Goal: Task Accomplishment & Management: Manage account settings

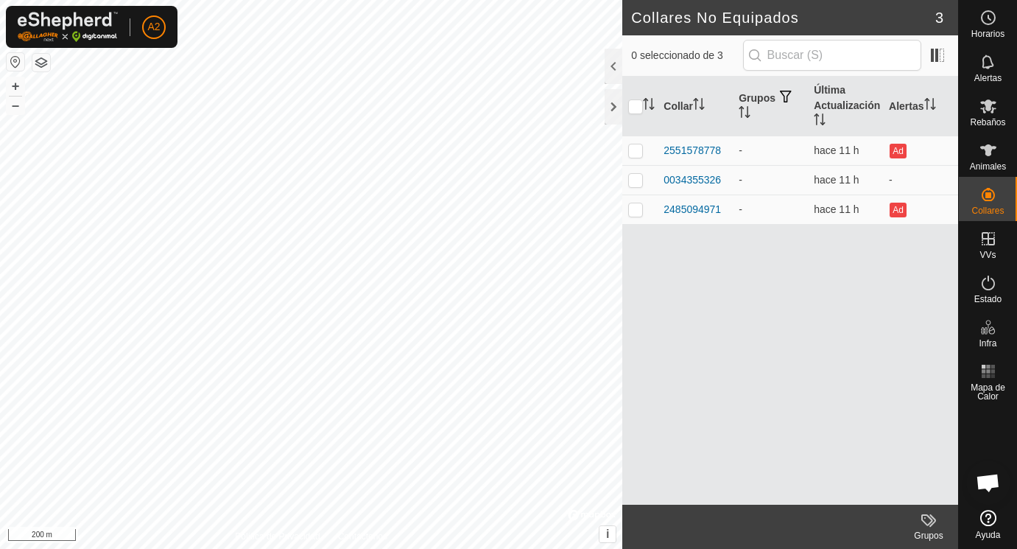
click at [747, 298] on div "Collar Grupos Última Actualización Alertas 2551578778 - hace 11 h Ad 0034355326…" at bounding box center [790, 291] width 336 height 428
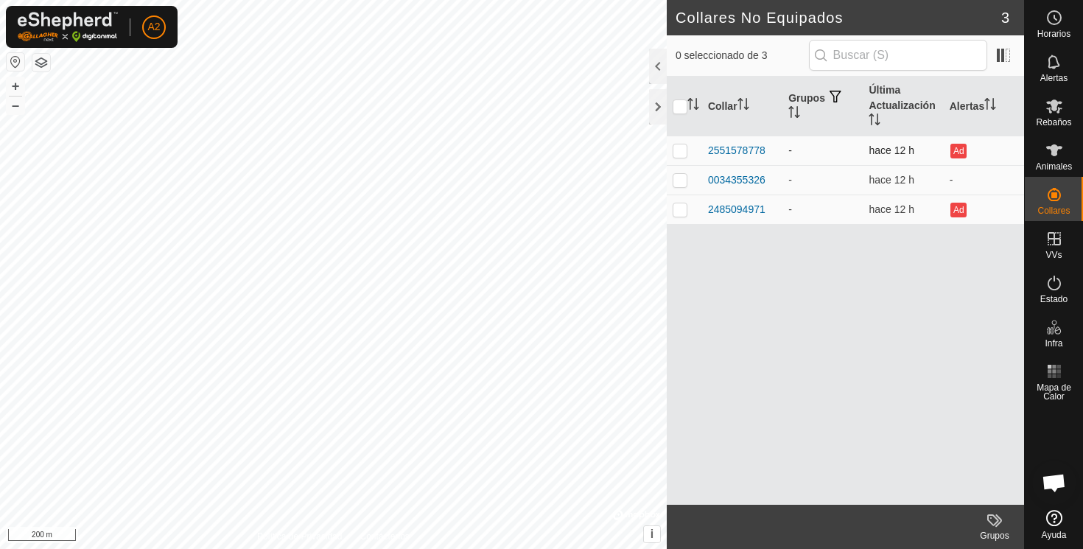
click at [678, 149] on p-checkbox at bounding box center [680, 150] width 15 height 12
checkbox input "true"
click at [680, 180] on p-checkbox at bounding box center [680, 180] width 15 height 12
checkbox input "true"
click at [678, 152] on p-checkbox at bounding box center [680, 150] width 15 height 12
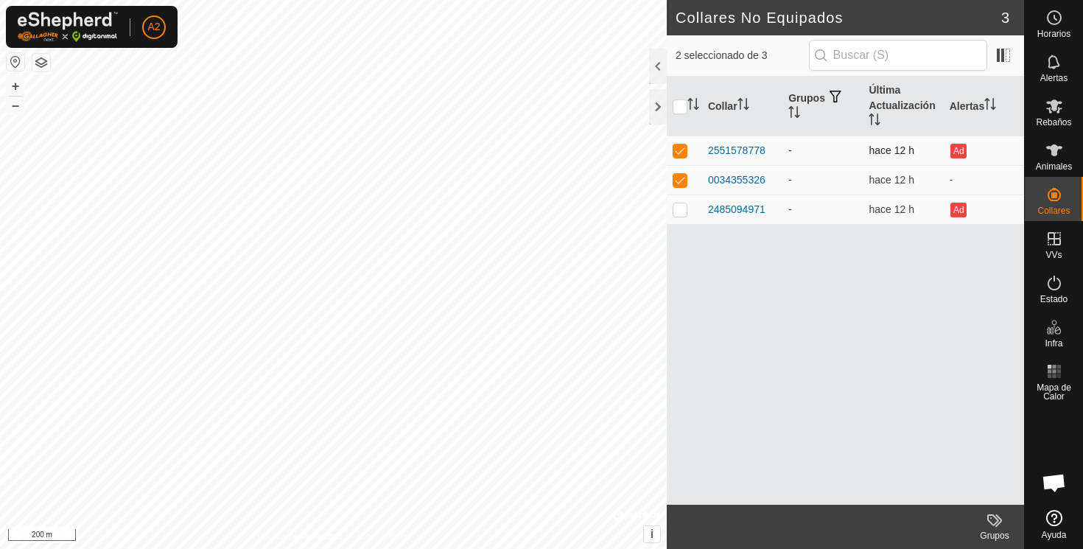
checkbox input "false"
click at [680, 205] on p-checkbox at bounding box center [680, 209] width 15 height 12
checkbox input "true"
click at [681, 178] on p-checkbox at bounding box center [680, 180] width 15 height 12
checkbox input "false"
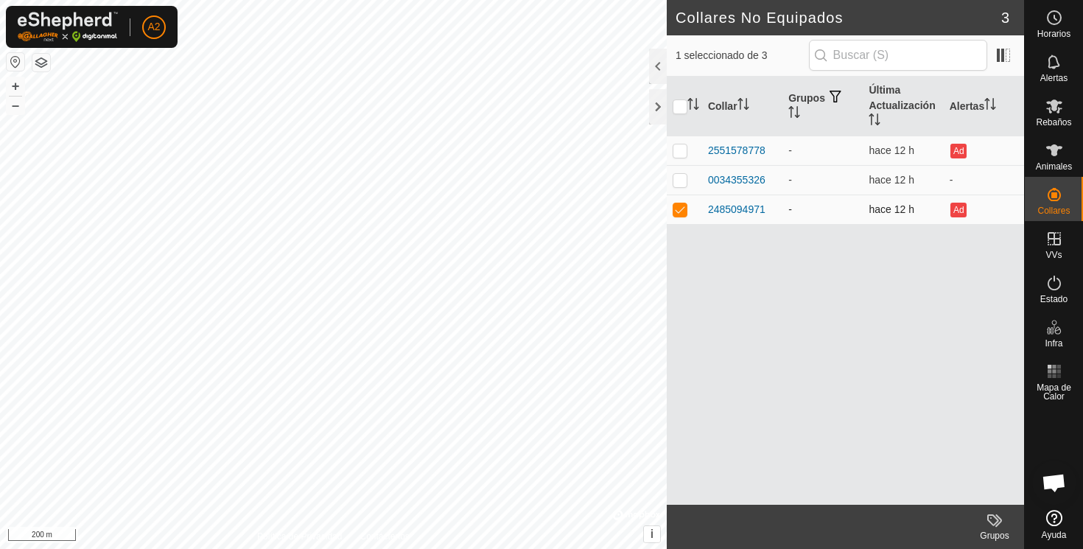
click at [681, 211] on p-checkbox at bounding box center [680, 209] width 15 height 12
checkbox input "false"
click at [1017, 153] on icon at bounding box center [1054, 150] width 16 height 12
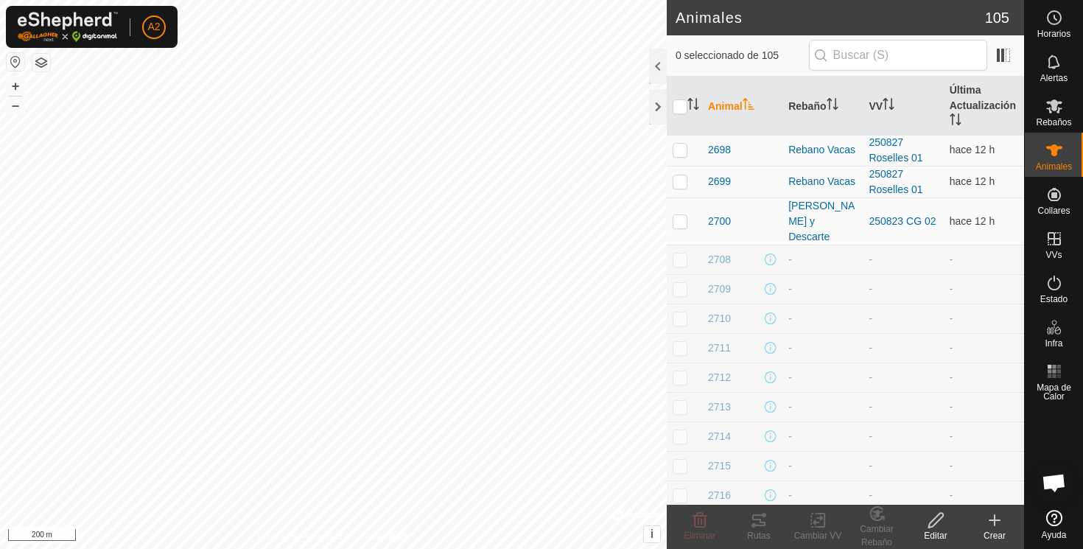
scroll to position [506, 0]
click at [1017, 107] on icon at bounding box center [1054, 106] width 16 height 14
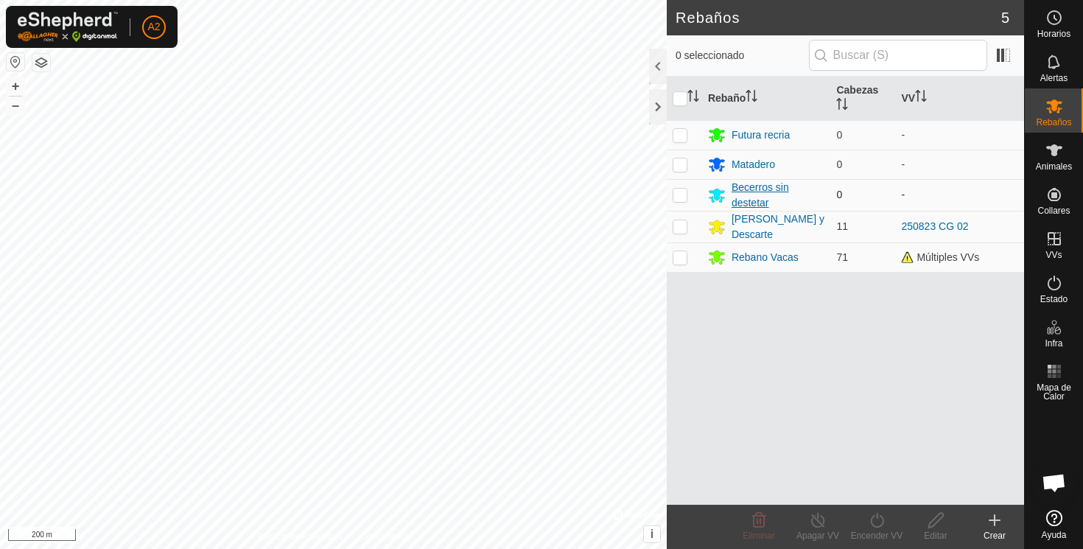
click at [754, 189] on div "Becerros sin destetar" at bounding box center [779, 195] width 94 height 31
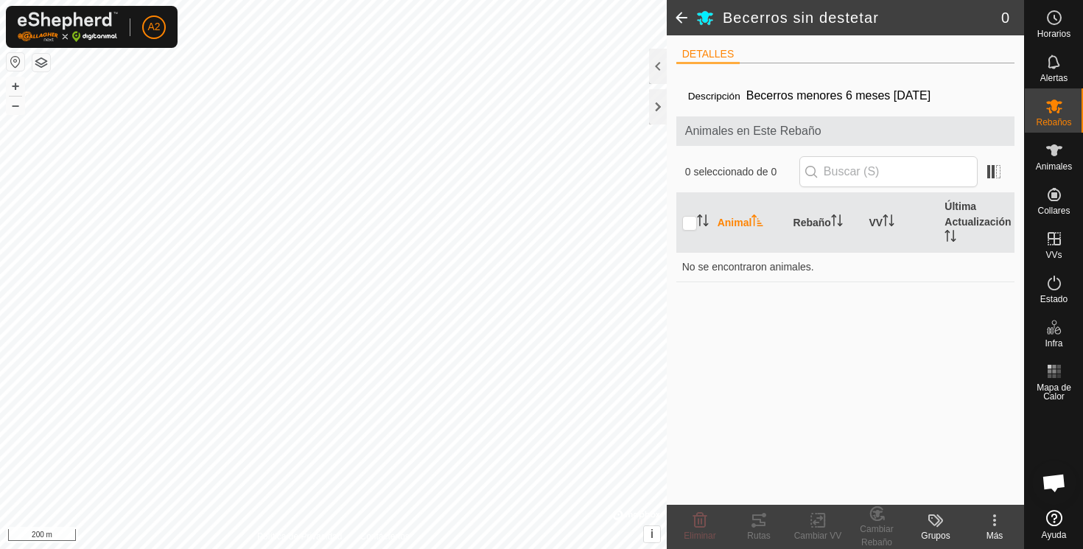
click at [705, 49] on li "DETALLES" at bounding box center [708, 55] width 64 height 18
click at [680, 13] on span at bounding box center [681, 17] width 29 height 35
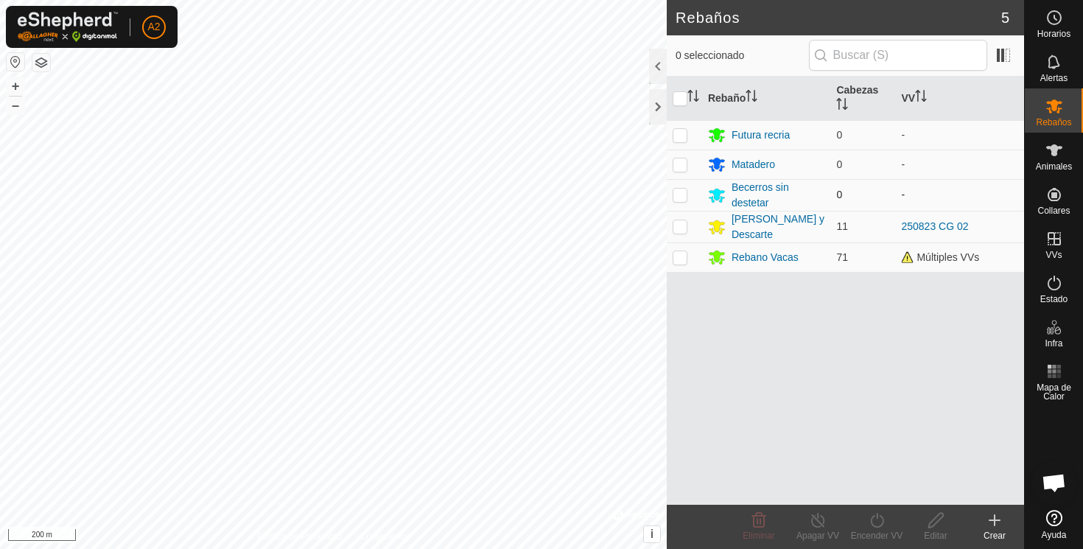
click at [681, 194] on p-checkbox at bounding box center [680, 195] width 15 height 12
checkbox input "false"
click at [680, 130] on td at bounding box center [684, 134] width 35 height 29
checkbox input "true"
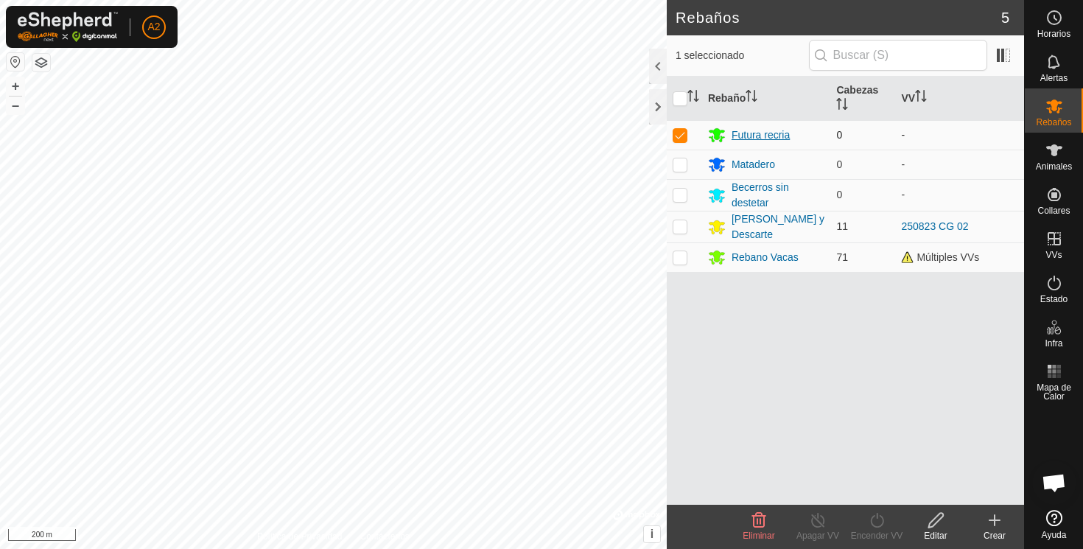
click at [751, 134] on div "Futura recria" at bounding box center [761, 134] width 58 height 15
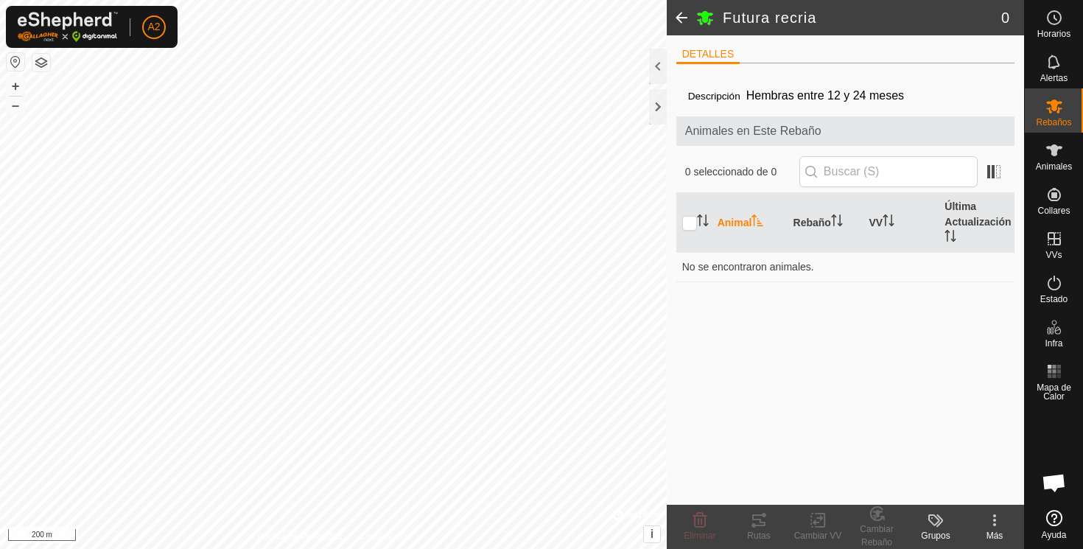
click at [684, 15] on span at bounding box center [681, 17] width 29 height 35
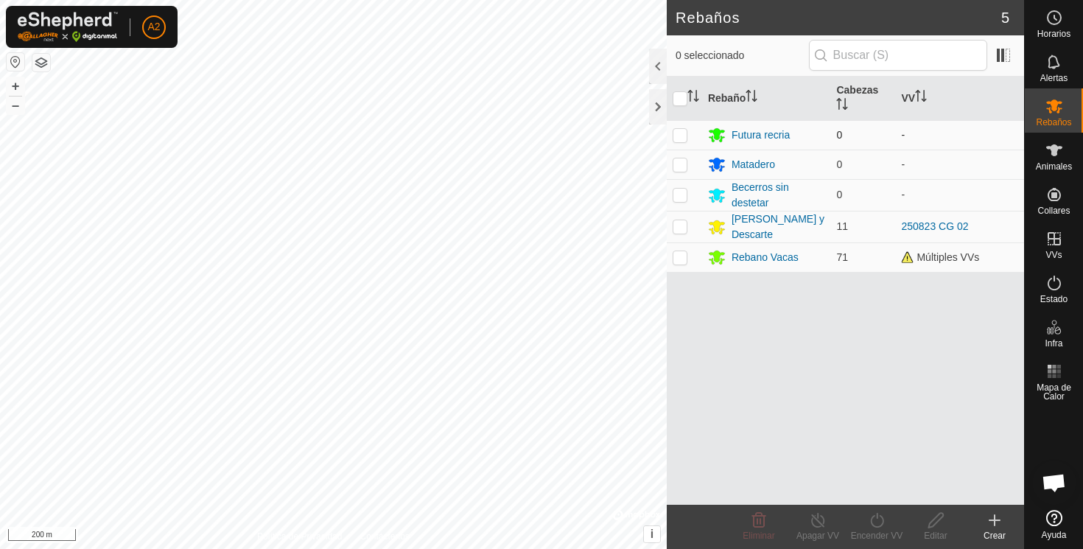
click at [677, 133] on p-checkbox at bounding box center [680, 135] width 15 height 12
checkbox input "true"
click at [932, 529] on div "Editar" at bounding box center [935, 535] width 59 height 13
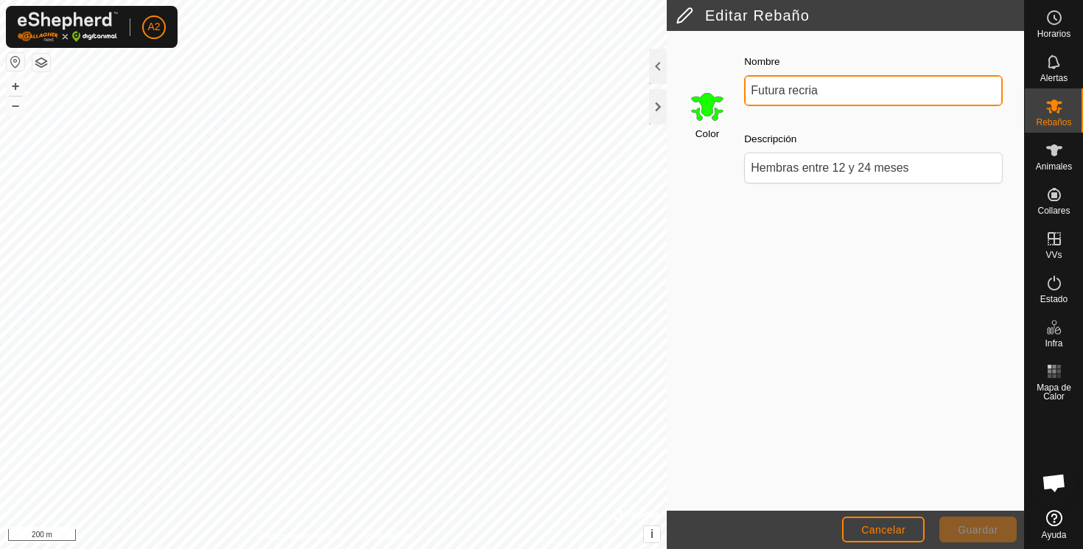
drag, startPoint x: 821, startPoint y: 90, endPoint x: 670, endPoint y: 92, distance: 151.0
click at [744, 92] on input "Futura recria" at bounding box center [873, 90] width 259 height 31
type input "Inexistentes"
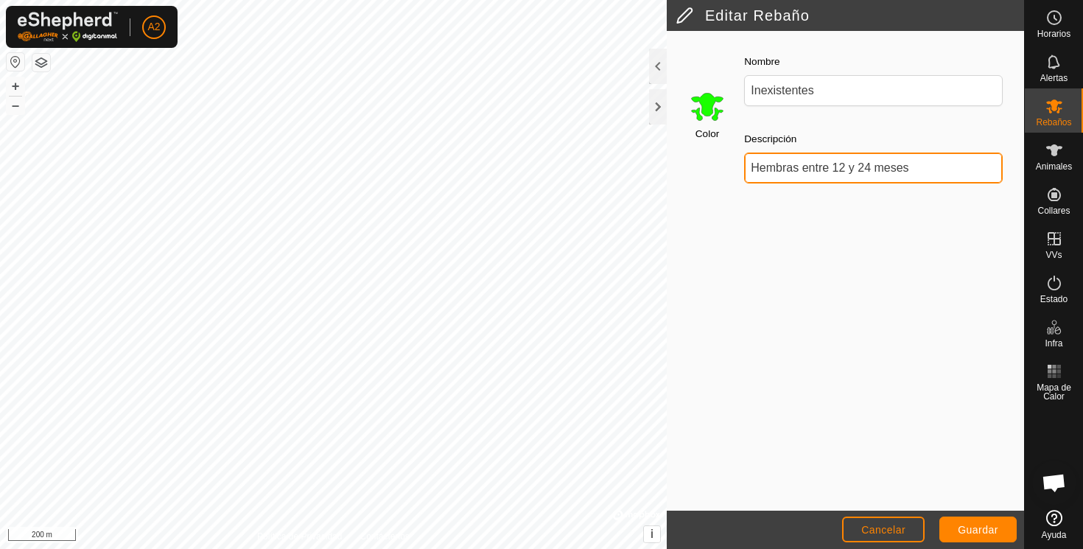
drag, startPoint x: 927, startPoint y: 166, endPoint x: 735, endPoint y: 173, distance: 191.7
click at [744, 172] on input "Hembras entre 12 y 24 meses" at bounding box center [873, 167] width 259 height 31
type input "Crotales no localizados"
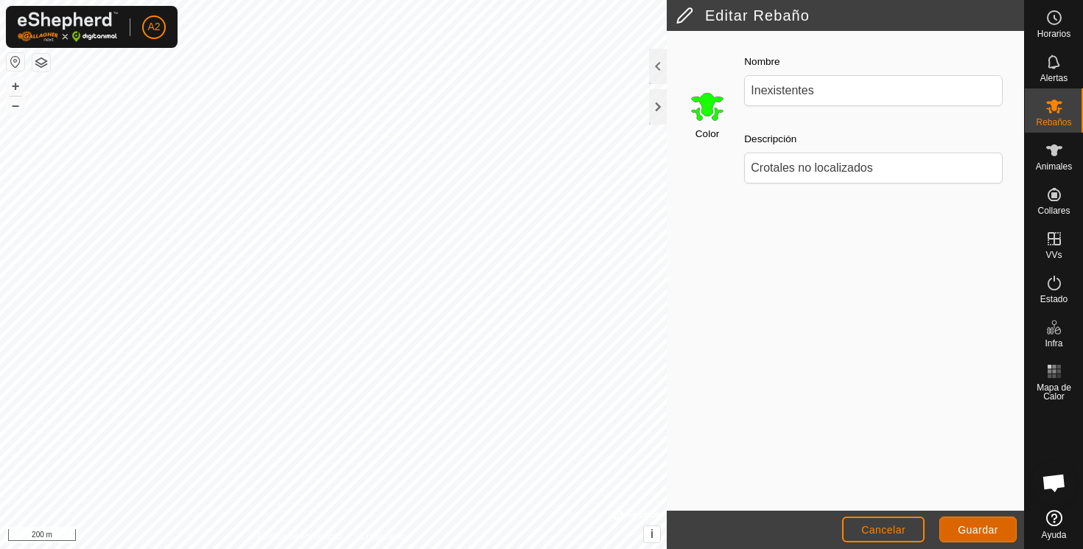
click at [972, 527] on span "Guardar" at bounding box center [978, 530] width 41 height 12
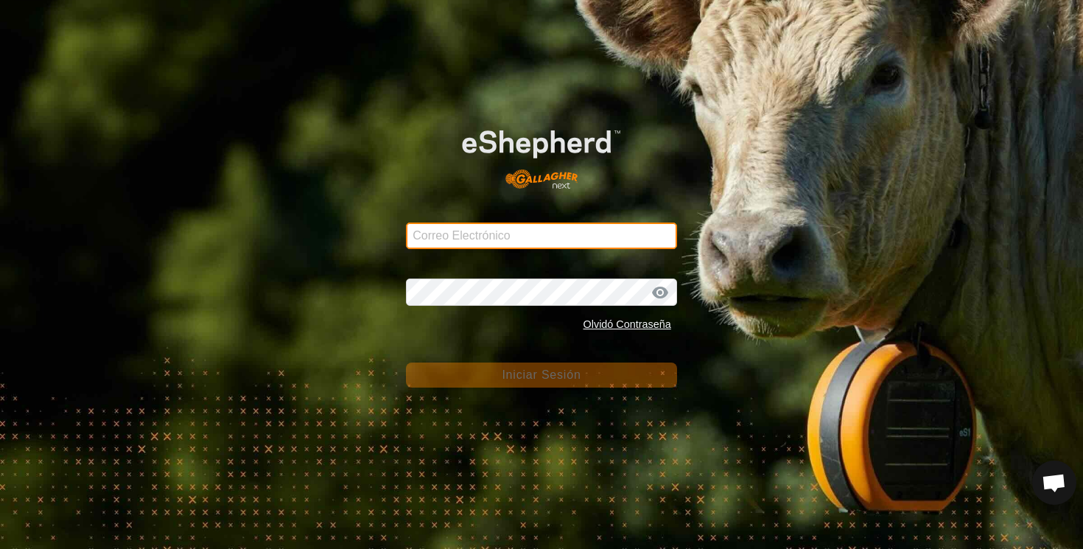
click at [456, 234] on input "Correo Electrónico" at bounding box center [541, 235] width 271 height 27
type input "agrocangenover@correoganadero.es"
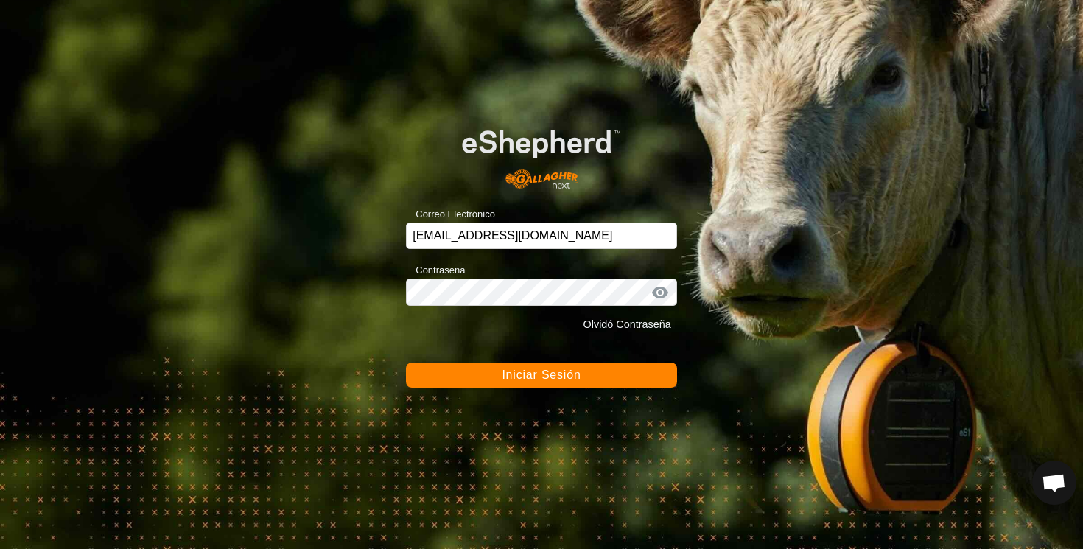
click at [536, 384] on button "Iniciar Sesión" at bounding box center [541, 374] width 271 height 25
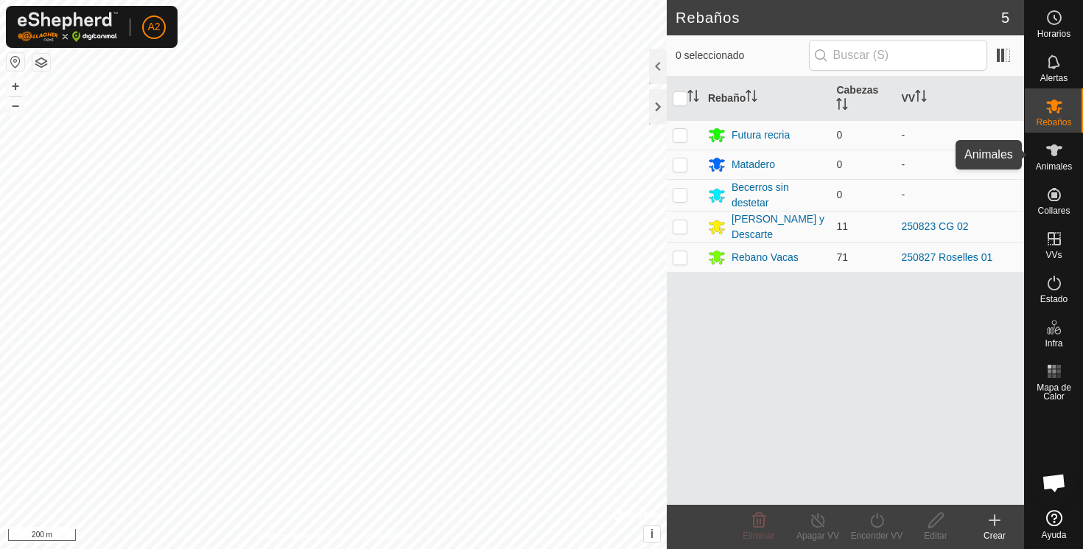
click at [1017, 153] on icon at bounding box center [1054, 150] width 16 height 12
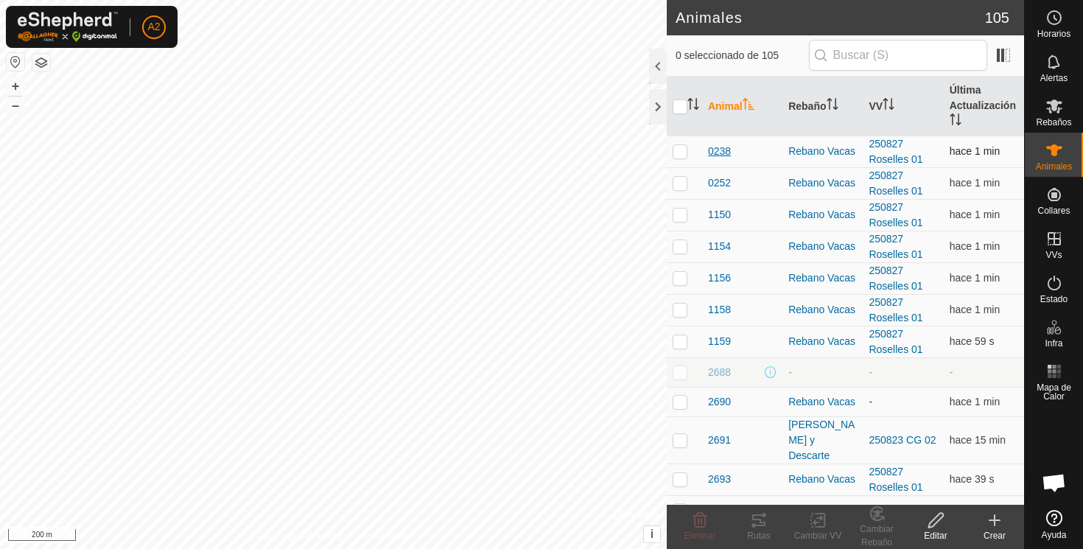
click at [722, 151] on span "0238" at bounding box center [719, 151] width 23 height 15
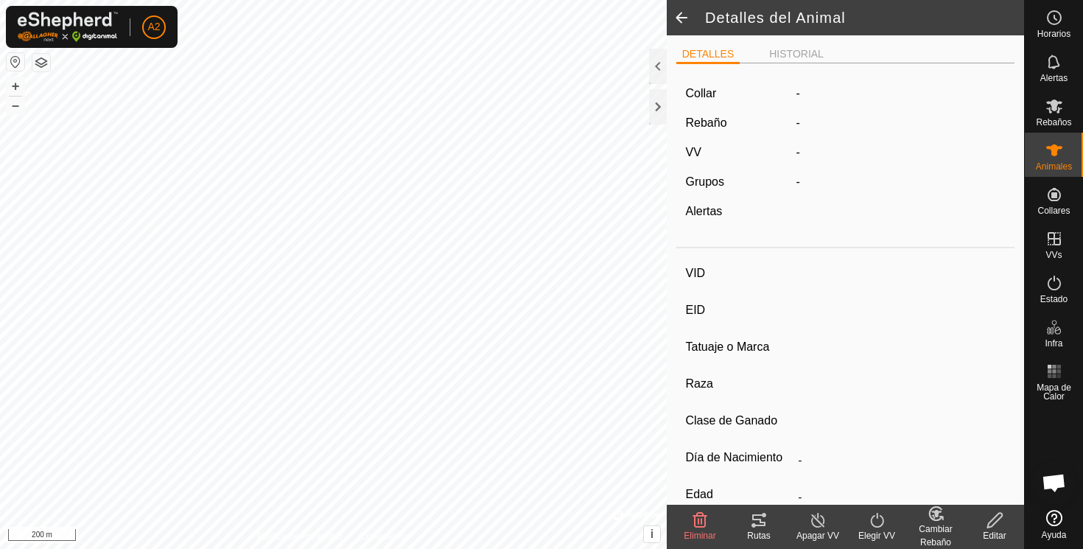
type input "0238"
type input "-"
type input "Aubrac"
type input "-"
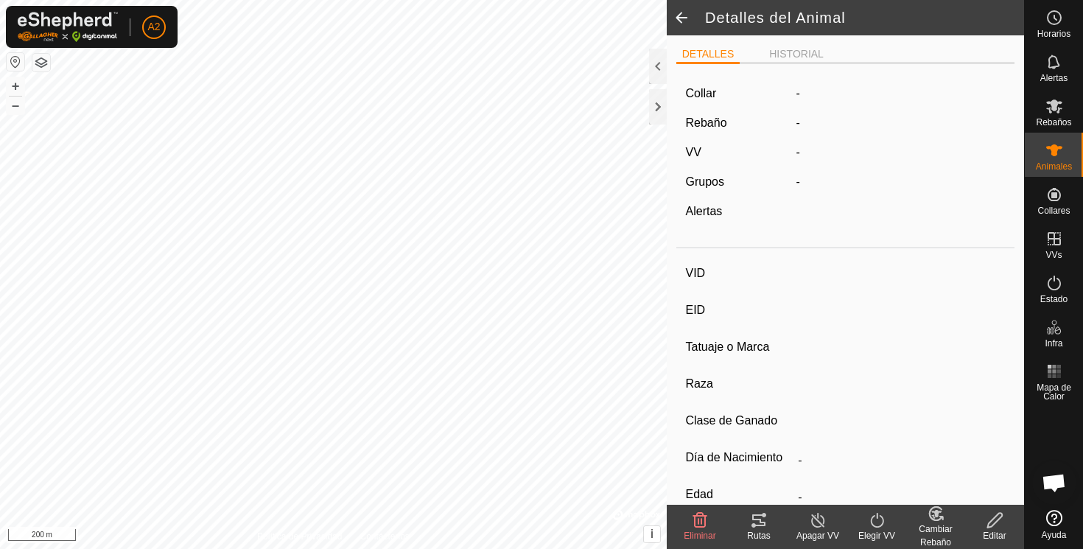
type input "05/2018"
type input "7 years 5 months"
type input "Vacía"
type input "431 kg"
type input "-"
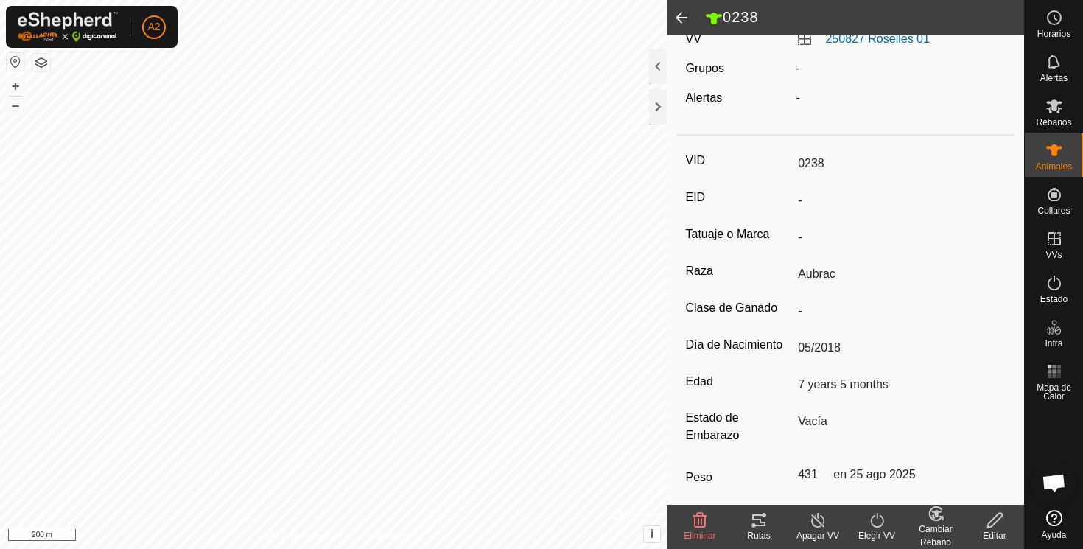
scroll to position [119, 0]
click at [678, 19] on span at bounding box center [681, 17] width 29 height 35
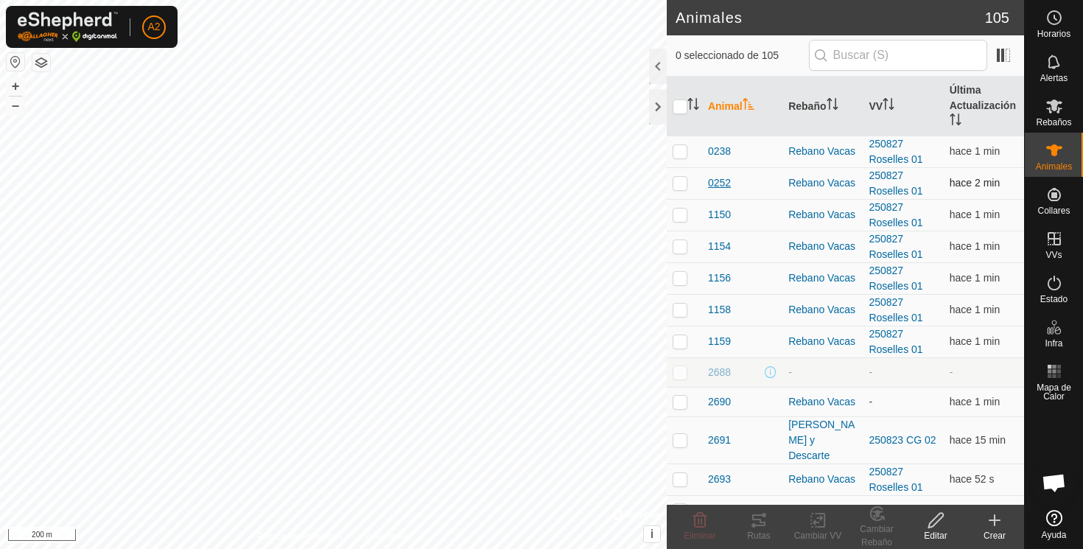
click at [718, 181] on span "0252" at bounding box center [719, 182] width 23 height 15
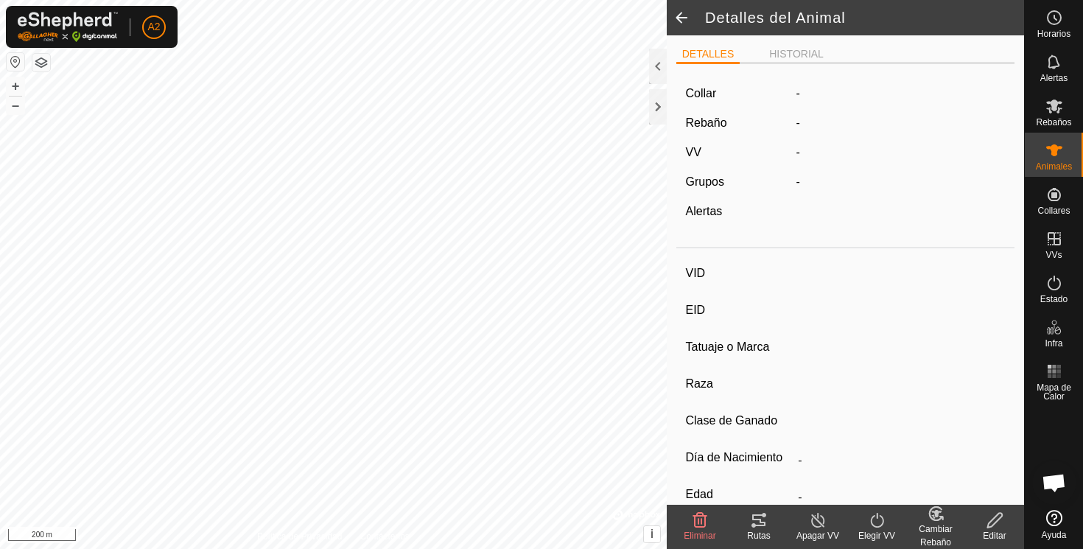
type input "0252"
type input "-"
type input "Aubrac"
type input "-"
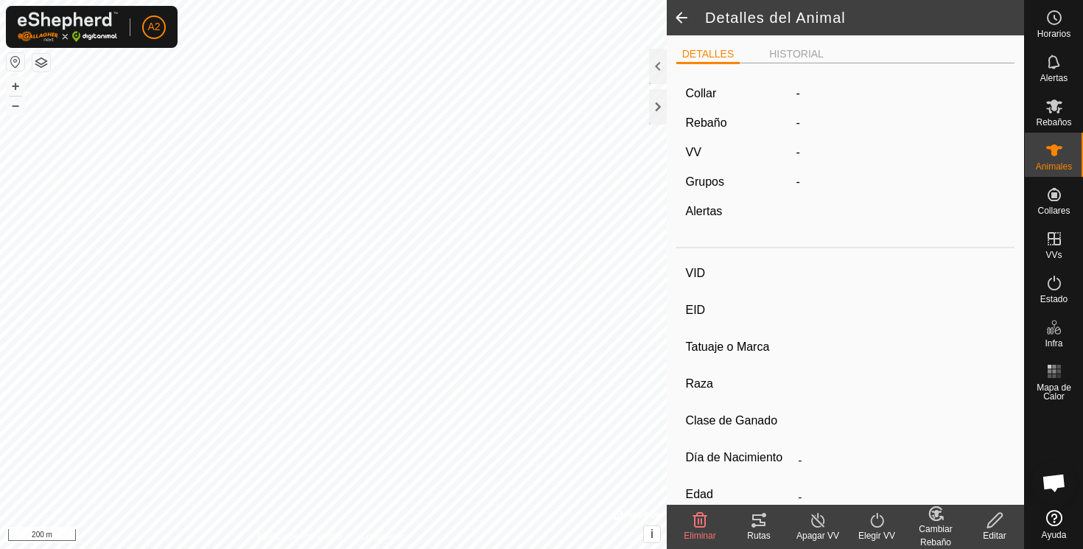
type input "07/2018"
type input "7 years 3 months"
type input "Vacía"
type input "480 kg"
type input "-"
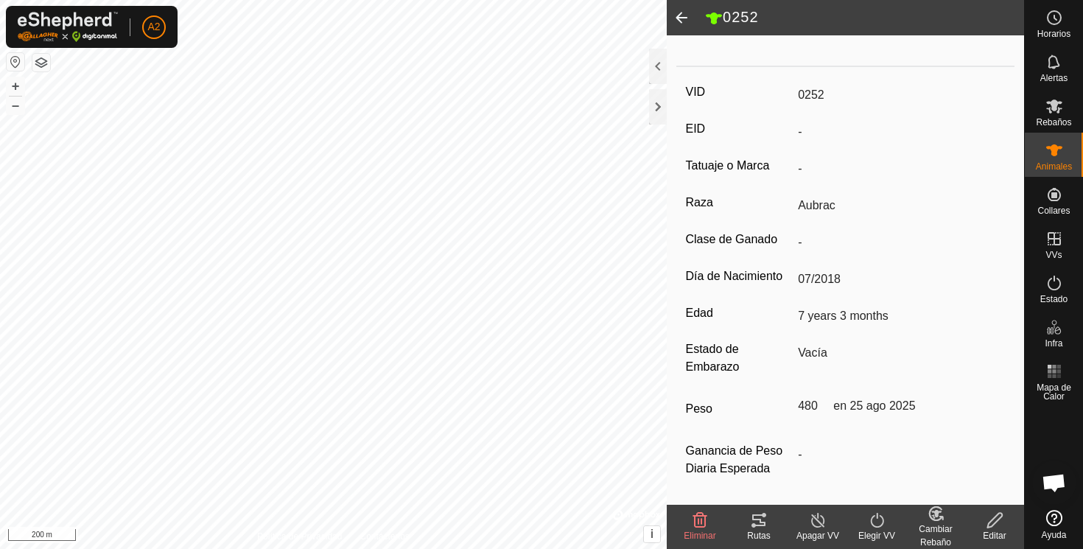
scroll to position [193, 0]
click at [685, 18] on span at bounding box center [681, 17] width 29 height 35
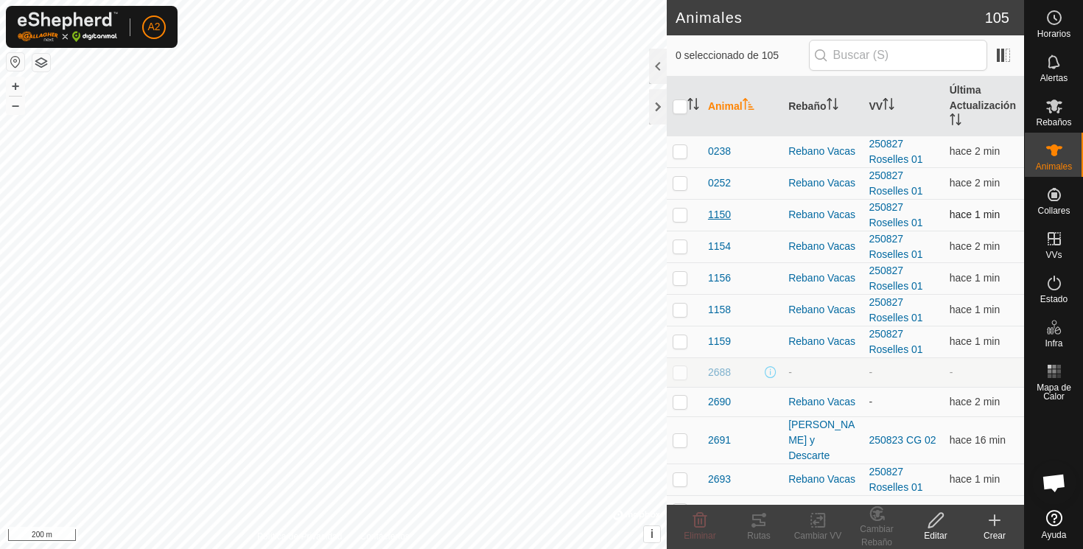
click at [713, 218] on span "1150" at bounding box center [719, 214] width 23 height 15
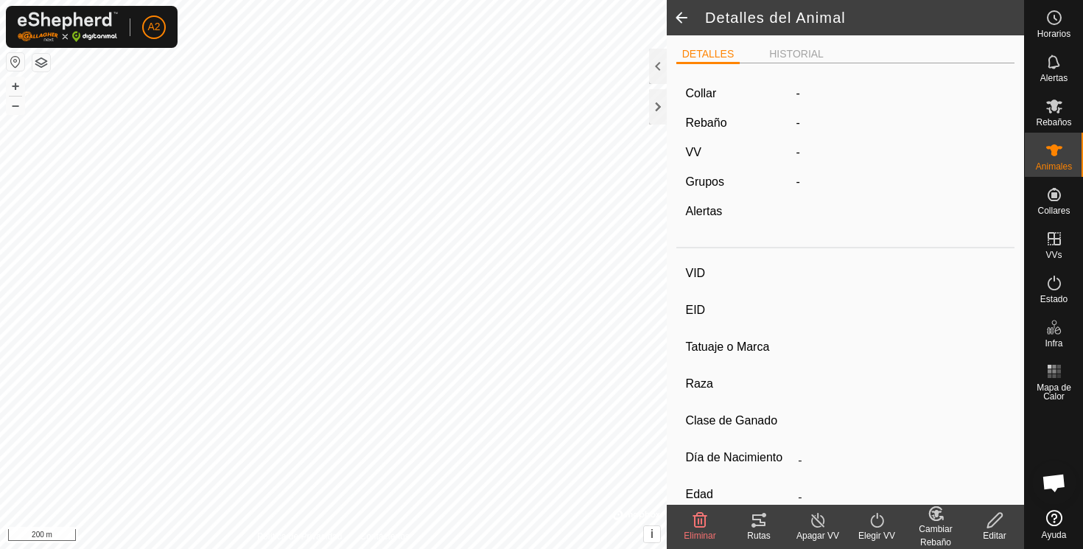
type input "1150"
type input "-"
type input "Prenada B"
type input "Aubrac"
type input "-"
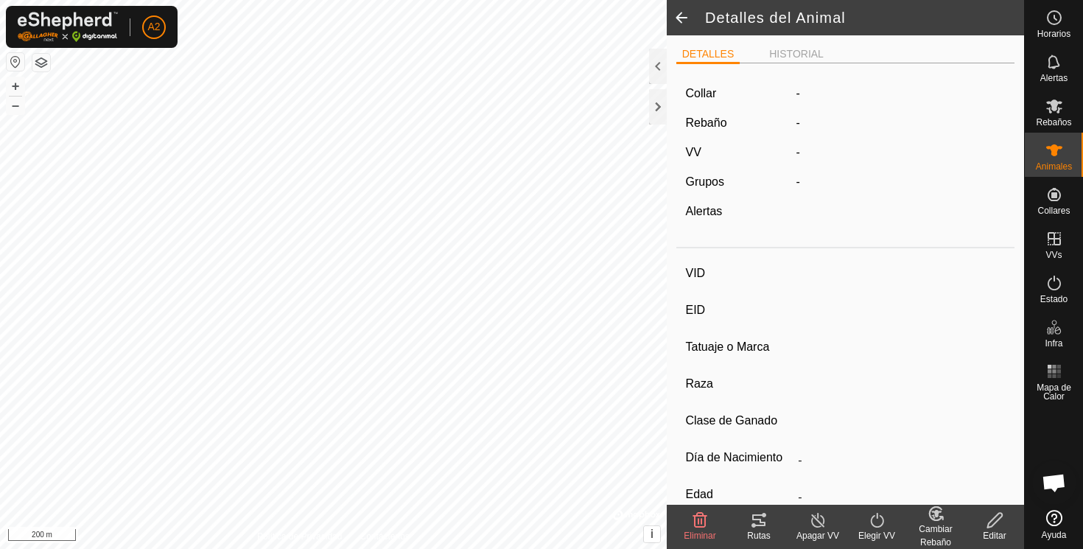
type input "02/2016"
type input "9 years 8 months"
type input "Preñada"
type input "524 kg"
type input "-"
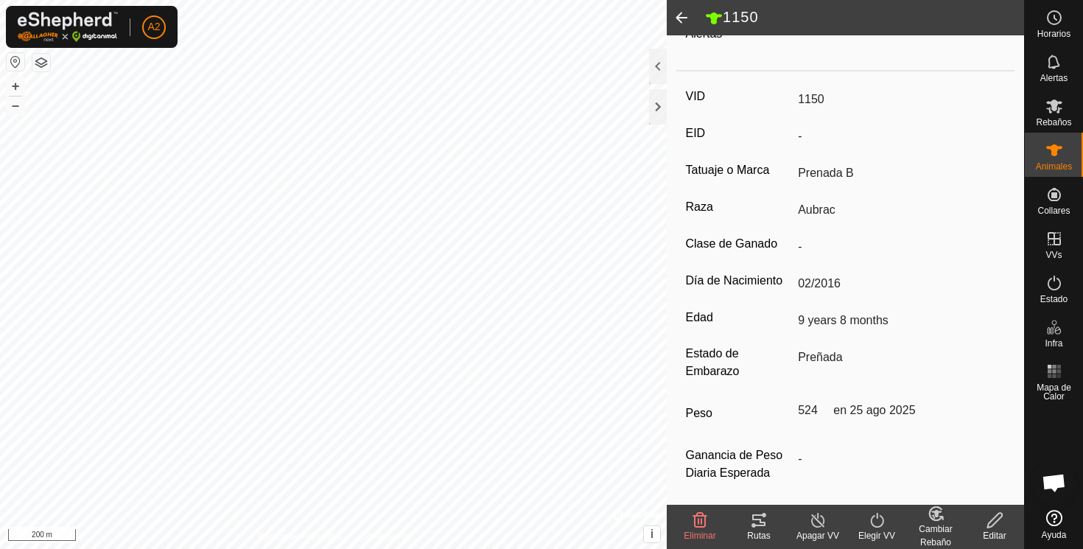
scroll to position [184, 0]
click at [997, 524] on icon at bounding box center [995, 520] width 18 height 18
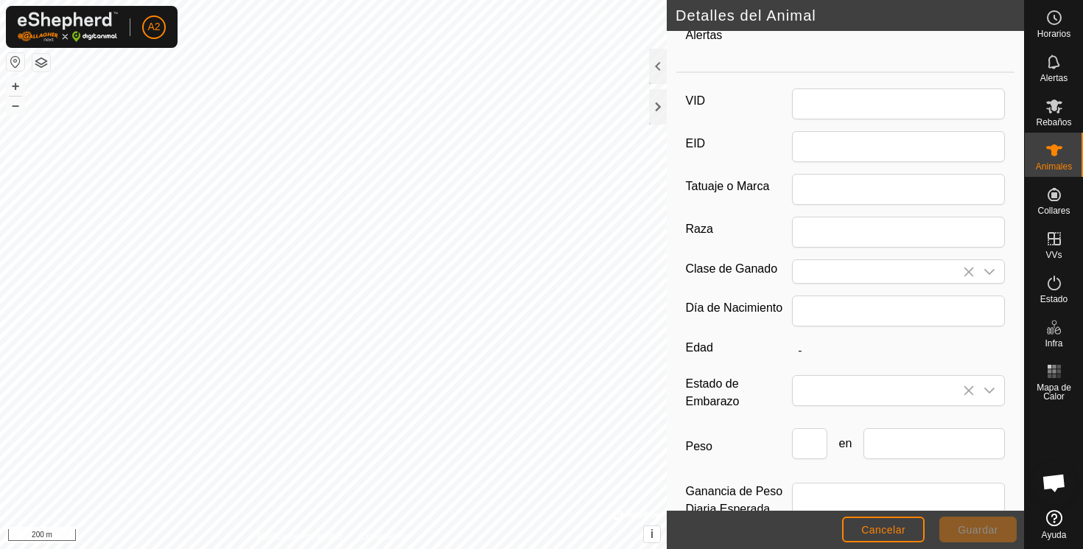
type input "1150"
type input "Prenada B"
type input "Aubrac"
type input "02/2016"
type input "9 years 8 months"
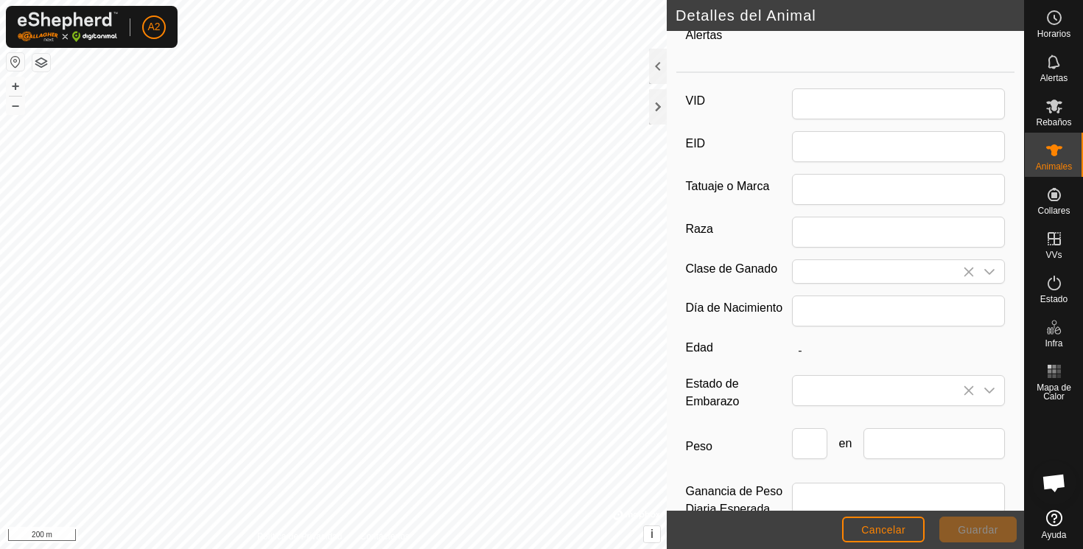
type input "524"
type input "[DATE]"
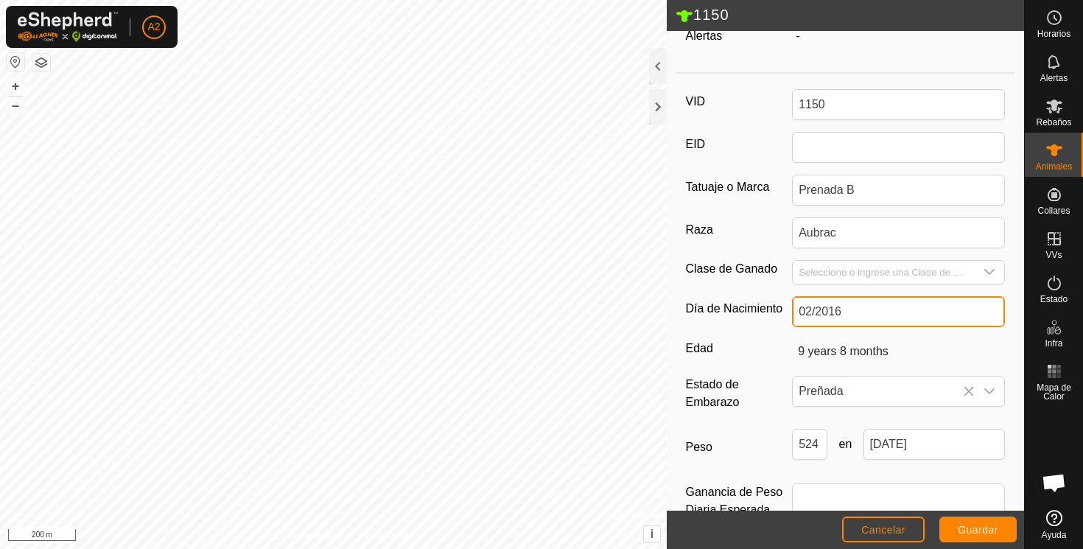
click at [866, 315] on input "02/2016" at bounding box center [898, 311] width 213 height 31
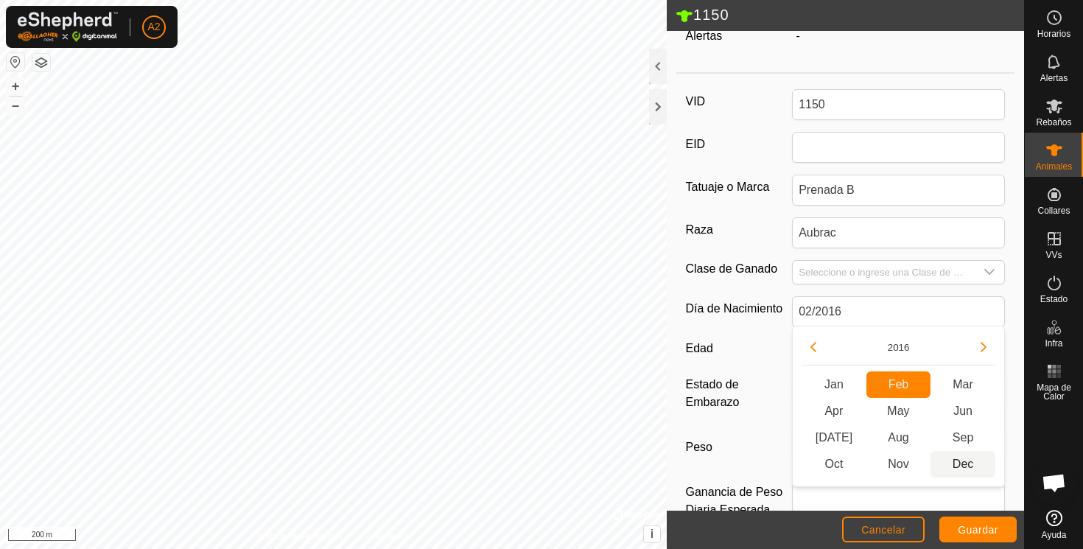
click at [962, 463] on span "Dec" at bounding box center [962, 464] width 65 height 27
type input "12/2016"
type input "8 years 10 months"
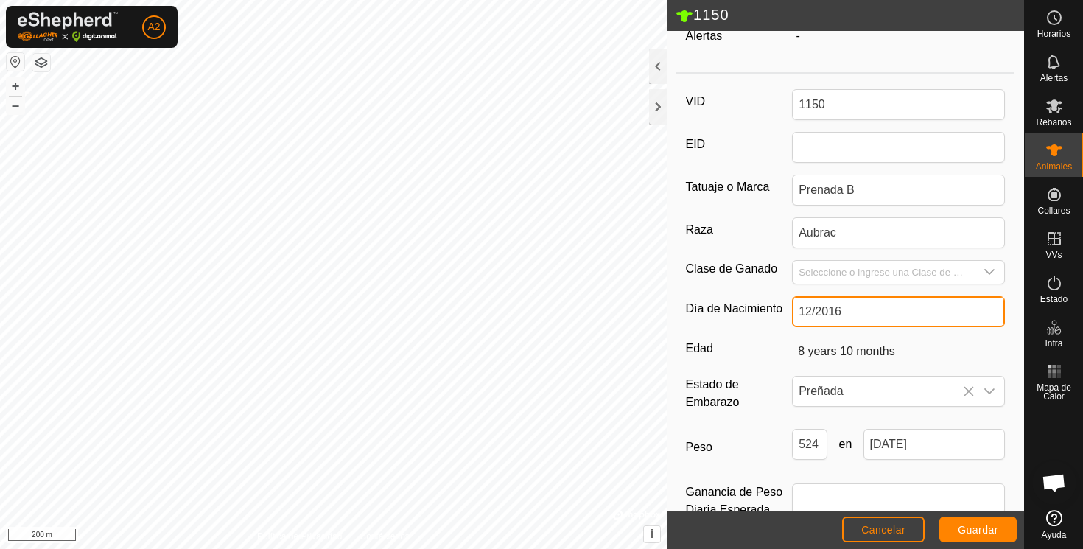
scroll to position [220, 0]
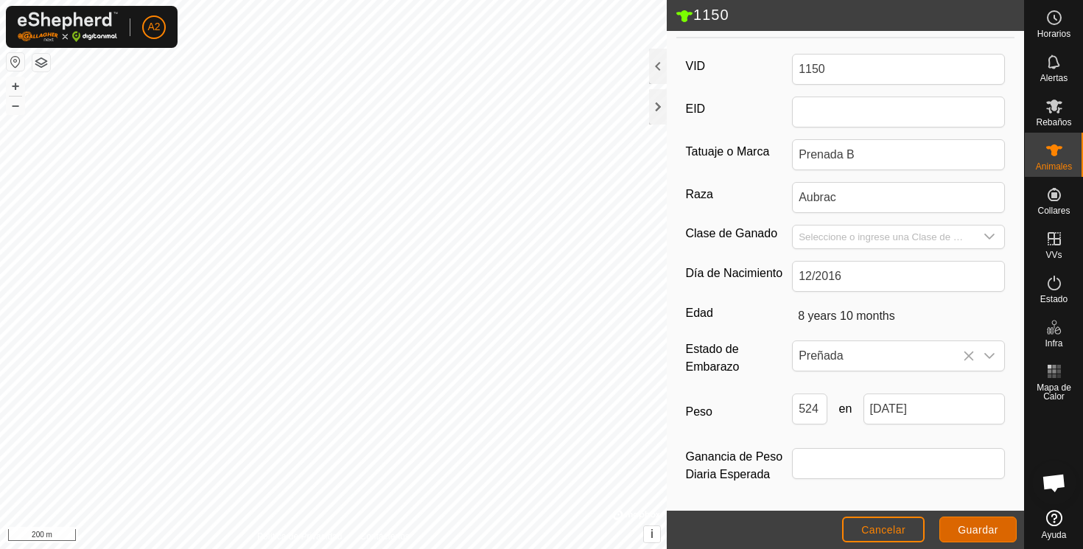
click at [975, 530] on span "Guardar" at bounding box center [978, 530] width 41 height 12
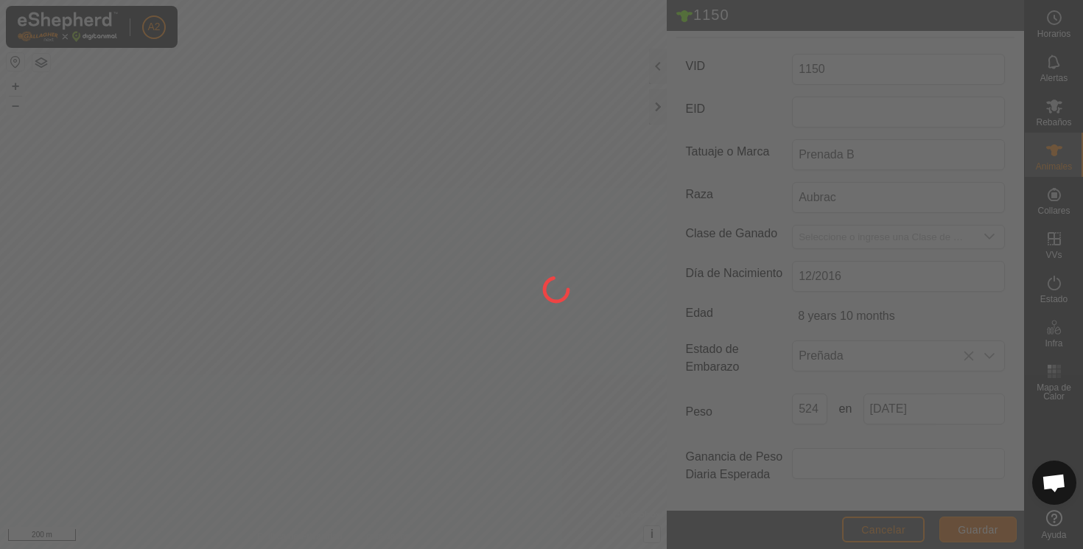
scroll to position [193, 0]
type input "-"
type input "9 years 8 months"
type input "524 kg"
type input "-"
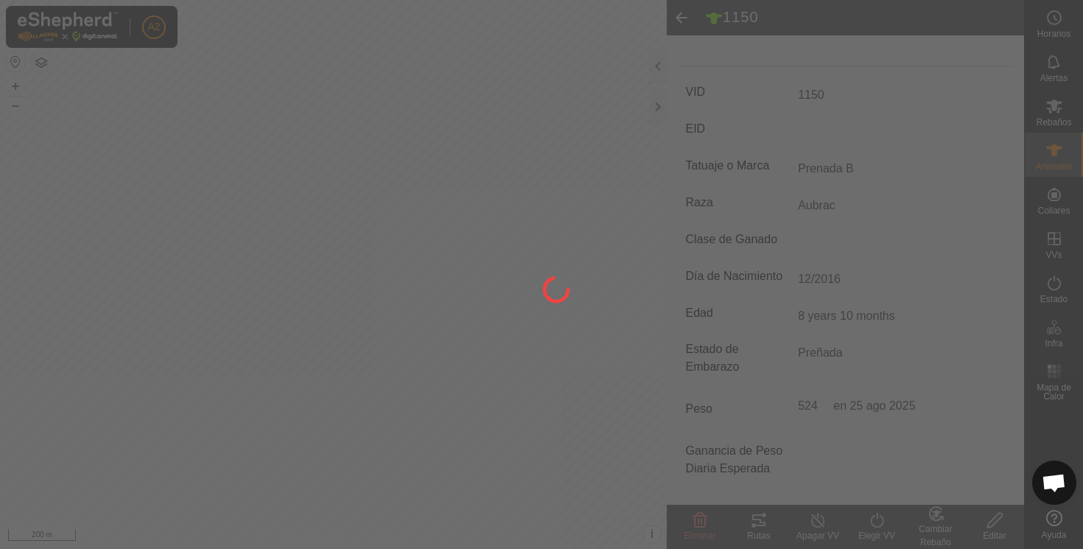
type input "-"
type input "02/2016"
type input "8 years 10 months"
type input "12/2016"
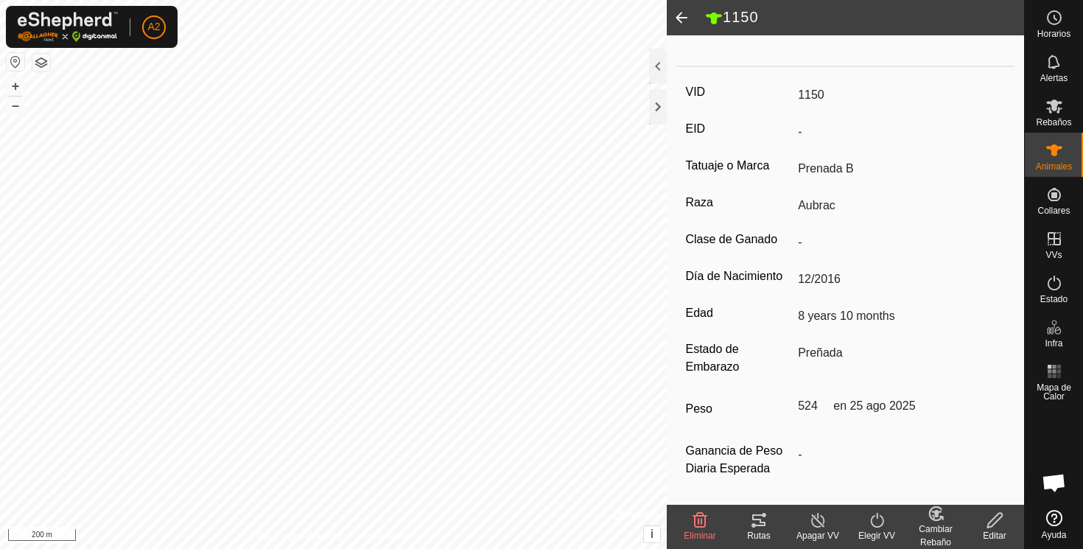
click at [683, 16] on span at bounding box center [681, 17] width 29 height 35
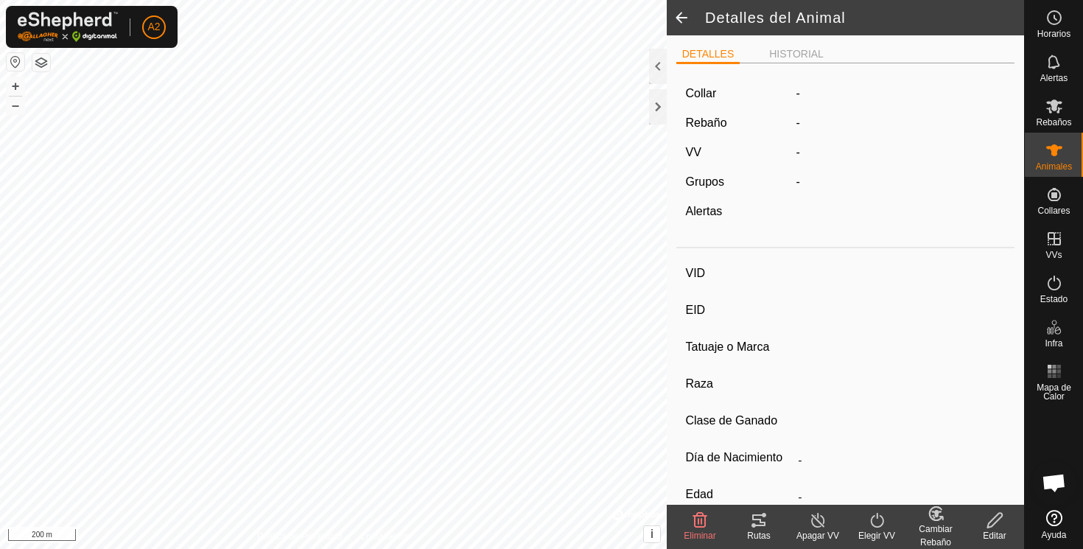
scroll to position [187, 0]
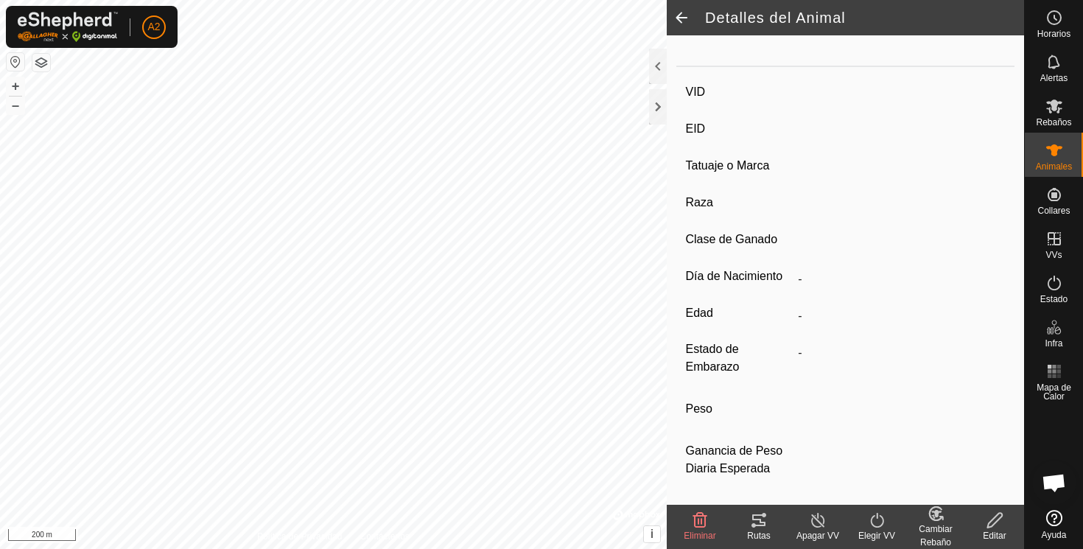
type input "1150"
type input "-"
type input "Prenada B"
type input "Aubrac"
type input "-"
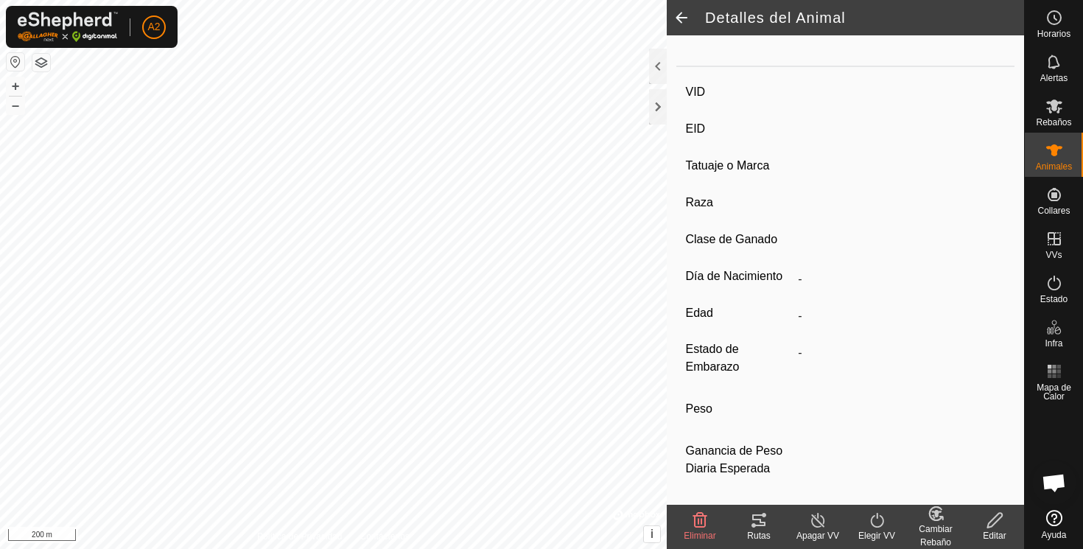
type input "12/2016"
type input "8 years 10 months"
type input "Preñada"
type input "524 kg"
type input "-"
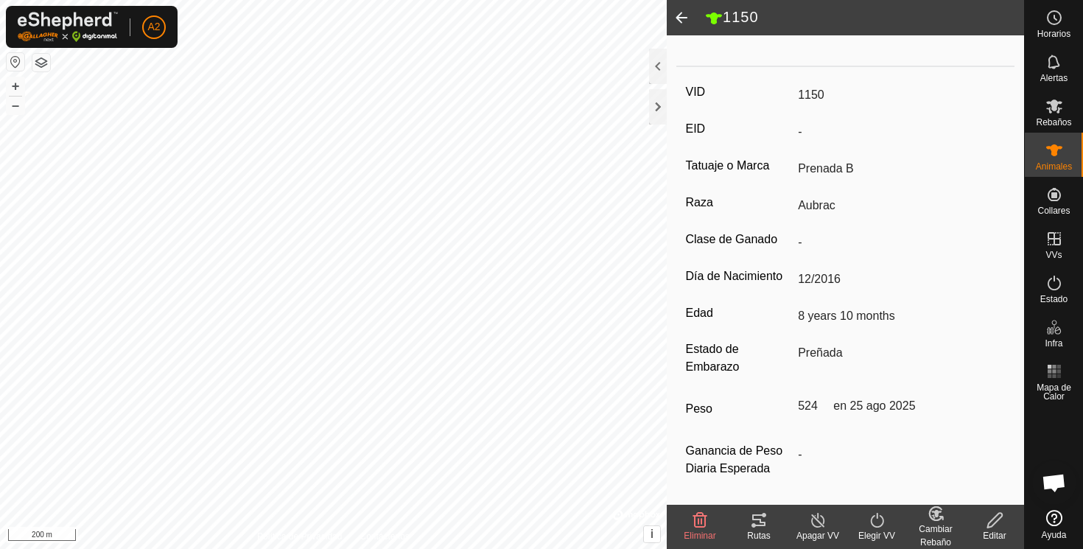
click at [685, 18] on span at bounding box center [681, 17] width 29 height 35
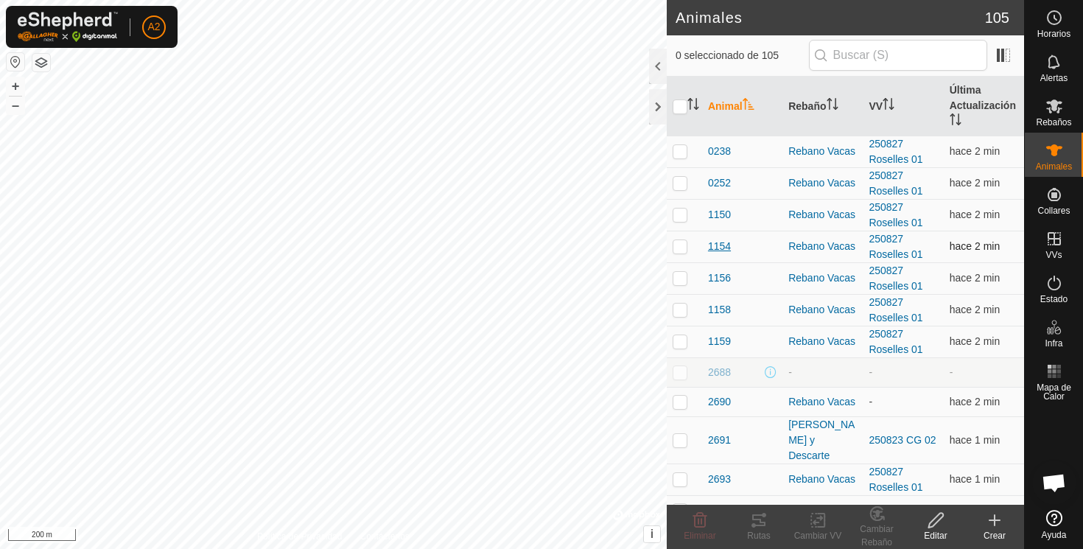
click at [721, 245] on span "1154" at bounding box center [719, 246] width 23 height 15
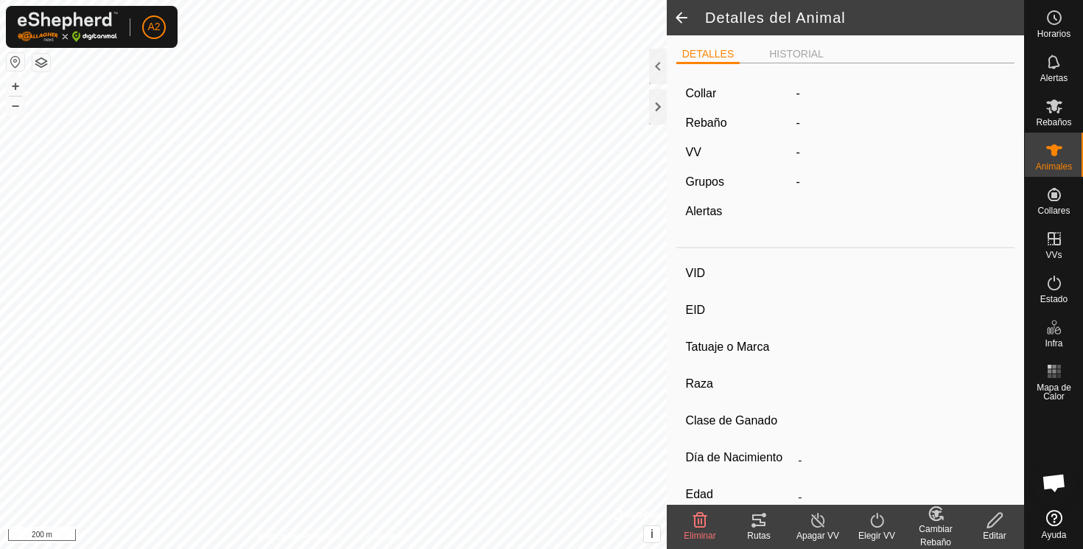
type input "1154"
type input "-"
type input "Aubrac"
type input "-"
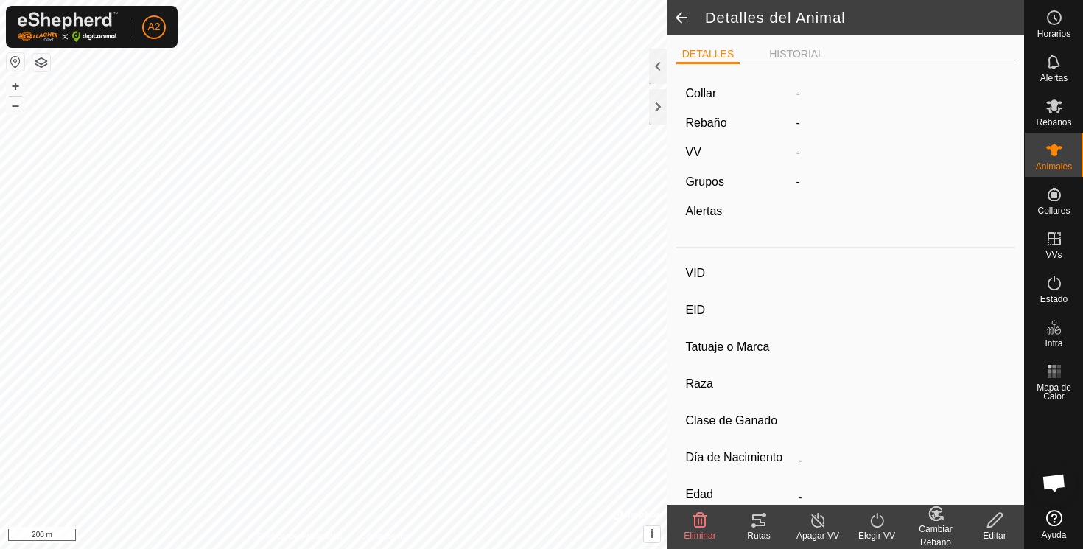
type input "01/2017"
type input "8 years 9 months"
type input "Vacía"
type input "605 kg"
type input "-"
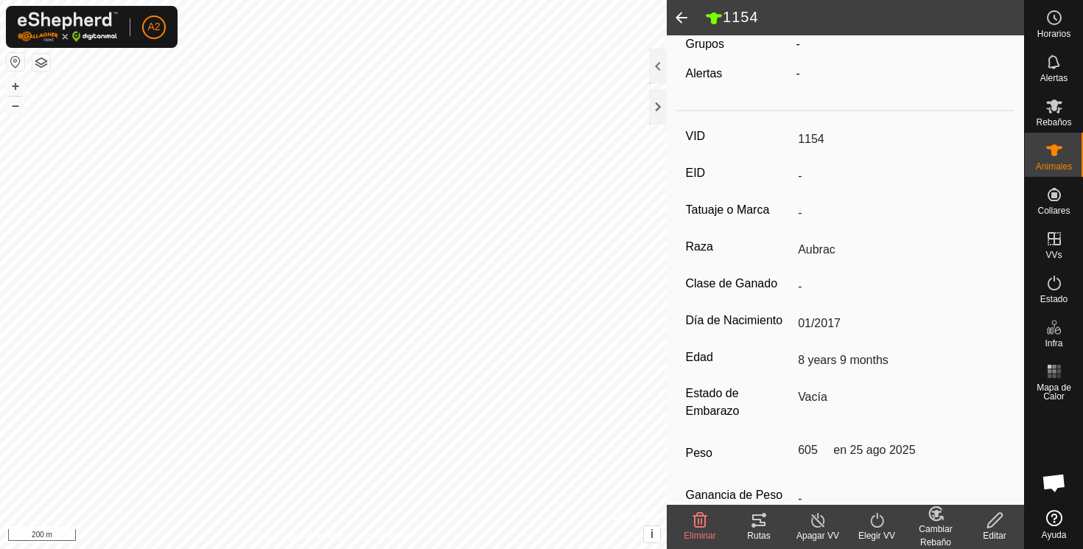
scroll to position [193, 0]
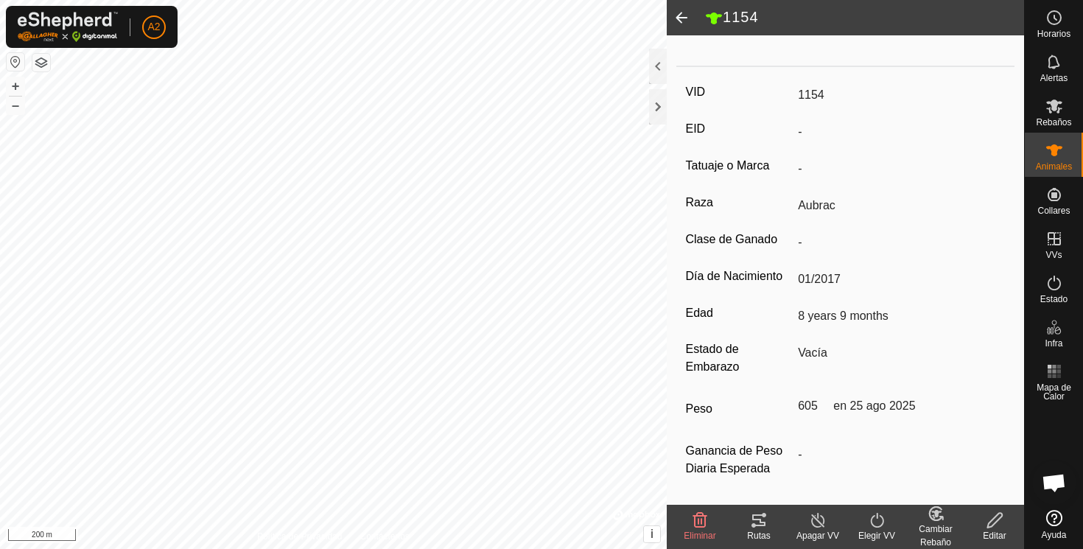
click at [681, 18] on span at bounding box center [681, 17] width 29 height 35
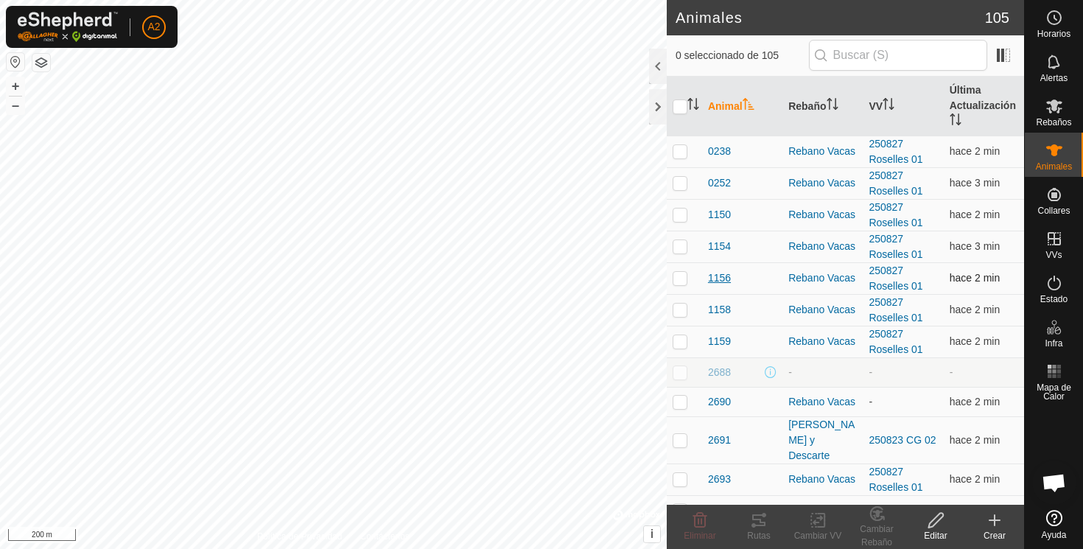
click at [721, 282] on span "1156" at bounding box center [719, 277] width 23 height 15
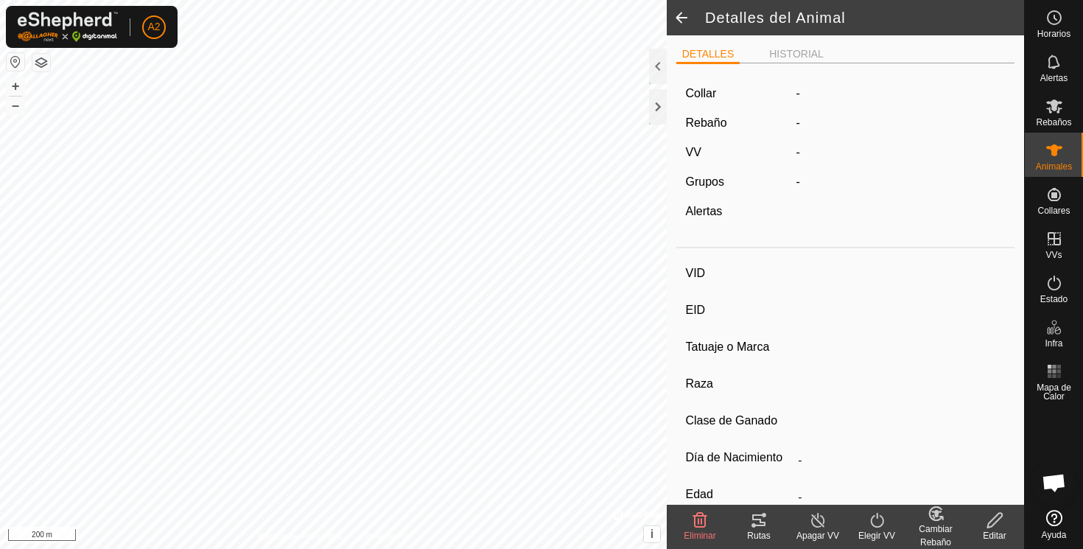
type input "1156"
type input "-"
type input "Aubrac"
type input "-"
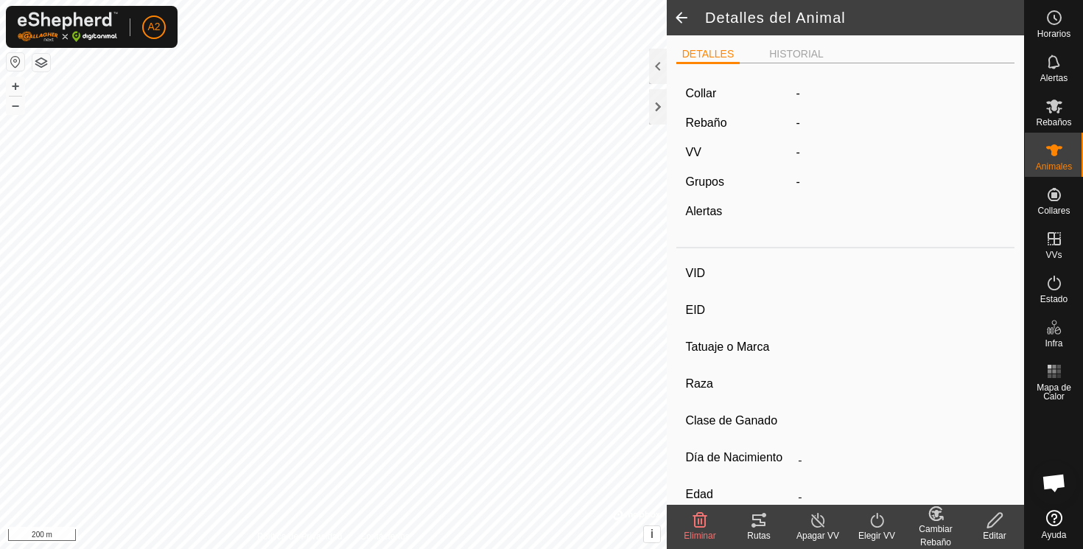
type input "01/2017"
type input "8 years 9 months"
type input "Vacía"
type input "513 kg"
type input "-"
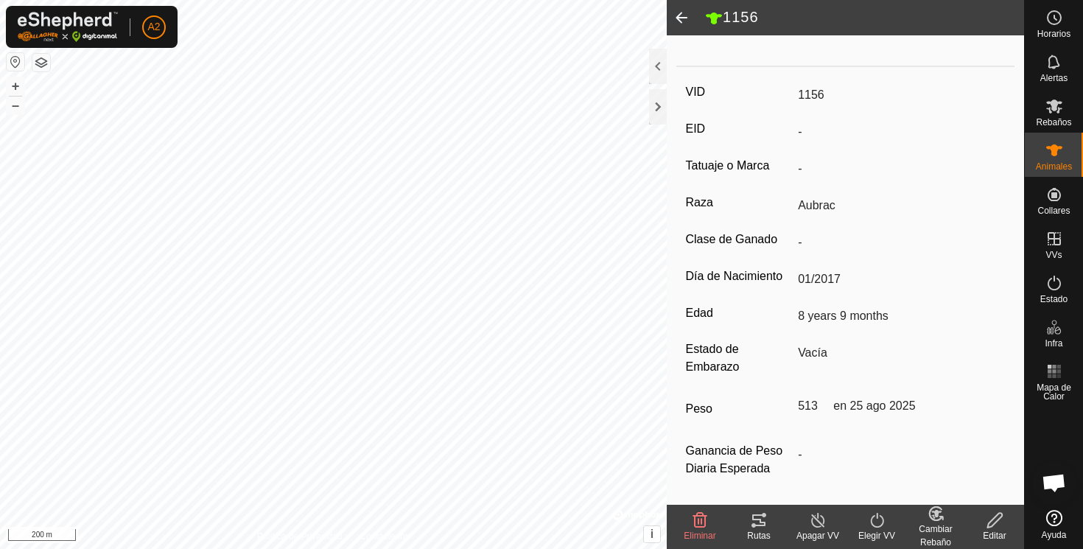
click at [680, 14] on span at bounding box center [681, 17] width 29 height 35
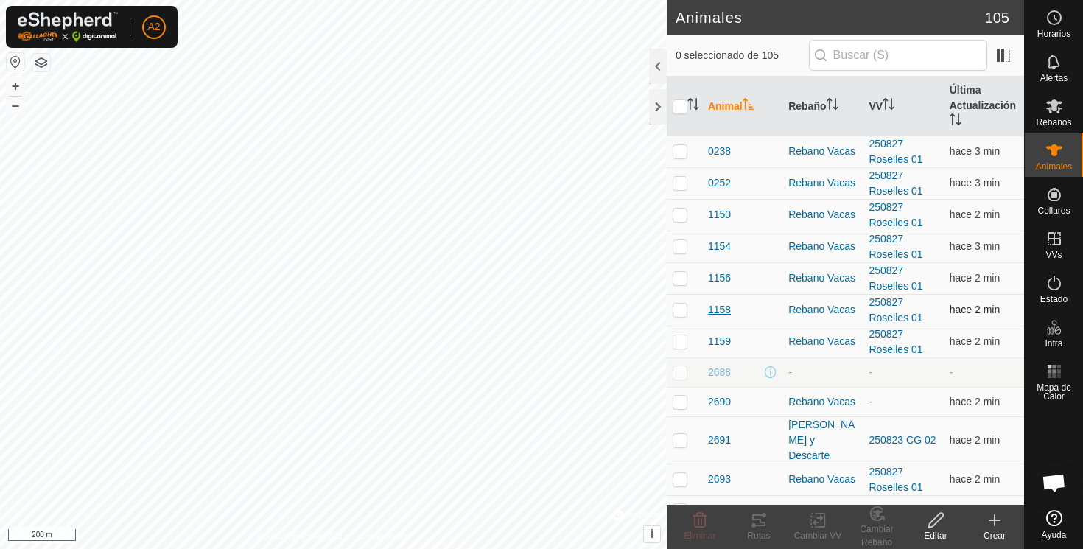
click at [719, 312] on span "1158" at bounding box center [719, 309] width 23 height 15
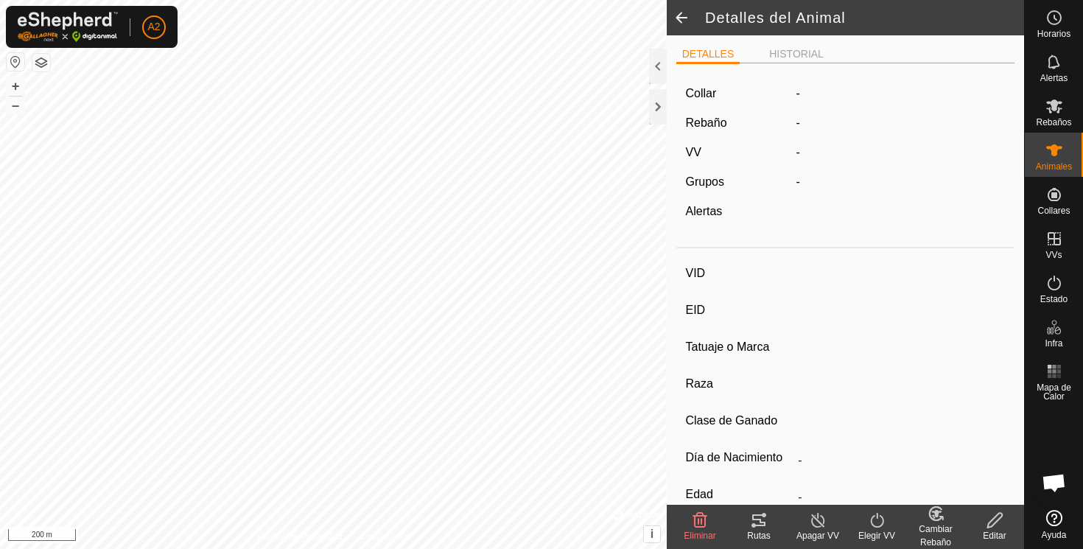
type input "1158"
type input "-"
type input "Aubrac"
type input "-"
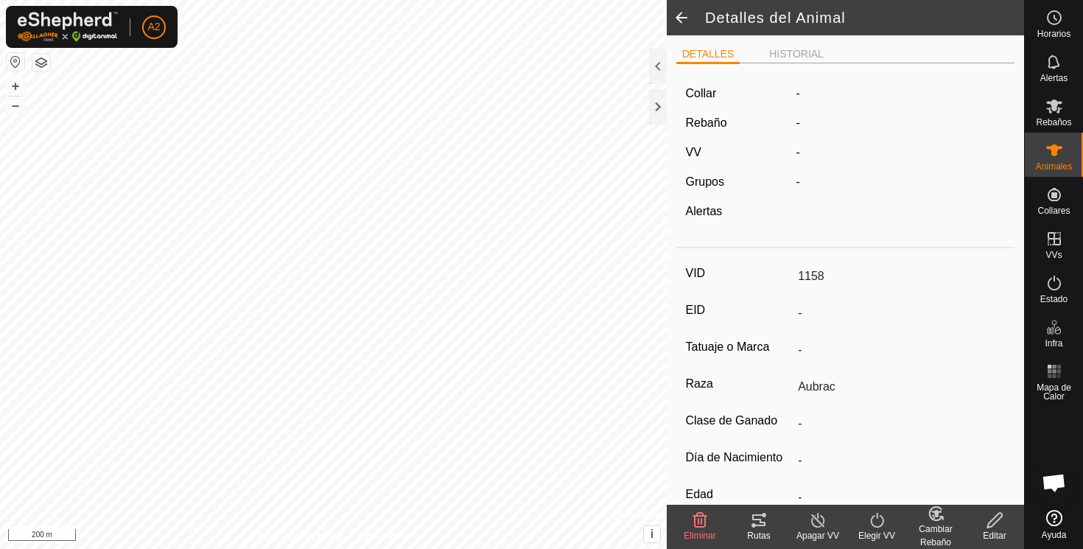
type input "01/2017"
type input "8 years 9 months"
type input "Vacía"
type input "384 kg"
type input "-"
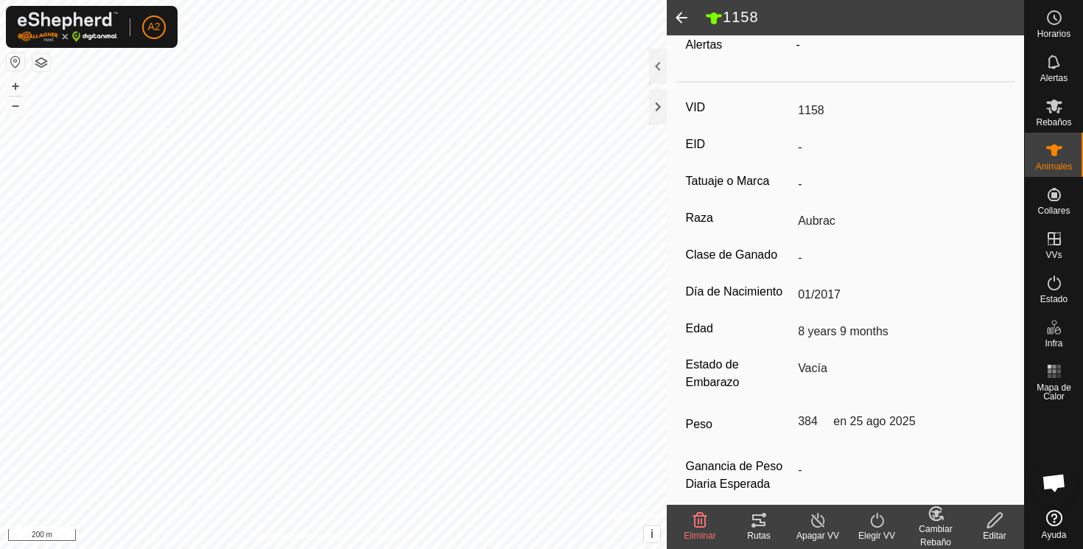
scroll to position [186, 0]
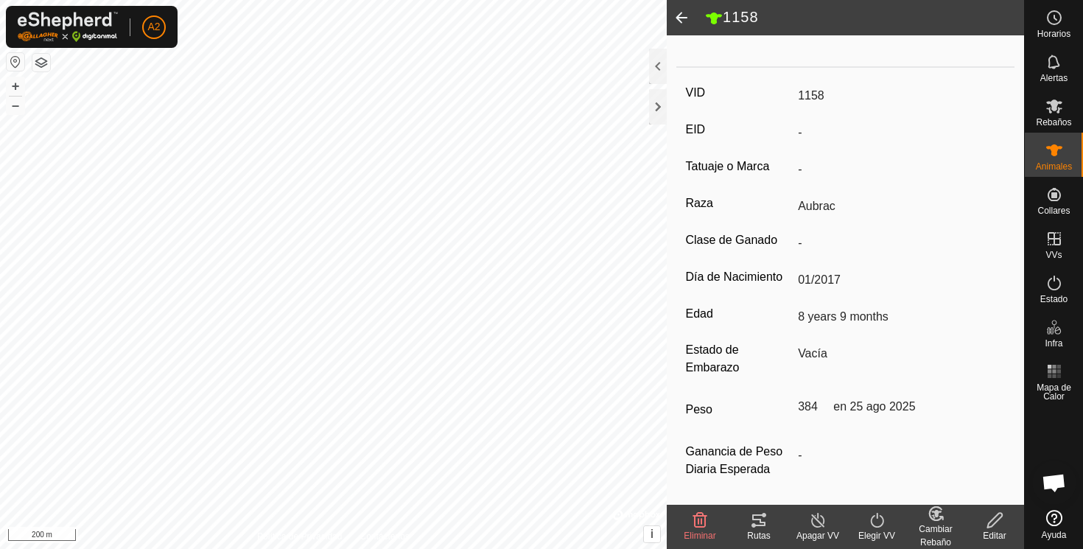
click at [679, 15] on span at bounding box center [681, 17] width 29 height 35
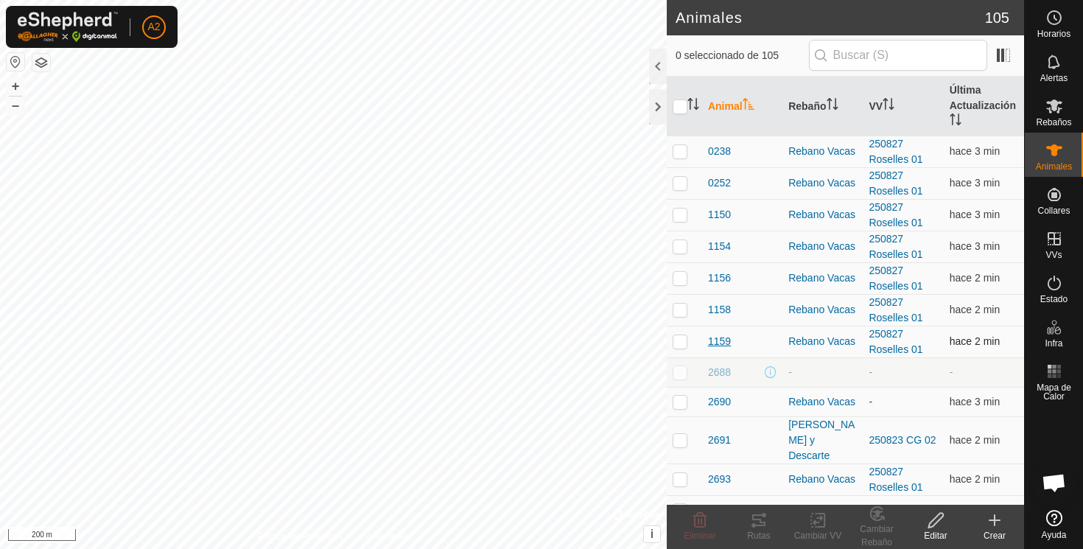
click at [723, 341] on span "1159" at bounding box center [719, 341] width 23 height 15
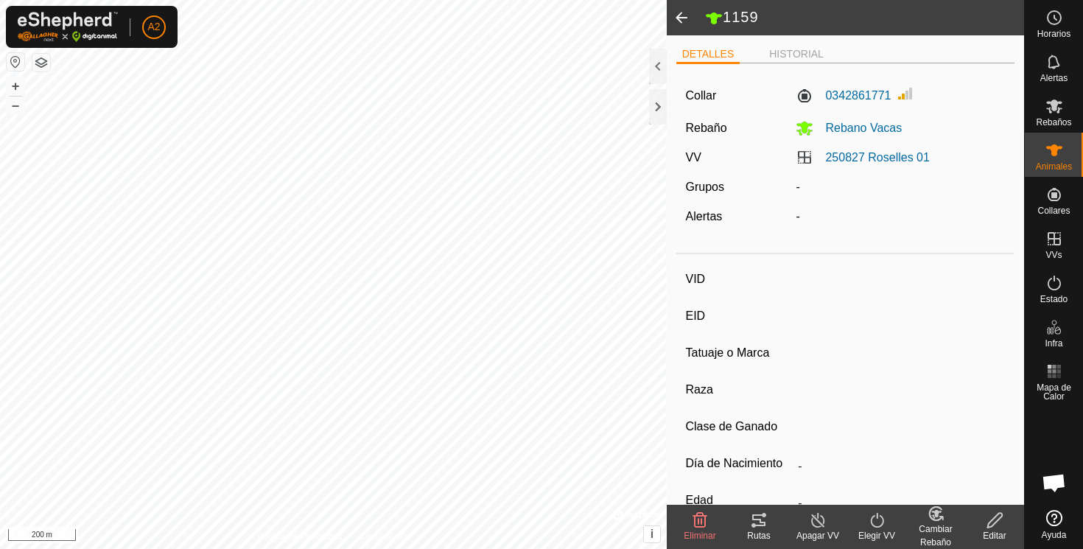
type input "1159"
type input "-"
type input "Escapada"
type input "Aubrac"
type input "-"
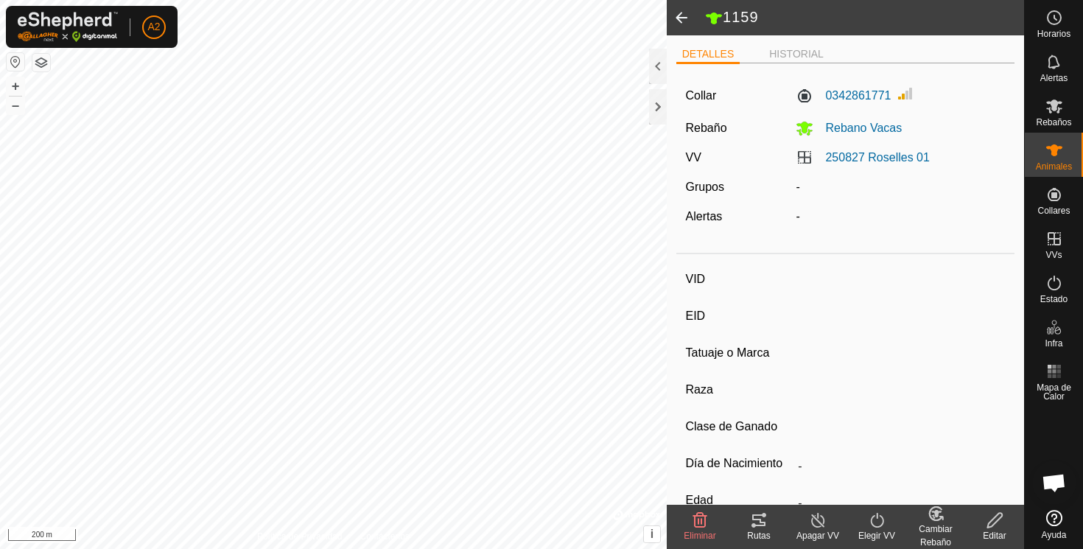
type input "0 kg"
type input "-"
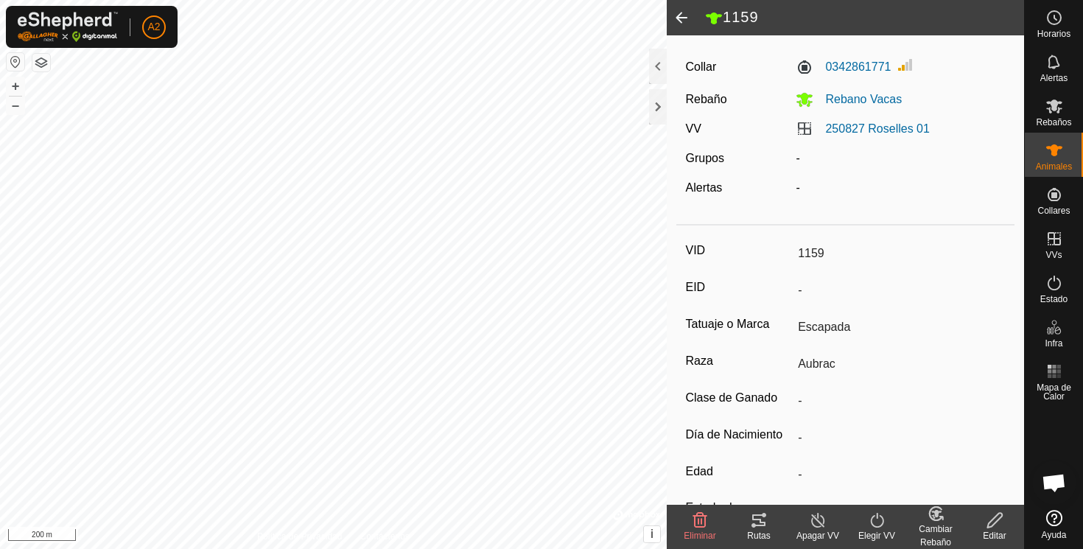
scroll to position [0, 0]
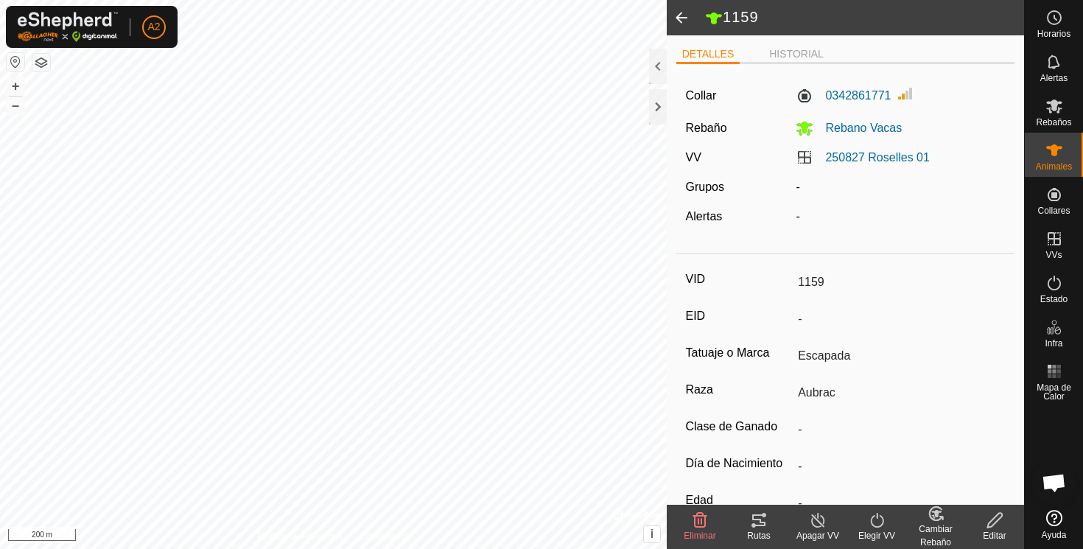
click at [681, 15] on span at bounding box center [681, 17] width 29 height 35
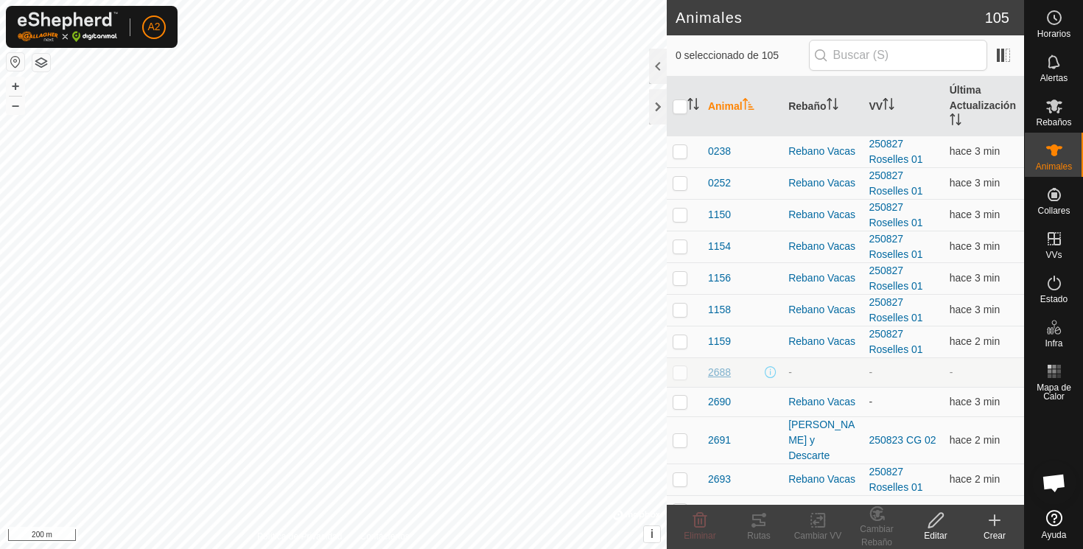
click at [719, 373] on span "2688" at bounding box center [719, 372] width 23 height 15
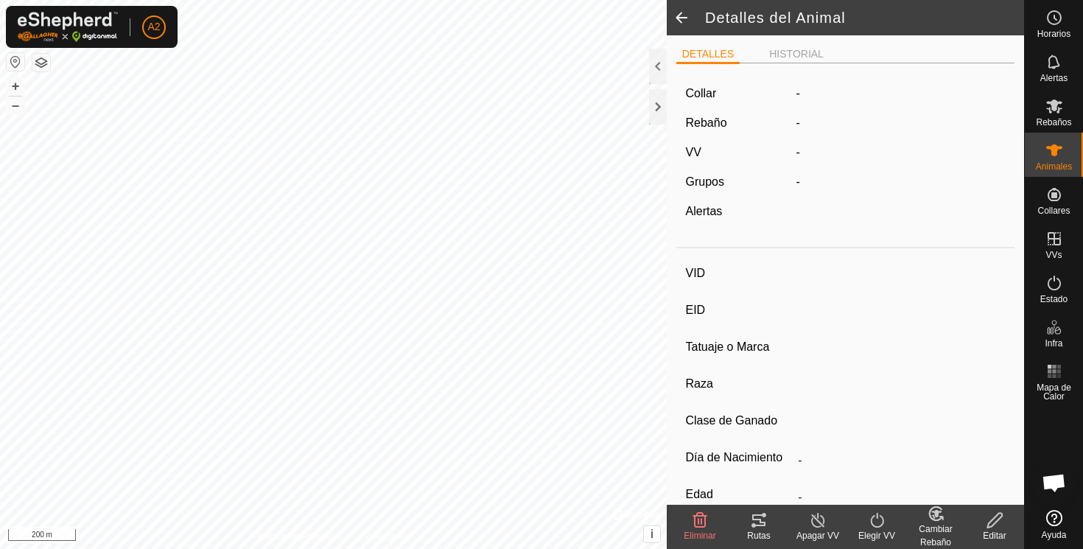
type input "2688"
type input "-"
type input "Aubrac"
type input "Macho lactante"
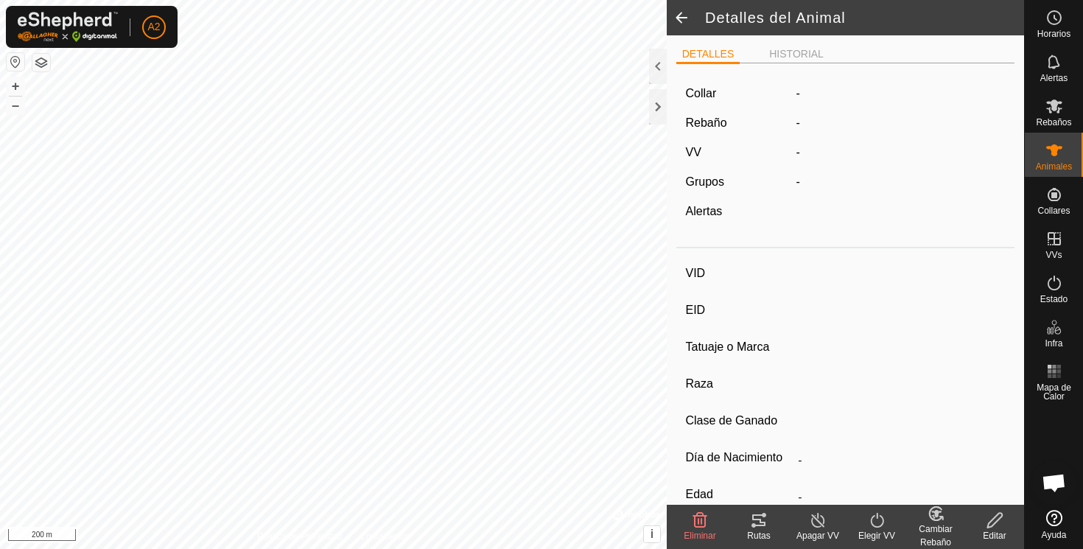
type input "09/2024"
type input "1 year"
type input "197 kg"
type input "-"
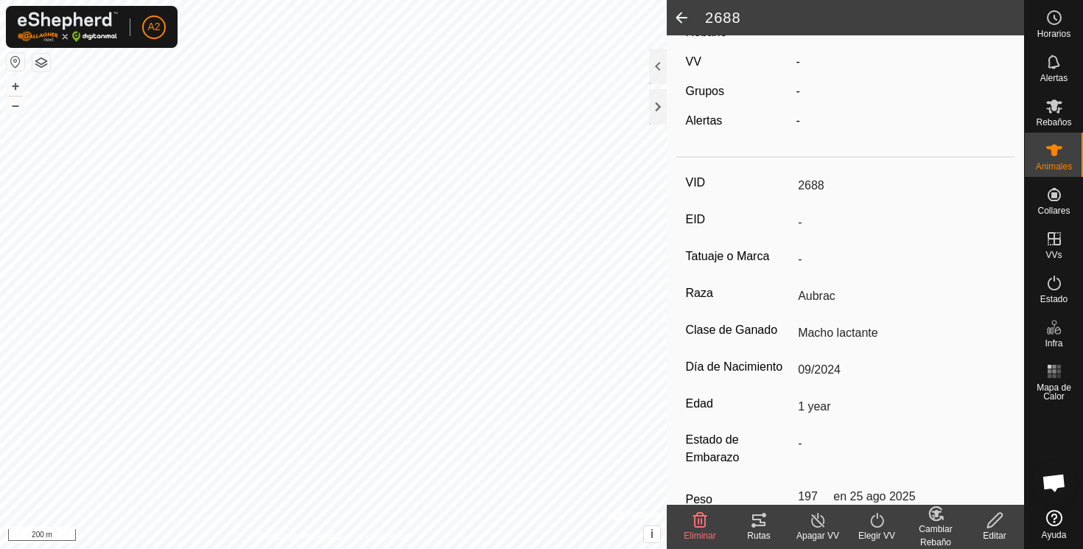
scroll to position [97, 0]
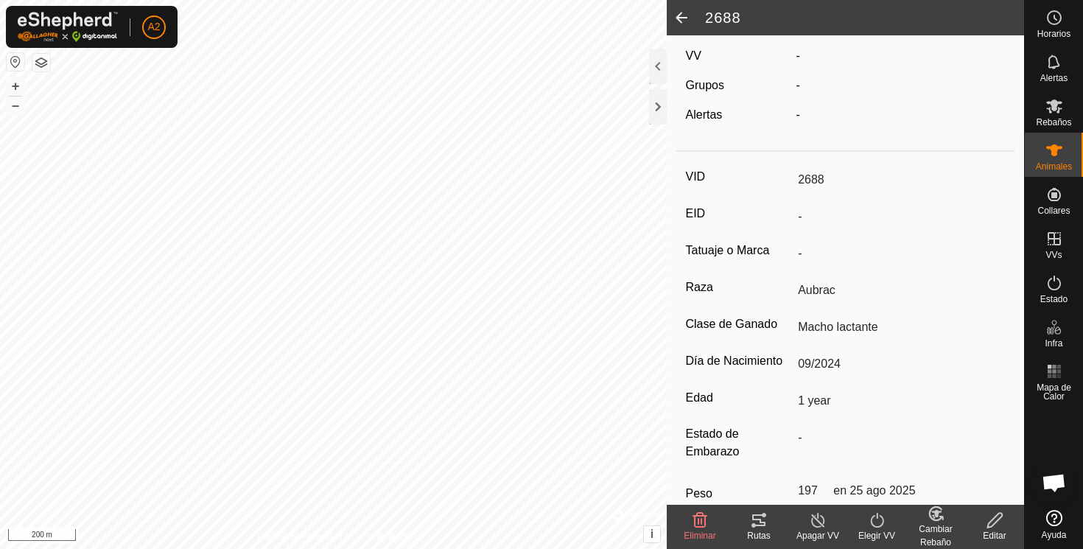
click at [936, 519] on icon at bounding box center [935, 513] width 13 height 13
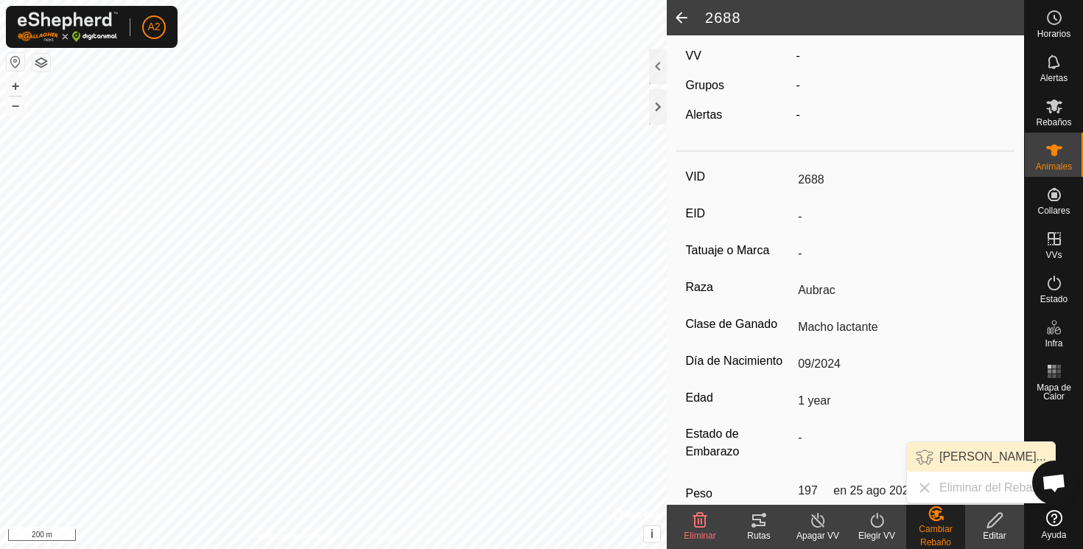
click at [952, 454] on link "Elegir Rebaño..." at bounding box center [981, 456] width 148 height 29
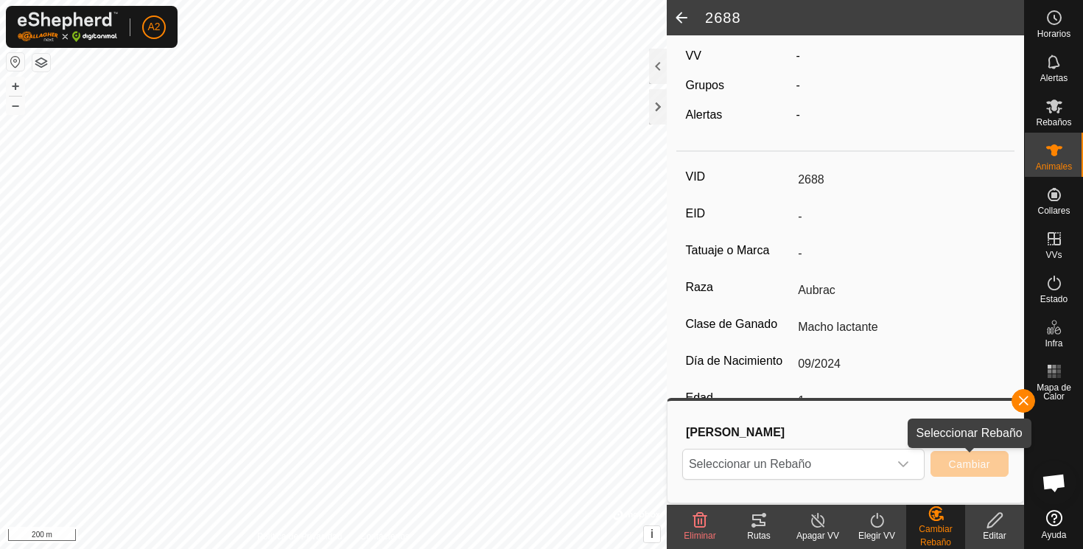
click at [971, 465] on span "Cambiar" at bounding box center [969, 464] width 41 height 12
click at [903, 463] on icon "dropdown trigger" at bounding box center [903, 464] width 12 height 12
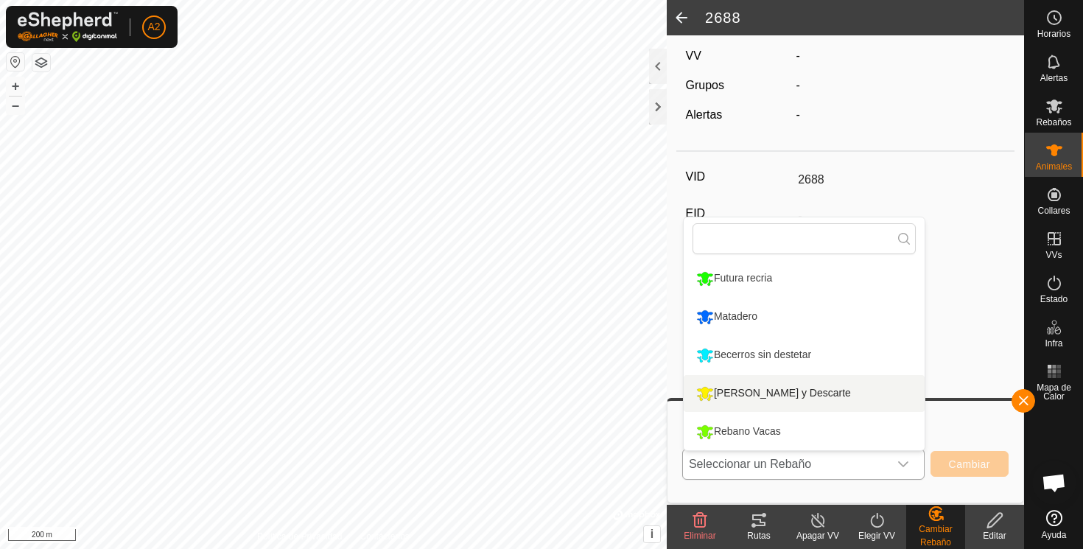
click at [768, 391] on li "[PERSON_NAME] y Descarte" at bounding box center [804, 393] width 241 height 37
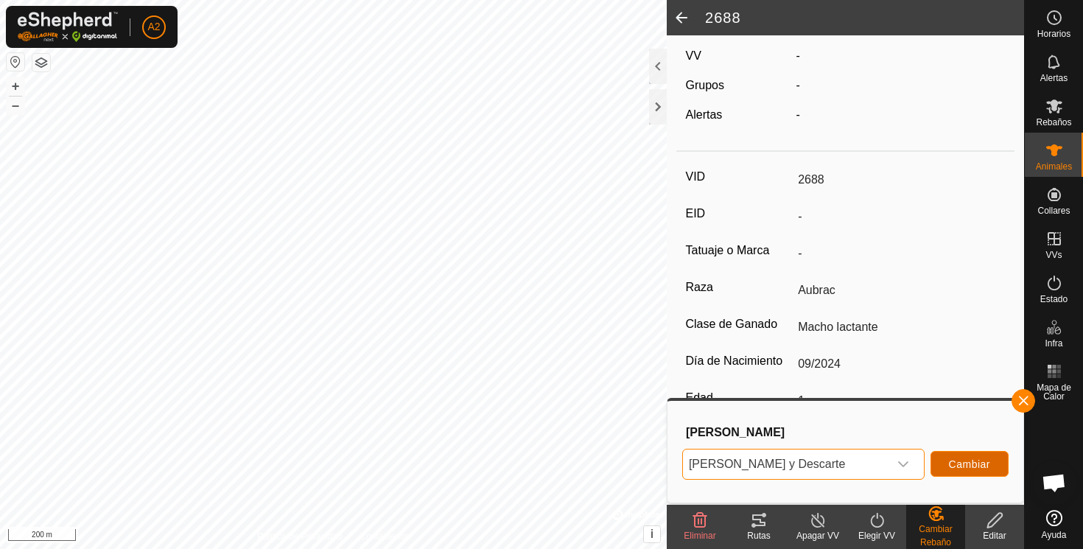
click at [964, 464] on span "Cambiar" at bounding box center [969, 464] width 41 height 12
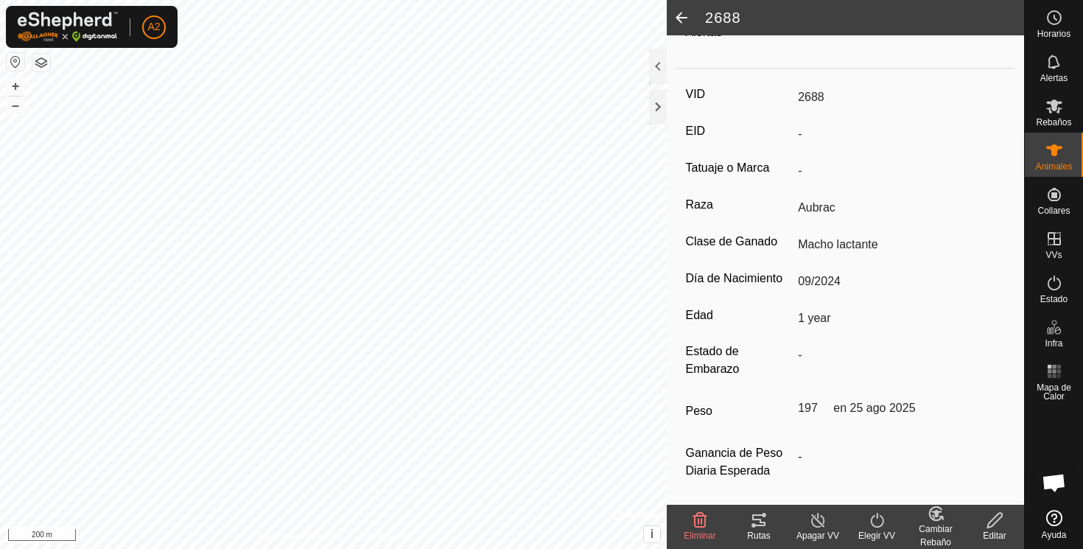
scroll to position [187, 0]
click at [931, 513] on icon at bounding box center [936, 514] width 18 height 18
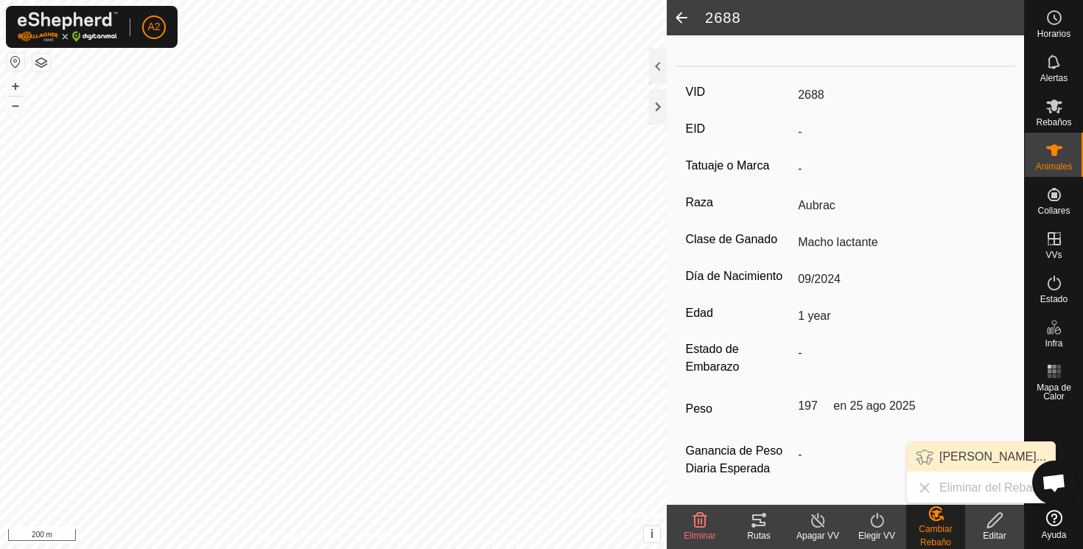
click at [951, 455] on link "Elegir Rebaño..." at bounding box center [981, 456] width 148 height 29
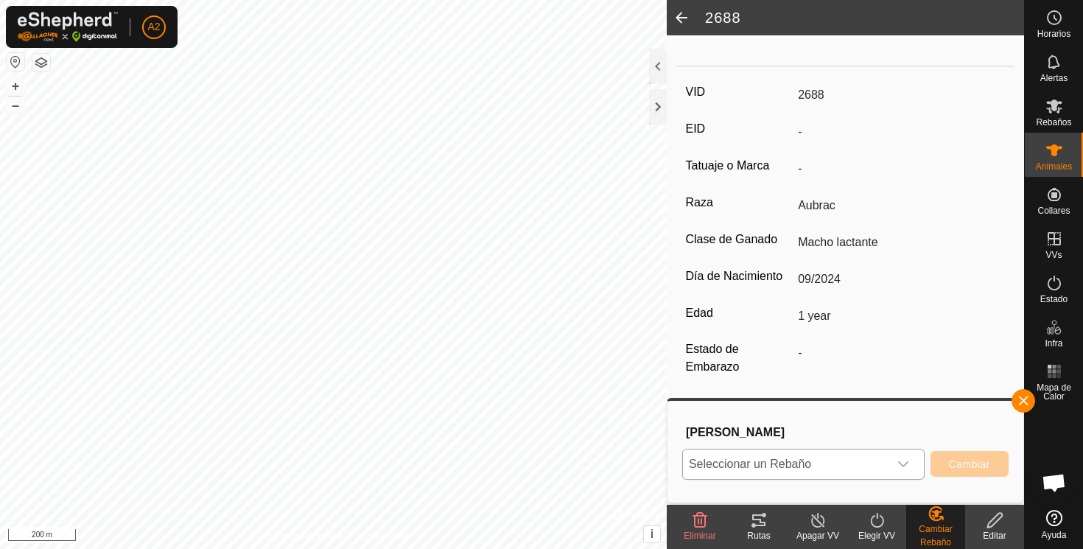
click at [881, 462] on span "Seleccionar un Rebaño" at bounding box center [786, 463] width 206 height 29
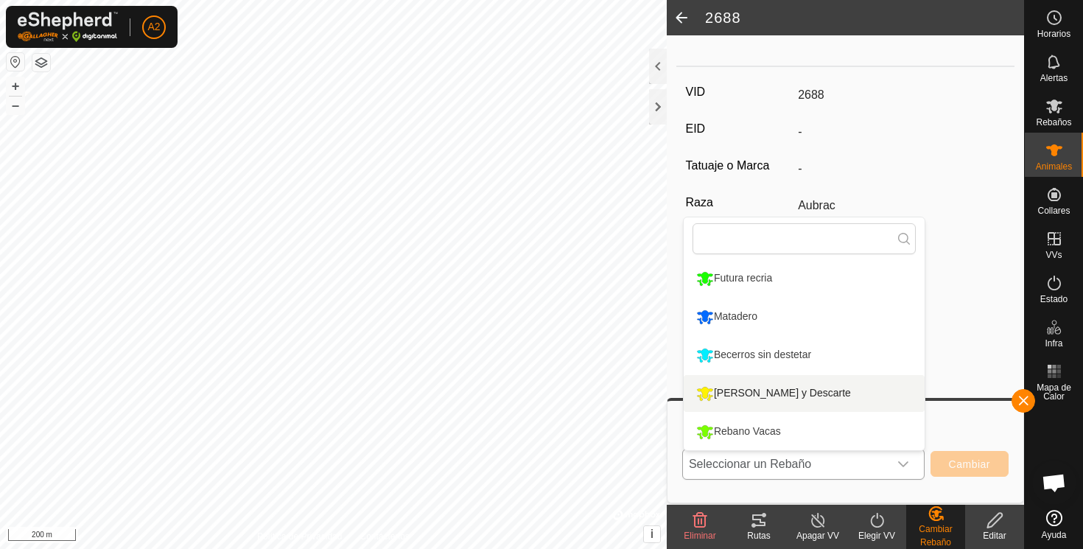
click at [781, 394] on li "[PERSON_NAME] y Descarte" at bounding box center [804, 393] width 241 height 37
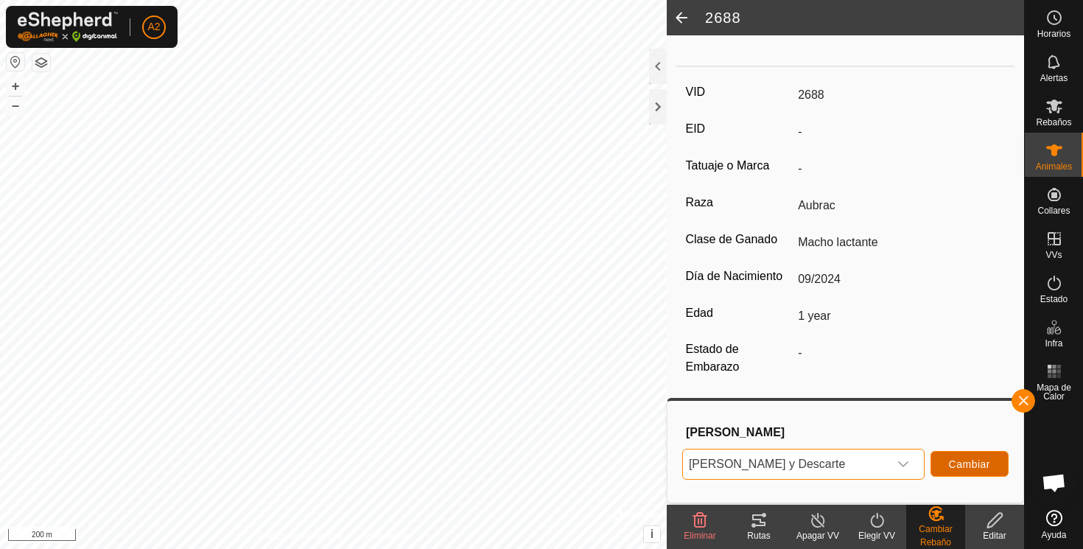
click at [972, 463] on span "Cambiar" at bounding box center [969, 464] width 41 height 12
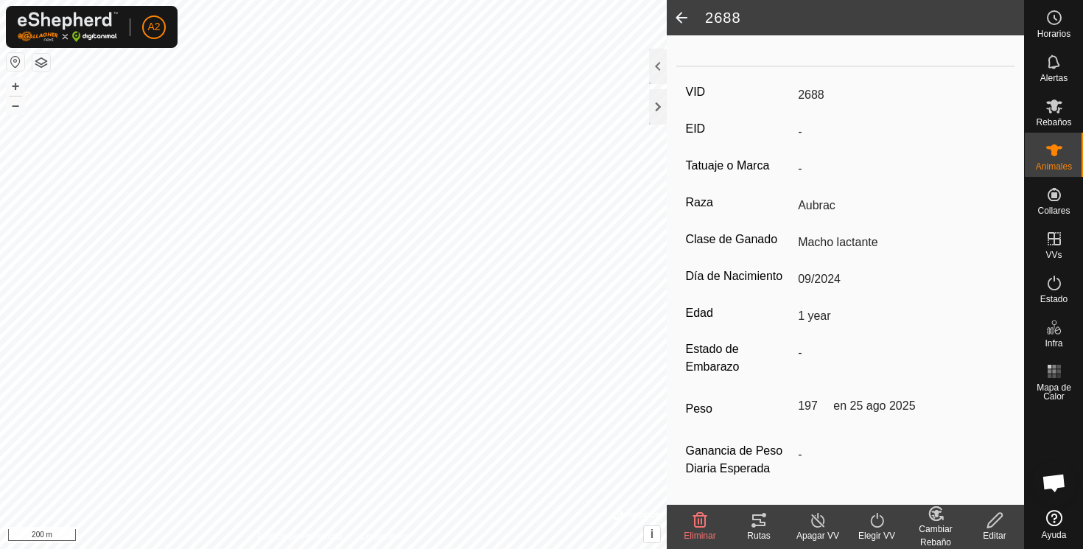
click at [681, 13] on span at bounding box center [681, 17] width 29 height 35
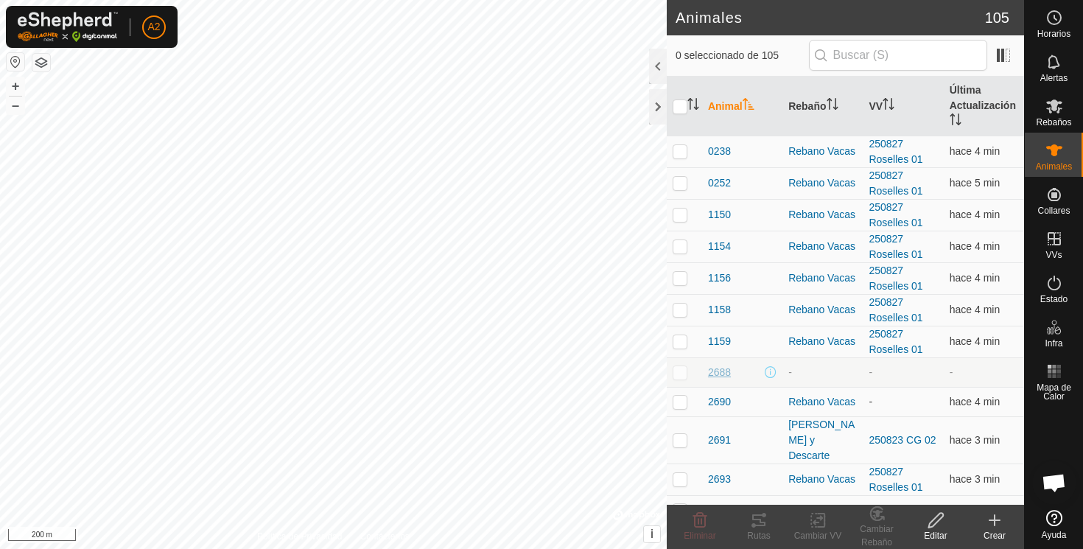
click at [723, 373] on span "2688" at bounding box center [719, 372] width 23 height 15
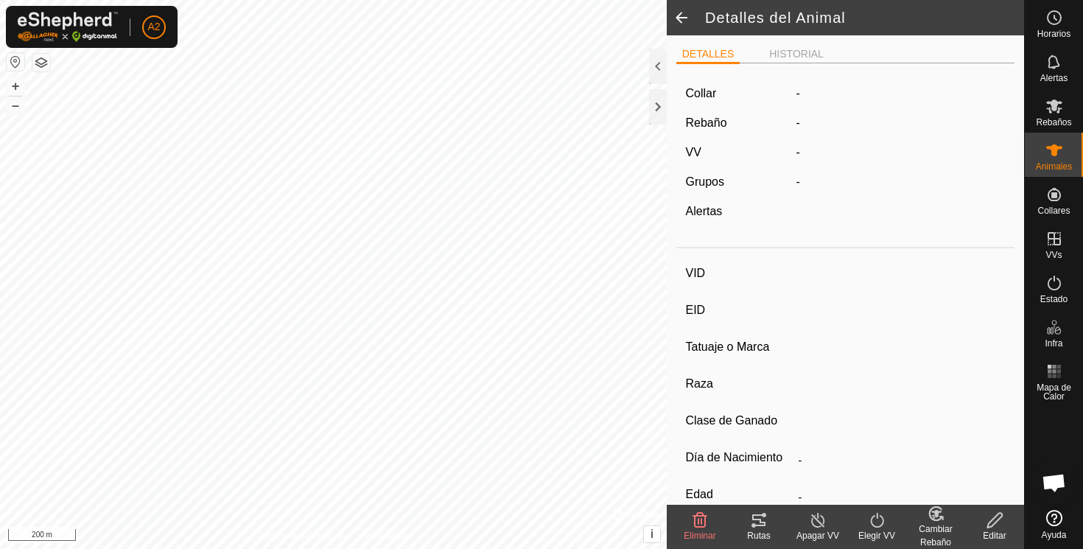
type input "2688"
type input "-"
type input "Aubrac"
type input "Macho lactante"
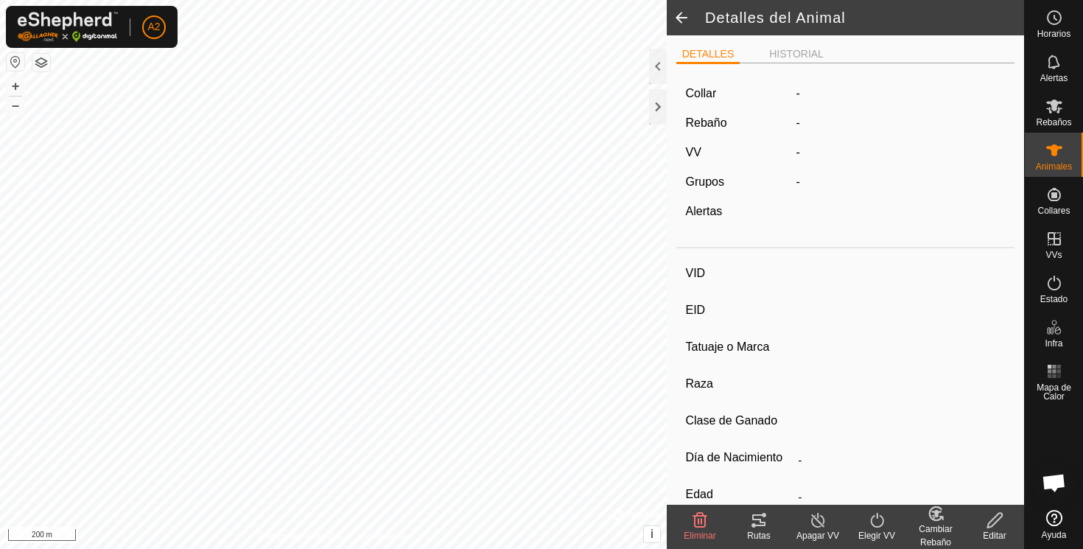
type input "09/2024"
type input "1 year"
type input "197 kg"
type input "-"
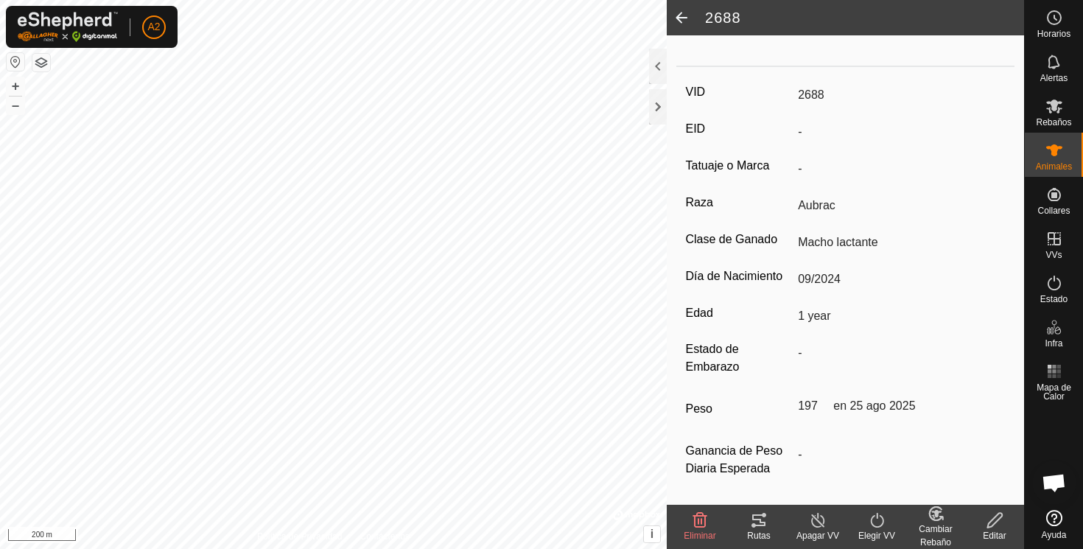
click at [995, 522] on icon at bounding box center [995, 520] width 18 height 18
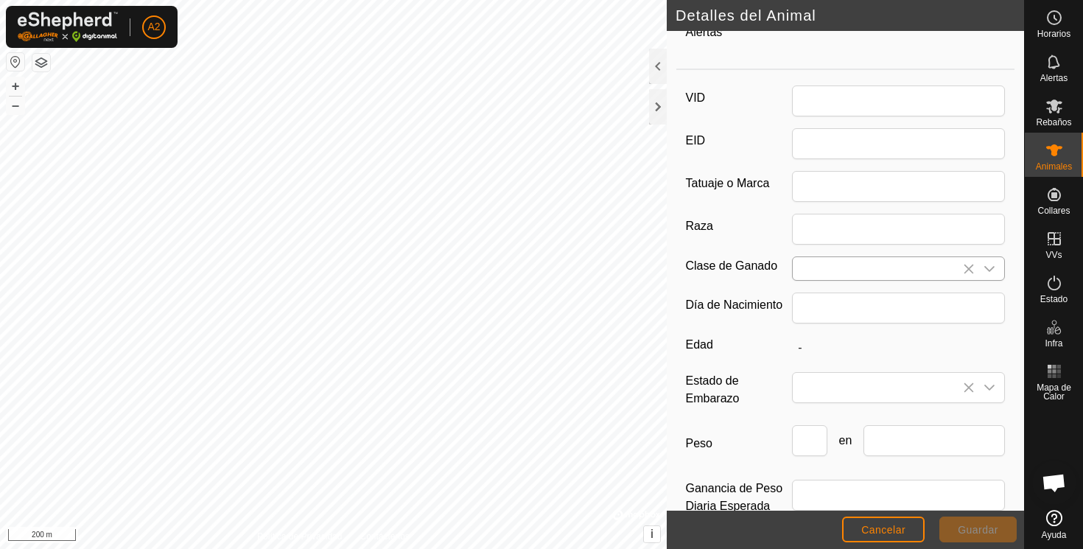
type input "2688"
type input "Aubrac"
type input "Macho lactante"
type input "09/2024"
type input "1 year"
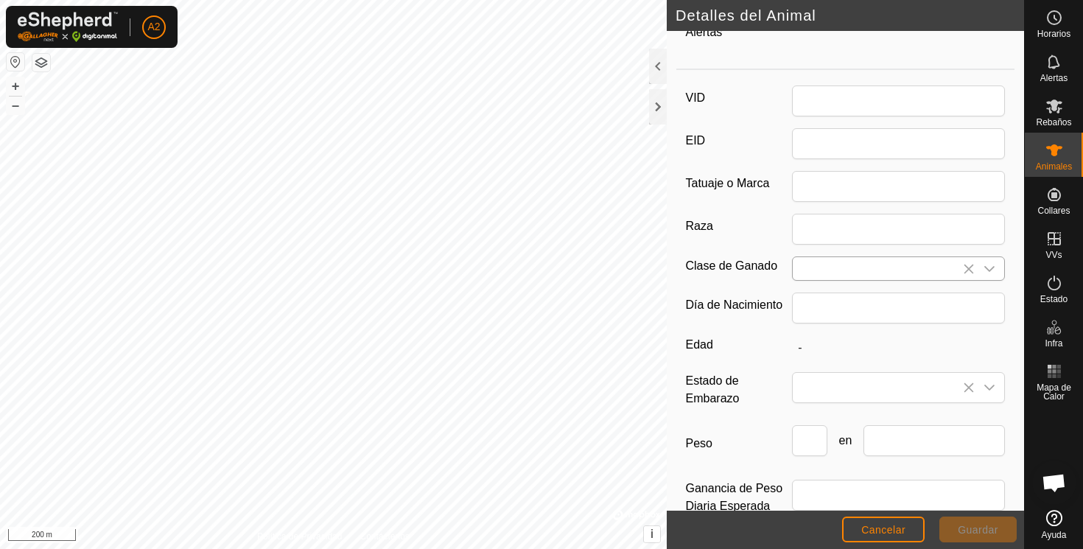
type input "197"
type input "[DATE]"
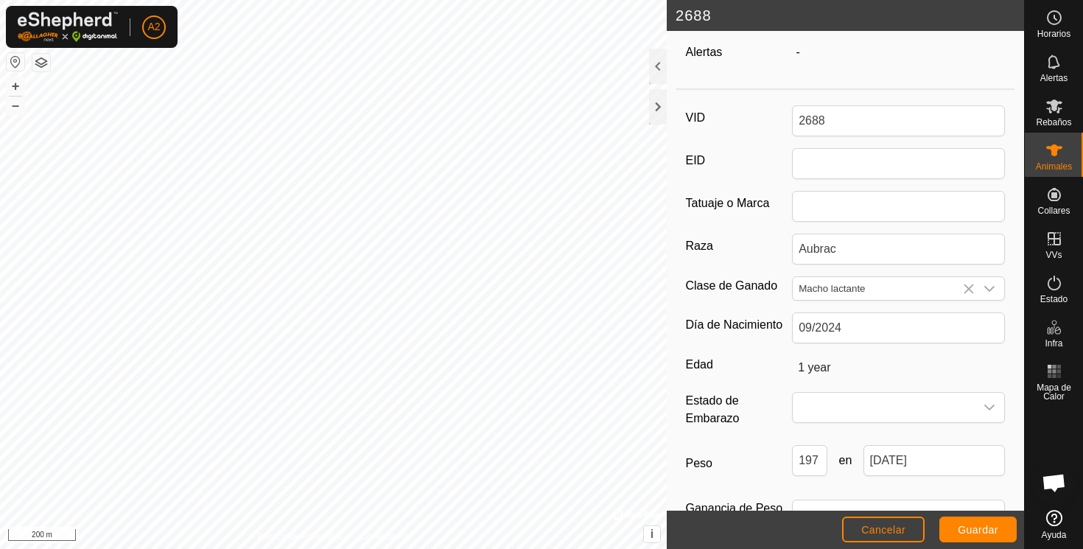
scroll to position [172, 0]
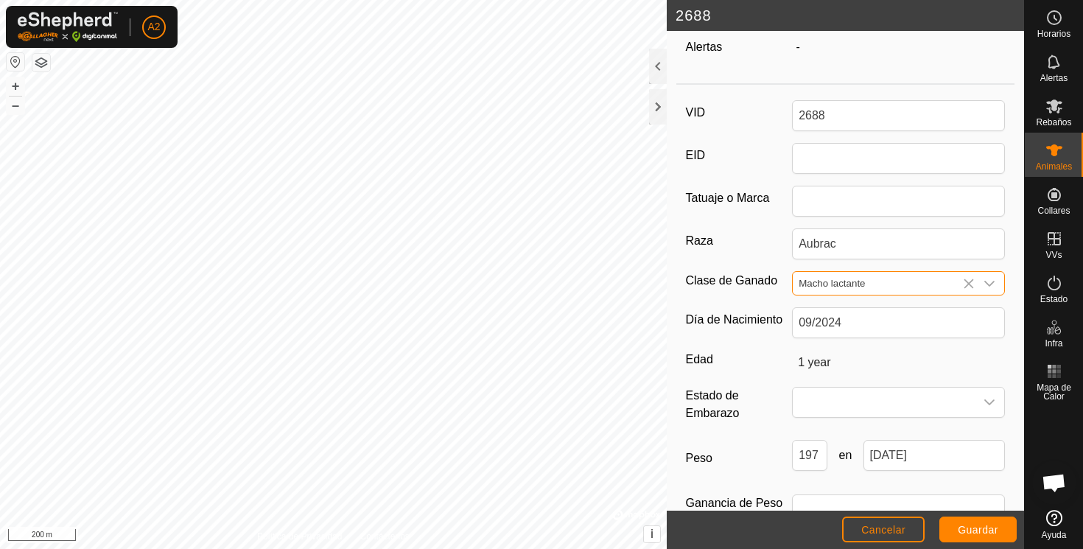
click at [865, 284] on input "Macho lactante" at bounding box center [884, 283] width 182 height 23
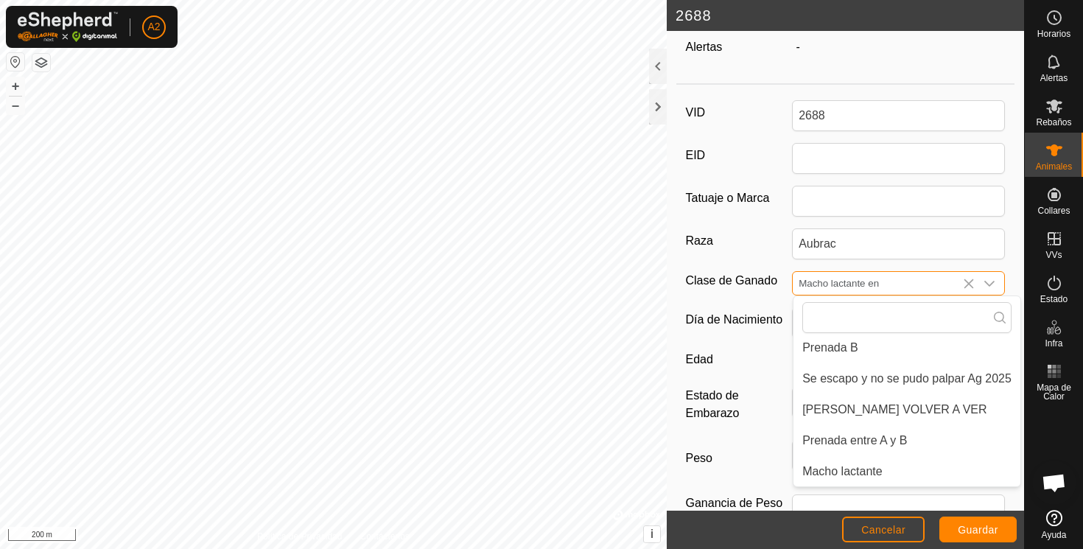
scroll to position [0, 0]
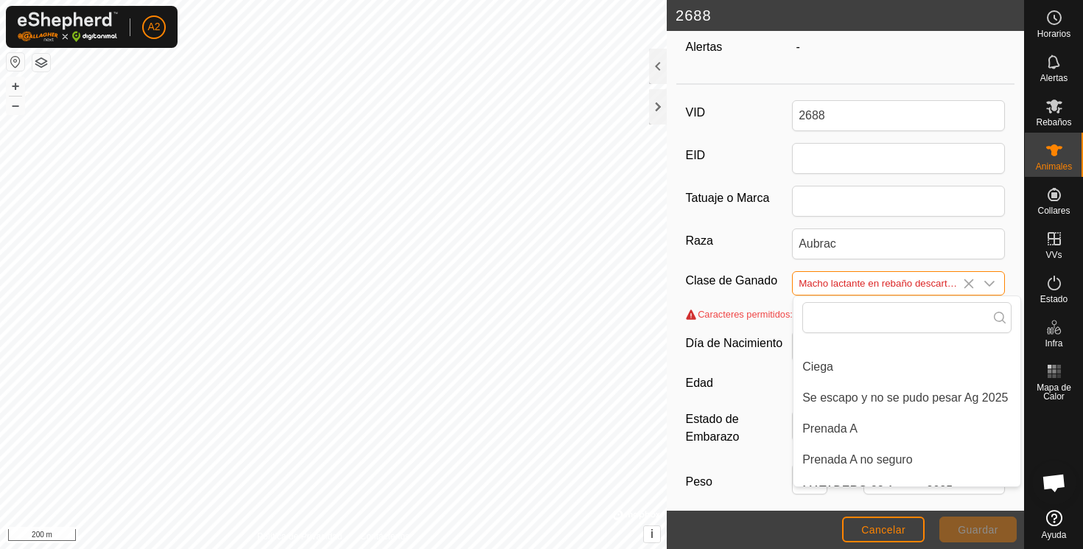
click at [881, 281] on input "Macho lactante en rebaño descarte y machos" at bounding box center [884, 283] width 182 height 23
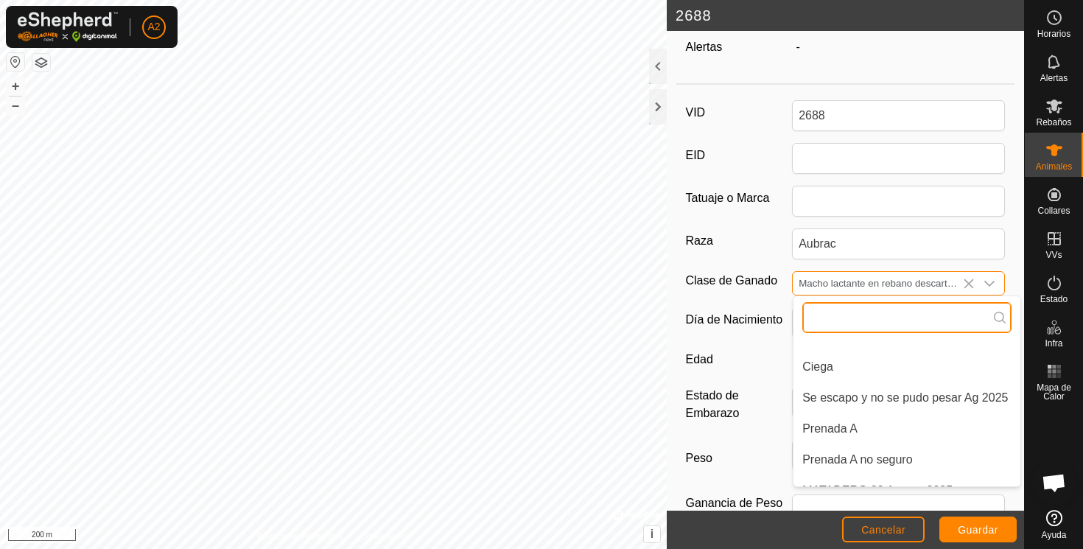
click at [902, 318] on input "text" at bounding box center [906, 317] width 209 height 31
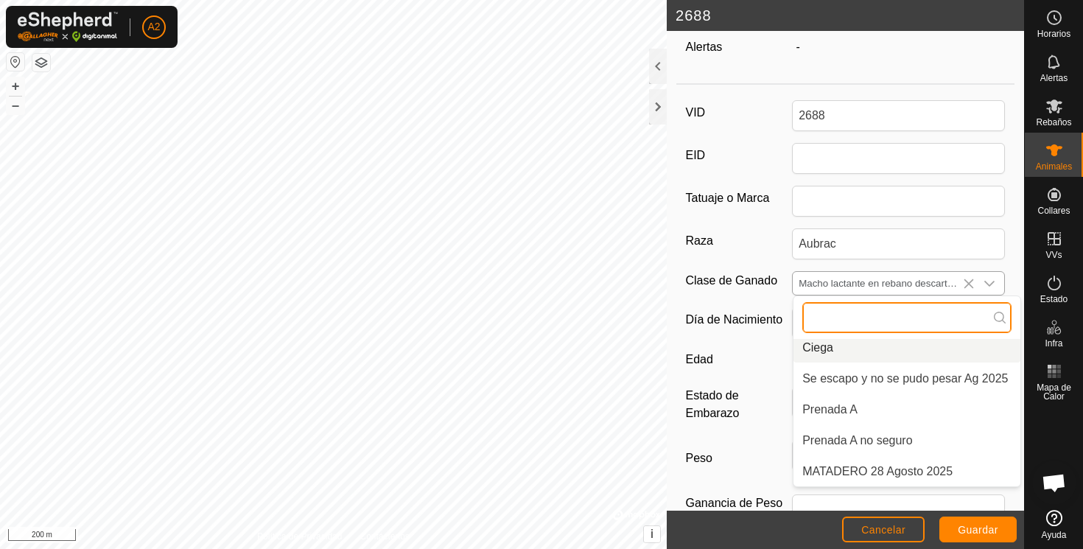
scroll to position [13, 0]
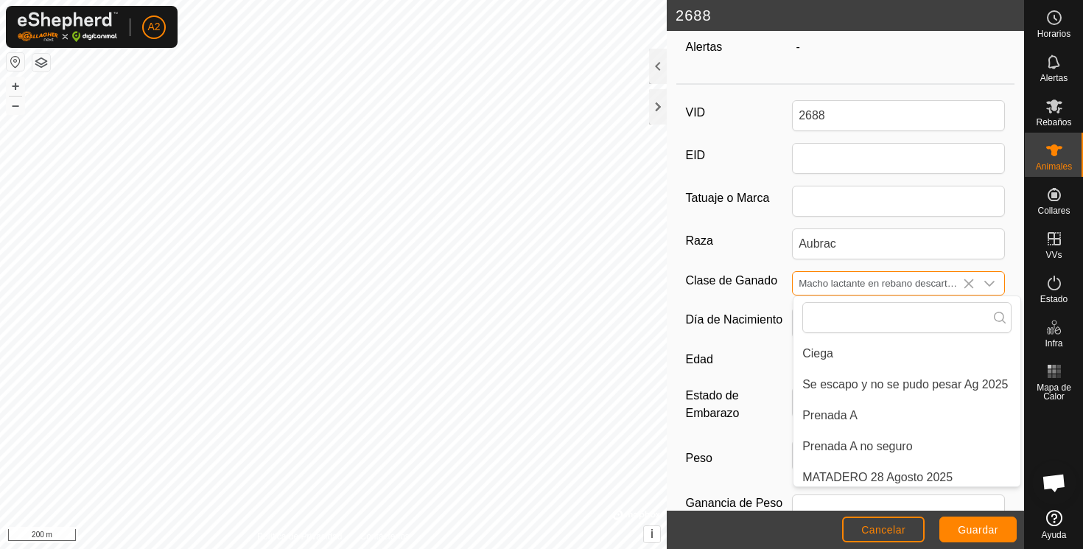
click at [852, 282] on input "Macho lactante en rebano descarte y machos" at bounding box center [884, 283] width 182 height 23
drag, startPoint x: 887, startPoint y: 283, endPoint x: 921, endPoint y: 286, distance: 34.0
click at [922, 286] on input "Macho lactante en rebano descarte y machos" at bounding box center [884, 283] width 182 height 23
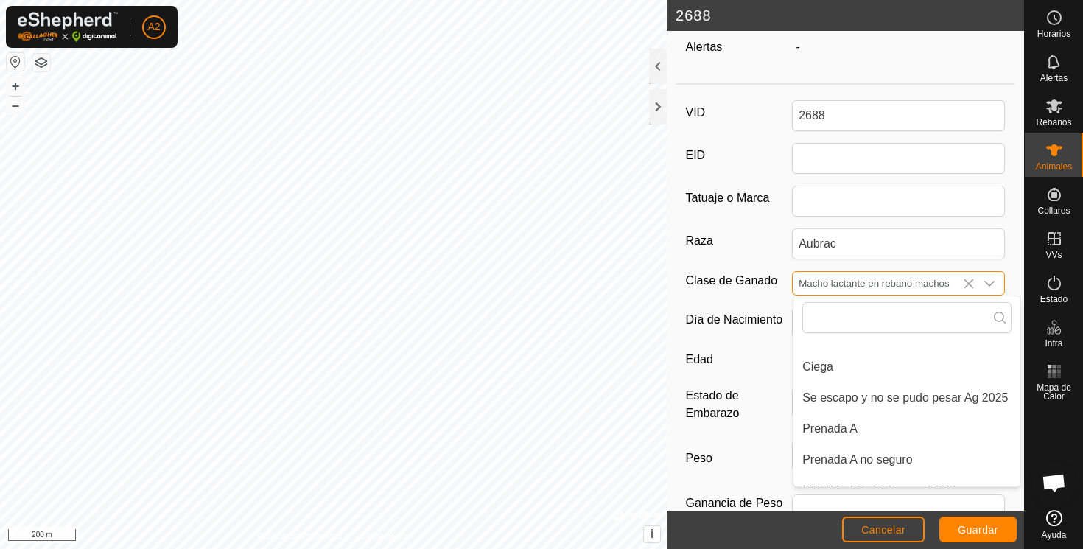
click at [927, 282] on input "Macho lactante en rebano machos" at bounding box center [884, 283] width 182 height 23
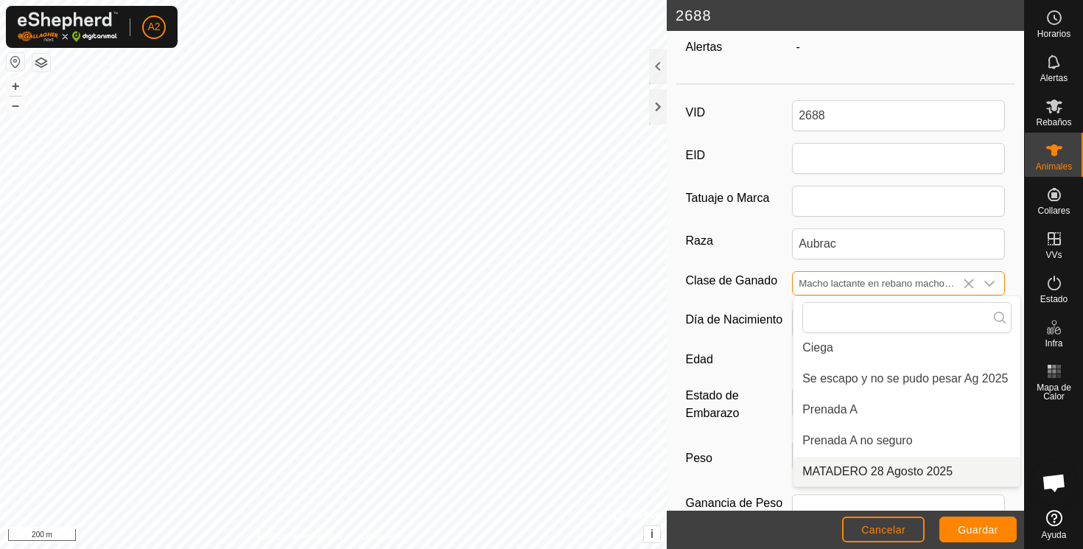
type input "Macho lactante en rebano machos y descarte"
click at [979, 527] on span "Guardar" at bounding box center [978, 530] width 41 height 12
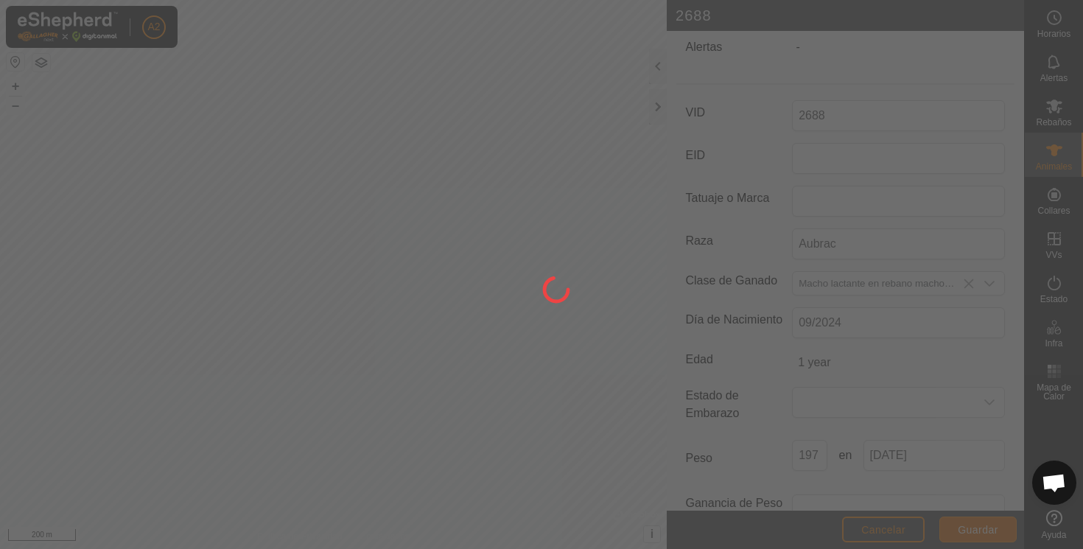
scroll to position [159, 0]
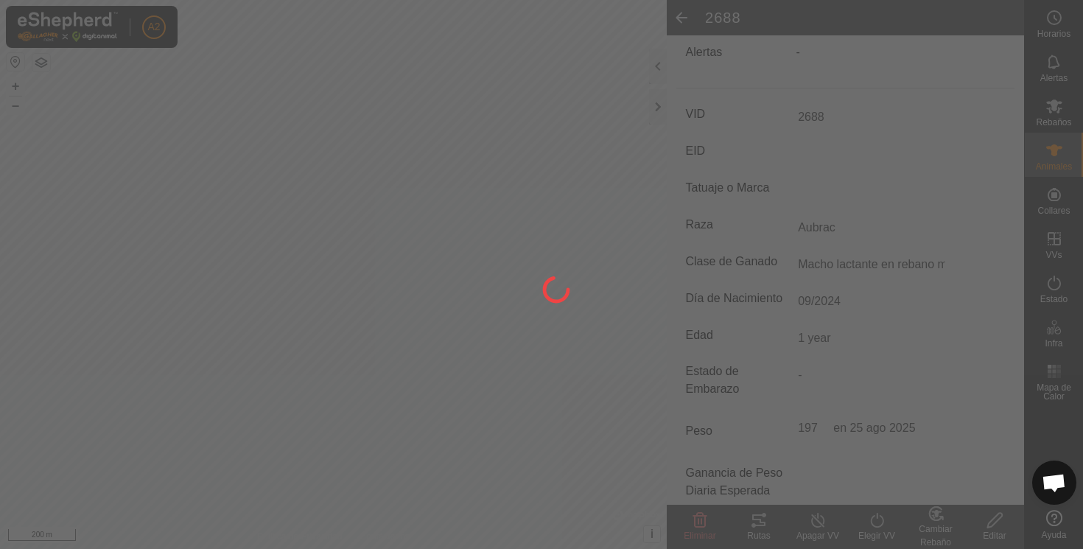
type input "-"
type input "197 kg"
type input "-"
type input "Macho lactante"
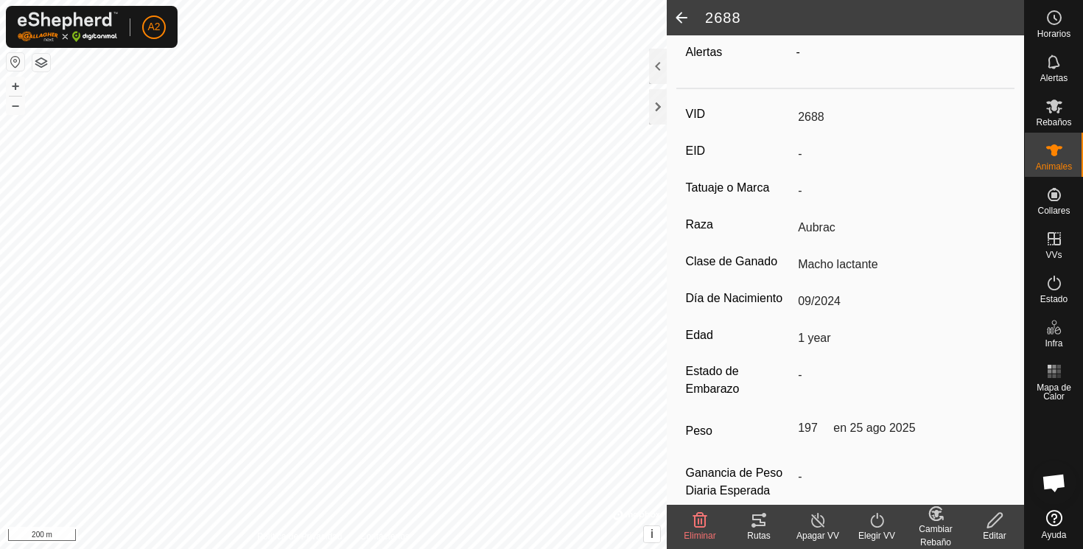
click at [681, 15] on span at bounding box center [681, 17] width 29 height 35
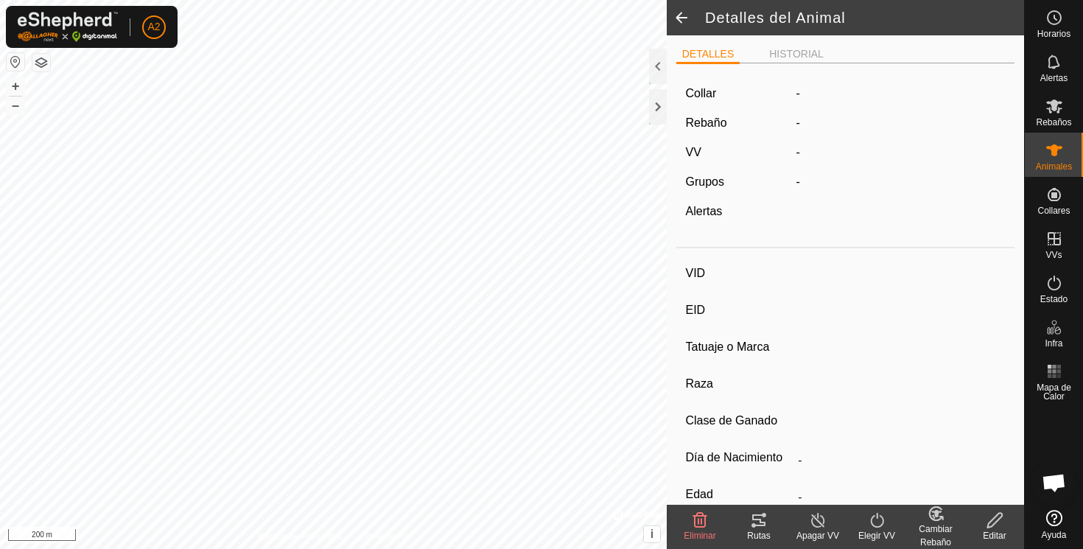
scroll to position [159, 0]
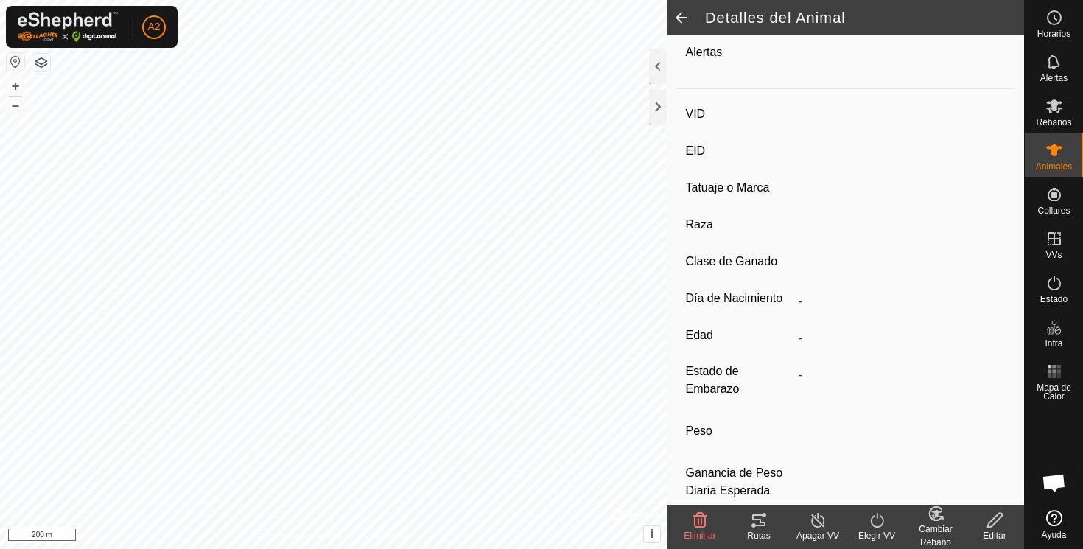
type input "2688"
type input "-"
type input "Aubrac"
type input "Macho lactante en rebano machos y descarte"
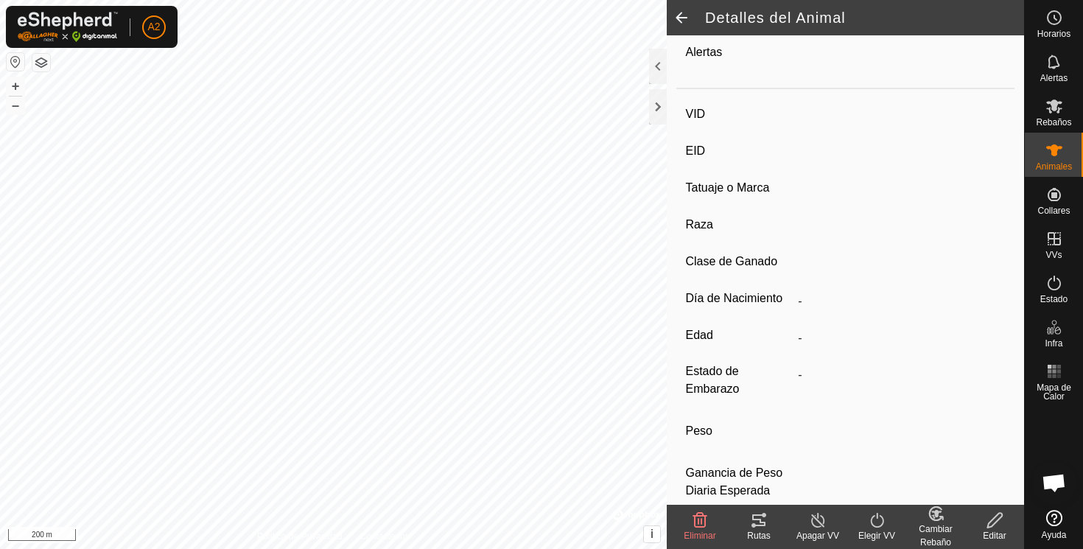
type input "09/2024"
type input "1 year"
type input "197 kg"
type input "-"
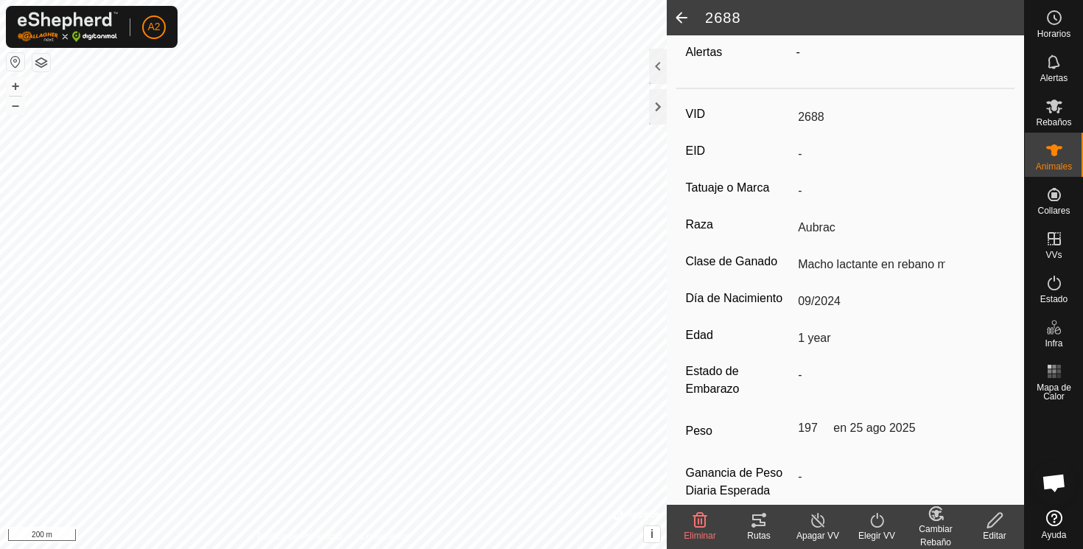
click at [681, 15] on span at bounding box center [681, 17] width 29 height 35
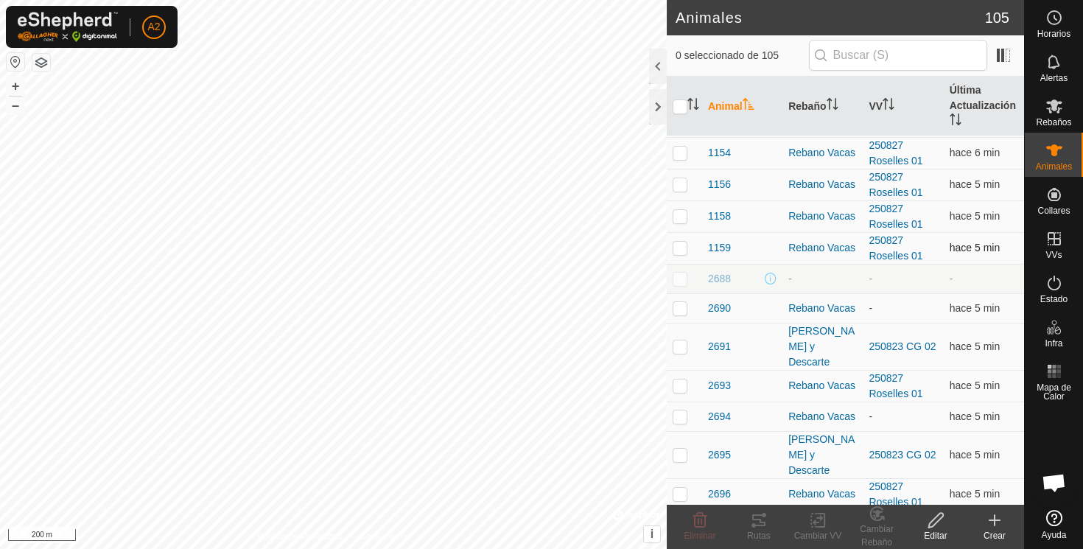
scroll to position [99, 0]
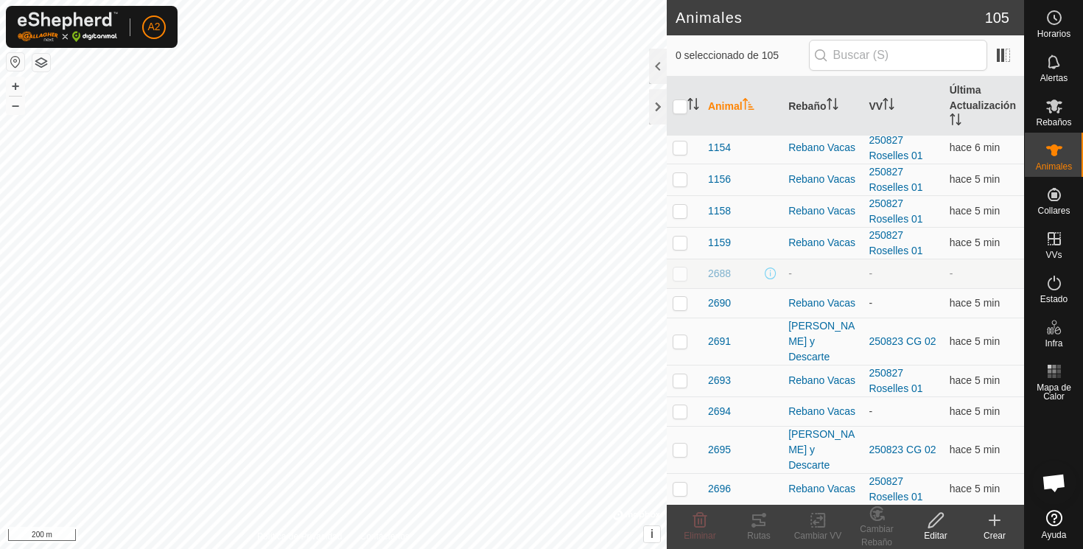
click at [677, 275] on p-checkbox at bounding box center [680, 273] width 15 height 12
checkbox input "true"
click at [715, 307] on span "2690" at bounding box center [719, 302] width 23 height 15
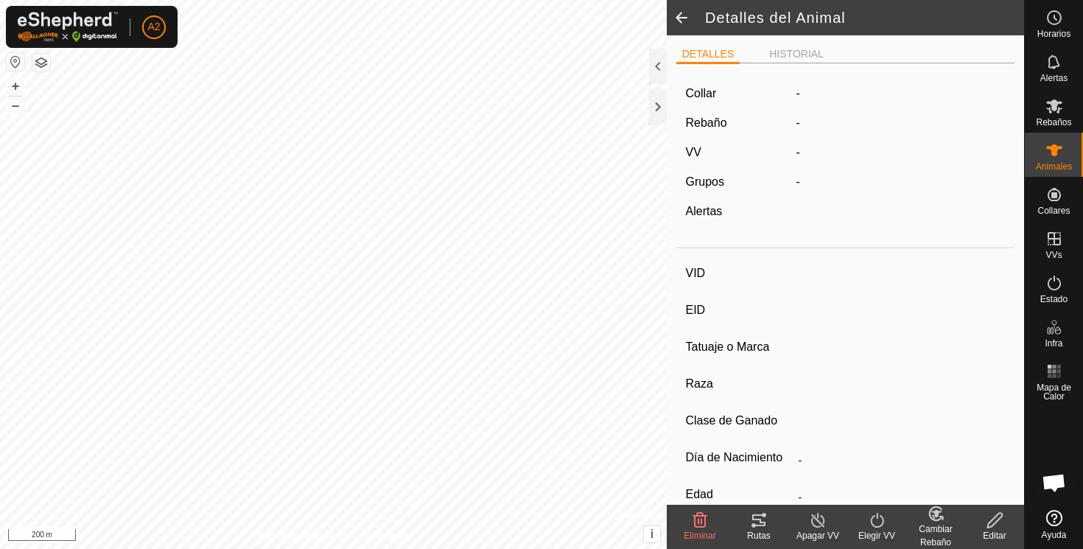
type input "2690"
type input "-"
type input "Aubrac"
type input "-"
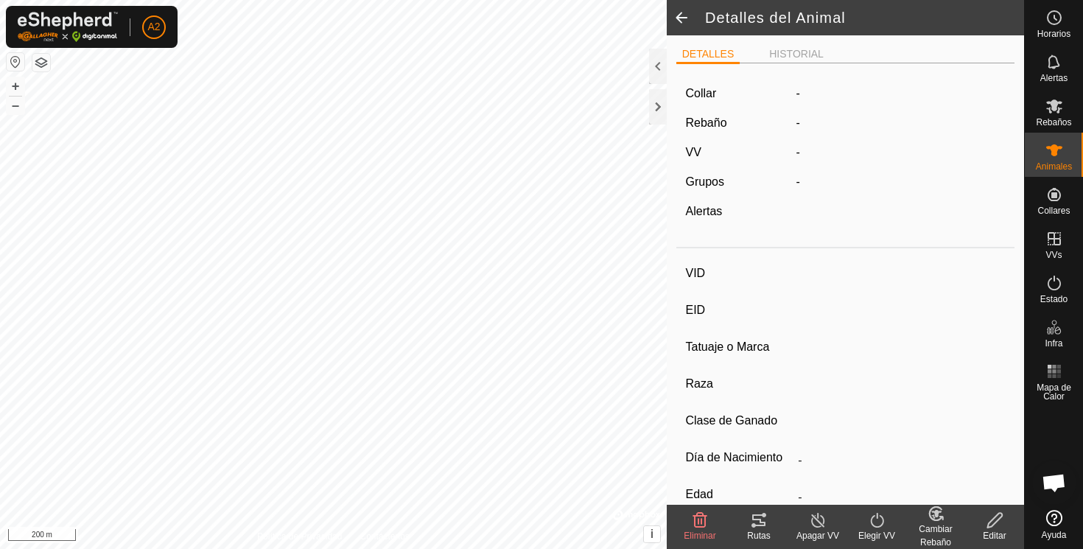
type input "09/2024"
type input "1 year"
type input "Vacía"
type input "215 kg"
type input "-"
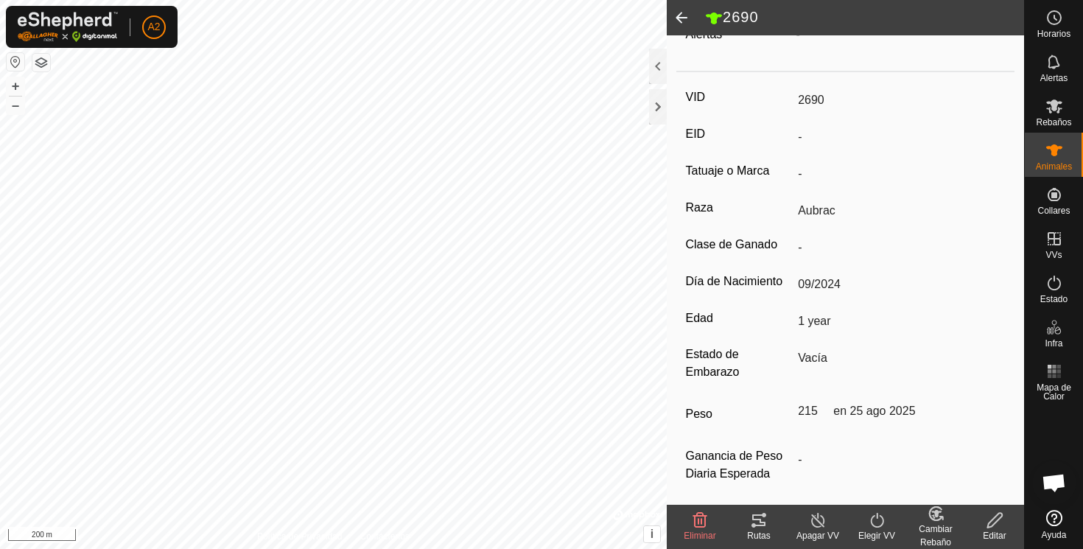
scroll to position [193, 0]
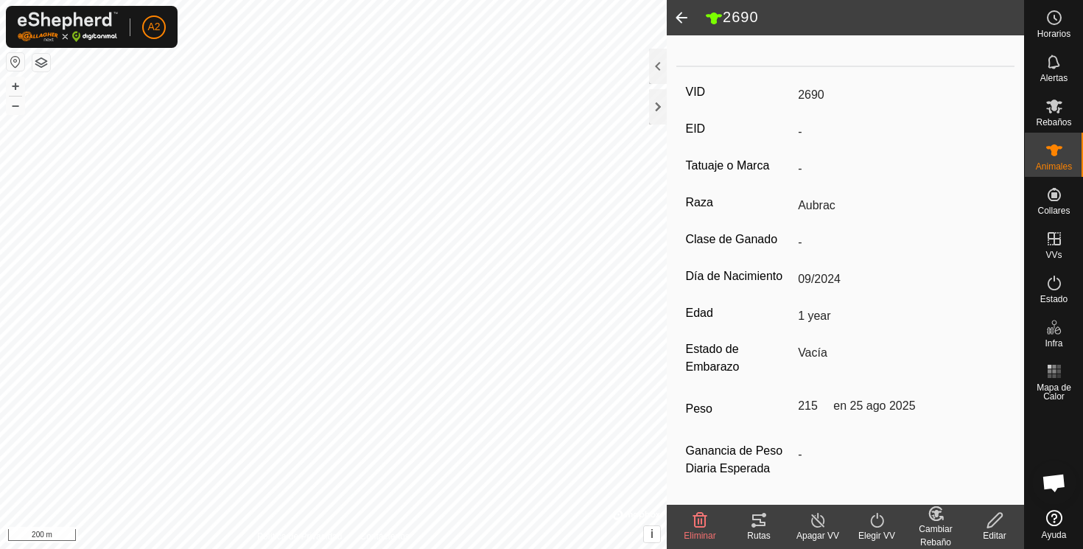
click at [680, 16] on span at bounding box center [681, 17] width 29 height 35
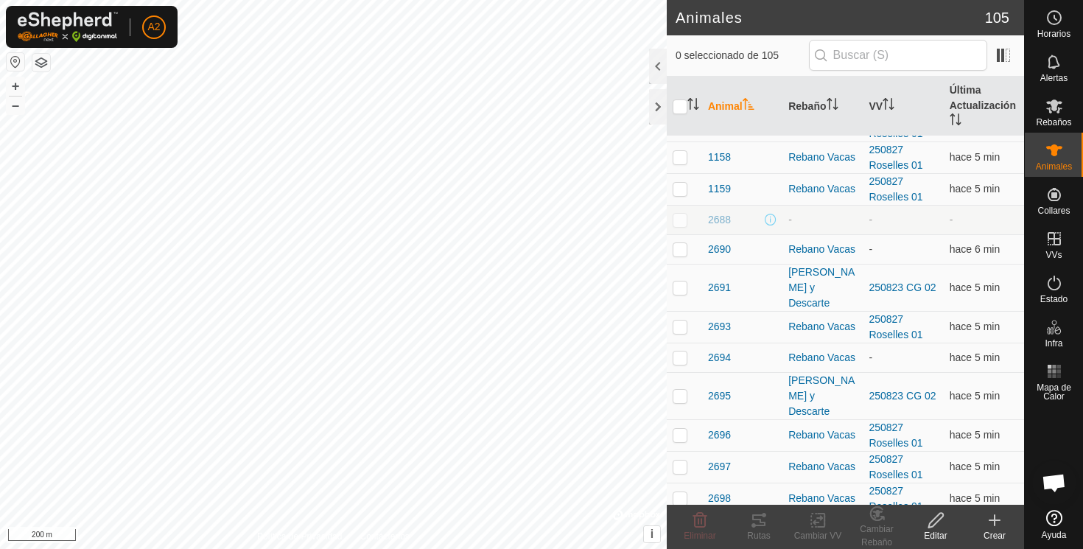
scroll to position [162, 0]
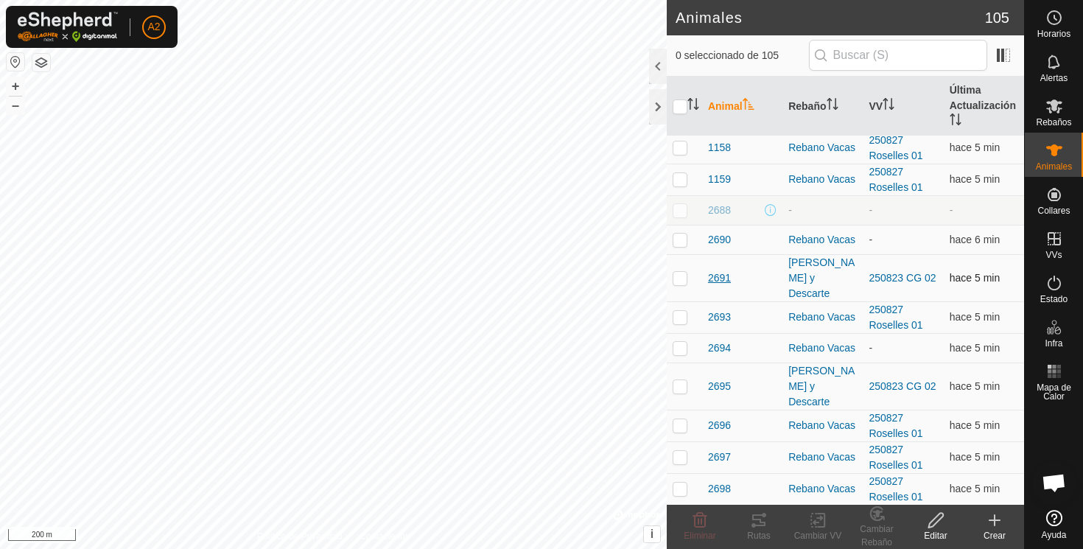
click at [719, 272] on span "2691" at bounding box center [719, 277] width 23 height 15
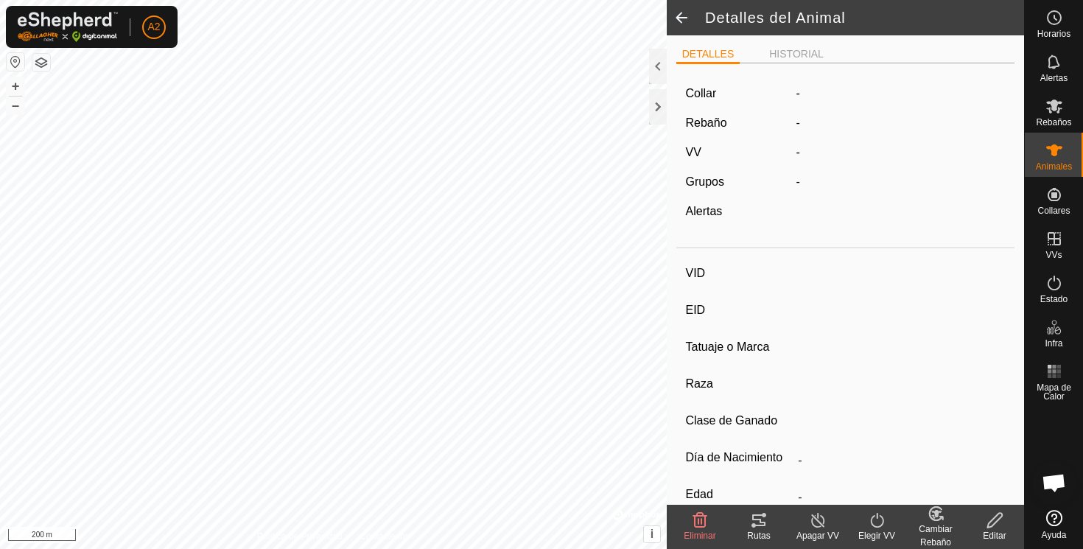
type input "2691"
type input "-"
type input "Macho prepucio"
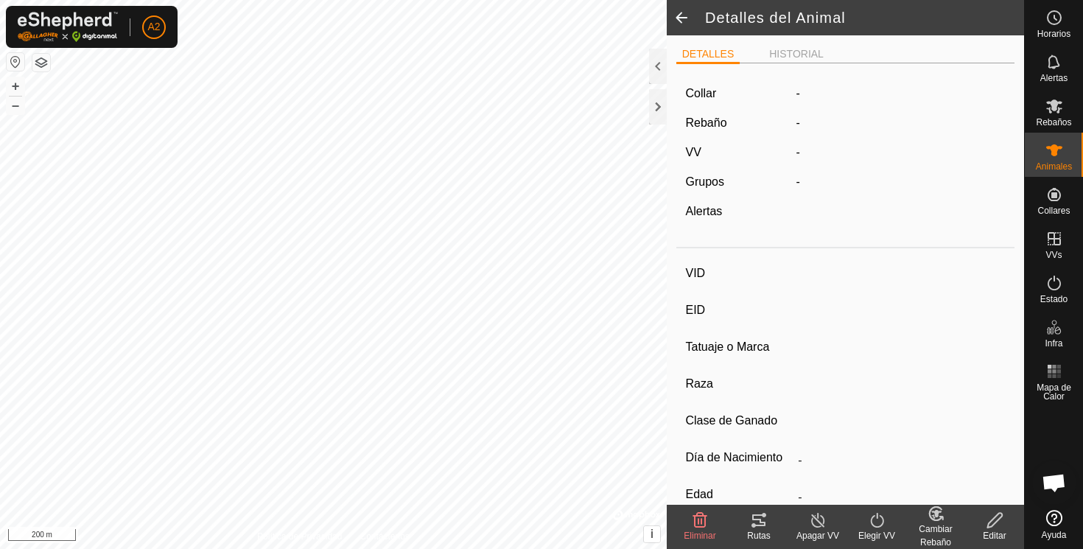
type input "08/2024"
type input "1 year 1 month"
type input "229 kg"
type input "-"
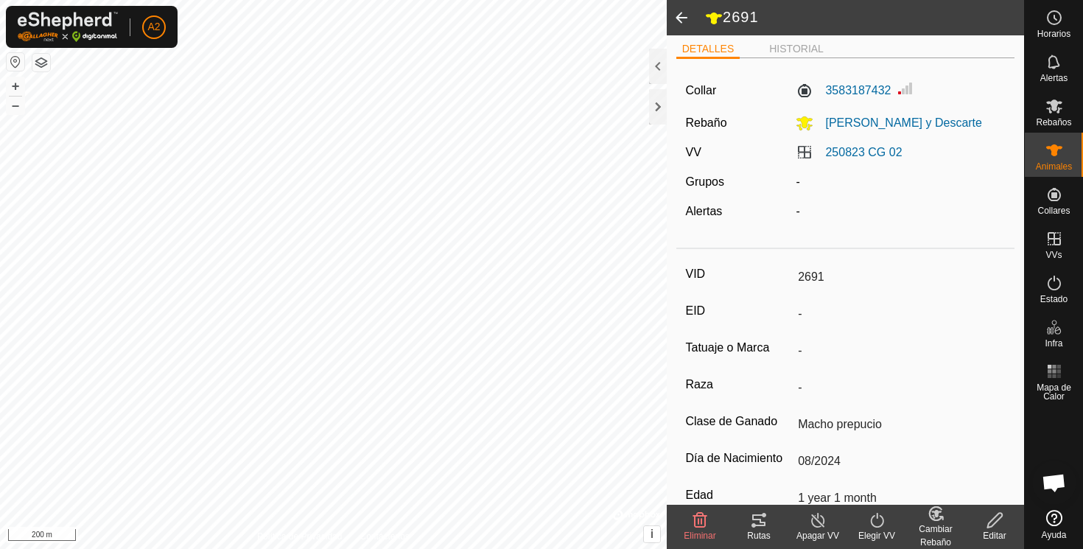
scroll to position [0, 0]
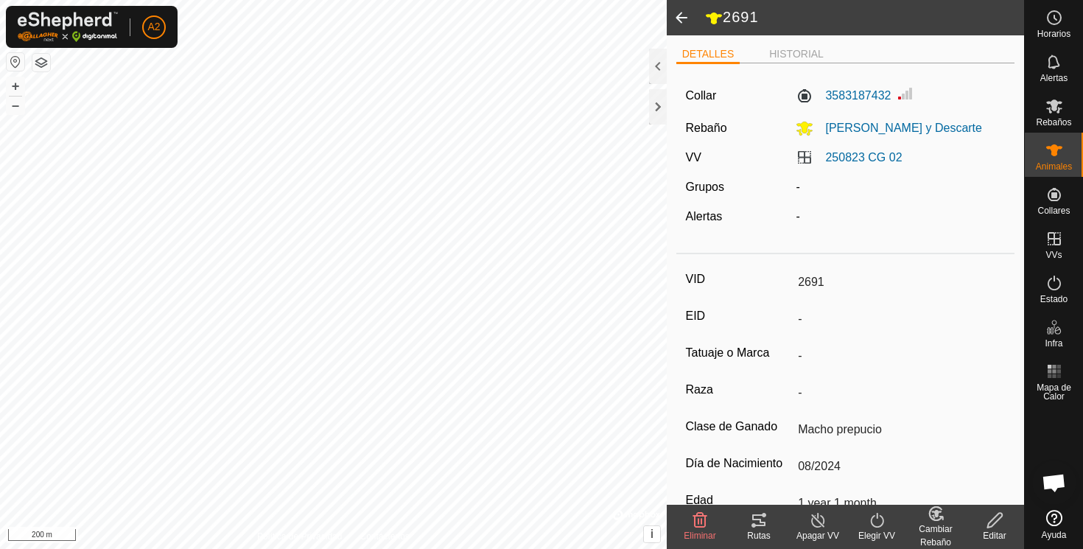
click at [683, 15] on span at bounding box center [681, 17] width 29 height 35
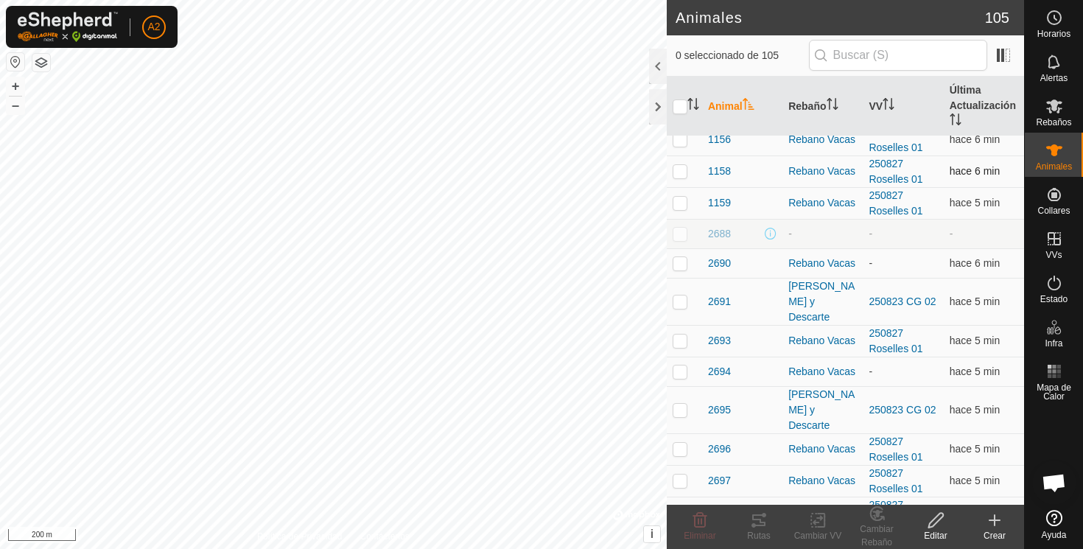
scroll to position [141, 0]
click at [718, 331] on span "2693" at bounding box center [719, 338] width 23 height 15
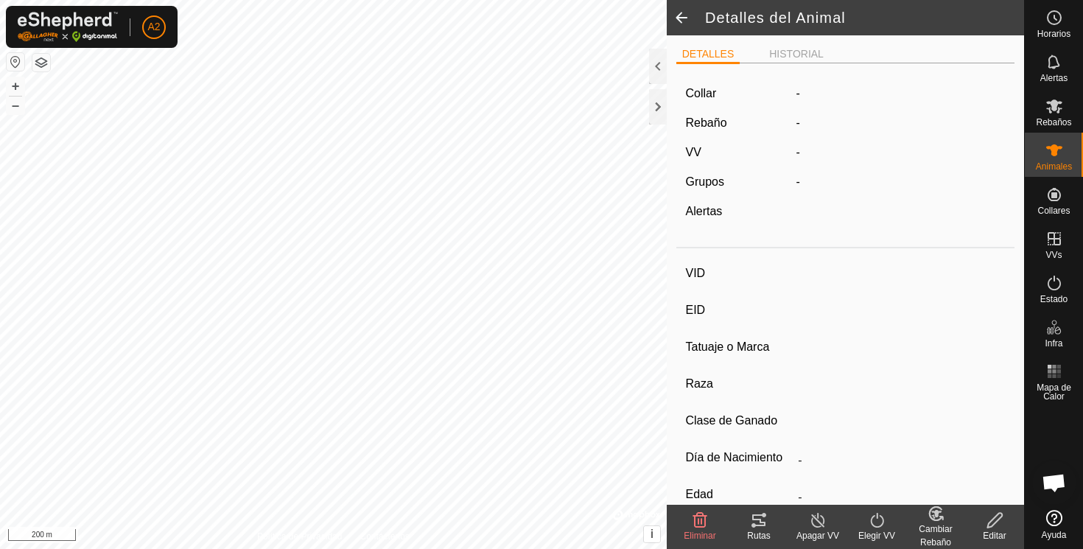
type input "2693"
type input "-"
type input "Aubrac"
type input "-"
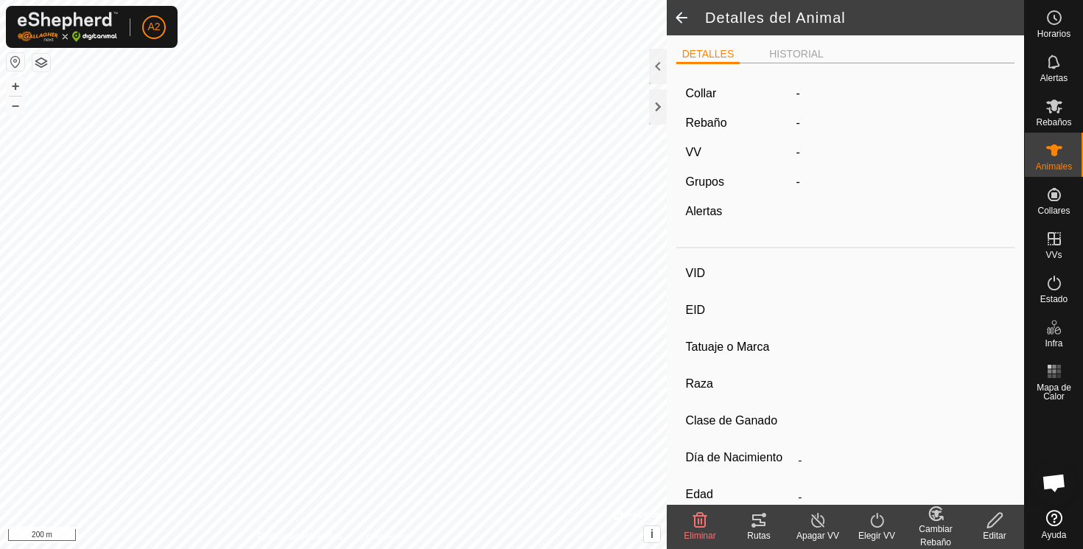
type input "09/2024"
type input "1 year"
type input "Vacía"
type input "224 kg"
type input "-"
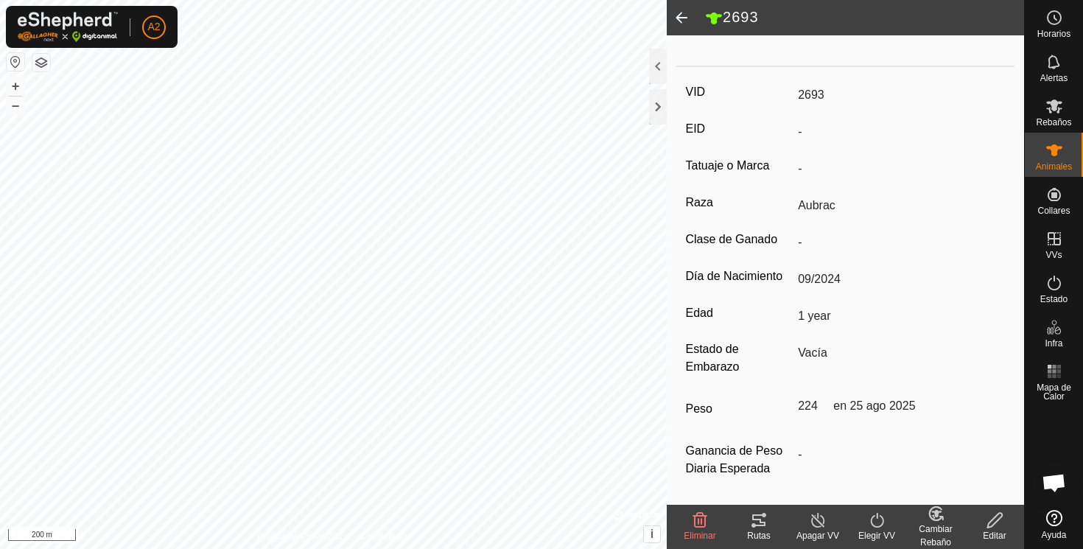
scroll to position [0, 0]
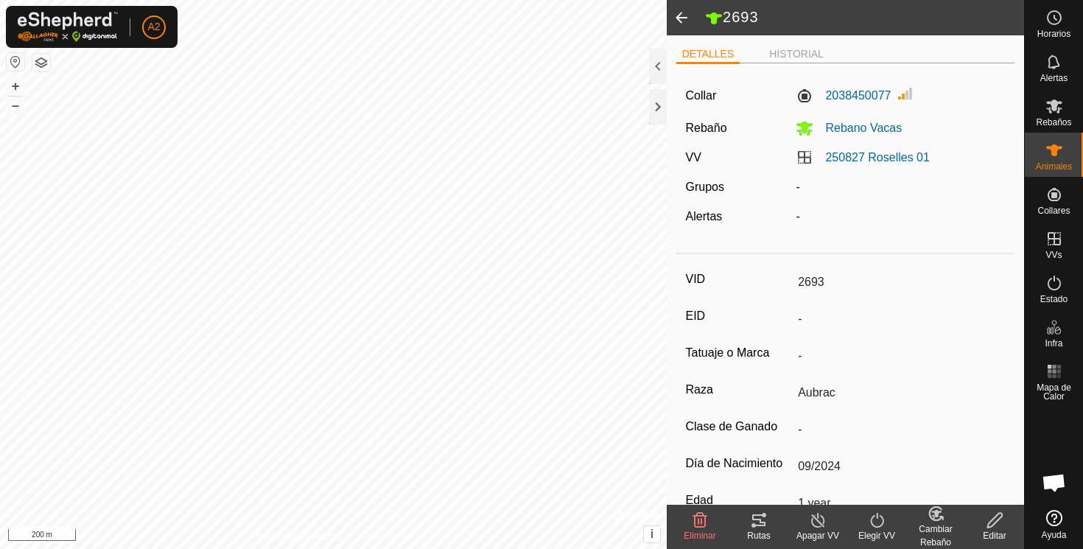
click at [677, 18] on span at bounding box center [681, 17] width 29 height 35
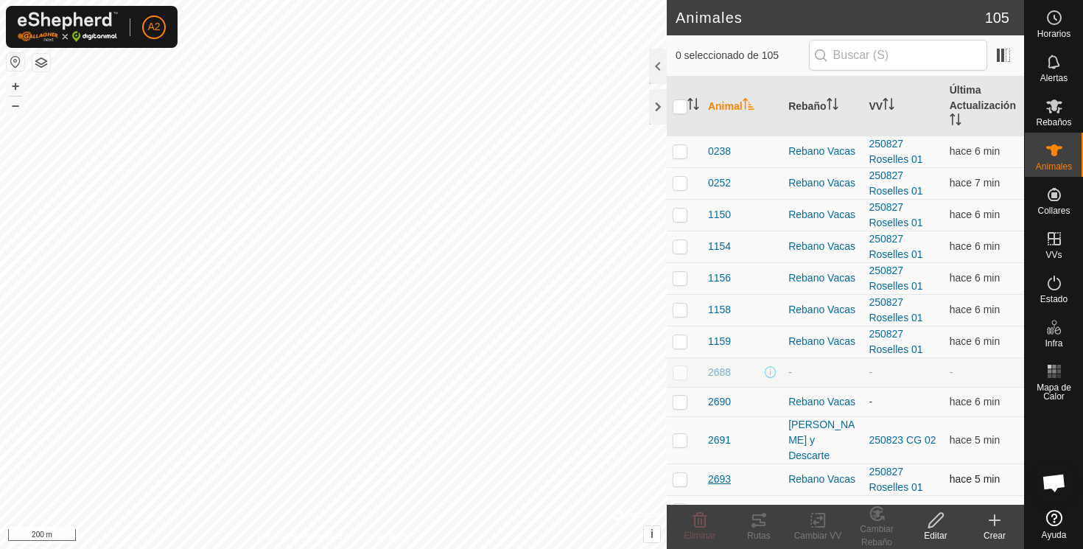
click at [720, 471] on span "2693" at bounding box center [719, 478] width 23 height 15
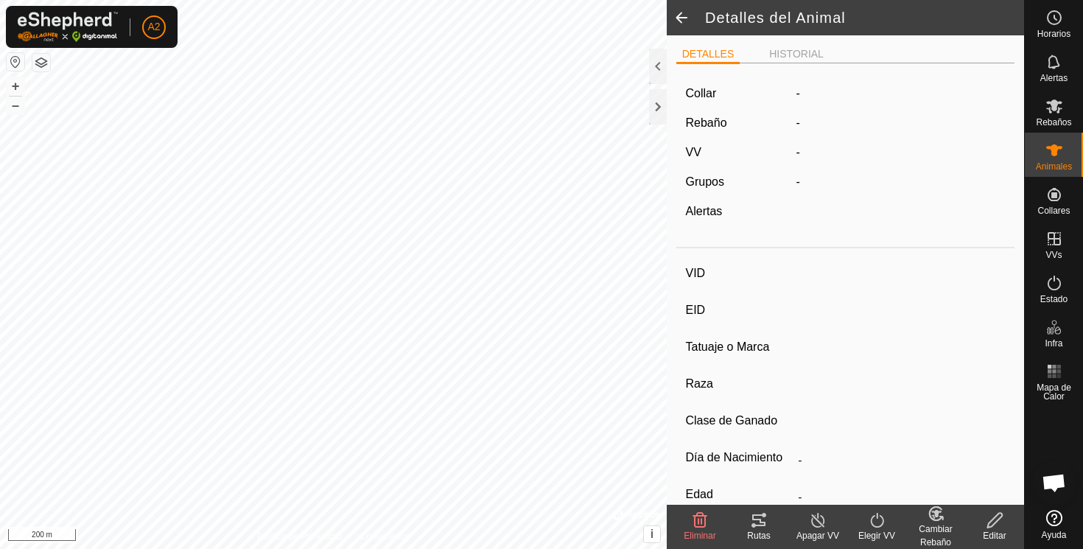
type input "2693"
type input "-"
type input "Aubrac"
type input "-"
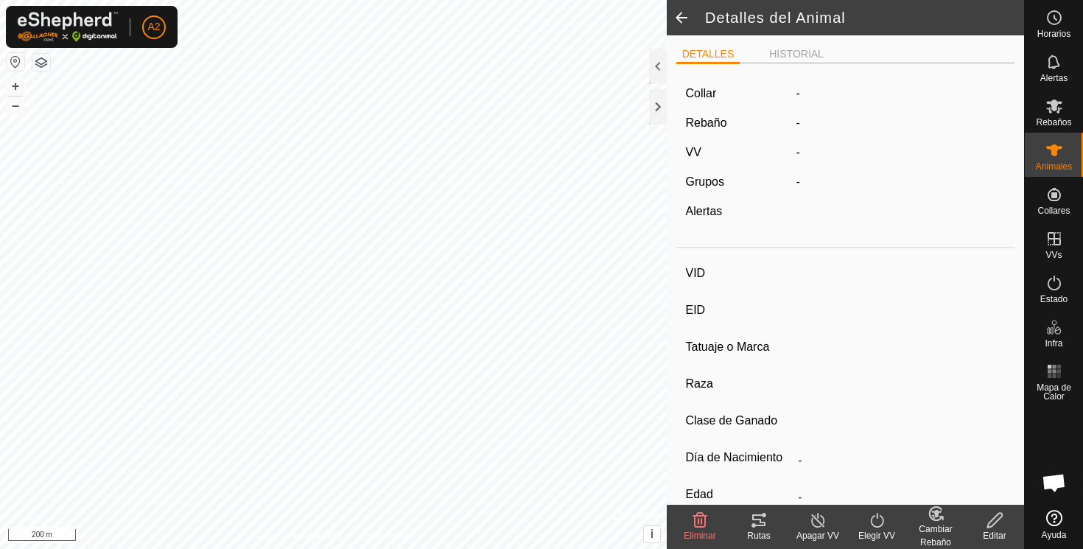
type input "09/2024"
type input "1 year"
type input "Vacía"
type input "224 kg"
type input "-"
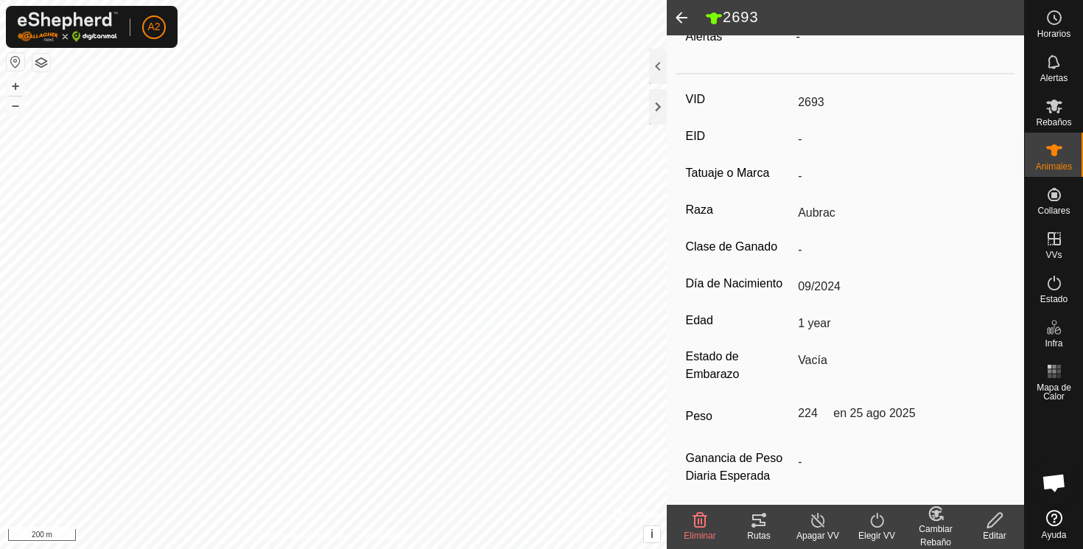
scroll to position [193, 0]
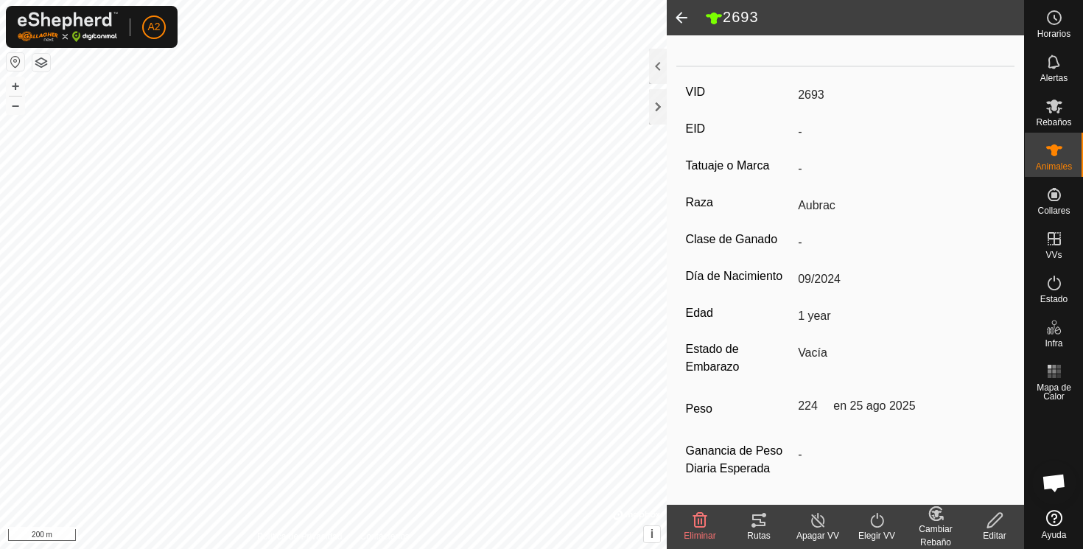
click at [684, 13] on span at bounding box center [681, 17] width 29 height 35
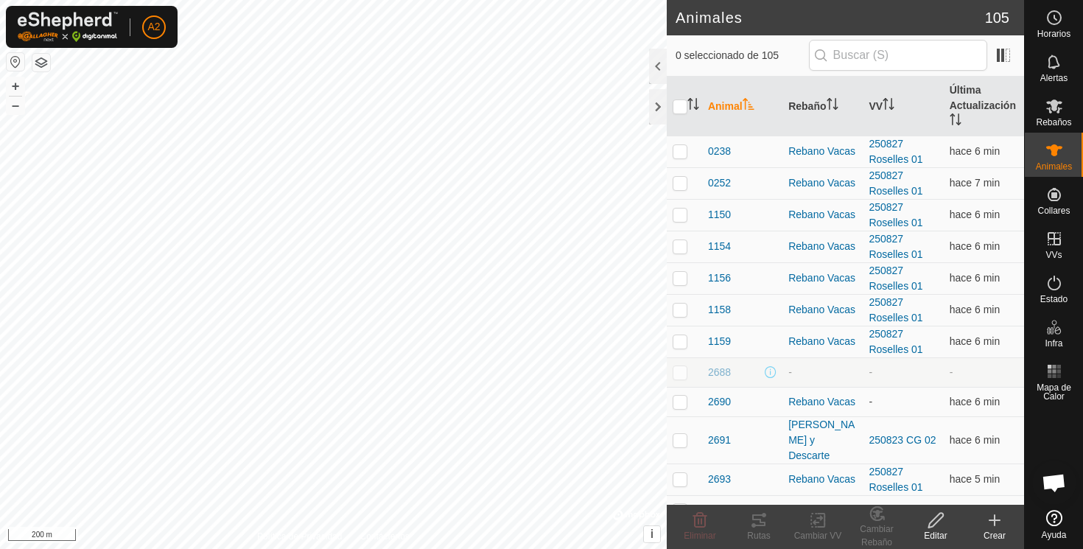
click at [723, 502] on span "2694" at bounding box center [719, 509] width 23 height 15
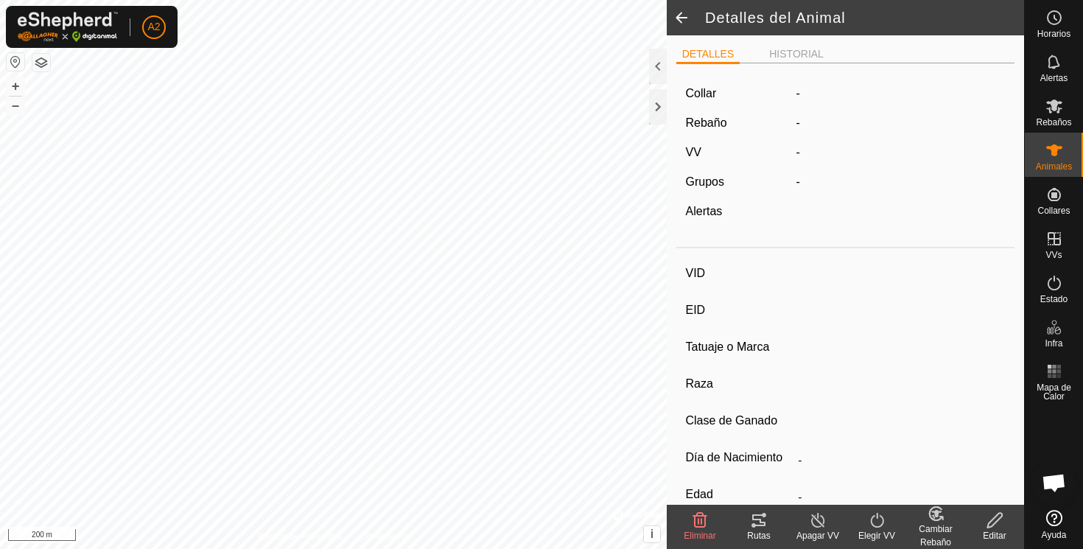
type input "2694"
type input "-"
type input "Aubrac"
type input "-"
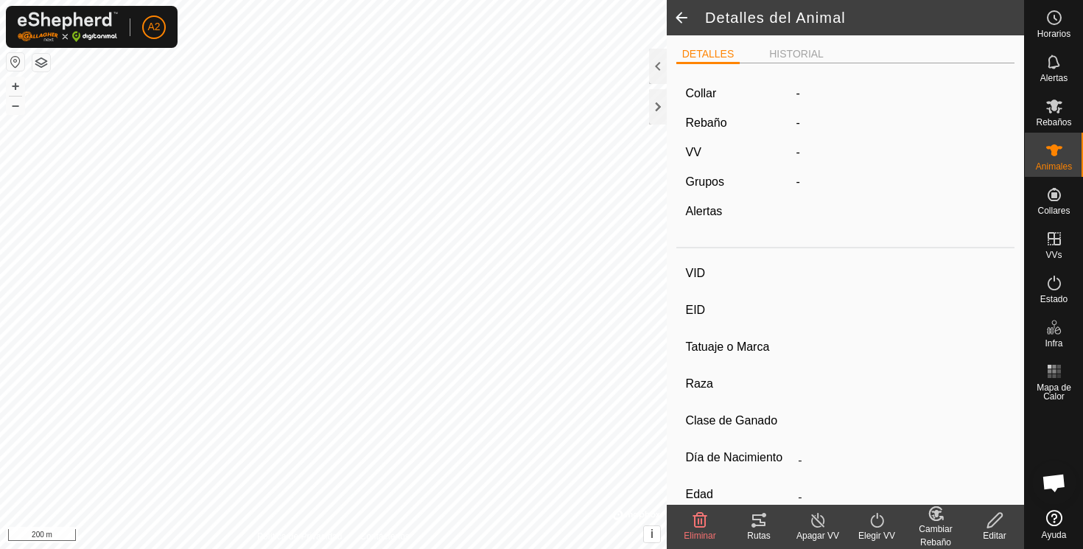
type input "09/2024"
type input "1 year"
type input "Vacía"
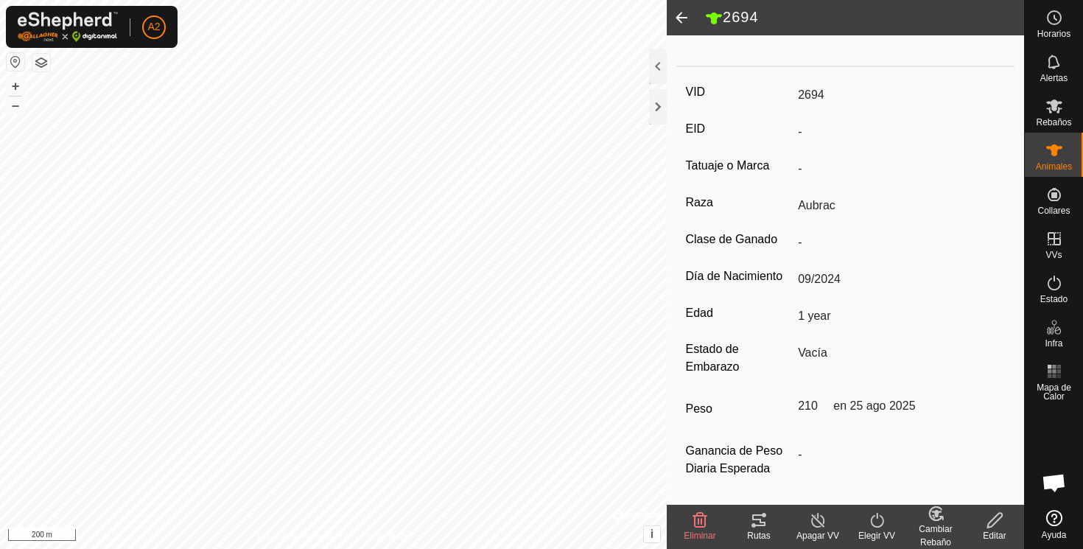
click at [681, 18] on span at bounding box center [681, 17] width 29 height 35
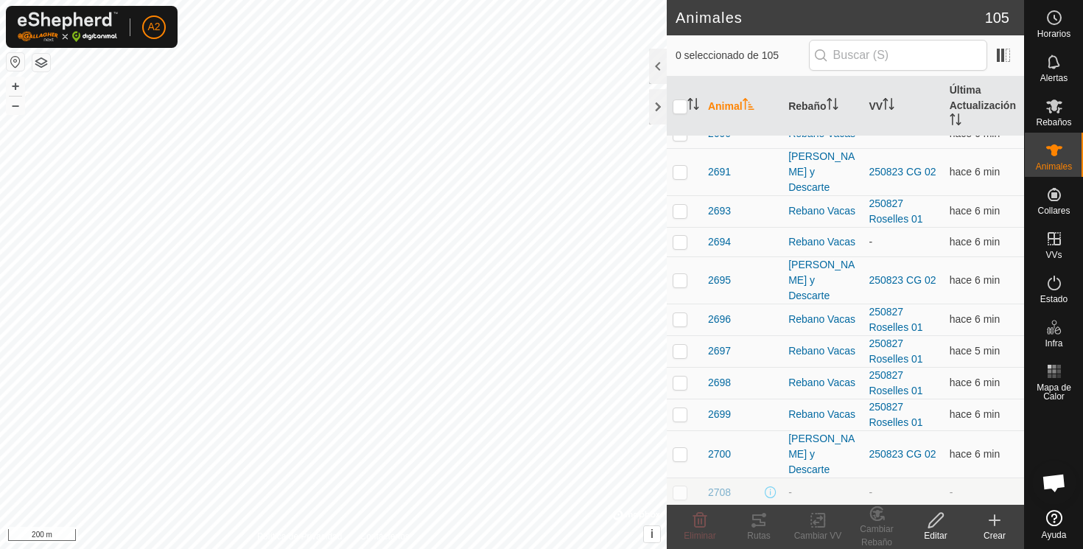
scroll to position [273, 0]
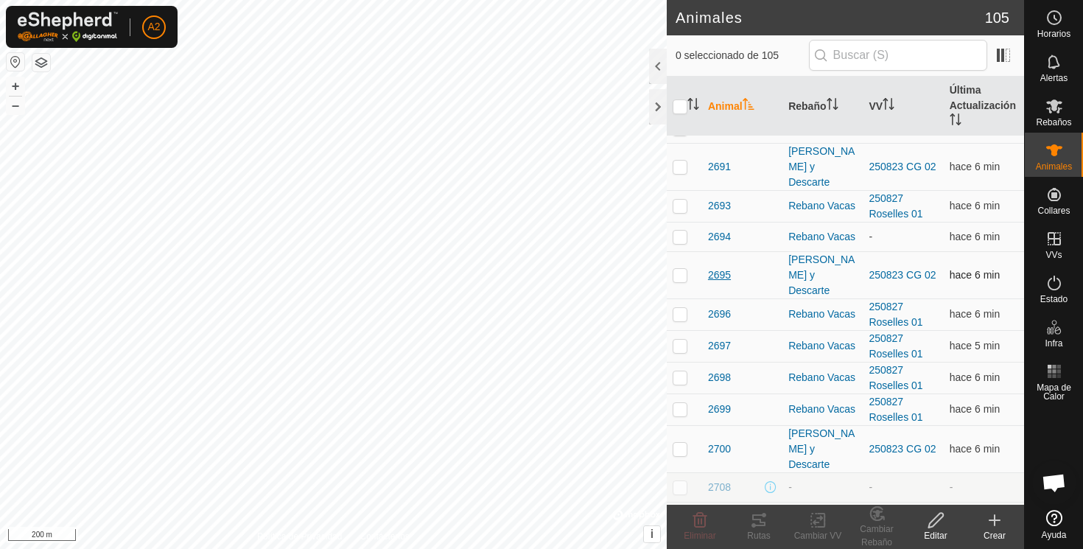
click at [723, 267] on span "2695" at bounding box center [719, 274] width 23 height 15
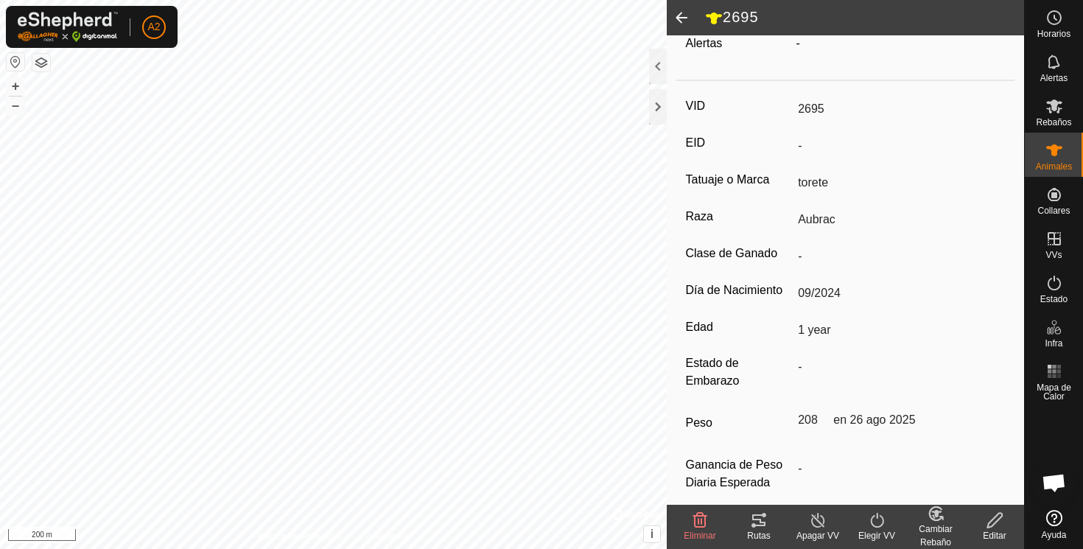
scroll to position [178, 0]
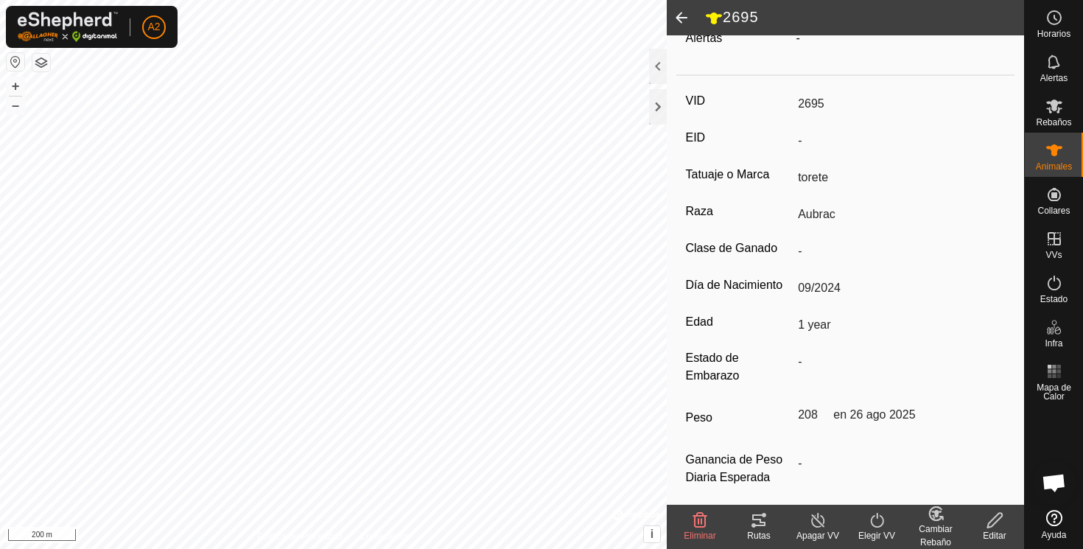
click at [682, 14] on span at bounding box center [681, 17] width 29 height 35
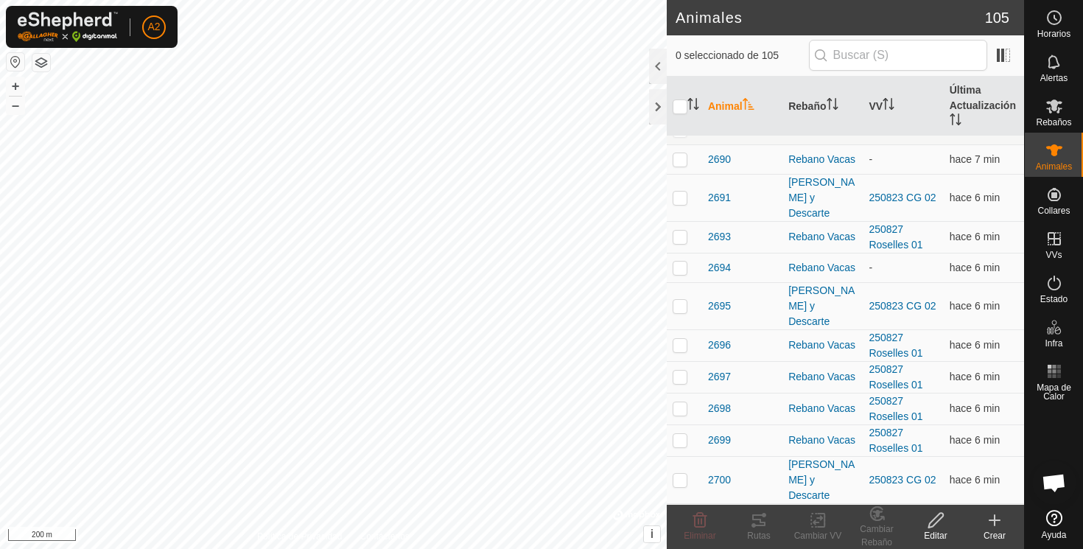
scroll to position [253, 0]
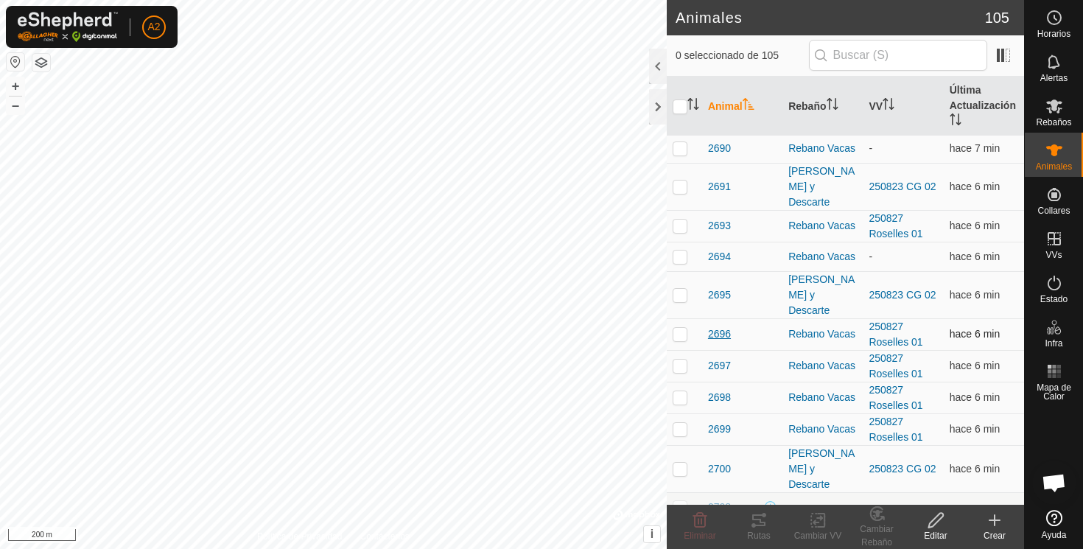
click at [718, 326] on span "2696" at bounding box center [719, 333] width 23 height 15
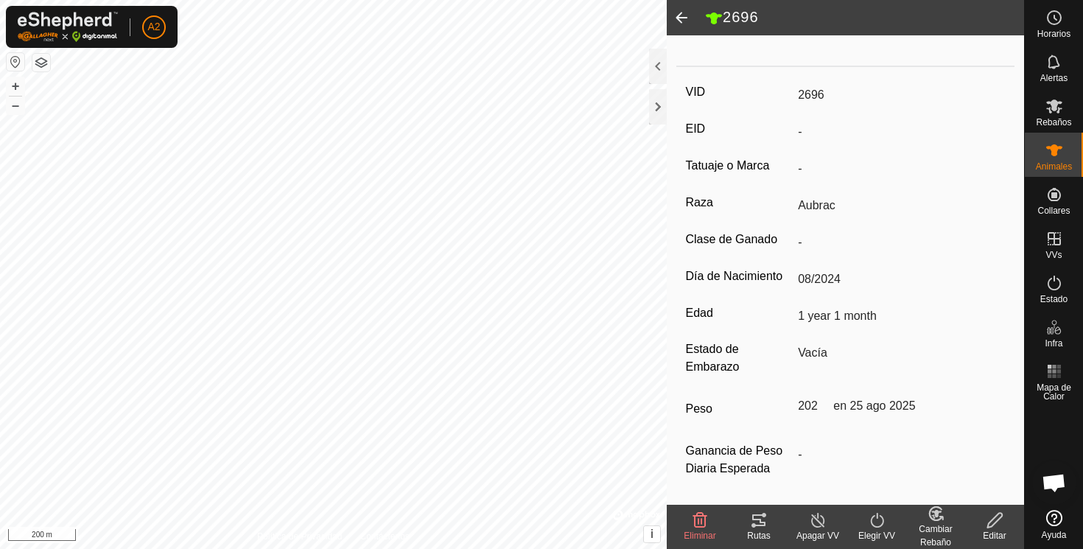
scroll to position [193, 0]
click at [680, 15] on span at bounding box center [681, 17] width 29 height 35
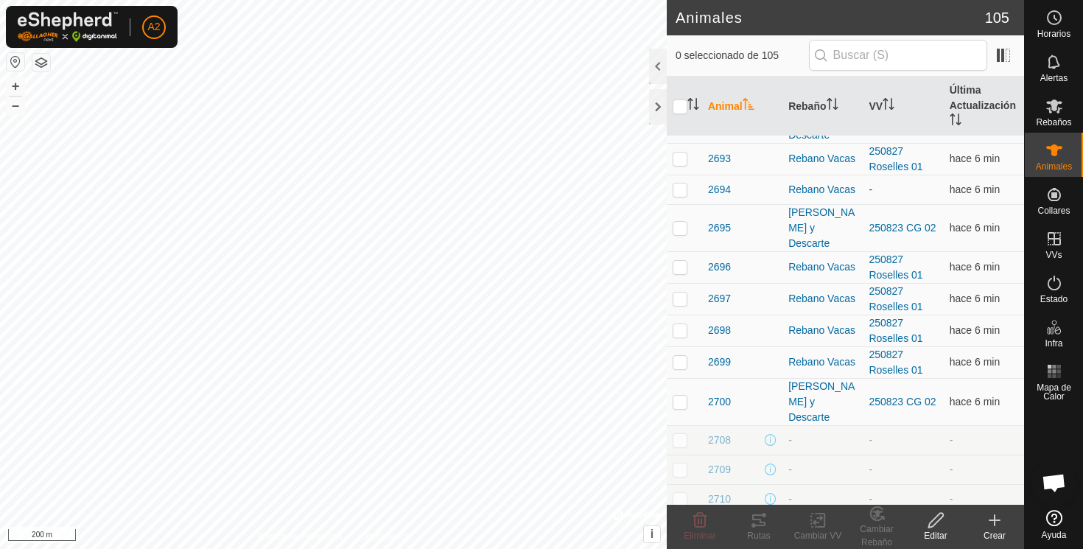
scroll to position [368, 0]
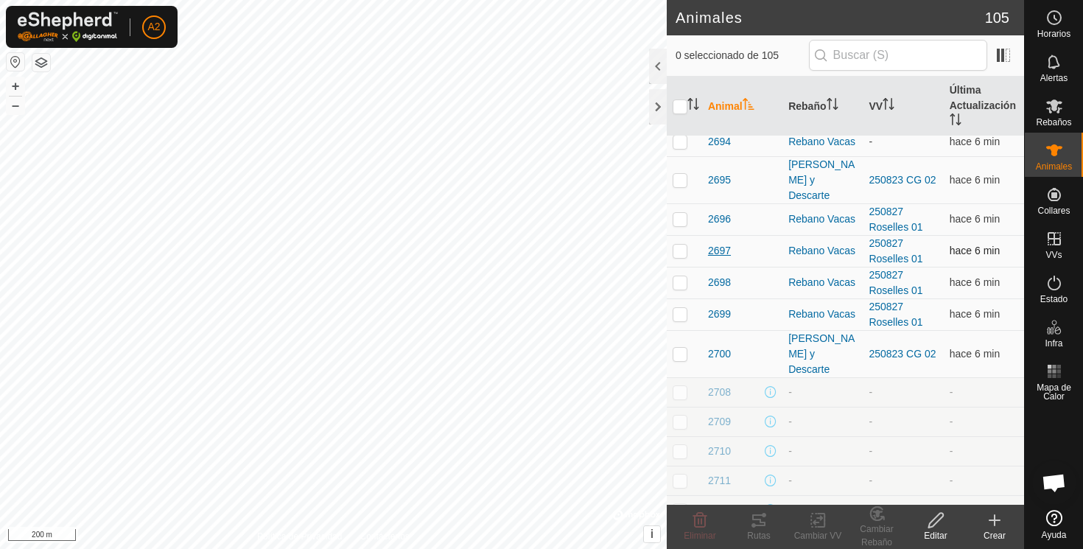
click at [717, 243] on span "2697" at bounding box center [719, 250] width 23 height 15
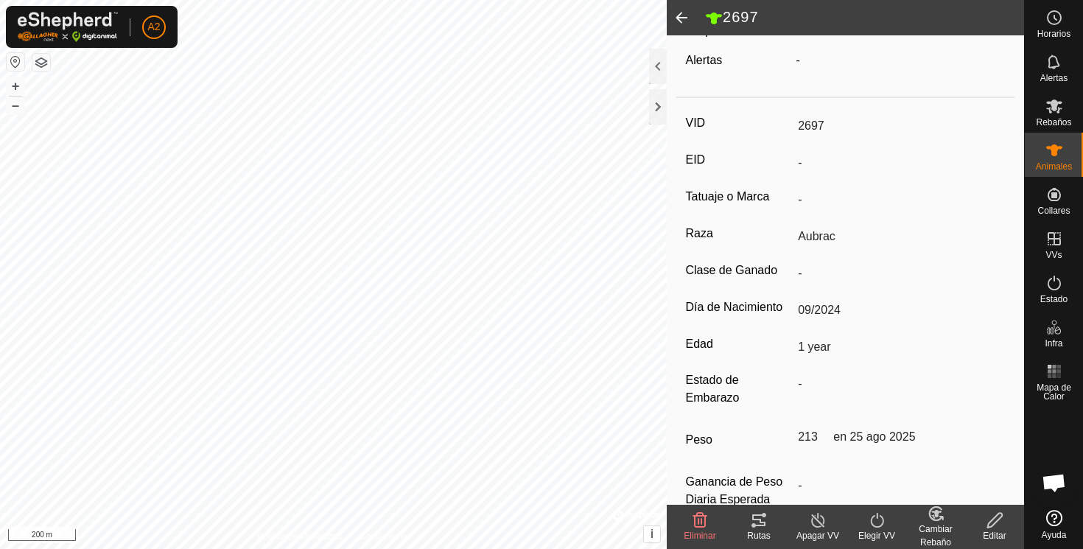
scroll to position [193, 0]
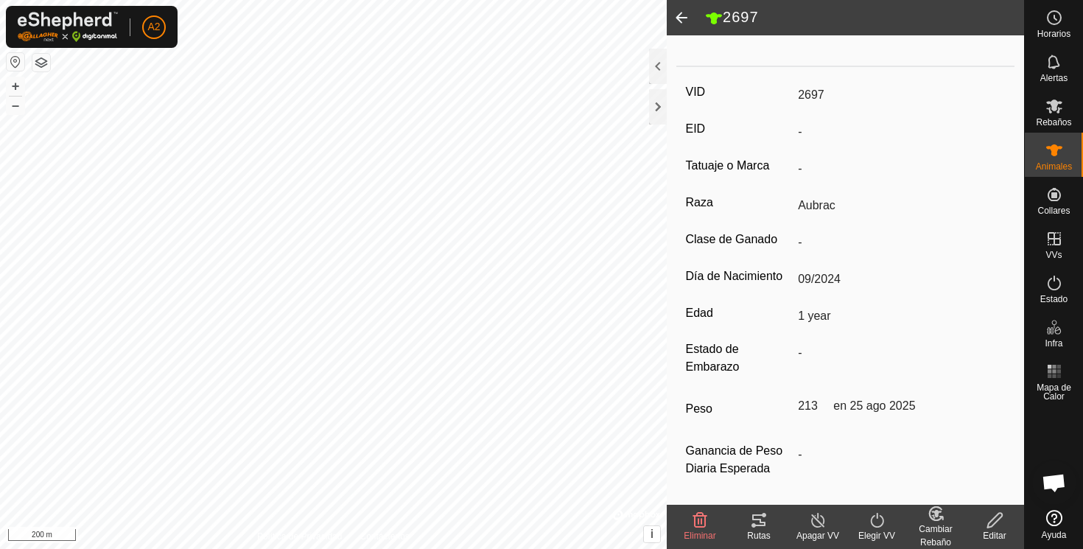
click at [681, 9] on span at bounding box center [681, 17] width 29 height 35
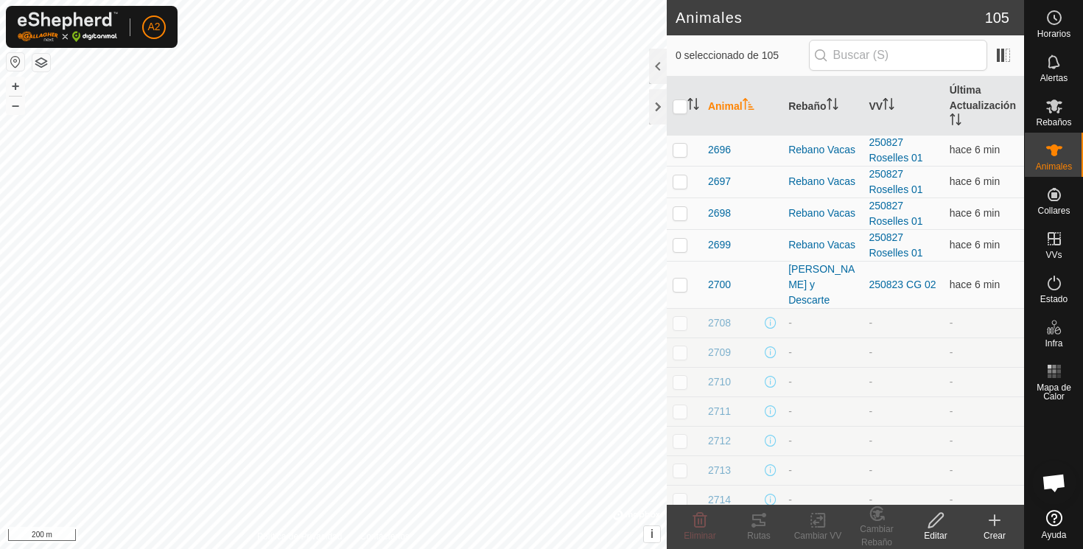
scroll to position [437, 0]
click at [721, 206] on span "2698" at bounding box center [719, 213] width 23 height 15
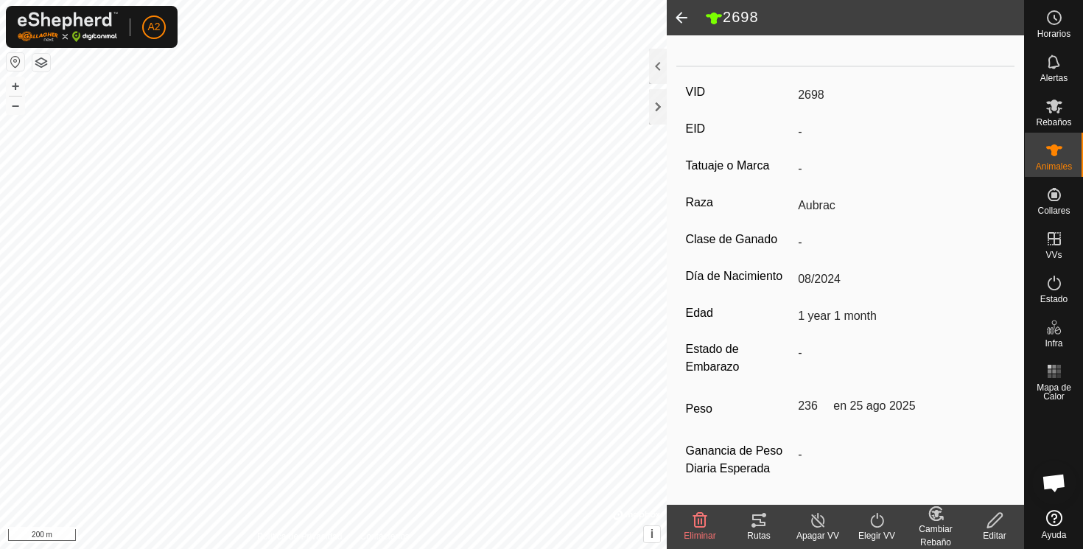
scroll to position [193, 0]
click at [681, 15] on span at bounding box center [681, 17] width 29 height 35
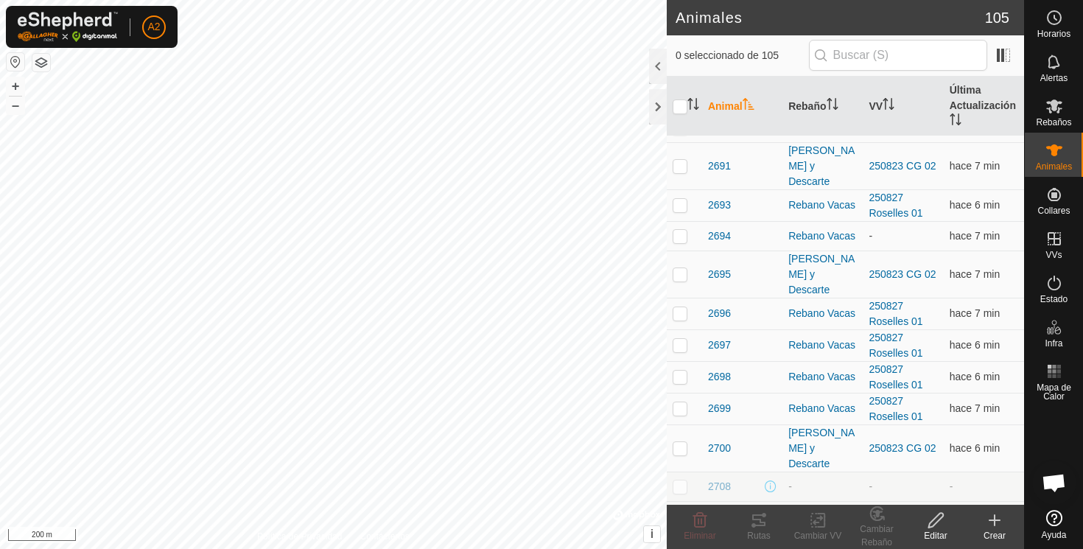
scroll to position [278, 0]
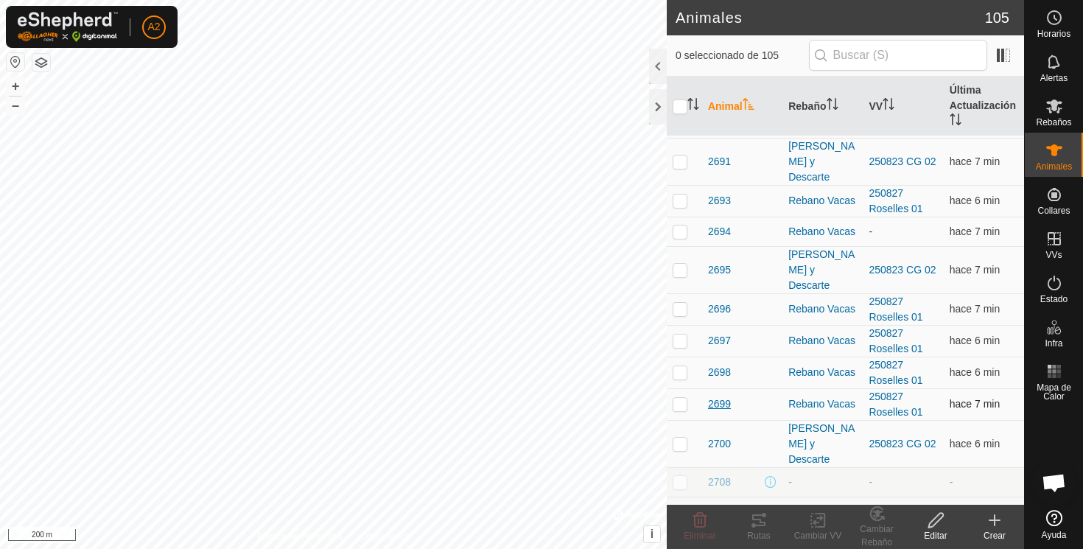
click at [718, 396] on span "2699" at bounding box center [719, 403] width 23 height 15
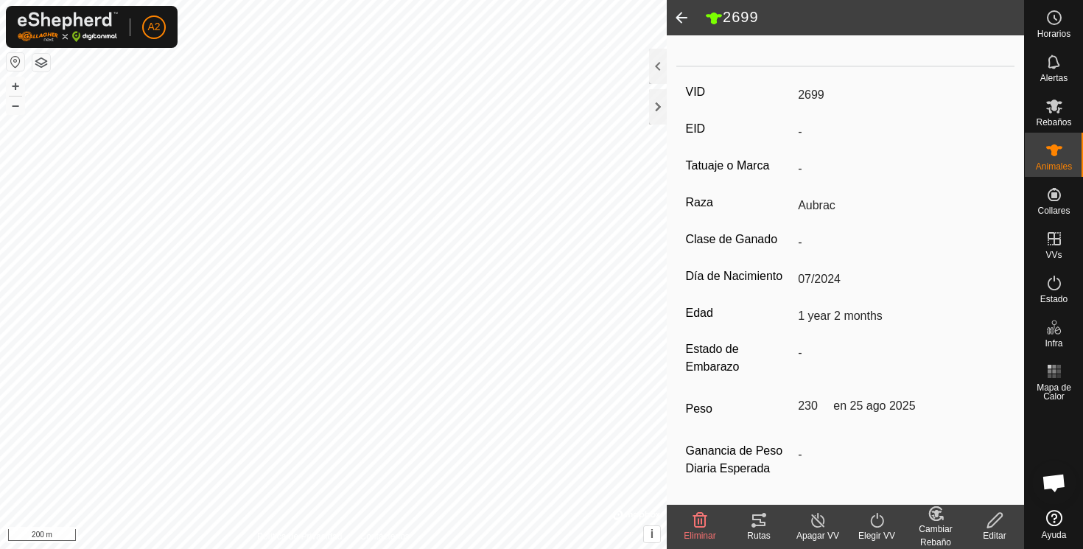
scroll to position [193, 0]
click at [678, 15] on span at bounding box center [681, 17] width 29 height 35
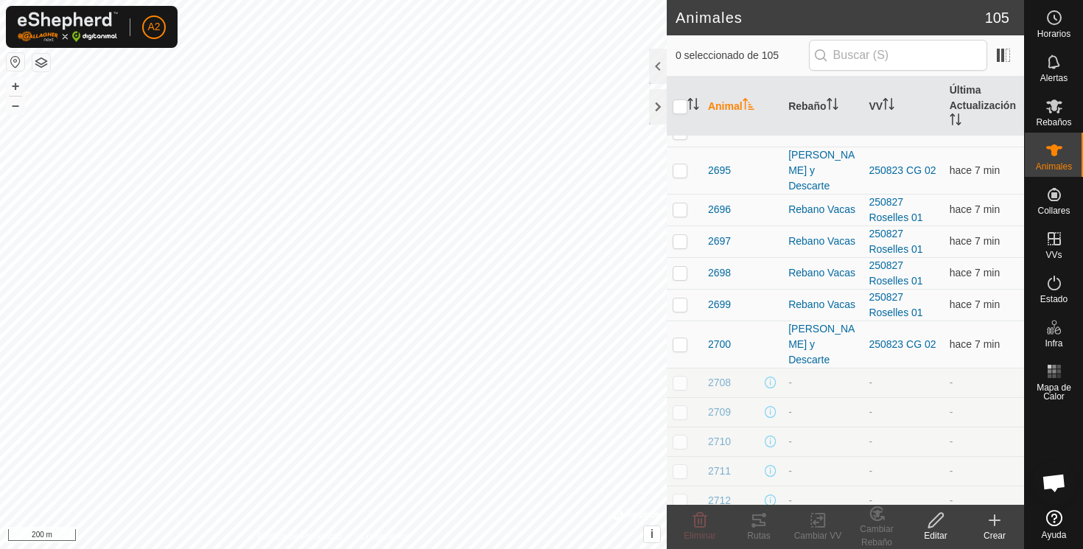
scroll to position [380, 0]
click at [721, 334] on span "2700" at bounding box center [719, 341] width 23 height 15
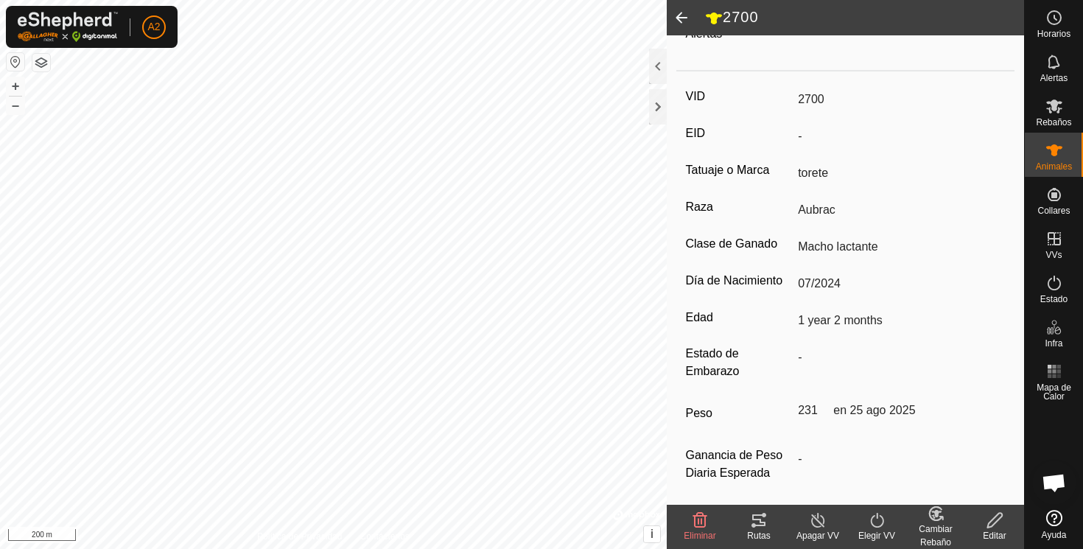
scroll to position [193, 0]
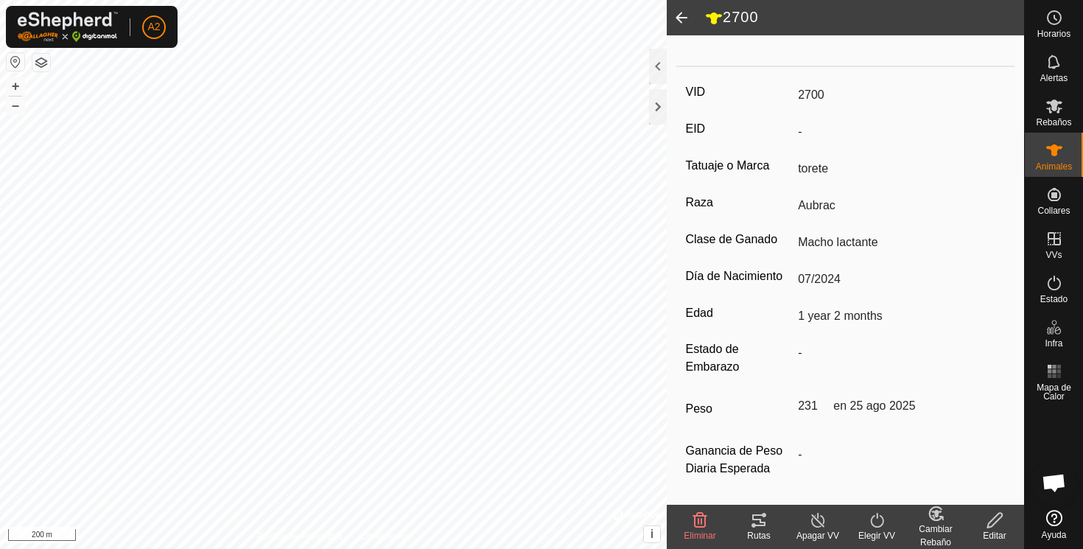
click at [683, 13] on span at bounding box center [681, 17] width 29 height 35
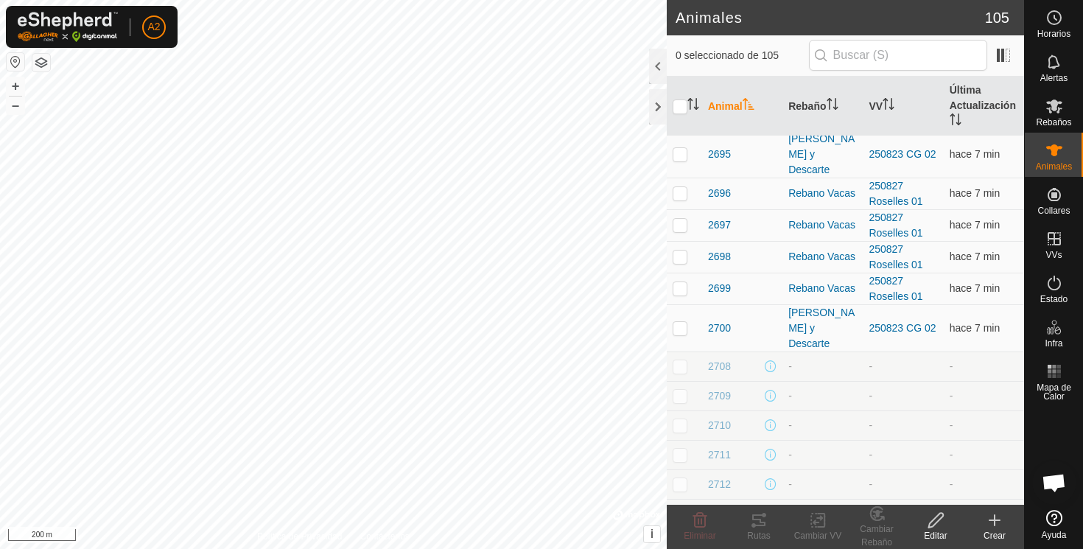
scroll to position [397, 0]
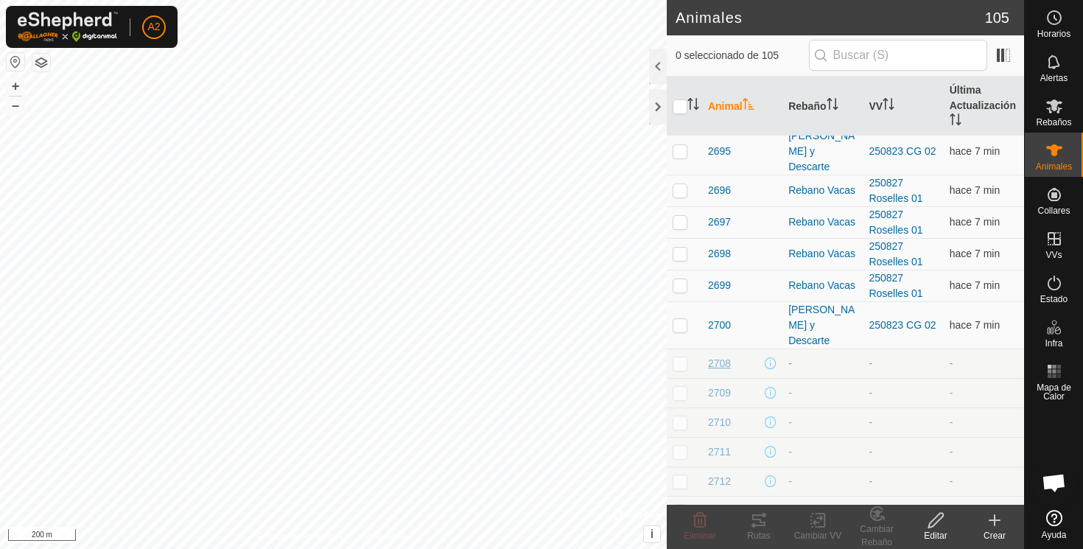
click at [725, 356] on span "2708" at bounding box center [719, 363] width 23 height 15
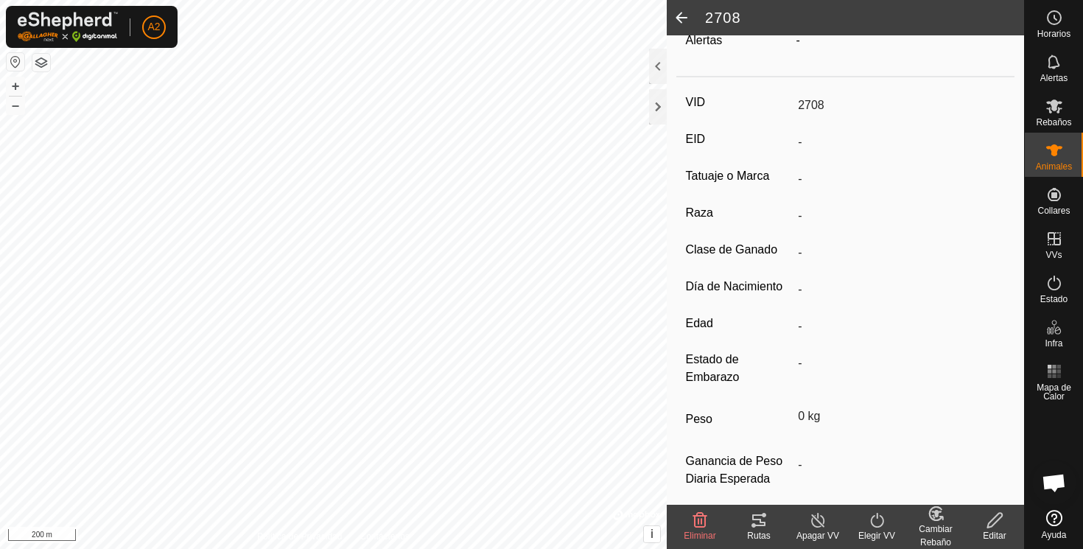
scroll to position [176, 0]
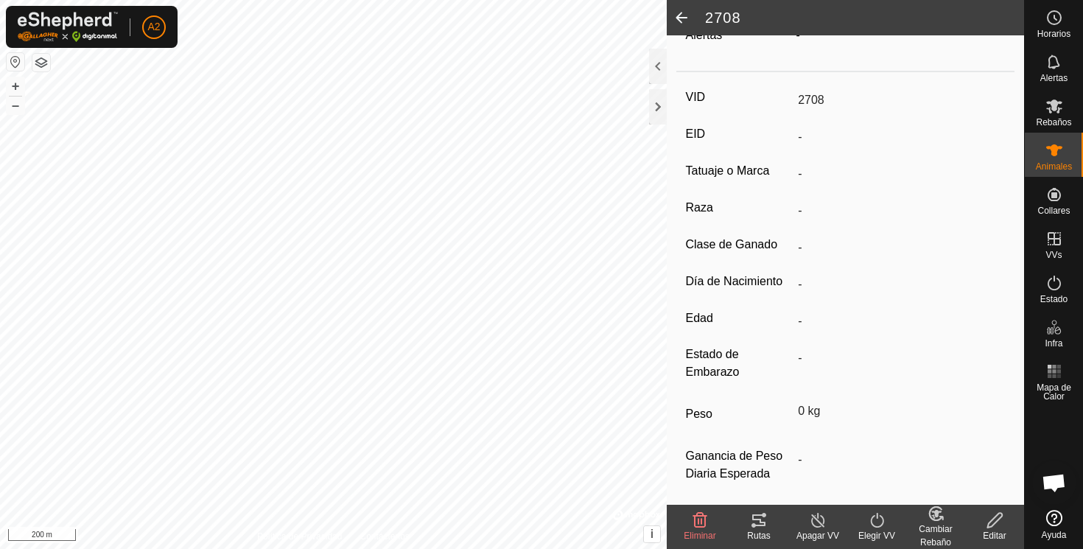
click at [995, 521] on icon at bounding box center [995, 520] width 18 height 18
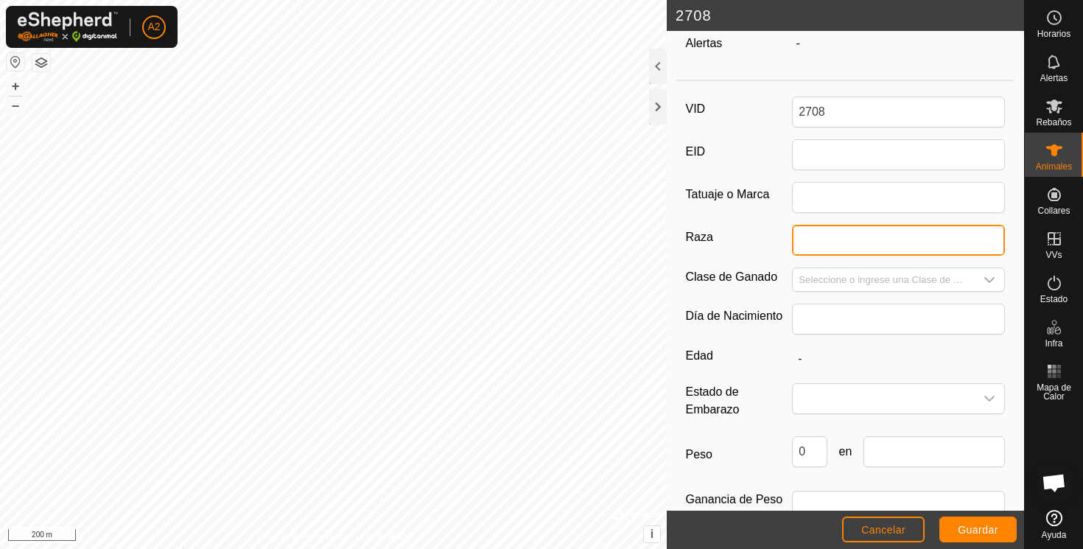
click at [810, 244] on input "Raza" at bounding box center [898, 240] width 213 height 31
click at [814, 281] on input "Seleccione o ingrese una Clase de Ganado" at bounding box center [884, 279] width 182 height 23
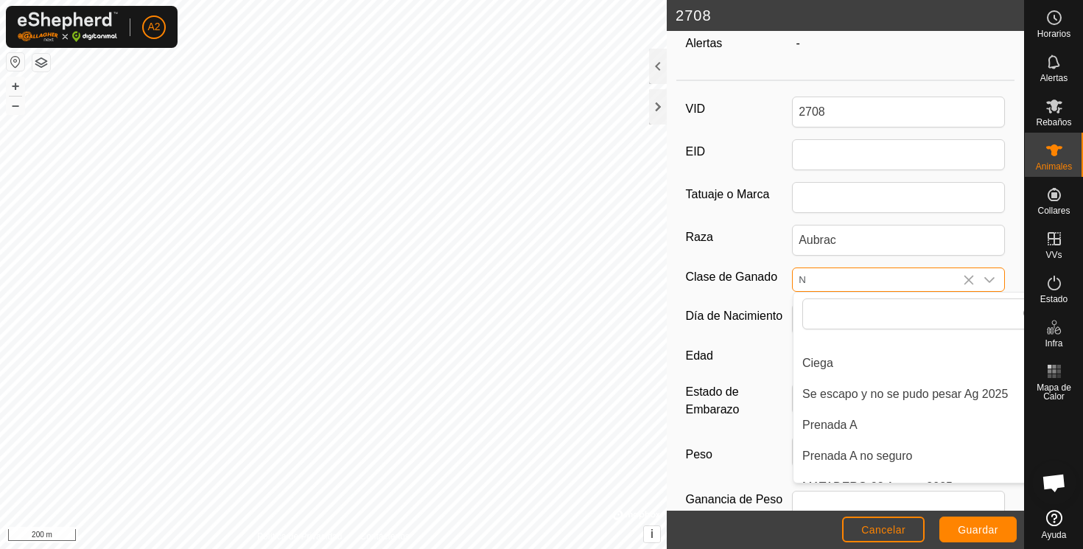
scroll to position [176, 26]
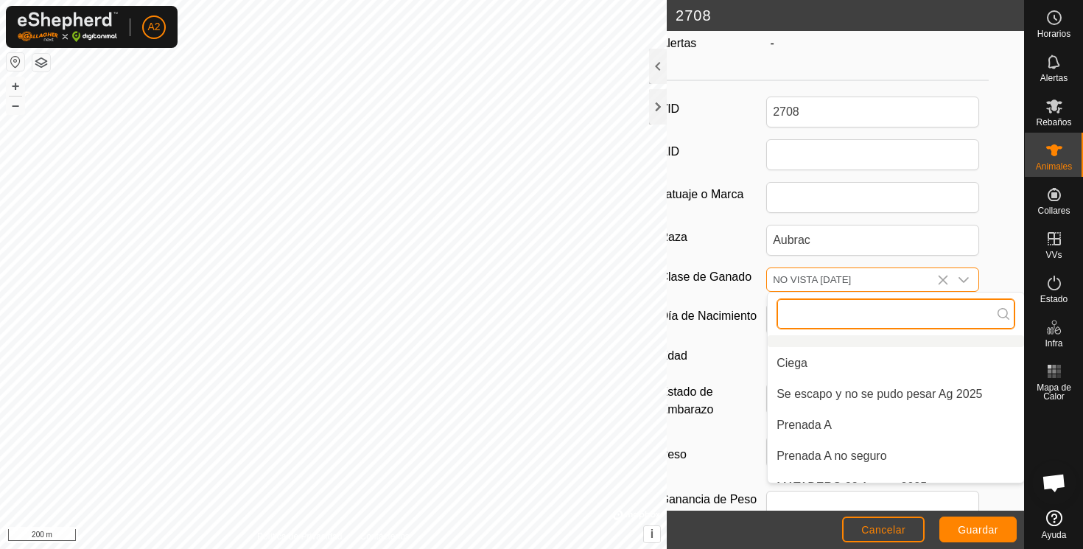
click at [822, 312] on input "text" at bounding box center [895, 313] width 239 height 31
click at [874, 318] on input "text" at bounding box center [895, 313] width 239 height 31
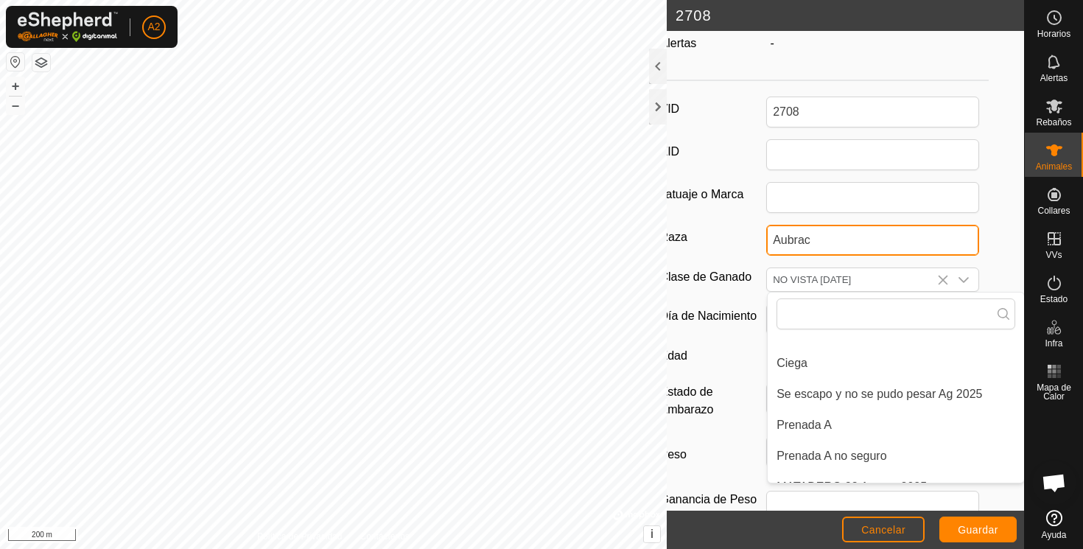
click at [864, 236] on input "Aubrac" at bounding box center [872, 240] width 213 height 31
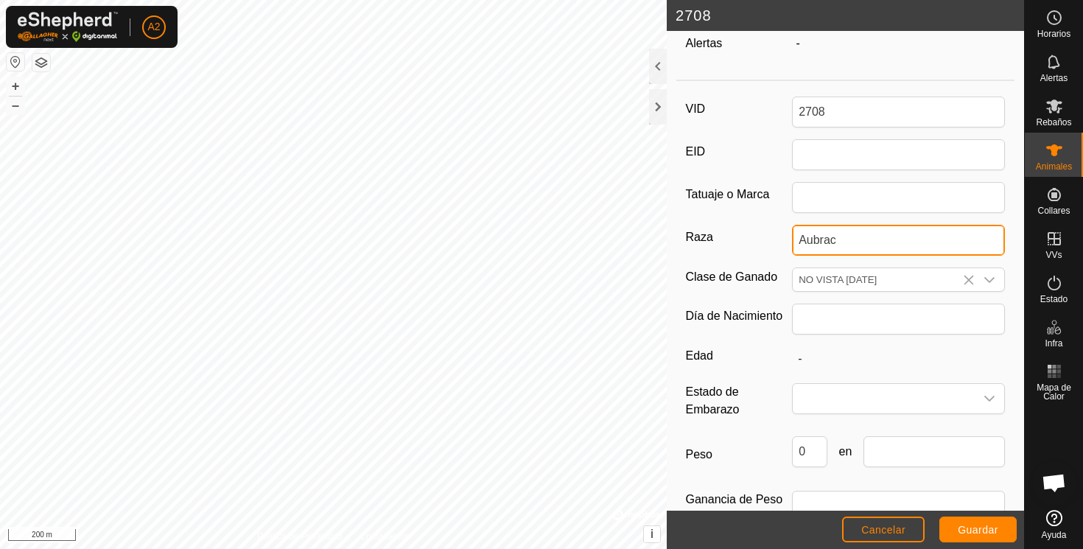
scroll to position [176, 0]
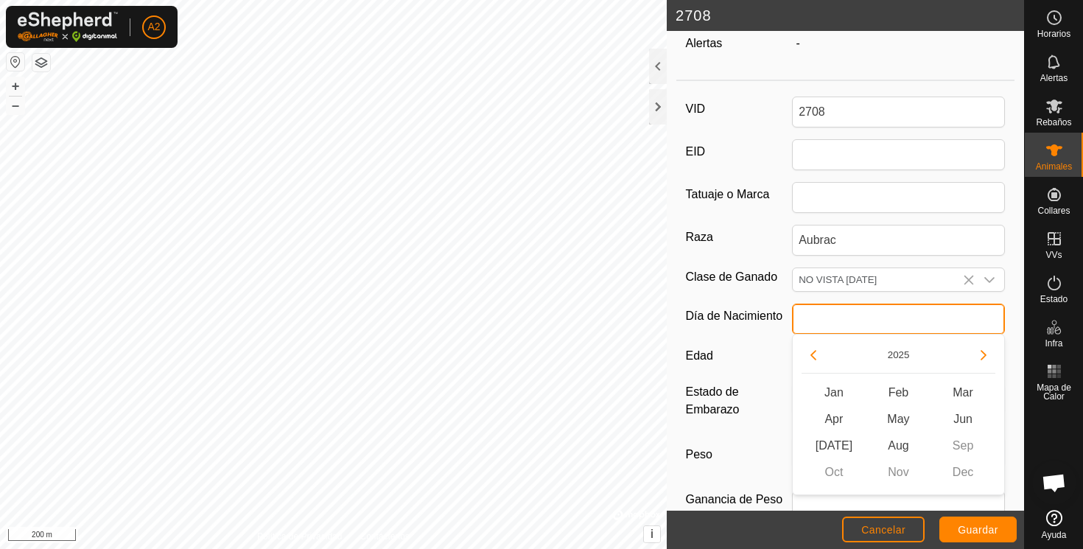
click at [817, 310] on input "text" at bounding box center [898, 319] width 213 height 31
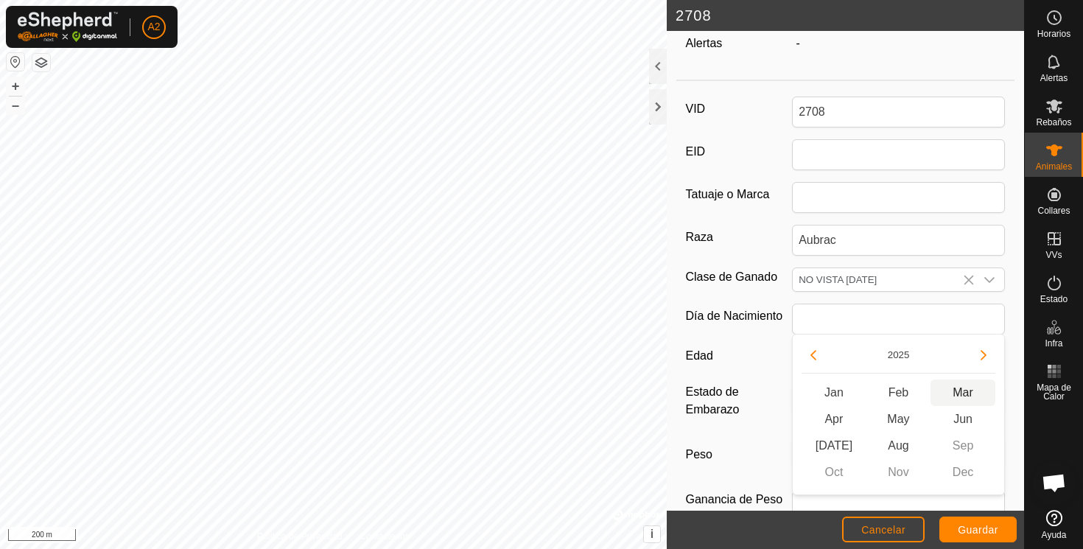
click at [969, 391] on span "Mar" at bounding box center [962, 392] width 65 height 27
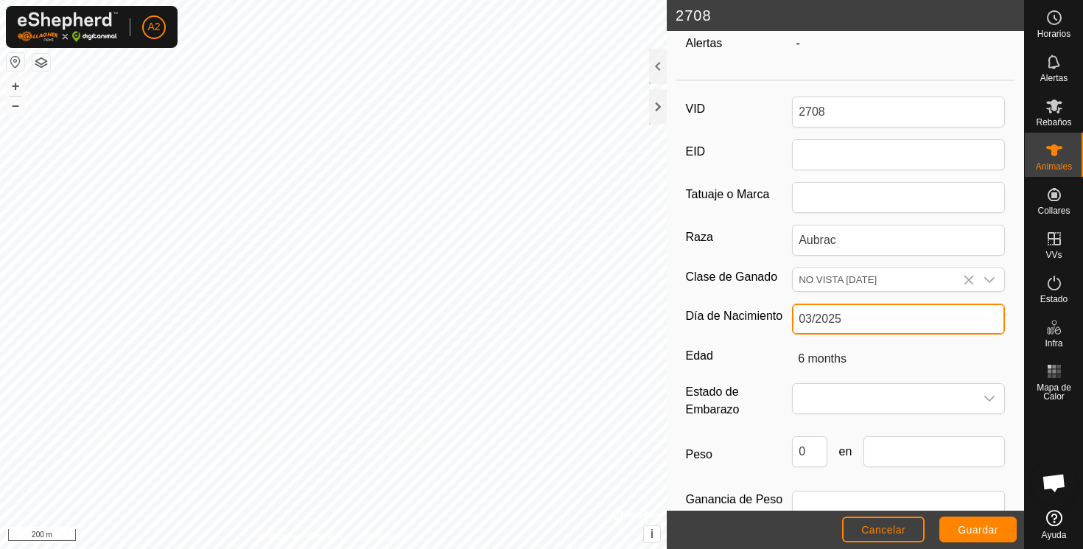
scroll to position [220, 0]
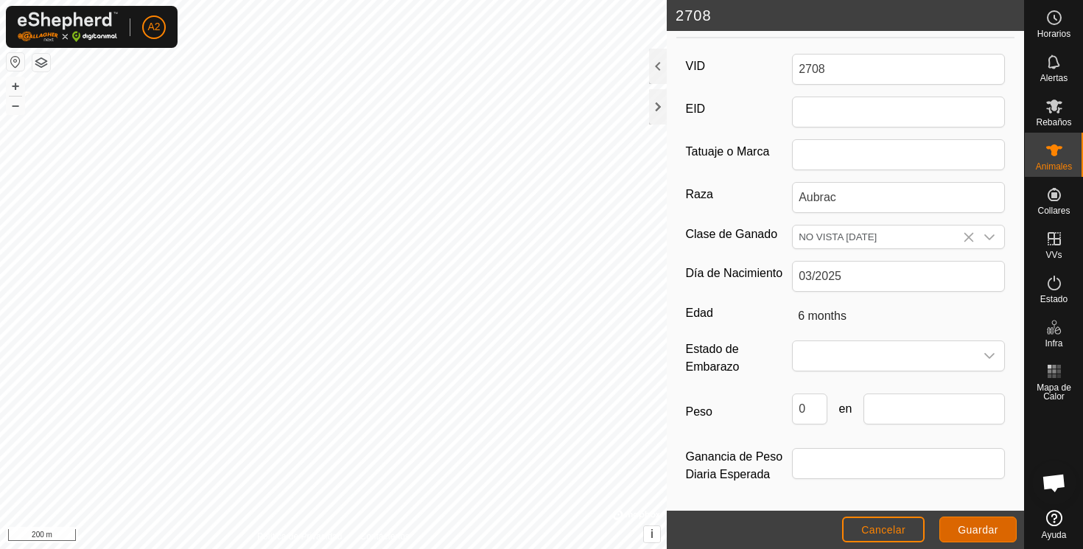
click at [982, 527] on span "Guardar" at bounding box center [978, 530] width 41 height 12
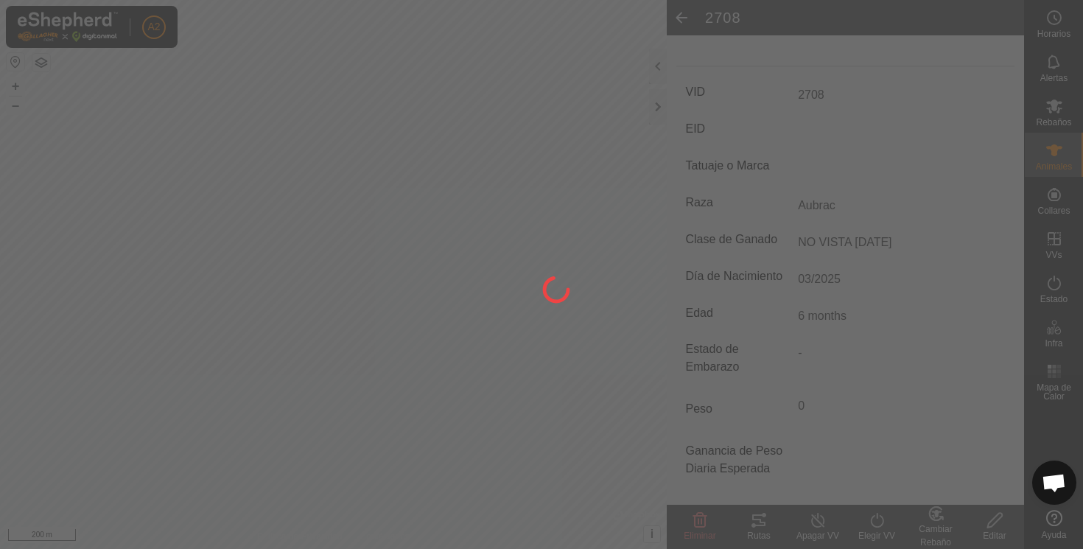
scroll to position [187, 0]
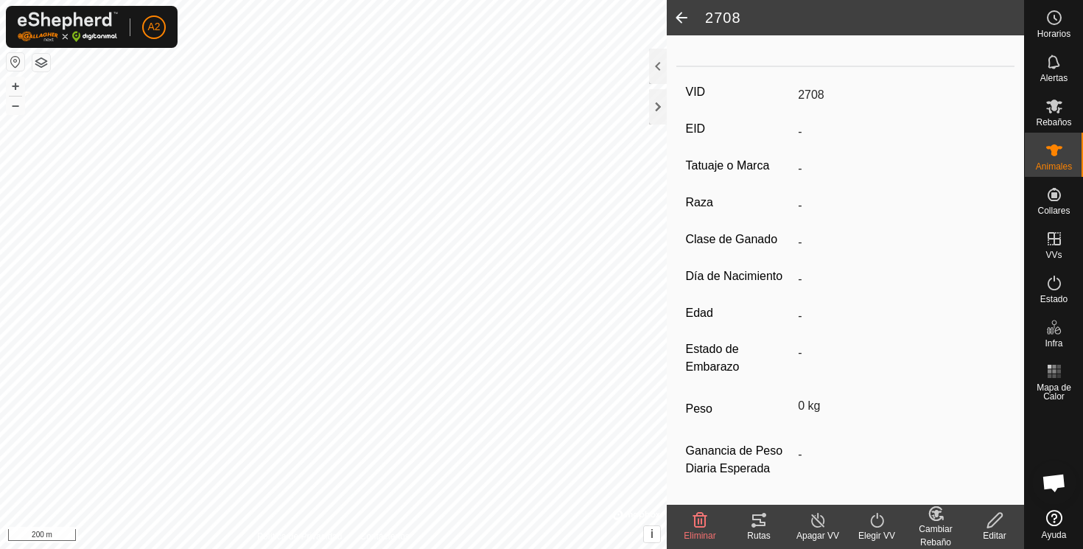
click at [684, 16] on span at bounding box center [681, 17] width 29 height 35
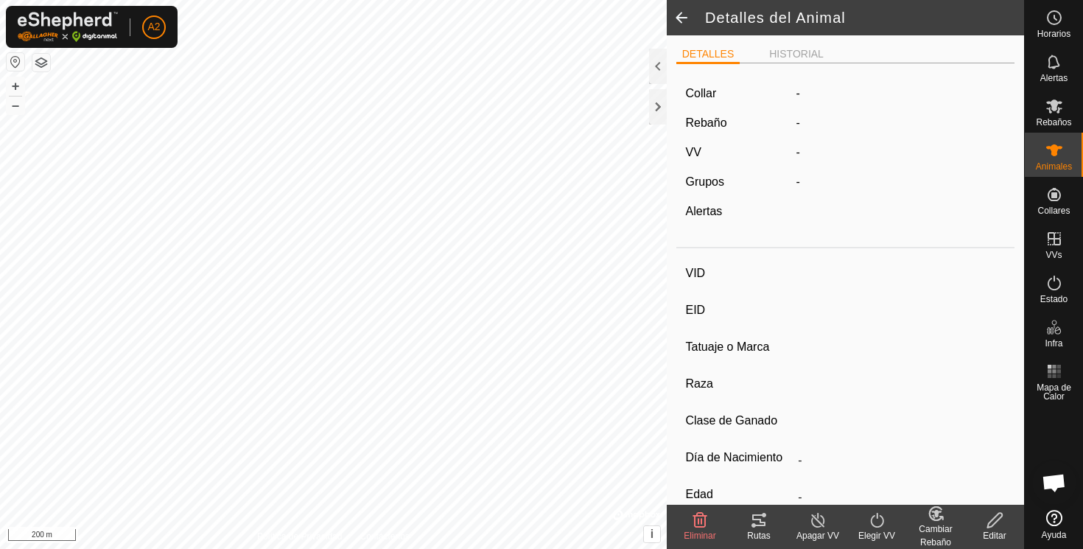
scroll to position [187, 0]
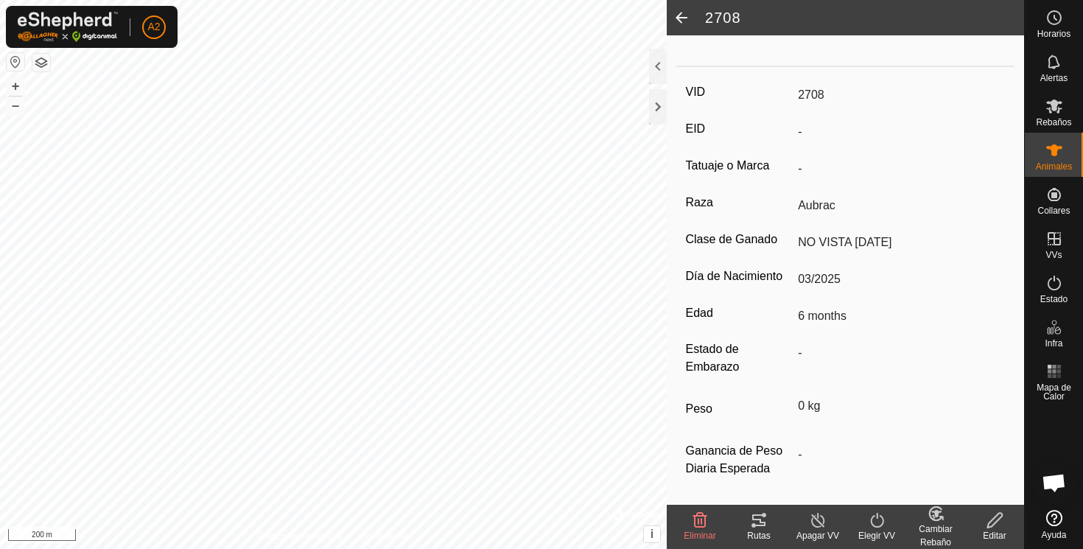
click at [681, 15] on span at bounding box center [681, 17] width 29 height 35
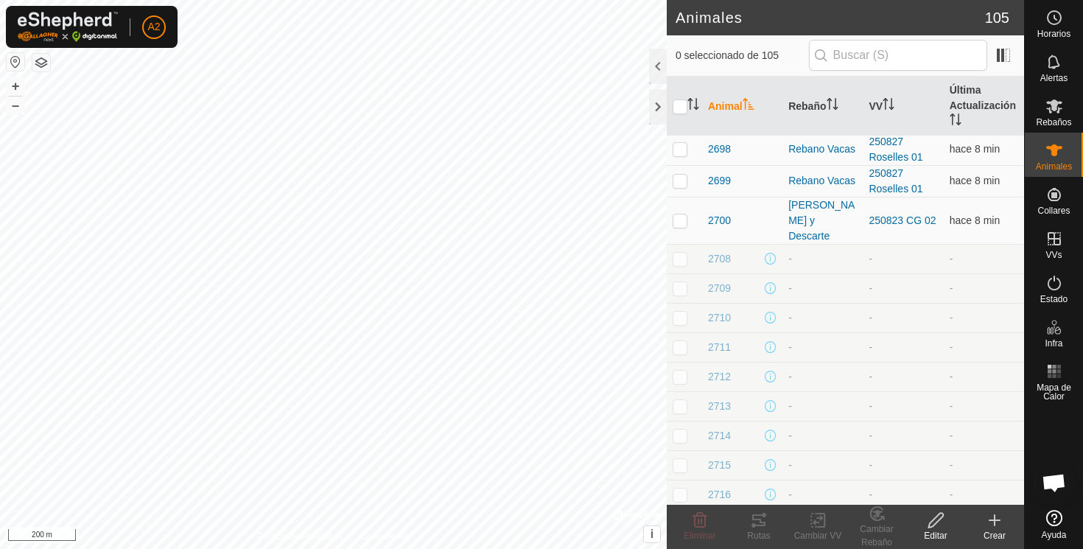
scroll to position [542, 0]
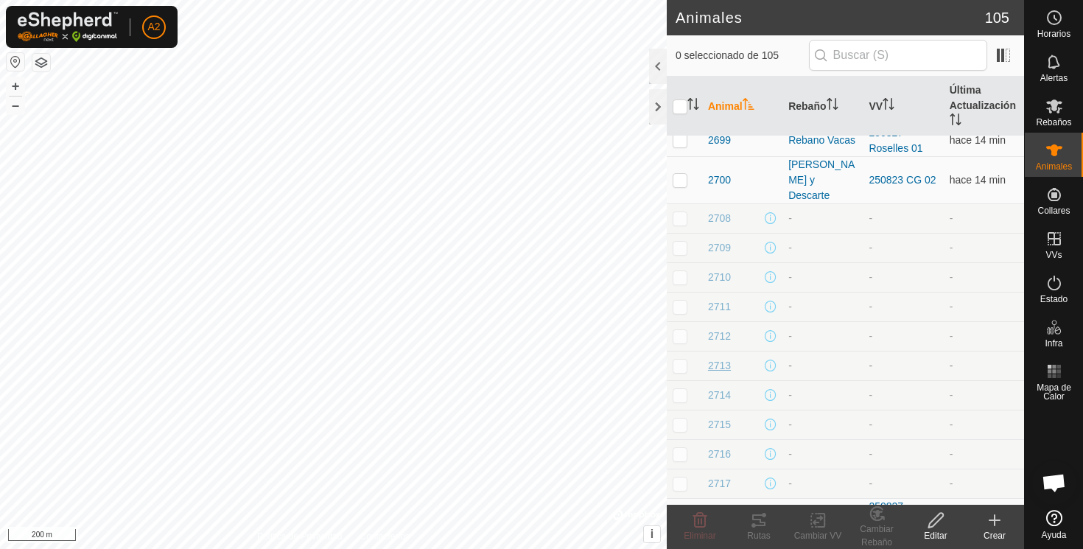
click at [722, 358] on span "2713" at bounding box center [719, 365] width 23 height 15
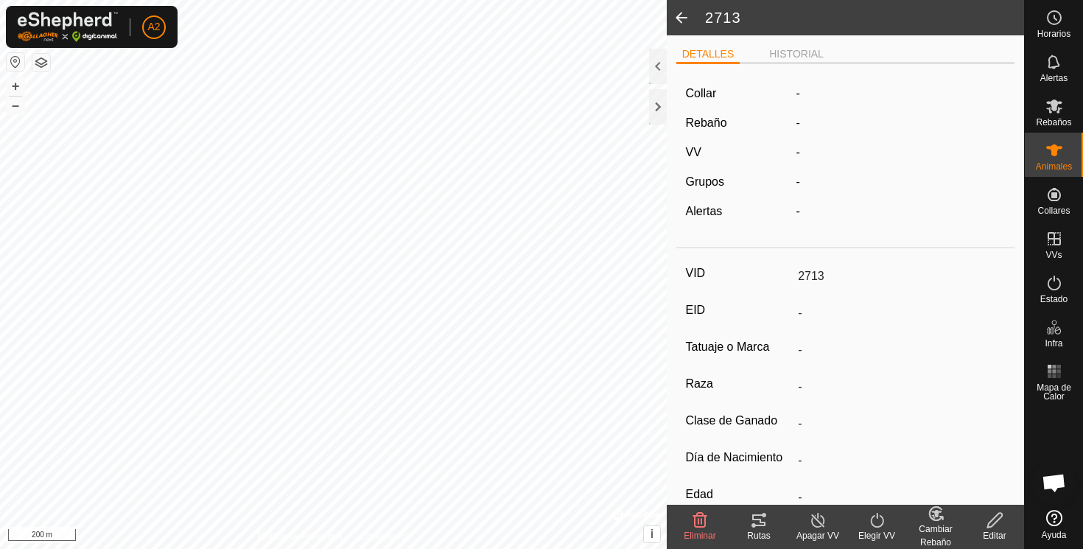
click at [793, 393] on input "-" at bounding box center [898, 386] width 213 height 25
click at [994, 520] on icon at bounding box center [995, 520] width 18 height 18
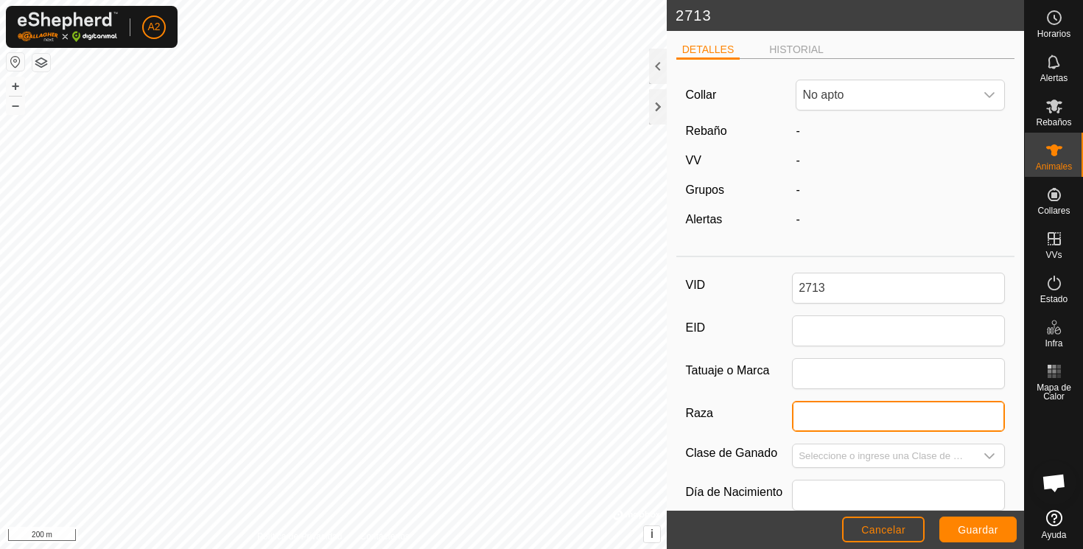
click at [812, 410] on input "Raza" at bounding box center [898, 416] width 213 height 31
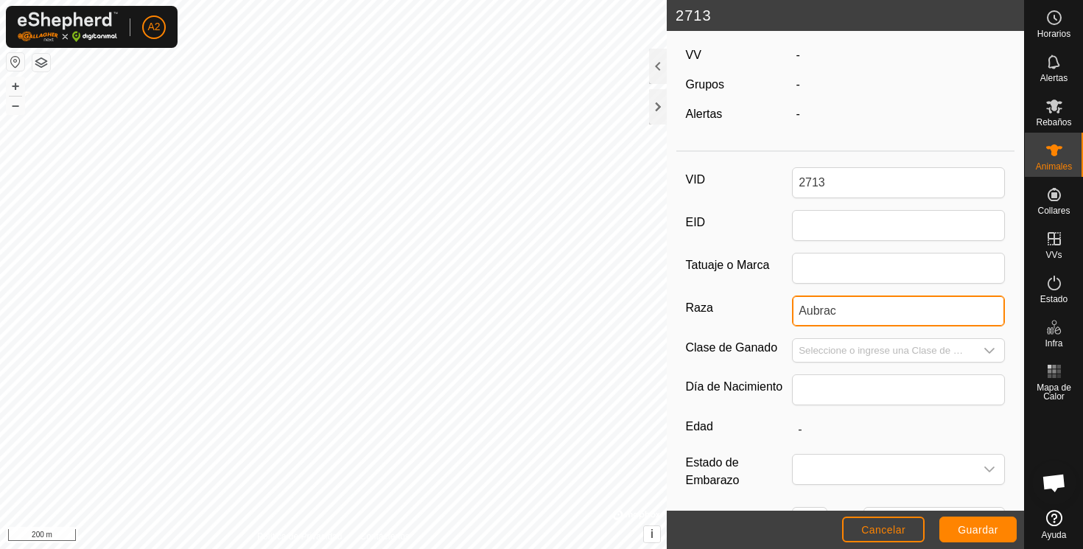
scroll to position [121, 0]
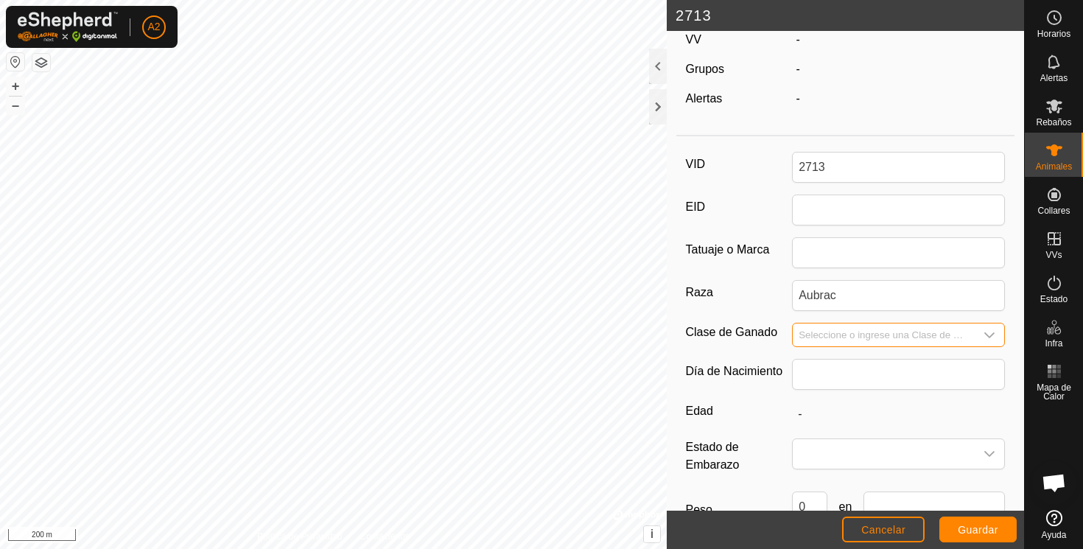
click at [823, 333] on input "Seleccione o ingrese una Clase de Ganado" at bounding box center [884, 334] width 182 height 23
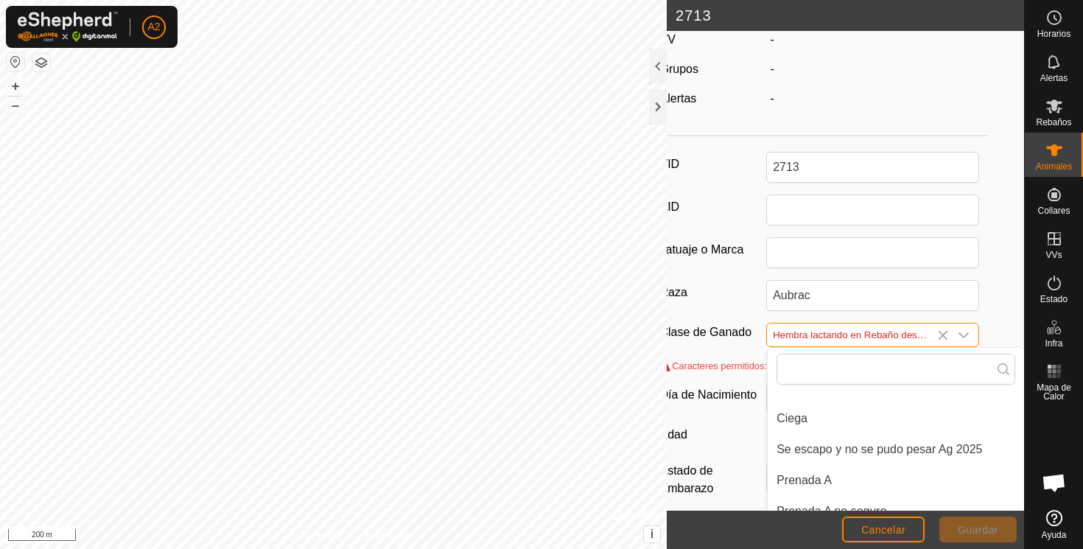
click at [869, 335] on input "Hembra lactando en Rebaño descarte" at bounding box center [858, 334] width 182 height 23
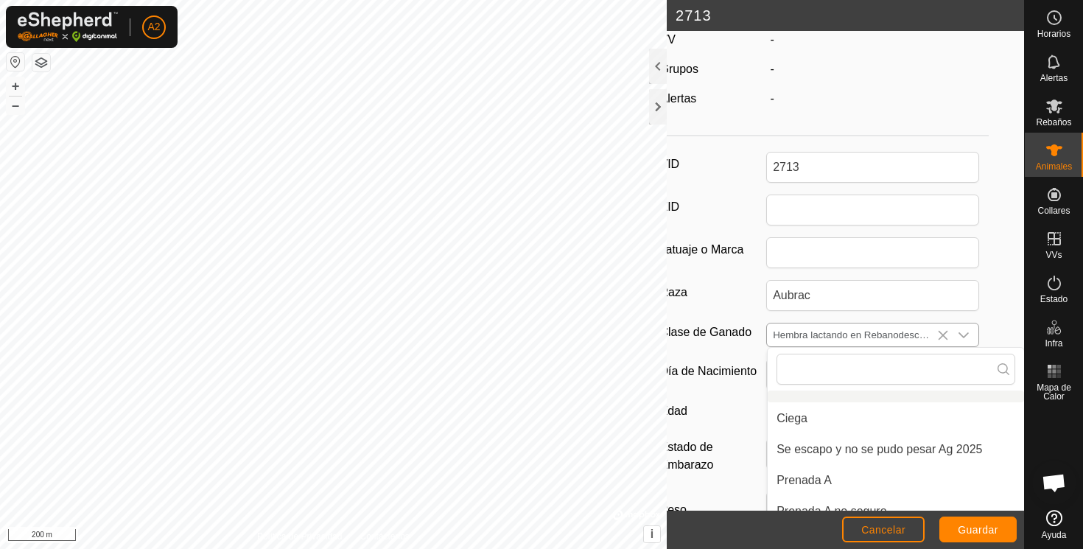
click at [969, 331] on icon "dropdown trigger" at bounding box center [964, 335] width 12 height 12
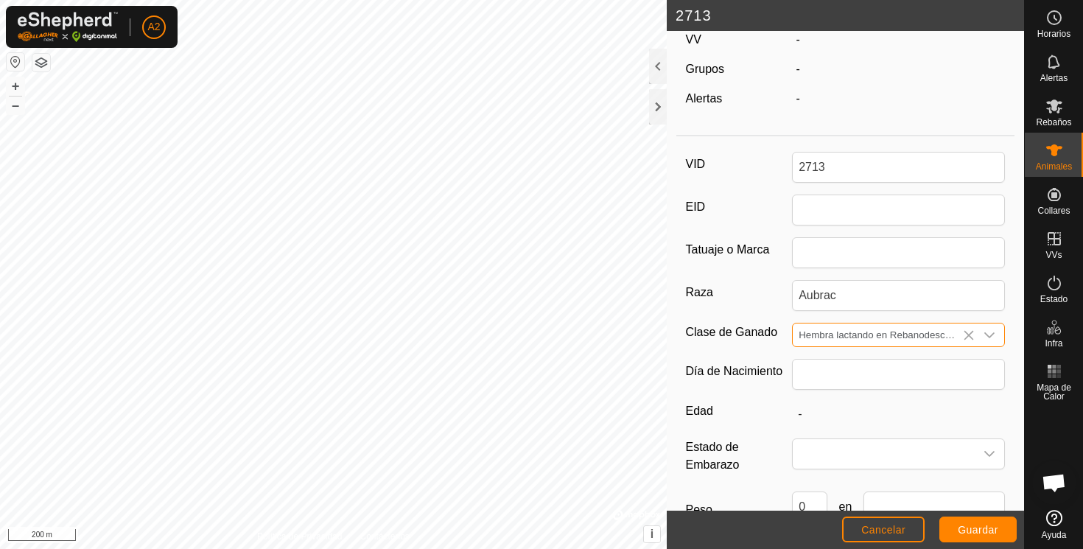
scroll to position [121, 0]
click at [996, 329] on div "dropdown trigger" at bounding box center [989, 334] width 29 height 23
click at [992, 331] on icon "dropdown trigger" at bounding box center [989, 335] width 12 height 12
click at [658, 66] on div at bounding box center [658, 66] width 18 height 35
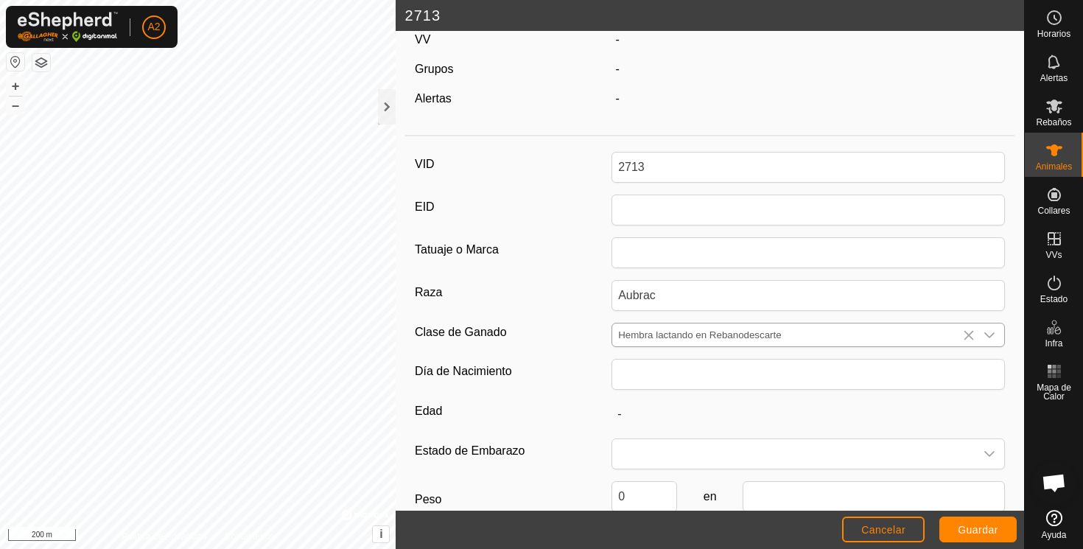
click at [989, 334] on icon "dropdown trigger" at bounding box center [989, 335] width 12 height 12
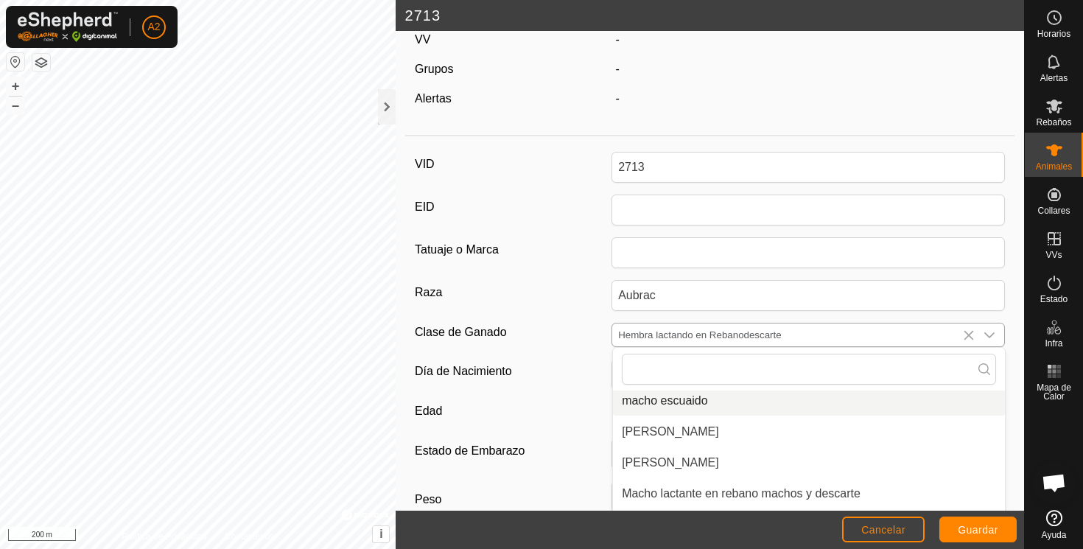
scroll to position [390, 0]
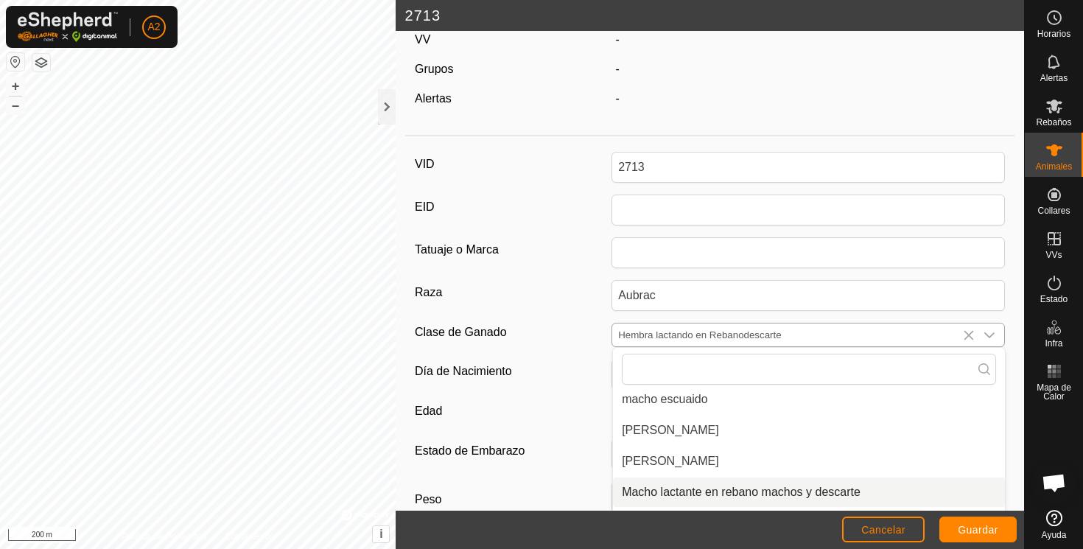
click at [731, 492] on li "Macho lactante en rebano machos y descarte" at bounding box center [809, 491] width 392 height 29
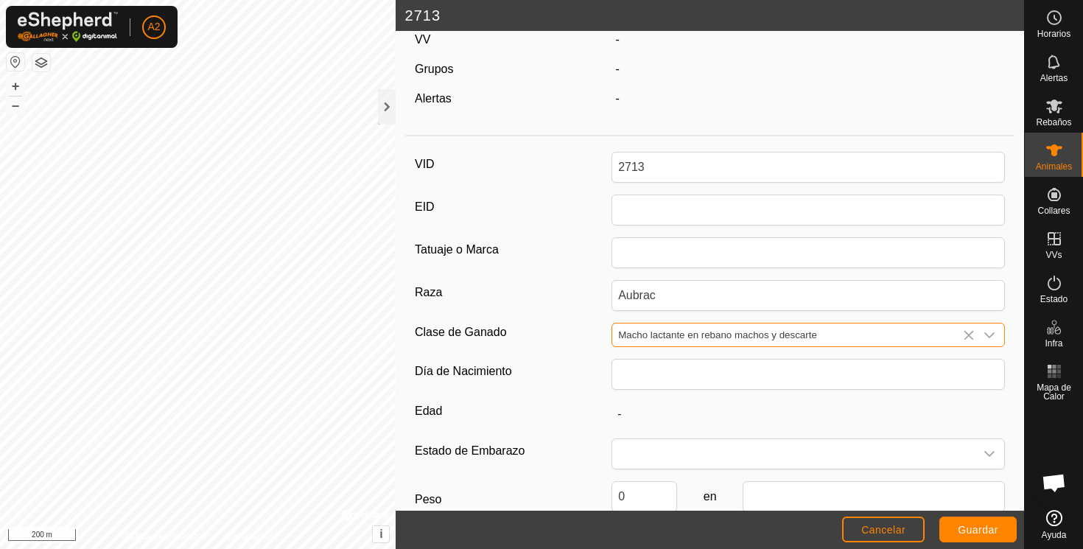
click at [637, 334] on input "Macho lactante en rebano machos y descarte" at bounding box center [793, 334] width 362 height 23
click at [641, 334] on input "Macho lactante en rebano machos y descarte" at bounding box center [793, 334] width 362 height 23
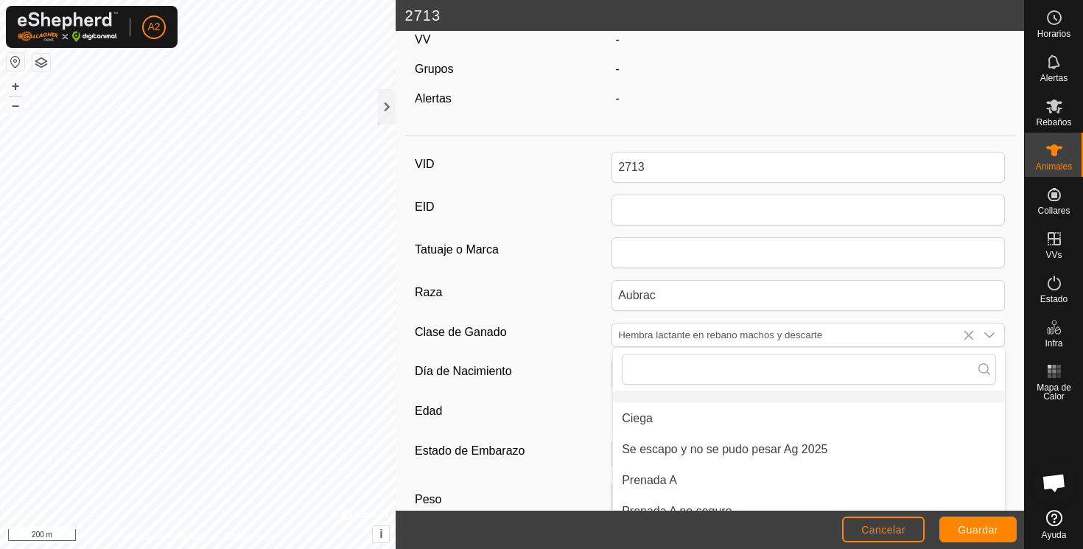
click at [567, 360] on label "Día de Nacimiento" at bounding box center [513, 371] width 197 height 25
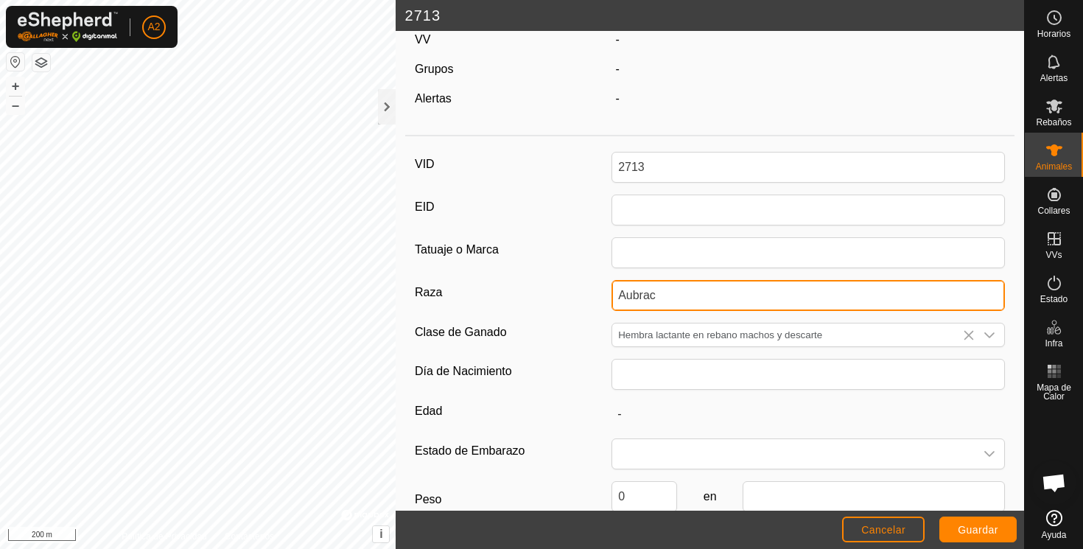
click at [611, 311] on input "Aubrac" at bounding box center [807, 295] width 393 height 31
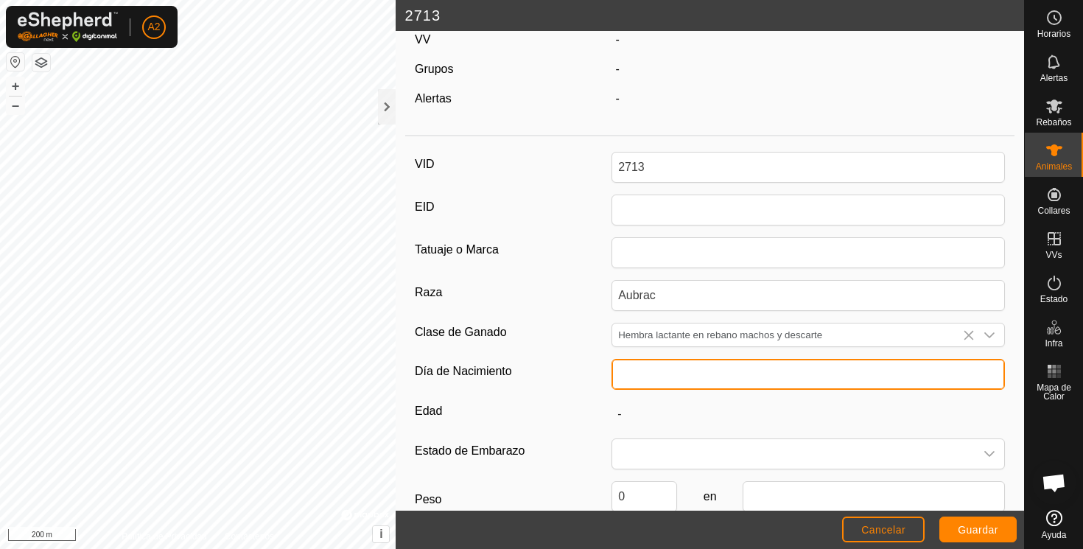
click at [642, 376] on input "text" at bounding box center [807, 374] width 393 height 31
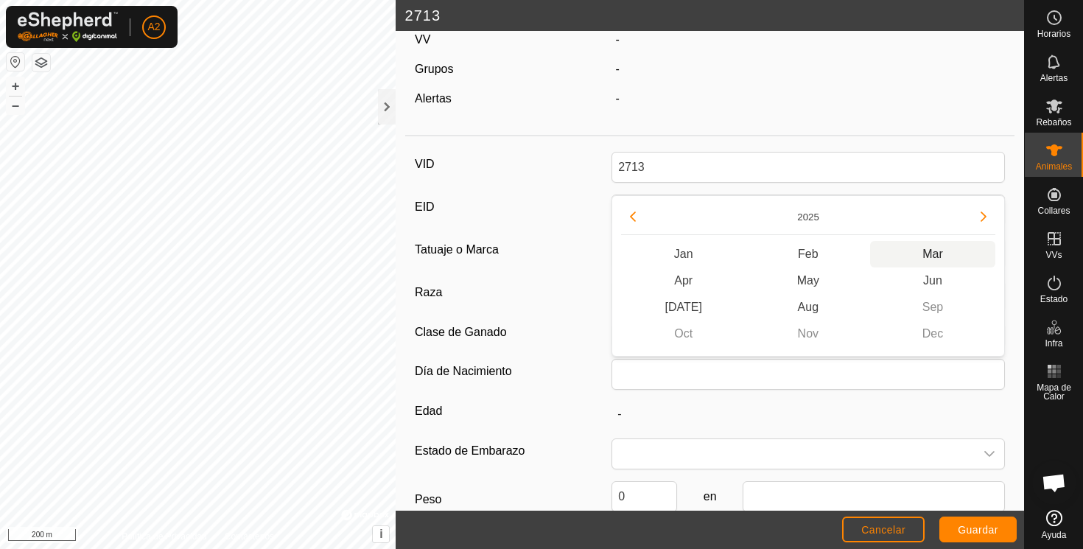
click at [932, 253] on span "Mar" at bounding box center [932, 254] width 124 height 27
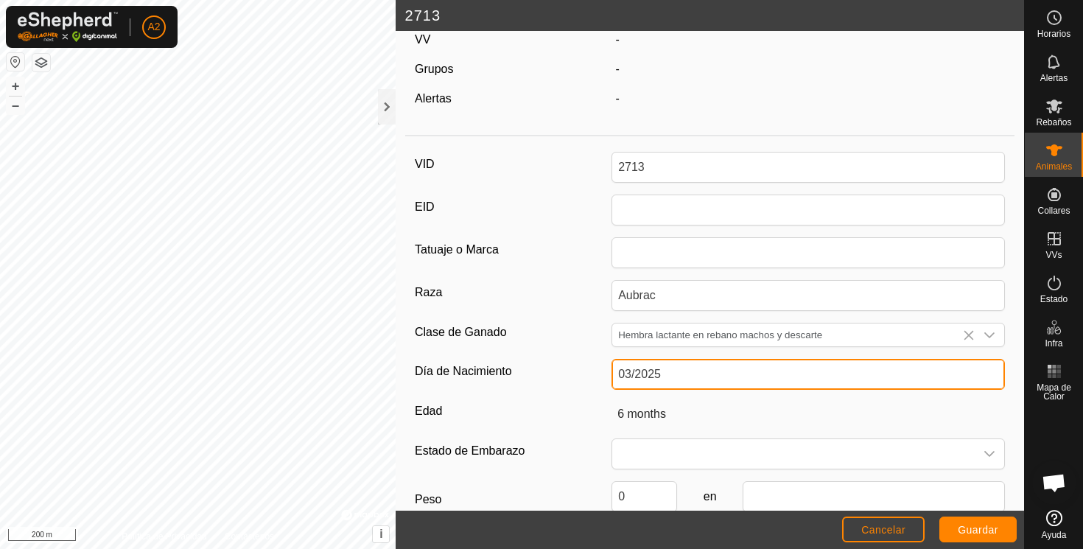
scroll to position [199, 0]
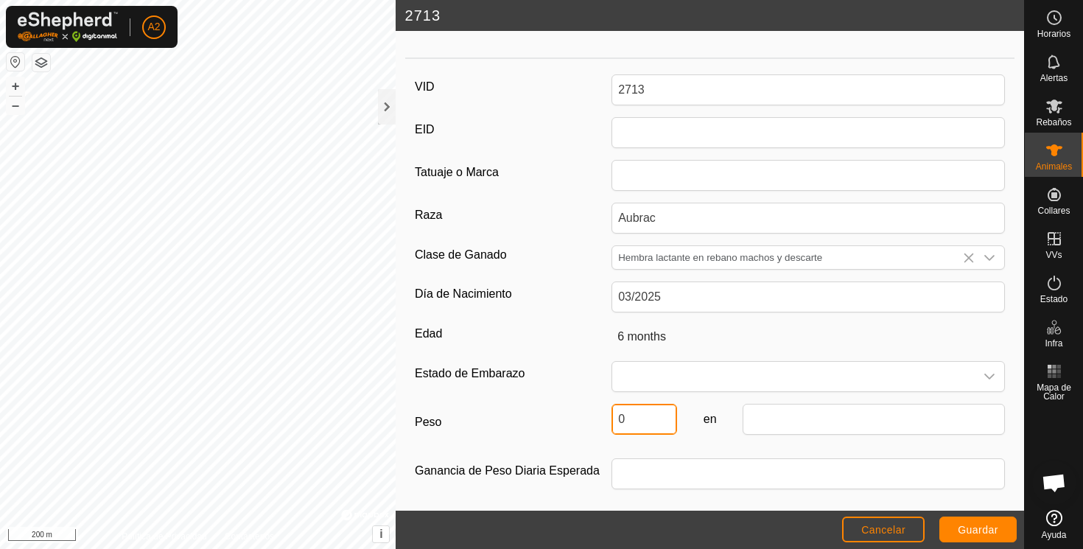
click at [642, 421] on input "0" at bounding box center [644, 419] width 66 height 31
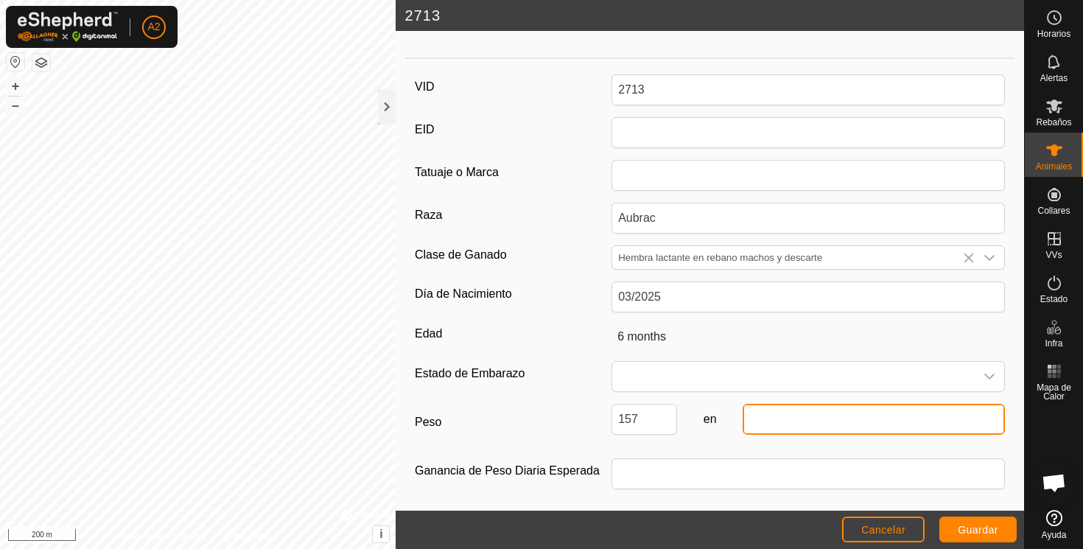
click at [783, 415] on input "text" at bounding box center [874, 419] width 262 height 31
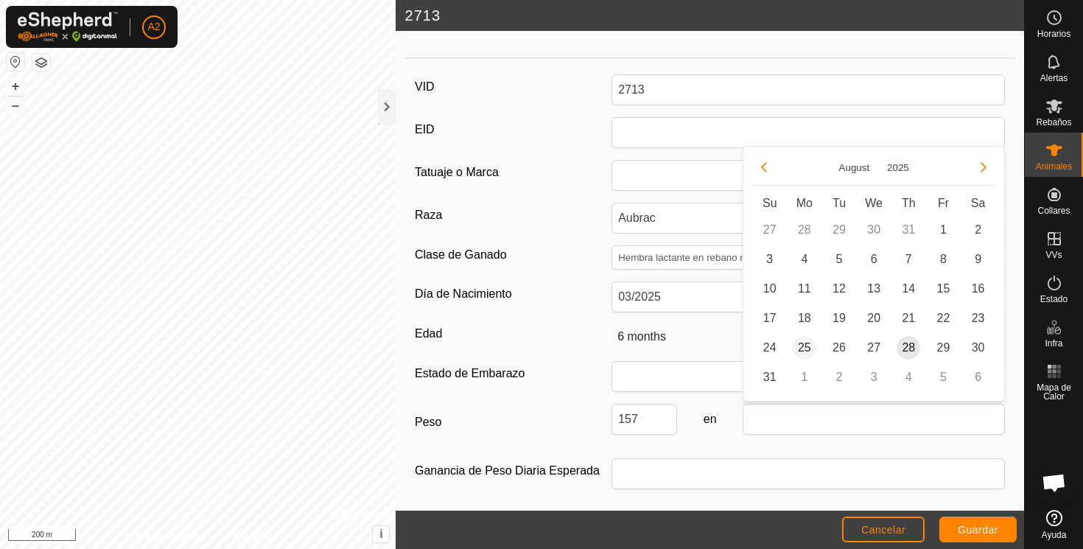
click at [807, 346] on span "25" at bounding box center [805, 348] width 24 height 24
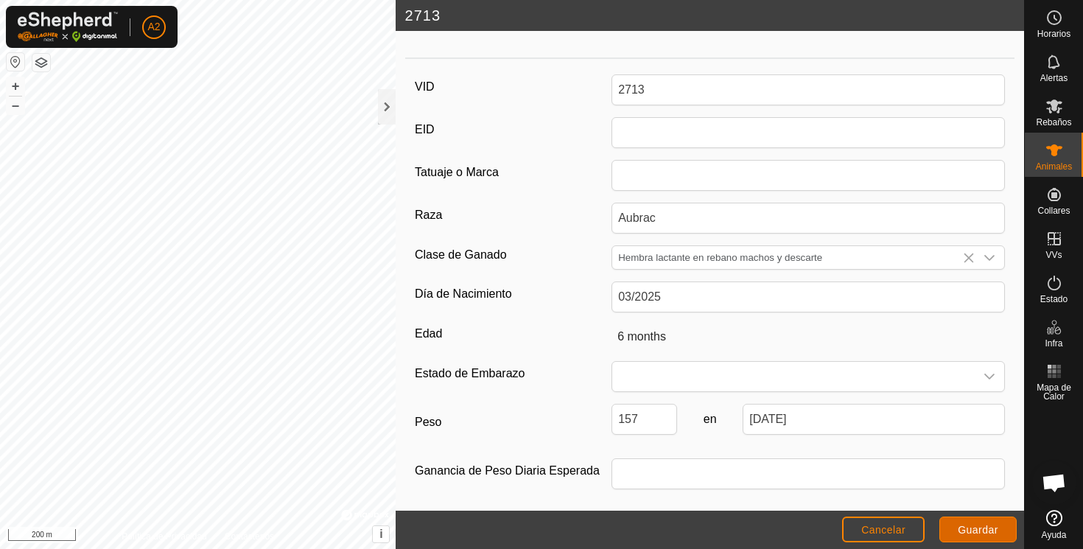
click at [959, 529] on span "Guardar" at bounding box center [978, 530] width 41 height 12
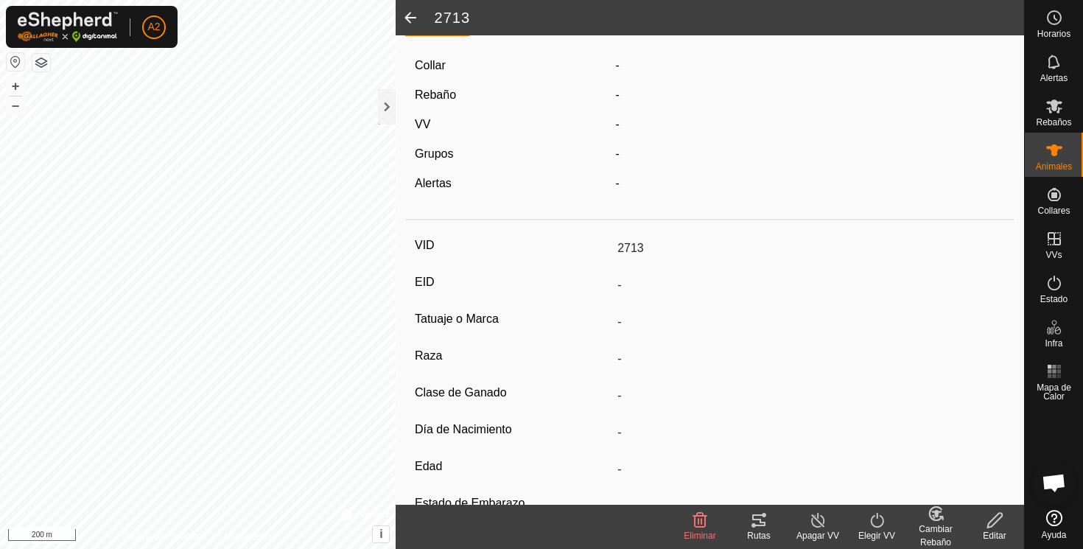
scroll to position [22, 0]
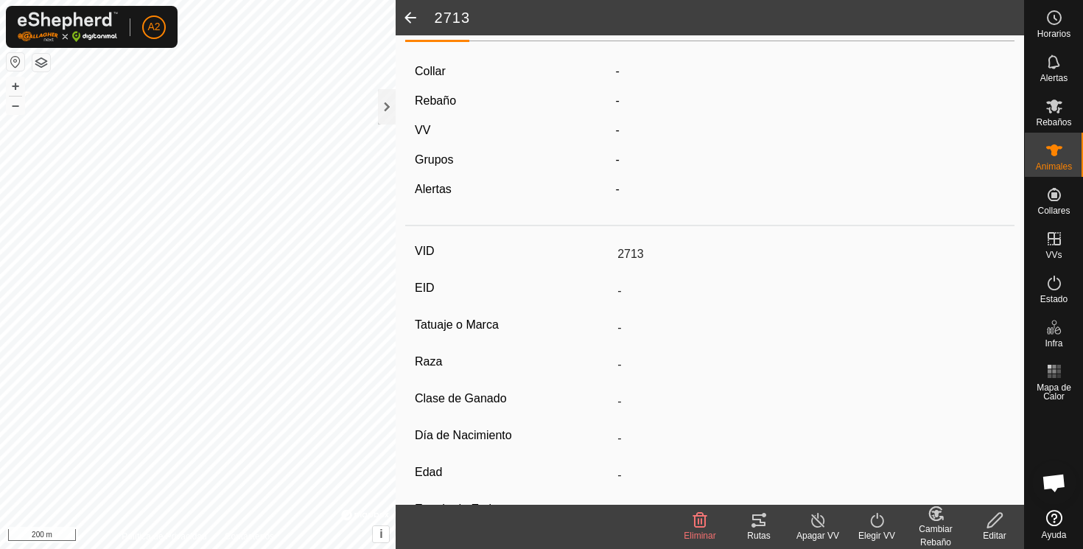
click at [410, 15] on span at bounding box center [410, 17] width 29 height 35
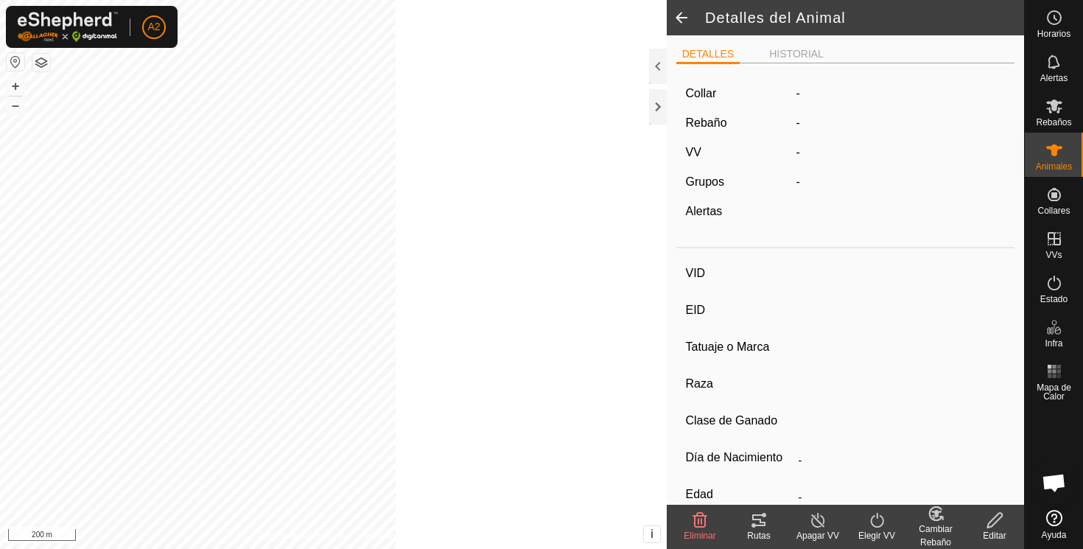
scroll to position [22, 0]
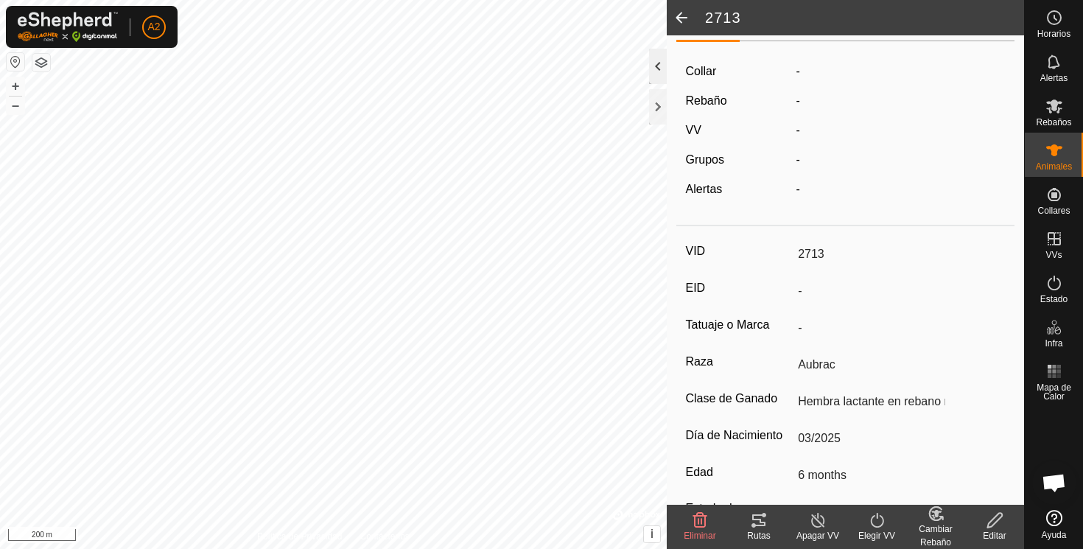
click at [661, 64] on div at bounding box center [658, 66] width 18 height 35
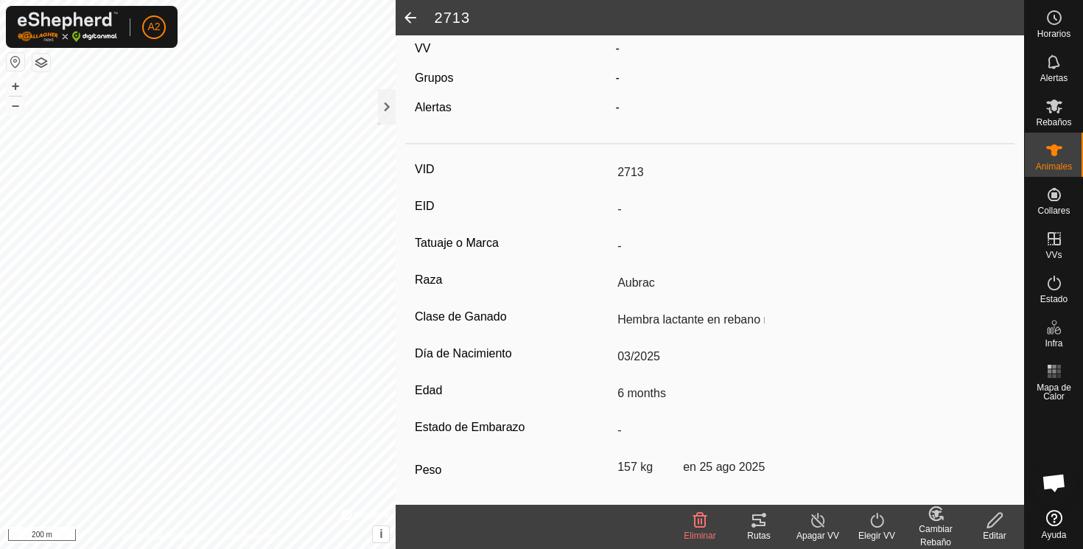
scroll to position [156, 0]
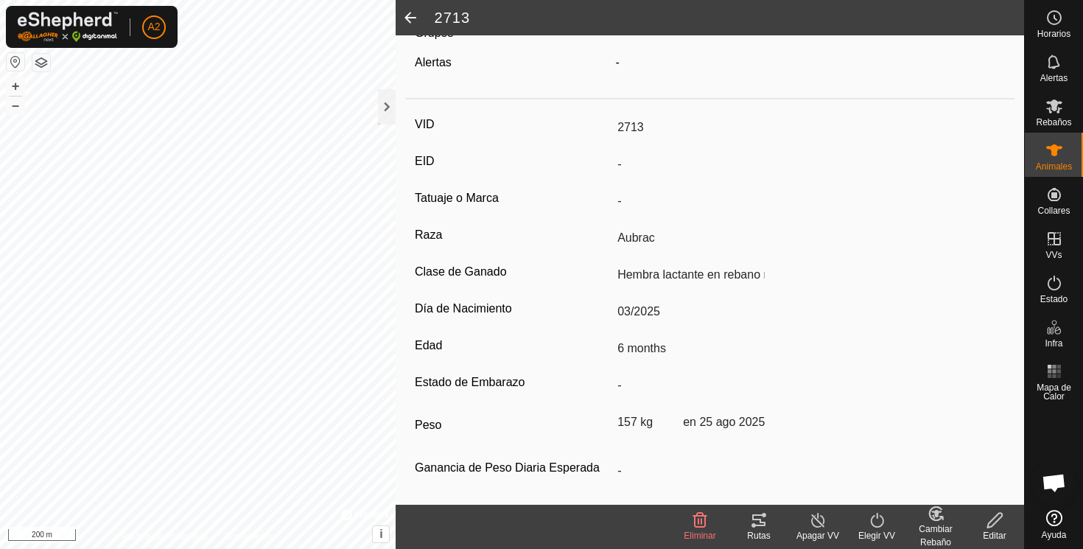
click at [409, 17] on span at bounding box center [410, 17] width 29 height 35
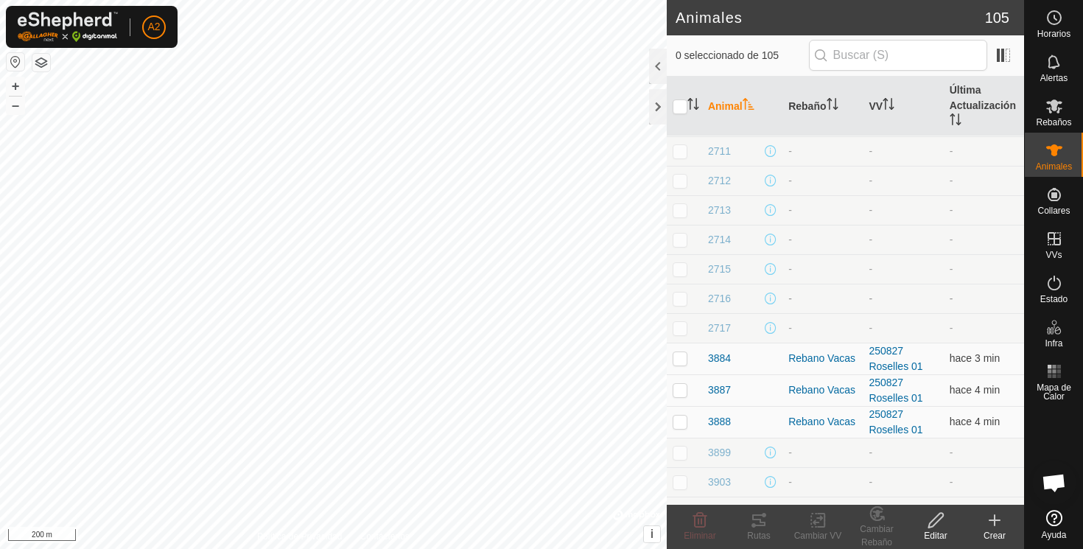
scroll to position [723, 0]
click at [721, 346] on span "3884" at bounding box center [719, 353] width 23 height 15
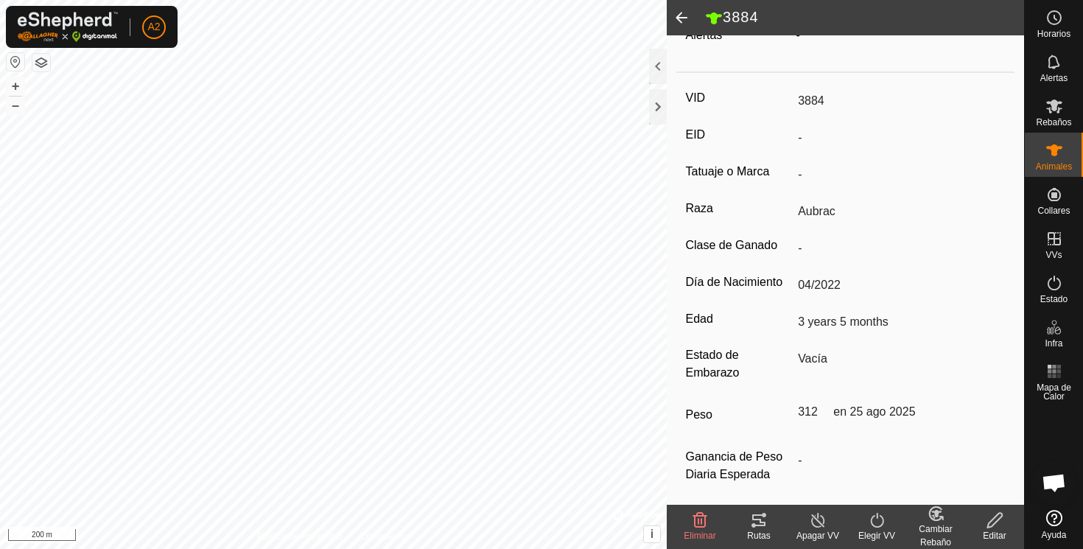
scroll to position [193, 0]
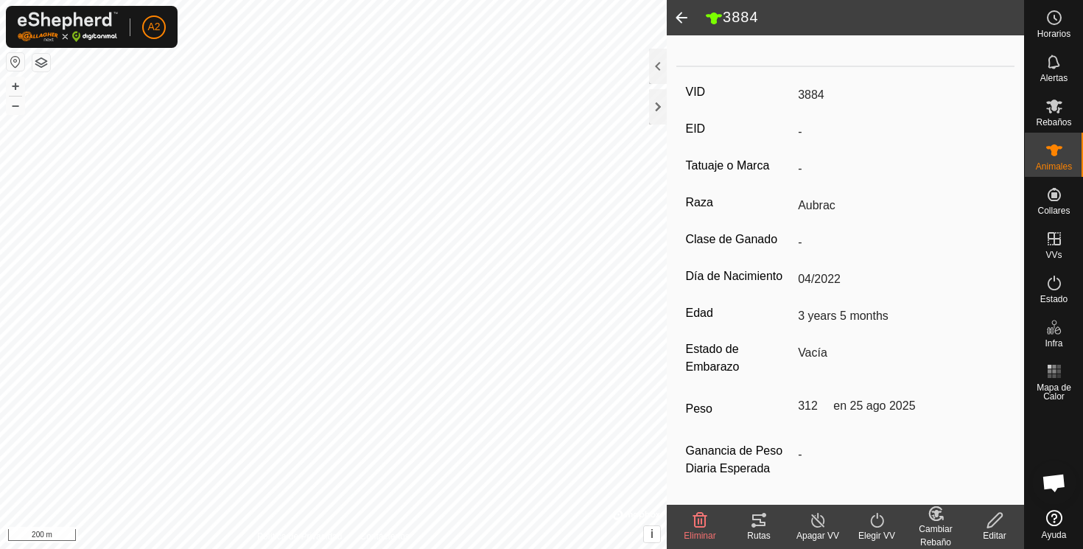
click at [682, 16] on span at bounding box center [681, 17] width 29 height 35
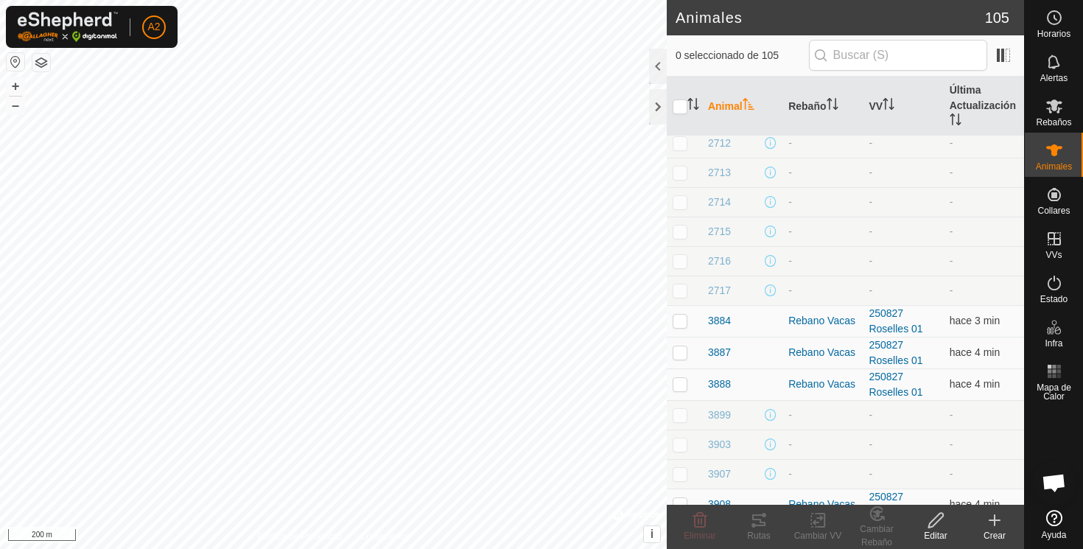
scroll to position [763, 0]
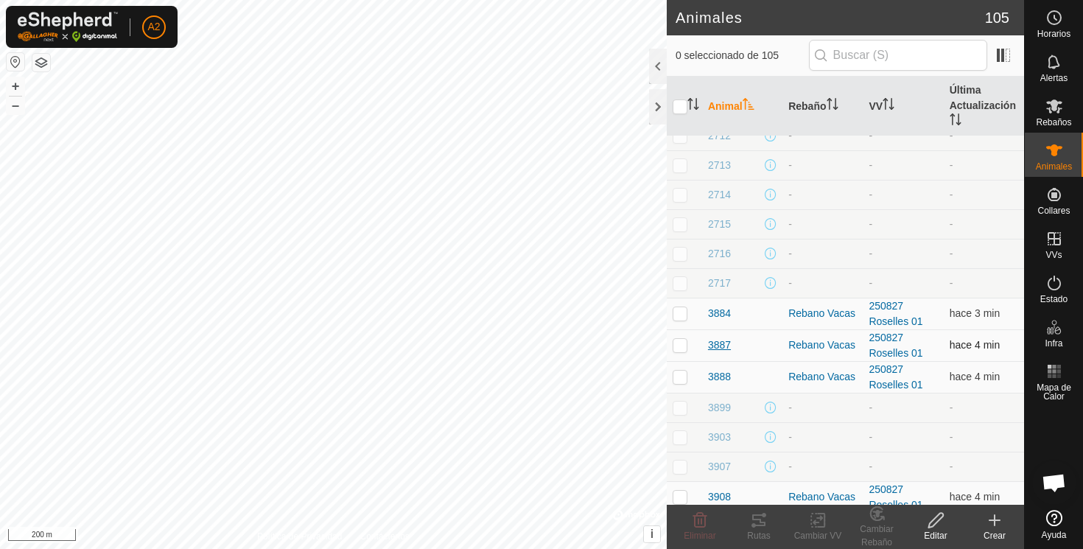
click at [719, 337] on span "3887" at bounding box center [719, 344] width 23 height 15
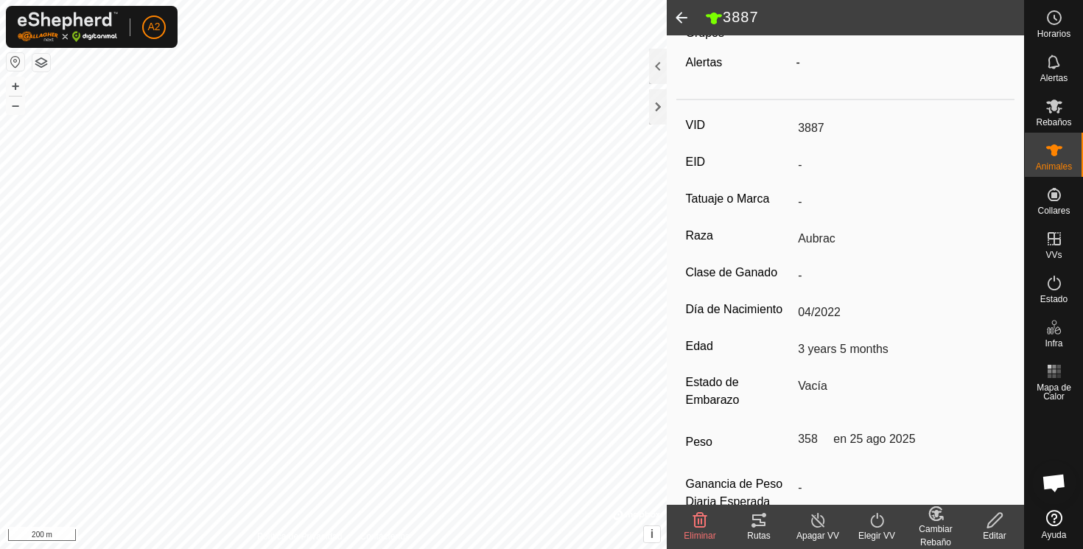
scroll to position [193, 0]
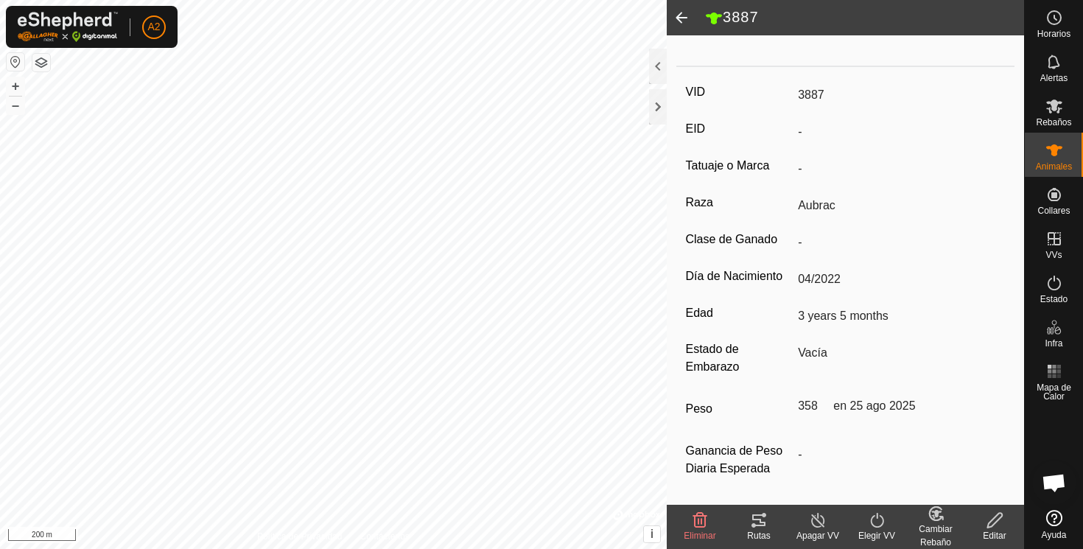
click at [682, 17] on span at bounding box center [681, 17] width 29 height 35
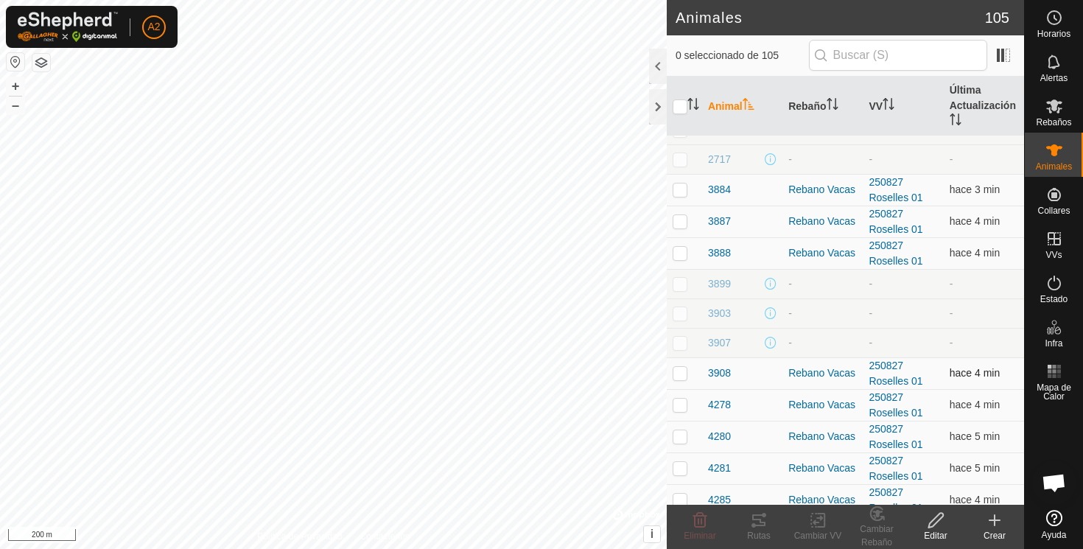
scroll to position [885, 0]
click at [723, 247] on span "3888" at bounding box center [719, 254] width 23 height 15
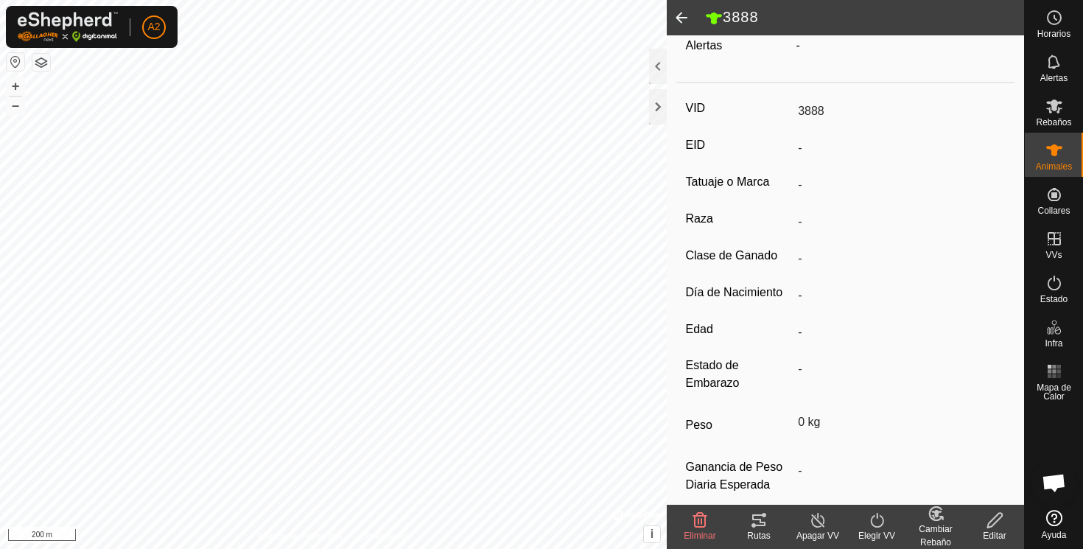
scroll to position [193, 0]
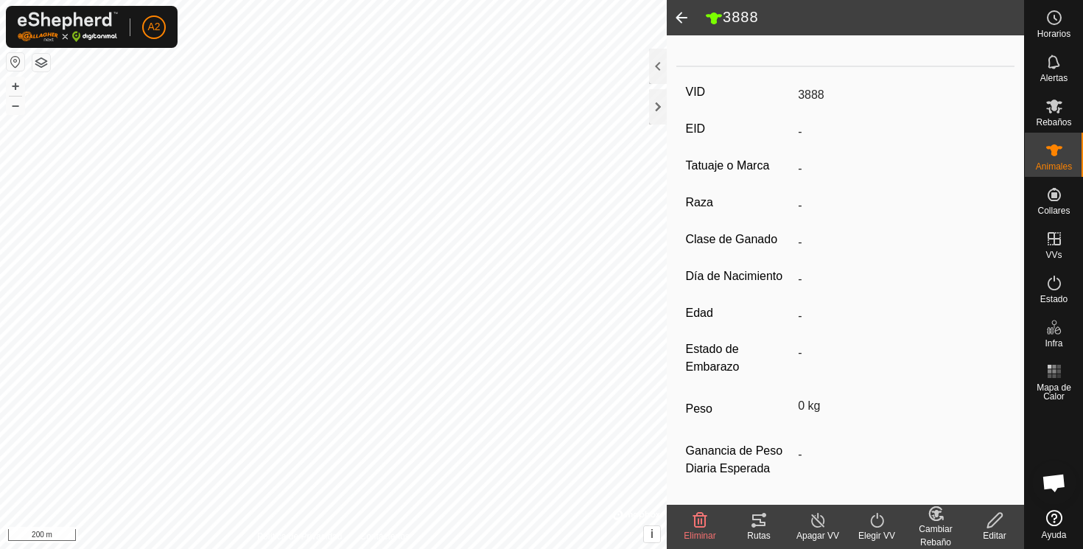
click at [1000, 520] on icon at bounding box center [995, 520] width 18 height 18
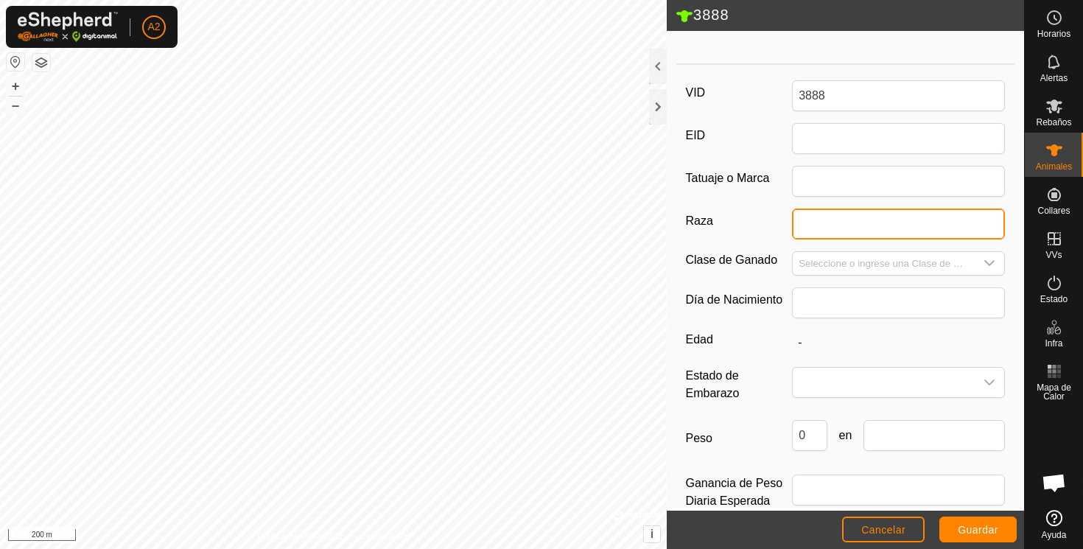
click at [803, 223] on input "Raza" at bounding box center [898, 223] width 213 height 31
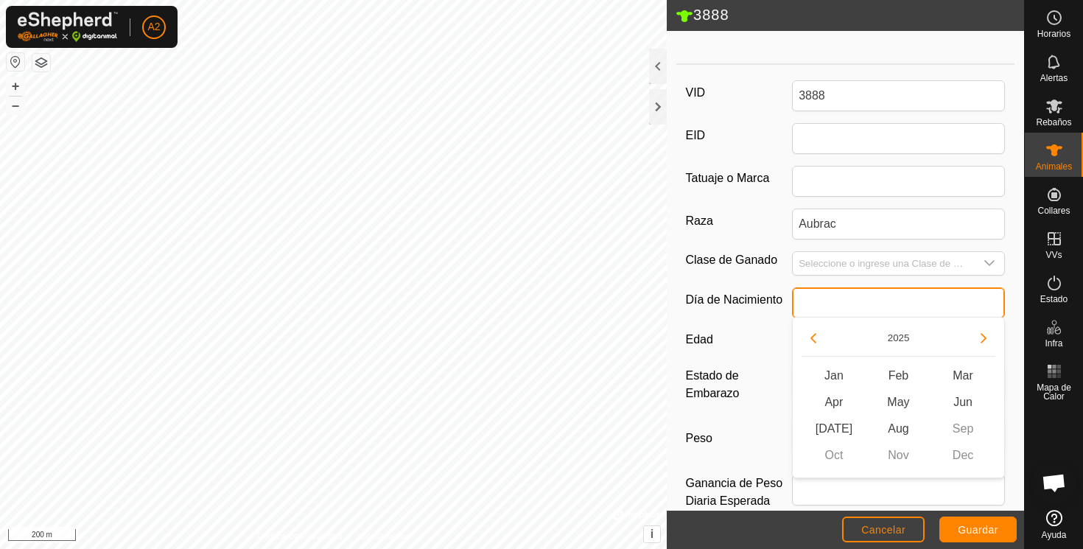
click at [812, 294] on input "text" at bounding box center [898, 302] width 213 height 31
click at [813, 338] on button "Previous Year" at bounding box center [814, 338] width 24 height 24
click at [813, 337] on button "Previous Year" at bounding box center [814, 338] width 24 height 24
click at [838, 401] on span "Apr" at bounding box center [834, 402] width 65 height 27
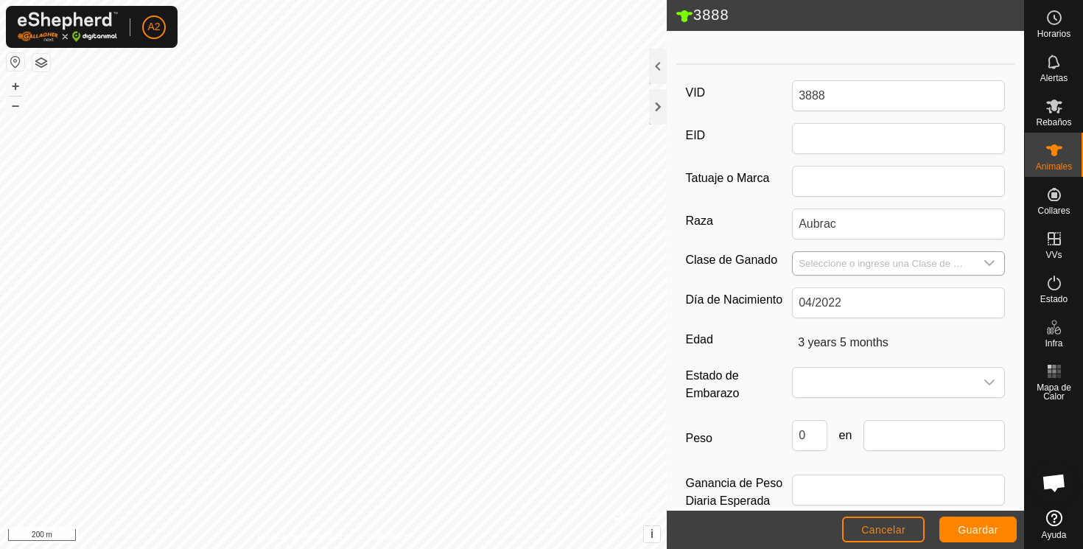
click at [815, 259] on input "Seleccione o ingrese una Clase de Ganado" at bounding box center [884, 263] width 182 height 23
click at [993, 257] on icon "dropdown trigger" at bounding box center [989, 263] width 12 height 12
click at [995, 261] on icon "dropdown trigger" at bounding box center [989, 263] width 12 height 12
click at [659, 65] on div at bounding box center [658, 66] width 18 height 35
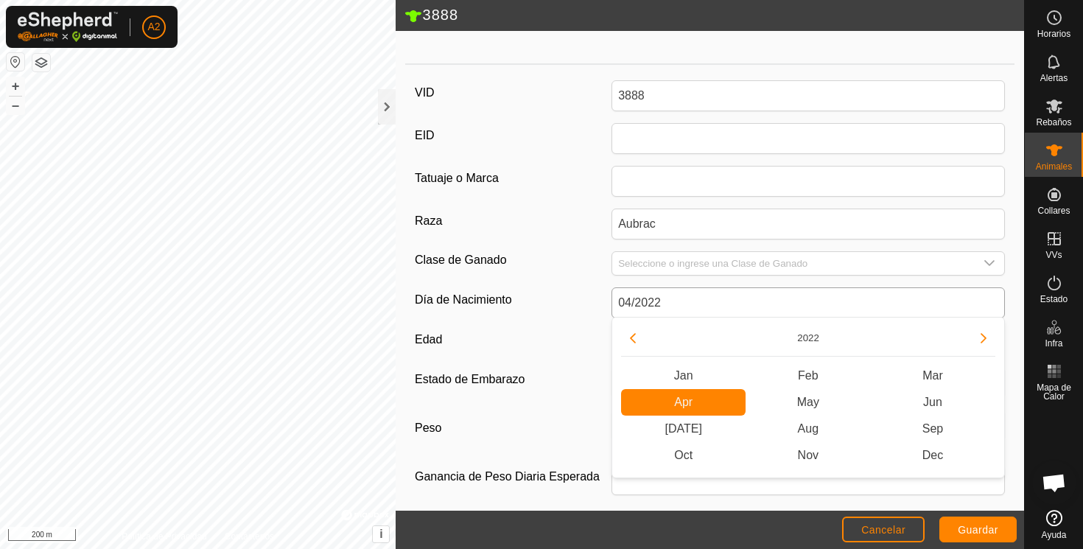
click at [975, 300] on input "04/2022" at bounding box center [807, 302] width 393 height 31
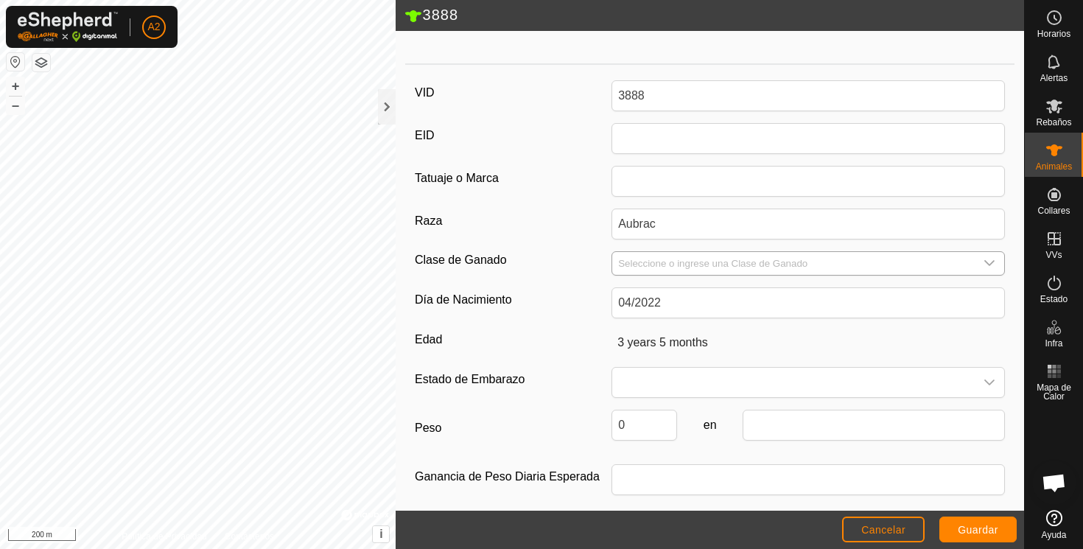
click at [989, 259] on icon "dropdown trigger" at bounding box center [989, 263] width 12 height 12
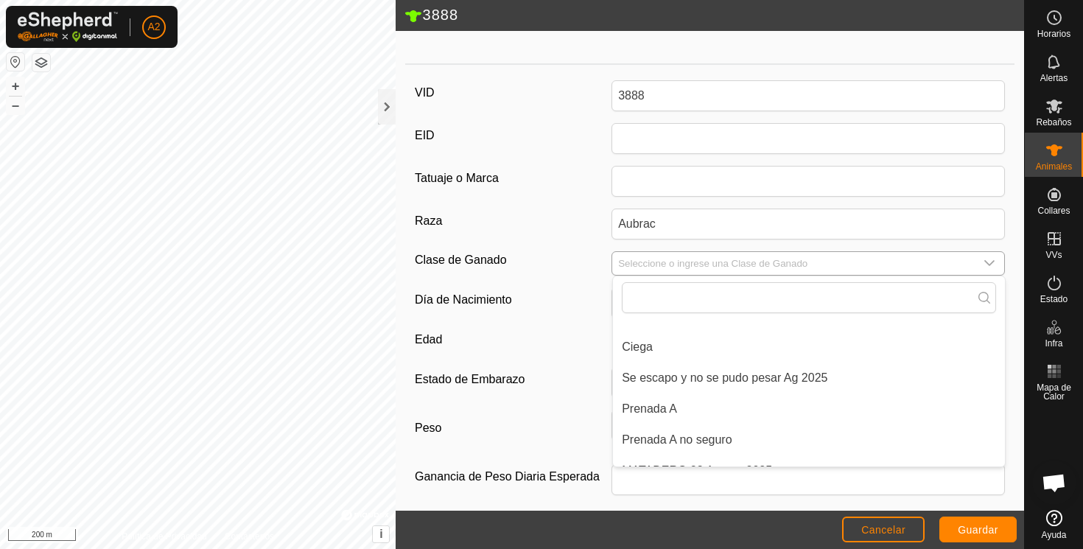
click at [989, 259] on icon "dropdown trigger" at bounding box center [989, 263] width 12 height 12
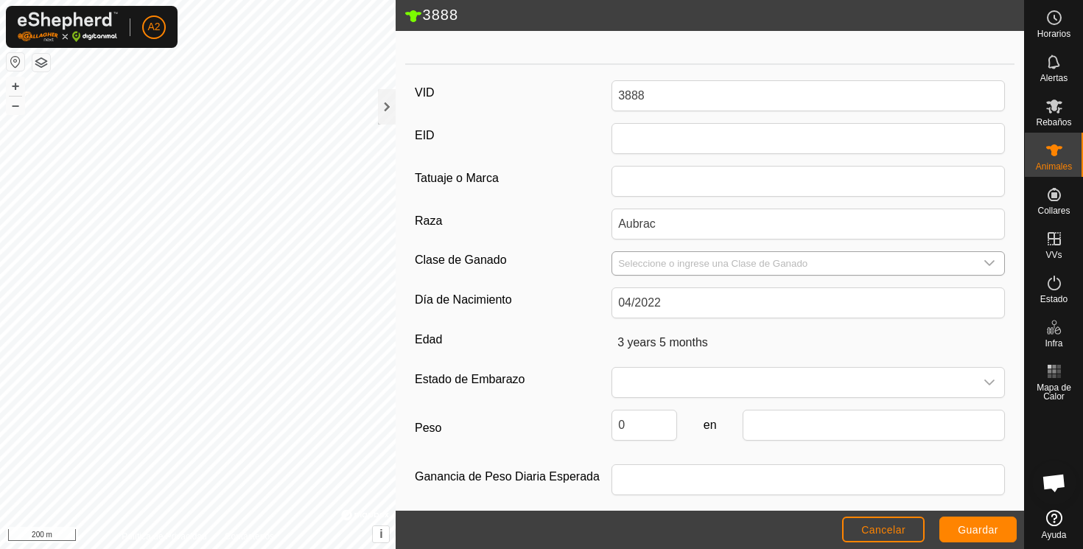
click at [989, 259] on icon "dropdown trigger" at bounding box center [989, 263] width 12 height 12
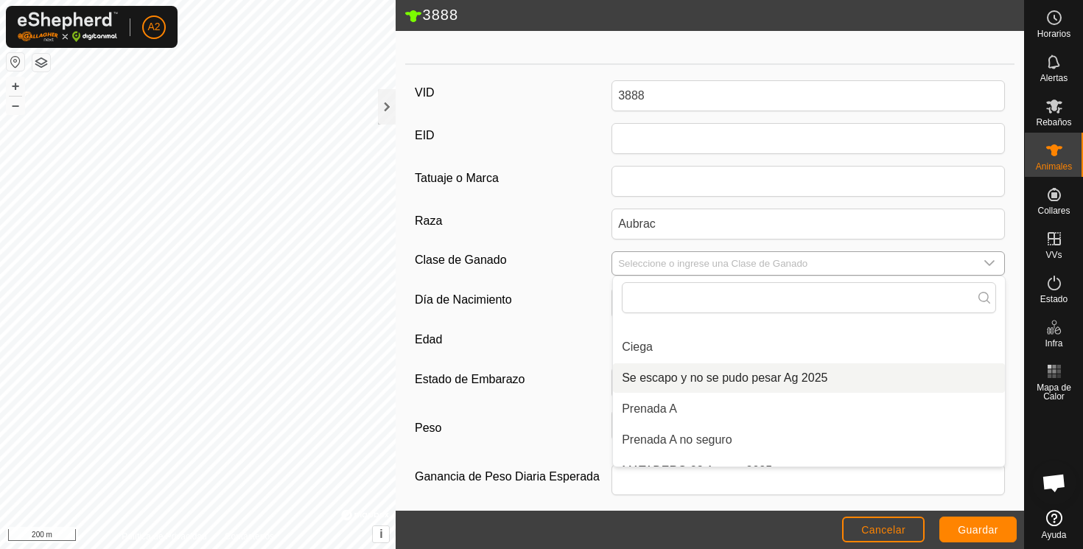
click at [802, 376] on li "Se escapo y no se pudo pesar Ag 2025" at bounding box center [809, 377] width 392 height 29
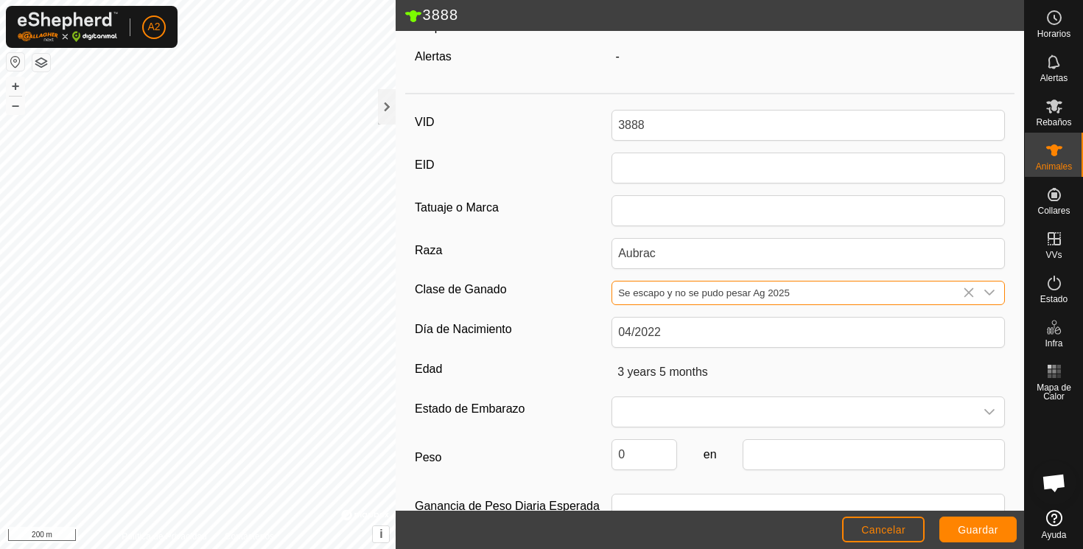
scroll to position [199, 0]
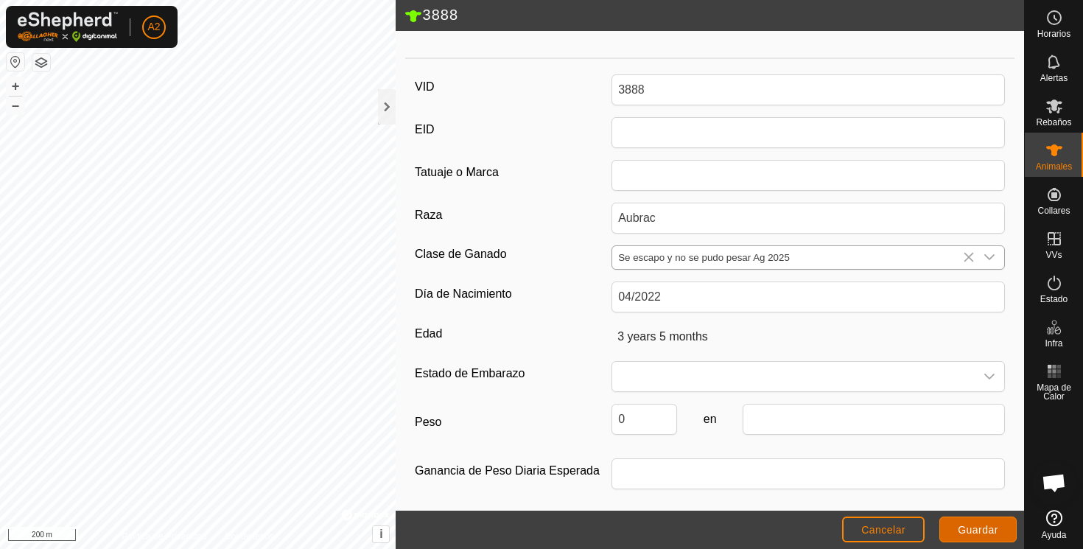
click at [976, 525] on span "Guardar" at bounding box center [978, 530] width 41 height 12
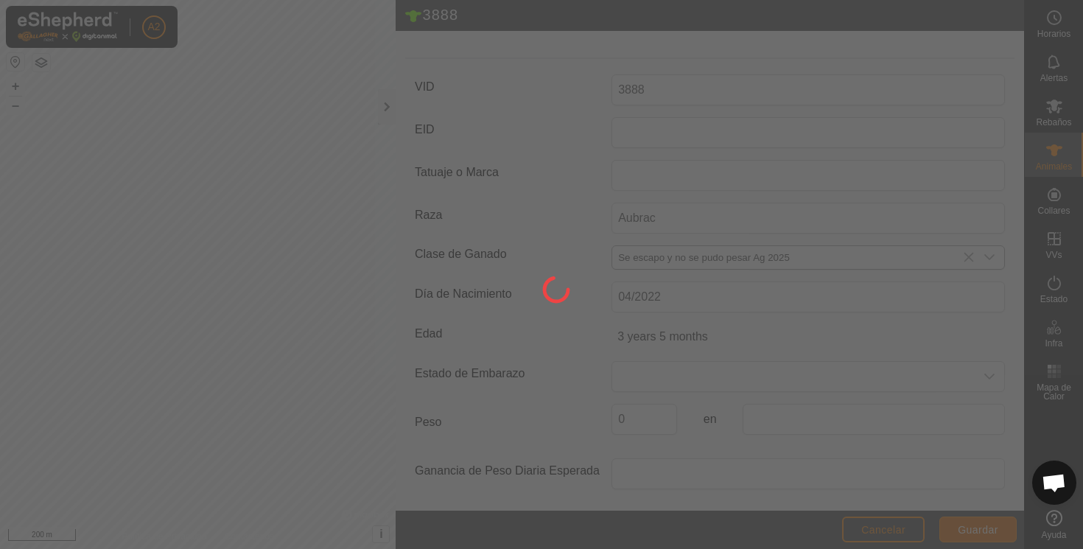
scroll to position [162, 0]
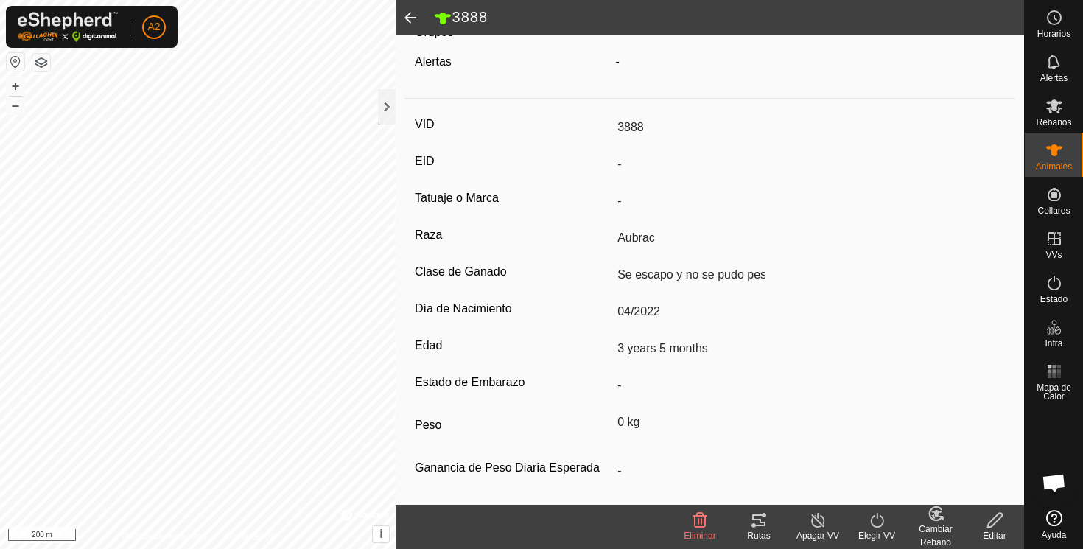
click at [411, 17] on span at bounding box center [410, 17] width 29 height 35
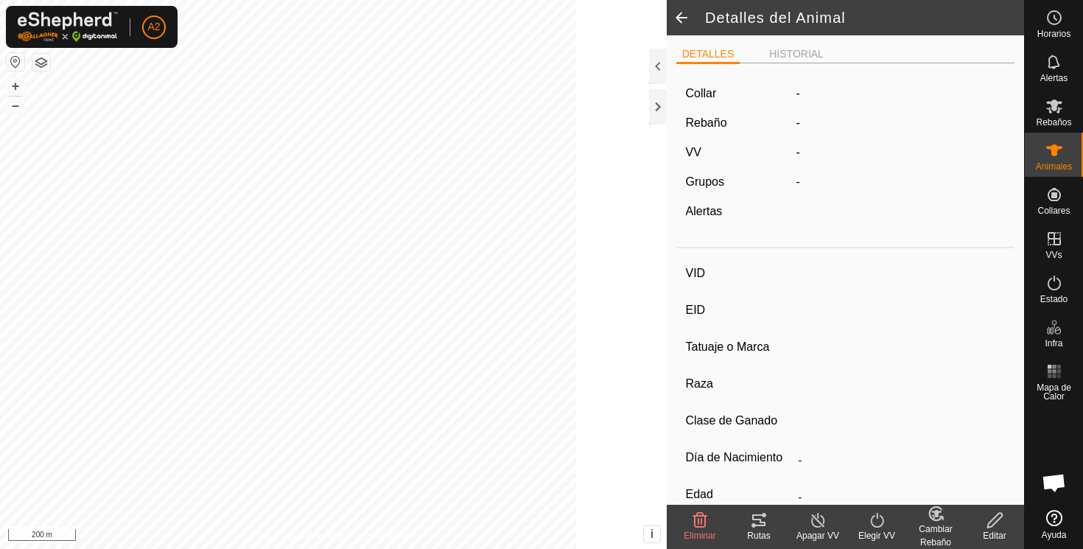
scroll to position [156, 0]
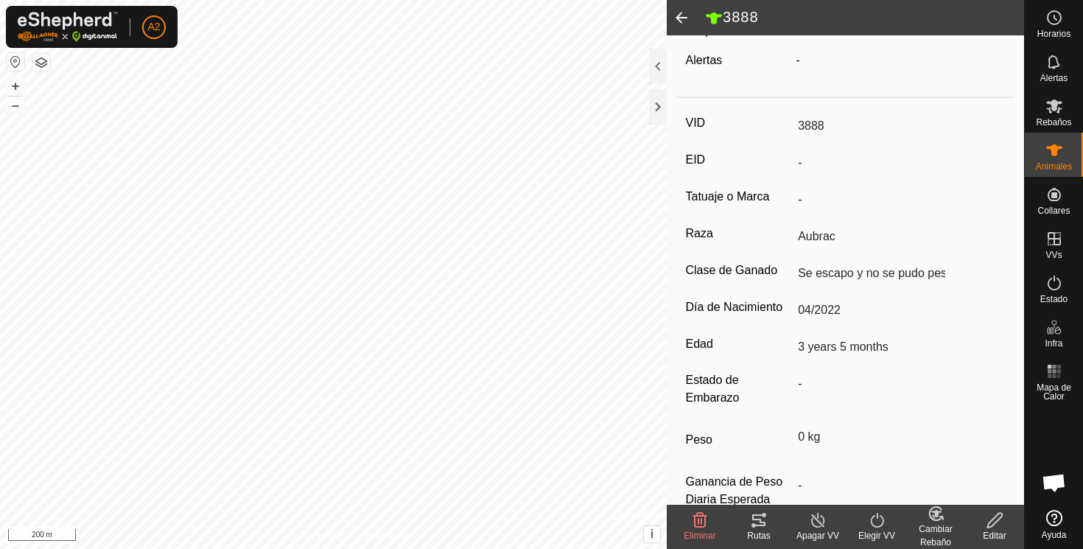
click at [684, 13] on span at bounding box center [681, 17] width 29 height 35
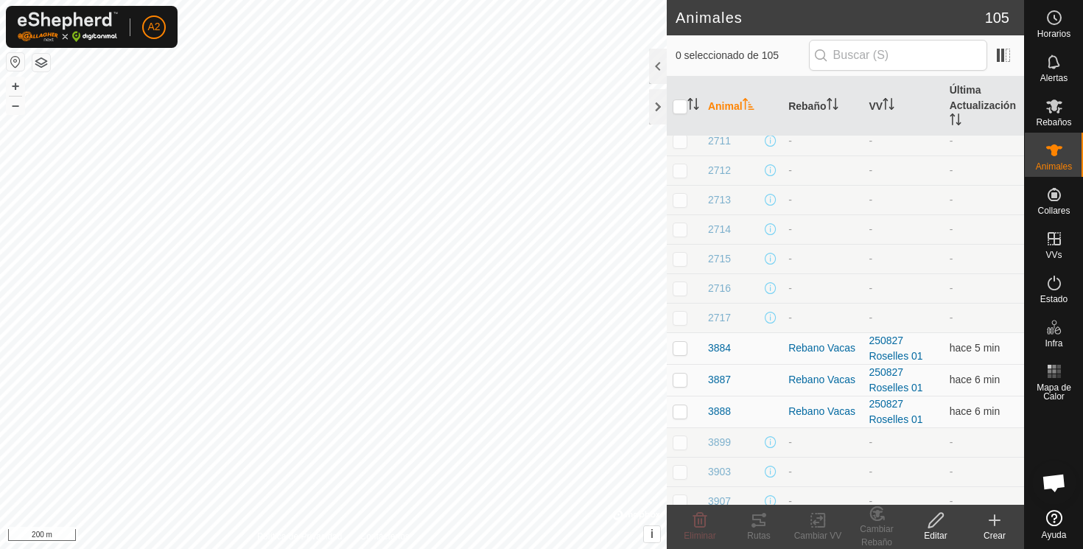
scroll to position [702, 0]
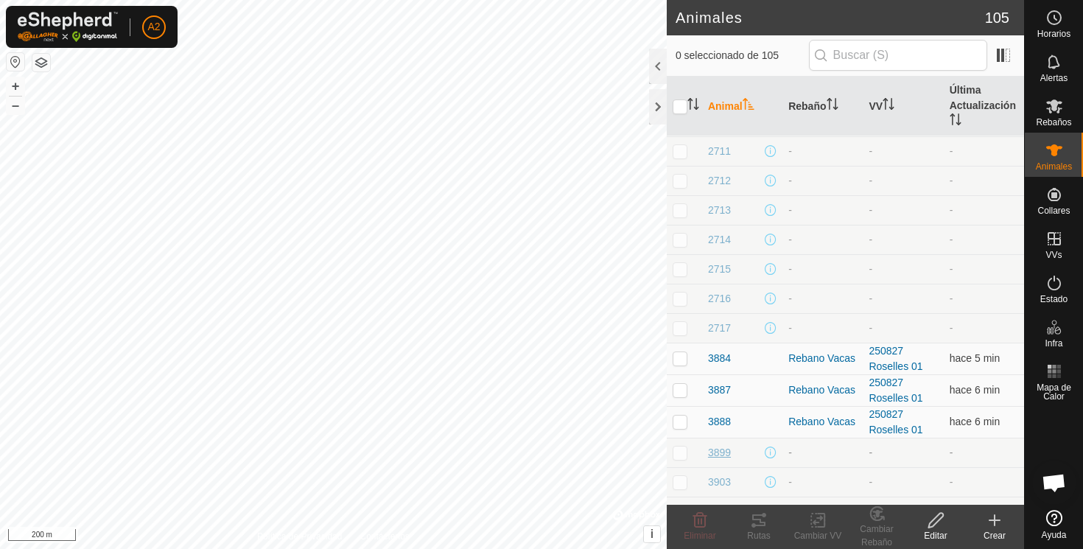
click at [718, 445] on span "3899" at bounding box center [719, 452] width 23 height 15
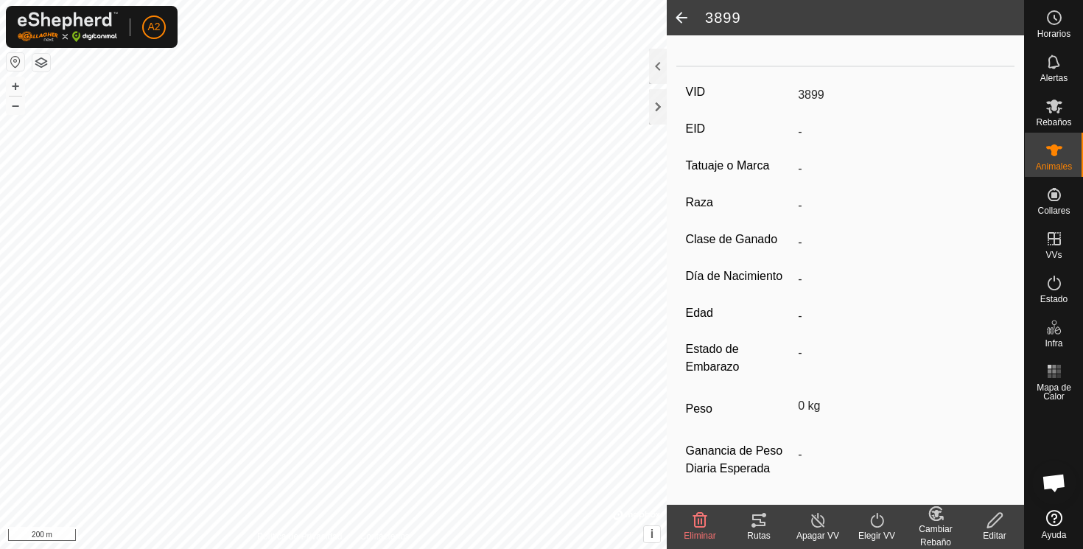
scroll to position [187, 0]
click at [992, 519] on icon at bounding box center [994, 520] width 15 height 15
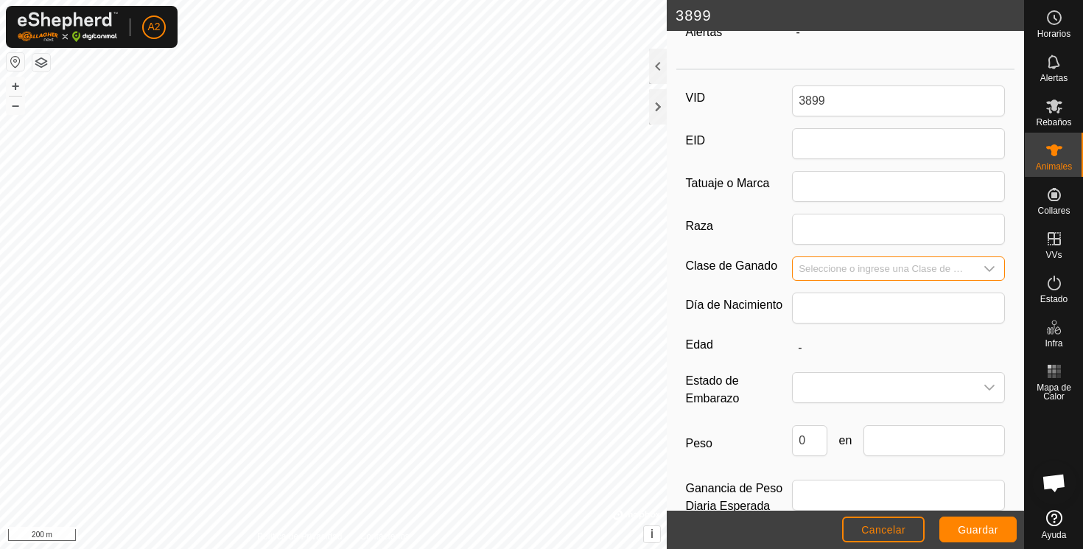
click at [867, 269] on input "Seleccione o ingrese una Clase de Ganado" at bounding box center [884, 268] width 182 height 23
click at [656, 66] on div at bounding box center [658, 66] width 18 height 35
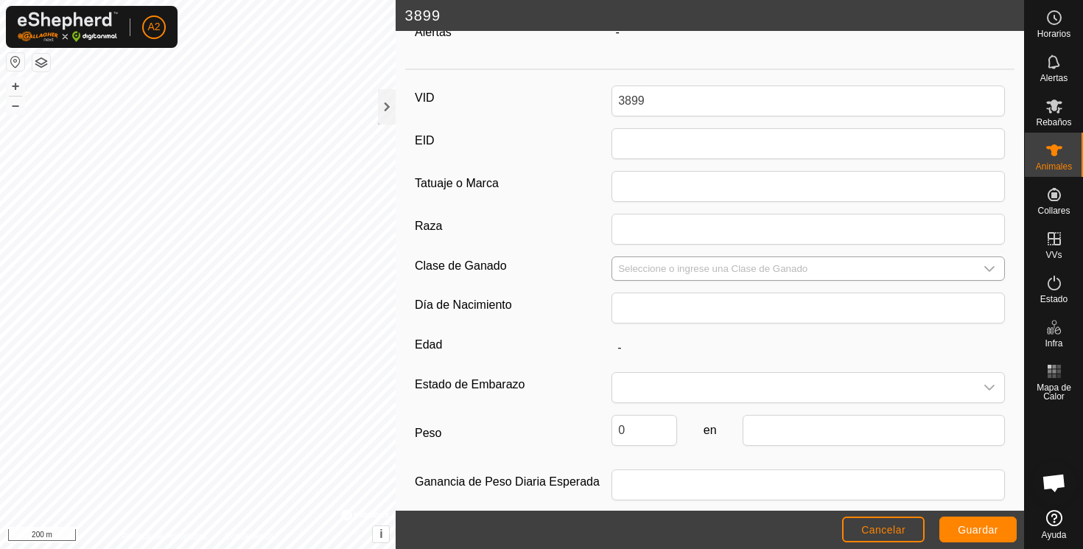
click at [989, 264] on icon "dropdown trigger" at bounding box center [989, 269] width 12 height 12
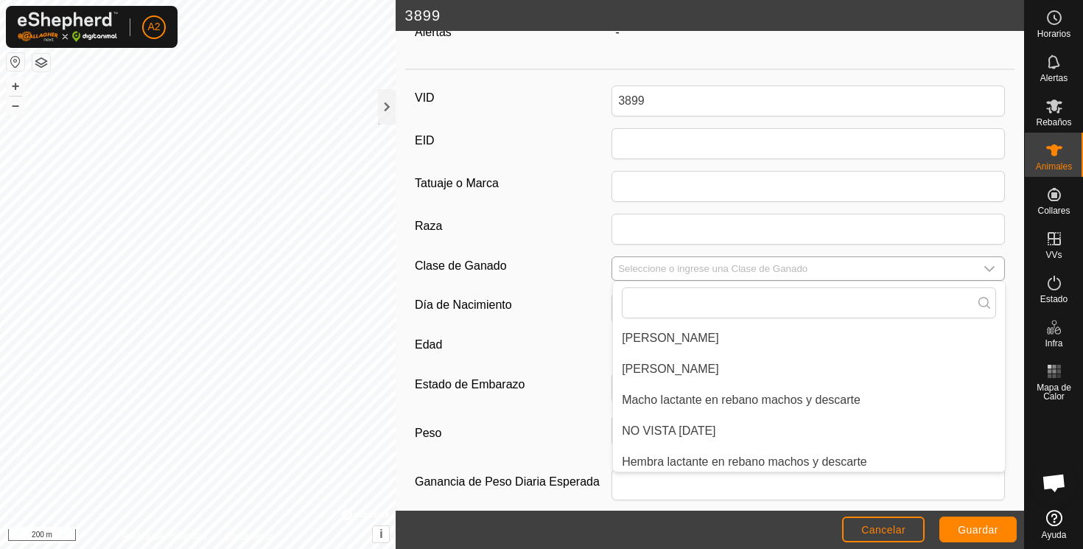
scroll to position [421, 0]
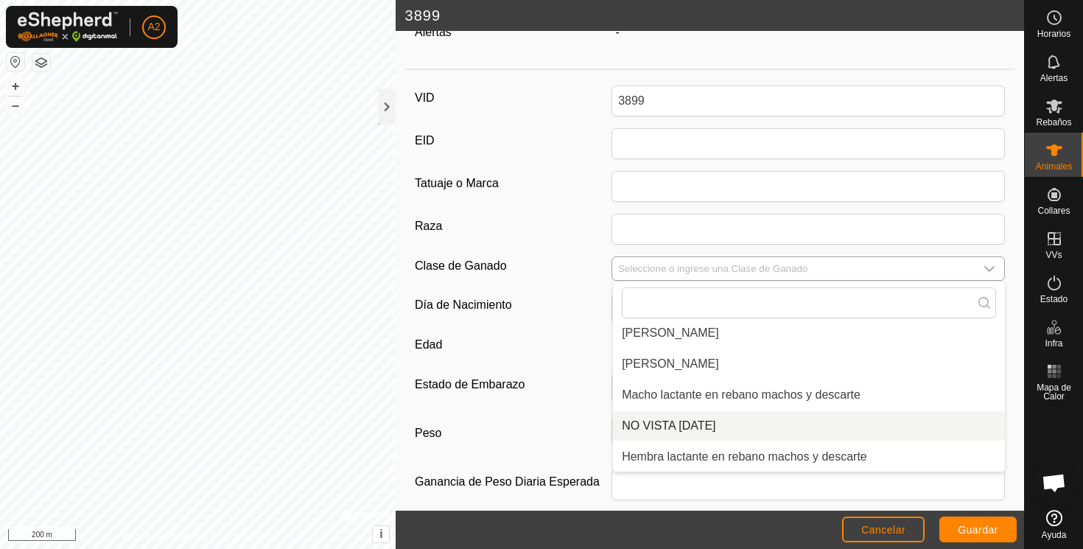
click at [701, 427] on li "NO VISTA 25 Agosto 25" at bounding box center [809, 425] width 392 height 29
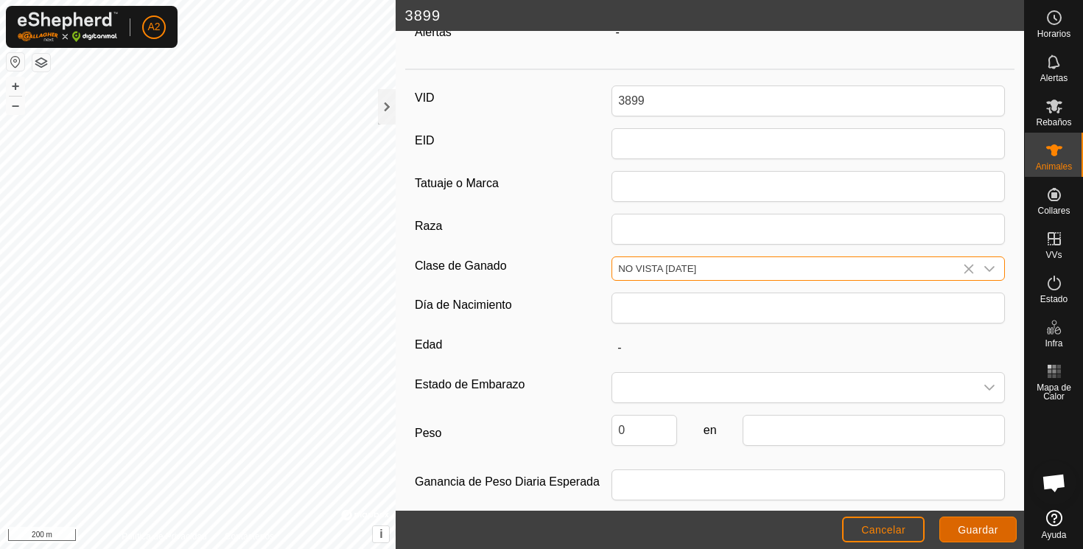
click at [981, 525] on span "Guardar" at bounding box center [978, 530] width 41 height 12
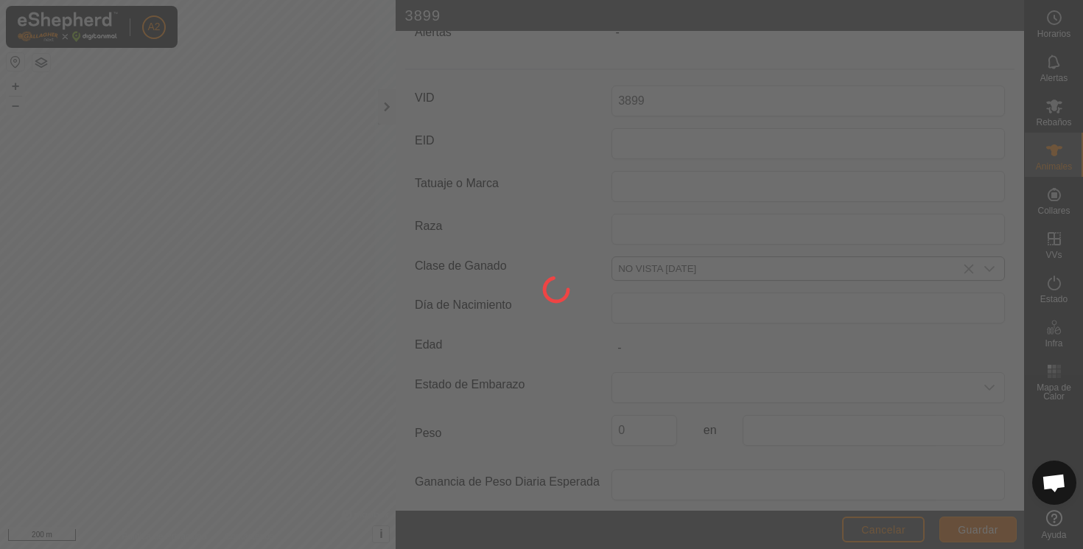
scroll to position [156, 0]
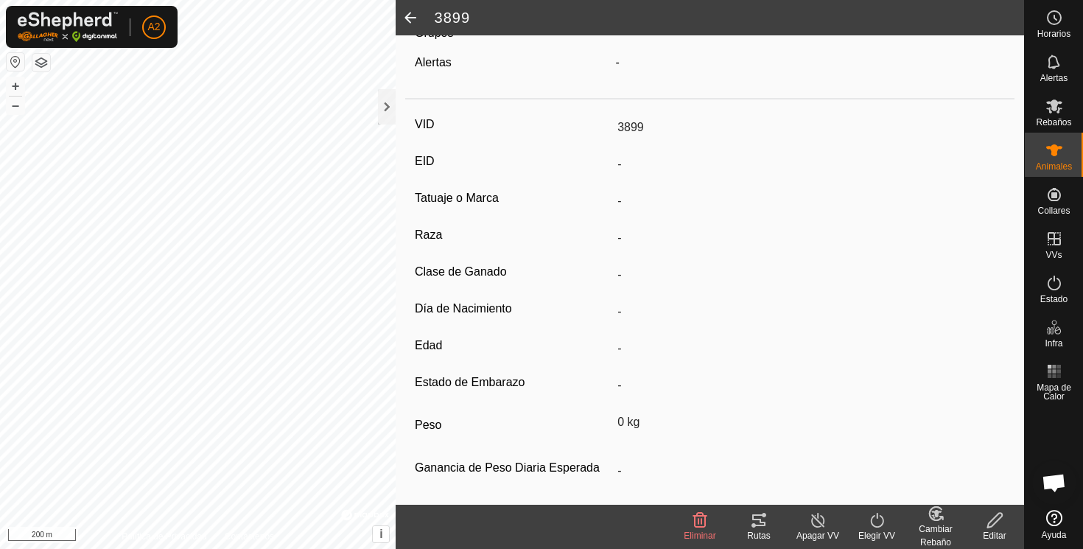
click at [418, 15] on span at bounding box center [410, 17] width 29 height 35
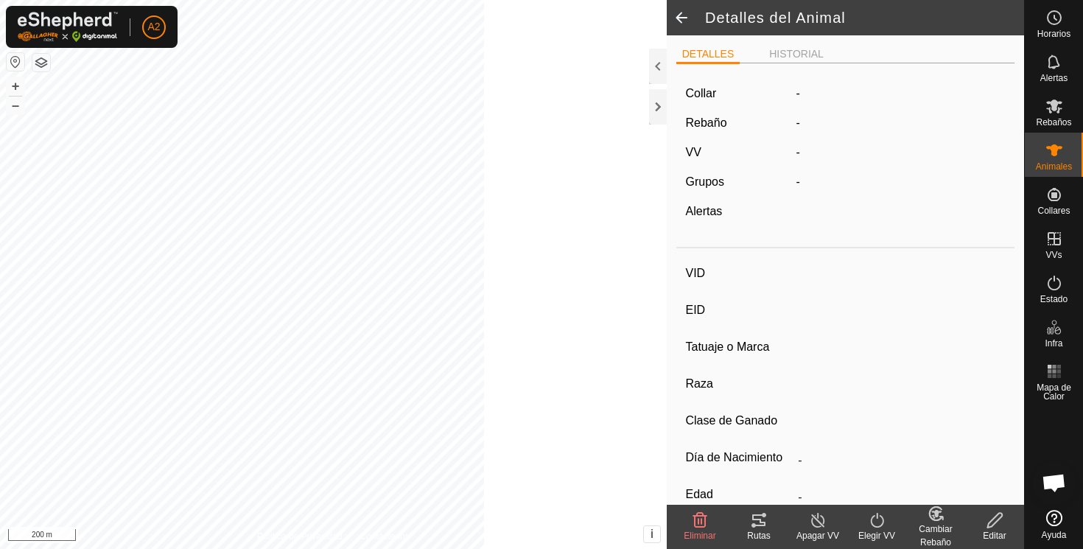
scroll to position [156, 0]
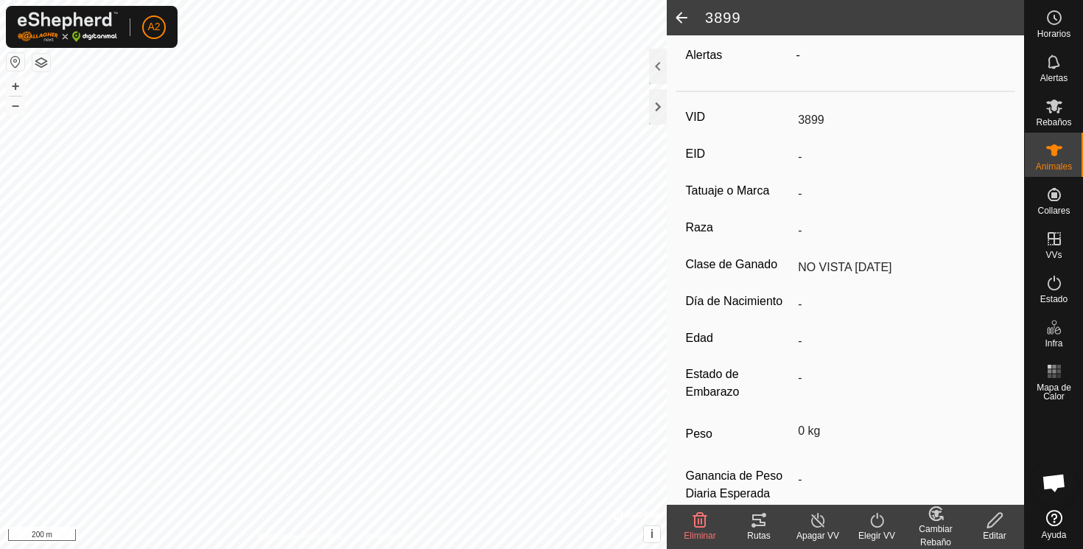
click at [684, 15] on span at bounding box center [681, 17] width 29 height 35
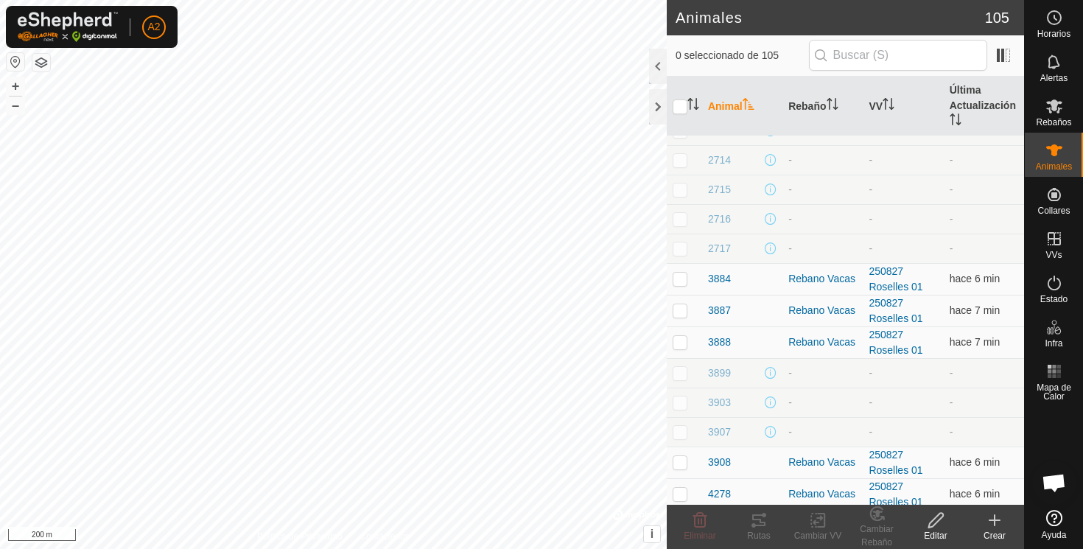
scroll to position [782, 0]
click at [718, 394] on span "3903" at bounding box center [719, 401] width 23 height 15
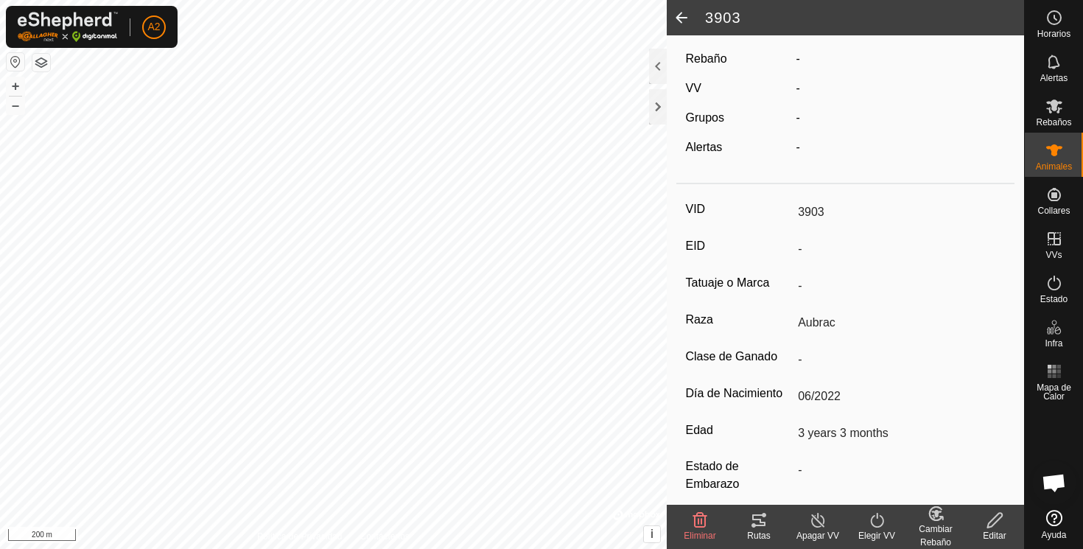
scroll to position [68, 0]
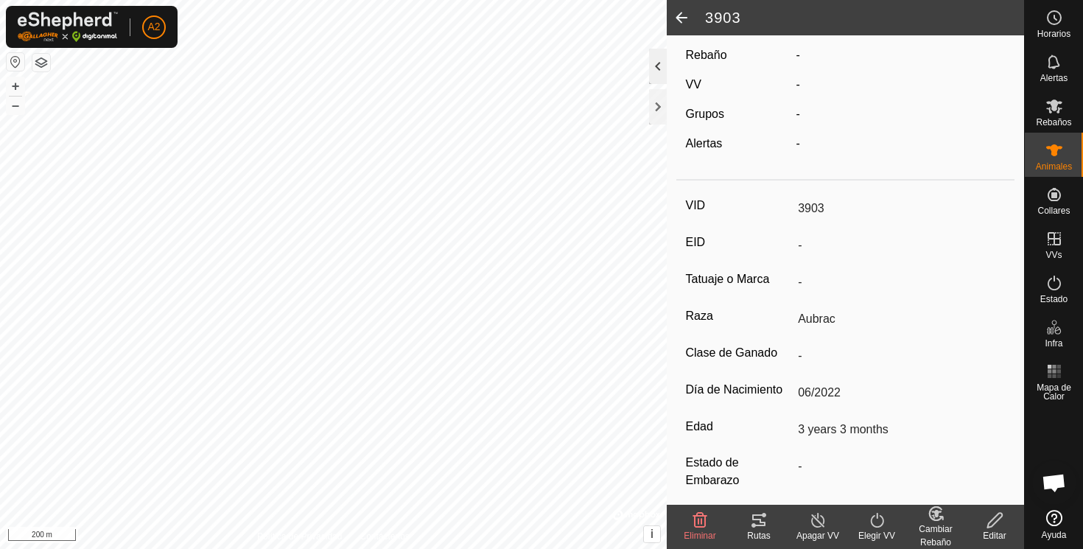
click at [662, 60] on div at bounding box center [658, 66] width 18 height 35
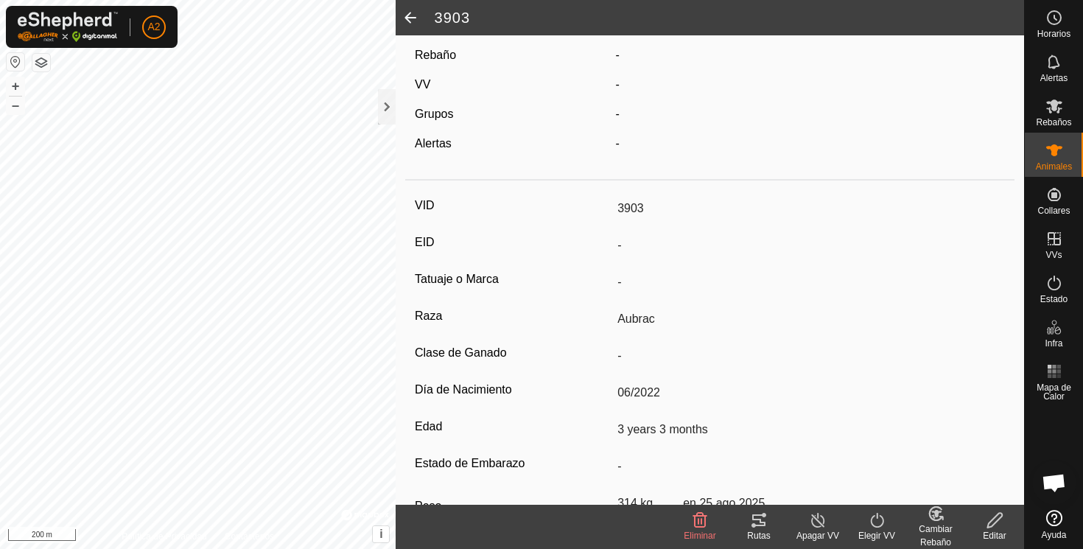
scroll to position [0, 0]
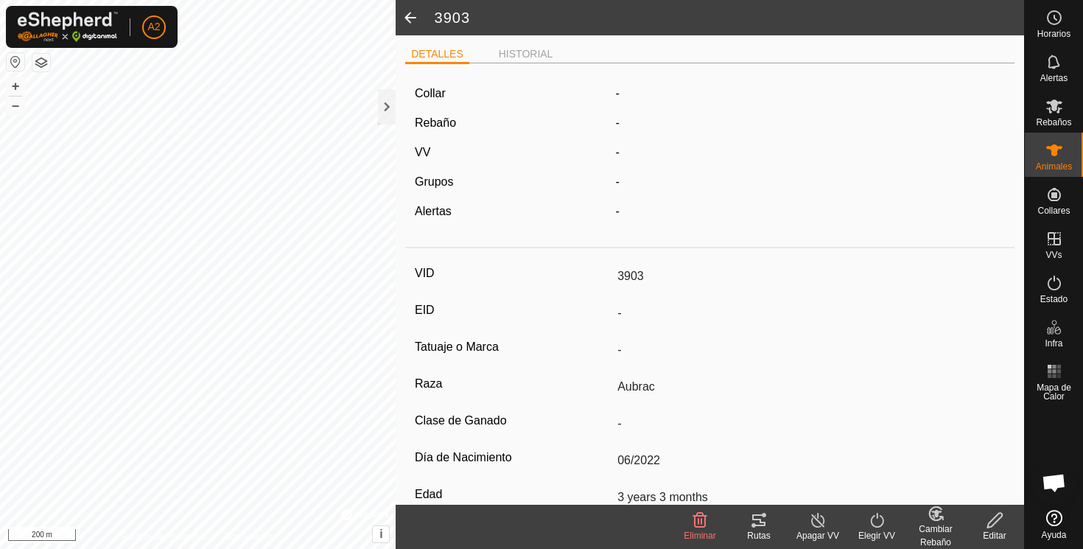
click at [617, 97] on label "-" at bounding box center [617, 94] width 4 height 18
click at [996, 517] on icon at bounding box center [995, 520] width 18 height 18
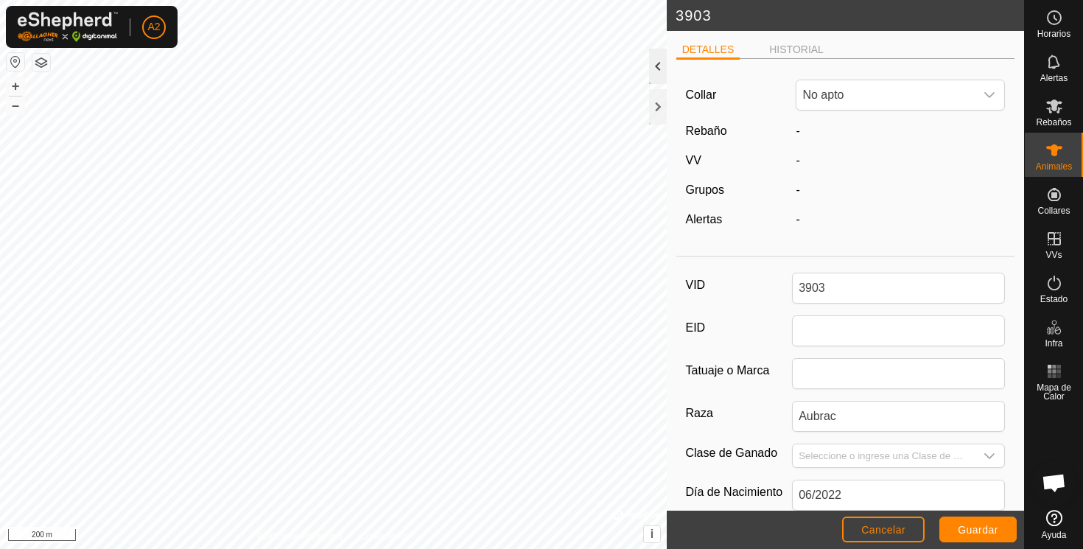
click at [658, 62] on div at bounding box center [658, 66] width 18 height 35
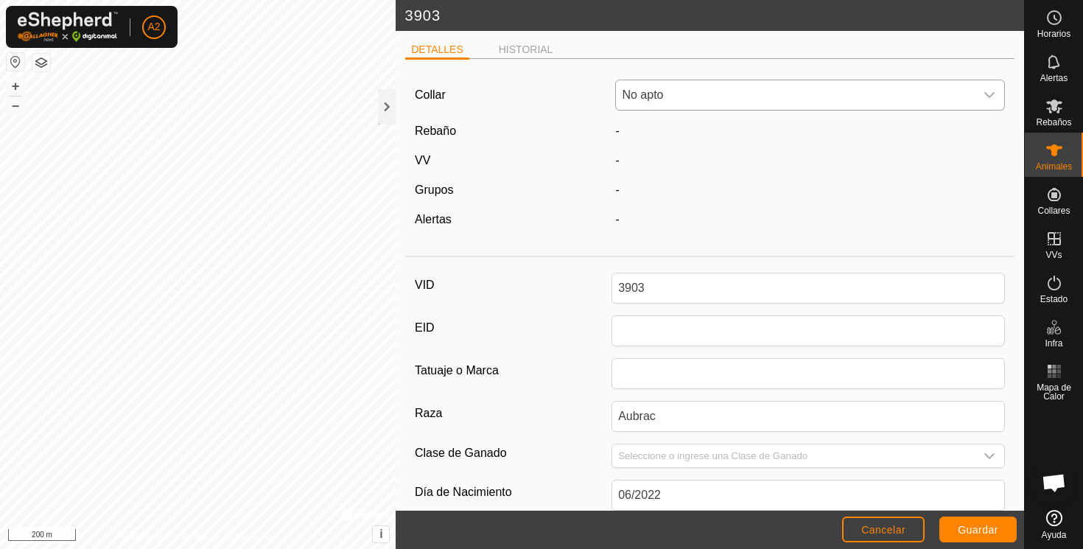
click at [992, 94] on icon "dropdown trigger" at bounding box center [989, 95] width 12 height 12
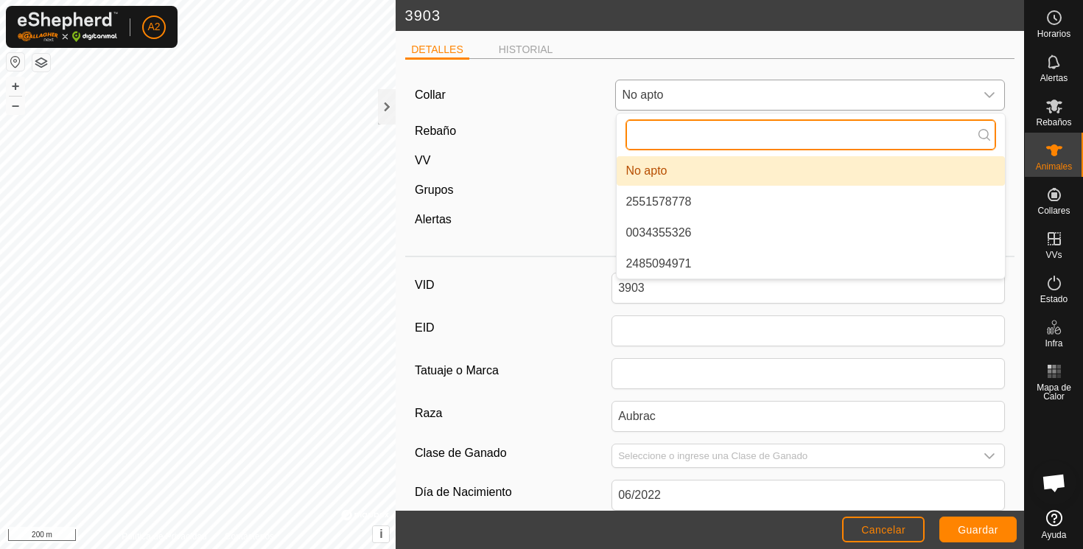
click at [684, 123] on input "text" at bounding box center [810, 134] width 371 height 31
click at [693, 141] on input "text" at bounding box center [810, 134] width 371 height 31
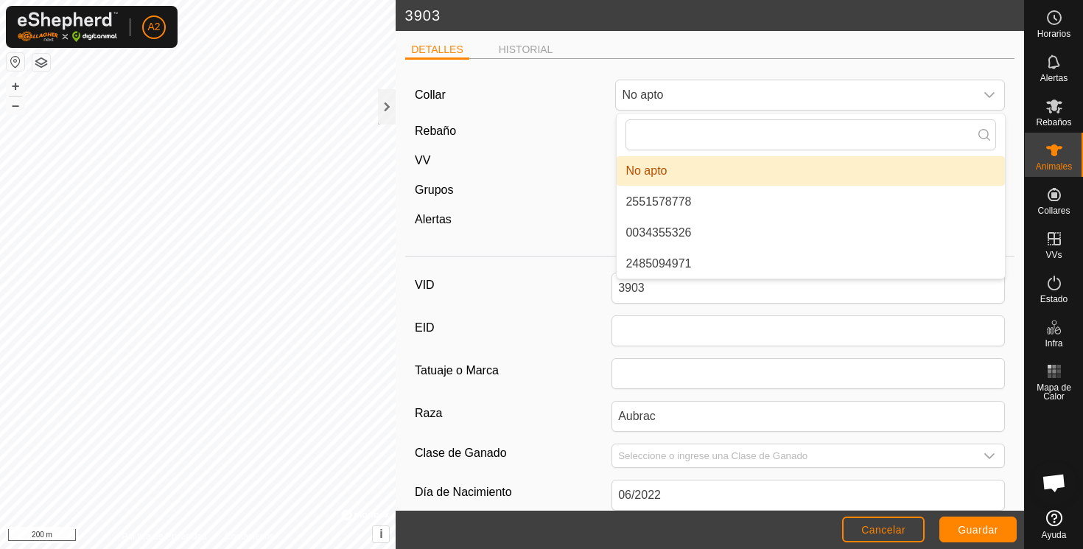
click at [533, 163] on div "VV" at bounding box center [509, 161] width 200 height 18
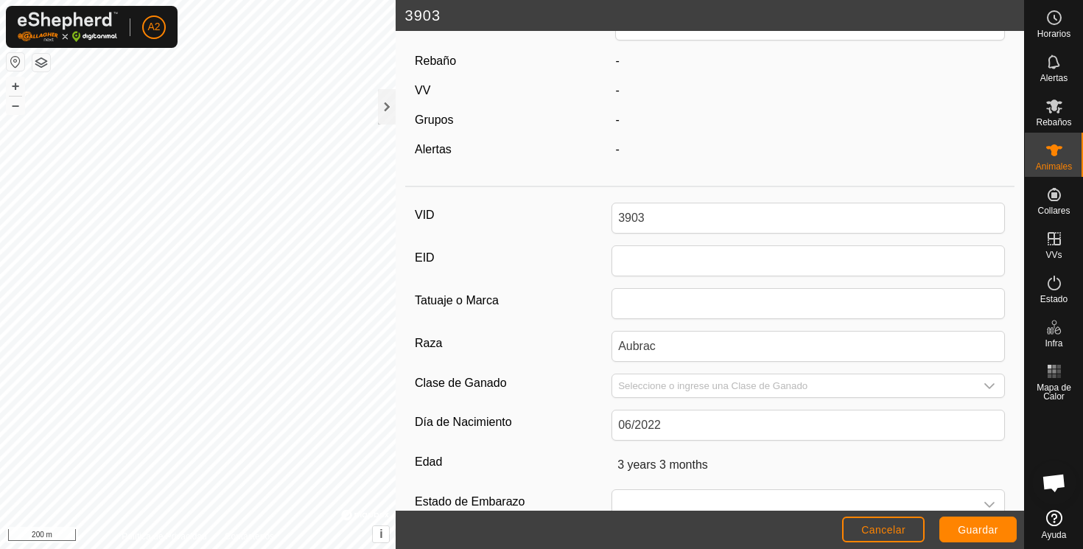
scroll to position [80, 0]
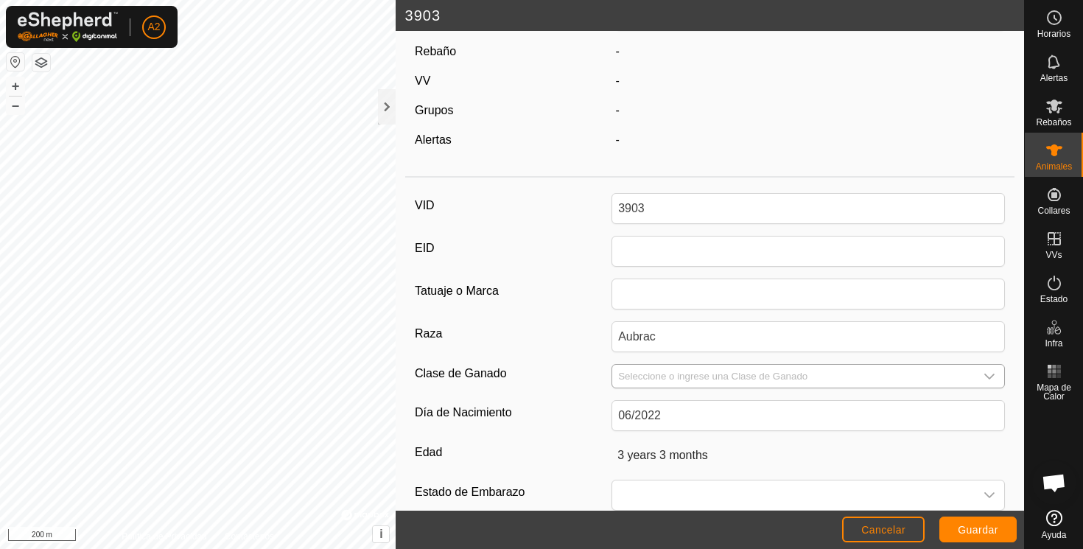
click at [655, 374] on input "Seleccione o ingrese una Clase de Ganado" at bounding box center [793, 376] width 362 height 23
click at [989, 375] on icon "dropdown trigger" at bounding box center [989, 377] width 12 height 12
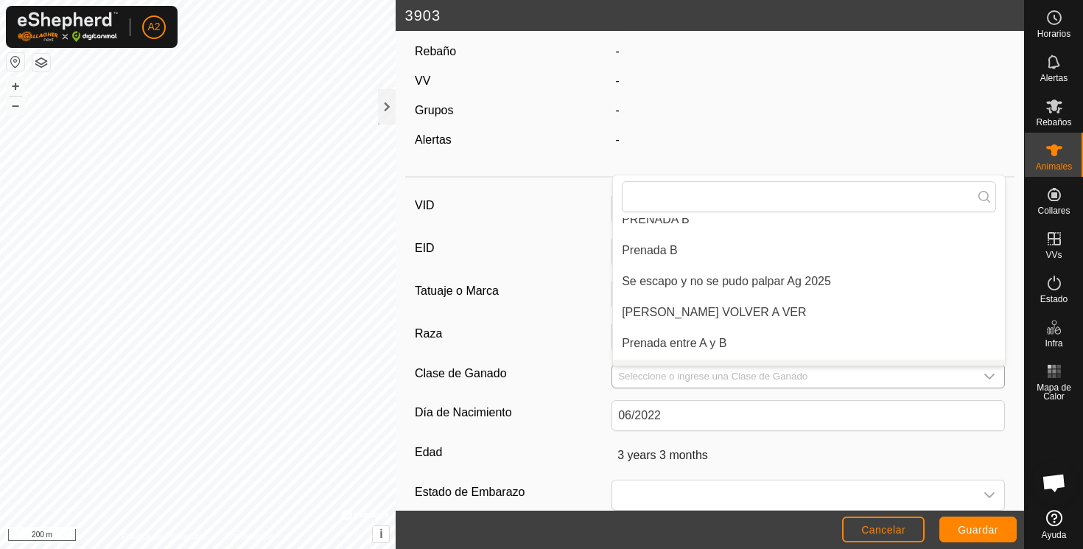
scroll to position [173, 0]
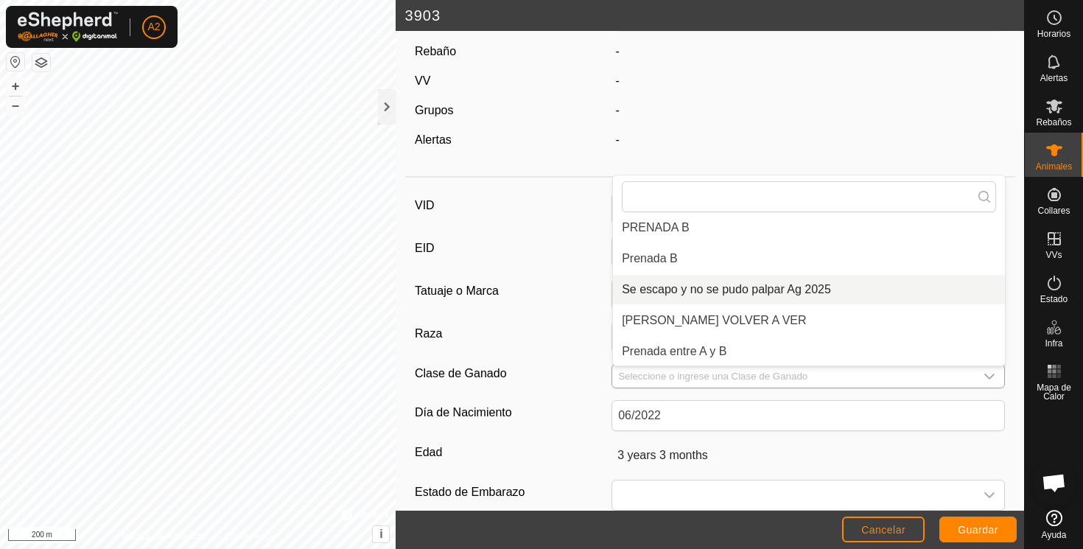
click at [808, 287] on li "Se escapo y no se pudo palpar Ag 2025" at bounding box center [809, 289] width 392 height 29
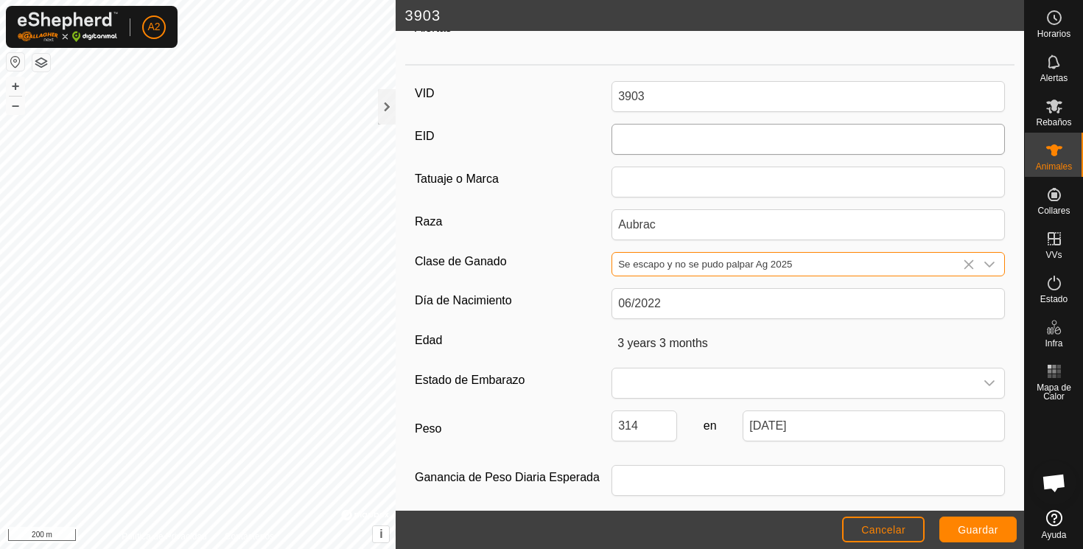
scroll to position [199, 0]
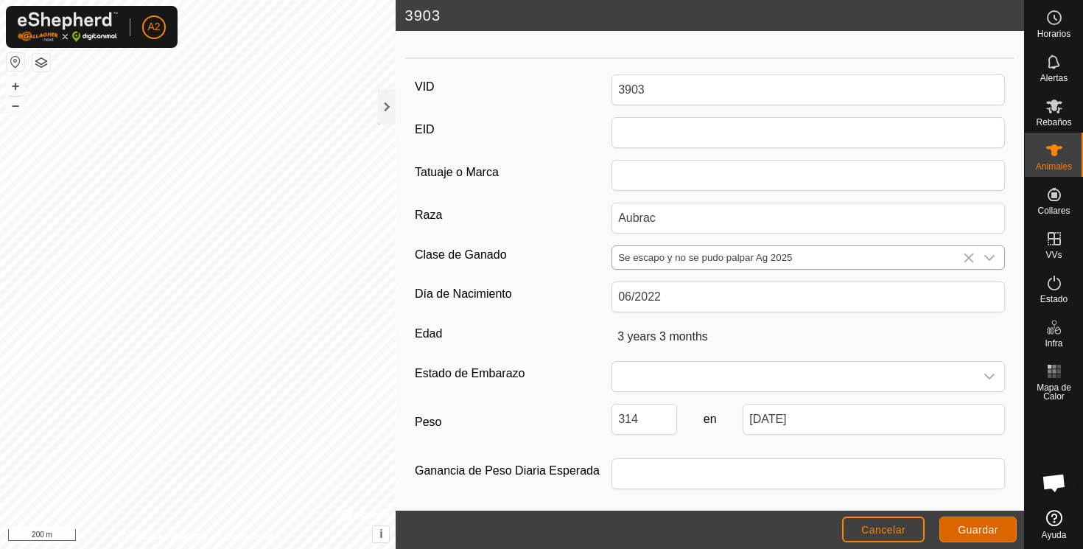
click at [978, 527] on span "Guardar" at bounding box center [978, 530] width 41 height 12
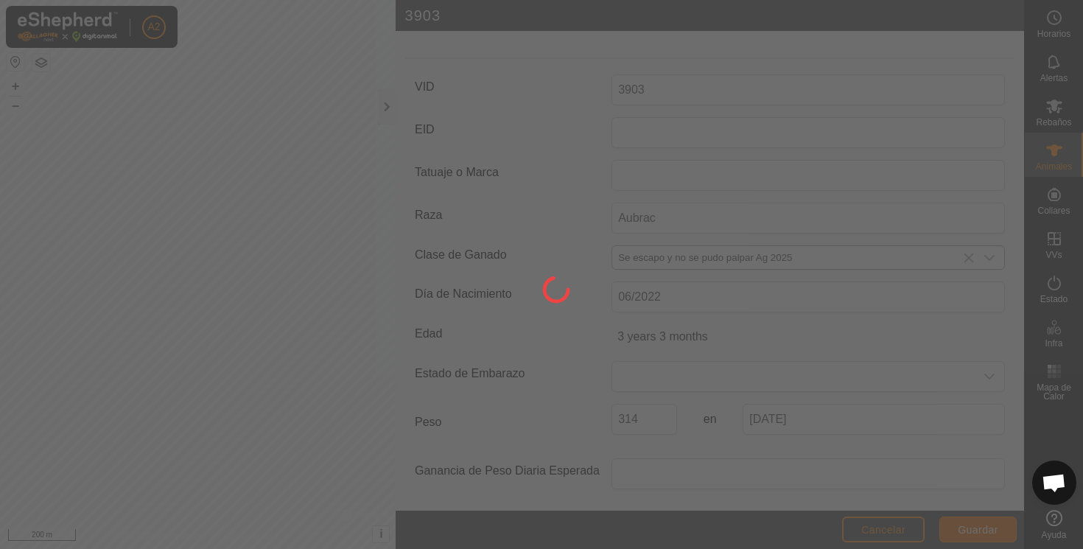
scroll to position [156, 0]
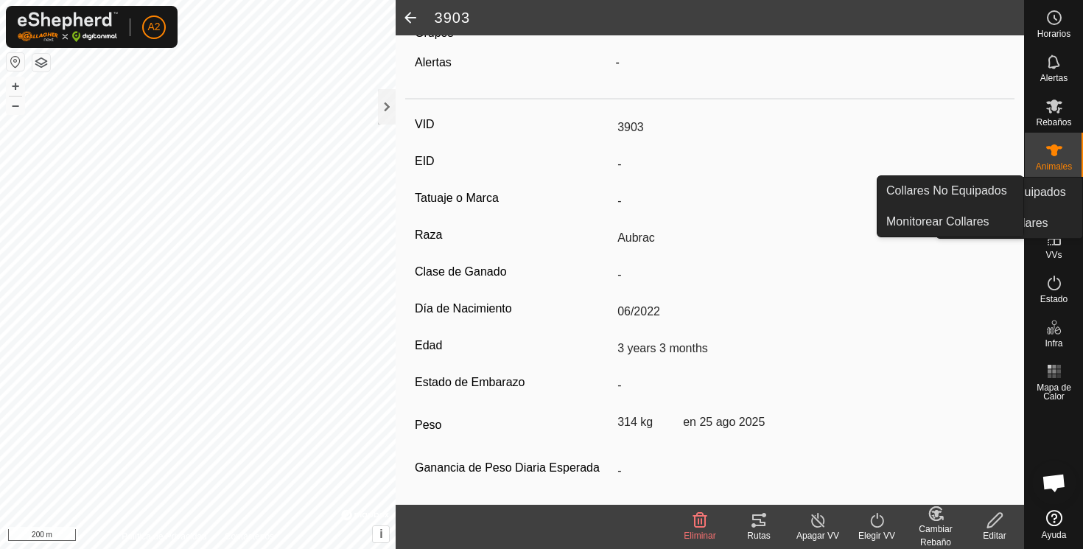
click at [1017, 195] on span "Collares No Equipados" at bounding box center [1005, 192] width 121 height 18
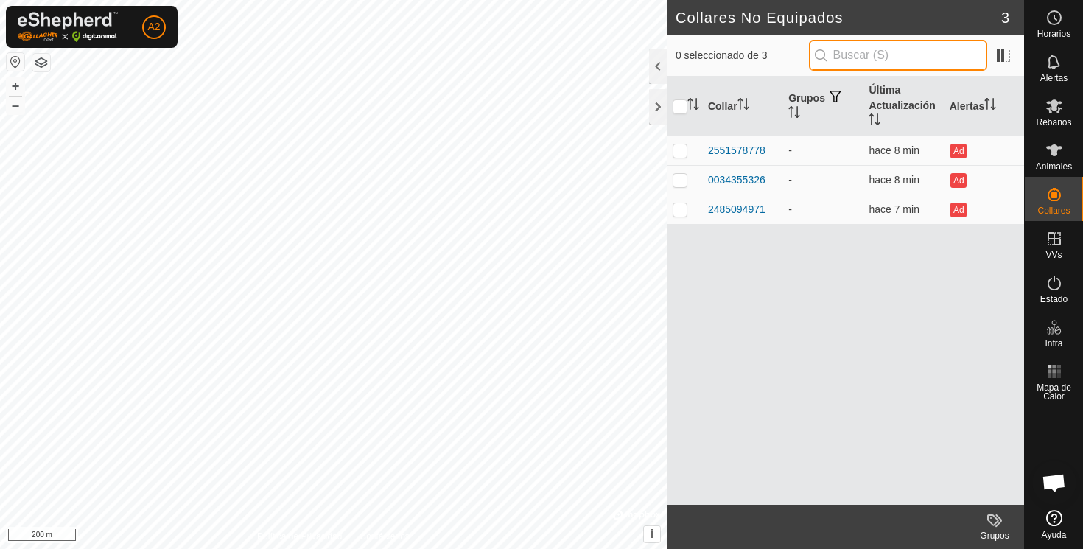
click at [857, 55] on input "text" at bounding box center [898, 55] width 178 height 31
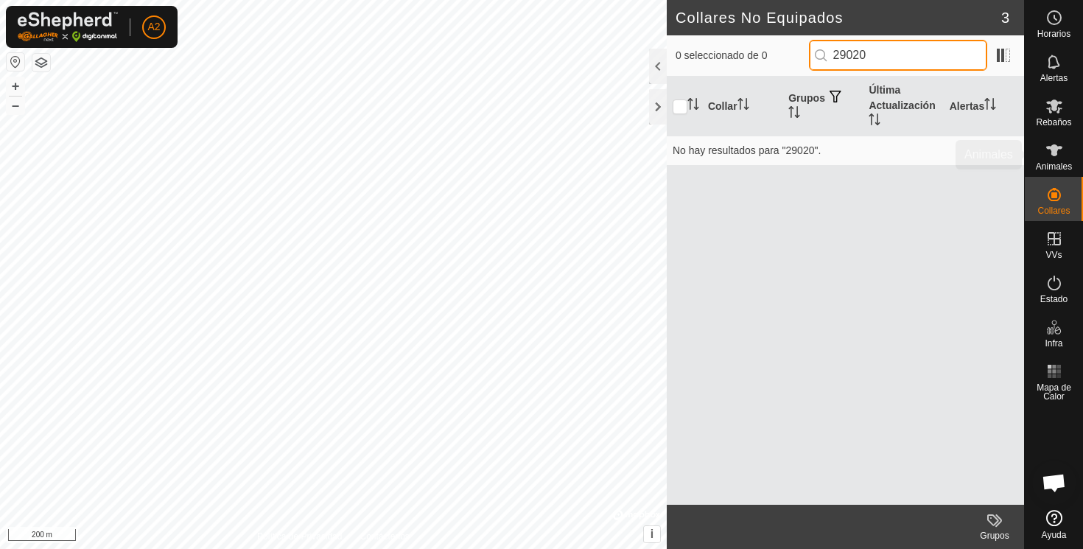
type input "29020"
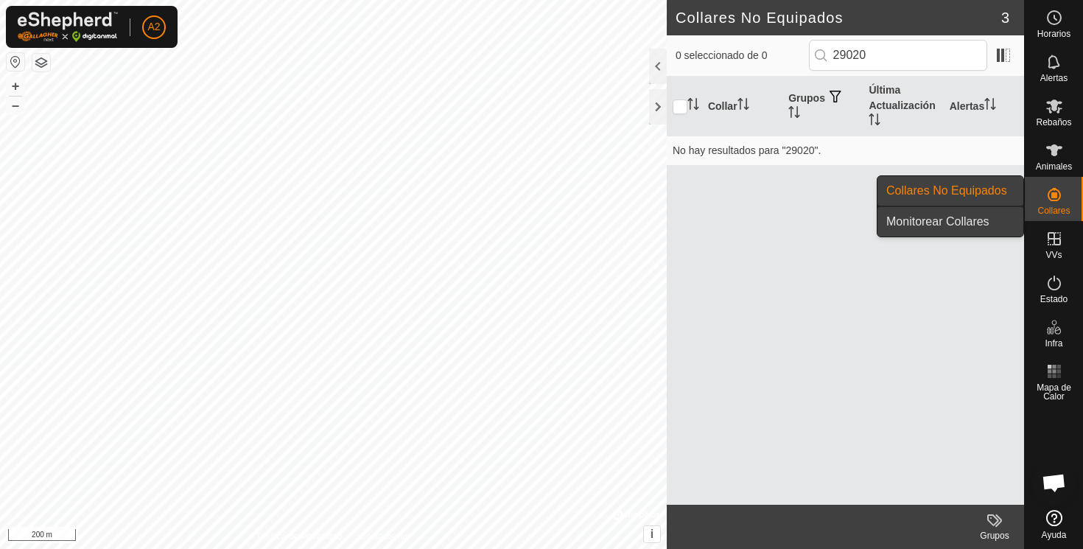
click at [979, 222] on link "Monitorear Collares" at bounding box center [950, 221] width 146 height 29
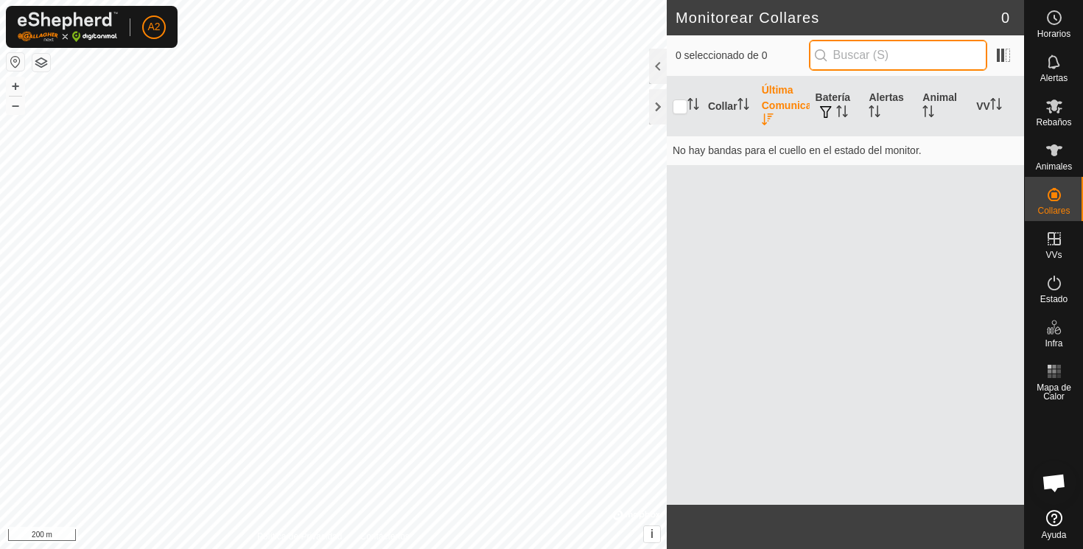
click at [891, 51] on input "text" at bounding box center [898, 55] width 178 height 31
type input "2909"
click at [779, 101] on th "Última Comunicación" at bounding box center [783, 107] width 54 height 60
click at [781, 105] on th "Última Comunicación" at bounding box center [783, 107] width 54 height 60
click at [721, 97] on th "Collar" at bounding box center [729, 107] width 54 height 60
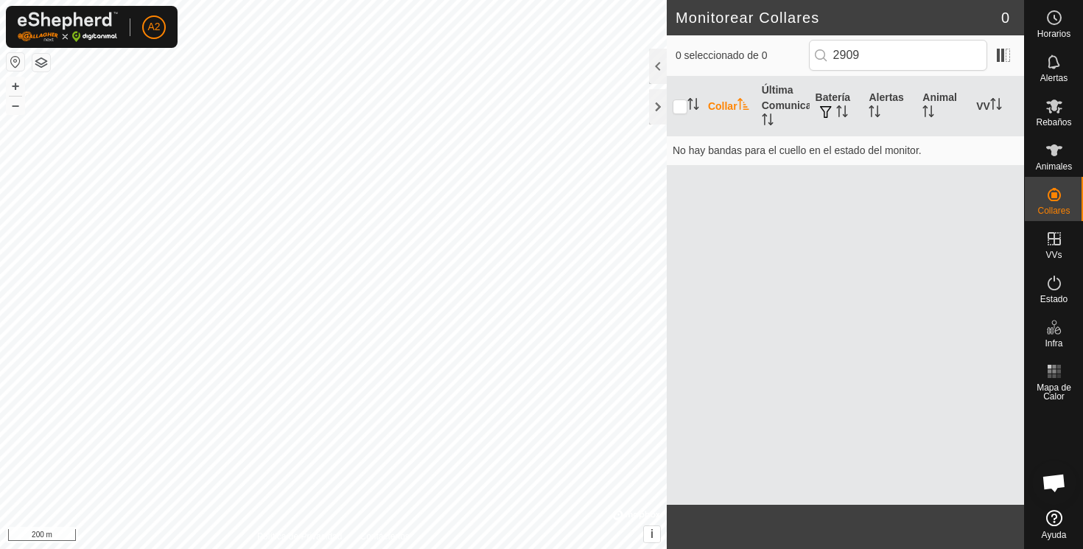
click at [721, 97] on th "Collar" at bounding box center [729, 107] width 54 height 60
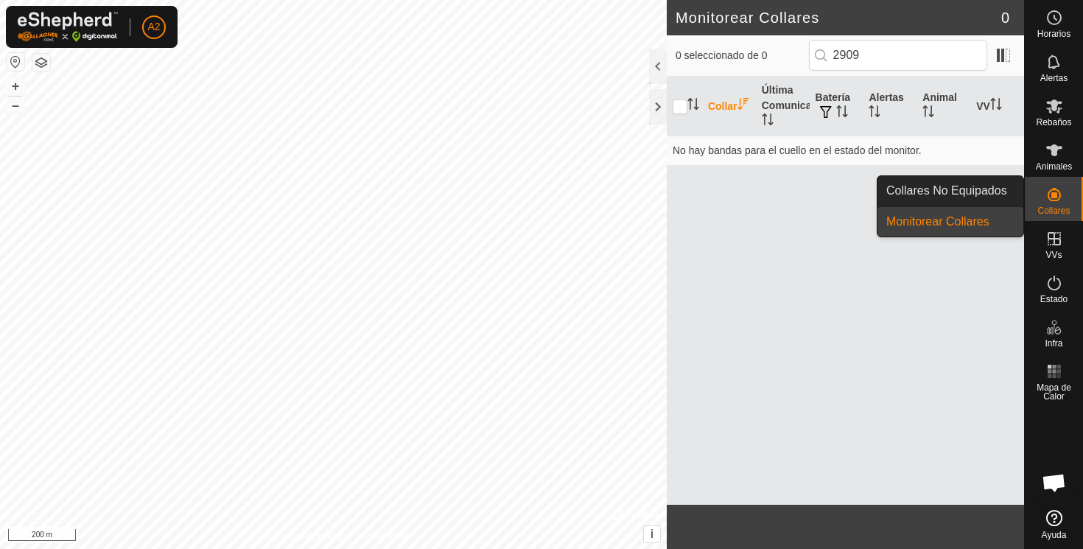
click at [977, 224] on link "Monitorear Collares" at bounding box center [950, 221] width 146 height 29
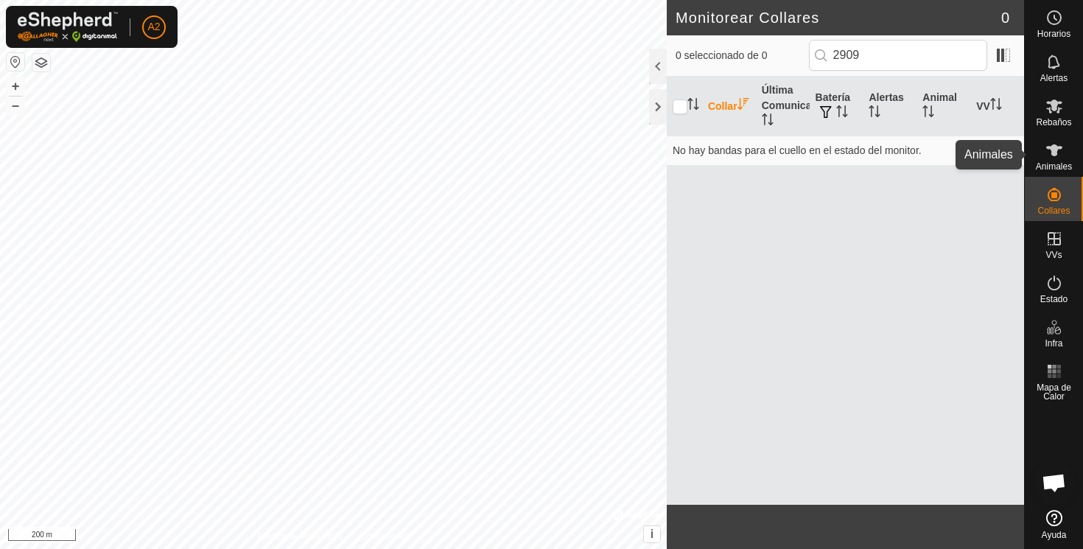
click at [1052, 155] on icon at bounding box center [1054, 150] width 16 height 12
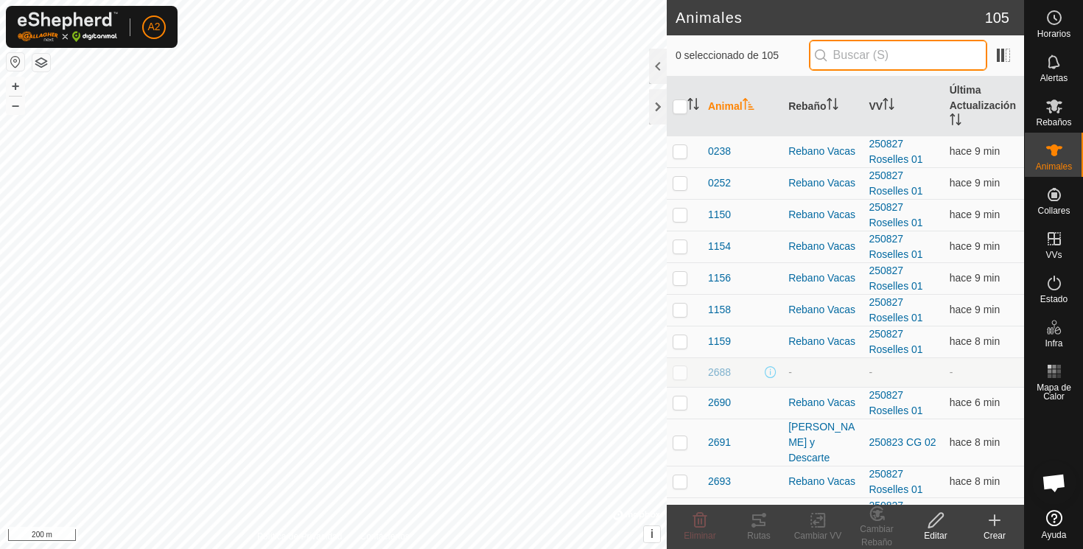
click at [890, 53] on input "text" at bounding box center [898, 55] width 178 height 31
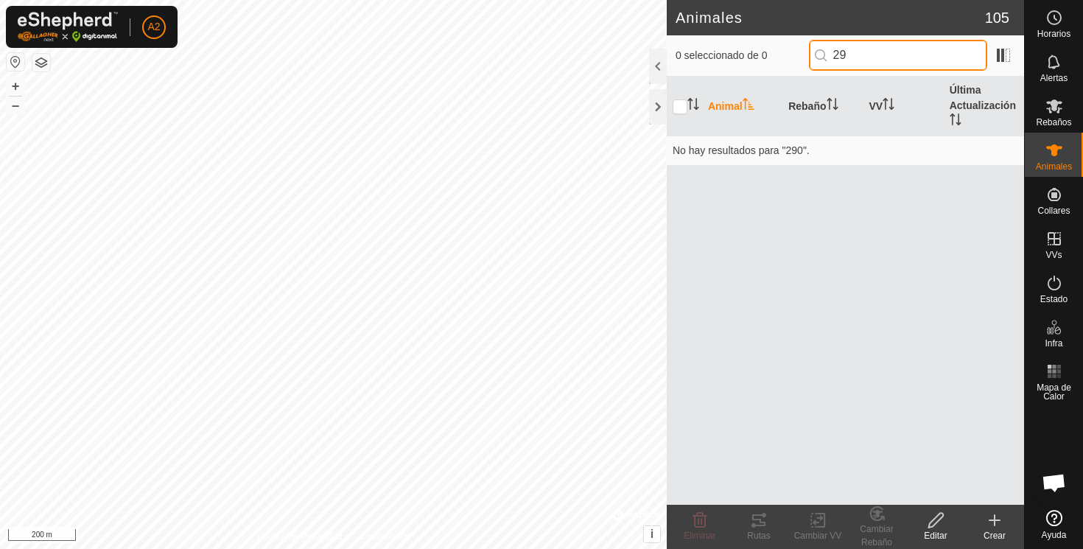
type input "2"
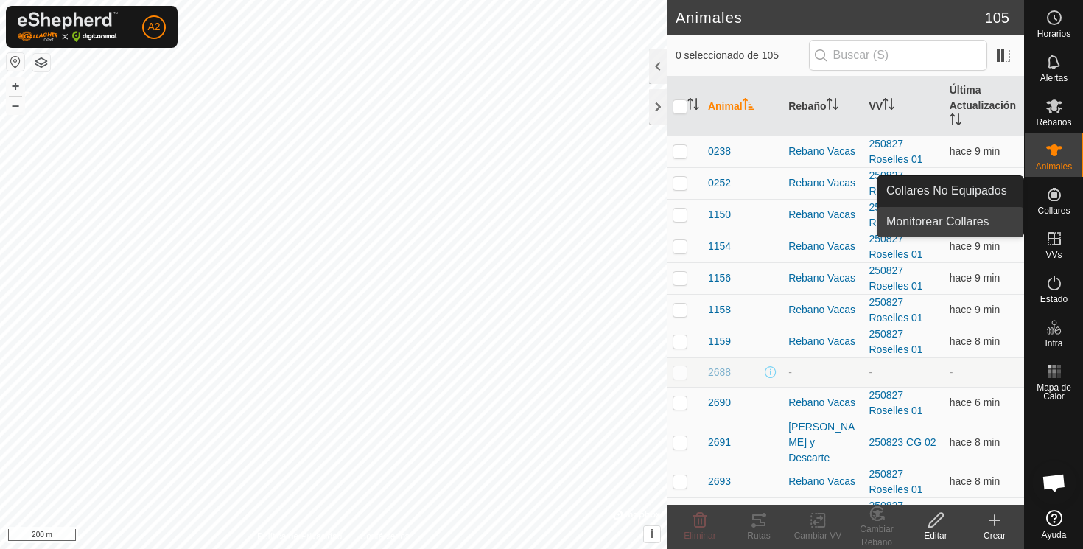
click at [944, 221] on link "Monitorear Collares" at bounding box center [950, 221] width 146 height 29
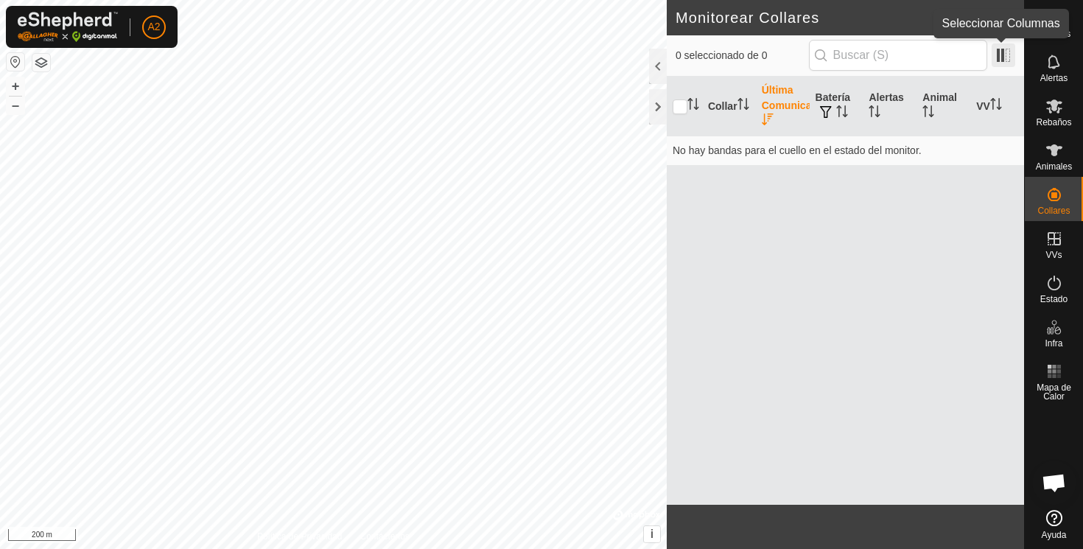
click at [1003, 57] on span at bounding box center [1004, 55] width 24 height 24
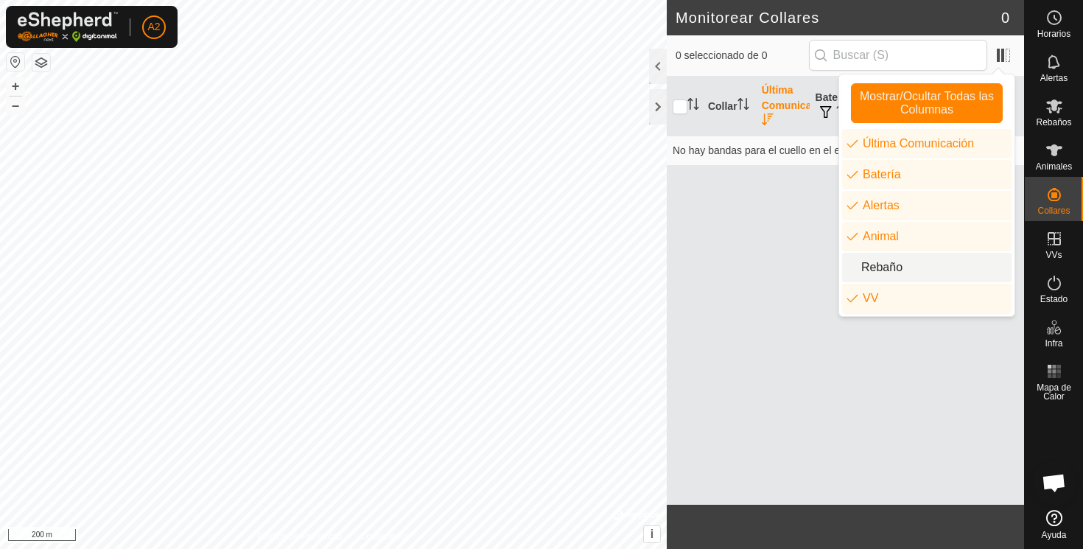
click at [886, 264] on li "Rebaño" at bounding box center [926, 267] width 169 height 29
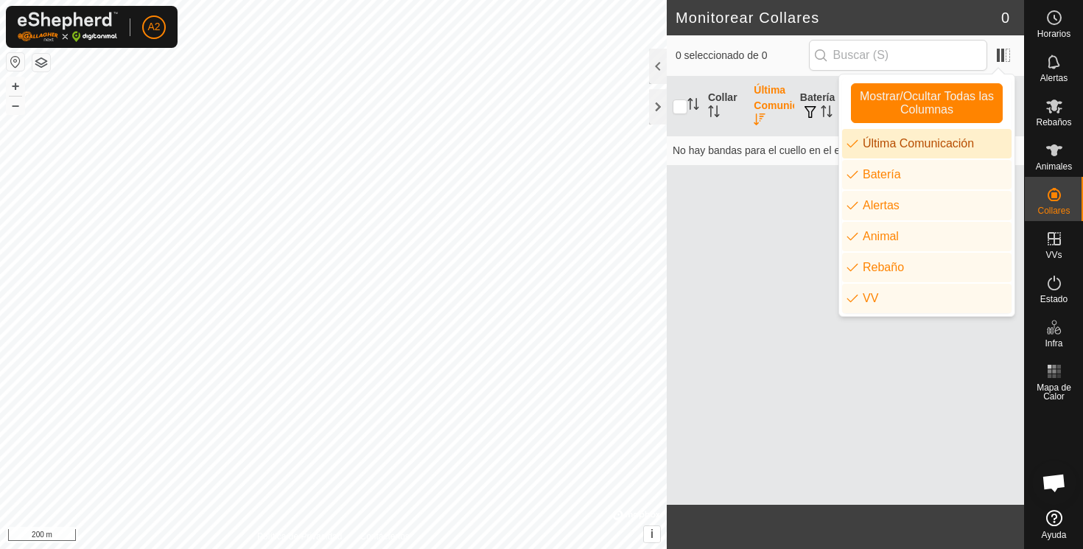
click at [882, 144] on li "Última Comunicación" at bounding box center [926, 143] width 169 height 29
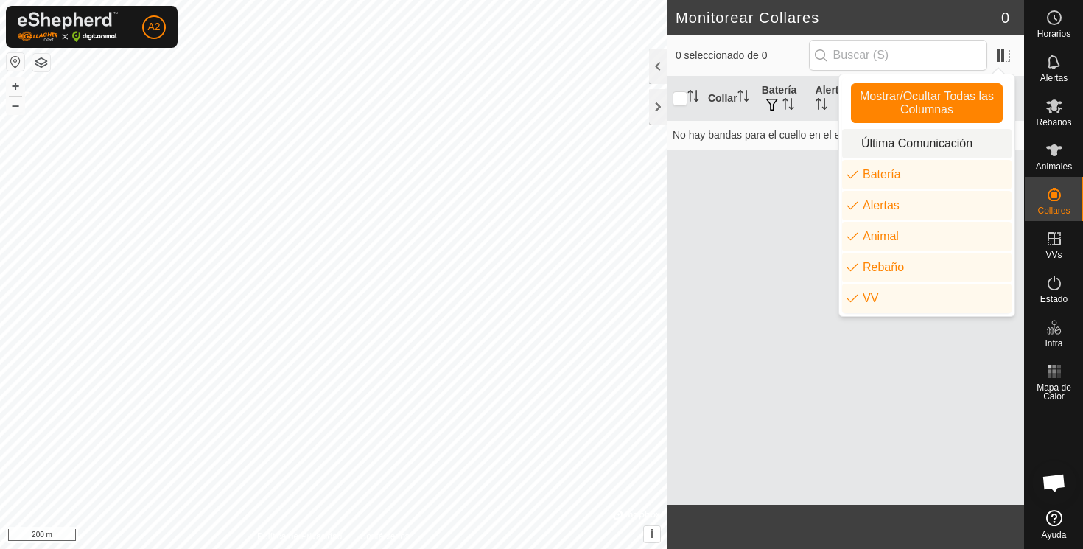
click at [882, 144] on li "Última Comunicación" at bounding box center [926, 143] width 169 height 29
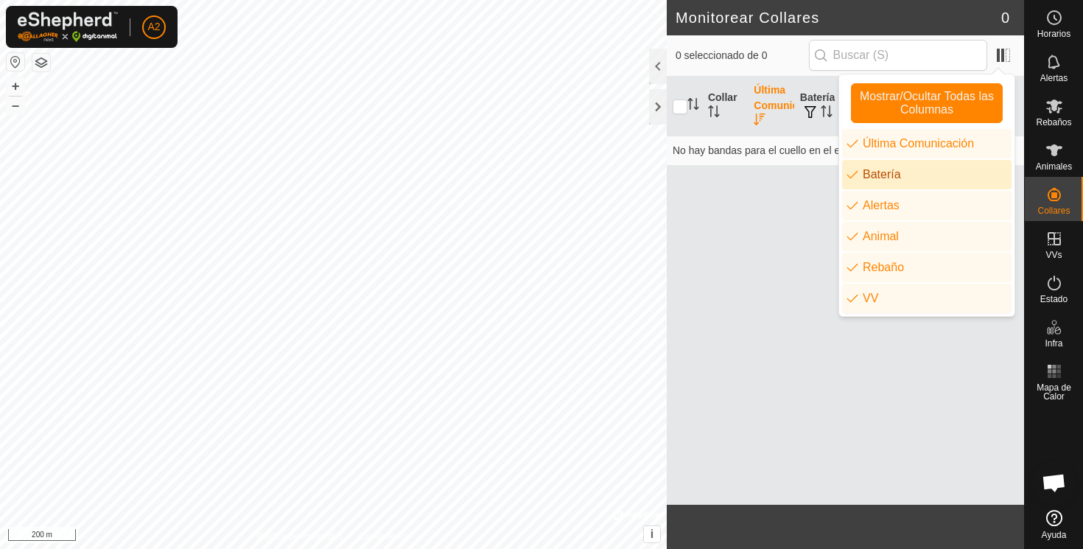
click at [881, 169] on li "Batería" at bounding box center [926, 174] width 169 height 29
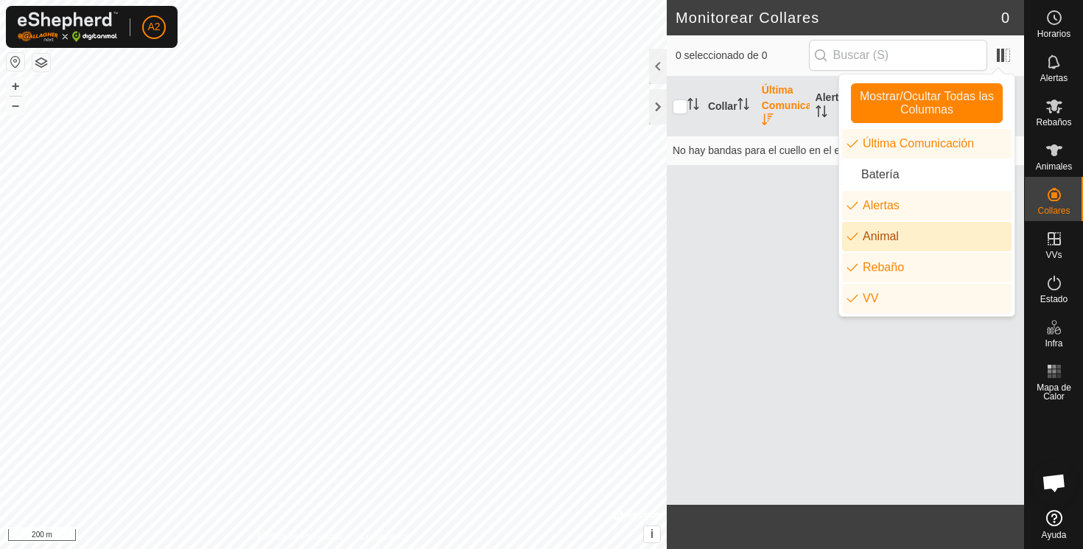
click at [874, 235] on li "Animal" at bounding box center [926, 236] width 169 height 29
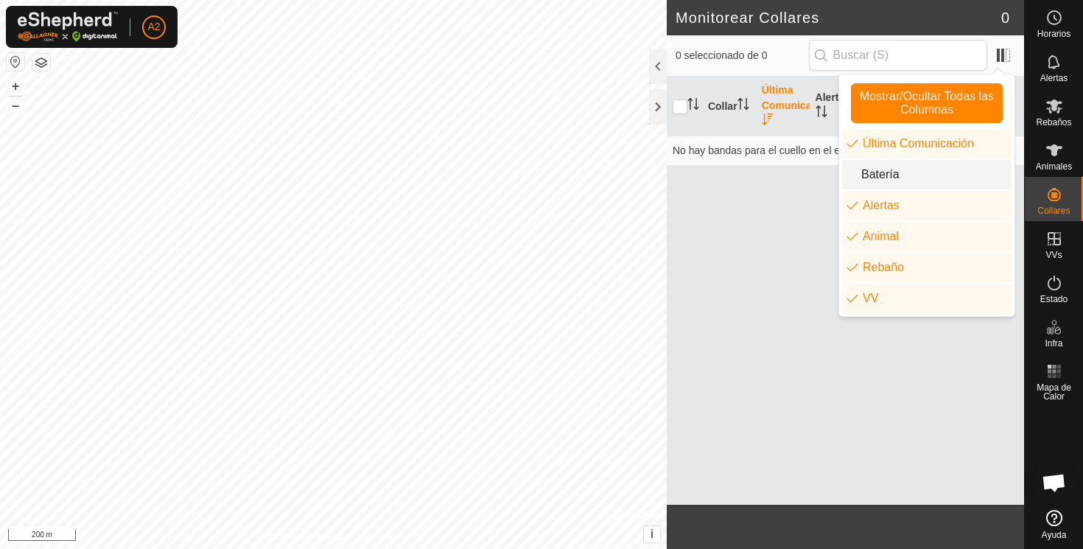
click at [880, 169] on li "Batería" at bounding box center [926, 174] width 169 height 29
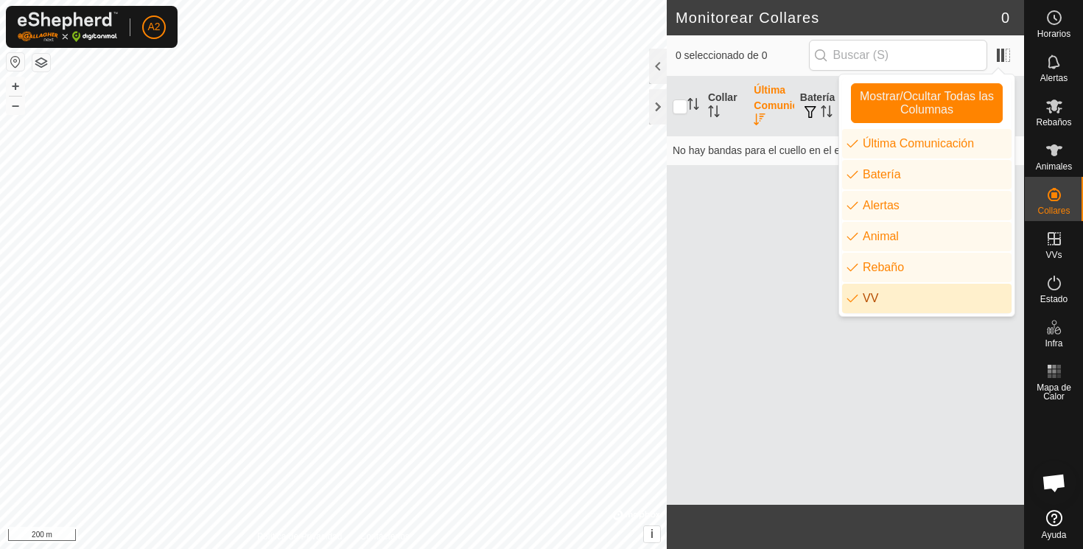
click at [872, 298] on li "VV" at bounding box center [926, 298] width 169 height 29
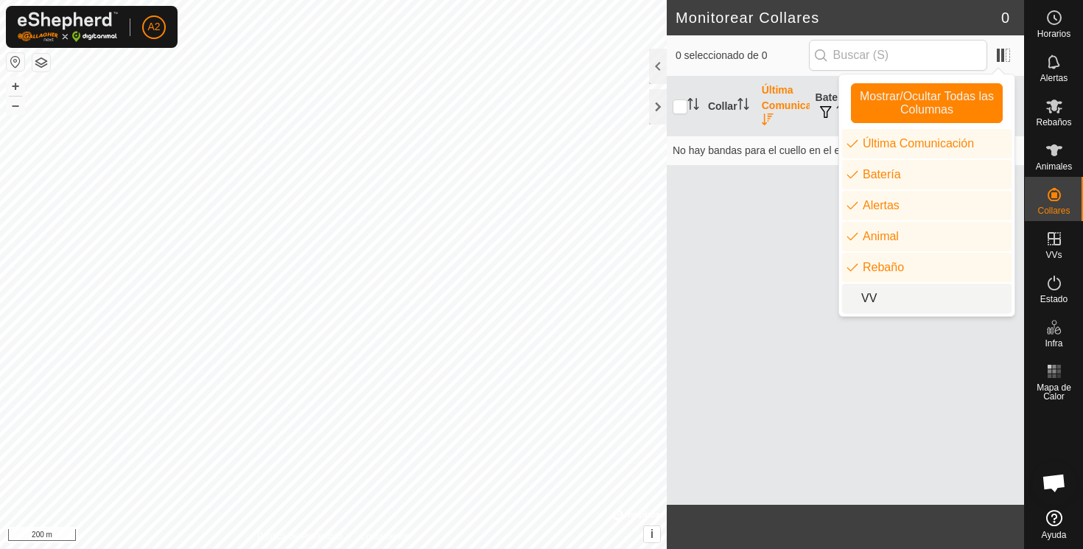
click at [872, 300] on li "VV" at bounding box center [926, 298] width 169 height 29
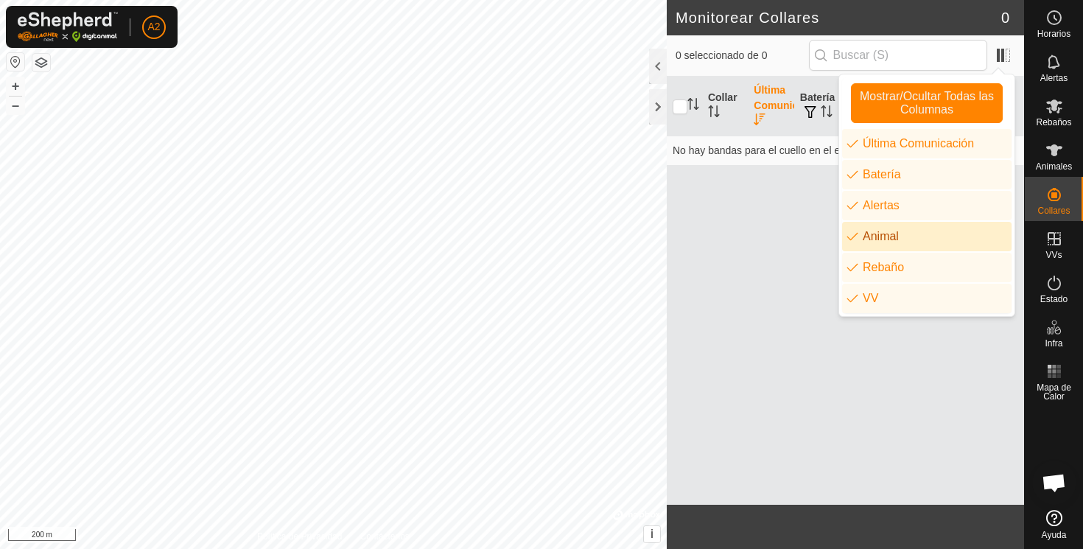
click at [824, 237] on div "Collar Última Comunicación Batería Alertas Animal Rebaño VV No hay bandas para …" at bounding box center [845, 291] width 357 height 428
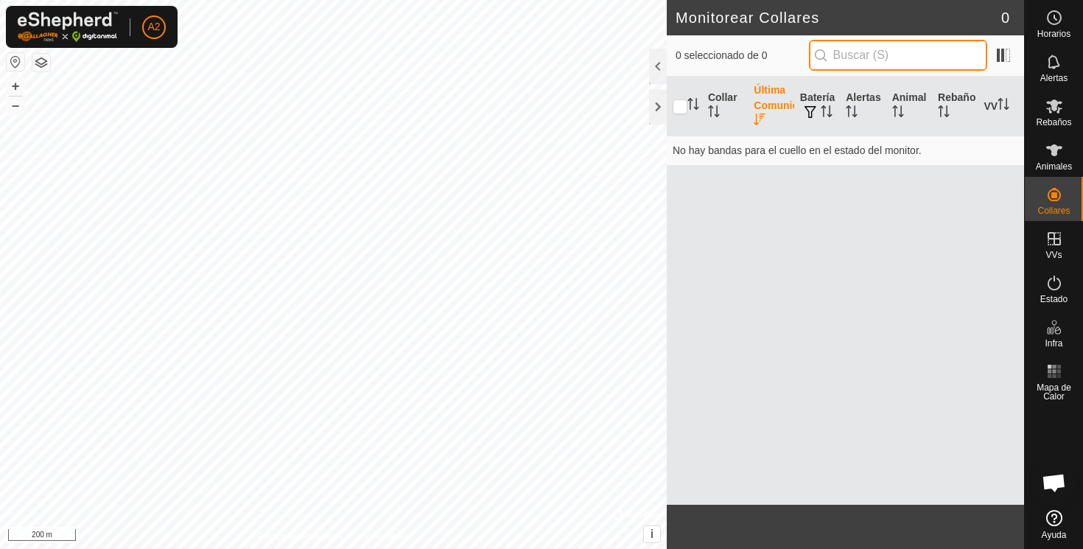
click at [910, 52] on input "text" at bounding box center [898, 55] width 178 height 31
type input "2902"
click at [659, 66] on div at bounding box center [658, 66] width 18 height 35
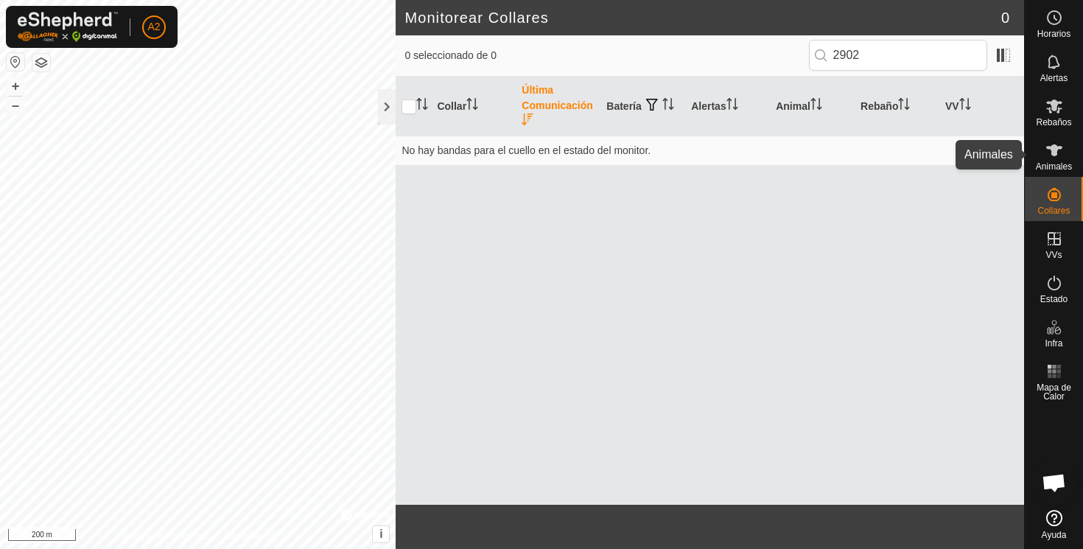
click at [1053, 152] on icon at bounding box center [1054, 150] width 16 height 12
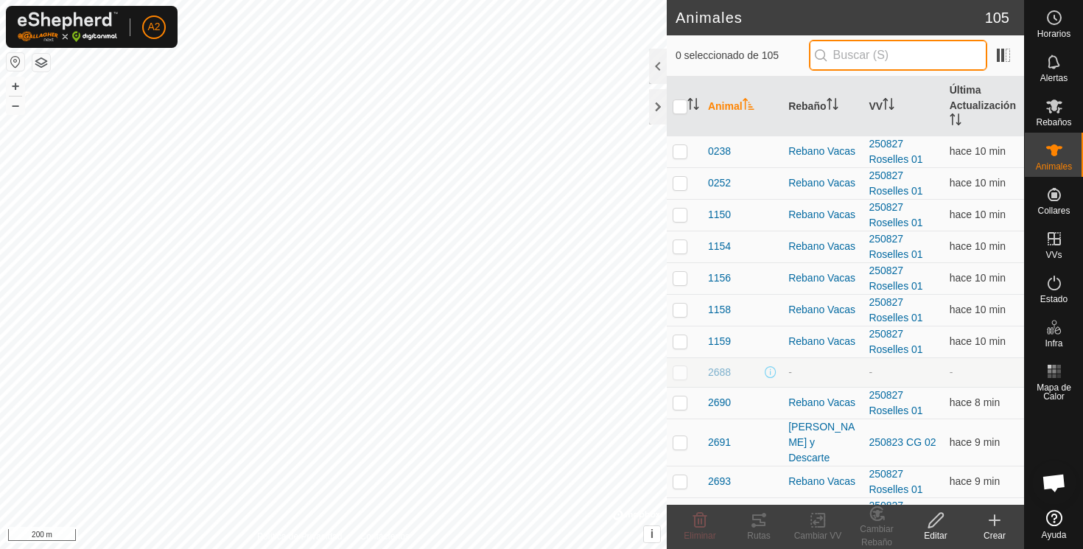
click at [897, 55] on input "text" at bounding box center [898, 55] width 178 height 31
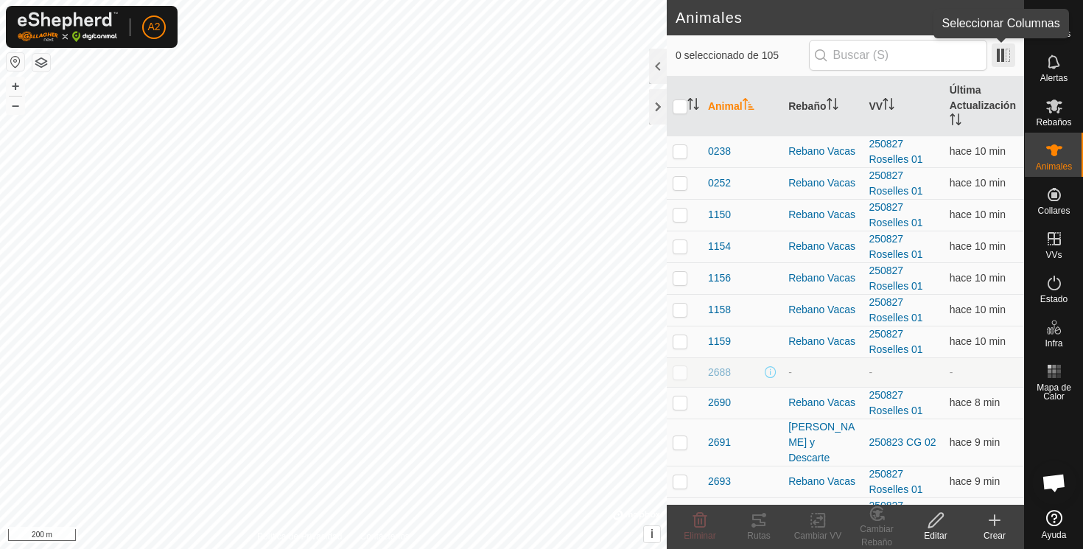
click at [1001, 52] on span at bounding box center [1004, 55] width 24 height 24
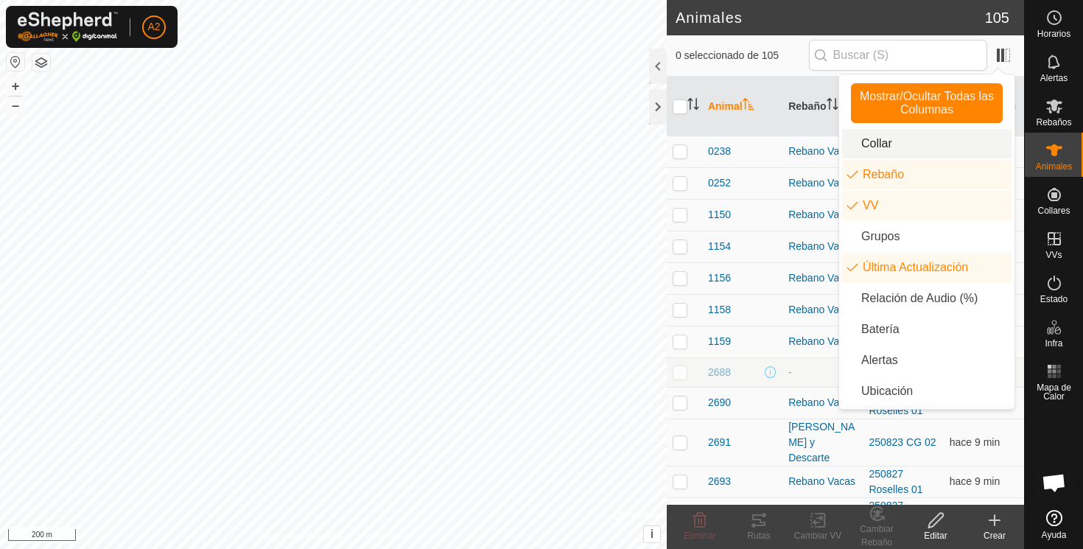
click at [867, 134] on li "Collar" at bounding box center [926, 143] width 169 height 29
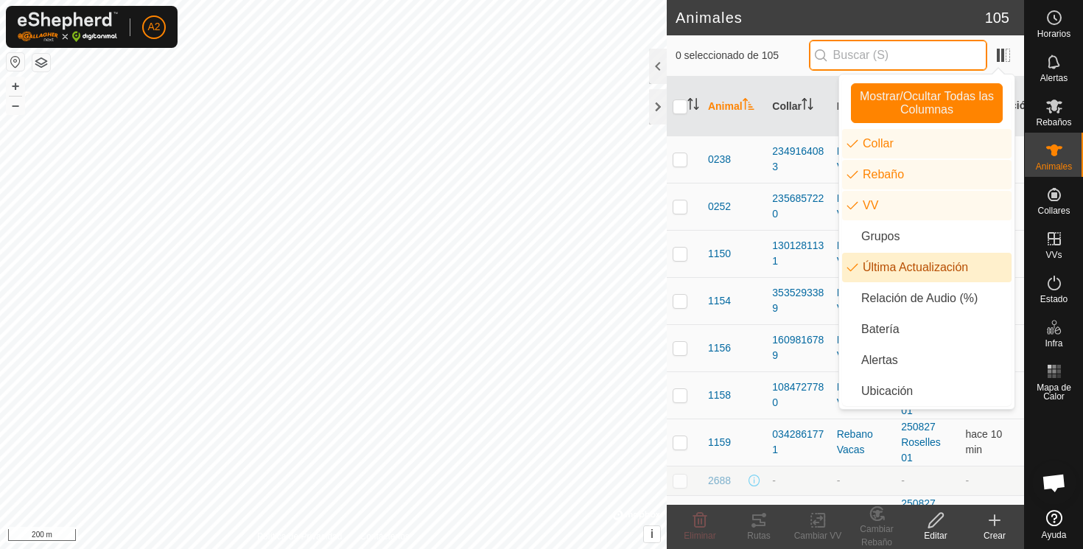
click at [859, 47] on input "text" at bounding box center [898, 55] width 178 height 31
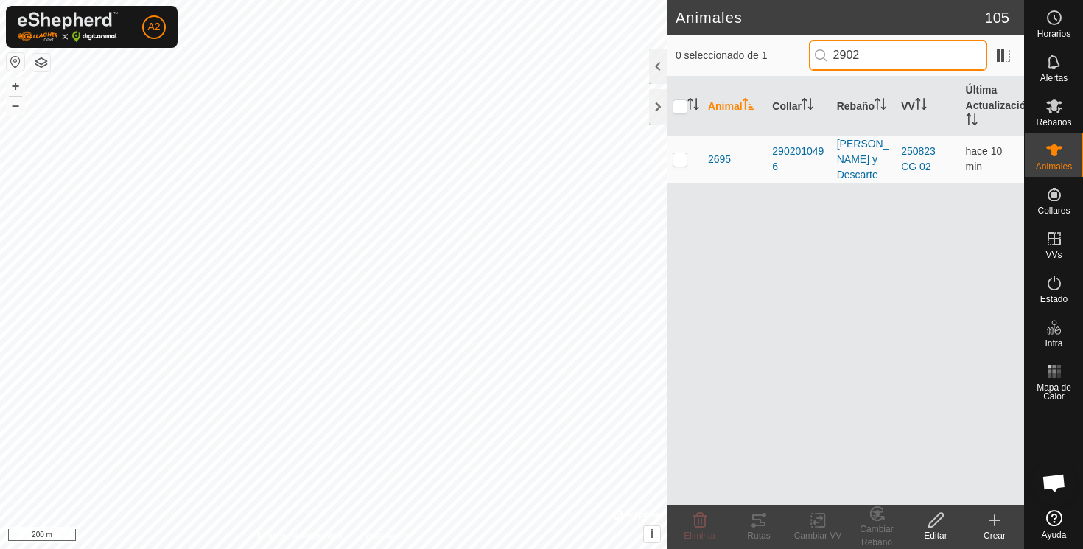
type input "2902"
click at [655, 63] on div at bounding box center [658, 66] width 18 height 35
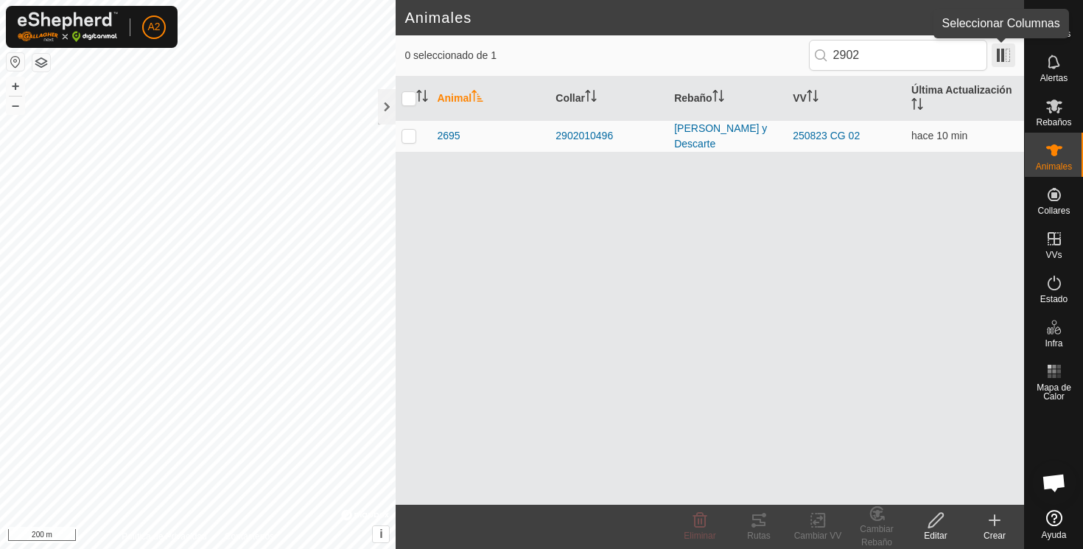
click at [1003, 52] on span at bounding box center [1004, 55] width 24 height 24
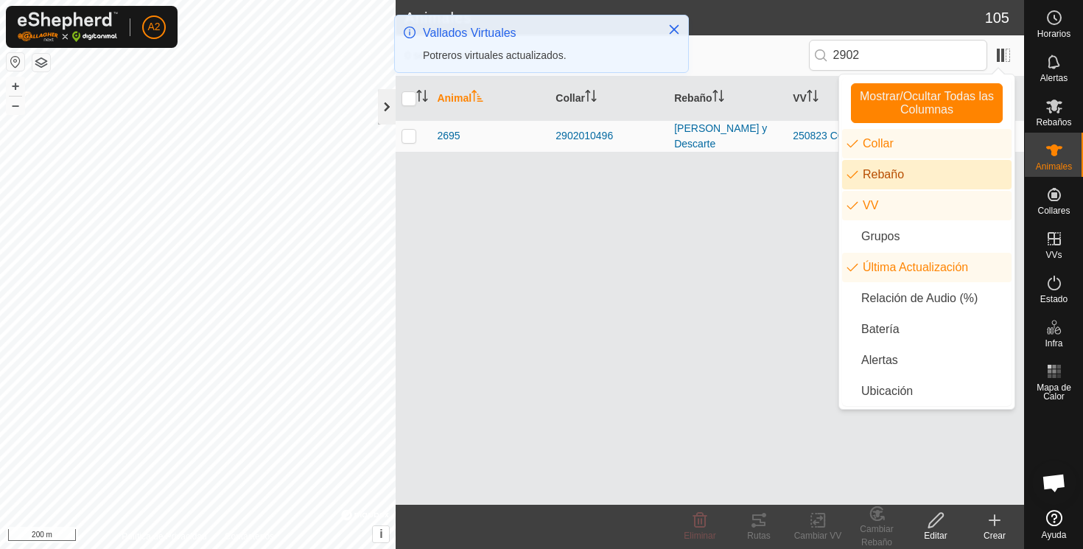
click at [387, 108] on div at bounding box center [387, 106] width 18 height 35
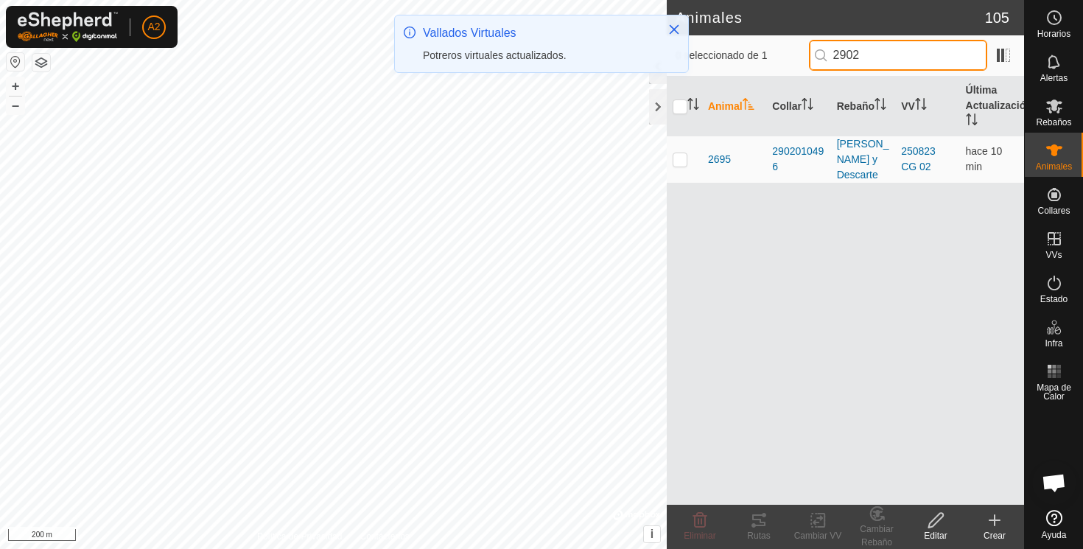
drag, startPoint x: 930, startPoint y: 49, endPoint x: 796, endPoint y: 56, distance: 133.5
click at [809, 54] on input "2902" at bounding box center [898, 55] width 178 height 31
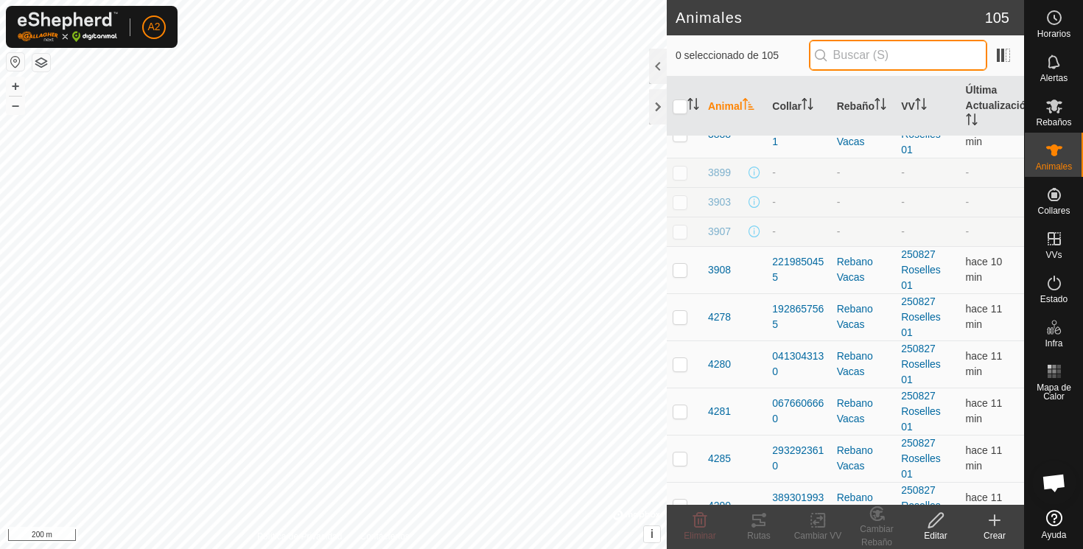
scroll to position [1244, 0]
click at [718, 232] on span "3907" at bounding box center [719, 232] width 23 height 15
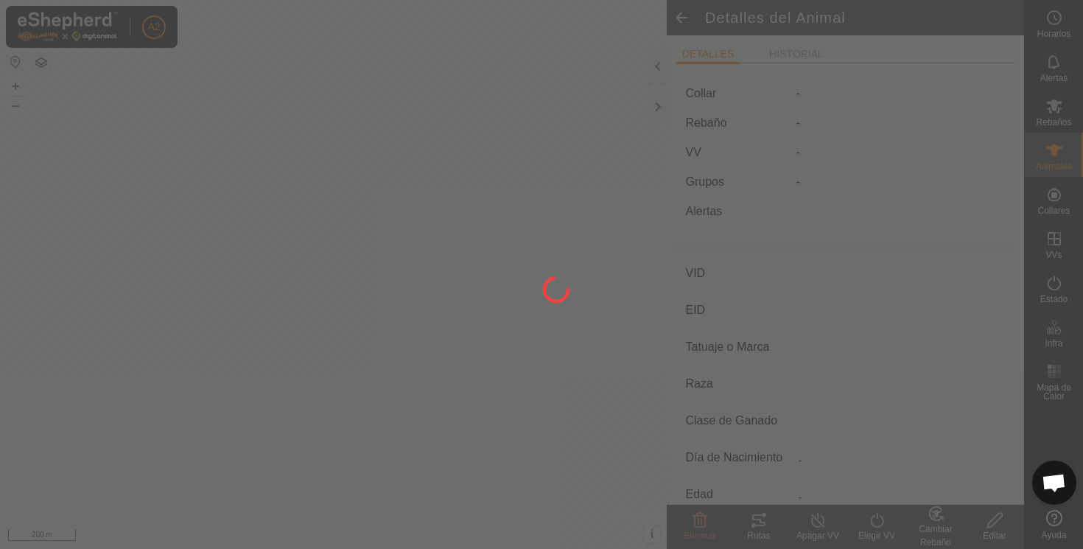
type input "3907"
type input "-"
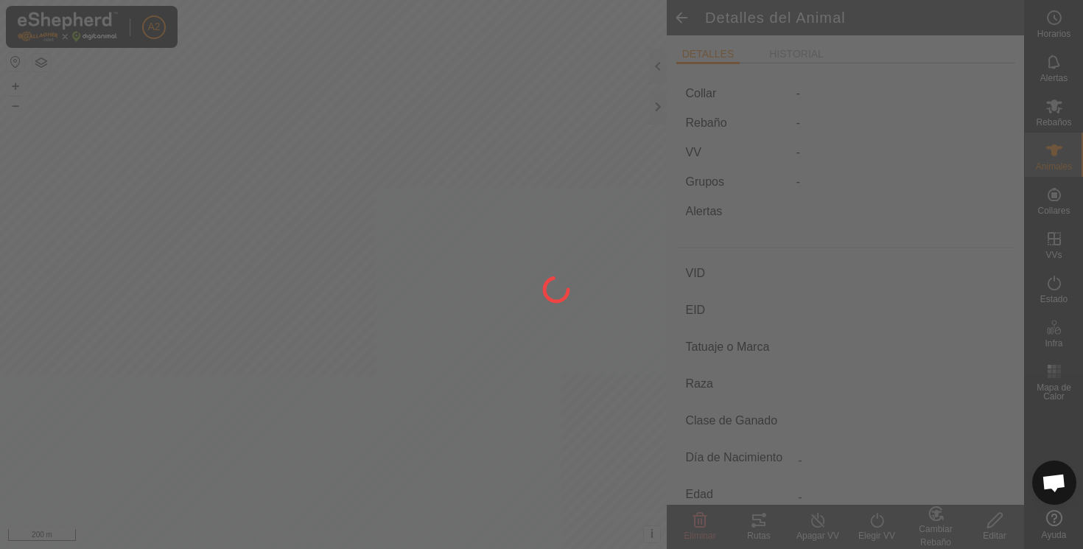
type input "0 kg"
type input "-"
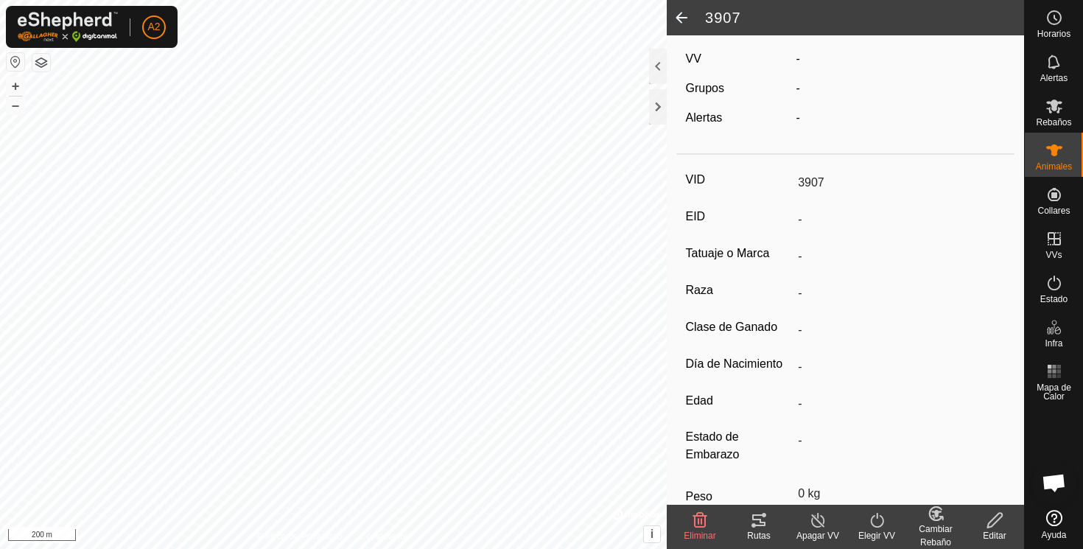
scroll to position [187, 0]
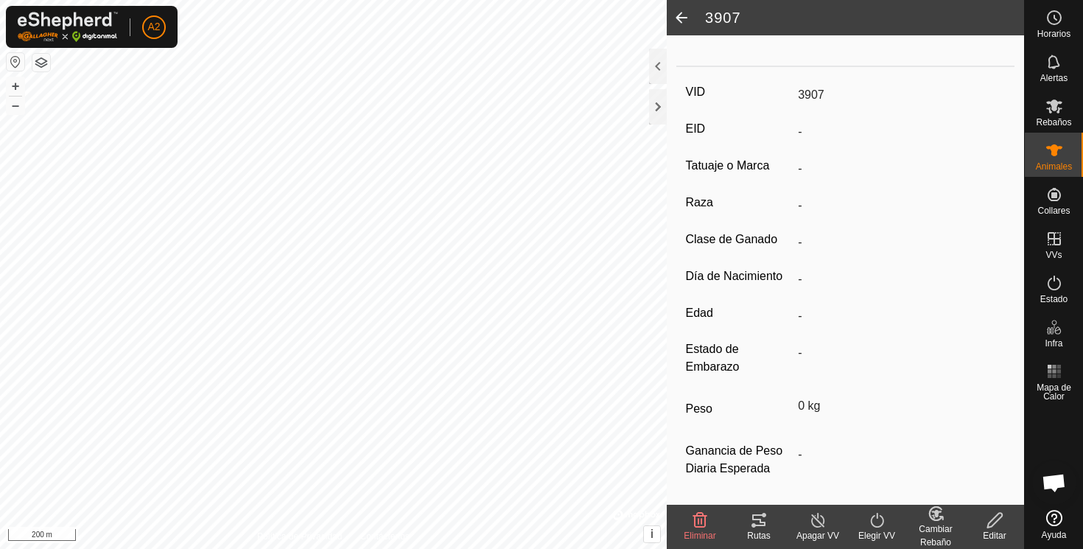
click at [995, 519] on icon at bounding box center [995, 520] width 18 height 18
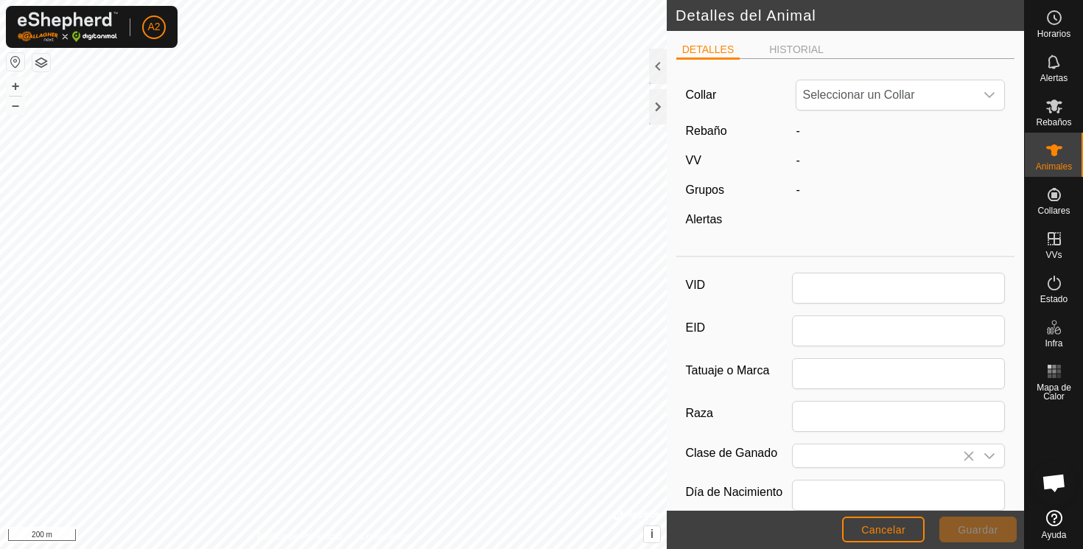
scroll to position [187, 0]
type input "3907"
type input "0"
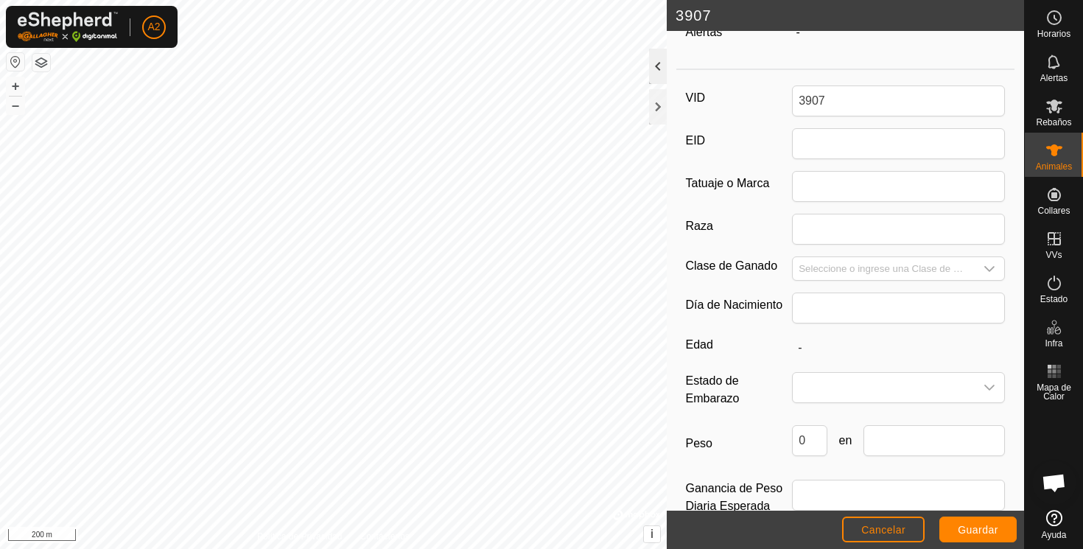
click at [655, 64] on div at bounding box center [658, 66] width 18 height 35
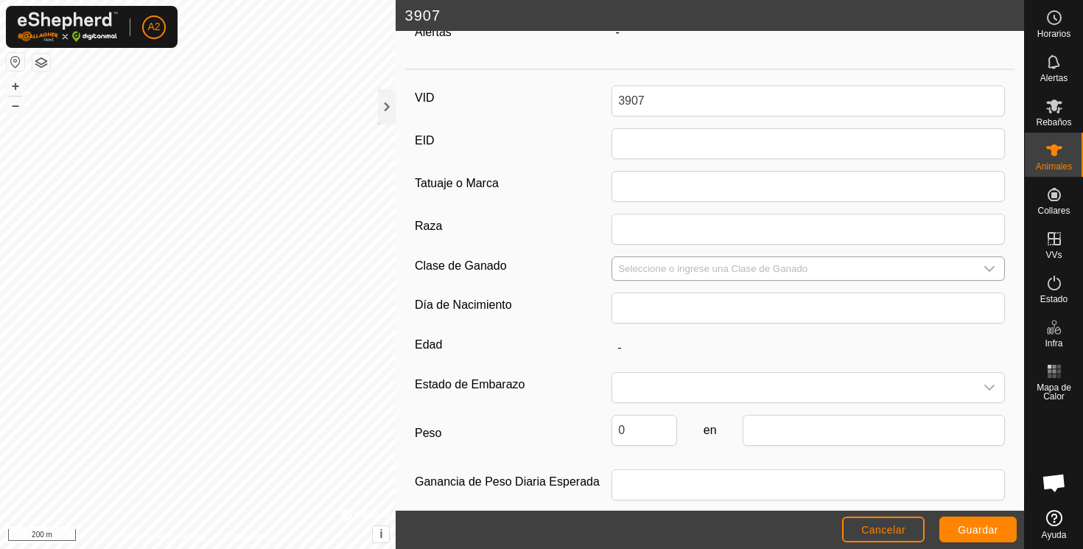
click at [990, 267] on icon "dropdown trigger" at bounding box center [989, 269] width 12 height 12
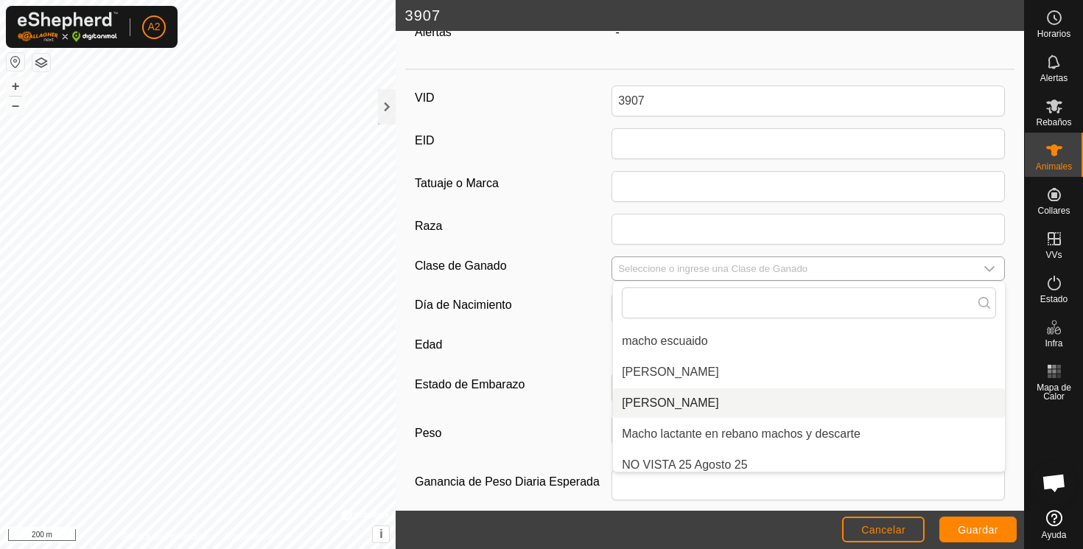
scroll to position [421, 0]
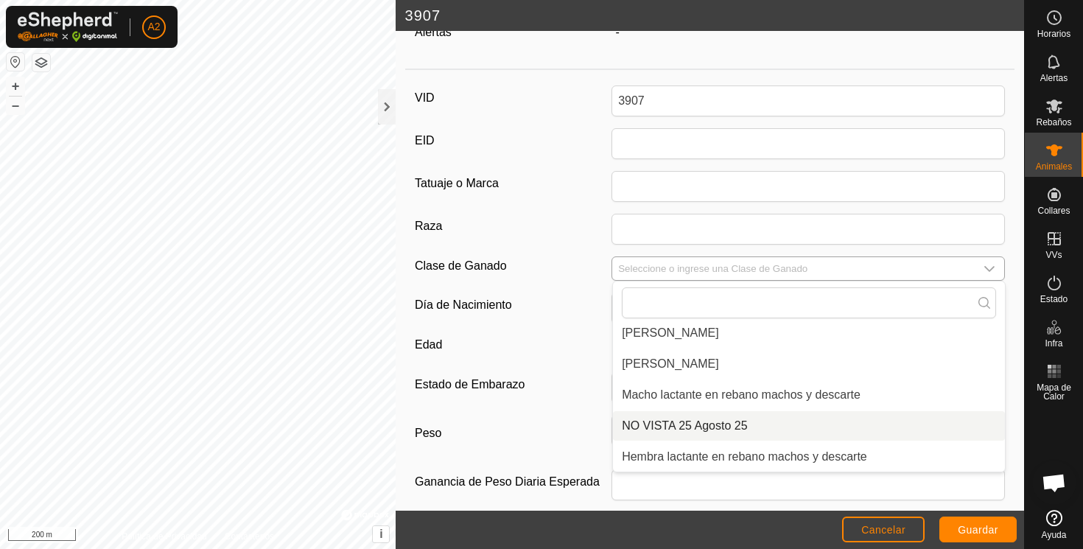
click at [730, 425] on li "NO VISTA 25 Agosto 25" at bounding box center [809, 425] width 392 height 29
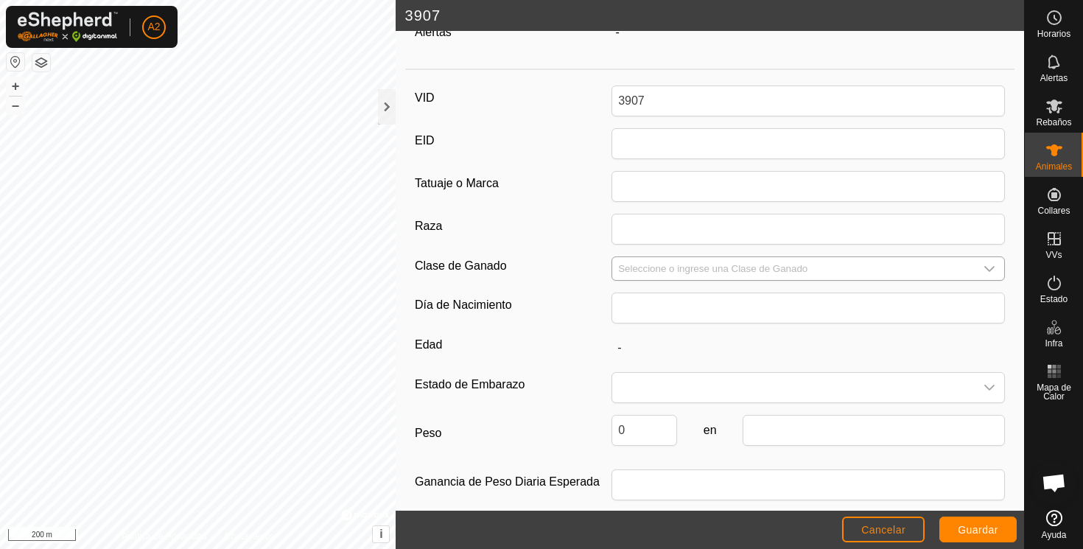
type input "NO VISTA 25 Agosto 25"
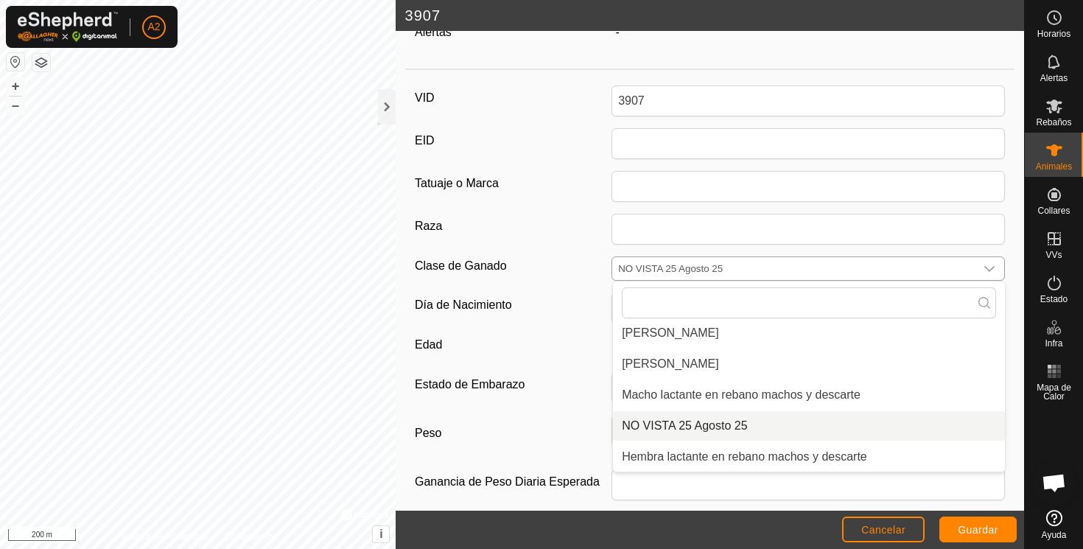
scroll to position [0, 0]
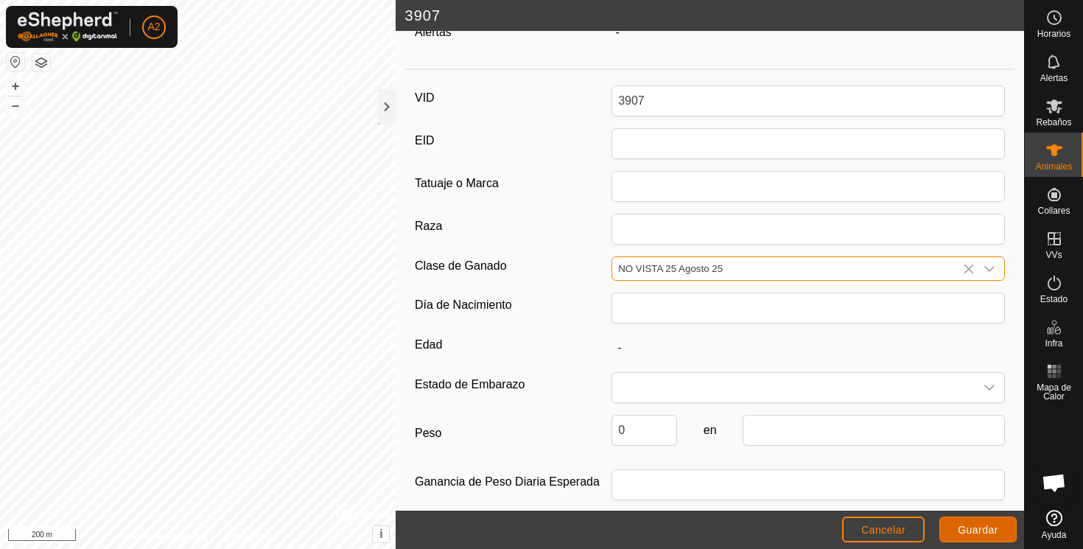
click at [984, 526] on span "Guardar" at bounding box center [978, 530] width 41 height 12
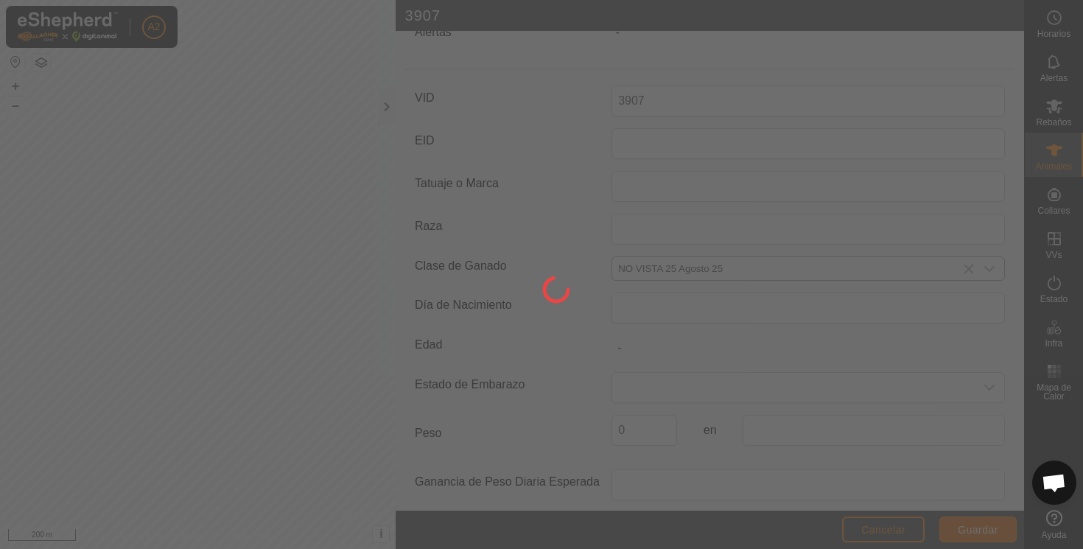
scroll to position [156, 0]
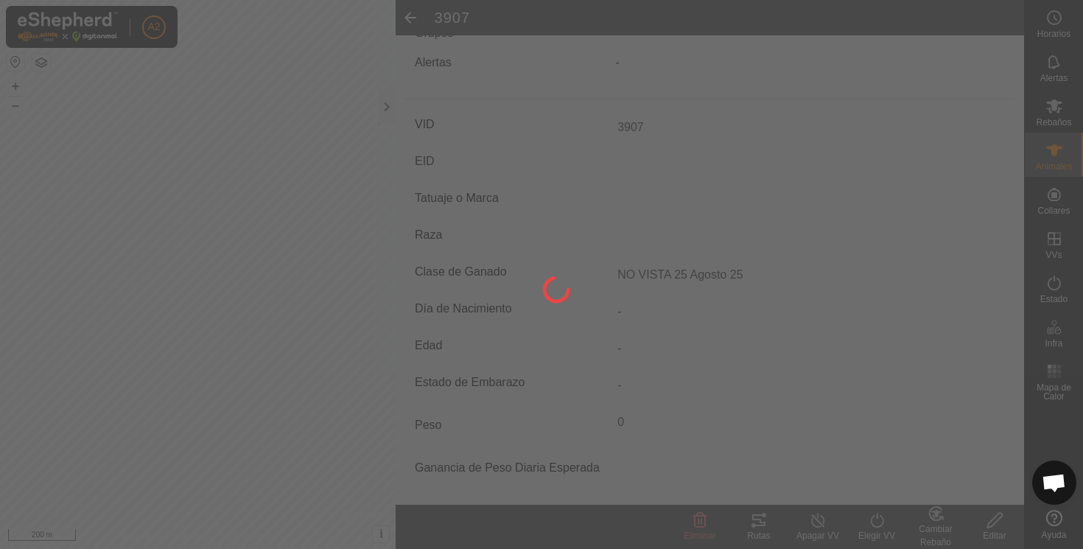
type input "-"
type input "0 kg"
type input "-"
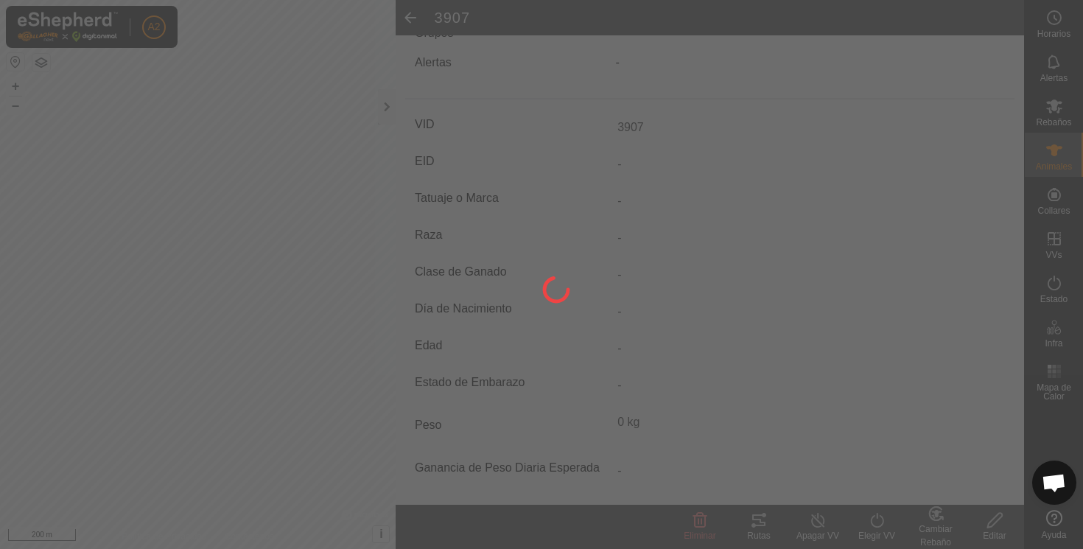
type input "NO VISTA 25 Agosto 25"
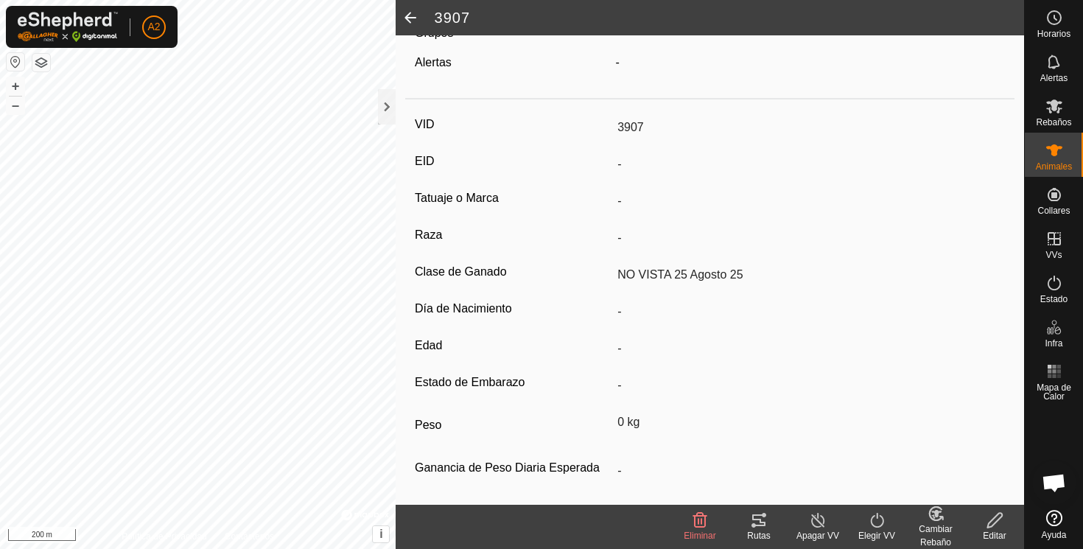
click at [410, 15] on span at bounding box center [410, 17] width 29 height 35
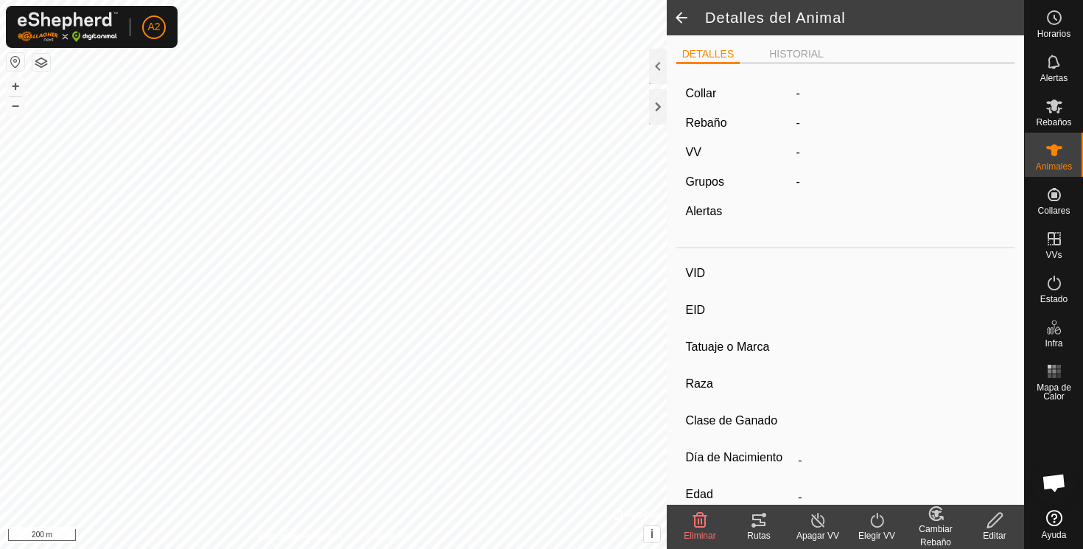
scroll to position [156, 0]
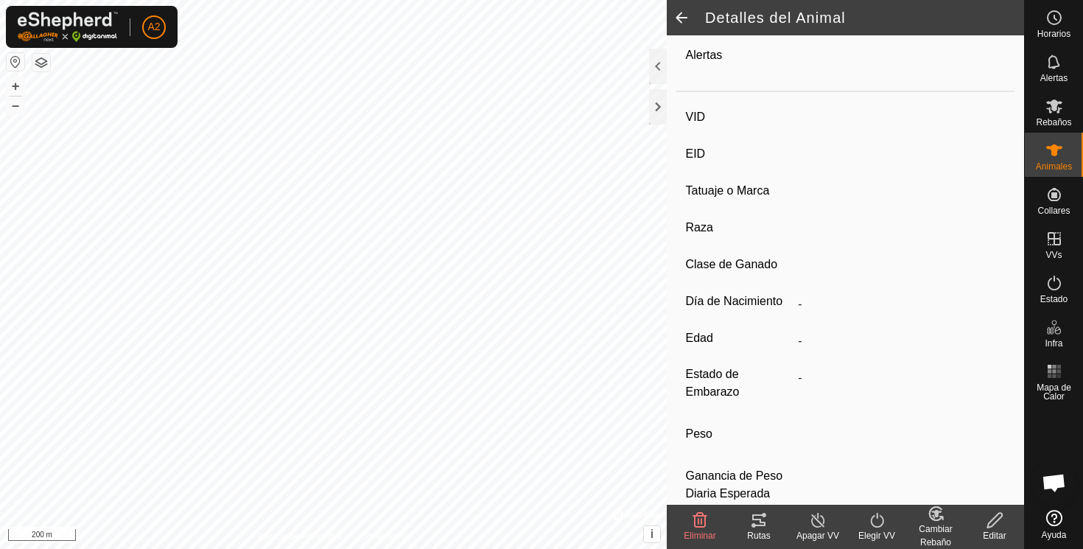
type input "3907"
type input "-"
type input "NO VISTA 25 Agosto 25"
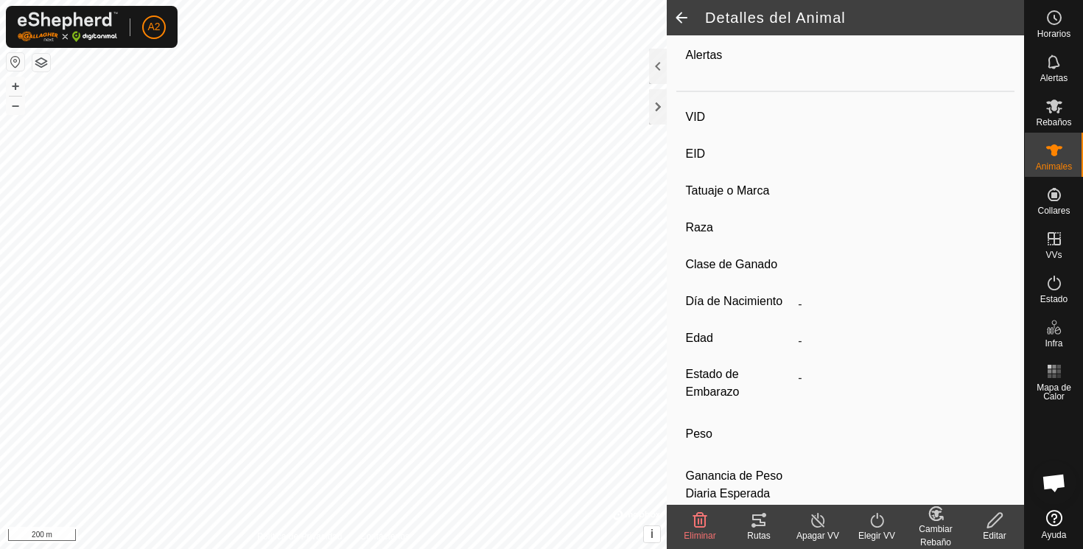
type input "0 kg"
type input "-"
click at [681, 14] on span at bounding box center [681, 17] width 29 height 35
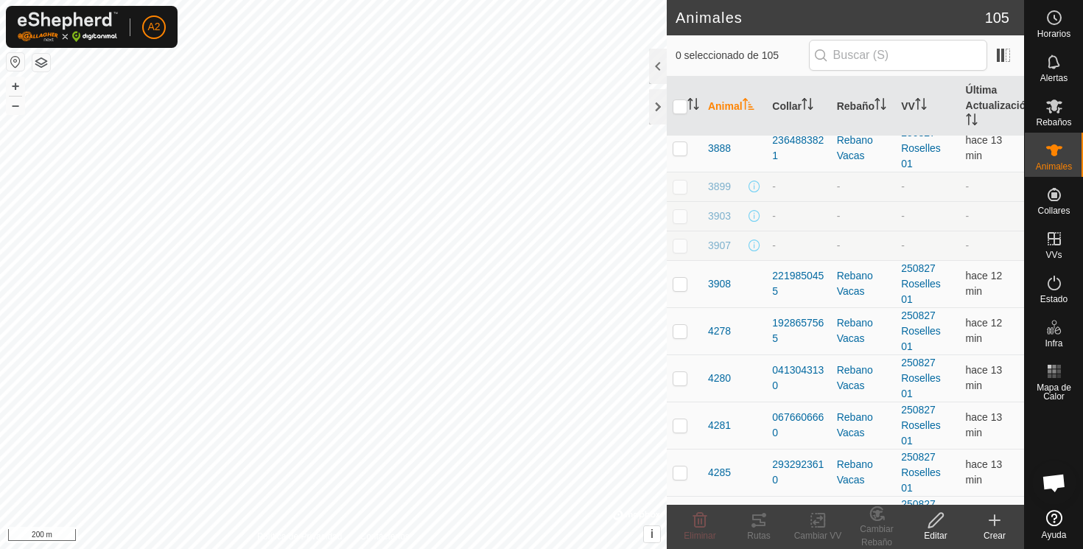
scroll to position [1234, 0]
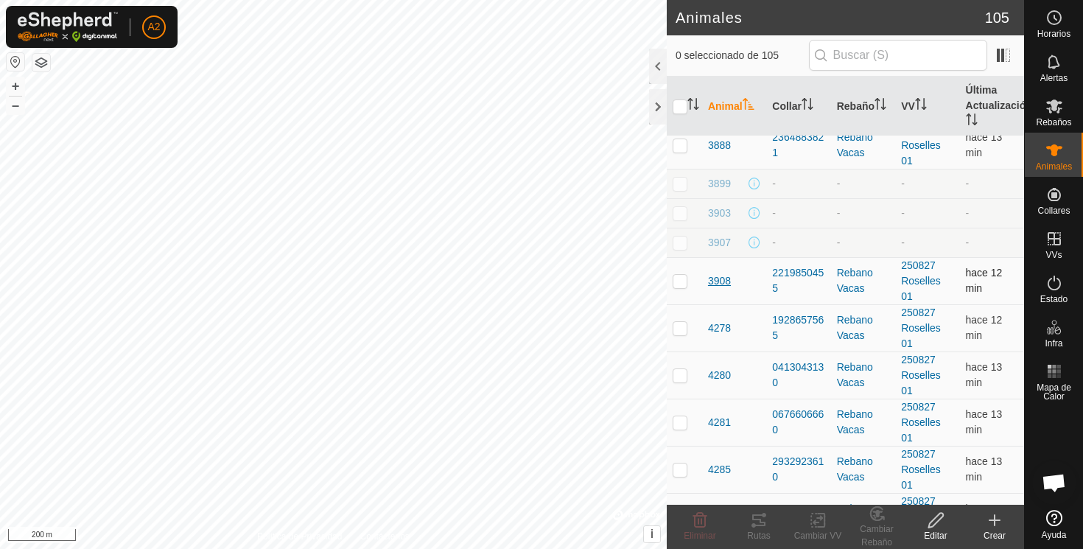
click at [716, 278] on span "3908" at bounding box center [719, 280] width 23 height 15
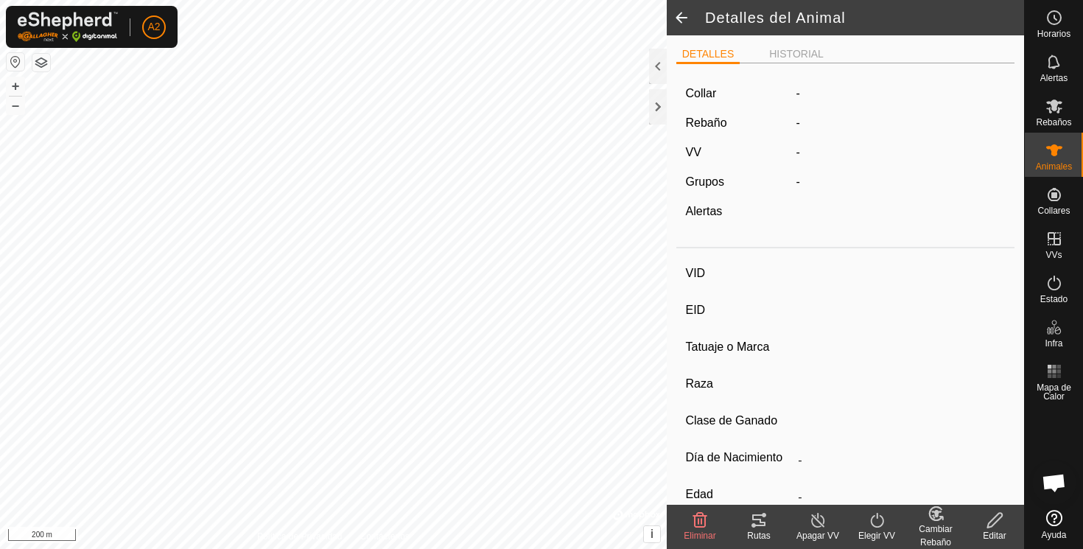
type input "3908"
type input "-"
type input "Prenada B"
type input "Aubrac"
type input "-"
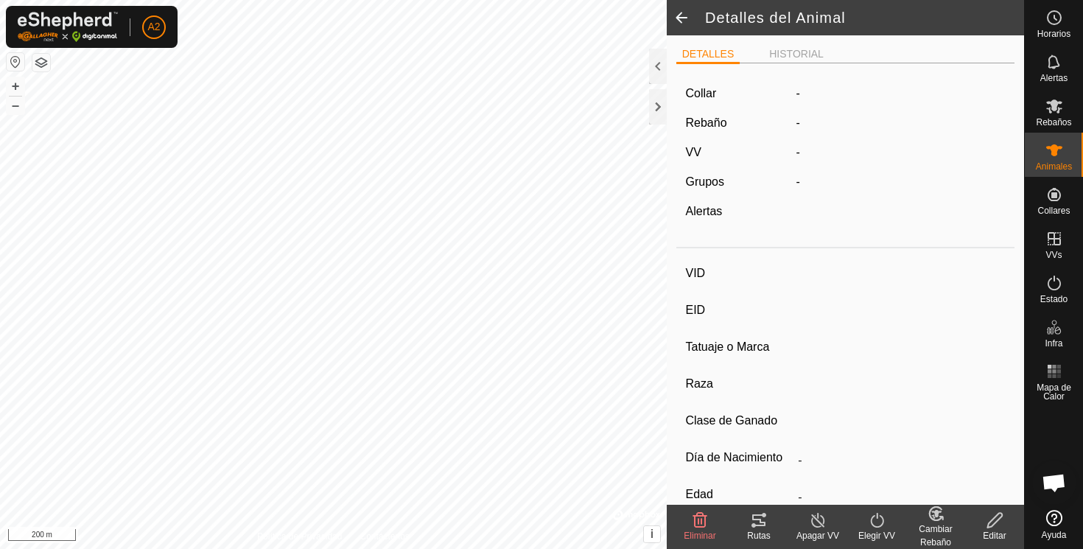
type input "03/2022"
type input "3 years 6 months"
type input "Preñada"
type input "348 kg"
type input "-"
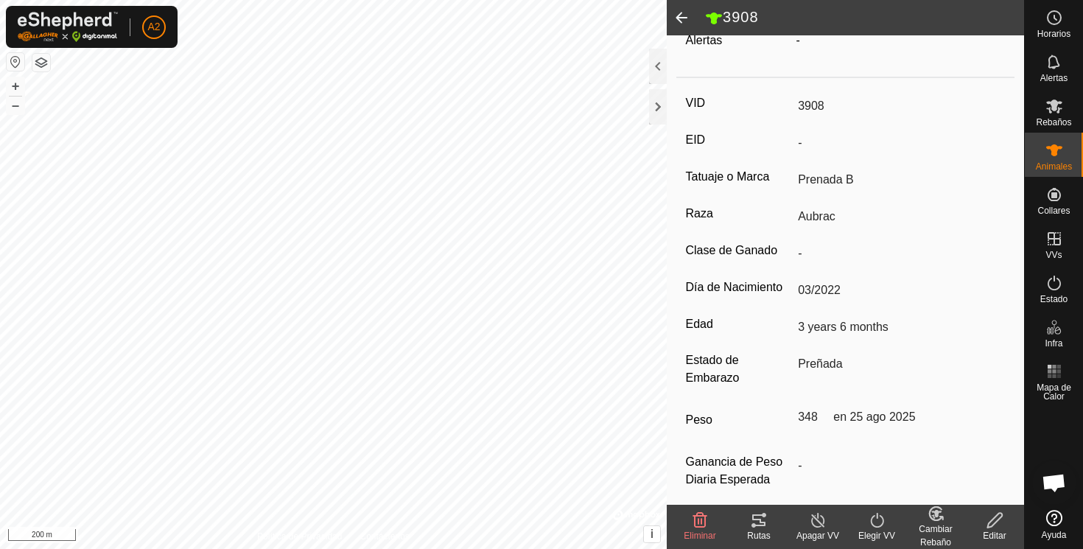
scroll to position [193, 0]
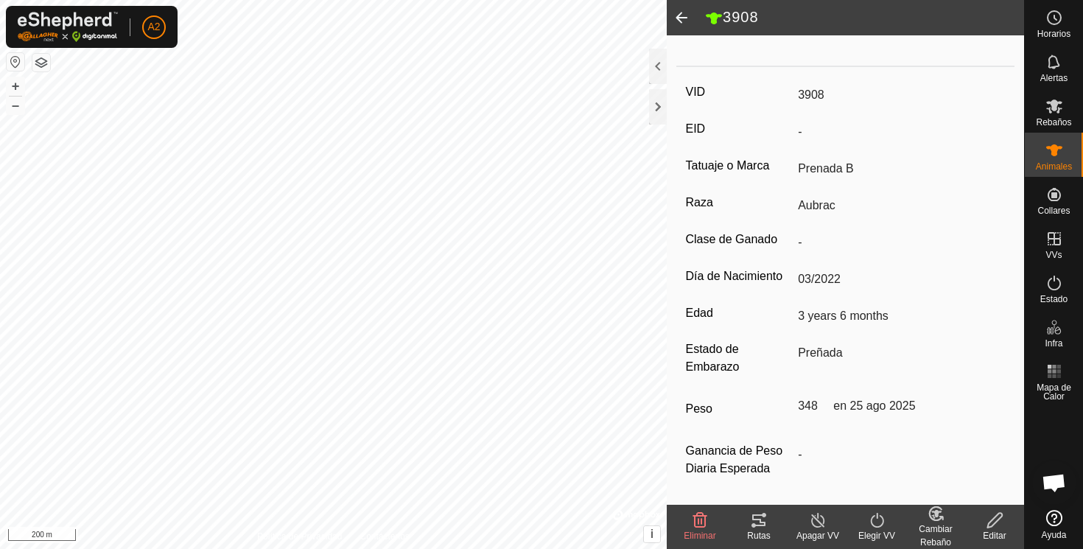
click at [682, 18] on span at bounding box center [681, 17] width 29 height 35
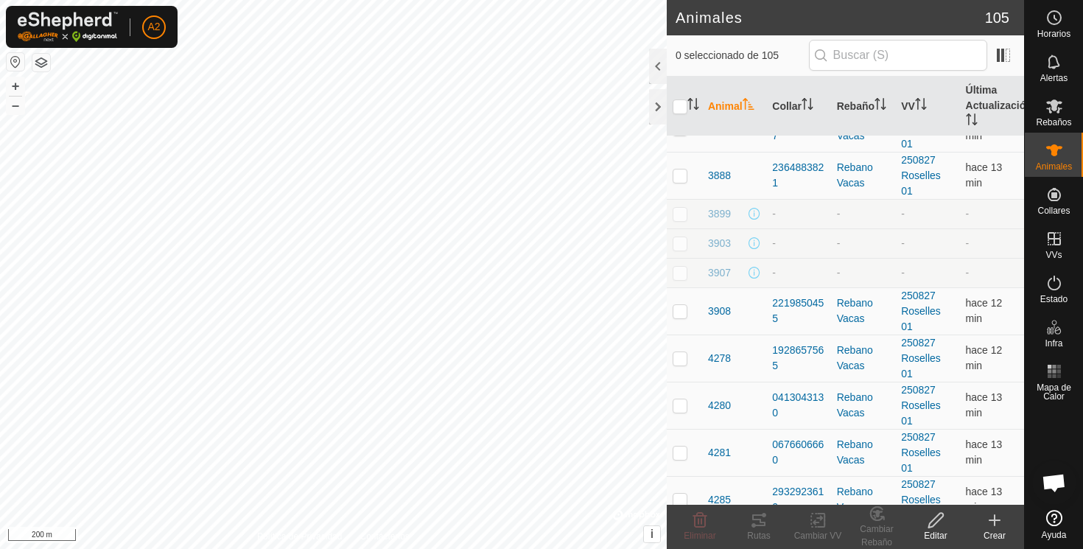
scroll to position [1204, 0]
click at [723, 356] on span "4278" at bounding box center [719, 357] width 23 height 15
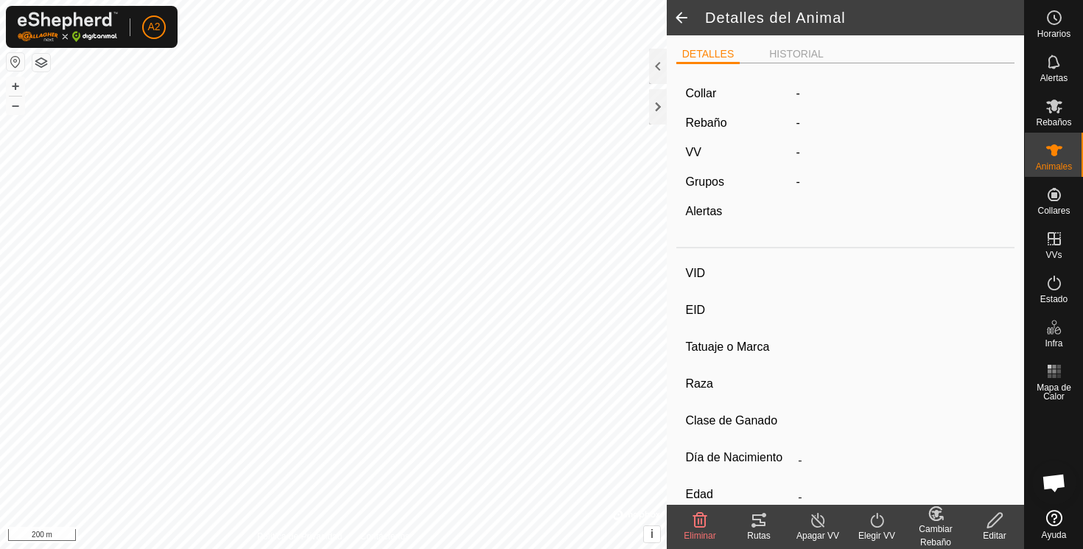
type input "4278"
type input "-"
type input "Prenada B"
type input "Aubrac"
type input "-"
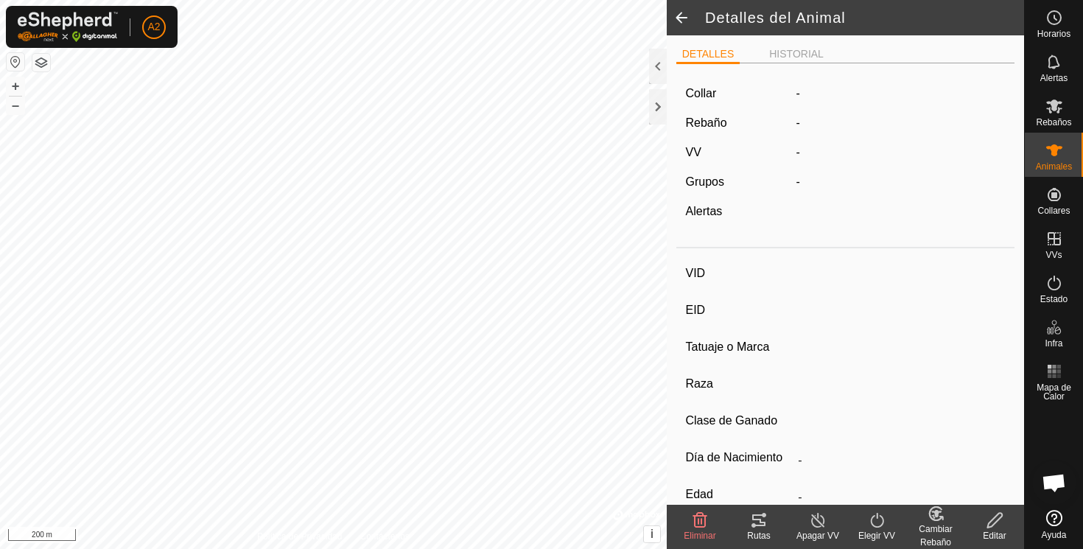
type input "02/2020"
type input "5 years 7 months"
type input "Preñada"
type input "490 kg"
type input "-"
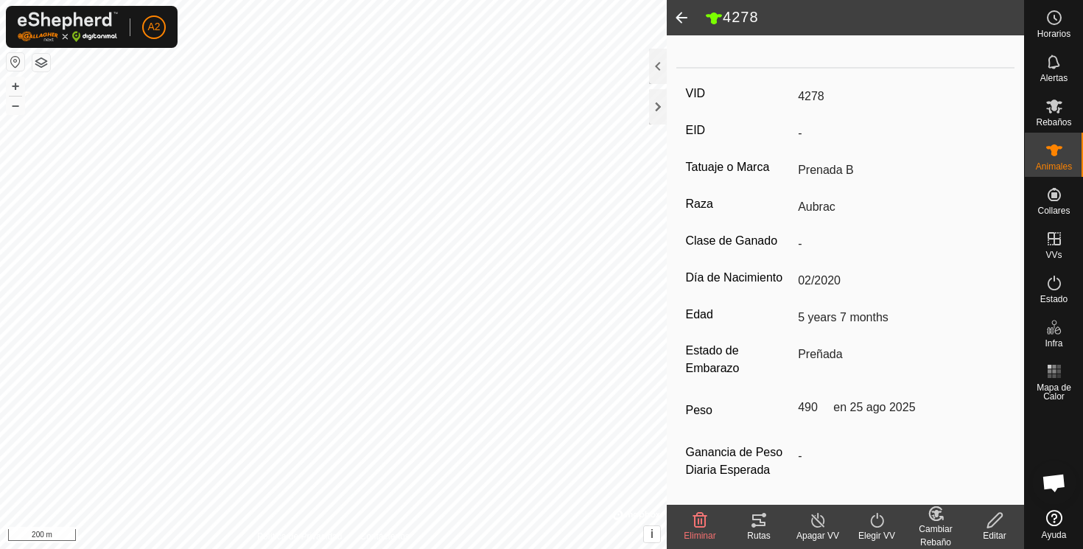
scroll to position [193, 0]
click at [681, 15] on span at bounding box center [681, 17] width 29 height 35
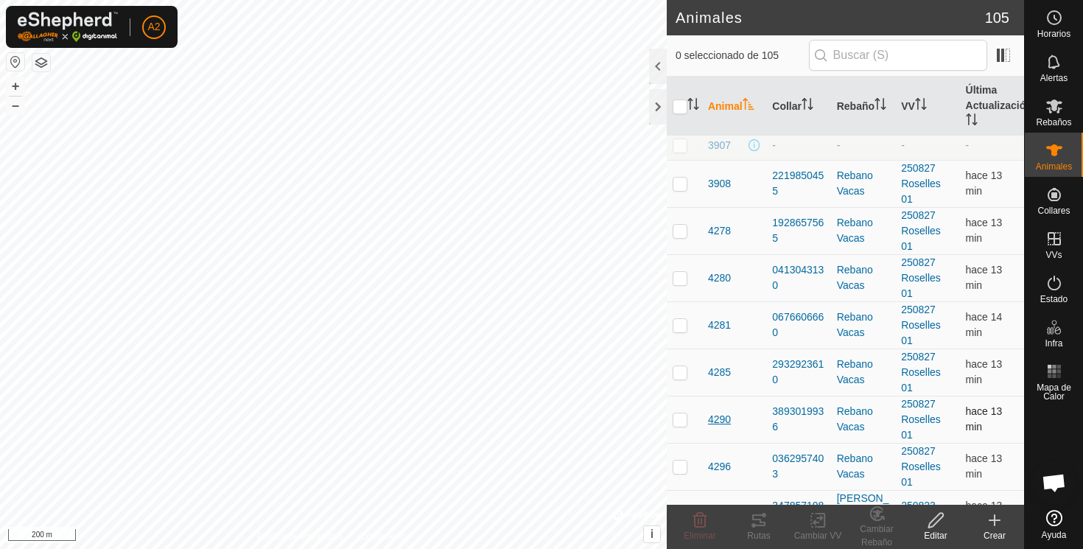
scroll to position [1335, 0]
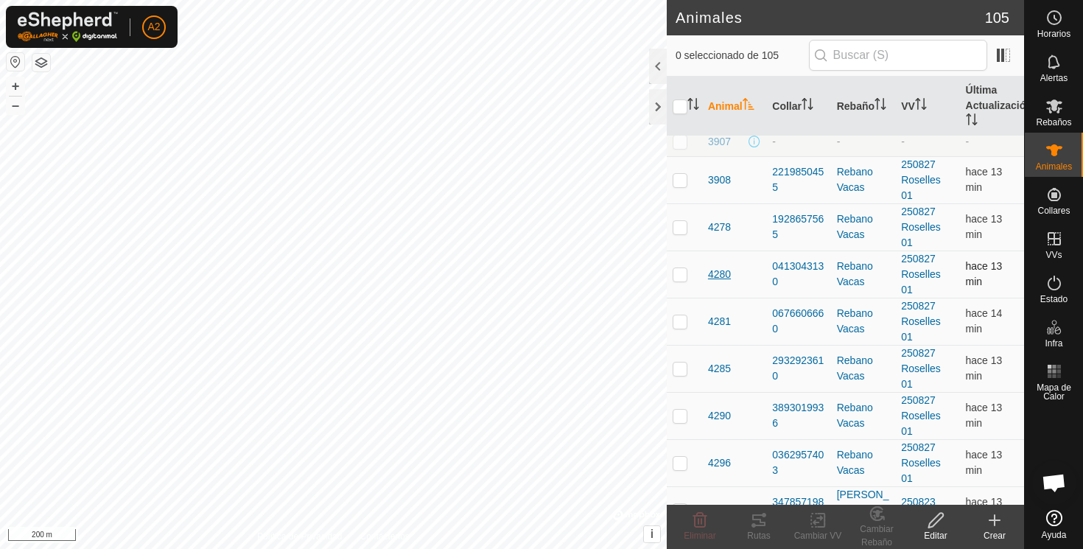
click at [721, 276] on span "4280" at bounding box center [719, 274] width 23 height 15
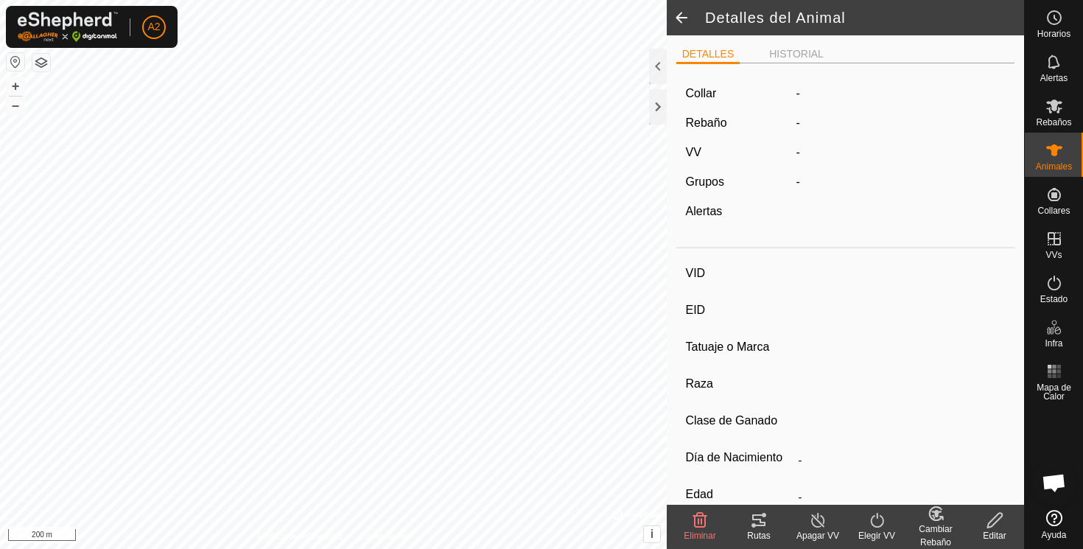
type input "4280"
type input "-"
type input "Prenada B"
type input "Aubrac"
type input "-"
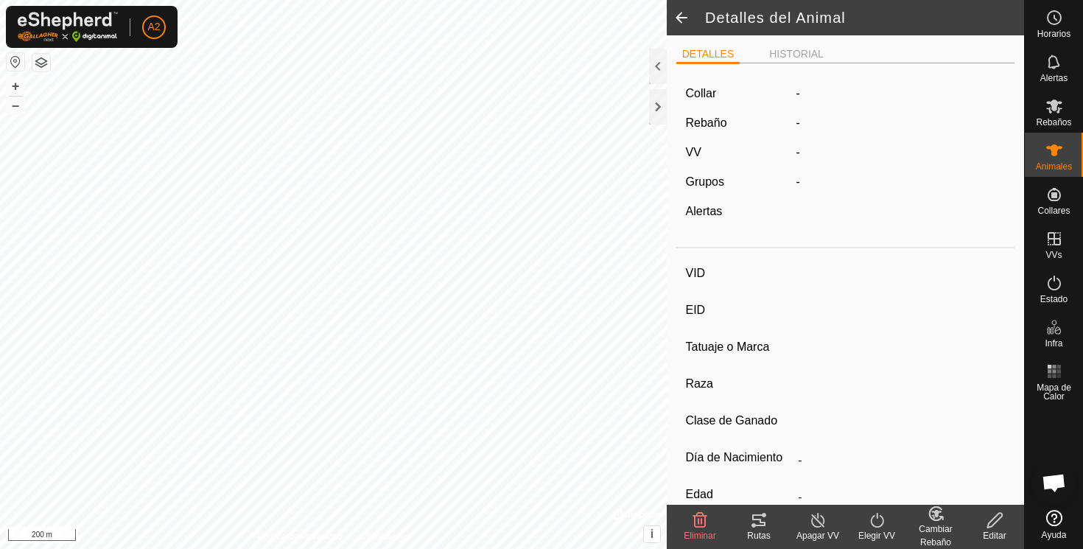
type input "02/2020"
type input "5 years 7 months"
type input "484 kg"
type input "-"
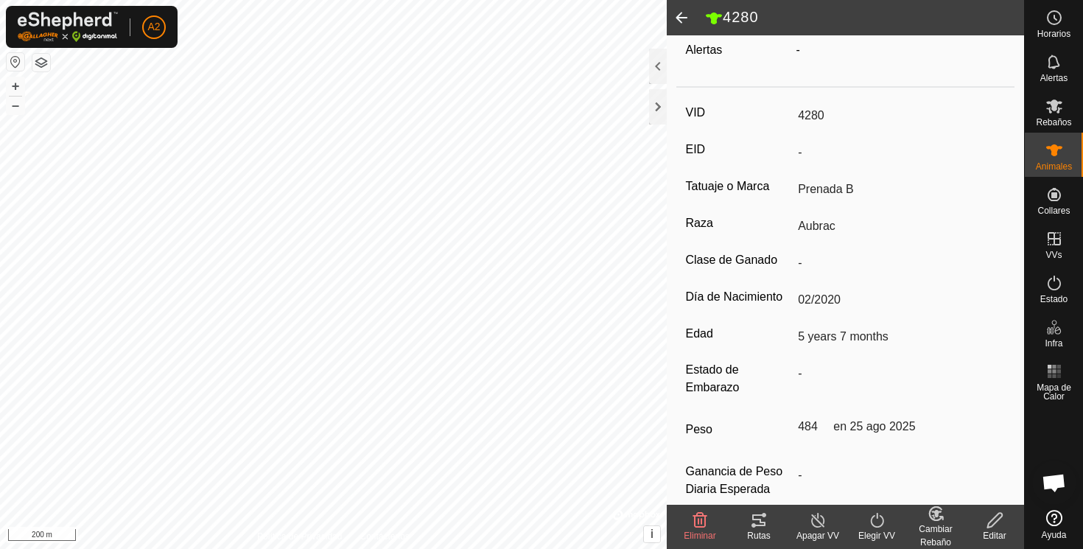
scroll to position [193, 0]
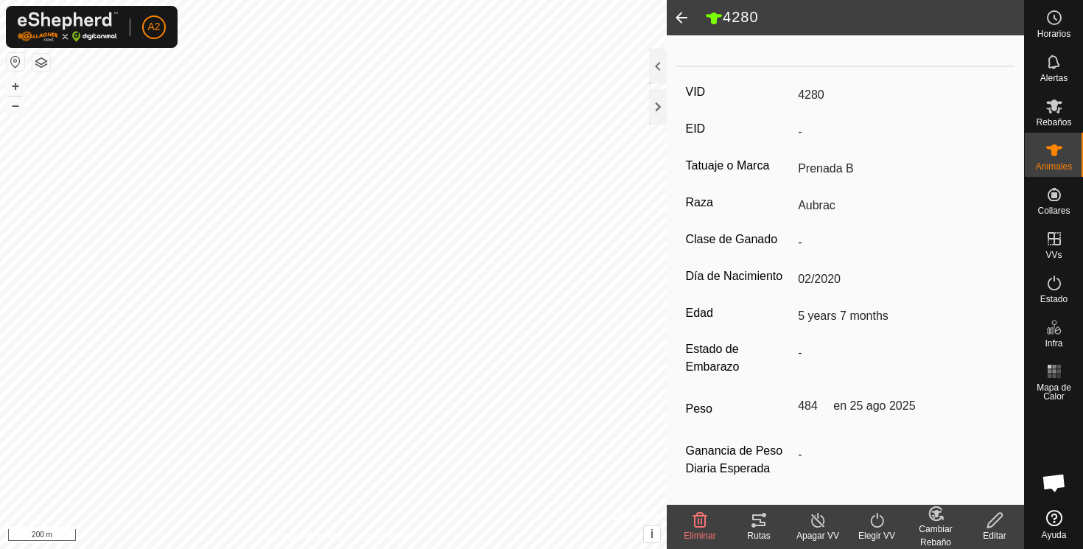
click at [680, 15] on span at bounding box center [681, 17] width 29 height 35
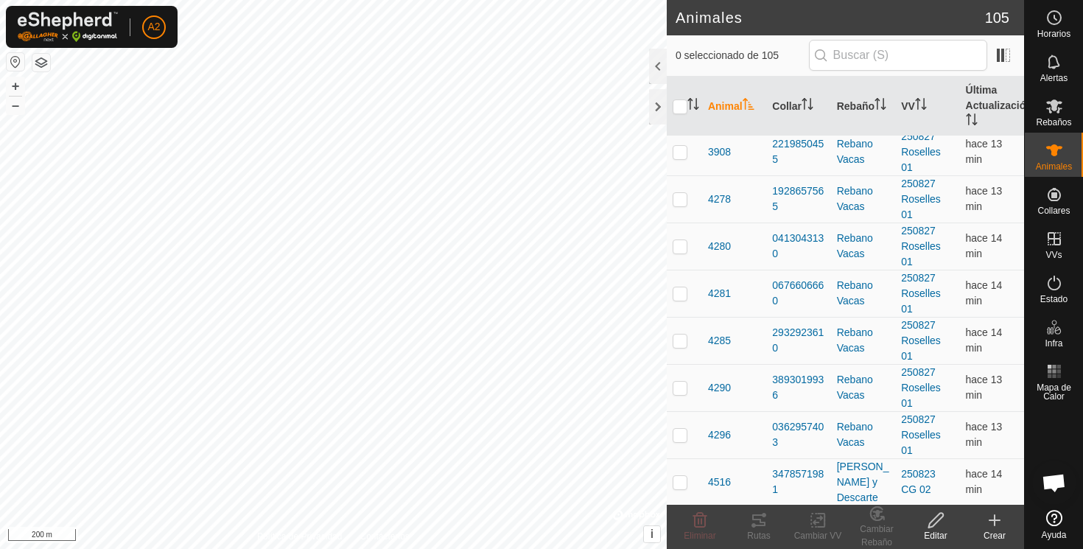
scroll to position [1364, 0]
click at [718, 288] on span "4281" at bounding box center [719, 291] width 23 height 15
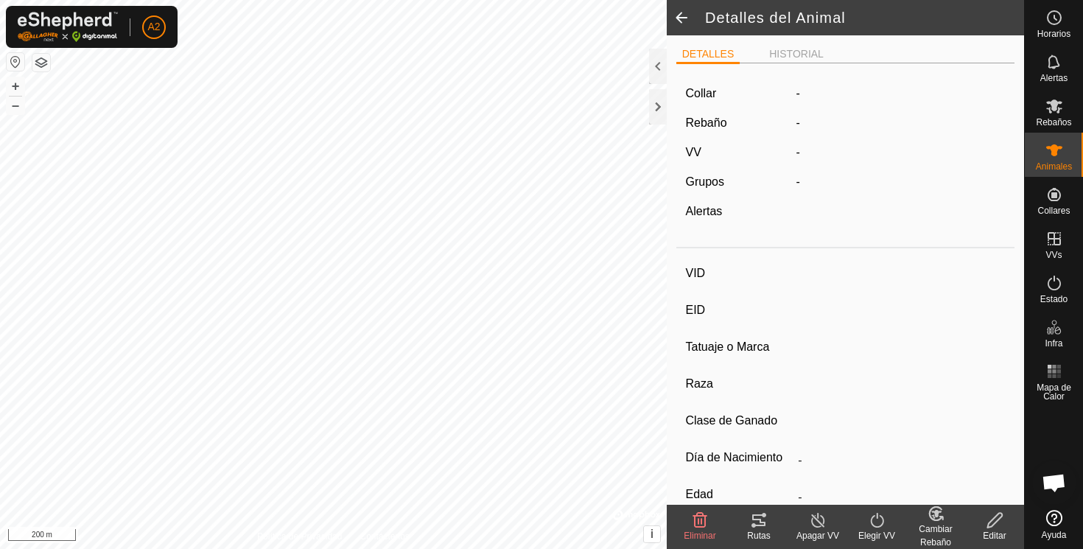
type input "4281"
type input "-"
type input "Aubrac"
type input "-"
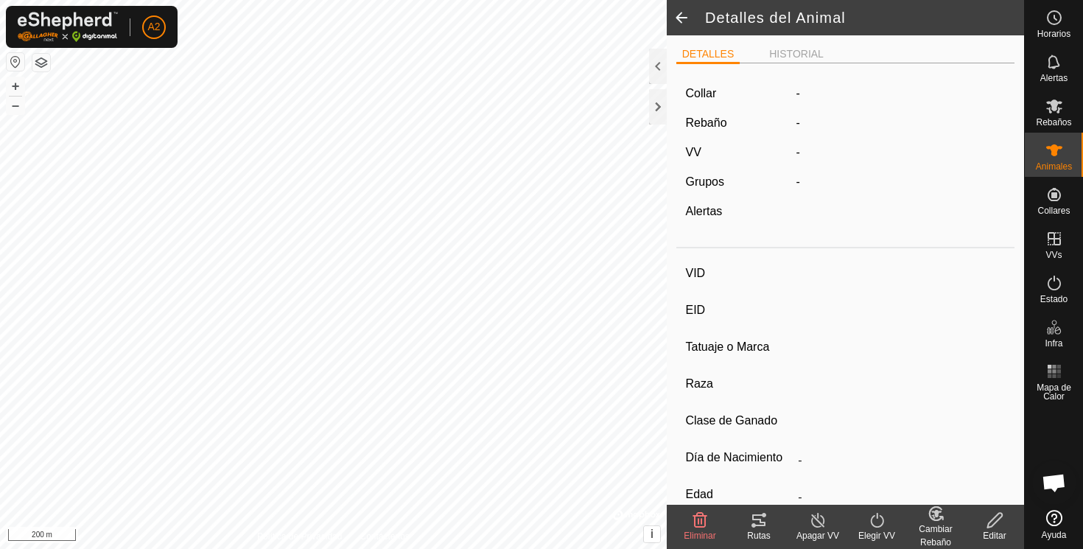
type input "02/2020"
type input "5 years 7 months"
type input "Vacía"
type input "366 kg"
type input "-"
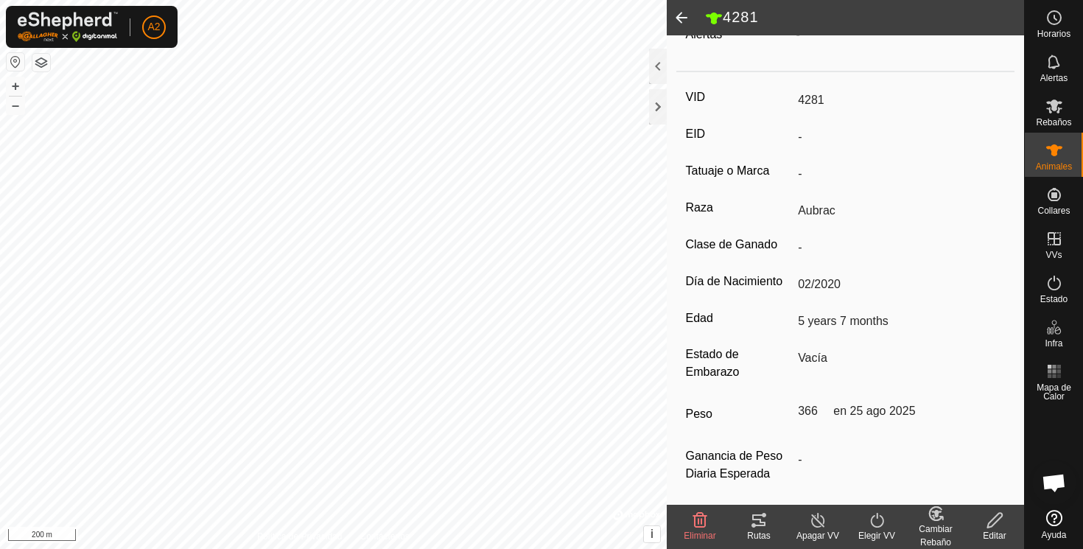
scroll to position [193, 0]
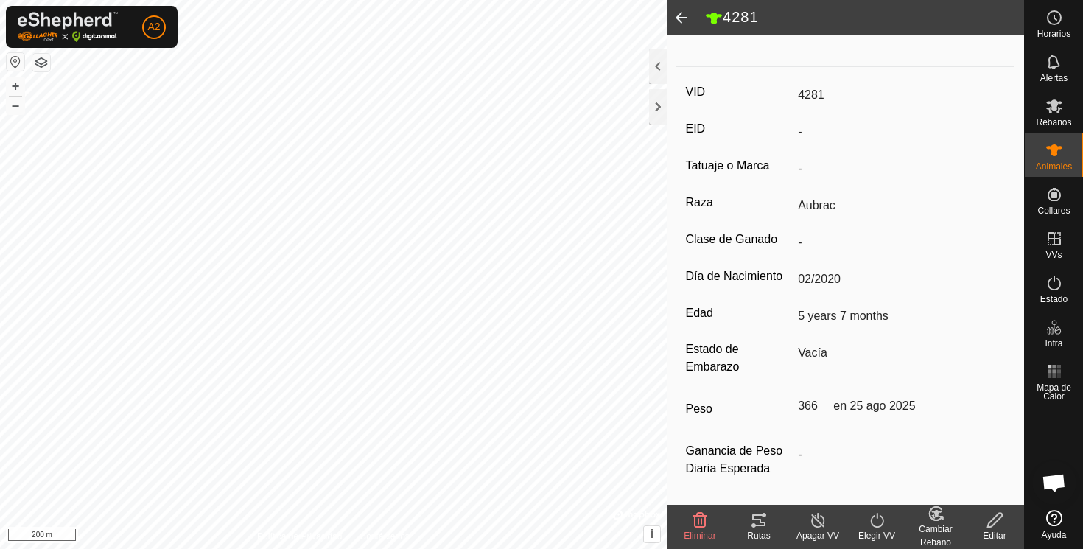
click at [678, 15] on span at bounding box center [681, 17] width 29 height 35
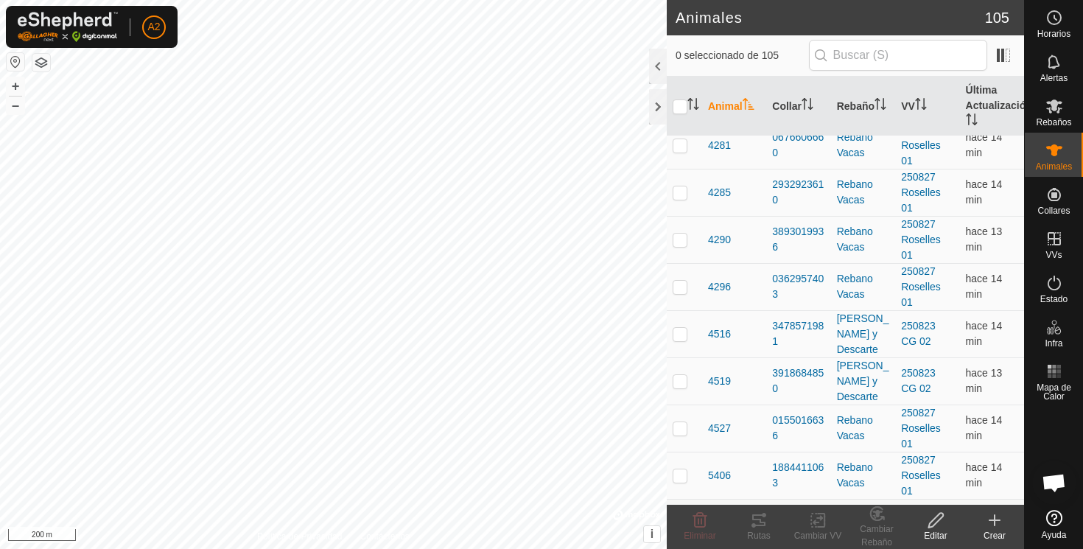
scroll to position [1513, 0]
click at [720, 236] on span "4290" at bounding box center [719, 237] width 23 height 15
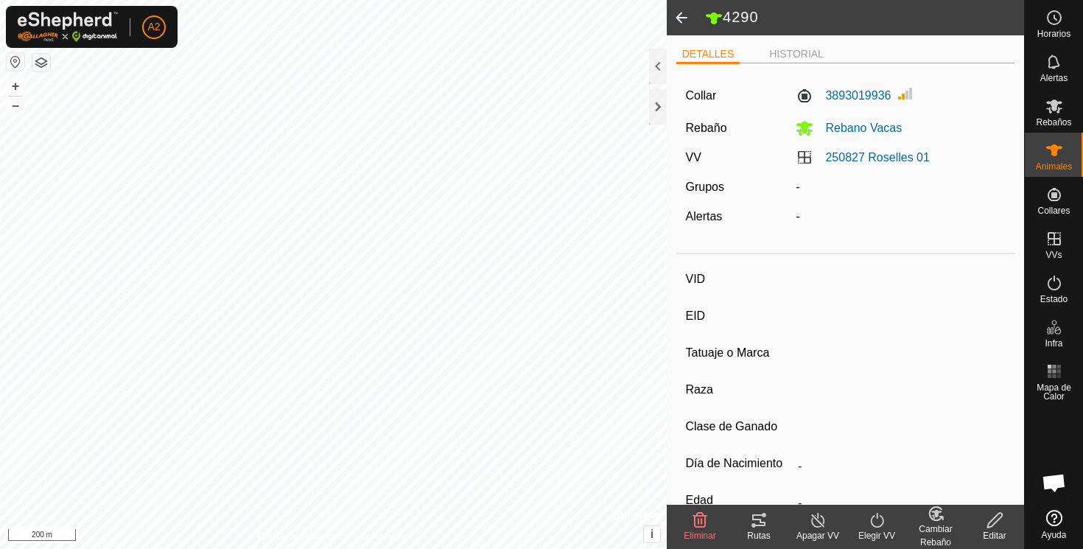
type input "4290"
type input "-"
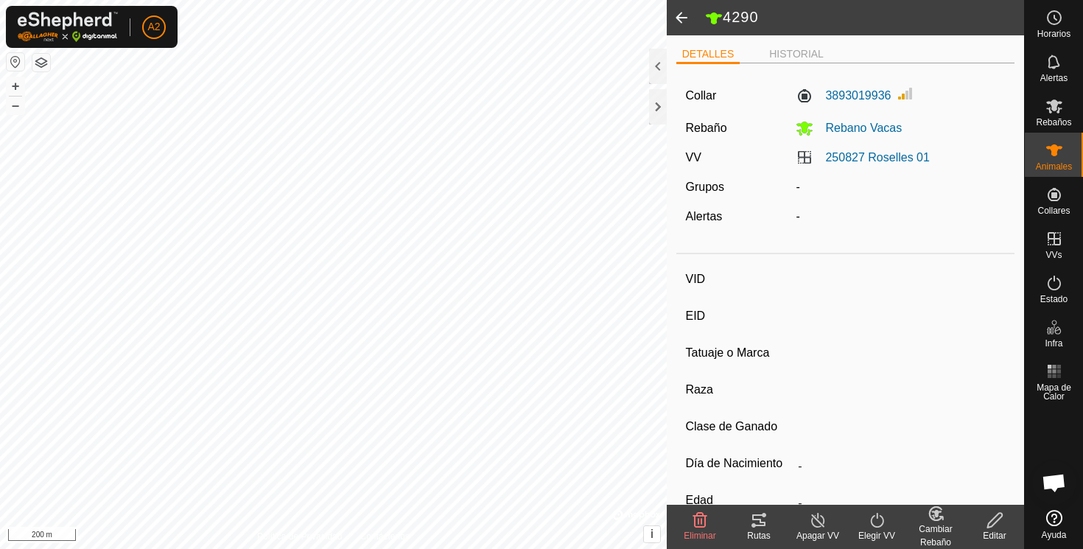
type input "03/2020"
type input "5 years 6 months"
type input "0 kg"
type input "-"
click at [683, 14] on span at bounding box center [681, 17] width 29 height 35
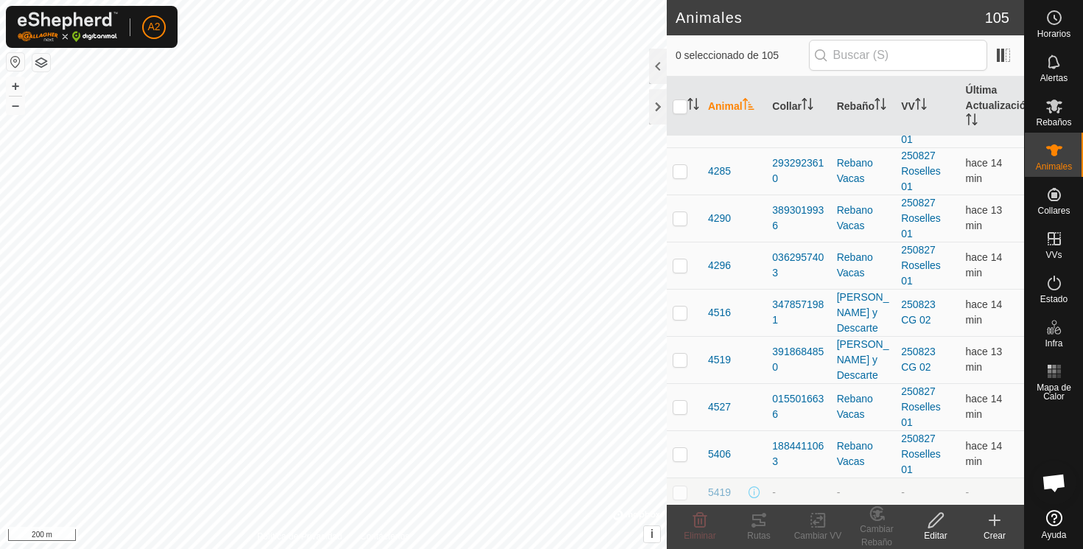
scroll to position [1520, 0]
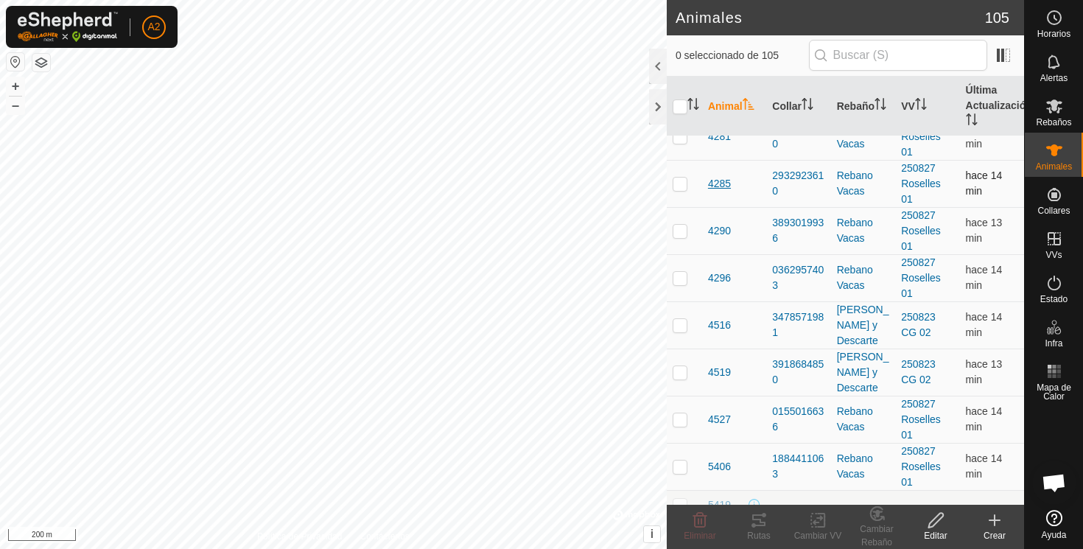
click at [722, 181] on span "4285" at bounding box center [719, 183] width 23 height 15
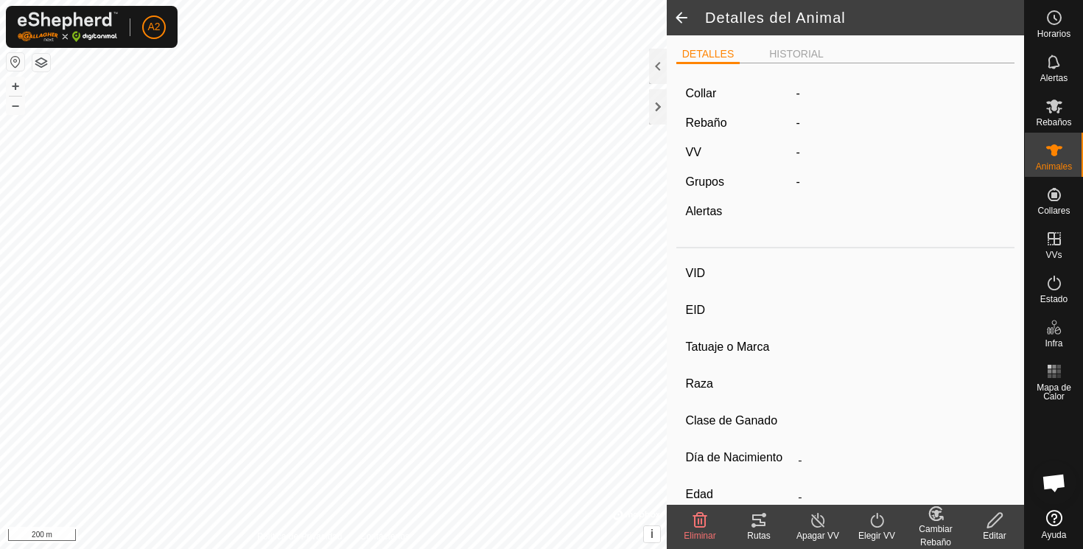
type input "4285"
type input "-"
type input "Prenada B"
type input "Aubrac"
type input "-"
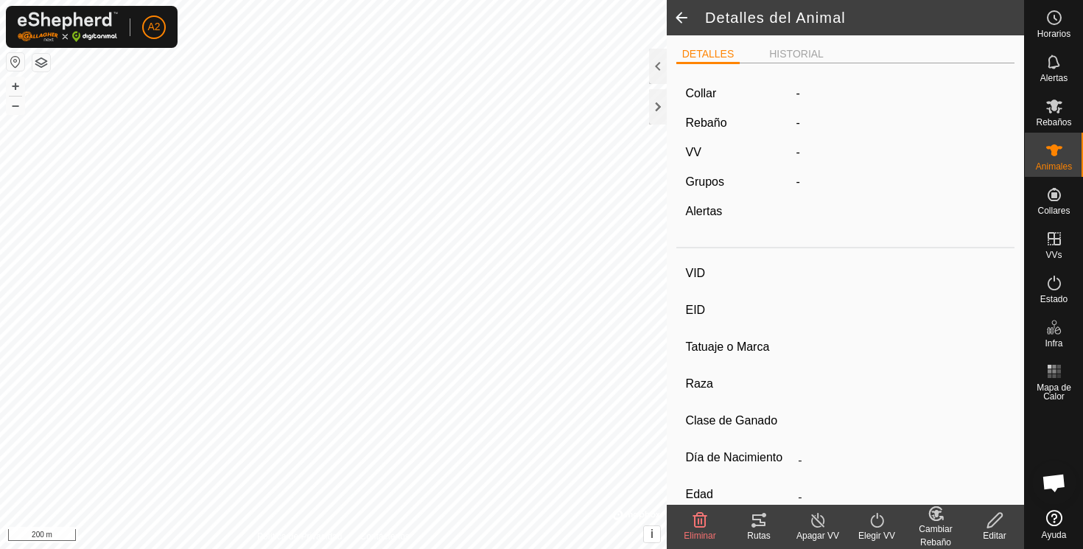
type input "03/2020"
type input "5 years 6 months"
type input "Preñada"
type input "410 kg"
type input "-"
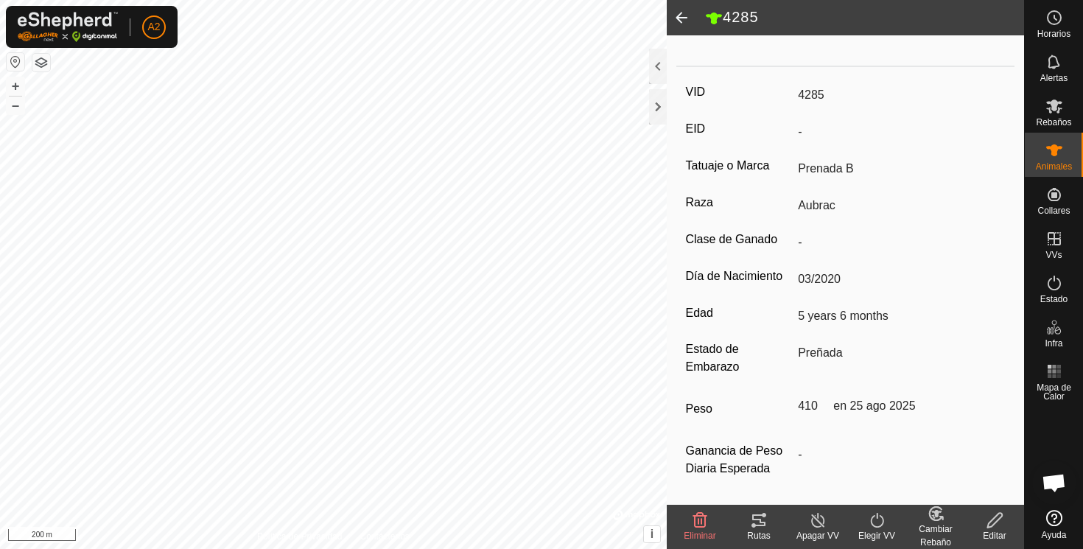
scroll to position [193, 0]
click at [682, 13] on span at bounding box center [681, 17] width 29 height 35
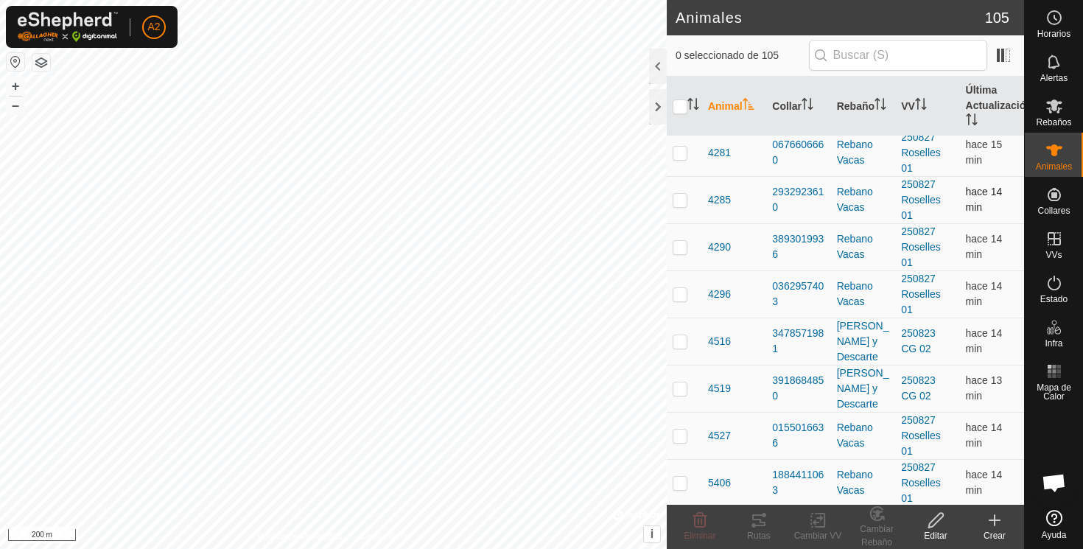
scroll to position [1516, 0]
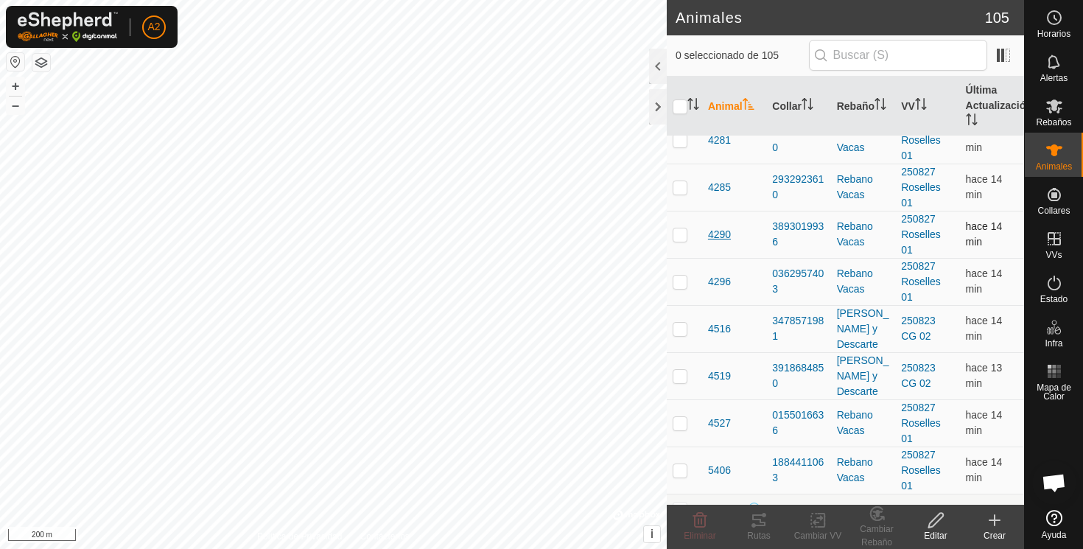
click at [718, 234] on span "4290" at bounding box center [719, 234] width 23 height 15
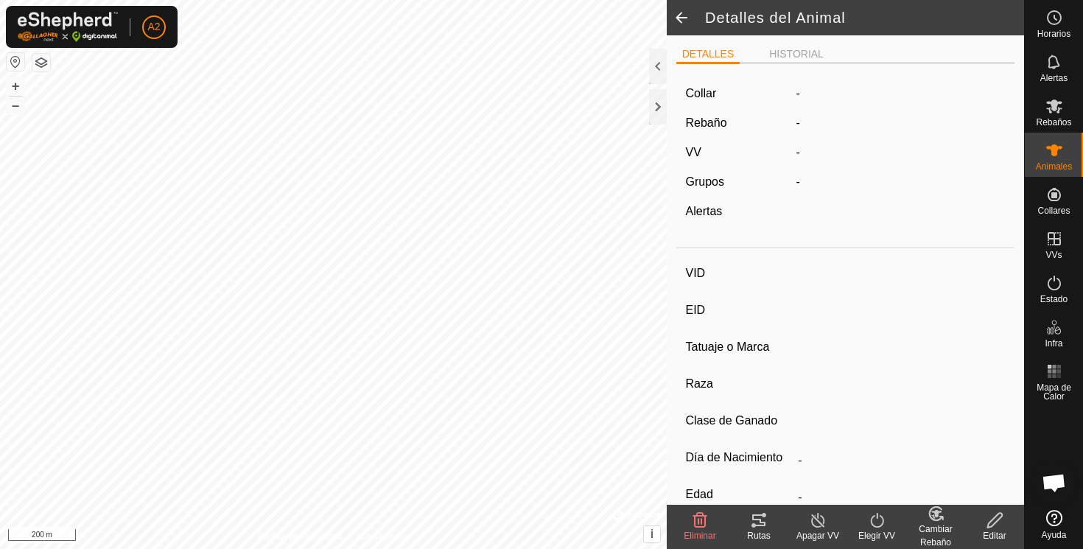
type input "4290"
type input "-"
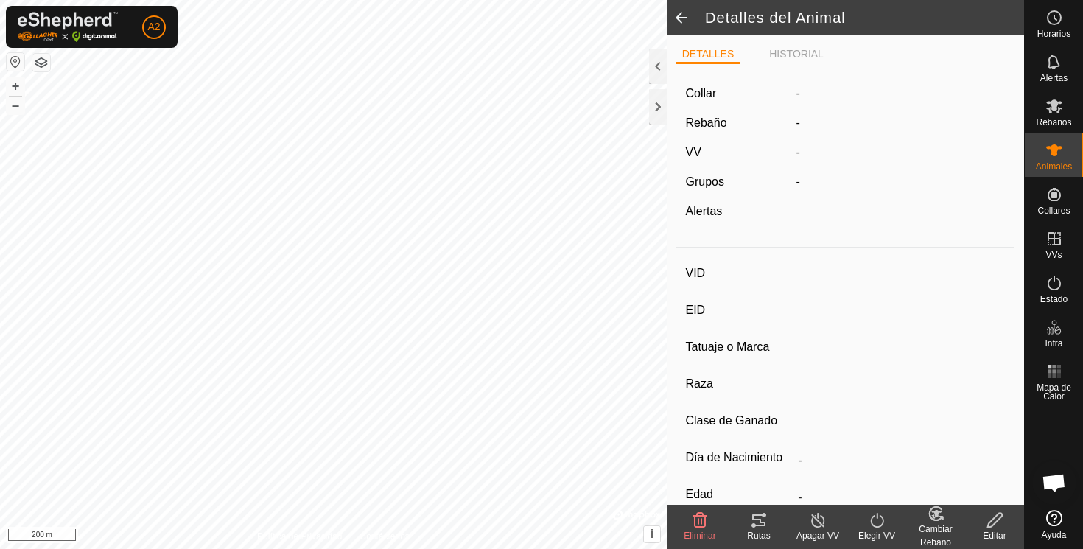
type input "03/2020"
type input "5 years 6 months"
type input "0 kg"
type input "-"
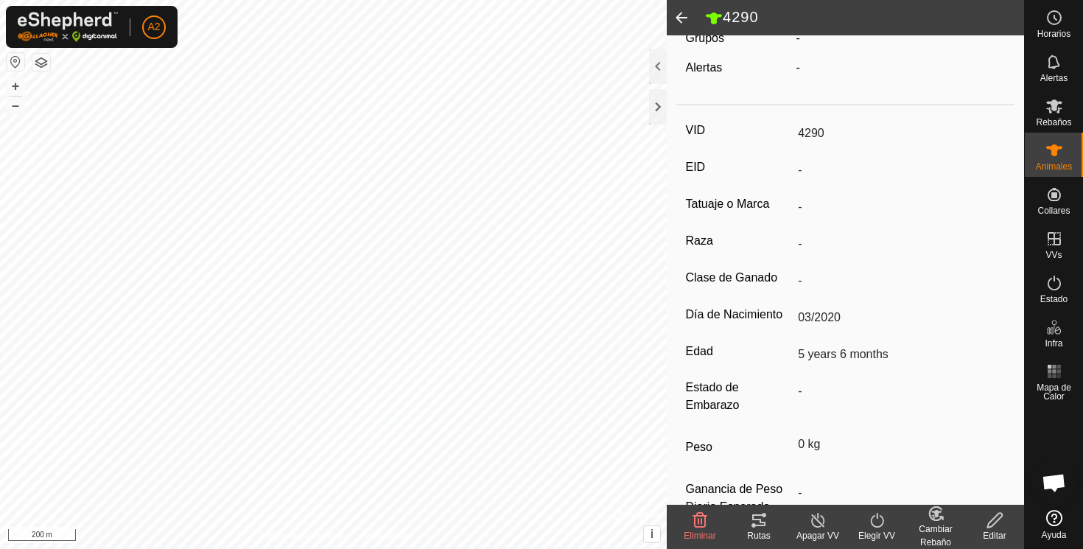
scroll to position [193, 0]
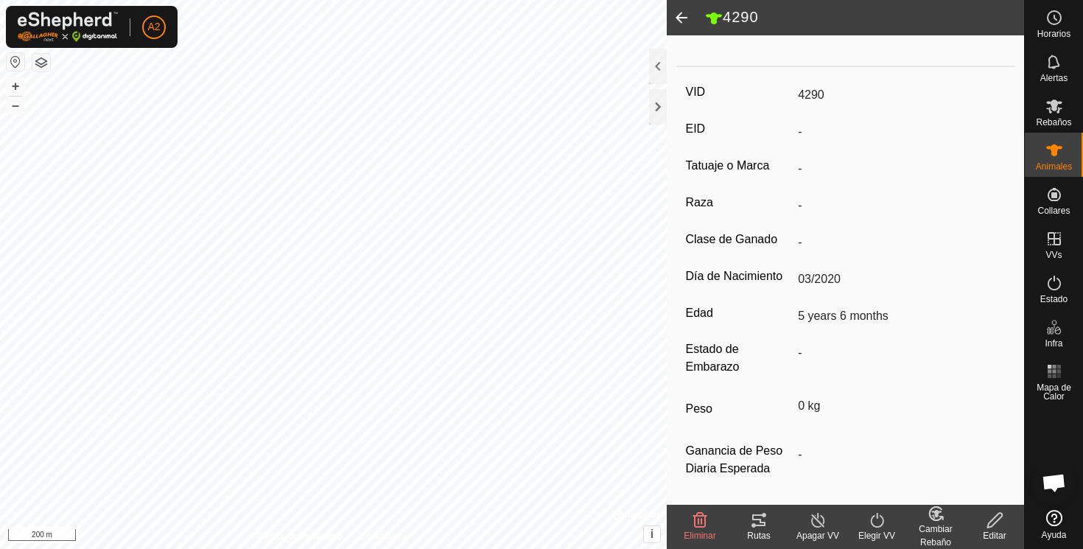
click at [996, 522] on icon at bounding box center [994, 520] width 15 height 15
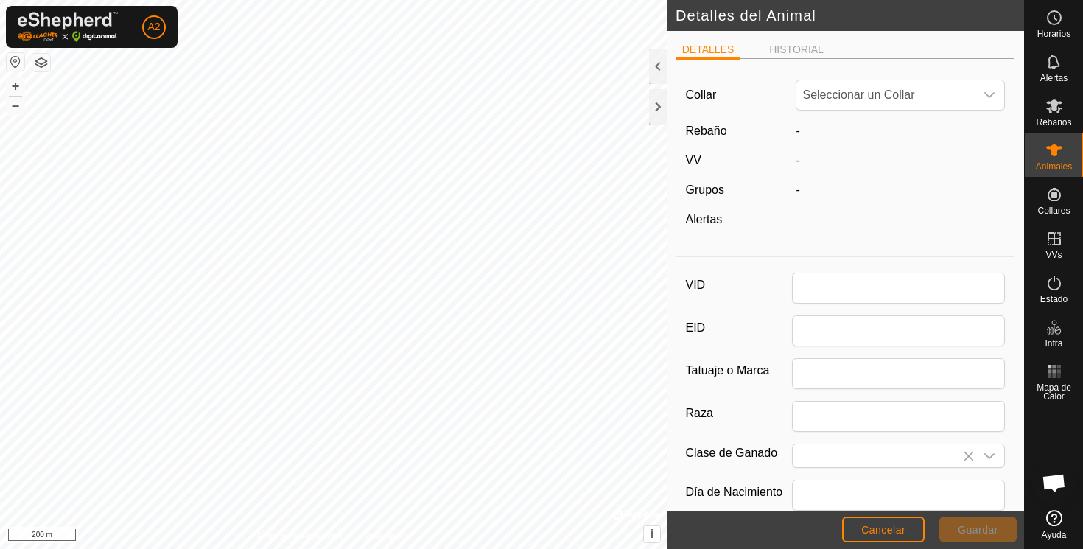
scroll to position [193, 0]
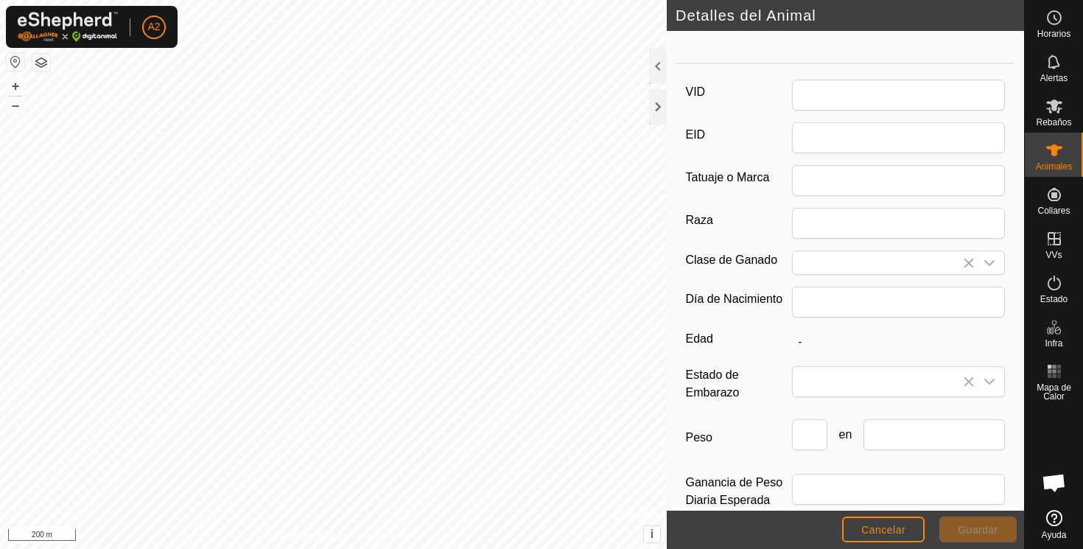
type input "4290"
type input "03/2020"
type input "5 years 6 months"
type input "0"
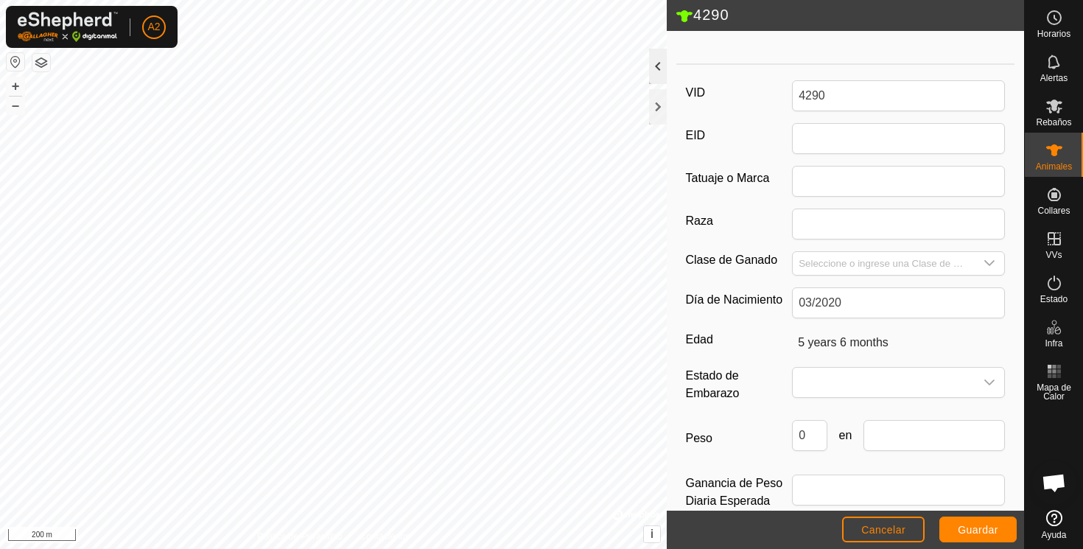
click at [656, 63] on div at bounding box center [658, 66] width 18 height 35
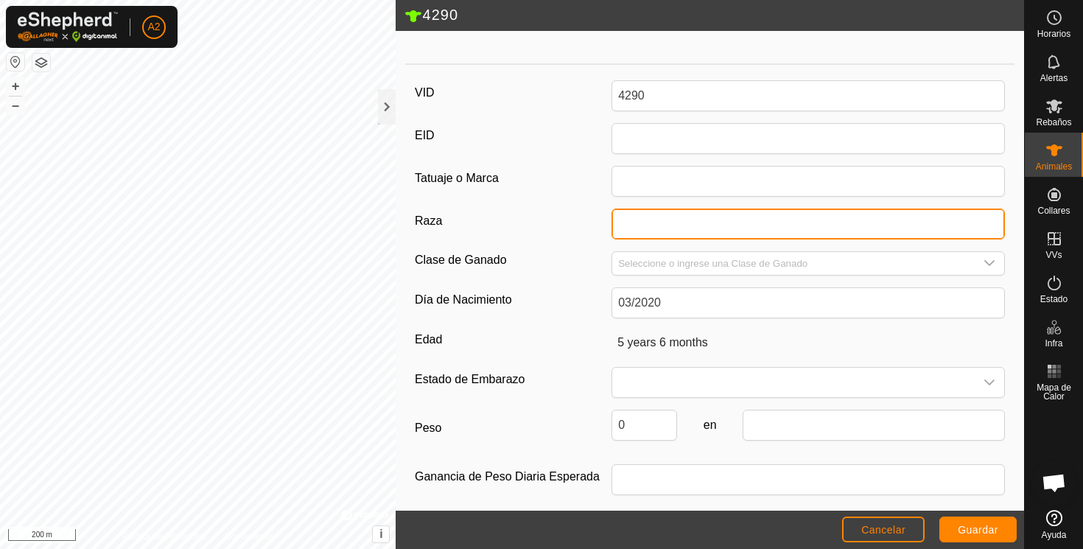
click at [634, 231] on input "Raza" at bounding box center [807, 223] width 393 height 31
type input "Aubrac"
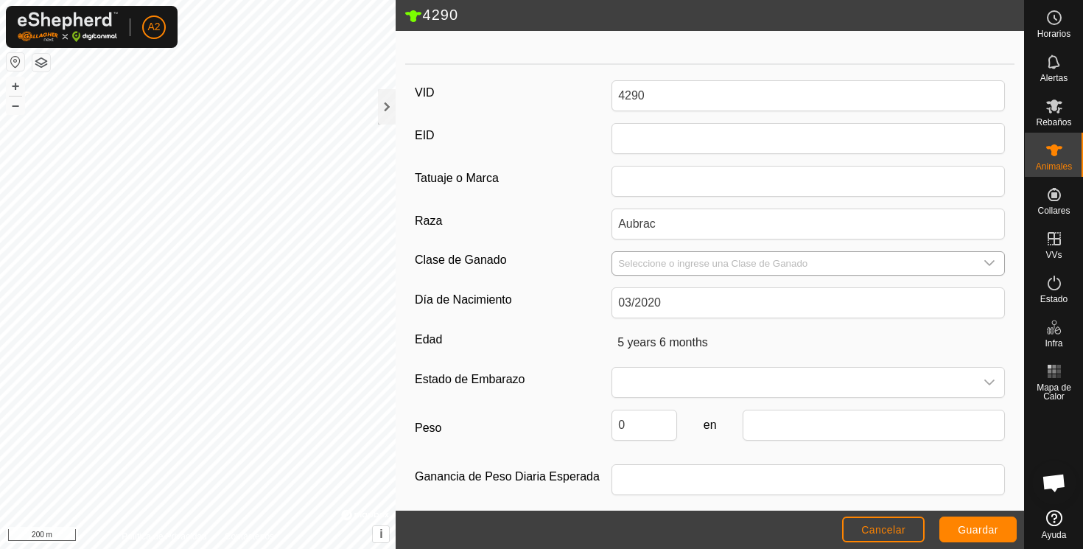
click at [690, 262] on input "Seleccione o ingrese una Clase de Ganado" at bounding box center [793, 263] width 362 height 23
click at [988, 264] on icon "dropdown trigger" at bounding box center [989, 263] width 12 height 12
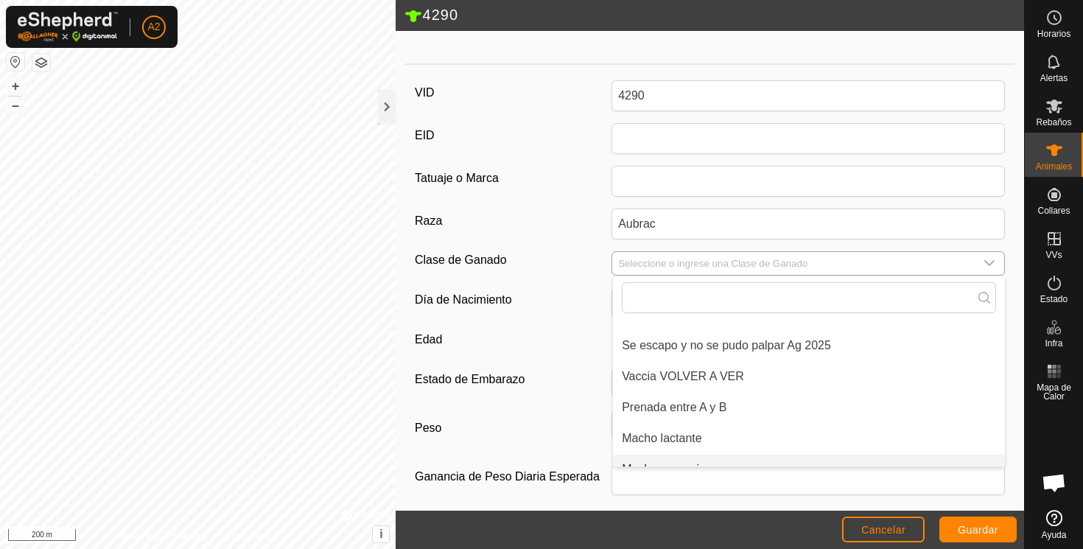
scroll to position [206, 0]
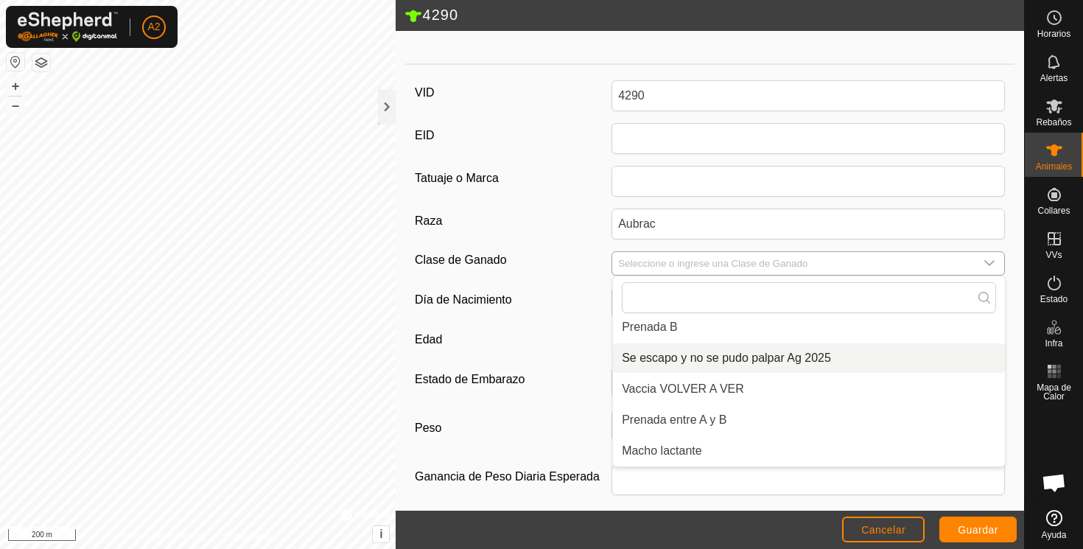
click at [668, 358] on li "Se escapo y no se pudo palpar Ag 2025" at bounding box center [809, 357] width 392 height 29
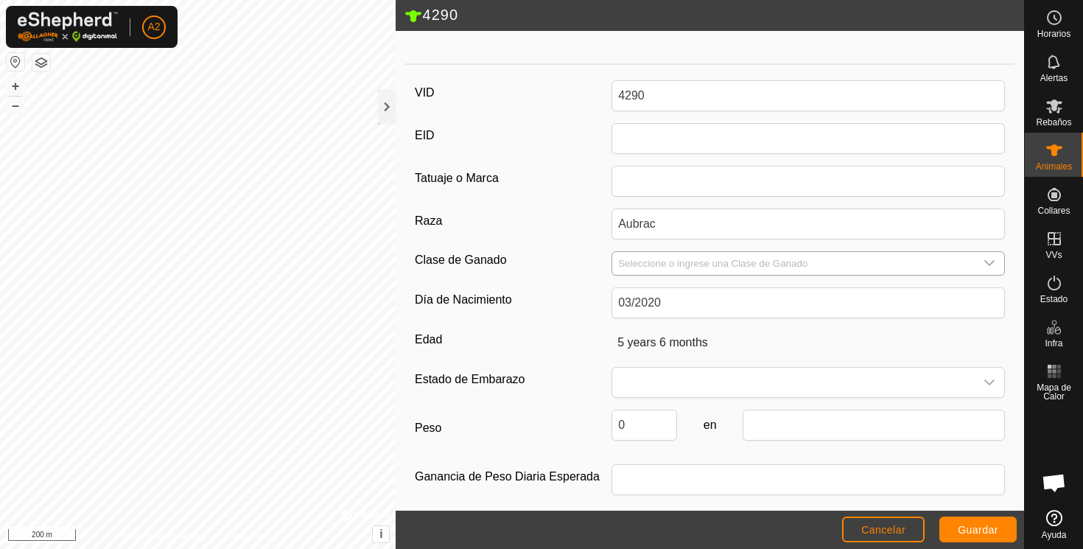
type input "Se escapo y no se pudo palpar Ag 2025"
click at [981, 533] on span "Guardar" at bounding box center [978, 530] width 41 height 12
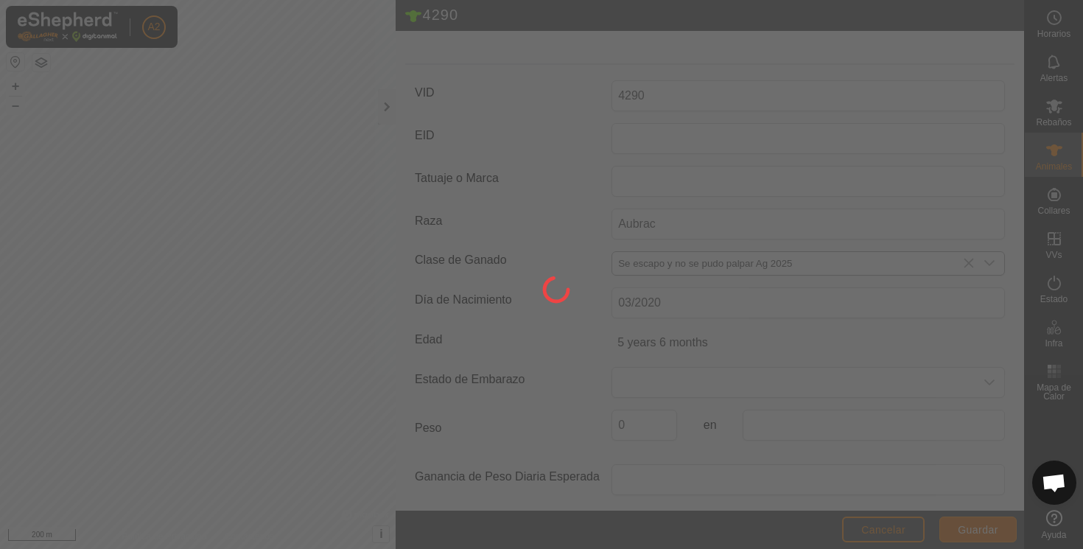
scroll to position [162, 0]
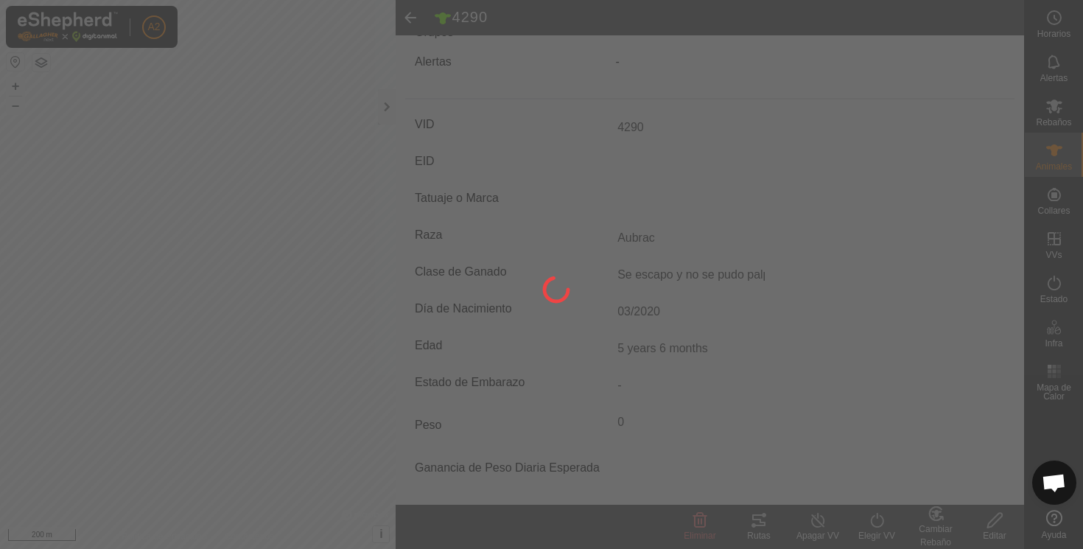
type input "-"
type input "Aubrac"
type input "0 kg"
type input "-"
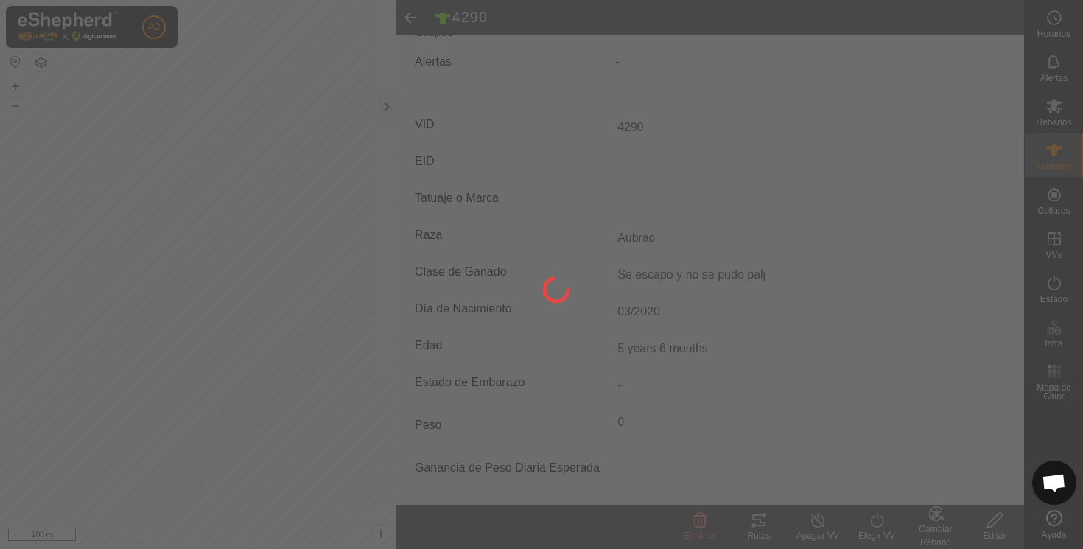
type input "Se escapo y no se pudo palpar Ag 2025"
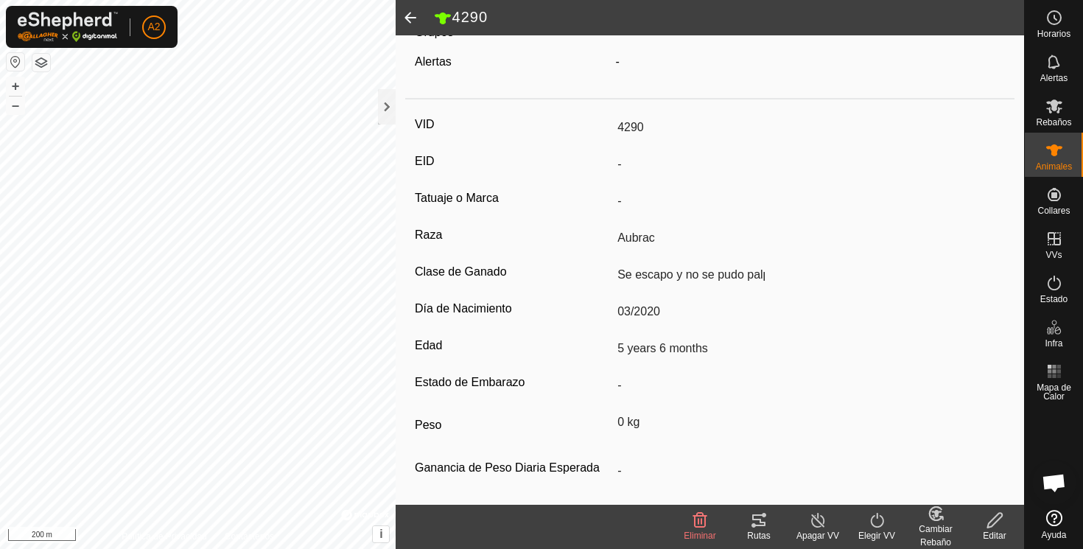
scroll to position [0, 0]
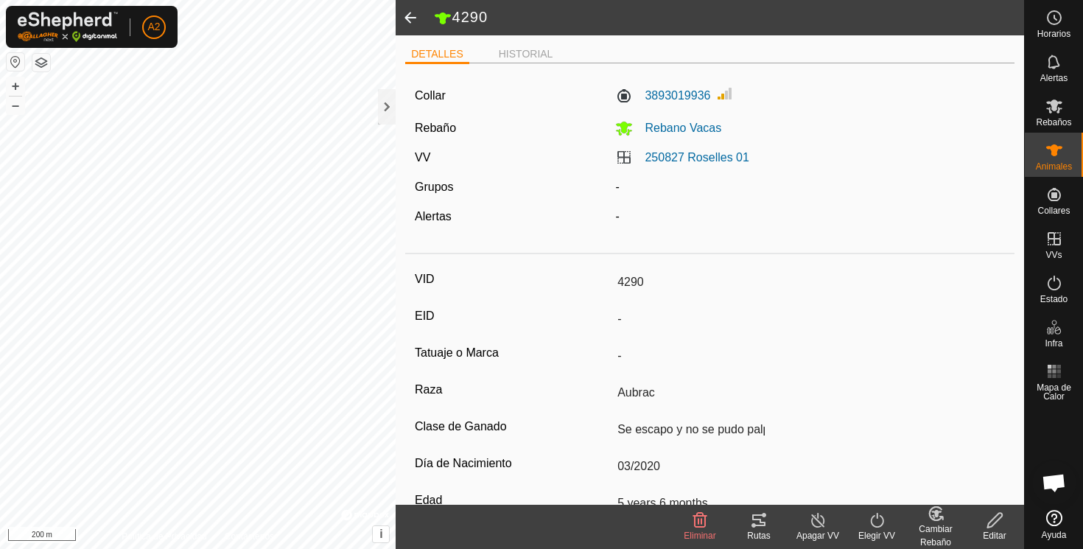
click at [410, 15] on span at bounding box center [410, 17] width 29 height 35
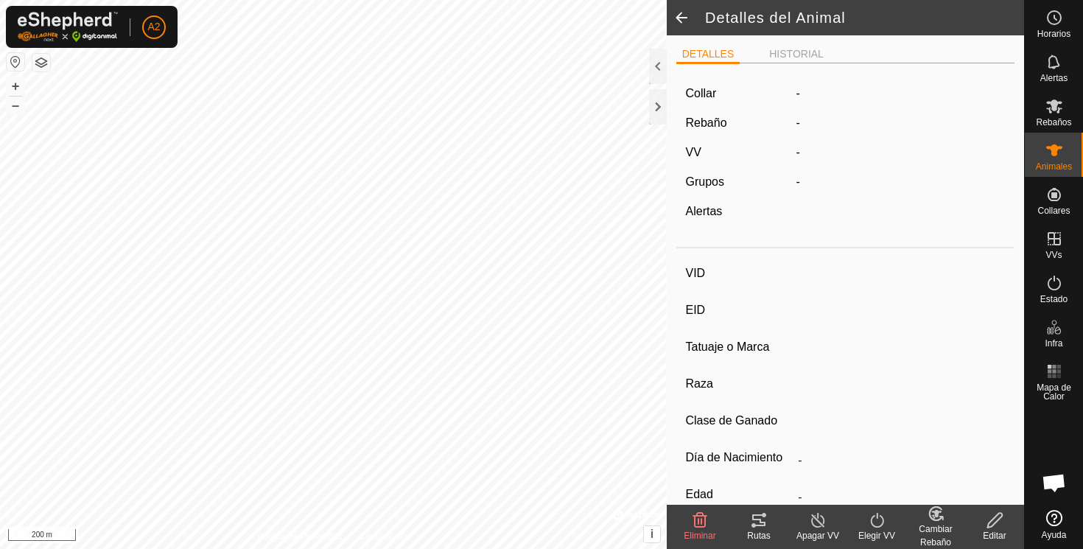
type input "4290"
type input "-"
type input "Aubrac"
type input "Se escapo y no se pudo palpar Ag 2025"
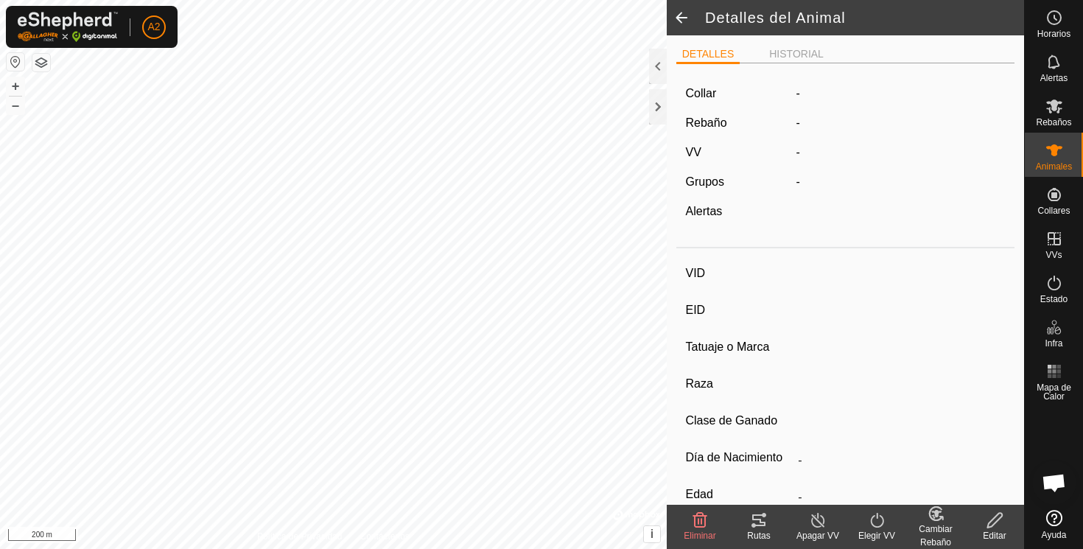
type input "03/2020"
type input "5 years 6 months"
type input "0 kg"
type input "-"
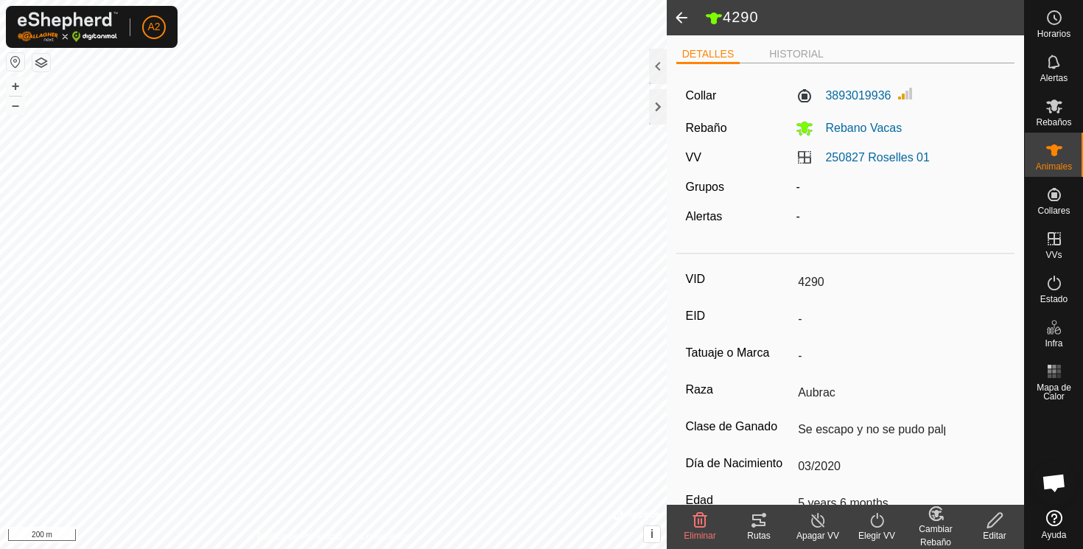
click at [682, 14] on span at bounding box center [681, 17] width 29 height 35
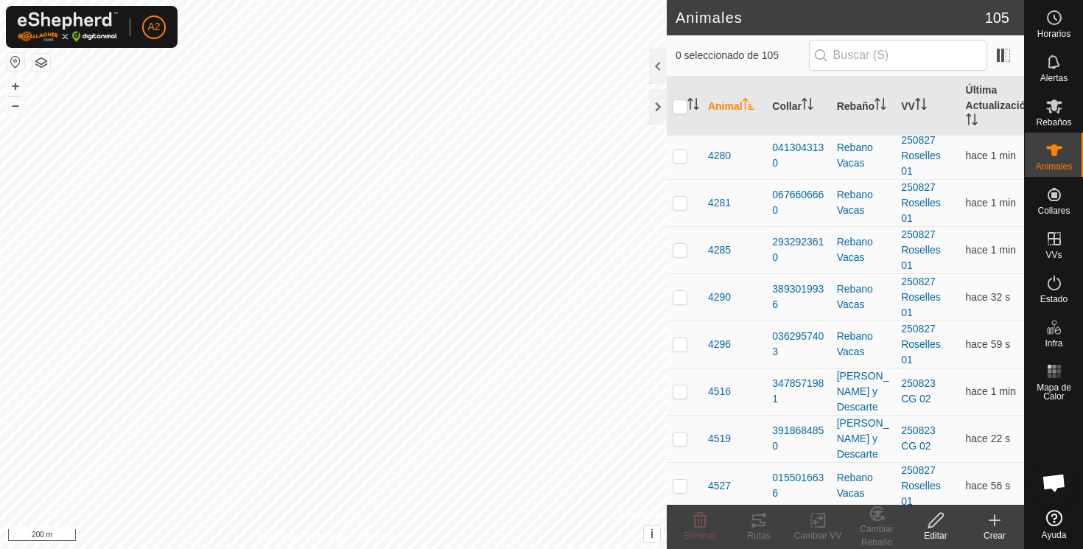
scroll to position [1455, 0]
click at [726, 340] on span "4296" at bounding box center [719, 342] width 23 height 15
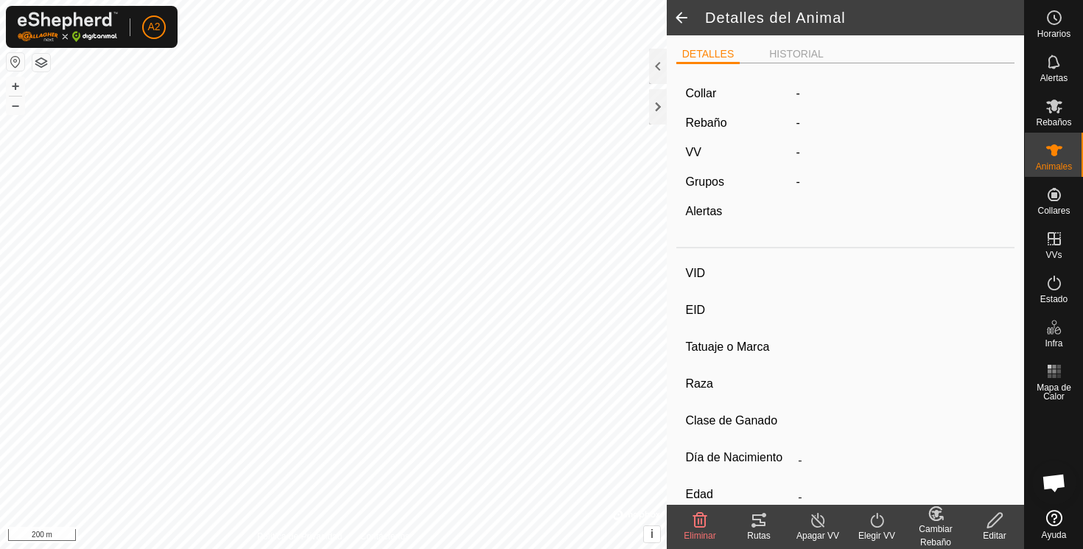
type input "4296"
type input "-"
type input "Aubrac"
type input "-"
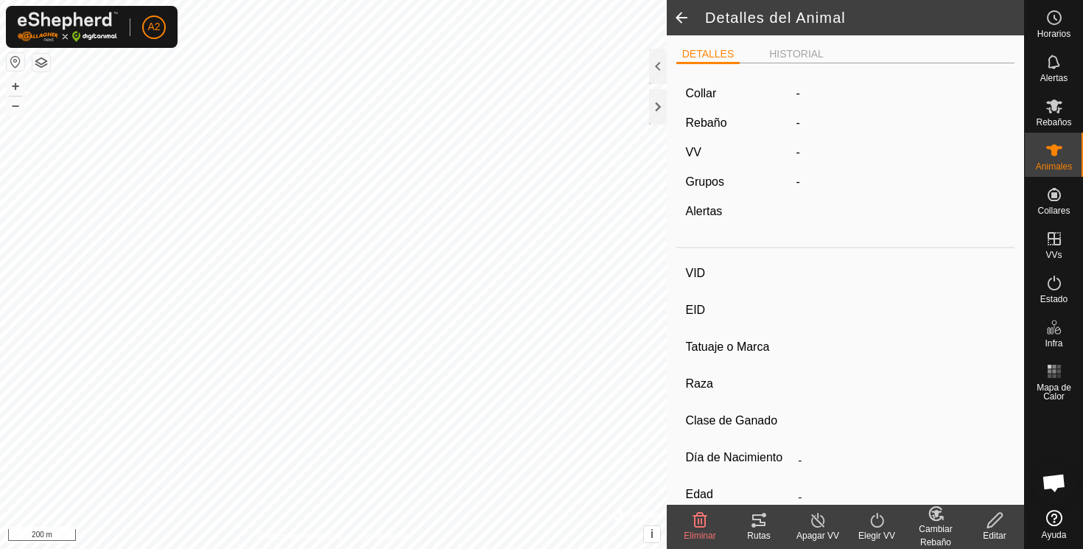
type input "03/2020"
type input "5 years 6 months"
type input "Vacía"
type input "372 kg"
type input "-"
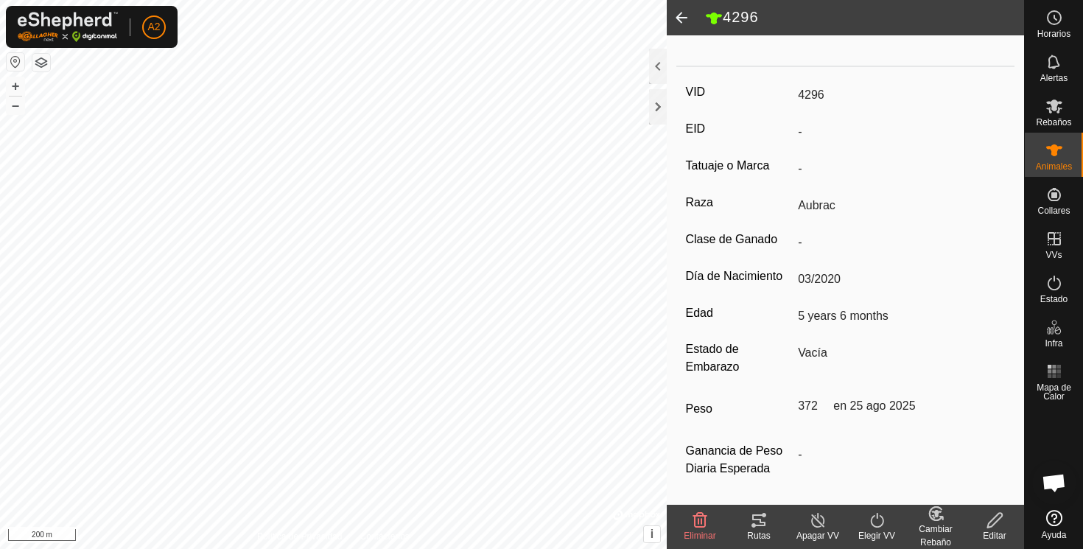
scroll to position [193, 0]
click at [679, 15] on span at bounding box center [681, 17] width 29 height 35
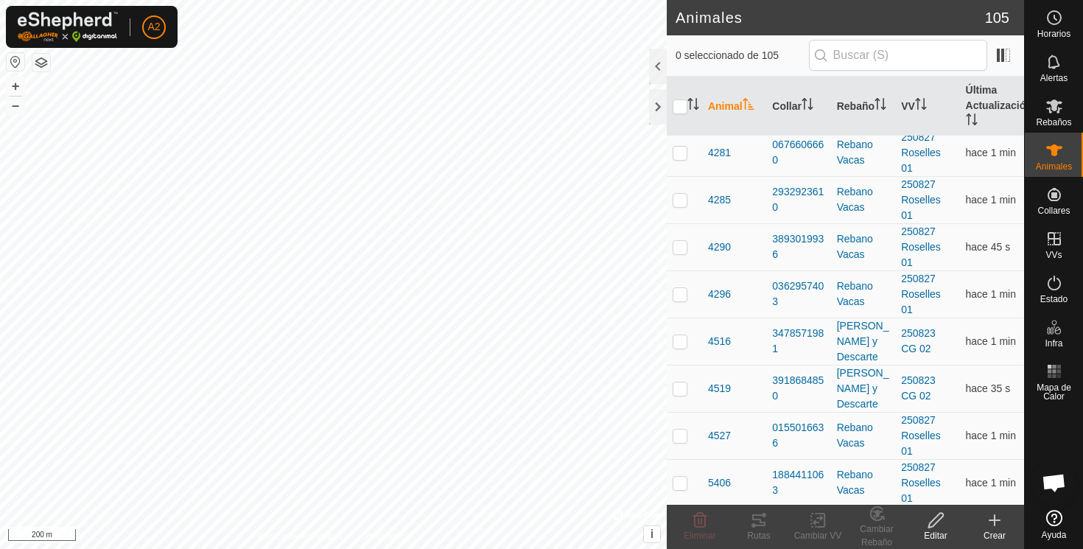
scroll to position [1520, 0]
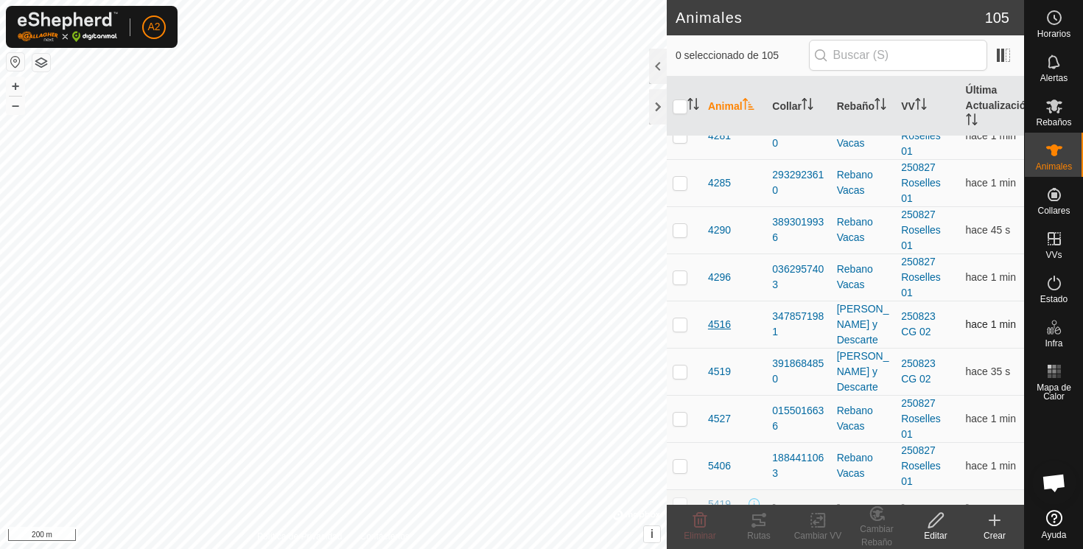
click at [715, 323] on span "4516" at bounding box center [719, 324] width 23 height 15
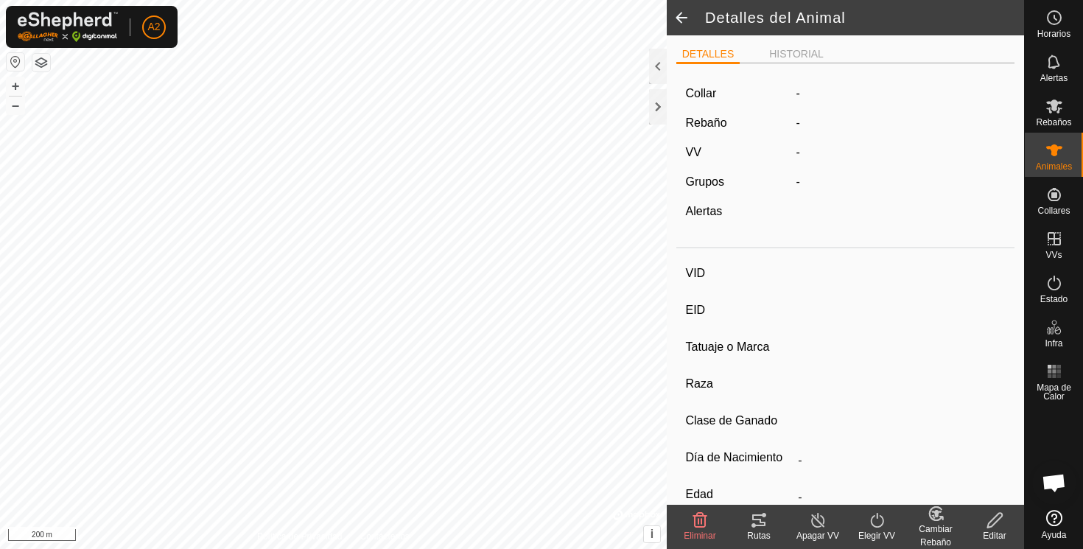
type input "4516"
type input "-"
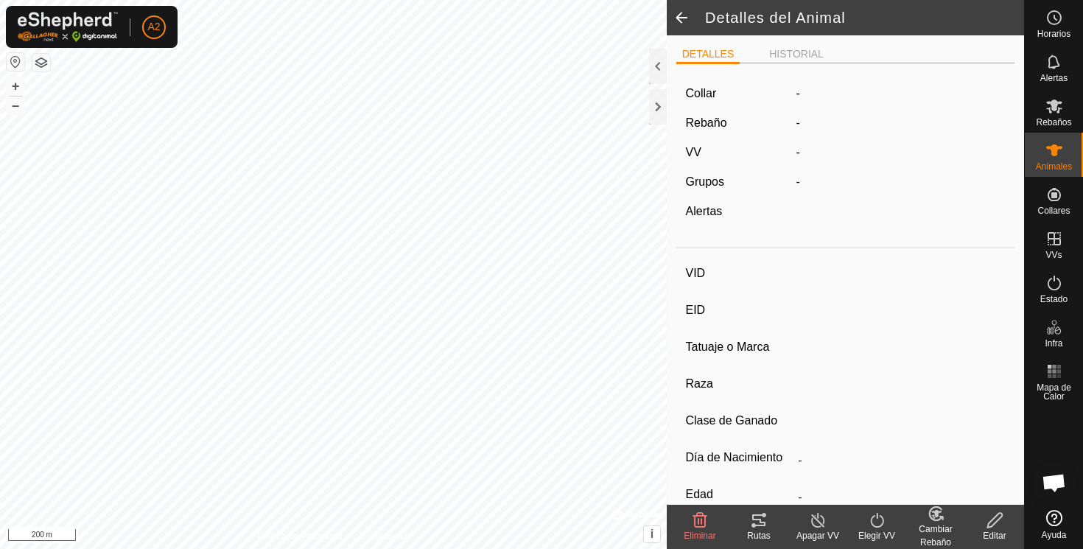
type input "0 kg"
type input "-"
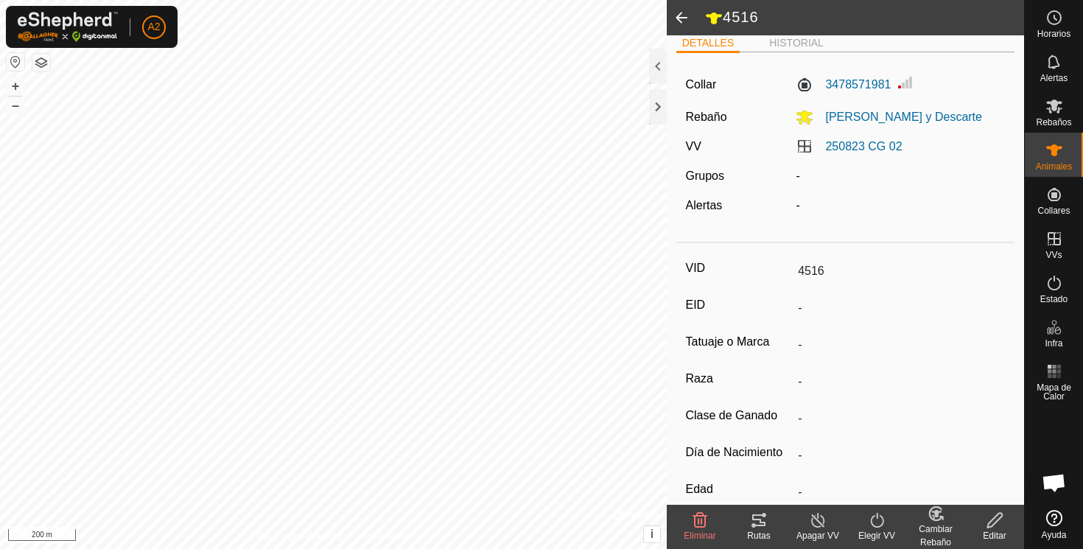
scroll to position [6, 0]
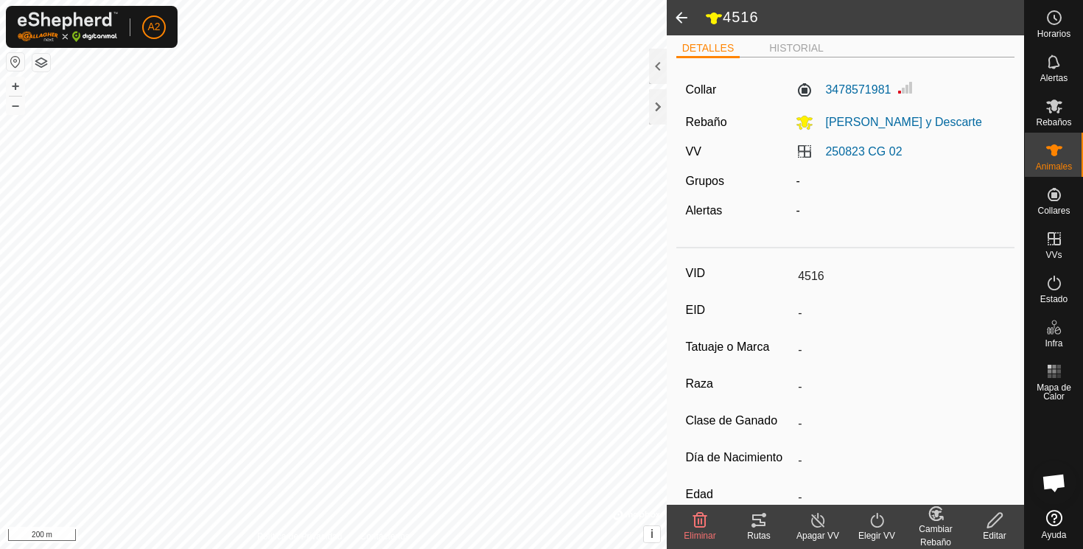
click at [992, 520] on icon at bounding box center [994, 520] width 15 height 15
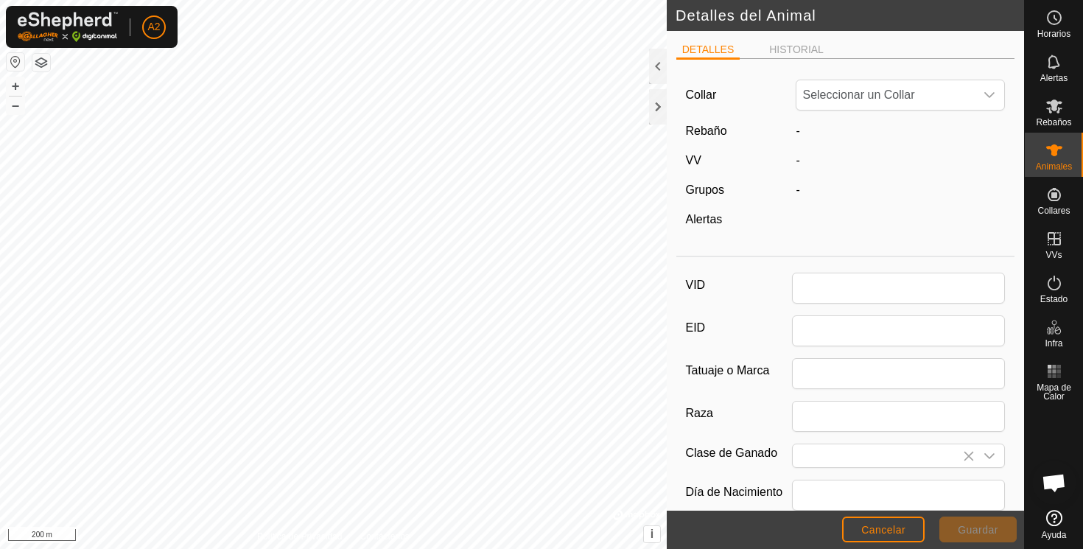
scroll to position [6, 0]
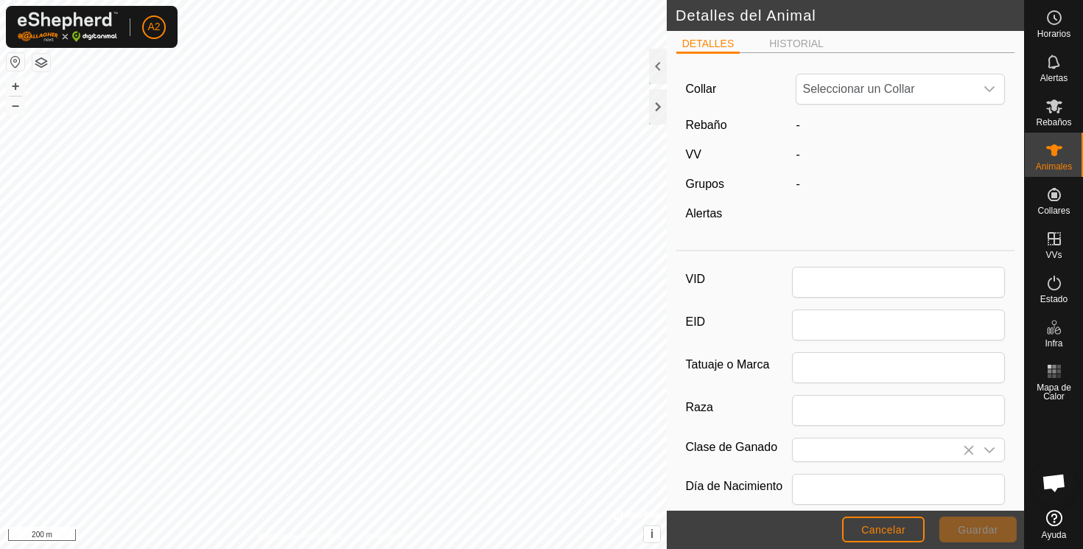
type input "4516"
type input "0"
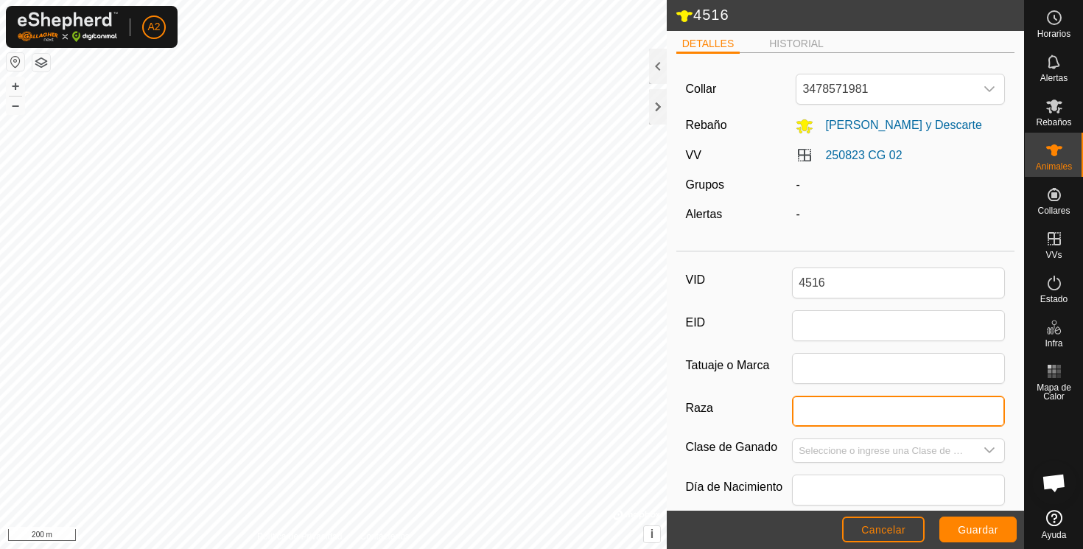
click at [818, 400] on input "Raza" at bounding box center [898, 411] width 213 height 31
type input "Aubrac"
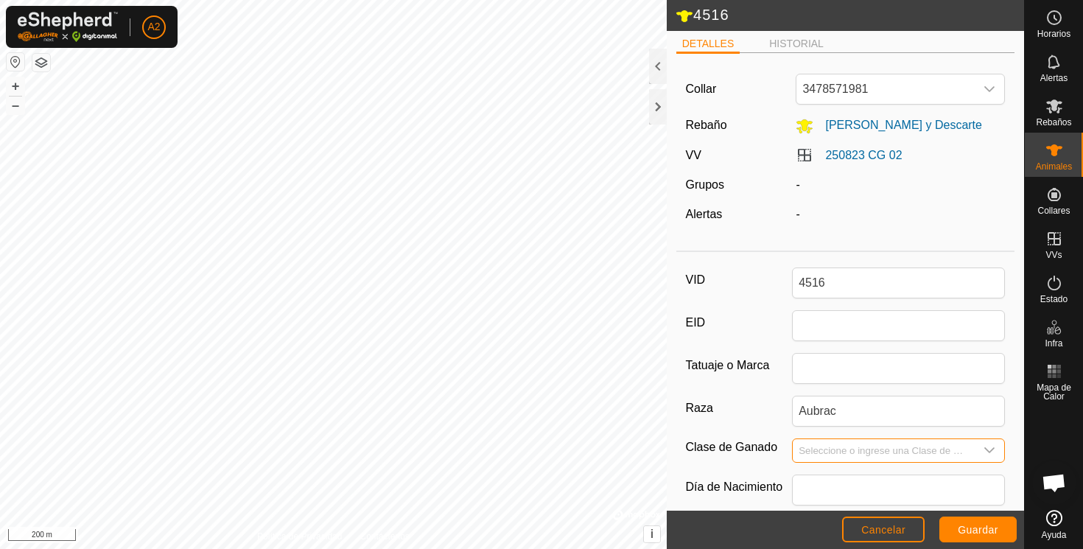
click at [828, 449] on input "Seleccione o ingrese una Clase de Ganado" at bounding box center [884, 450] width 182 height 23
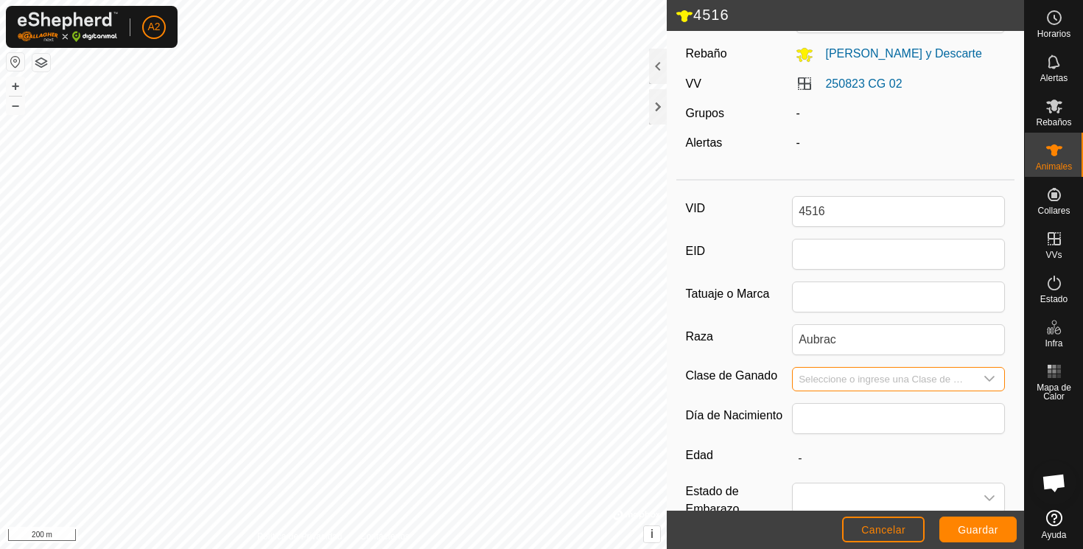
scroll to position [97, 0]
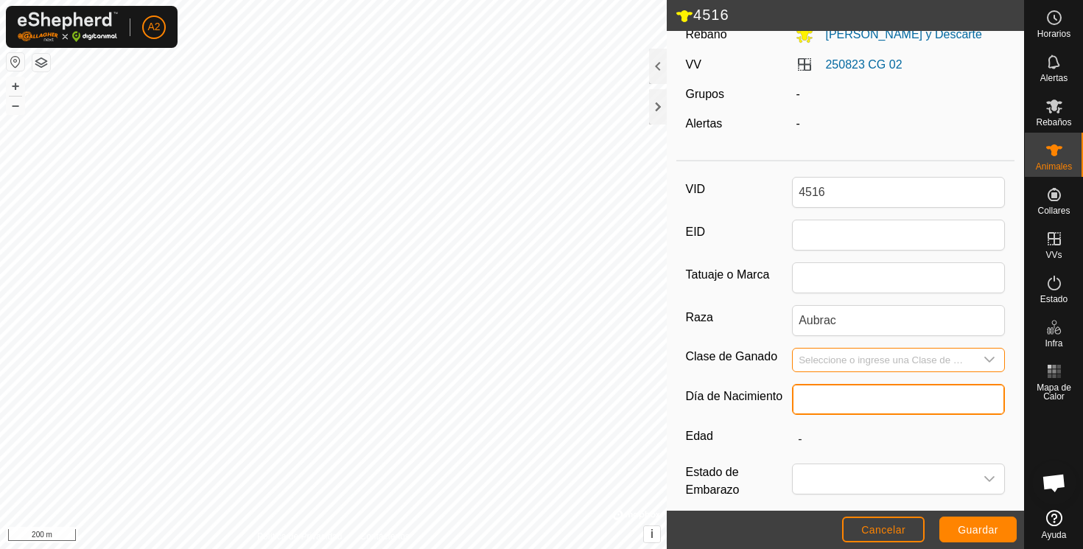
click at [826, 396] on input "text" at bounding box center [898, 399] width 213 height 31
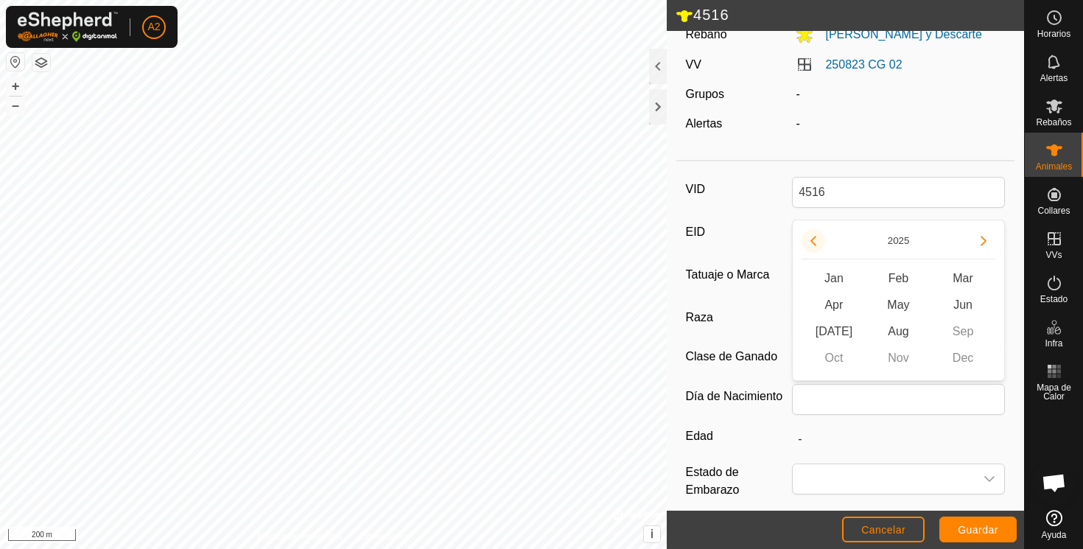
click at [815, 239] on button "Previous Year" at bounding box center [814, 241] width 24 height 24
click at [815, 239] on icon "Previous Year" at bounding box center [813, 241] width 12 height 12
click at [815, 239] on button "Previous Year" at bounding box center [814, 241] width 24 height 24
click at [815, 239] on icon "Previous Year" at bounding box center [813, 241] width 12 height 12
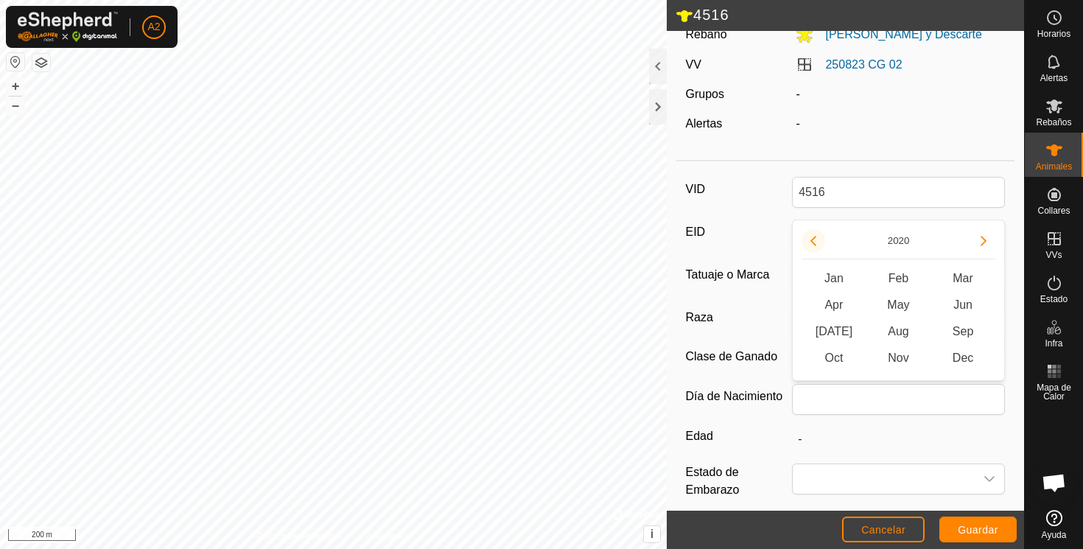
click at [815, 239] on button "Previous Year" at bounding box center [814, 241] width 24 height 24
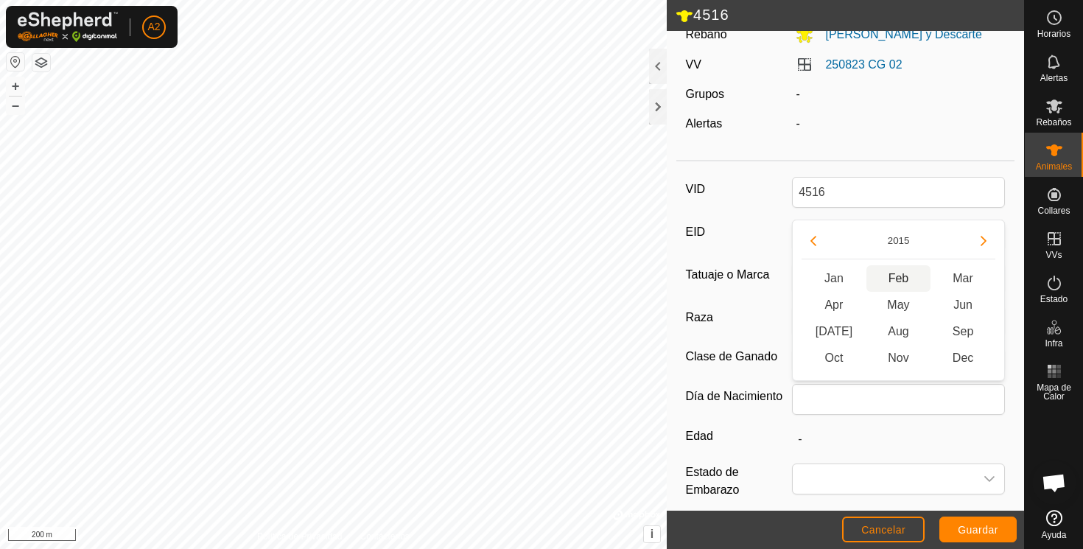
click at [902, 276] on span "Feb" at bounding box center [898, 278] width 65 height 27
type input "02/2015"
type input "10 years 8 months"
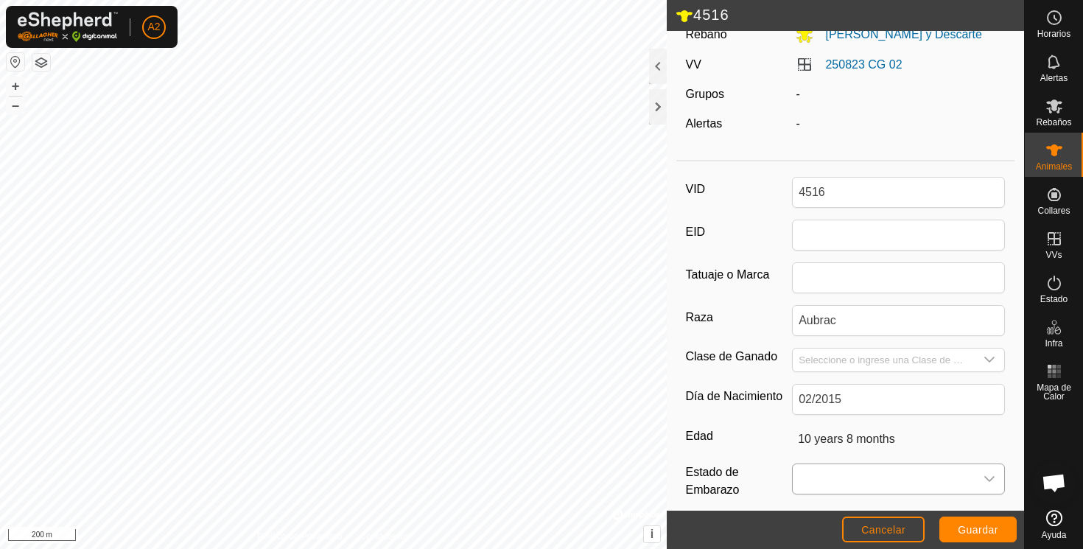
click at [848, 480] on span at bounding box center [884, 478] width 182 height 29
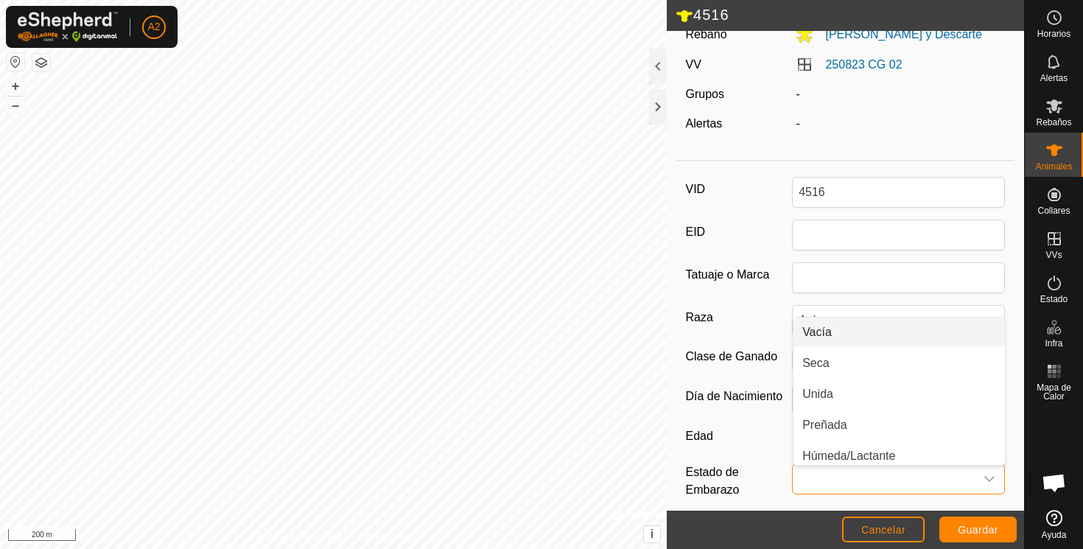
click at [821, 328] on li "Vacía" at bounding box center [898, 332] width 211 height 29
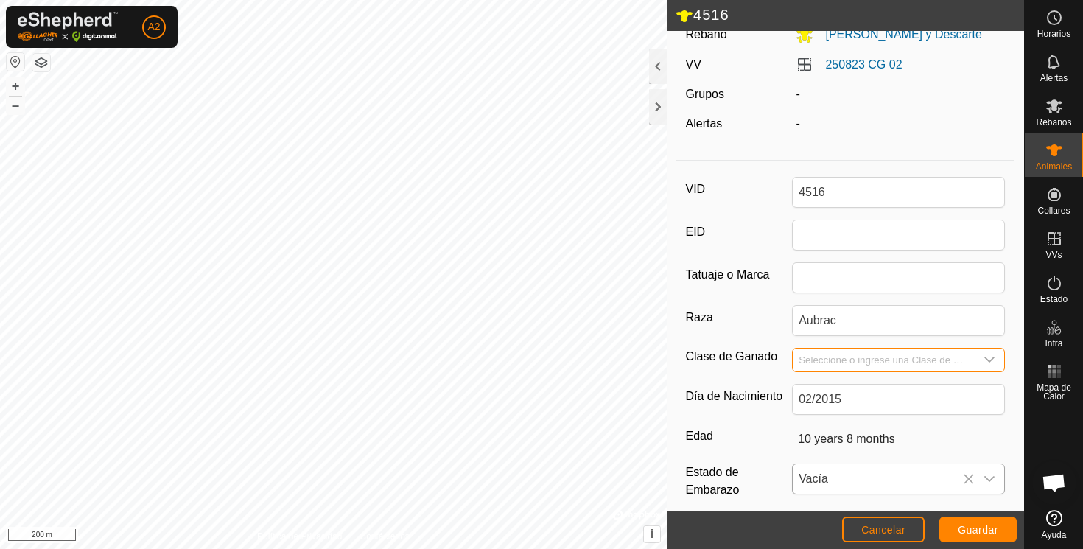
click at [827, 354] on input "Seleccione o ingrese una Clase de Ganado" at bounding box center [884, 359] width 182 height 23
click at [656, 58] on div at bounding box center [658, 66] width 18 height 35
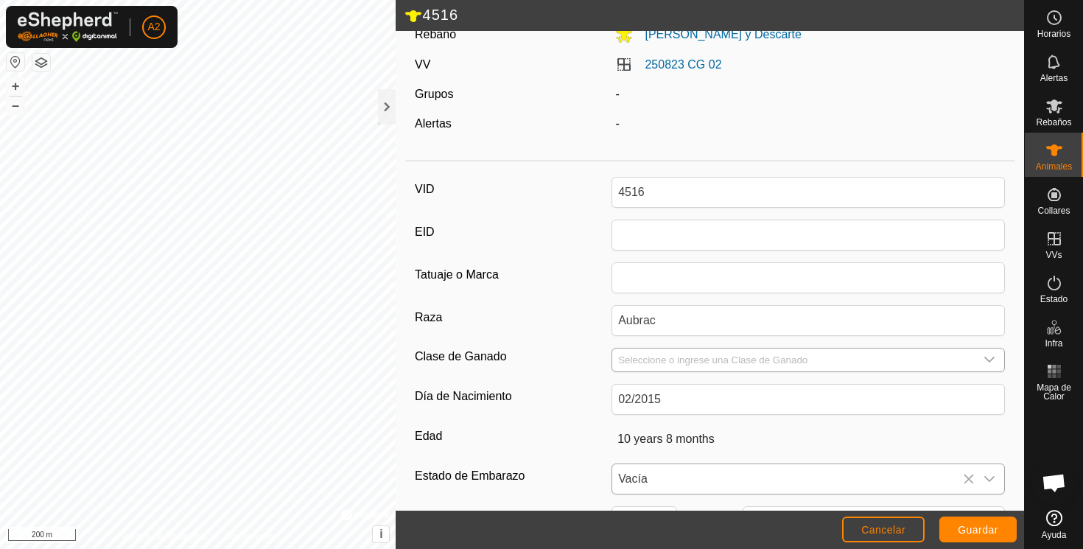
click at [987, 358] on icon "dropdown trigger" at bounding box center [990, 360] width 10 height 6
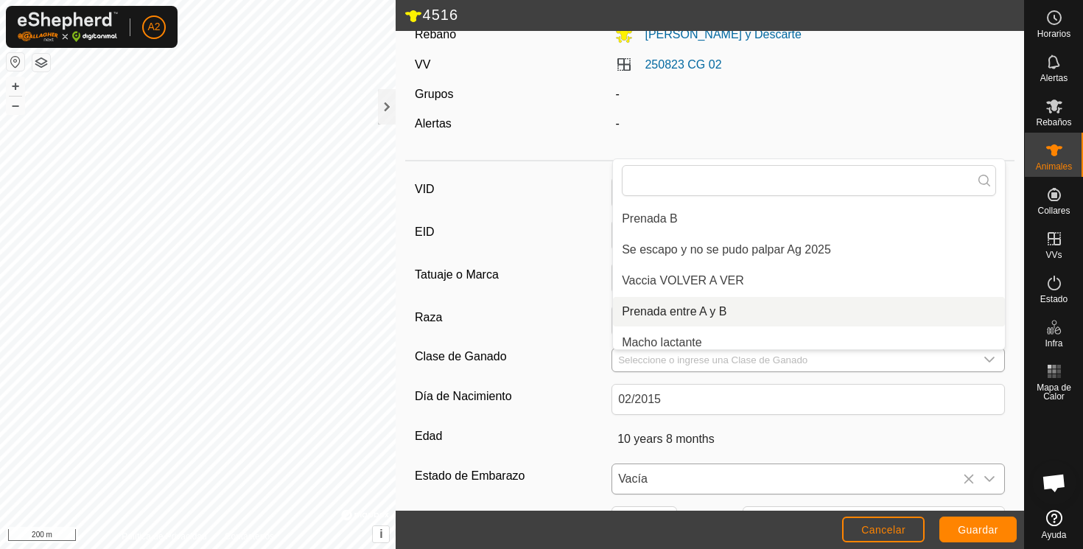
scroll to position [203, 0]
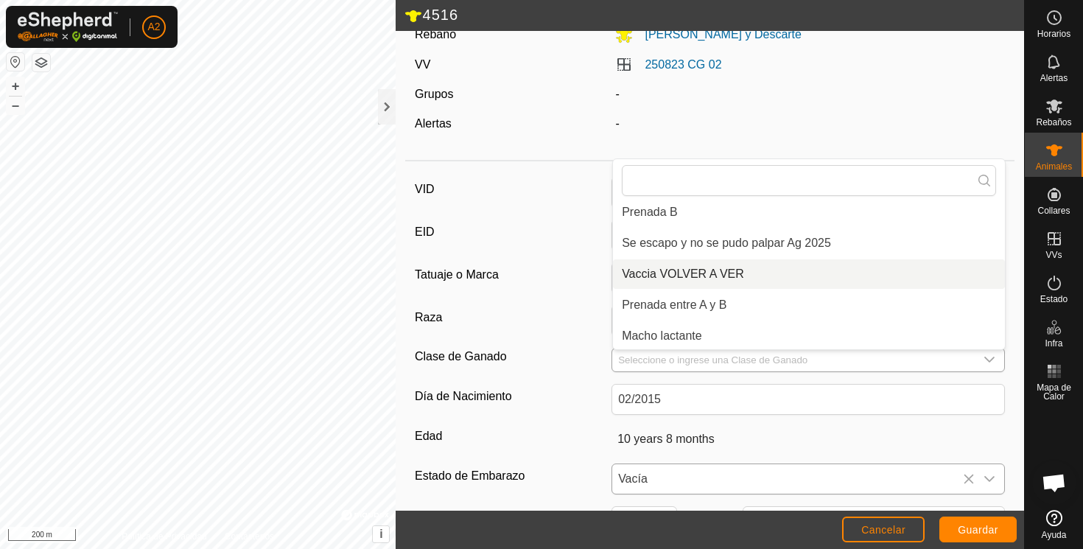
click at [741, 270] on li "Vaccia VOLVER A VER" at bounding box center [809, 273] width 392 height 29
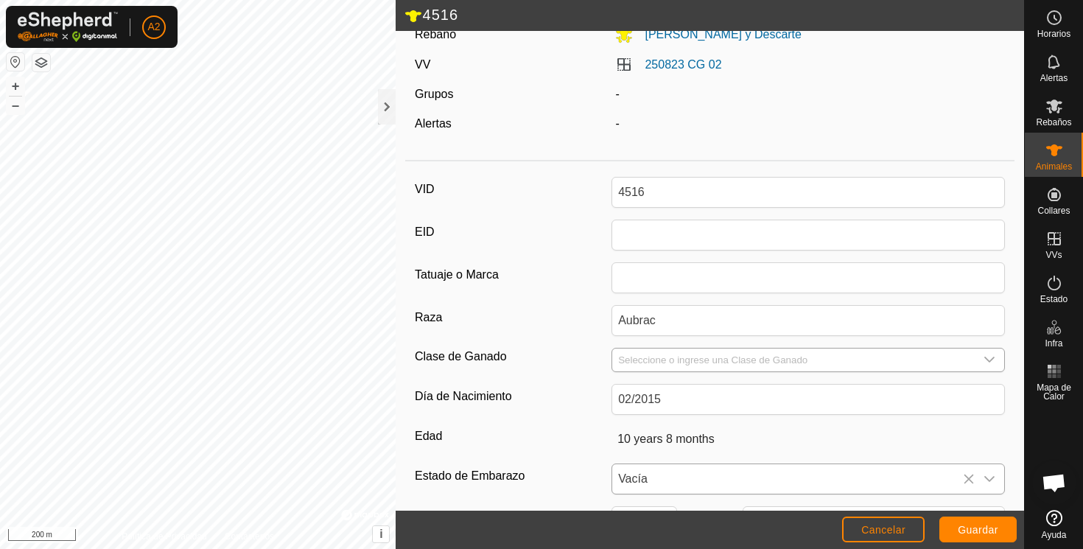
type input "Vaccia VOLVER A VER"
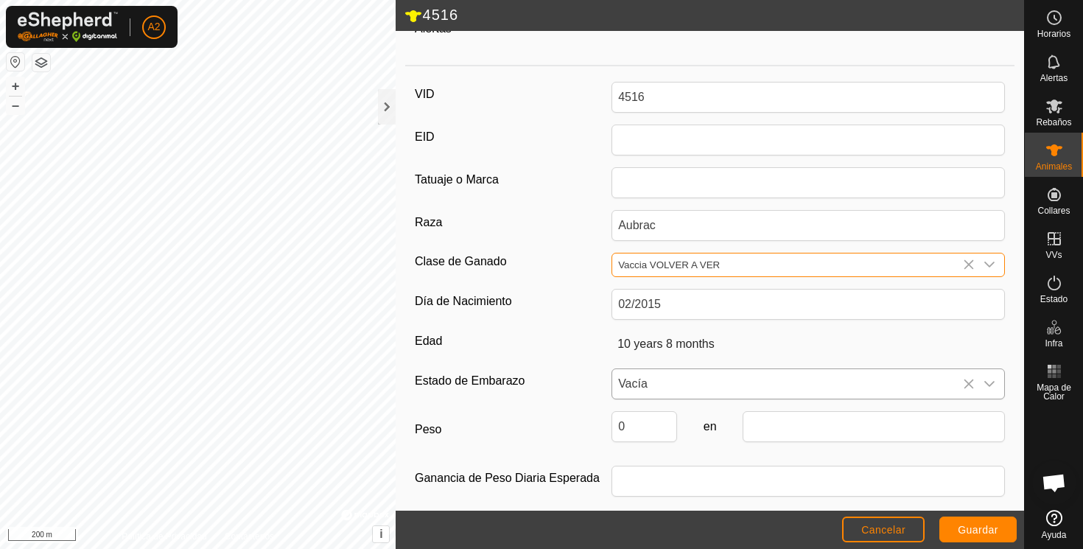
scroll to position [199, 0]
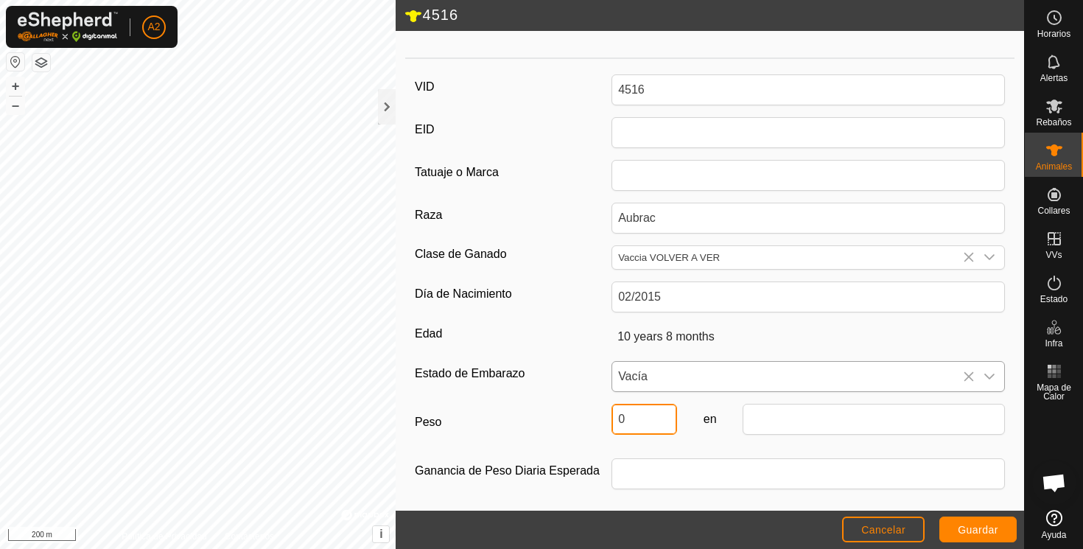
click at [643, 412] on input "0" at bounding box center [644, 419] width 66 height 31
type input "570"
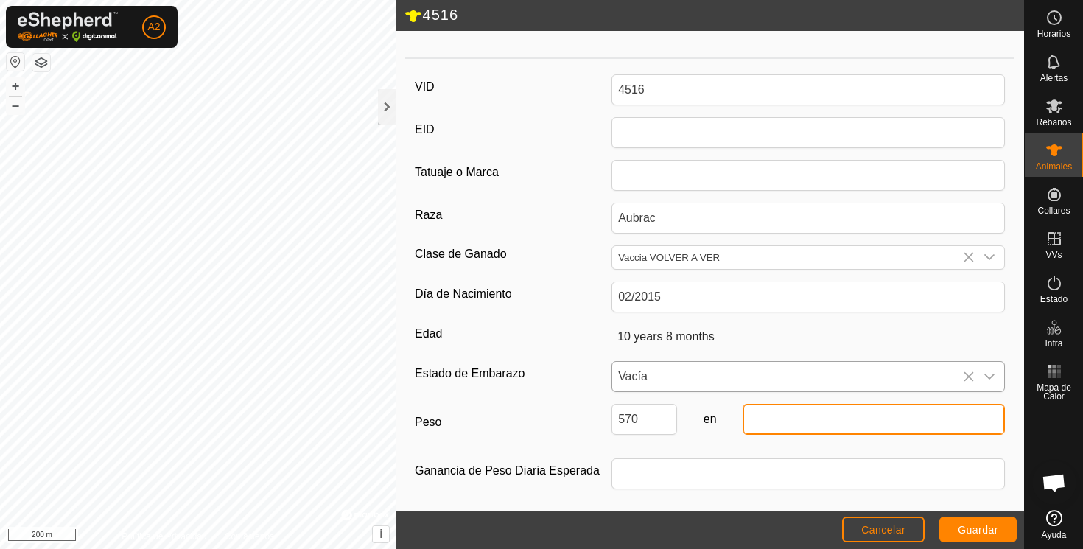
click at [793, 427] on input "text" at bounding box center [874, 419] width 262 height 31
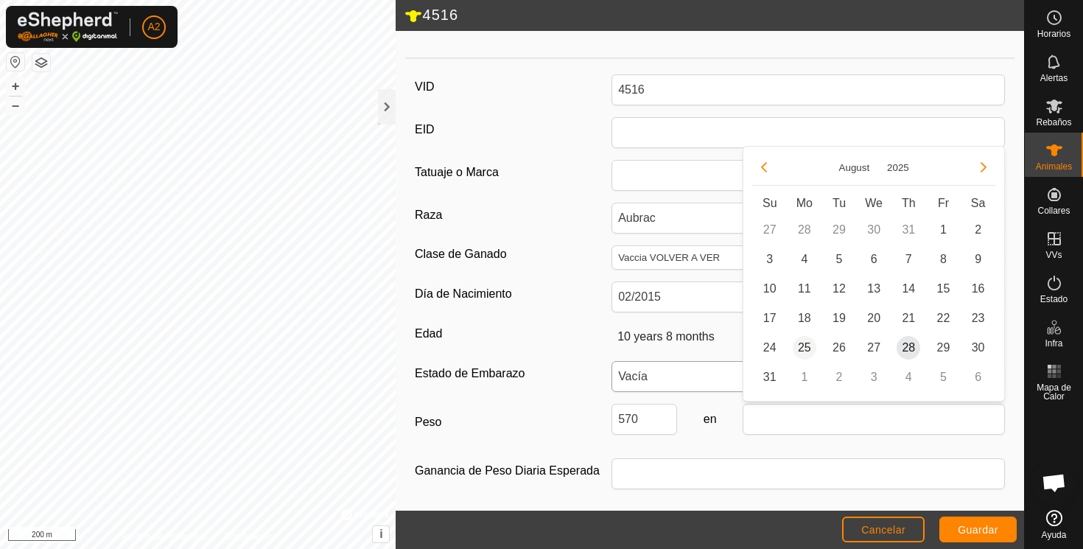
click at [804, 346] on span "25" at bounding box center [805, 348] width 24 height 24
type input "[DATE]"
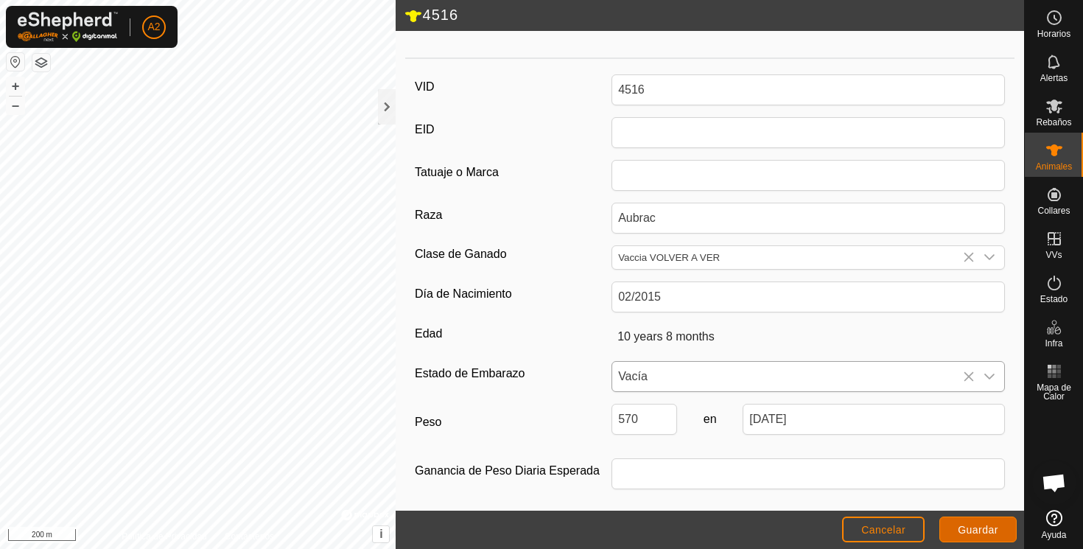
click at [974, 525] on span "Guardar" at bounding box center [978, 530] width 41 height 12
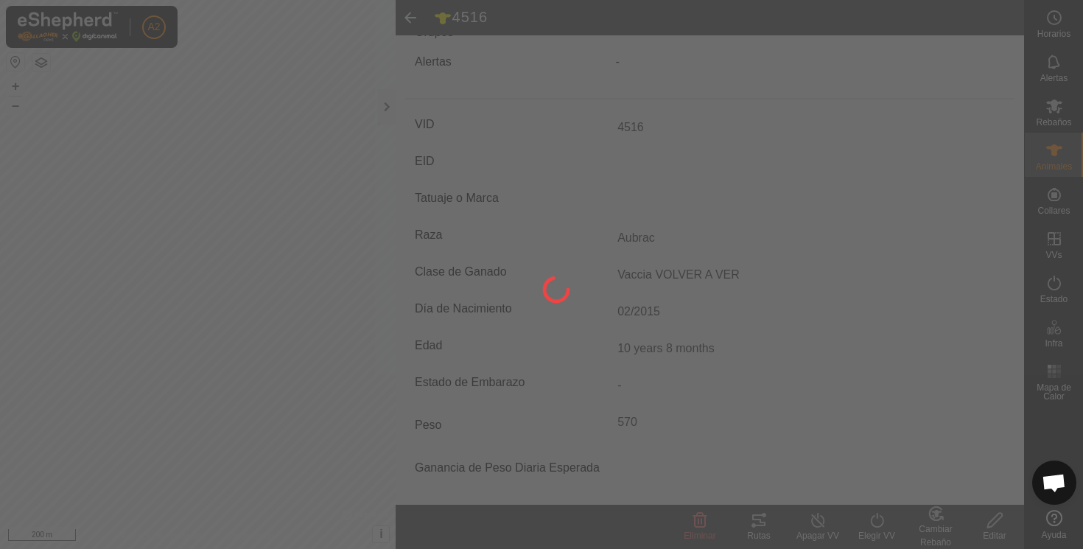
scroll to position [162, 0]
type input "-"
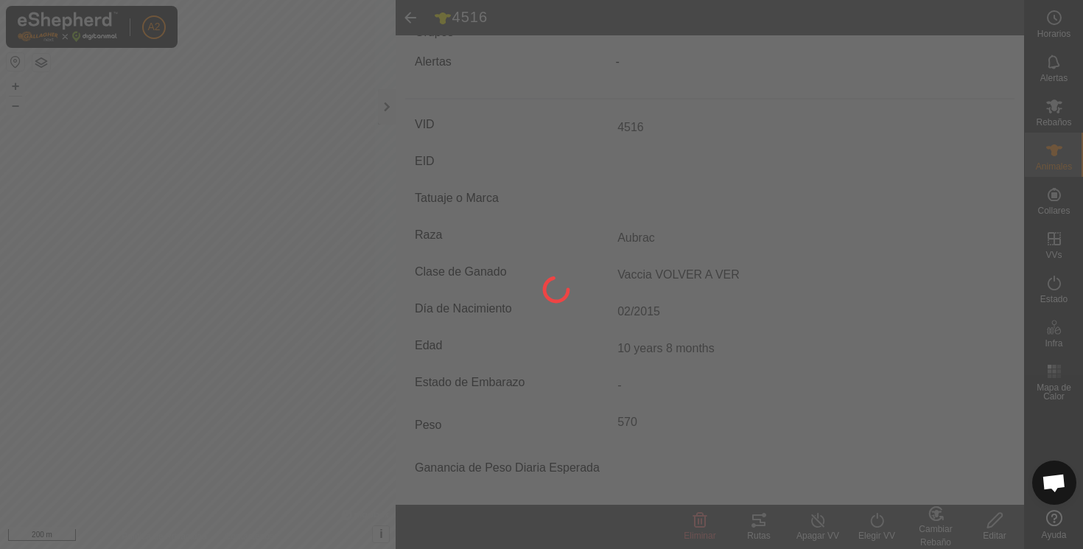
type input "0 kg"
type input "-"
type input "Aubrac"
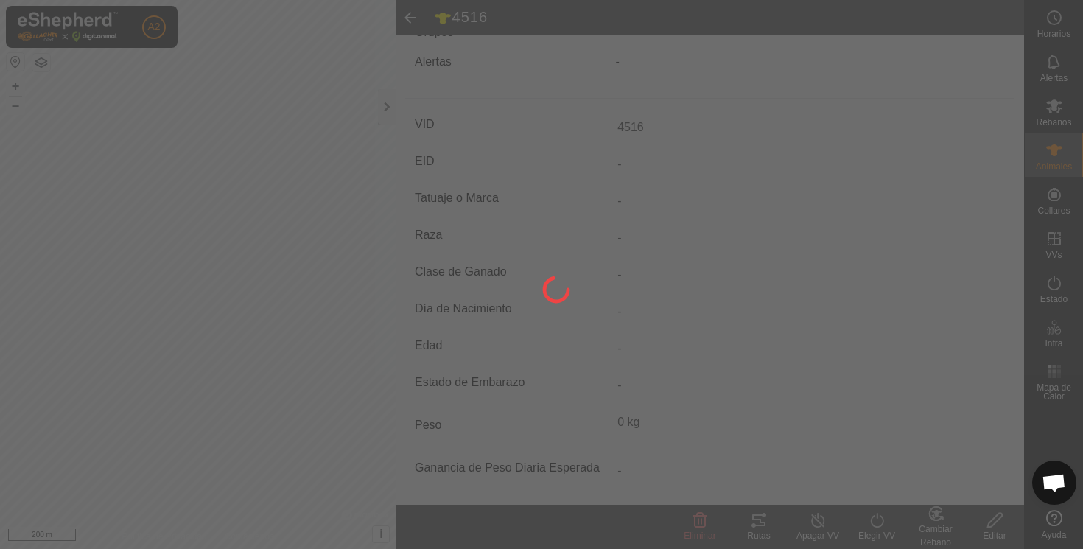
type input "10 years 8 months"
type input "570 kg"
type input "Vaccia VOLVER A VER"
type input "02/2015"
type input "Vacía"
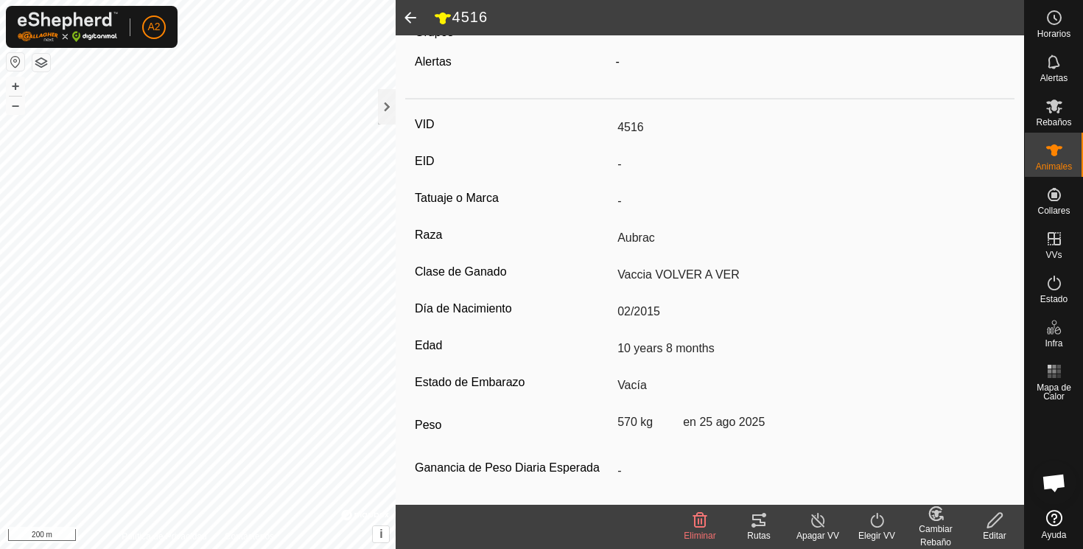
click at [415, 15] on span at bounding box center [410, 17] width 29 height 35
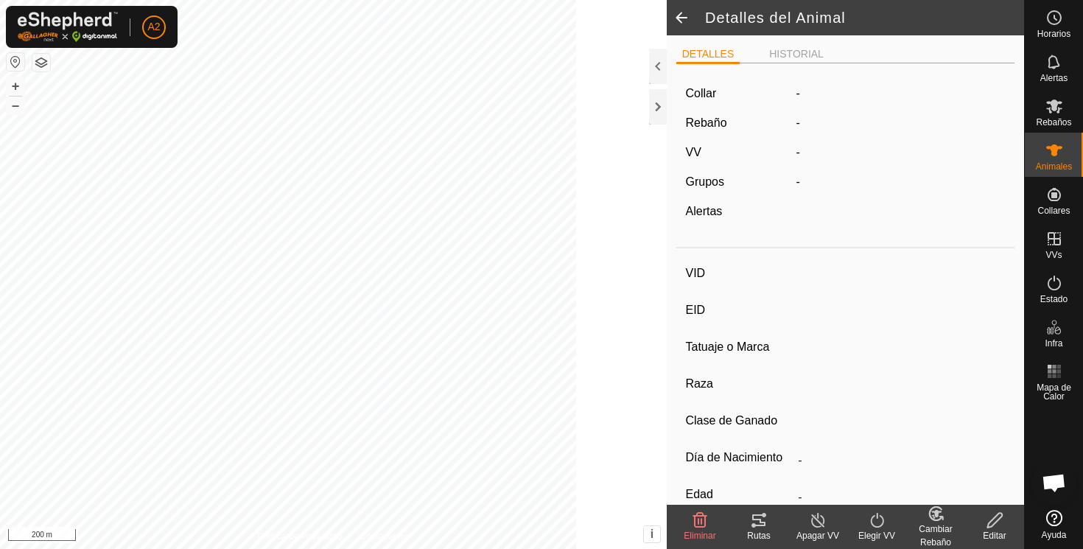
scroll to position [156, 0]
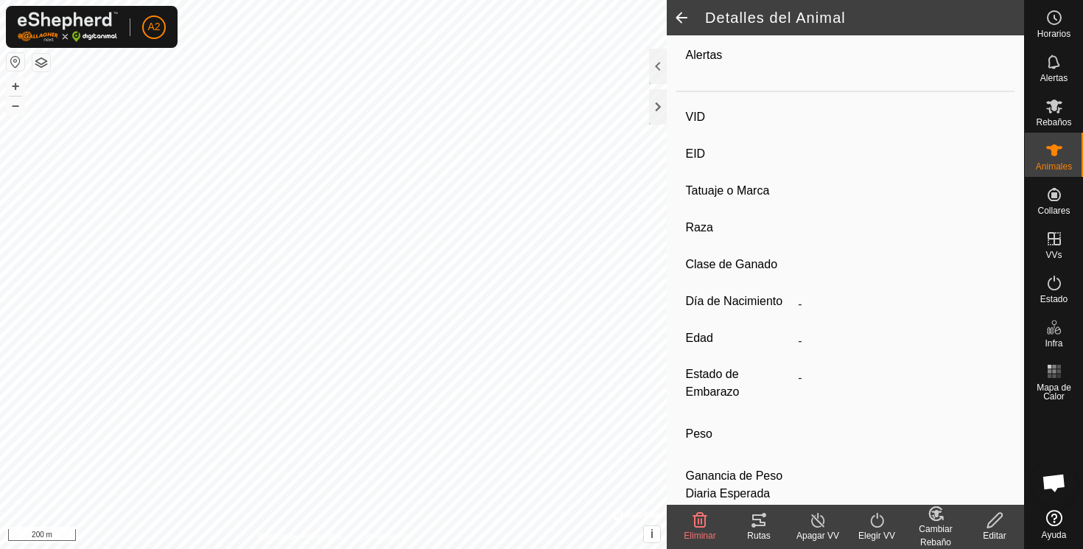
type input "4516"
type input "-"
type input "Aubrac"
type input "Vaccia VOLVER A VER"
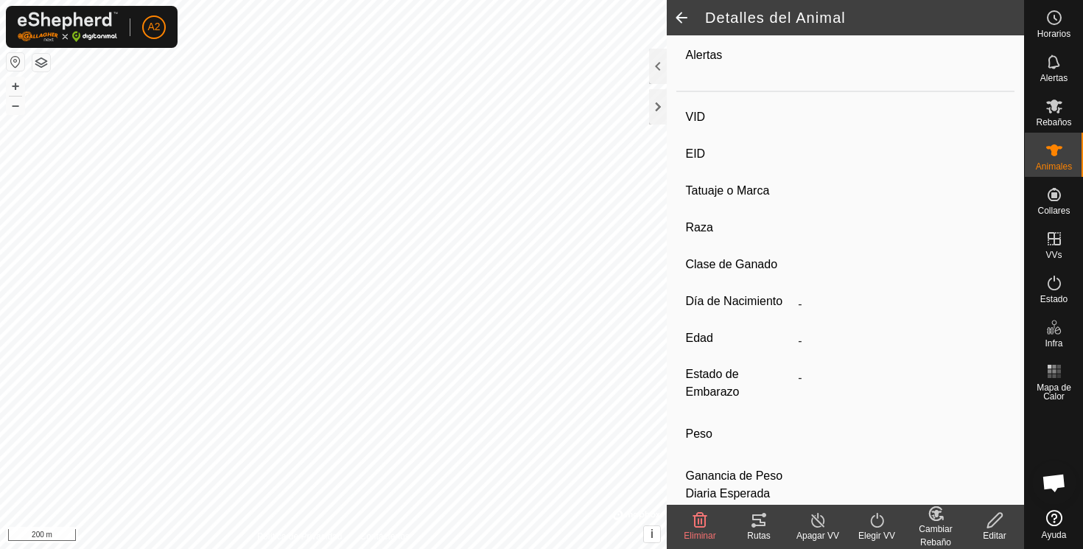
type input "02/2015"
type input "10 years 8 months"
type input "Vacía"
type input "570 kg"
type input "-"
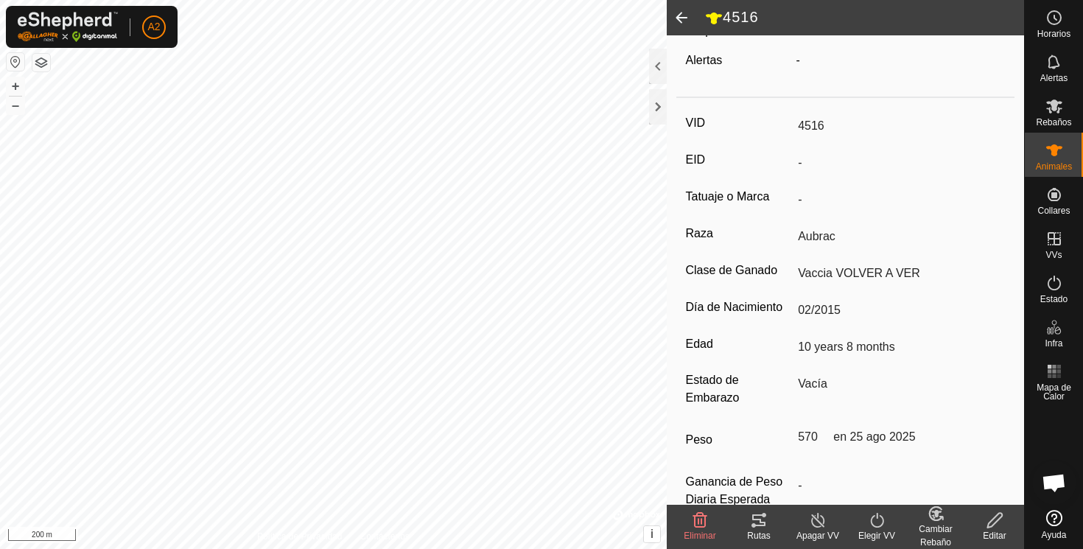
click at [681, 17] on span at bounding box center [681, 17] width 29 height 35
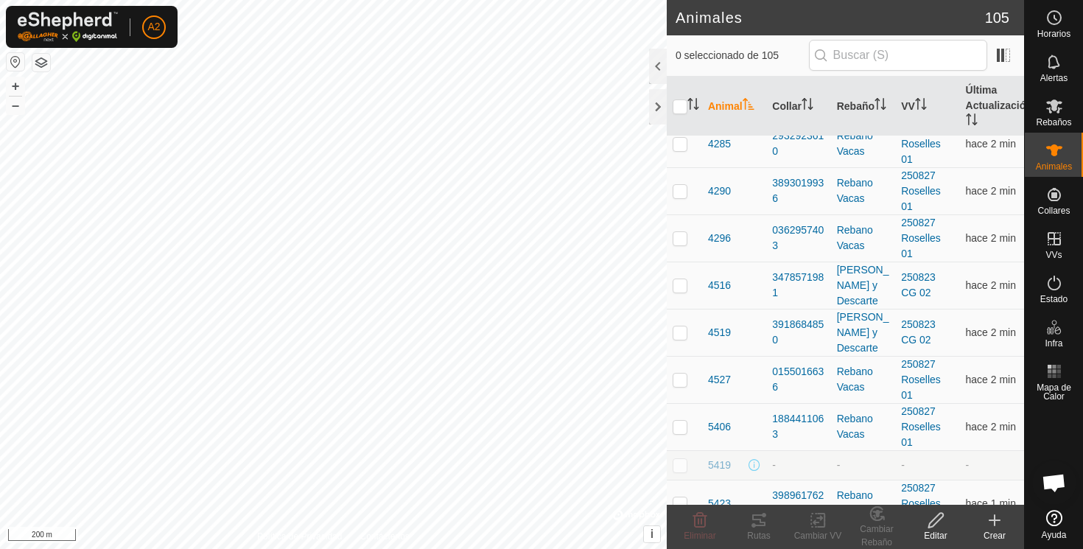
scroll to position [1560, 0]
click at [720, 332] on span "4519" at bounding box center [719, 331] width 23 height 15
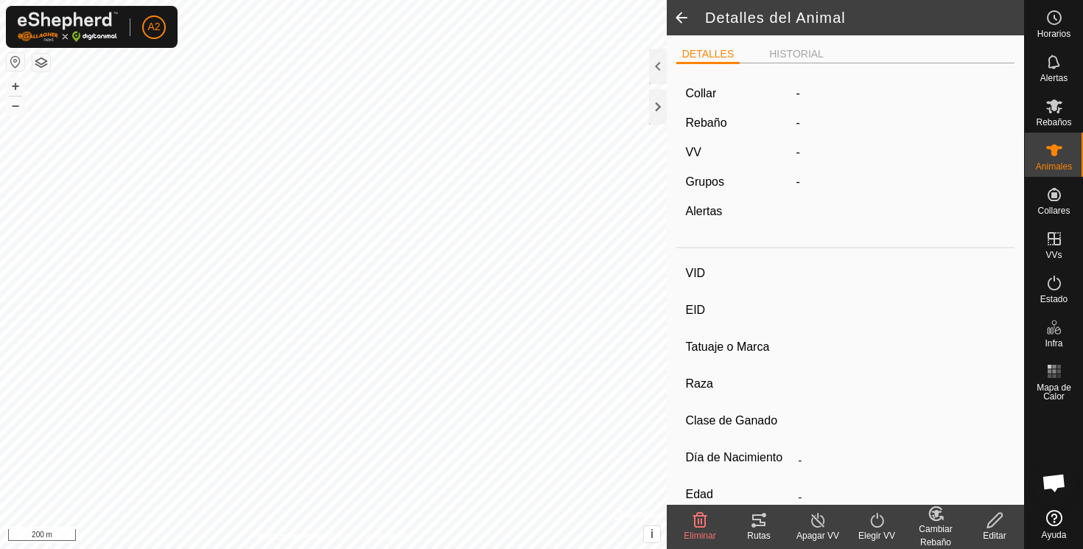
type input "4519"
type input "-"
type input "Buey"
type input "Aubrac"
type input "-"
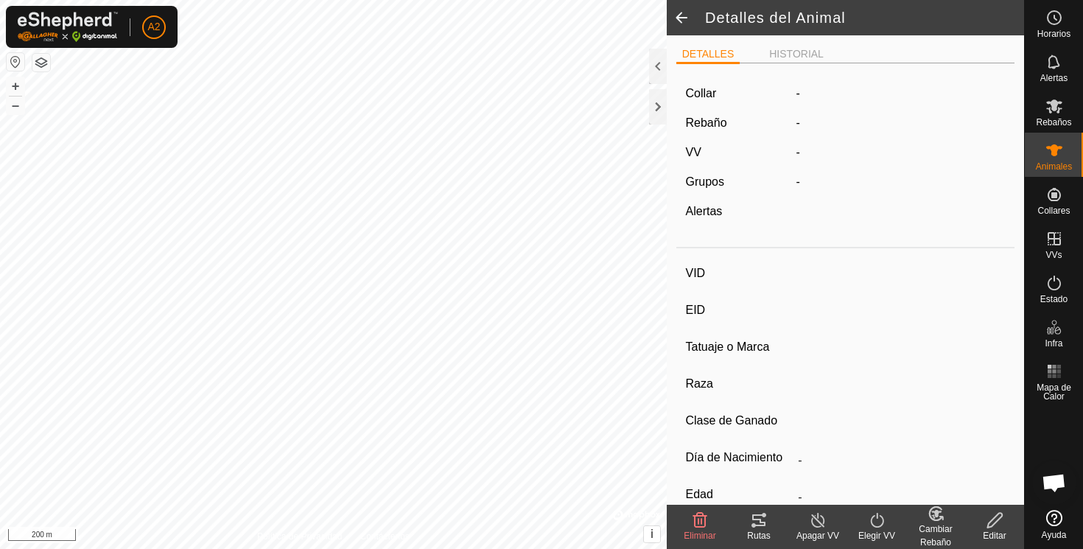
type input "03/2015"
type input "10 years 7 months"
type input "660 kg"
type input "-"
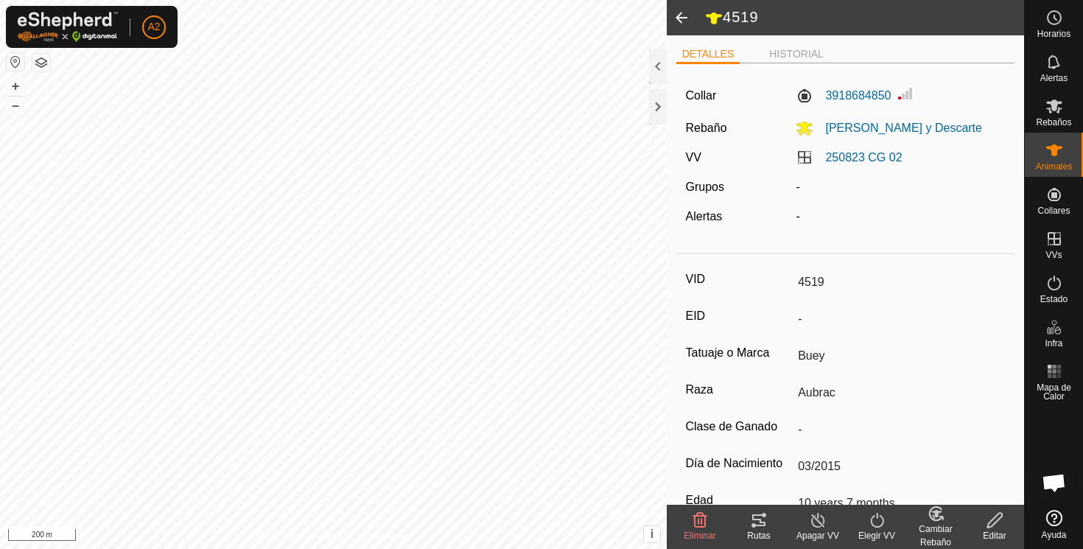
click at [681, 15] on span at bounding box center [681, 17] width 29 height 35
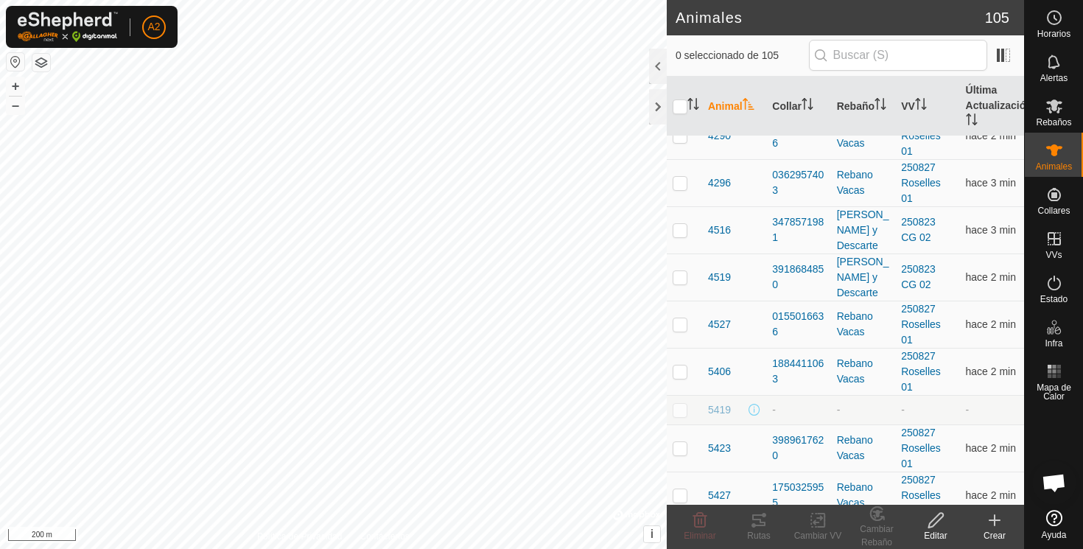
scroll to position [1613, 0]
click at [718, 277] on span "4519" at bounding box center [719, 279] width 23 height 15
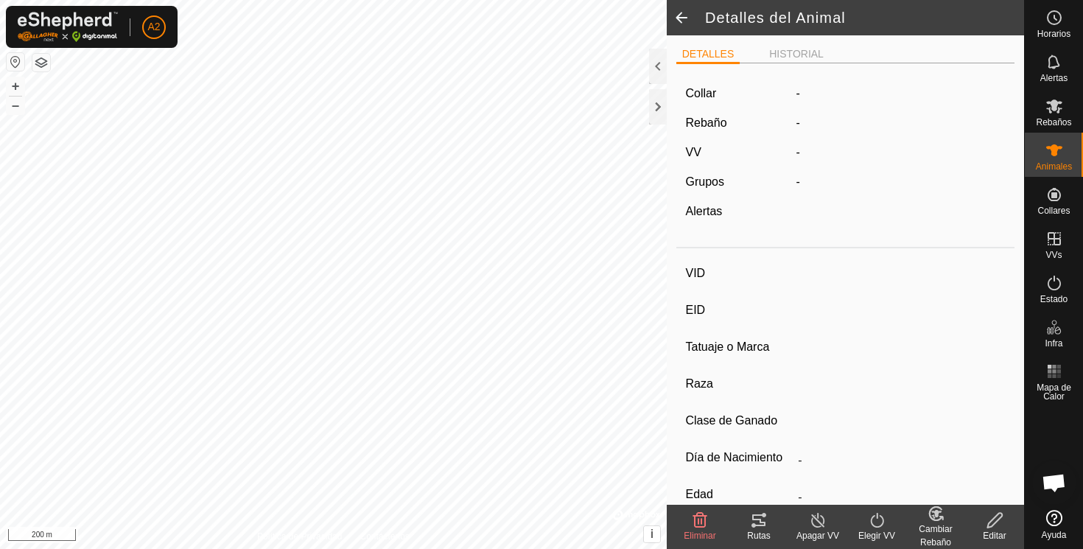
type input "4519"
type input "-"
type input "Buey"
type input "Aubrac"
type input "-"
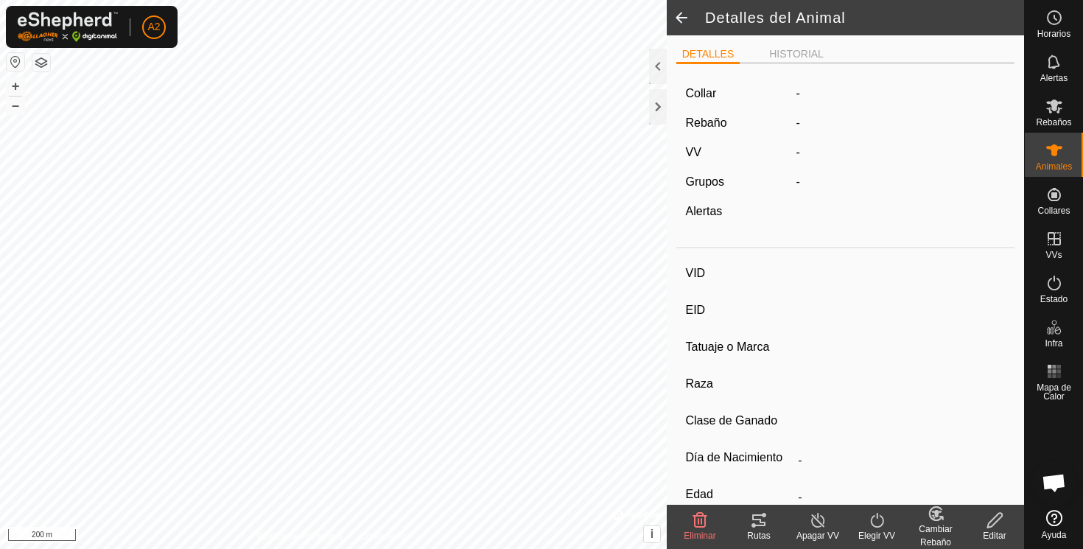
type input "03/2015"
type input "10 years 7 months"
type input "660 kg"
type input "-"
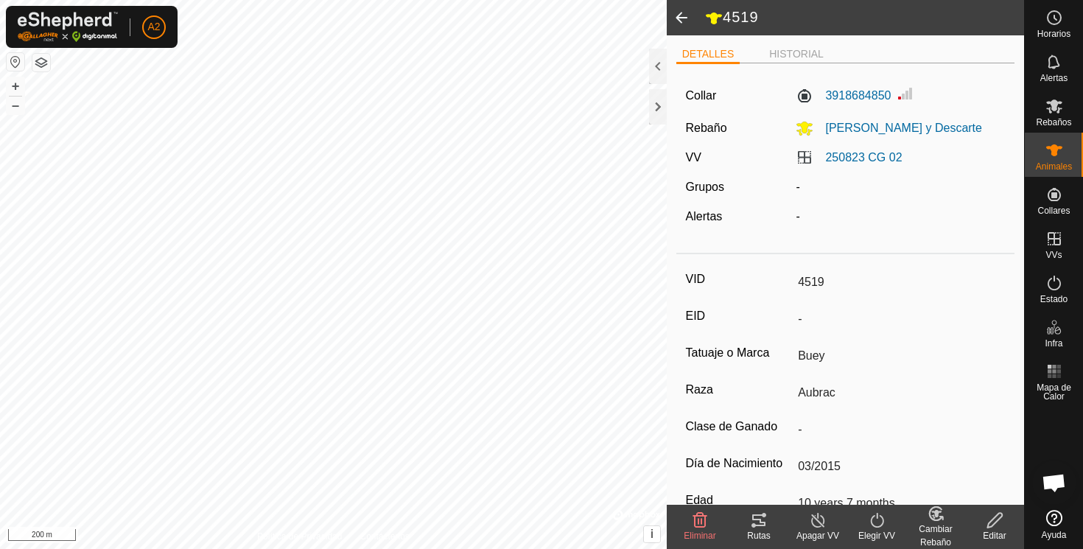
click at [684, 15] on span at bounding box center [681, 17] width 29 height 35
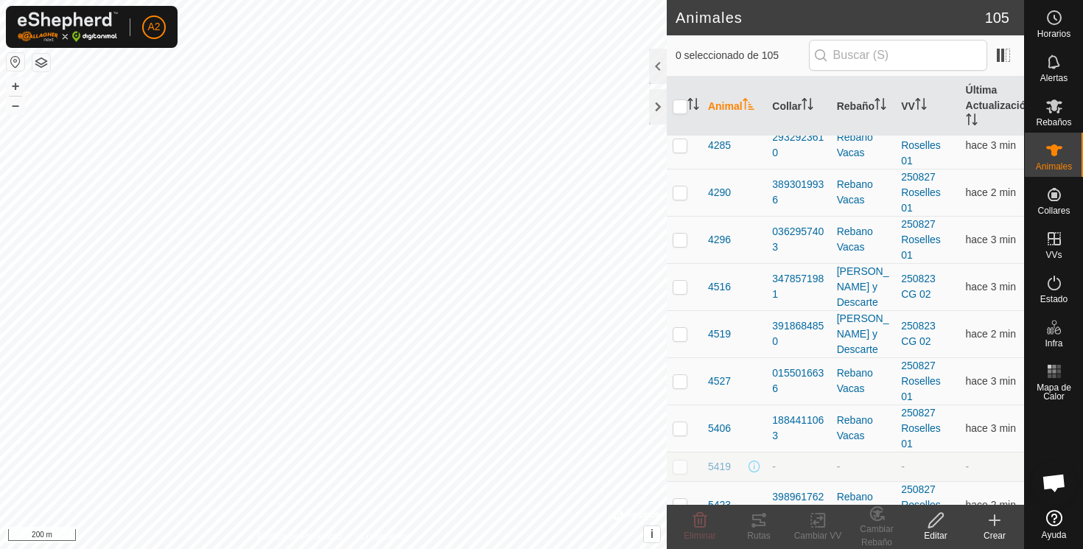
scroll to position [1561, 0]
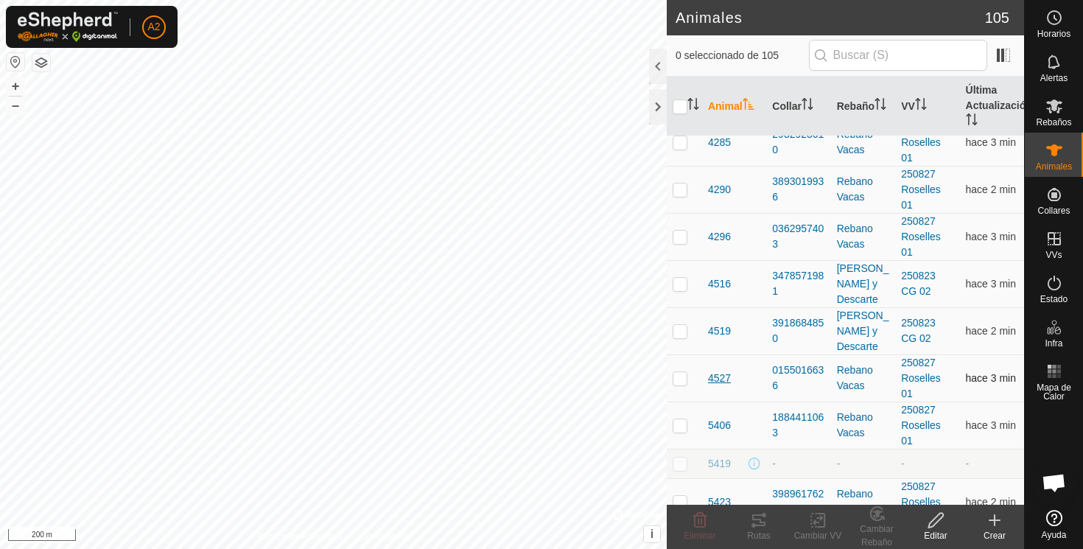
click at [723, 377] on span "4527" at bounding box center [719, 378] width 23 height 15
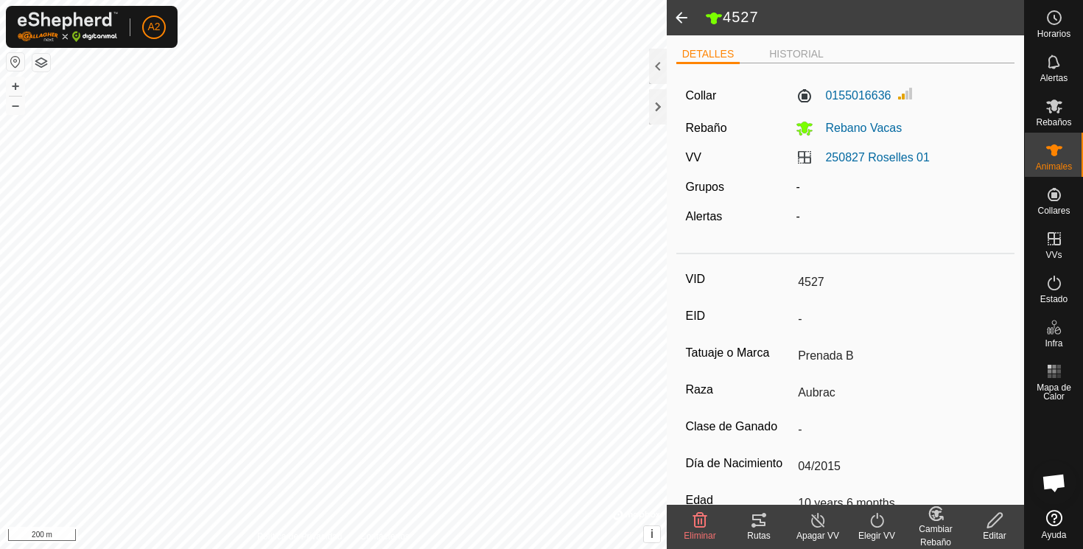
click at [680, 15] on span at bounding box center [681, 17] width 29 height 35
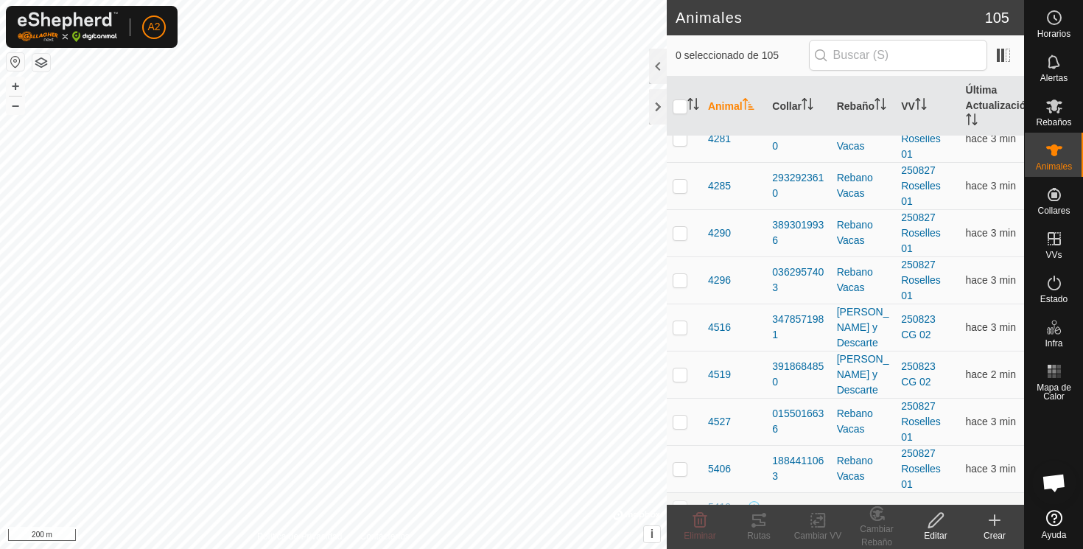
scroll to position [1529, 0]
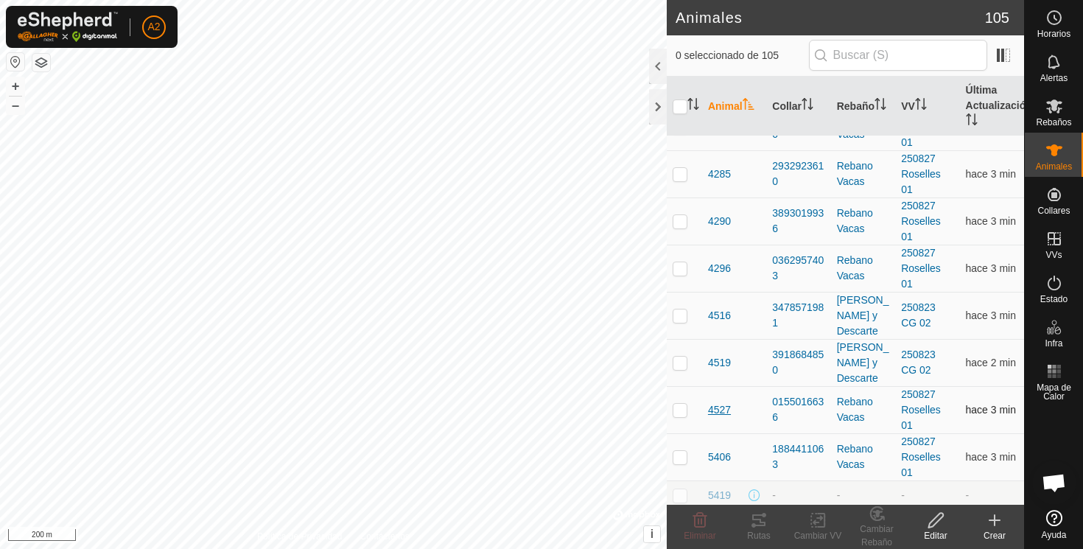
click at [716, 408] on span "4527" at bounding box center [719, 409] width 23 height 15
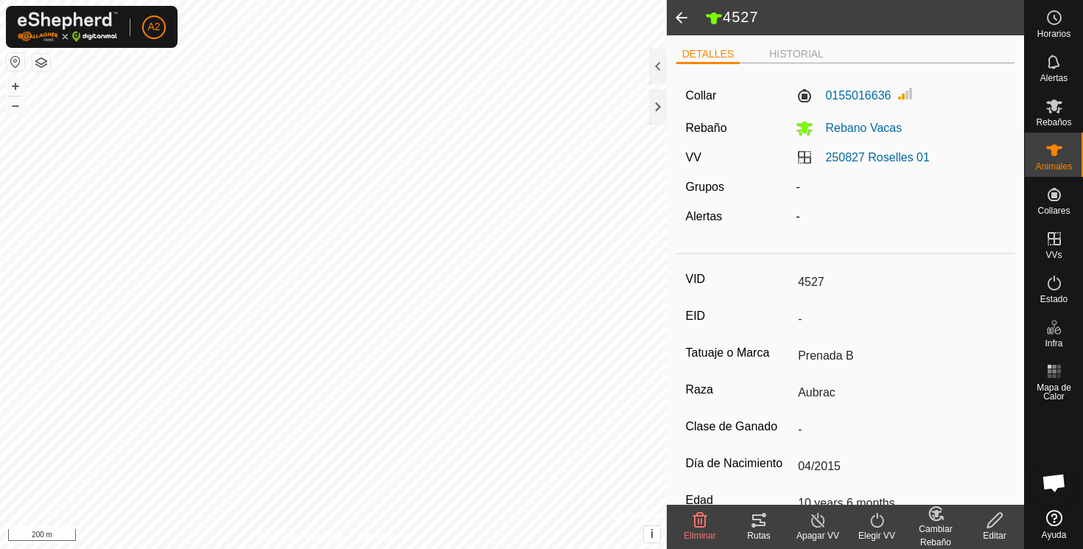
click at [680, 13] on span at bounding box center [681, 17] width 29 height 35
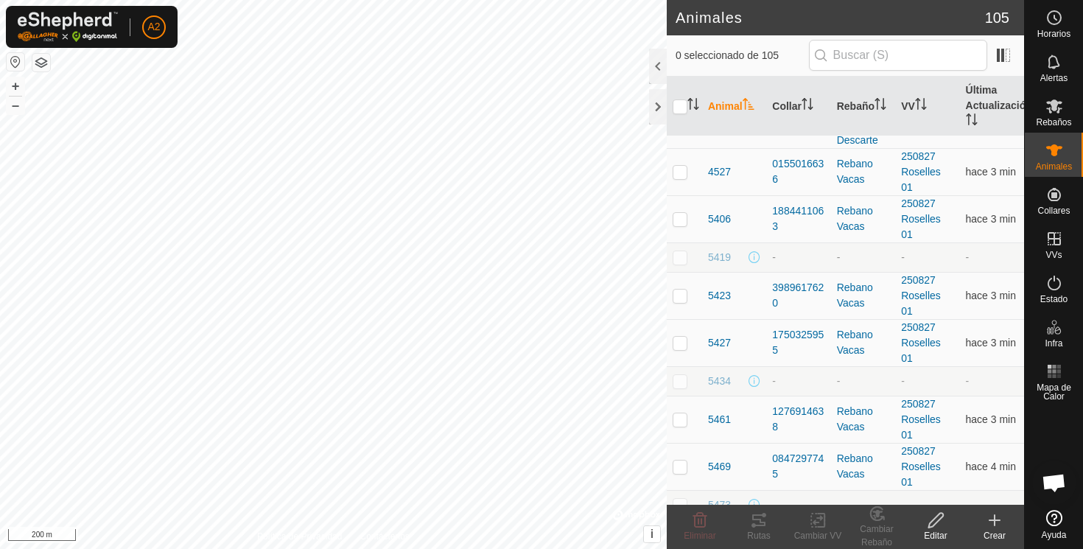
scroll to position [1779, 0]
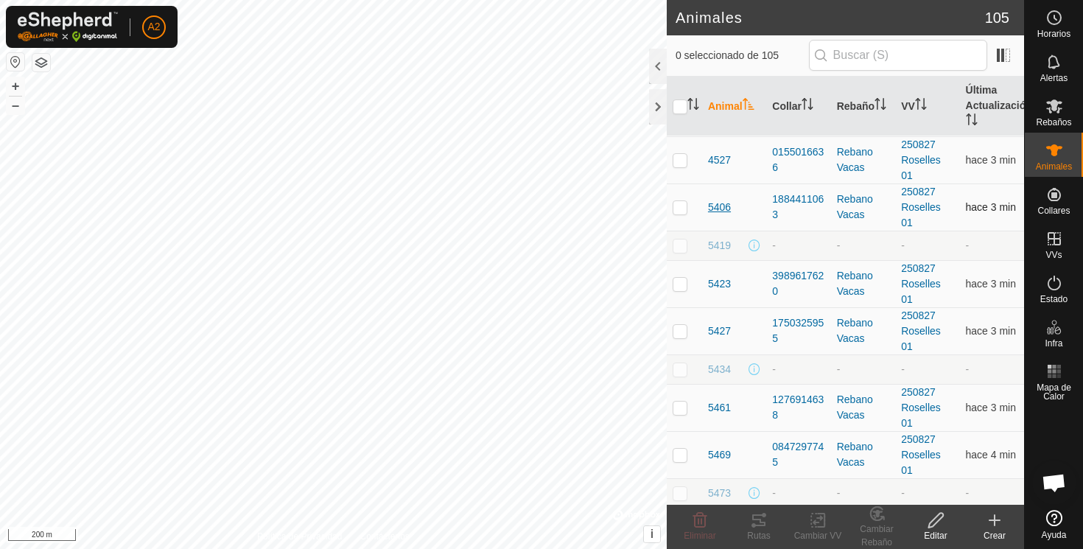
click at [720, 205] on span "5406" at bounding box center [719, 207] width 23 height 15
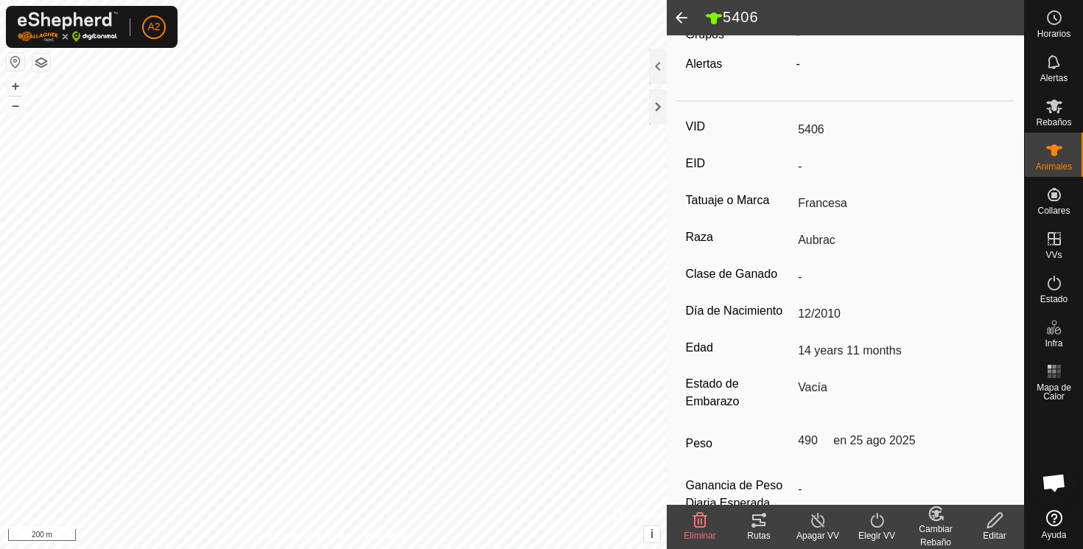
scroll to position [158, 0]
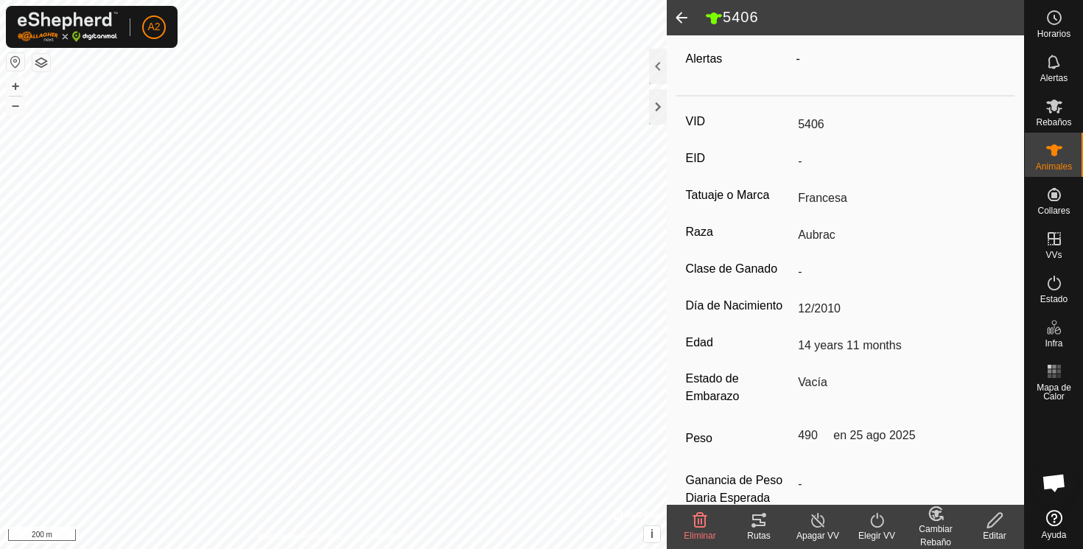
click at [680, 15] on span at bounding box center [681, 17] width 29 height 35
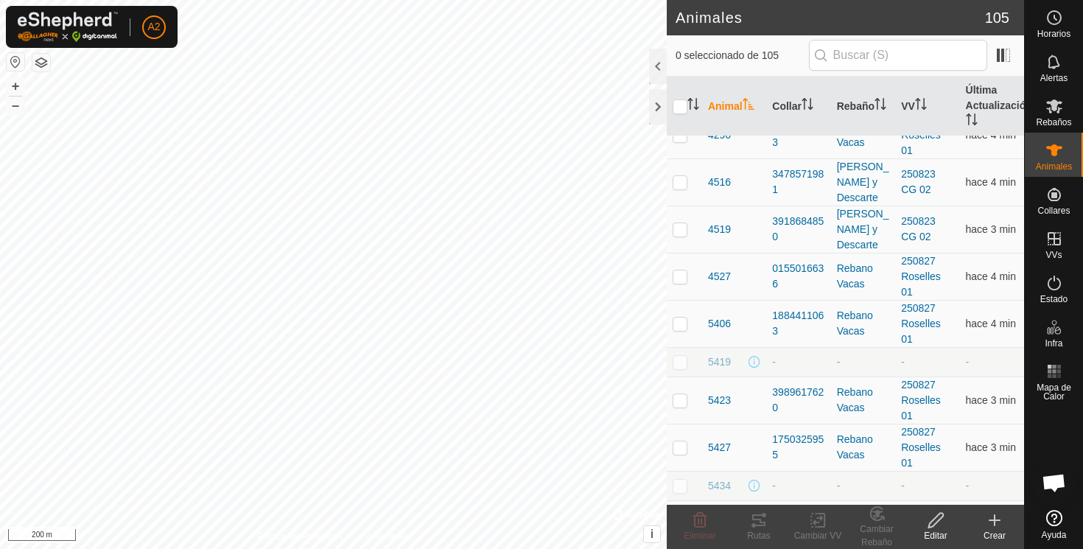
scroll to position [1688, 0]
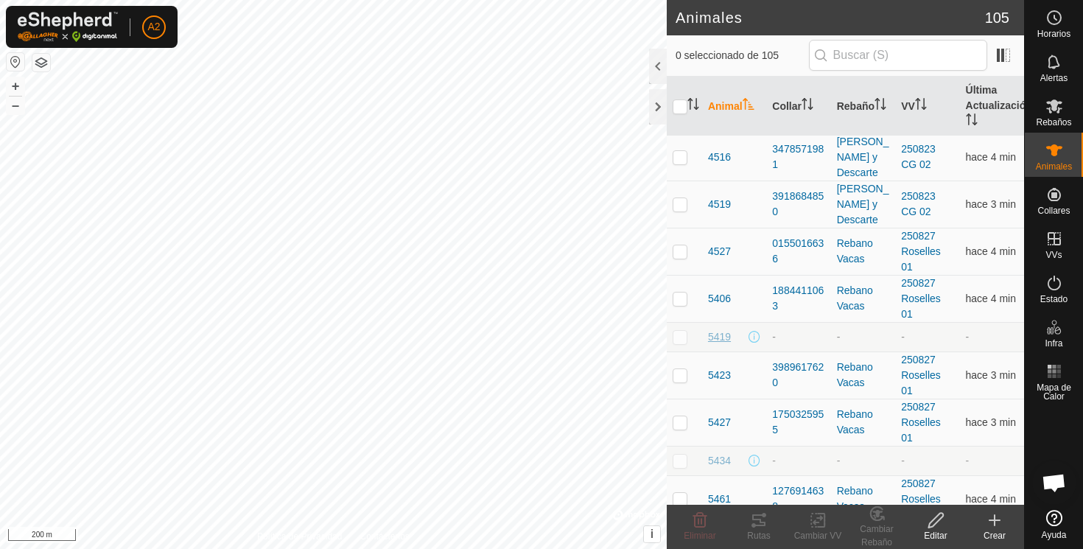
click at [723, 334] on span "5419" at bounding box center [719, 336] width 23 height 15
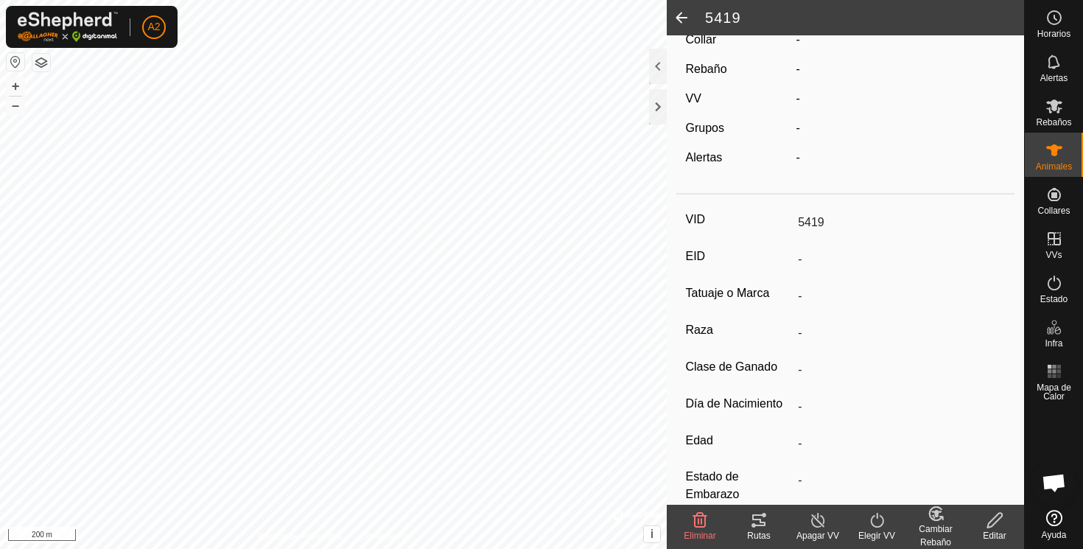
scroll to position [74, 0]
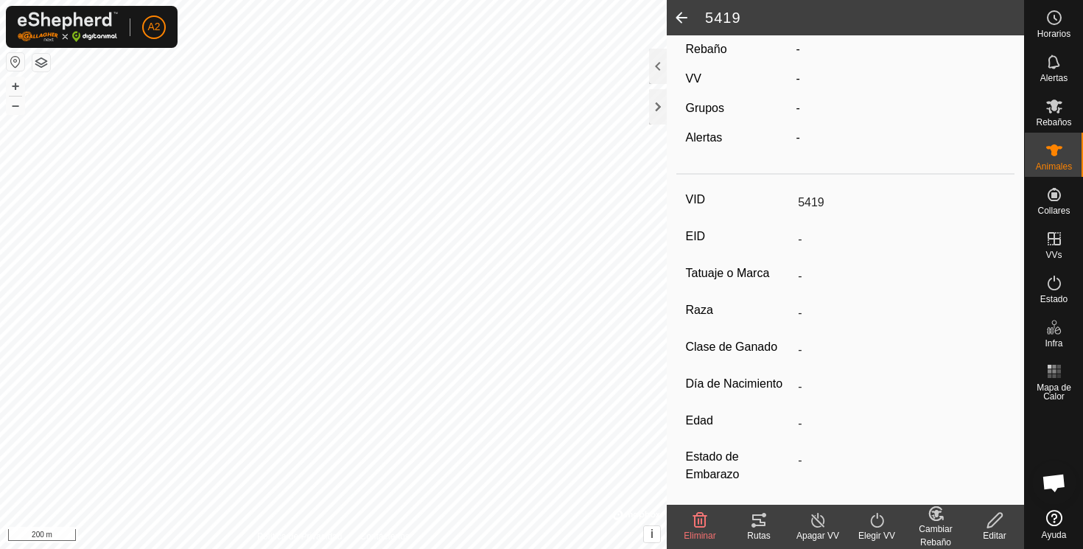
click at [995, 519] on icon at bounding box center [995, 520] width 18 height 18
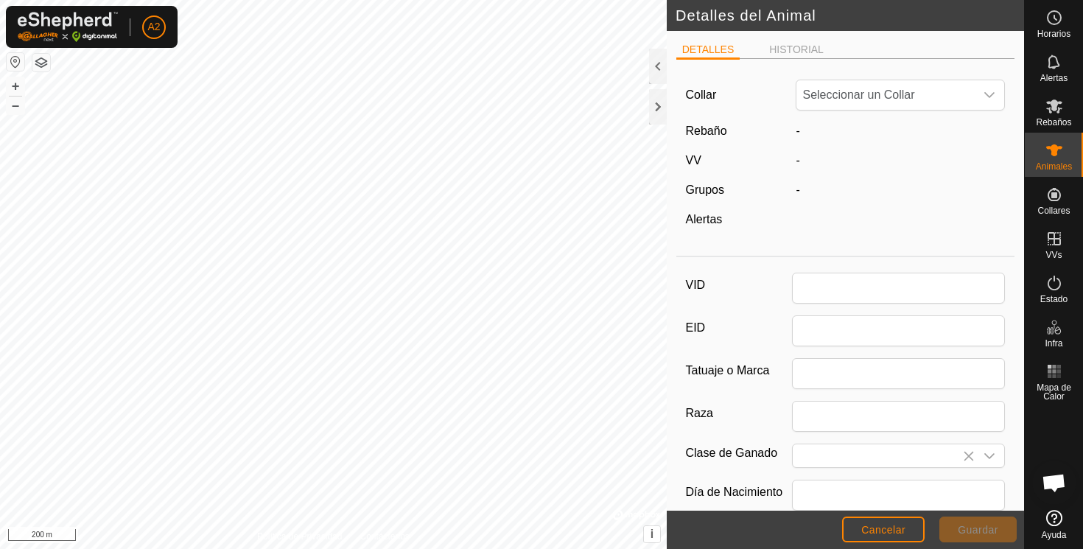
scroll to position [74, 0]
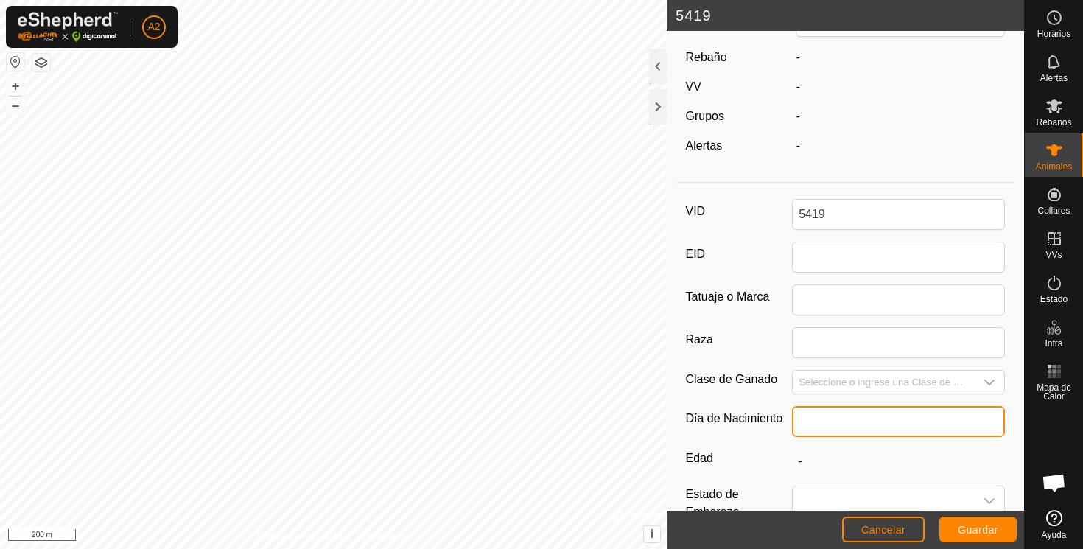
click at [852, 425] on input "text" at bounding box center [898, 421] width 213 height 31
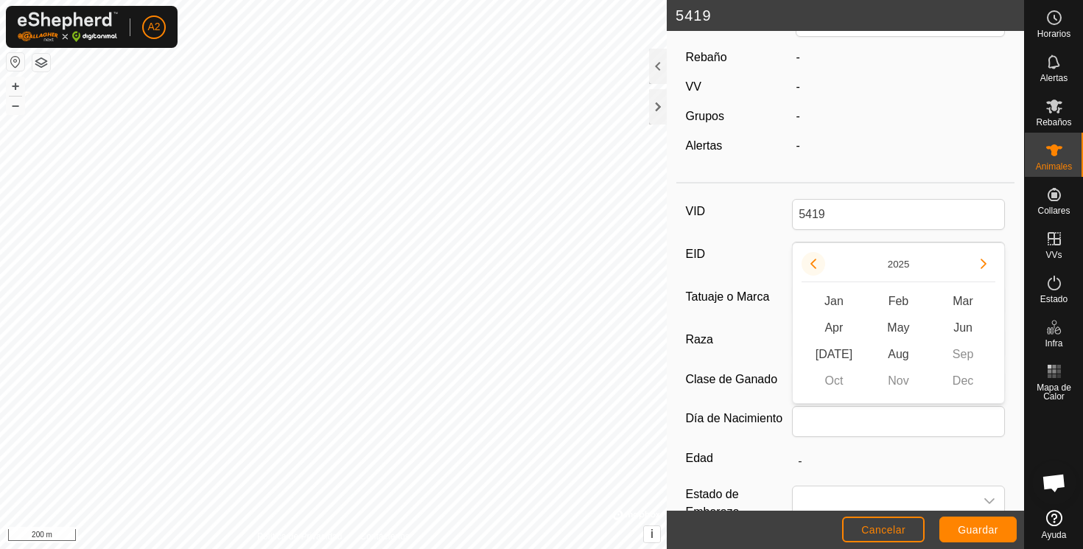
click at [810, 262] on button "Previous Year" at bounding box center [814, 264] width 24 height 24
click at [811, 263] on span "Previous Year" at bounding box center [811, 263] width 0 height 0
click at [810, 262] on button "Previous Year" at bounding box center [814, 264] width 24 height 24
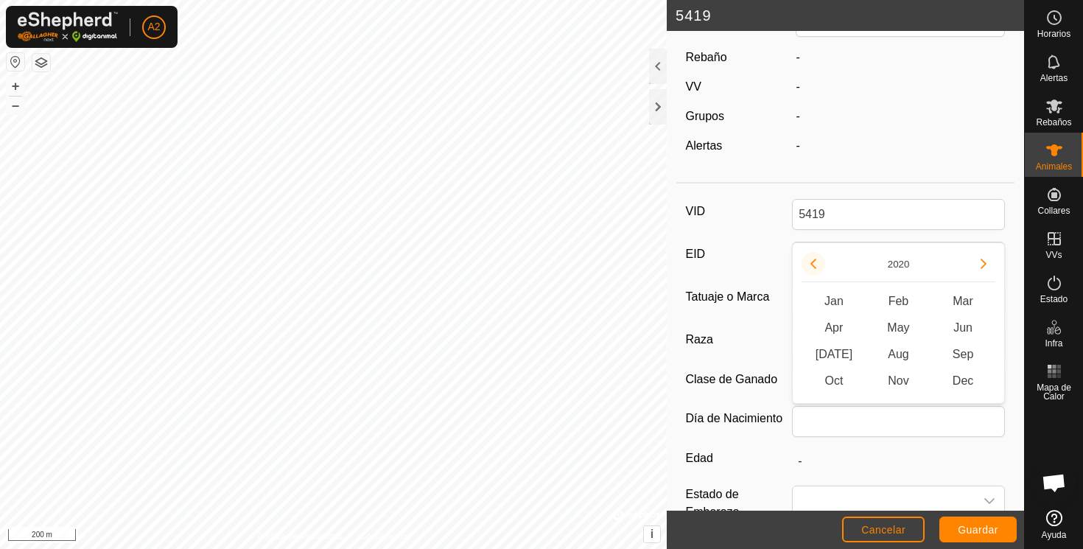
click at [810, 262] on button "Previous Year" at bounding box center [814, 264] width 24 height 24
click at [810, 262] on icon "Previous Year" at bounding box center [813, 264] width 12 height 12
click at [810, 262] on button "Previous Year" at bounding box center [814, 264] width 24 height 24
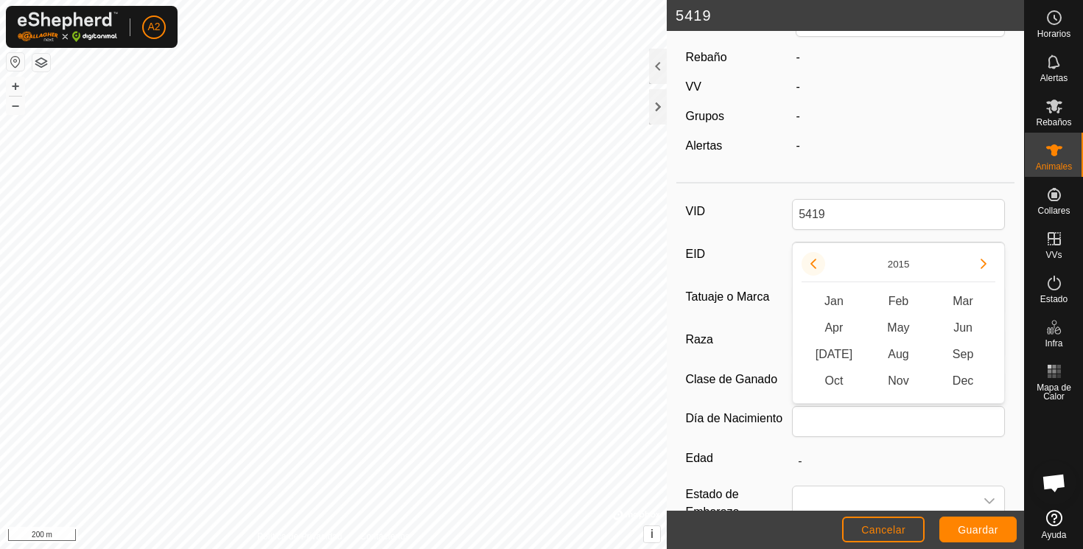
click at [810, 262] on button "Previous Year" at bounding box center [814, 264] width 24 height 24
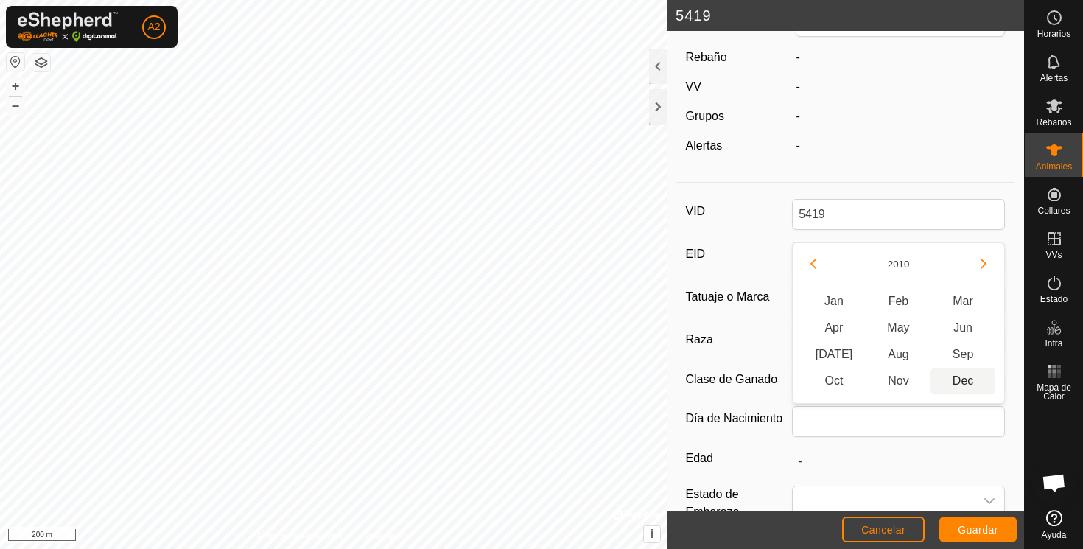
click at [967, 376] on span "Dec" at bounding box center [962, 381] width 65 height 27
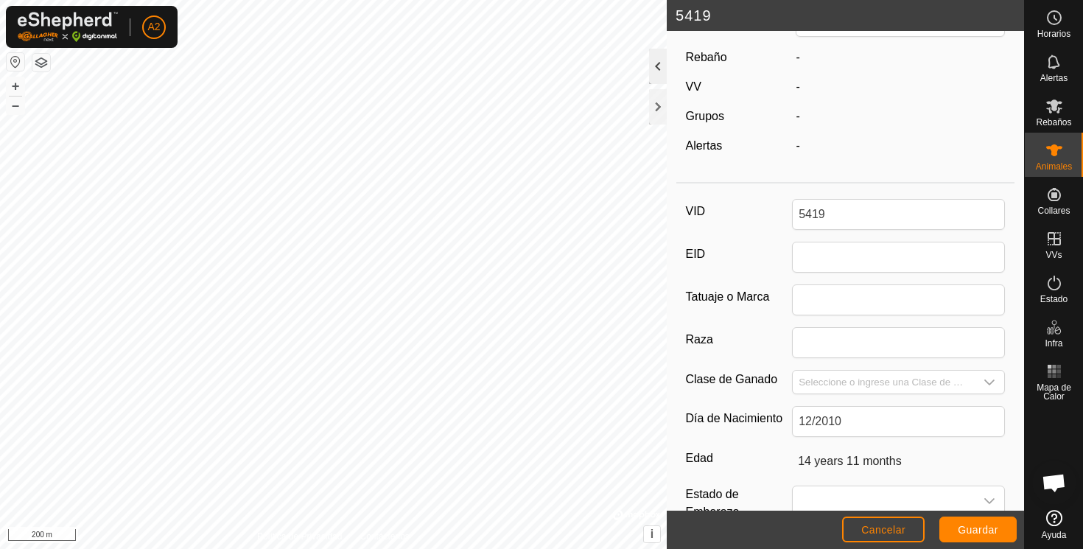
click at [656, 61] on div at bounding box center [658, 66] width 18 height 35
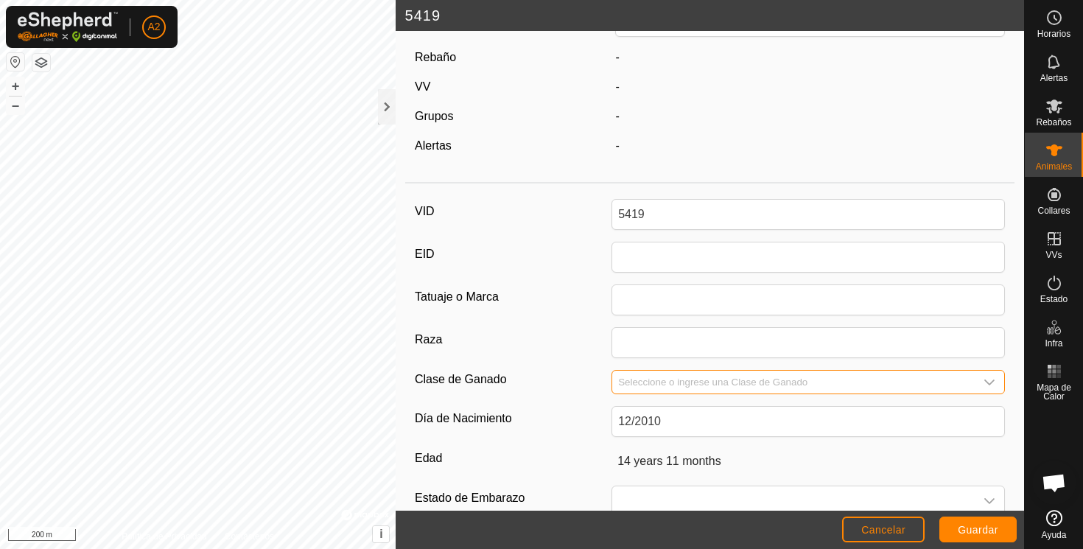
click at [640, 386] on input "Seleccione o ingrese una Clase de Ganado" at bounding box center [793, 382] width 362 height 23
click at [992, 380] on icon "dropdown trigger" at bounding box center [989, 382] width 12 height 12
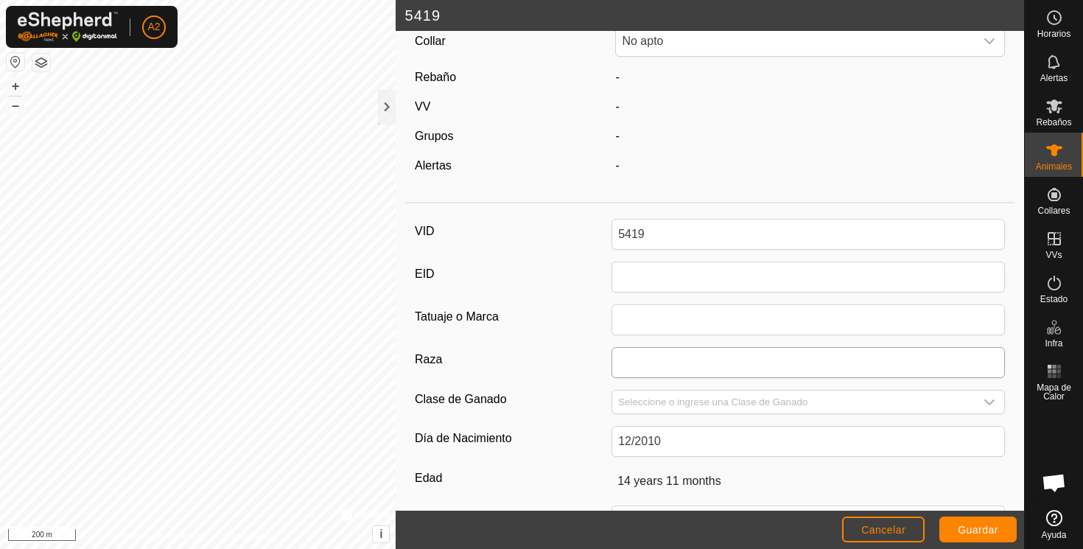
scroll to position [38, 0]
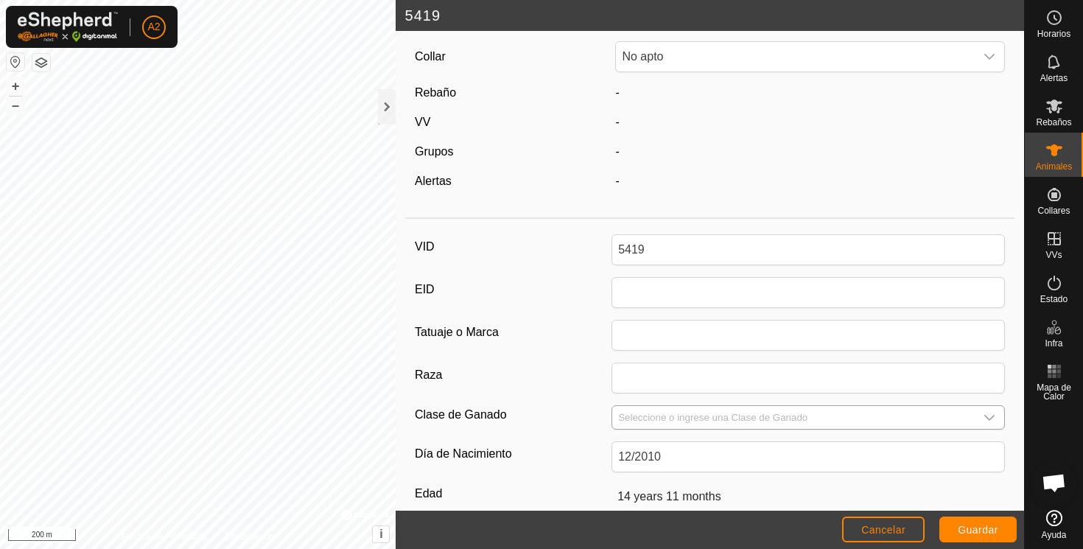
click at [993, 418] on icon "dropdown trigger" at bounding box center [989, 418] width 12 height 12
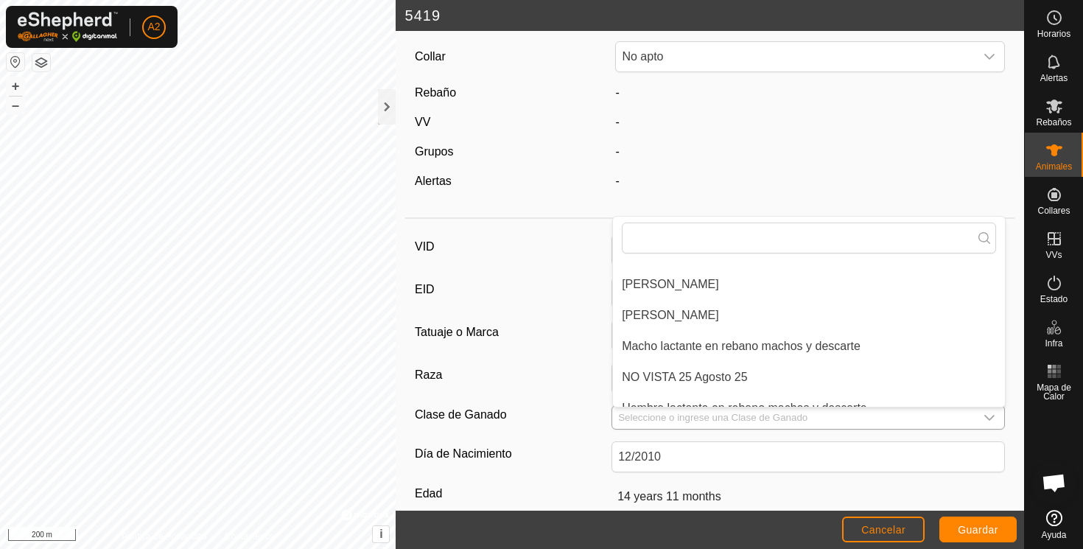
scroll to position [421, 0]
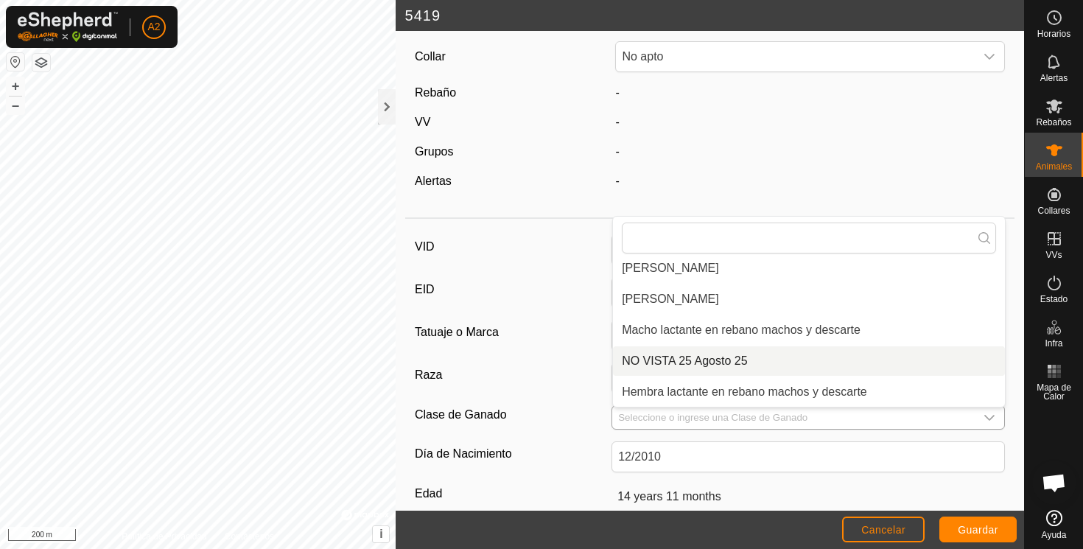
click at [723, 356] on li "NO VISTA 25 Agosto 25" at bounding box center [809, 360] width 392 height 29
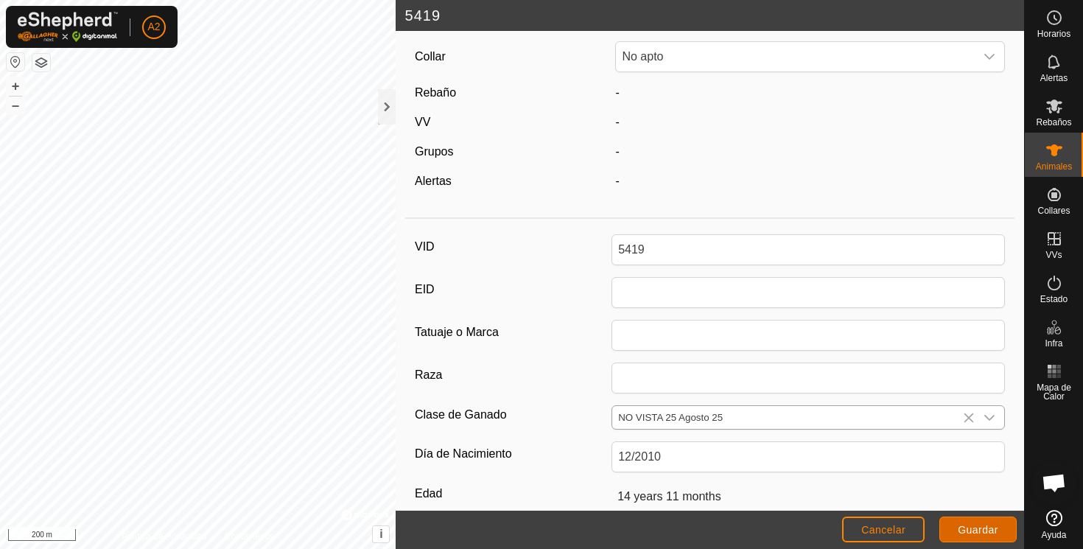
click at [981, 529] on span "Guardar" at bounding box center [978, 530] width 41 height 12
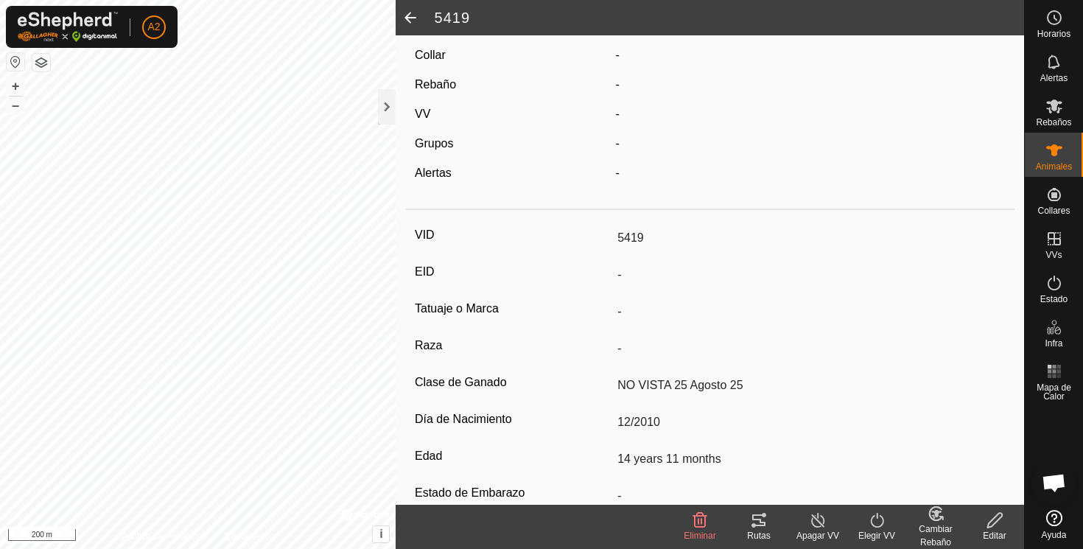
click at [410, 14] on span at bounding box center [410, 17] width 29 height 35
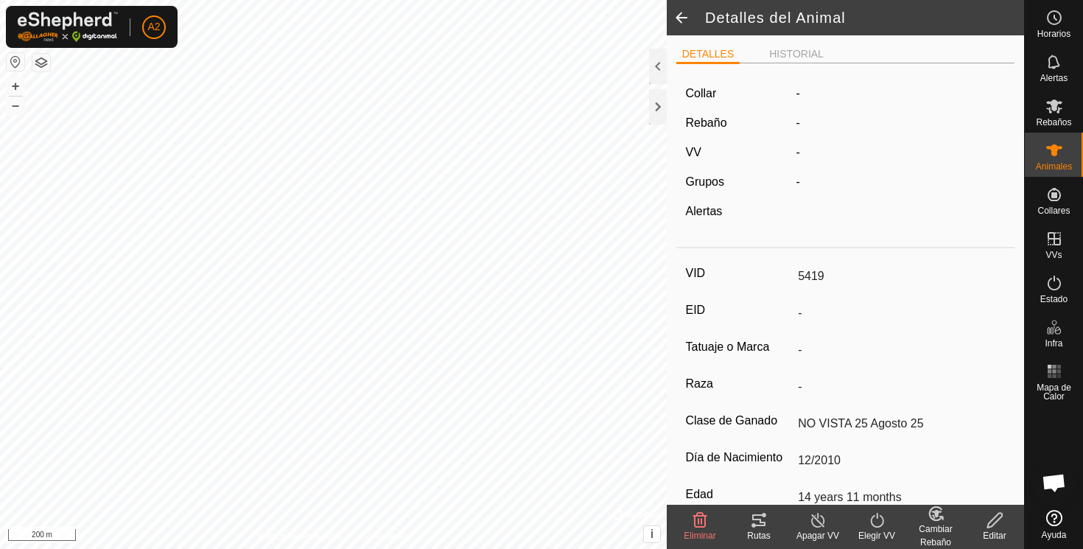
scroll to position [38, 0]
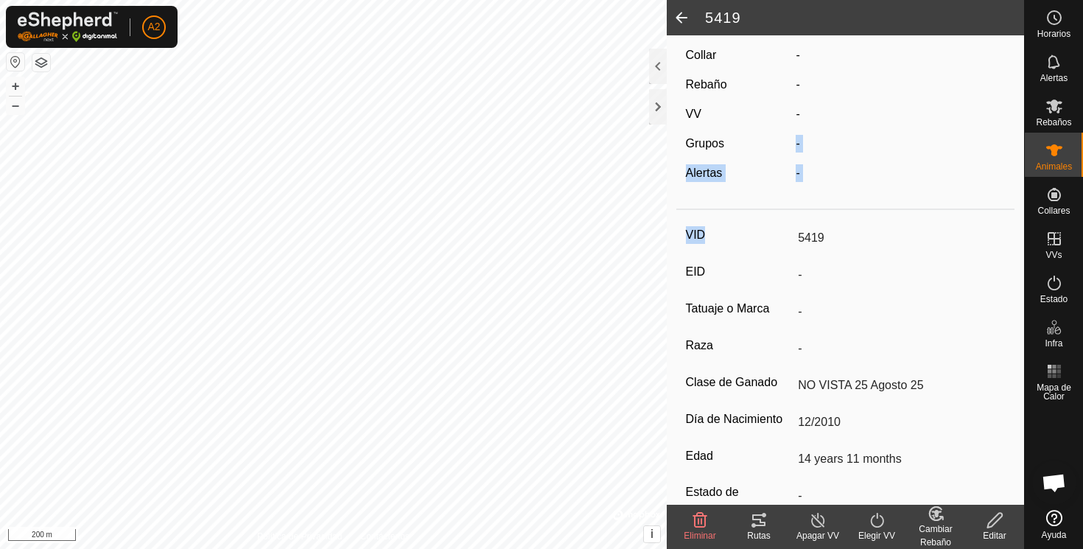
drag, startPoint x: 756, startPoint y: 247, endPoint x: 748, endPoint y: 137, distance: 110.1
click at [748, 142] on article "Collar - Rebaño - VV - Grupos - Alertas - VID 5419 EID - Tatuaje o Marca - Raza…" at bounding box center [845, 342] width 339 height 611
click at [681, 12] on span at bounding box center [681, 17] width 29 height 35
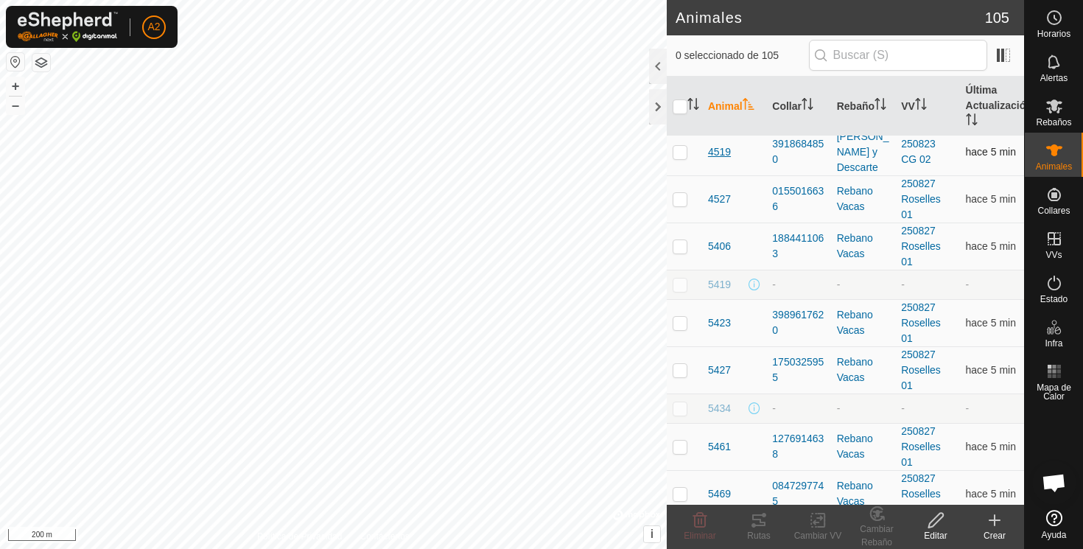
scroll to position [1744, 0]
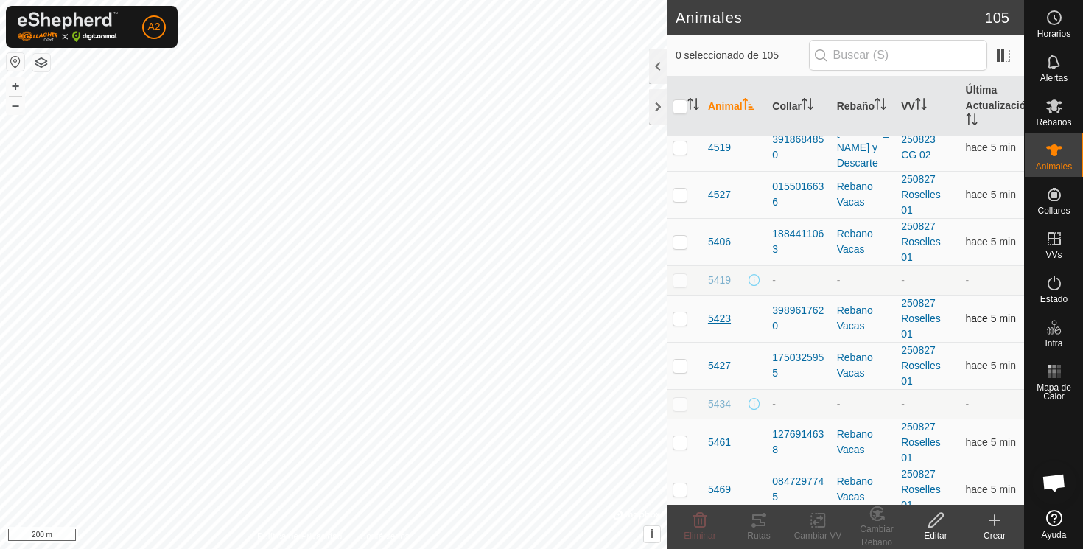
click at [727, 319] on span "5423" at bounding box center [719, 318] width 23 height 15
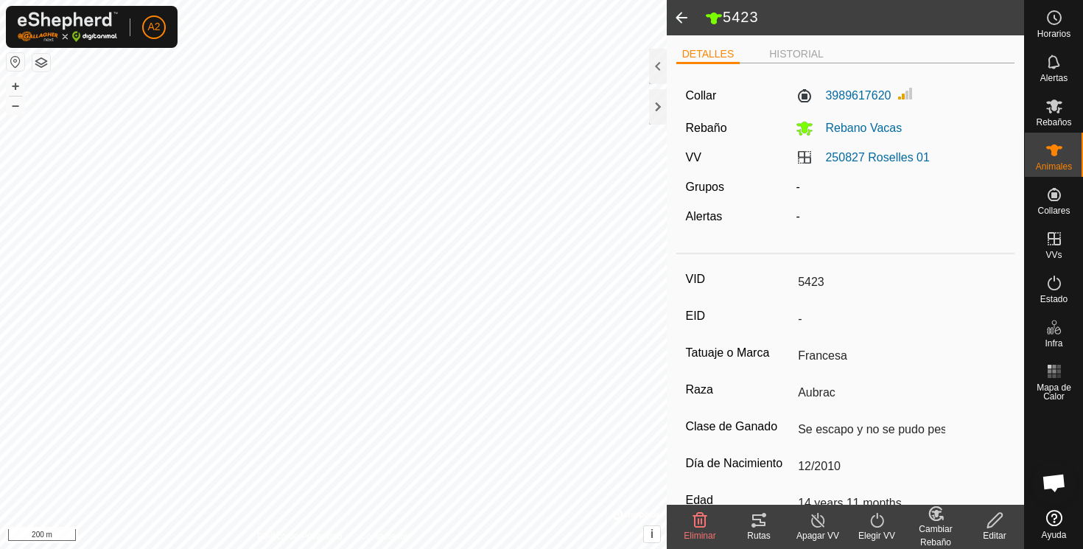
click at [679, 13] on span at bounding box center [681, 17] width 29 height 35
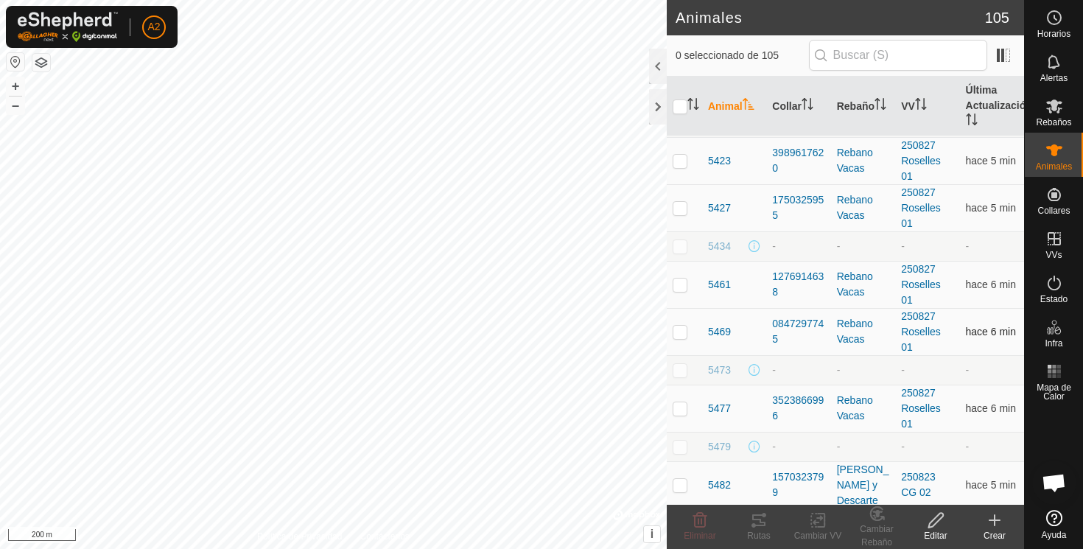
scroll to position [1892, 0]
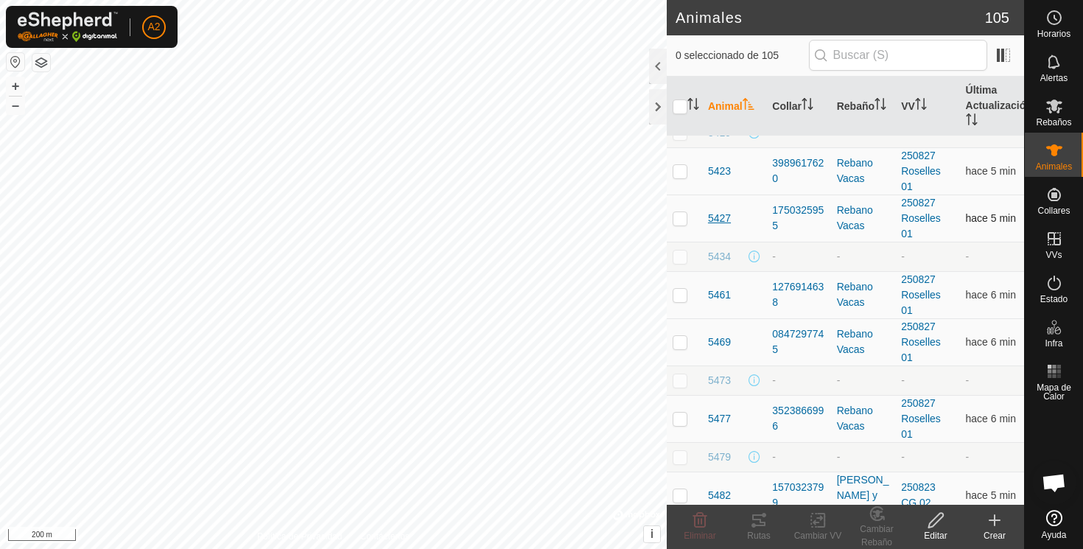
click at [723, 215] on span "5427" at bounding box center [719, 218] width 23 height 15
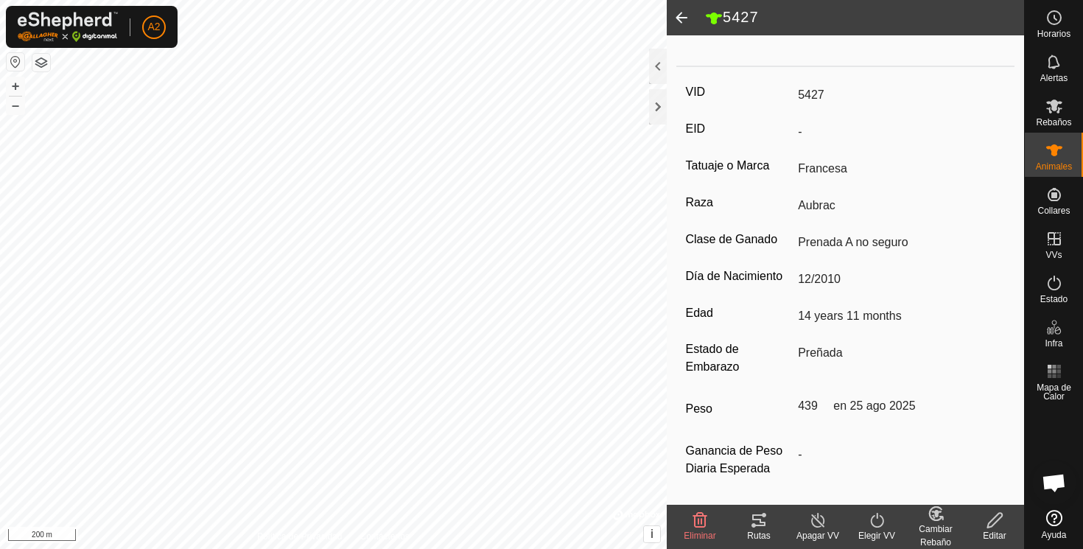
scroll to position [193, 0]
click at [680, 16] on span at bounding box center [681, 17] width 29 height 35
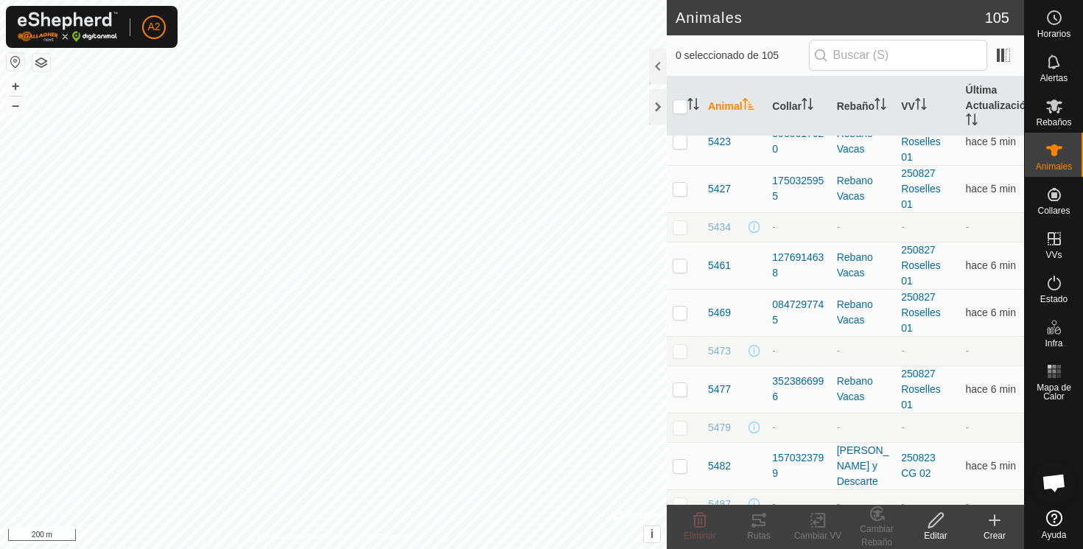
scroll to position [1920, 0]
click at [720, 228] on span "5434" at bounding box center [719, 228] width 23 height 15
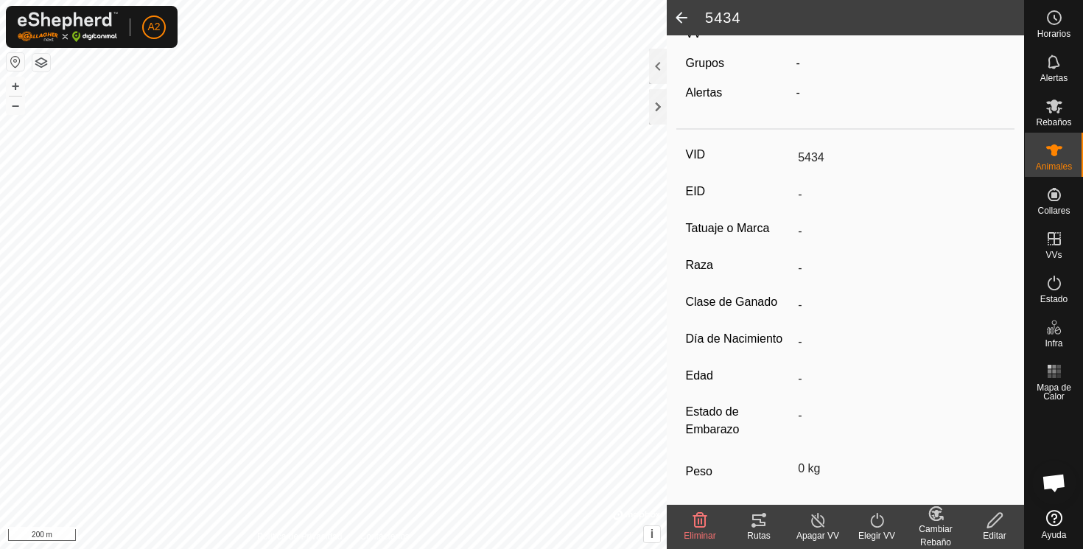
scroll to position [175, 0]
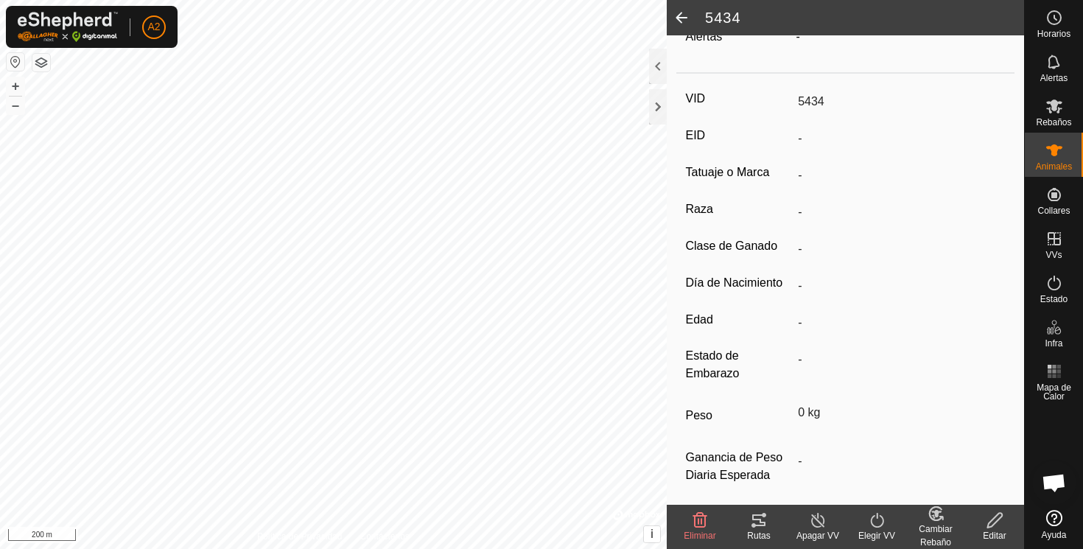
click at [997, 515] on icon at bounding box center [994, 520] width 15 height 15
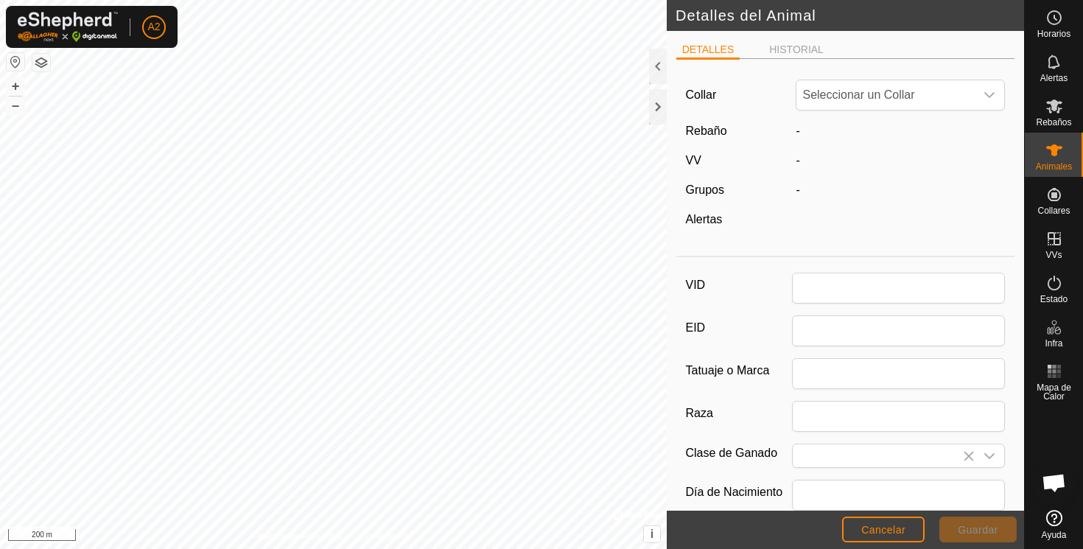
scroll to position [175, 0]
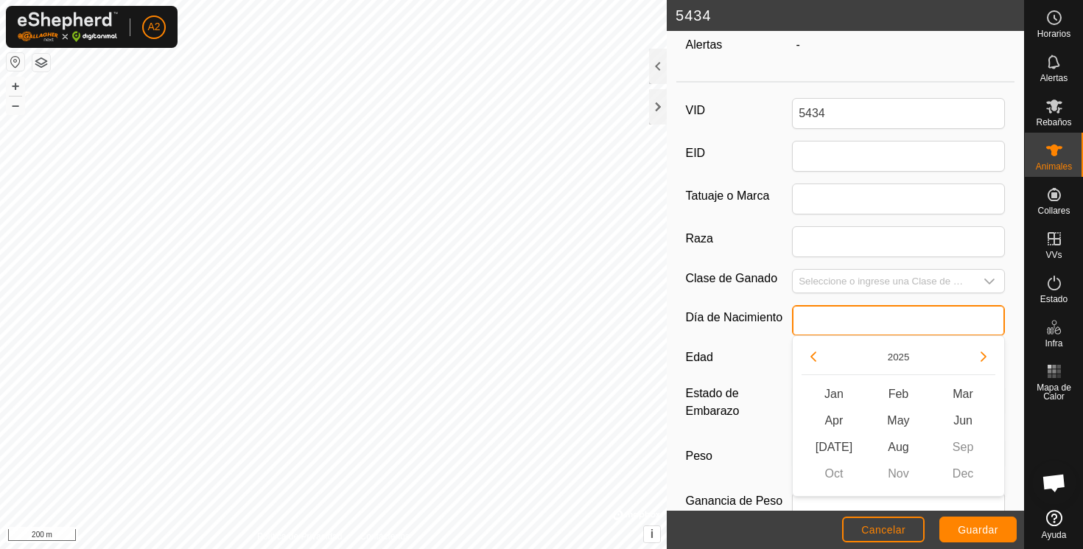
click at [822, 318] on input "text" at bounding box center [898, 320] width 213 height 31
click at [815, 356] on button "Previous Year" at bounding box center [814, 357] width 24 height 24
click at [815, 357] on span "Previous Year" at bounding box center [815, 357] width 0 height 0
click at [815, 356] on button "Previous Year" at bounding box center [814, 357] width 24 height 24
click at [815, 356] on icon "Previous Year" at bounding box center [813, 357] width 12 height 12
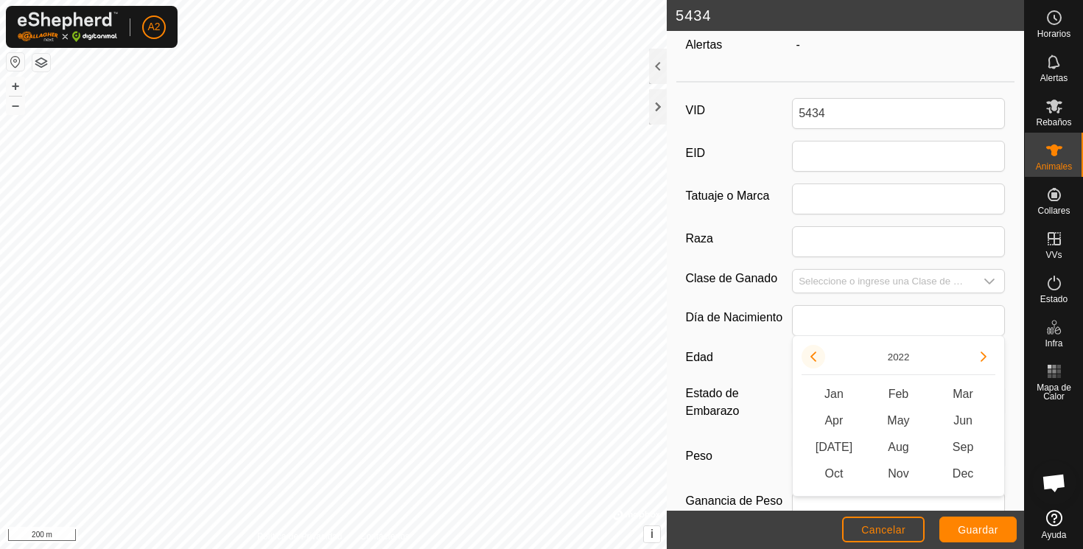
click at [815, 356] on button "Previous Year" at bounding box center [814, 357] width 24 height 24
click at [815, 357] on span "Previous Year" at bounding box center [815, 357] width 0 height 0
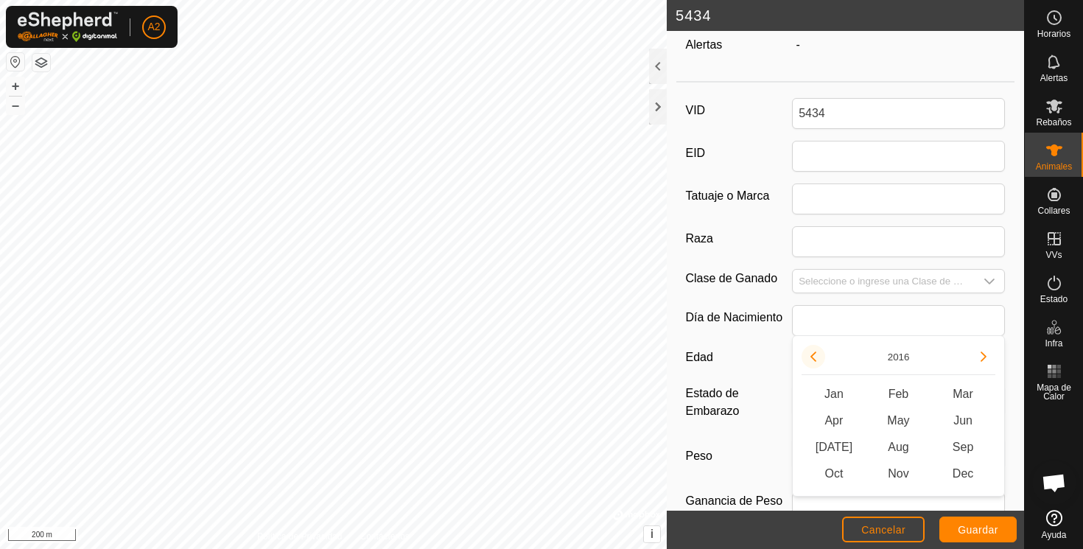
click at [815, 356] on button "Previous Year" at bounding box center [814, 357] width 24 height 24
click at [815, 356] on icon "Previous Year" at bounding box center [813, 357] width 12 height 12
click at [815, 356] on button "Previous Year" at bounding box center [814, 357] width 24 height 24
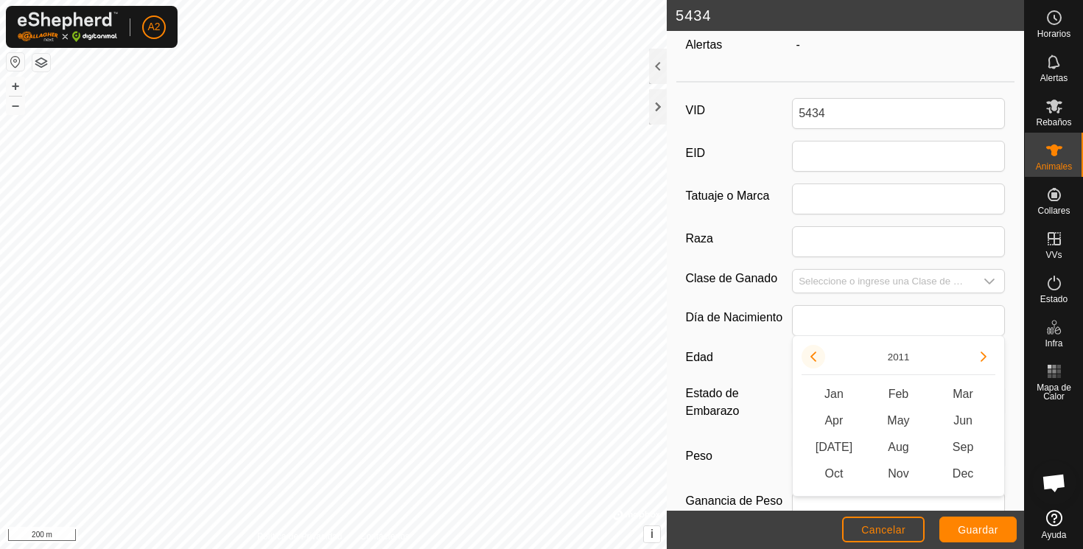
click at [815, 356] on button "Previous Year" at bounding box center [814, 357] width 24 height 24
click at [961, 475] on span "Dec" at bounding box center [962, 473] width 65 height 27
click at [656, 67] on div at bounding box center [658, 66] width 18 height 35
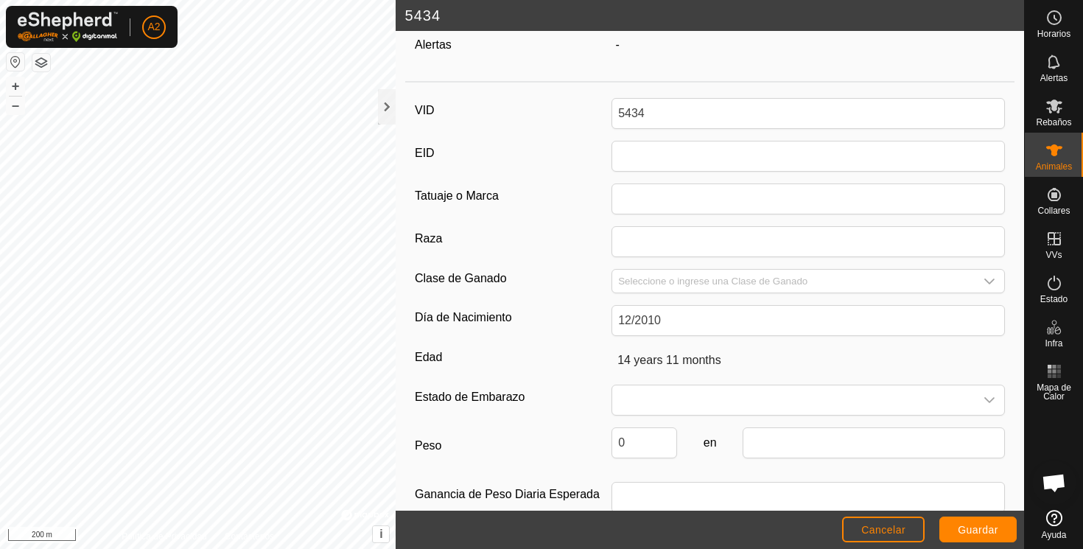
scroll to position [199, 0]
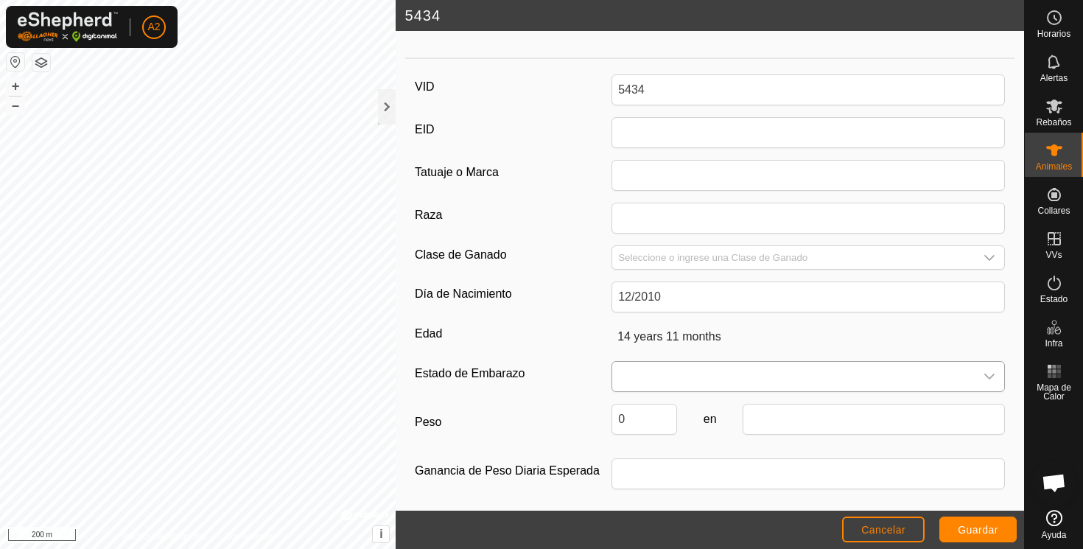
click at [991, 373] on icon "dropdown trigger" at bounding box center [989, 377] width 12 height 12
click at [989, 251] on icon "dropdown trigger" at bounding box center [989, 257] width 12 height 12
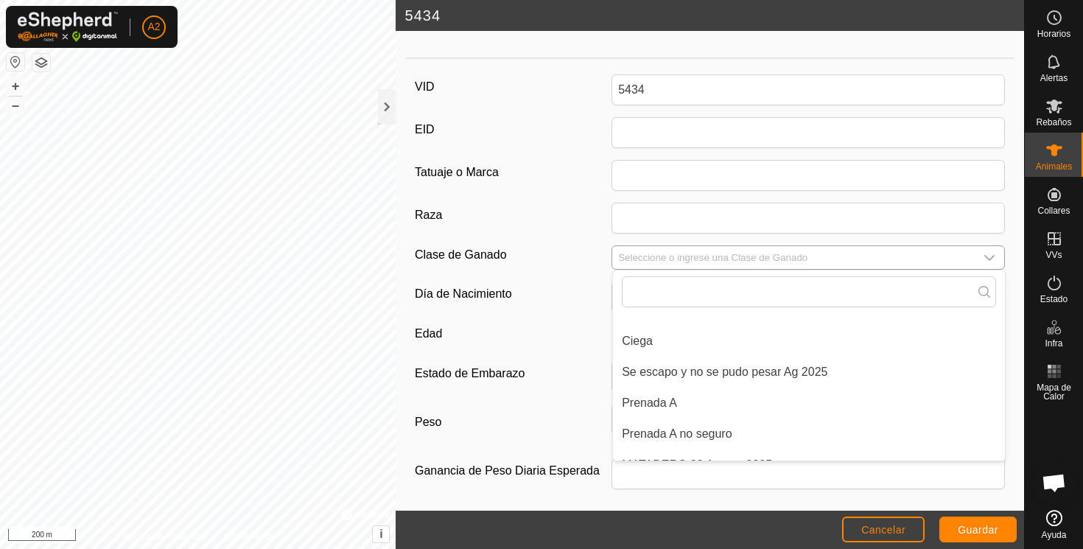
click at [989, 252] on icon "dropdown trigger" at bounding box center [989, 258] width 12 height 12
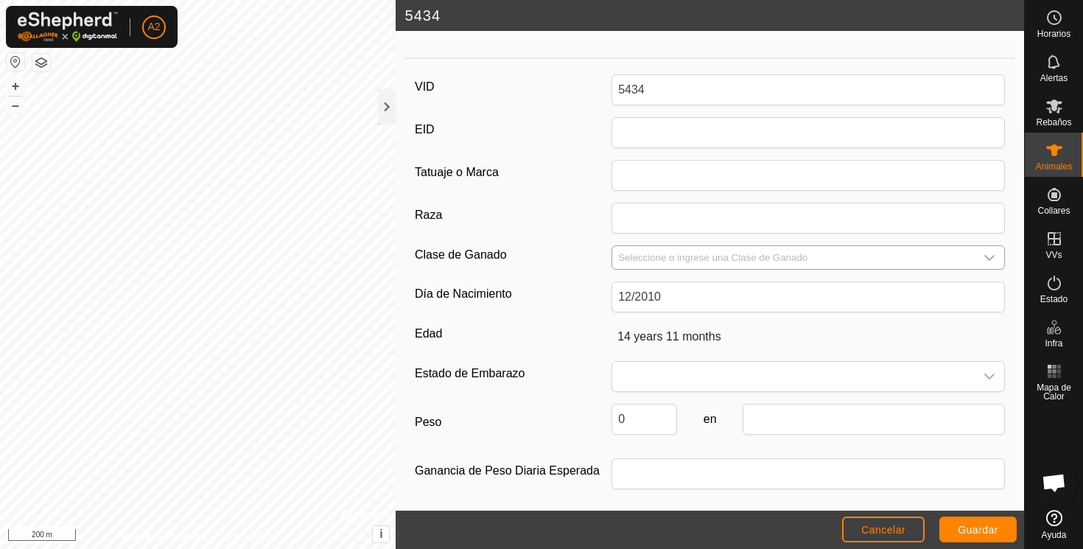
click at [989, 253] on icon "dropdown trigger" at bounding box center [989, 258] width 12 height 12
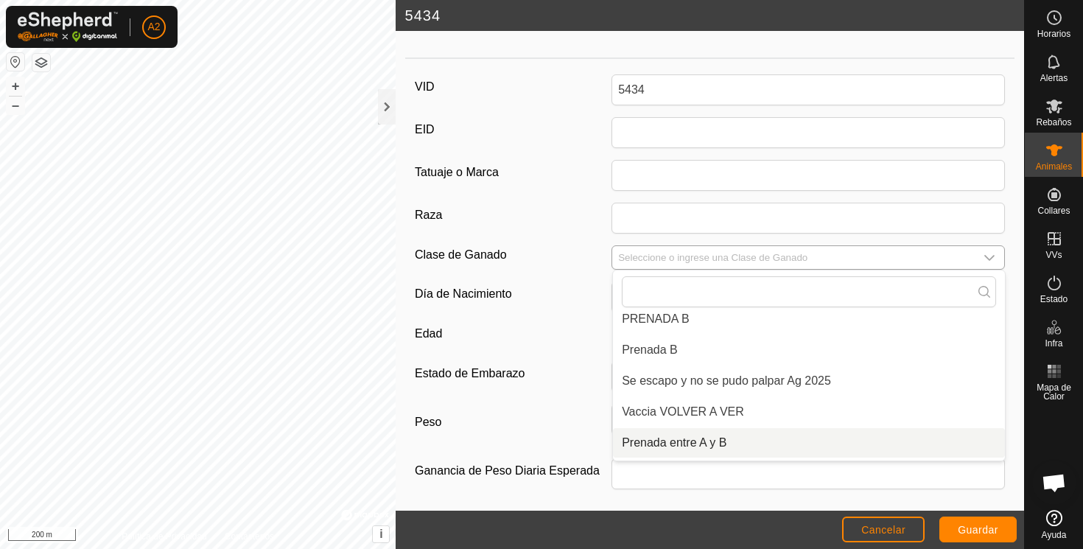
scroll to position [415, 0]
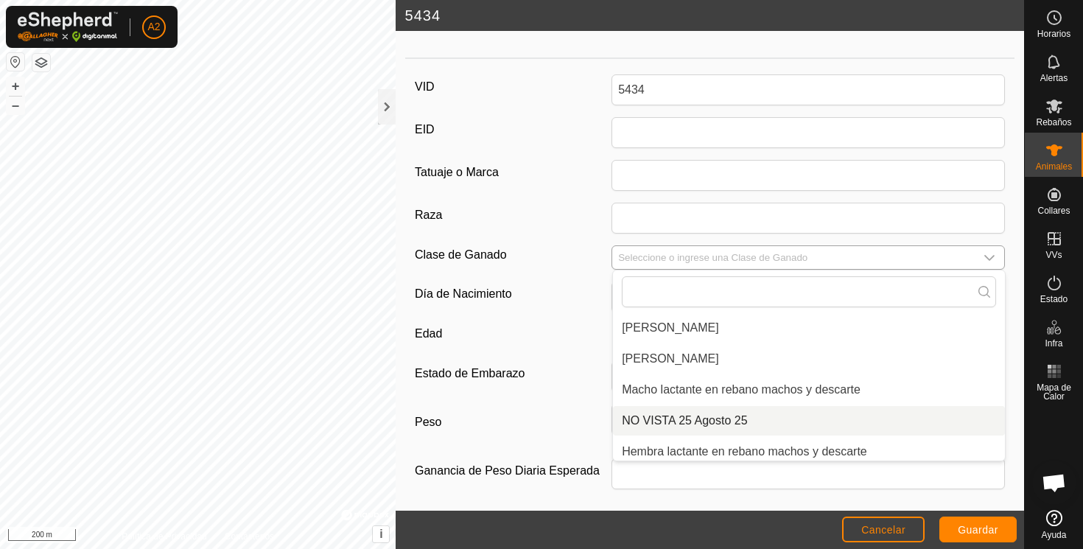
click at [720, 421] on li "NO VISTA 25 Agosto 25" at bounding box center [809, 420] width 392 height 29
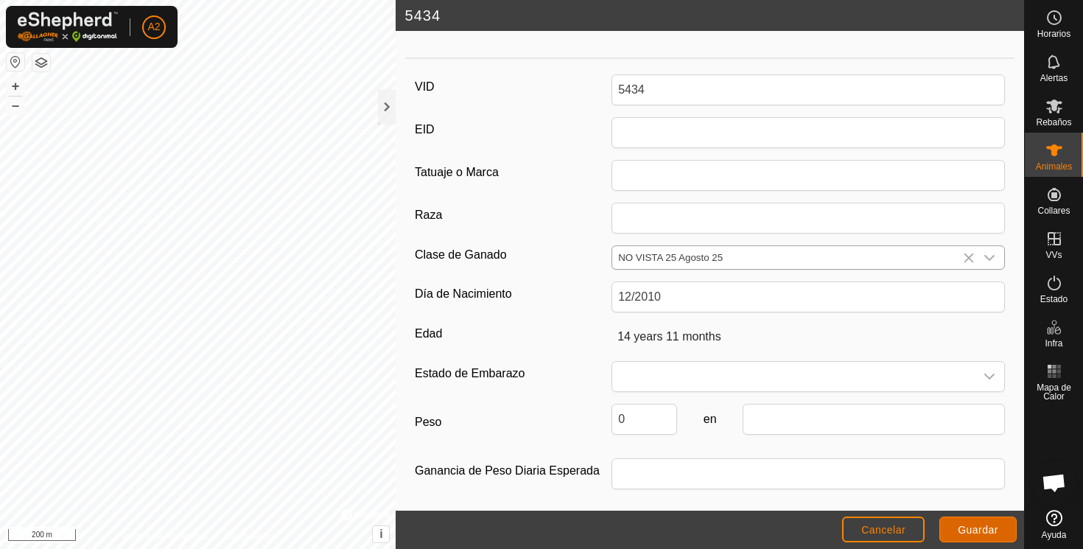
click at [970, 532] on span "Guardar" at bounding box center [978, 530] width 41 height 12
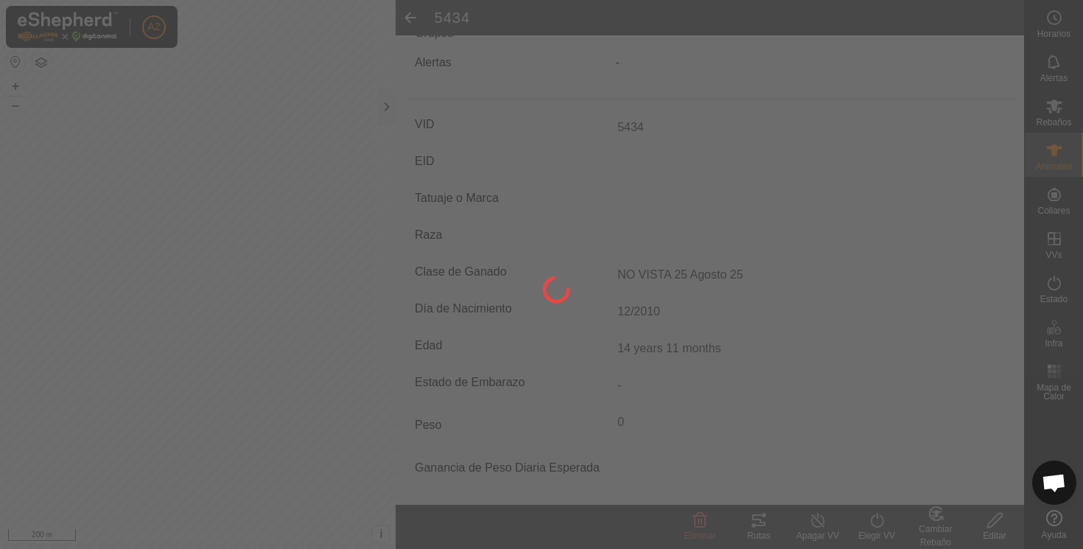
scroll to position [156, 0]
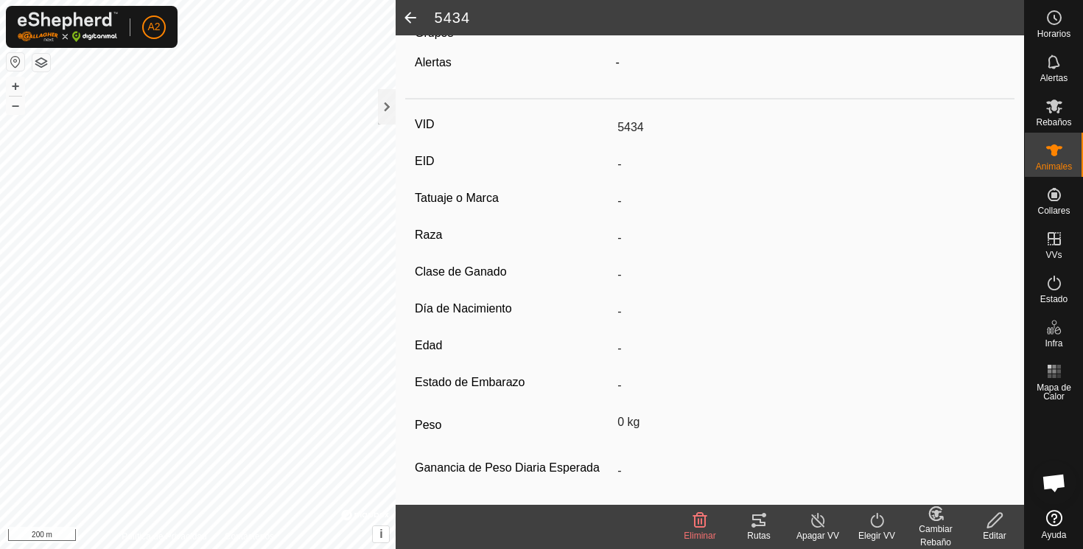
click at [413, 18] on span at bounding box center [410, 17] width 29 height 35
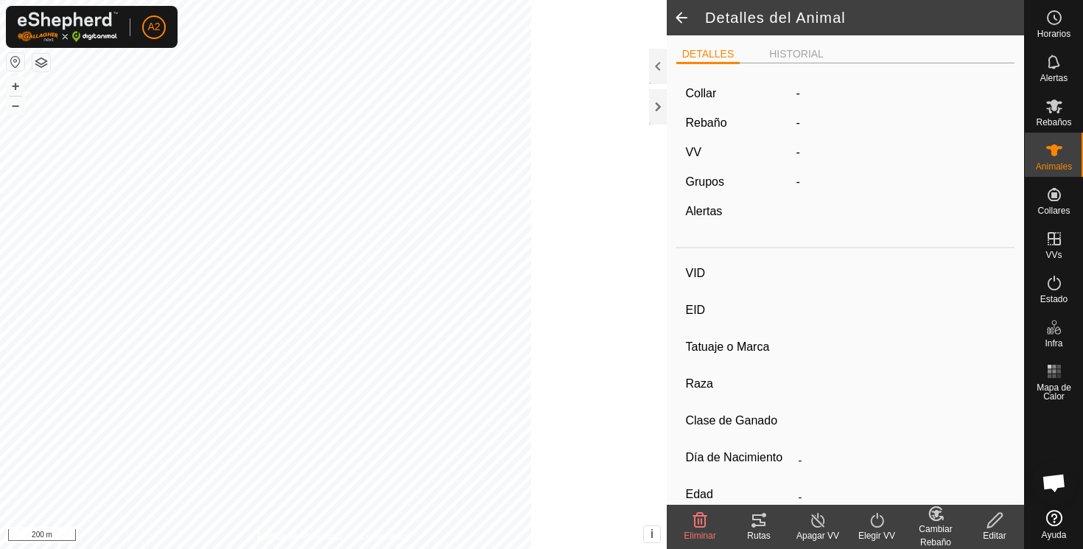
scroll to position [156, 0]
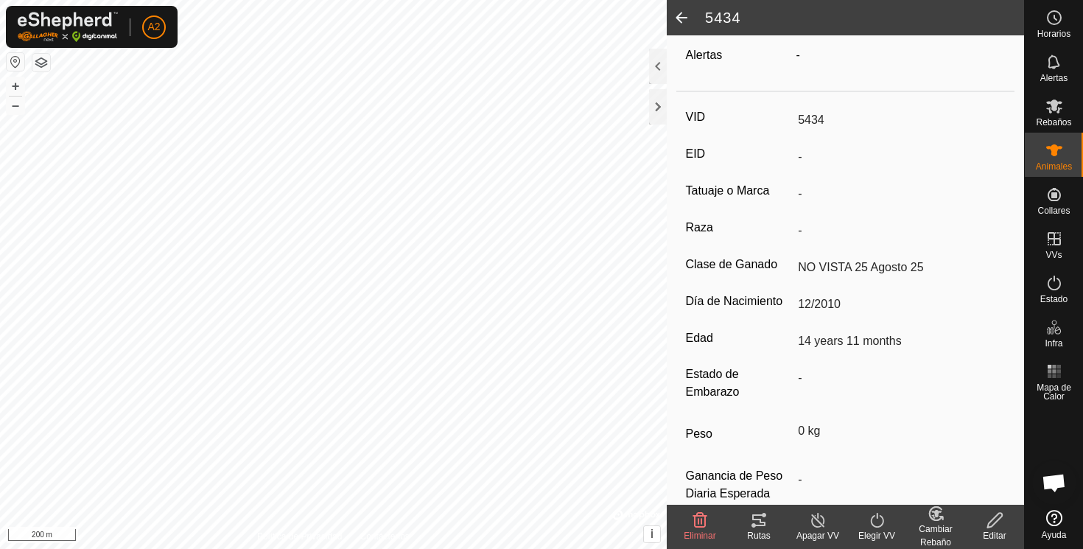
click at [681, 14] on span at bounding box center [681, 17] width 29 height 35
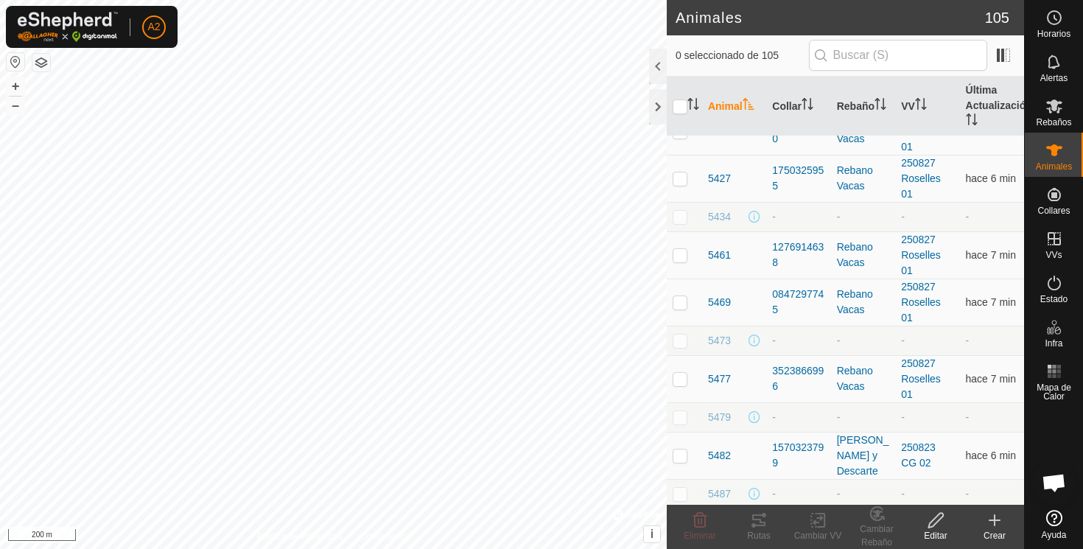
scroll to position [1924, 0]
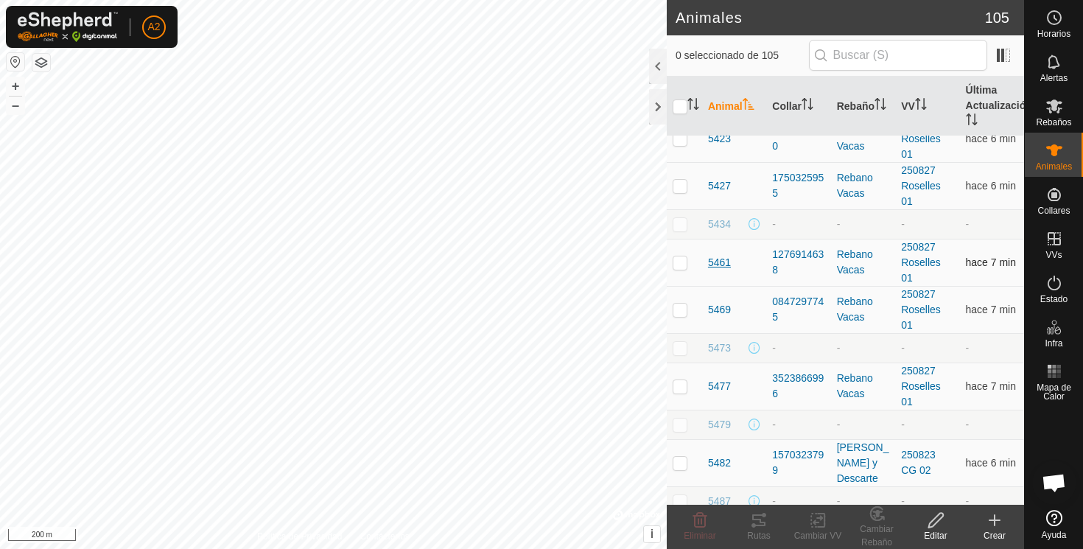
click at [715, 262] on span "5461" at bounding box center [719, 262] width 23 height 15
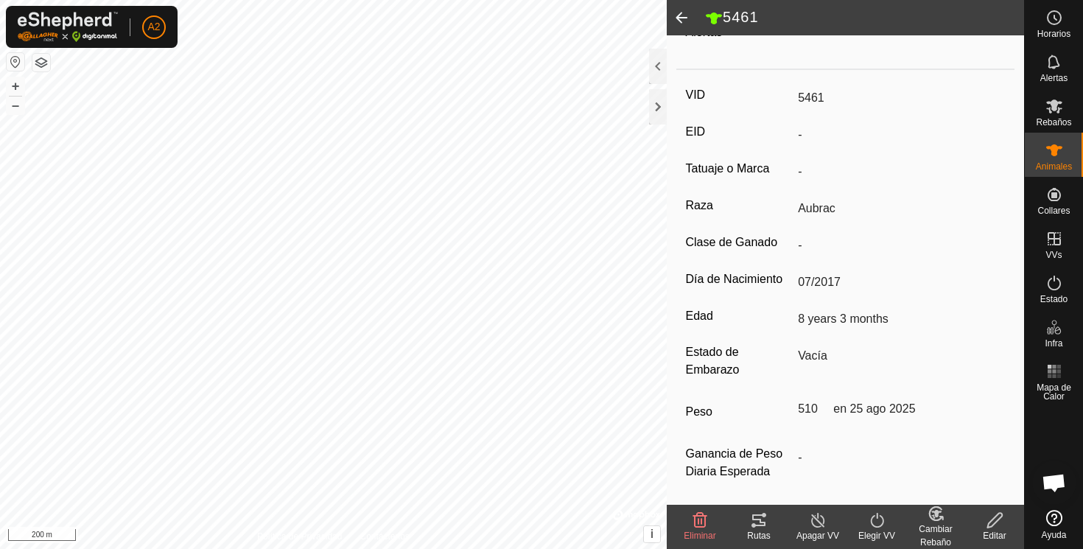
scroll to position [193, 0]
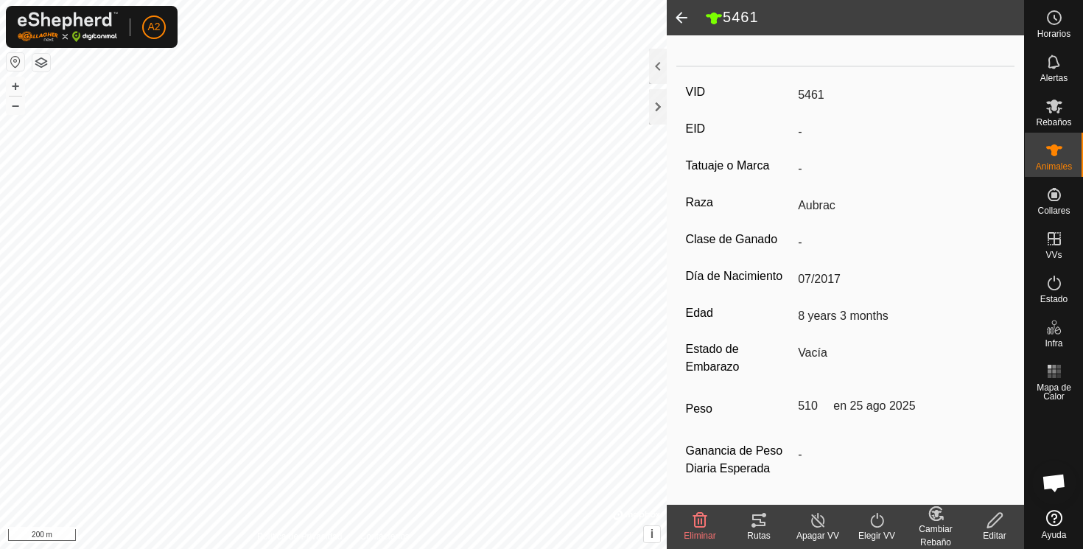
click at [682, 15] on span at bounding box center [681, 17] width 29 height 35
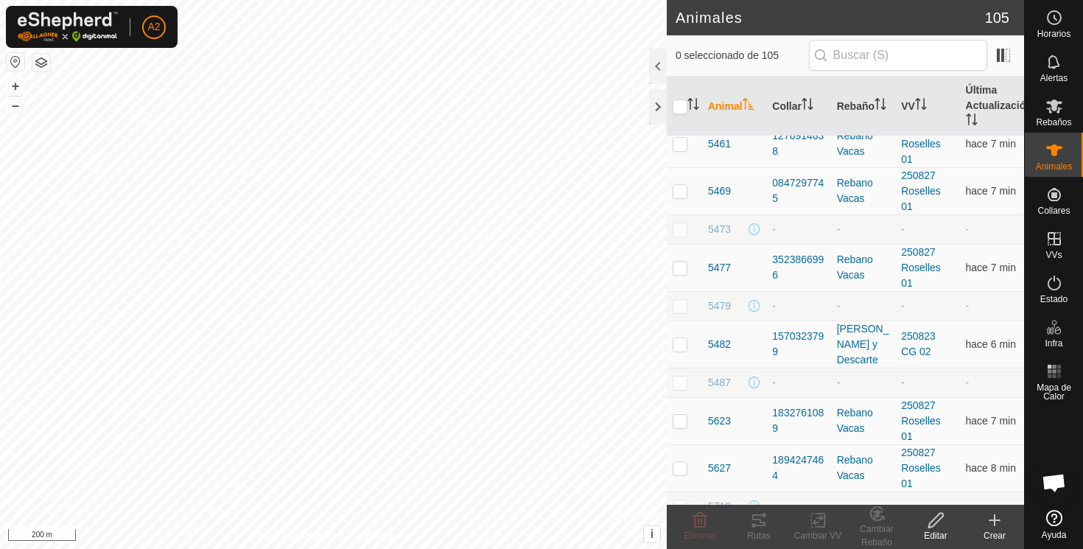
scroll to position [2046, 0]
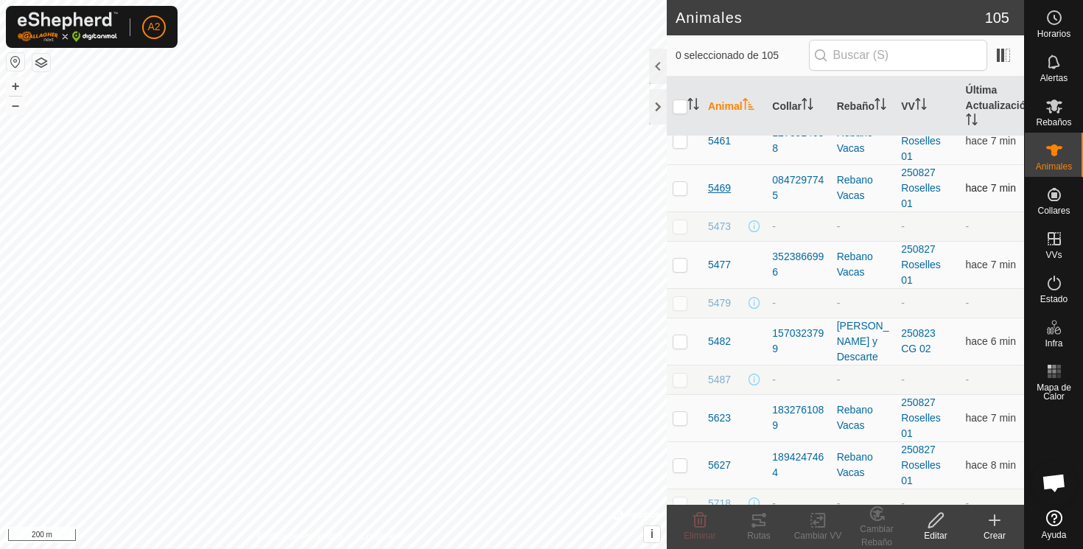
click at [720, 186] on span "5469" at bounding box center [719, 187] width 23 height 15
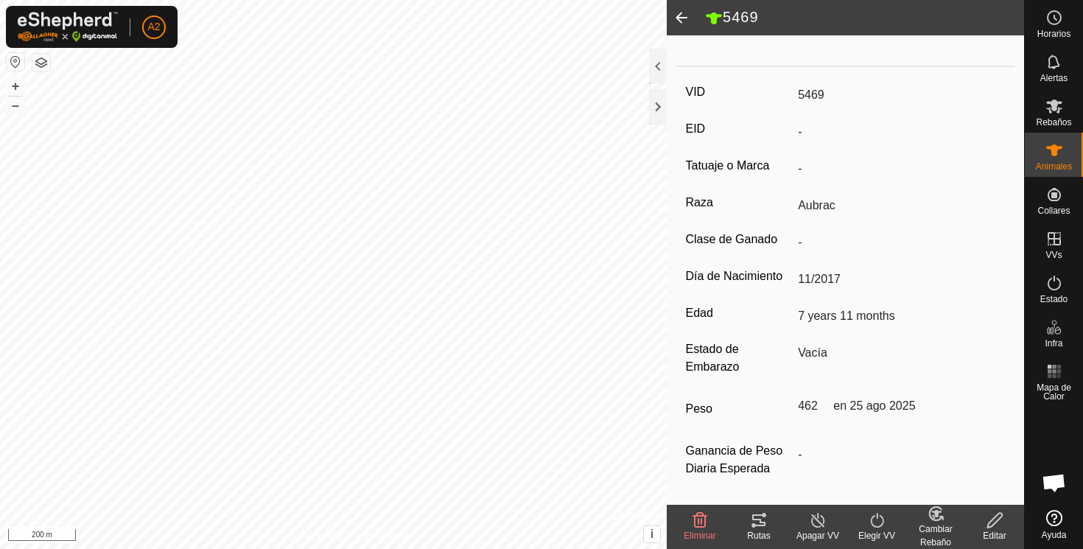
scroll to position [193, 0]
click at [680, 14] on span at bounding box center [681, 17] width 29 height 35
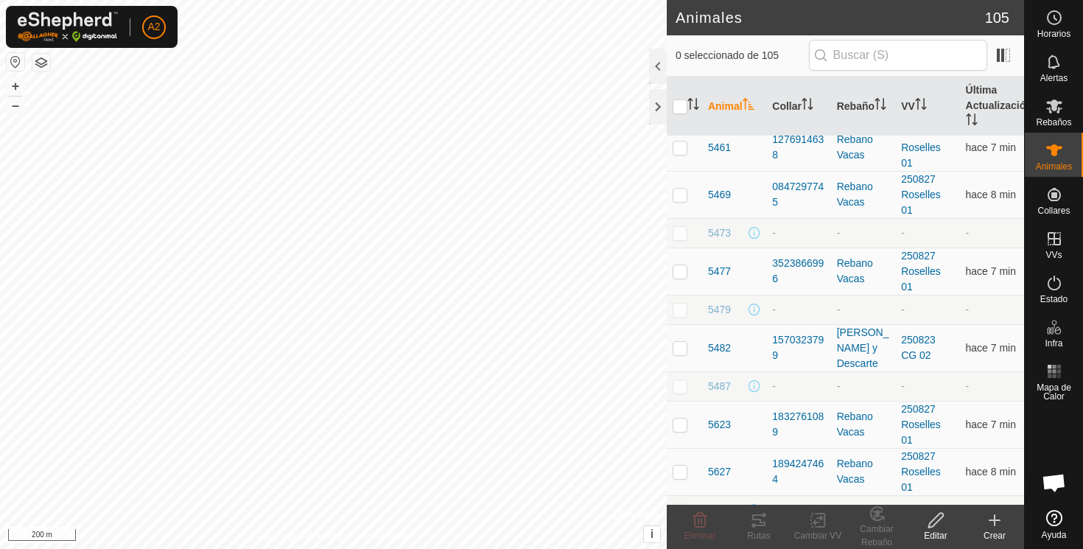
scroll to position [2016, 0]
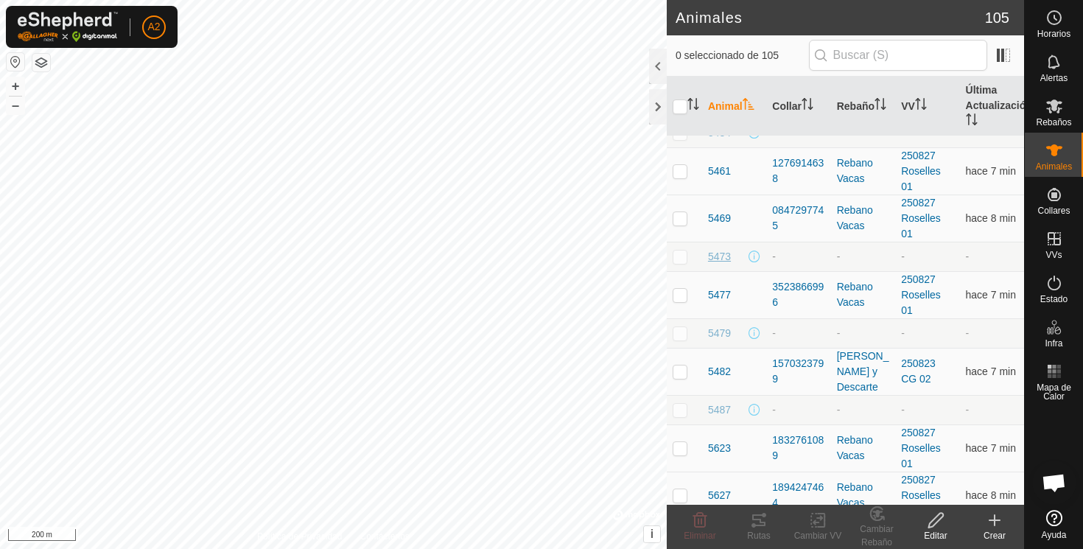
click at [719, 256] on span "5473" at bounding box center [719, 256] width 23 height 15
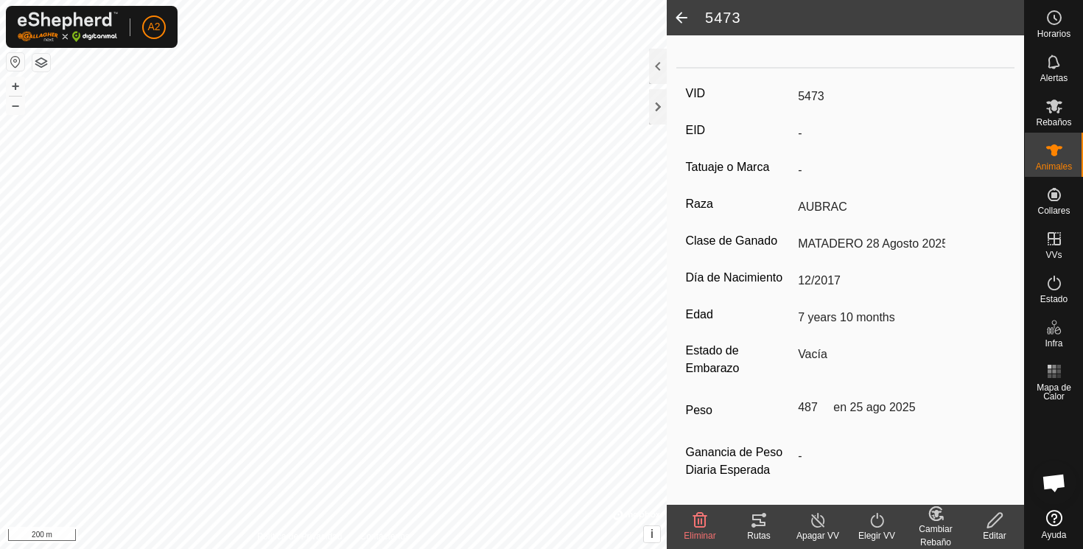
scroll to position [187, 0]
click at [682, 15] on span at bounding box center [681, 17] width 29 height 35
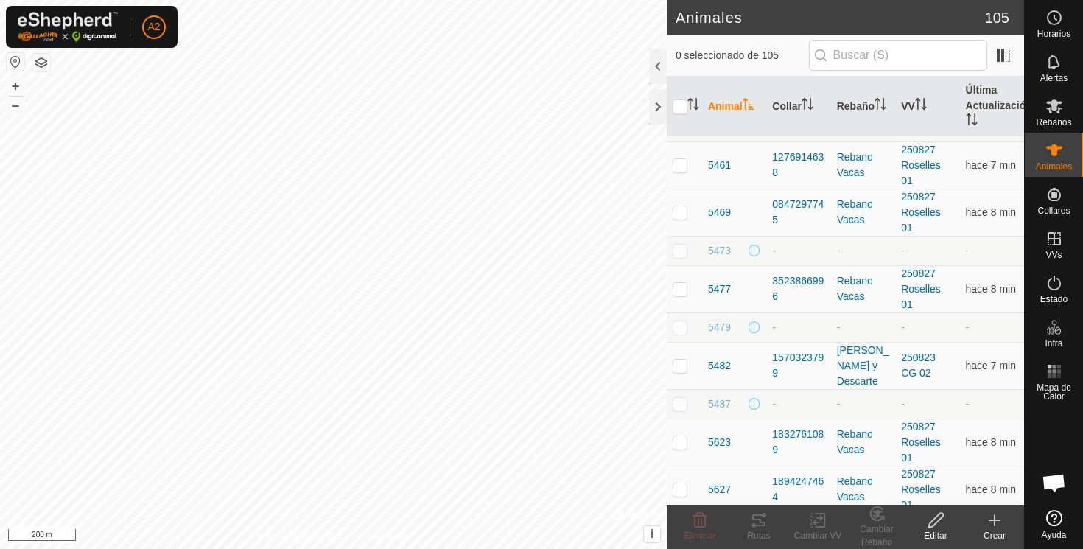
scroll to position [2030, 0]
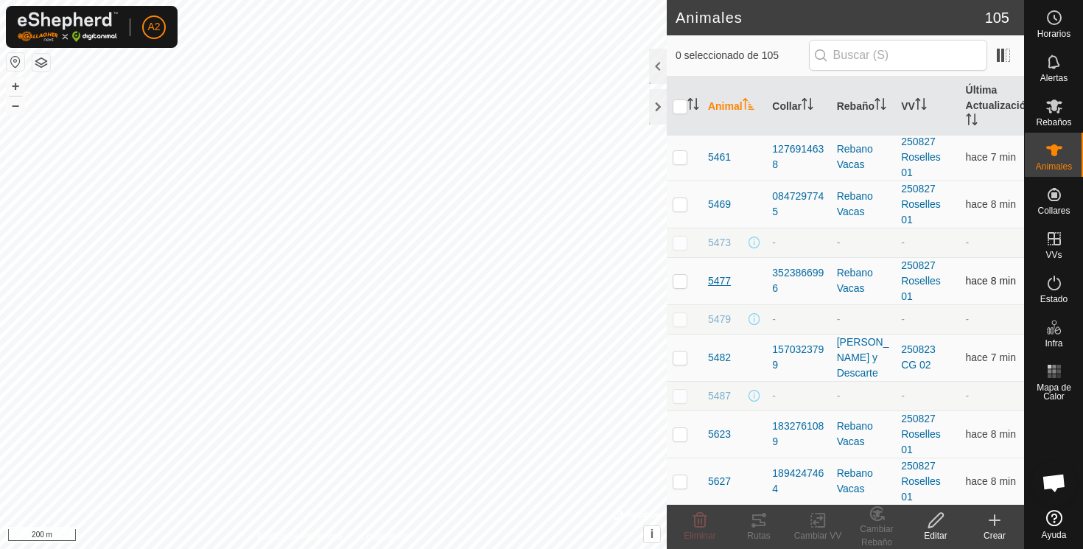
click at [721, 278] on span "5477" at bounding box center [719, 280] width 23 height 15
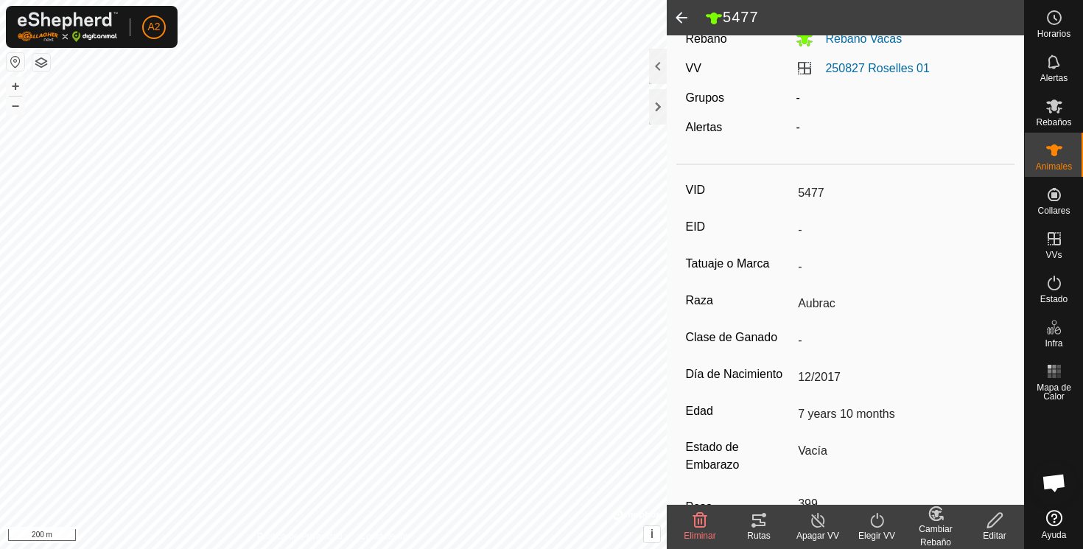
scroll to position [193, 0]
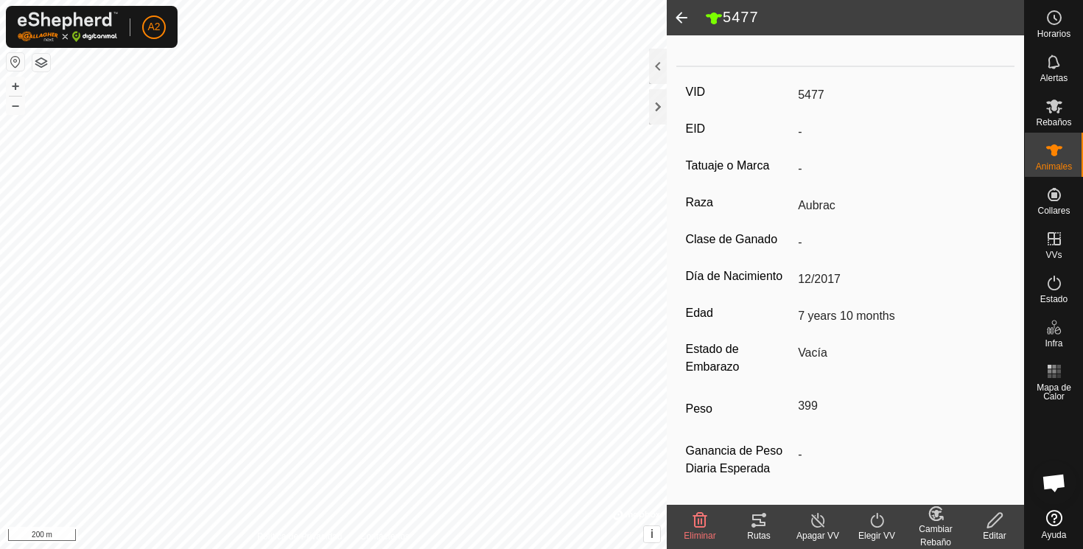
click at [678, 15] on span at bounding box center [681, 17] width 29 height 35
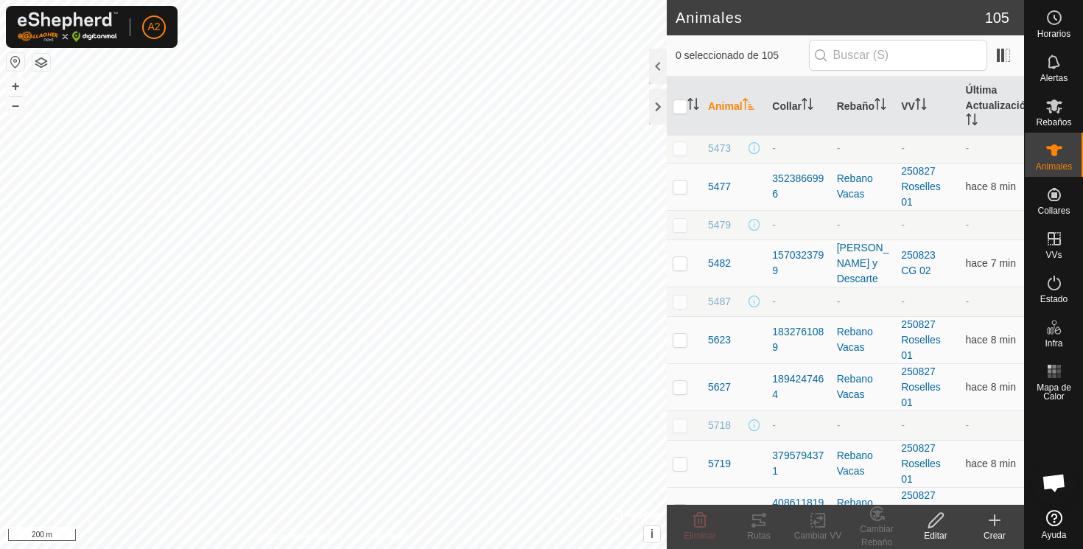
scroll to position [2126, 0]
click at [719, 222] on span "5479" at bounding box center [719, 222] width 23 height 15
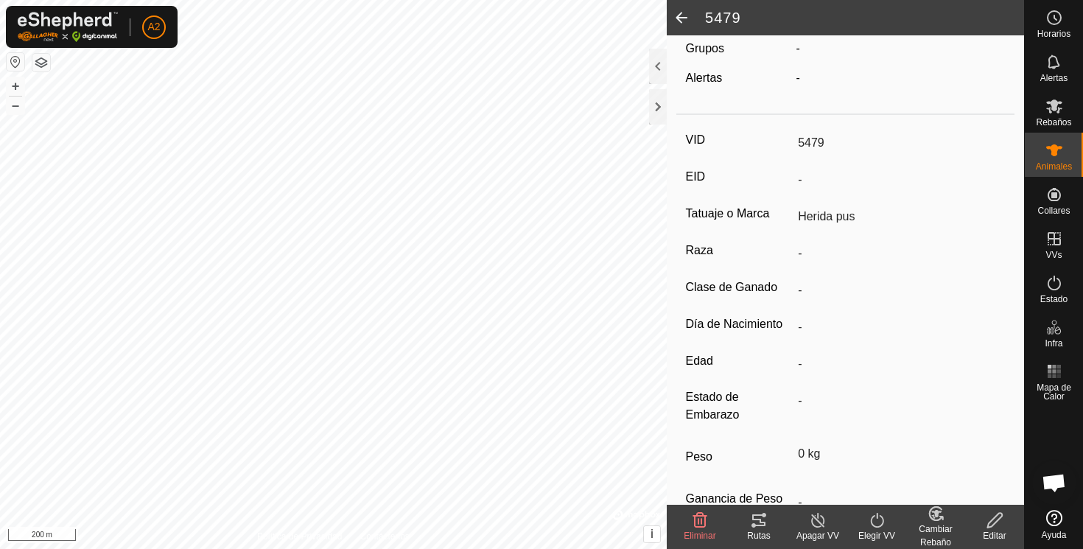
scroll to position [132, 0]
click at [995, 515] on icon at bounding box center [995, 520] width 18 height 18
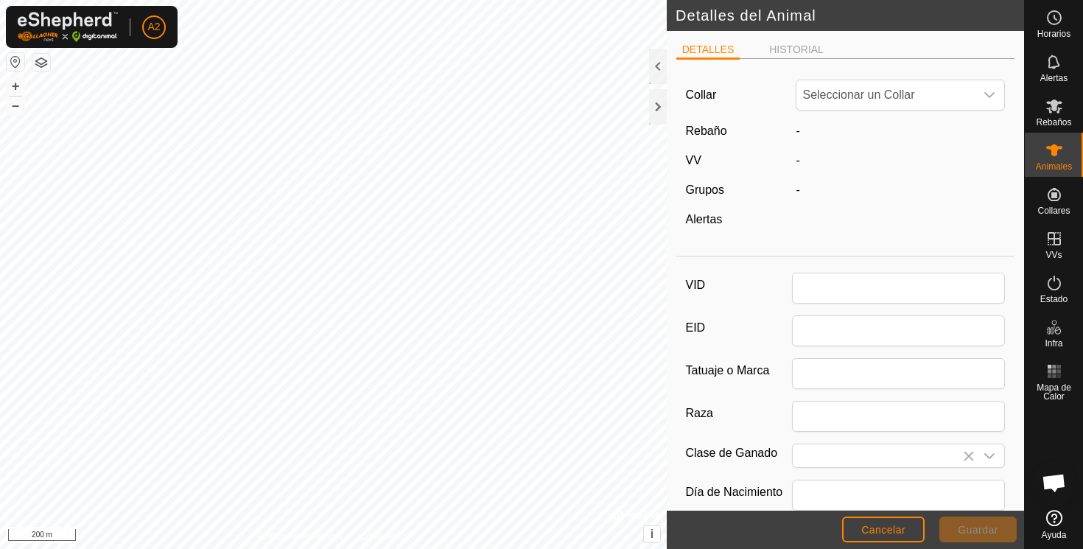
scroll to position [132, 0]
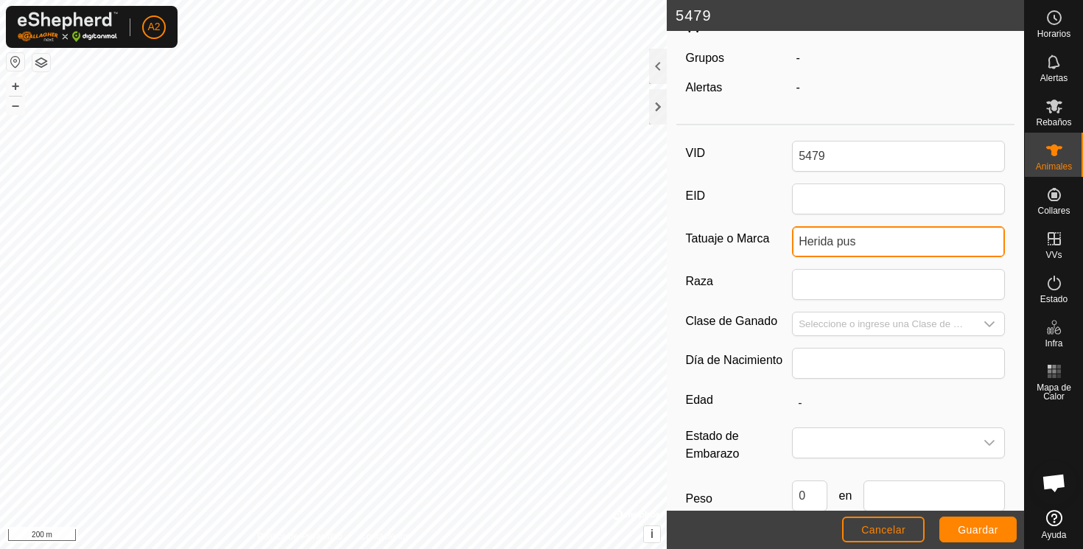
drag, startPoint x: 865, startPoint y: 243, endPoint x: 699, endPoint y: 243, distance: 165.8
click at [792, 243] on input "Herida pus" at bounding box center [898, 241] width 213 height 31
click at [989, 319] on icon "dropdown trigger" at bounding box center [989, 324] width 12 height 12
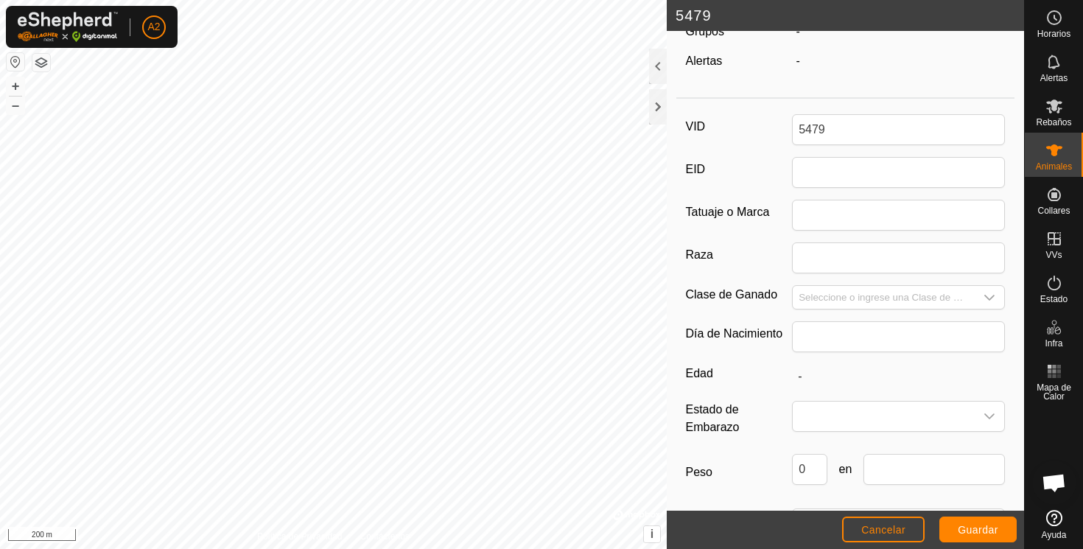
scroll to position [220, 0]
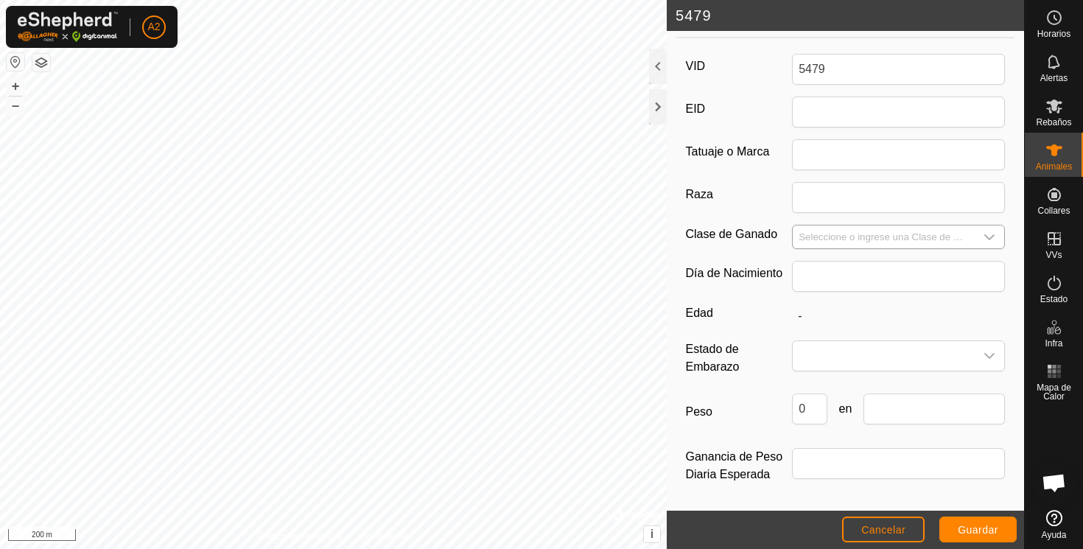
click at [998, 234] on div "dropdown trigger" at bounding box center [989, 236] width 29 height 23
click at [655, 66] on div at bounding box center [658, 66] width 18 height 35
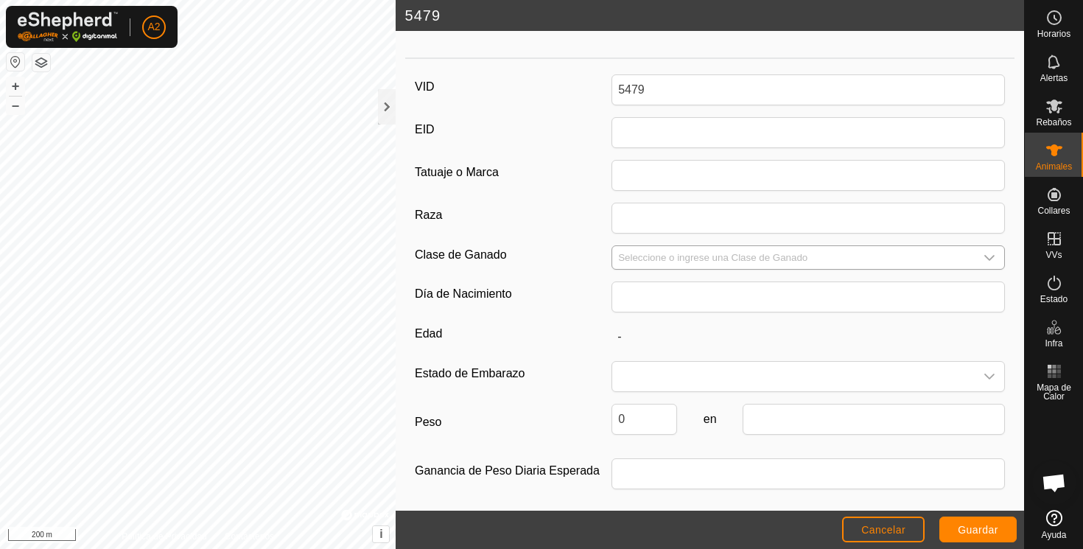
click at [992, 255] on icon "dropdown trigger" at bounding box center [990, 258] width 10 height 6
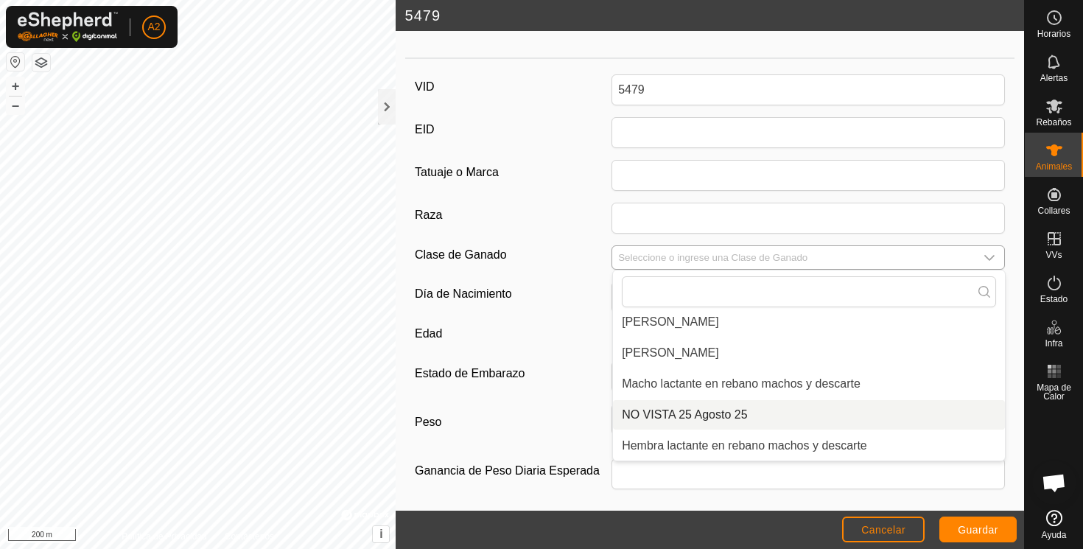
click at [725, 413] on li "NO VISTA 25 Agosto 25" at bounding box center [809, 414] width 392 height 29
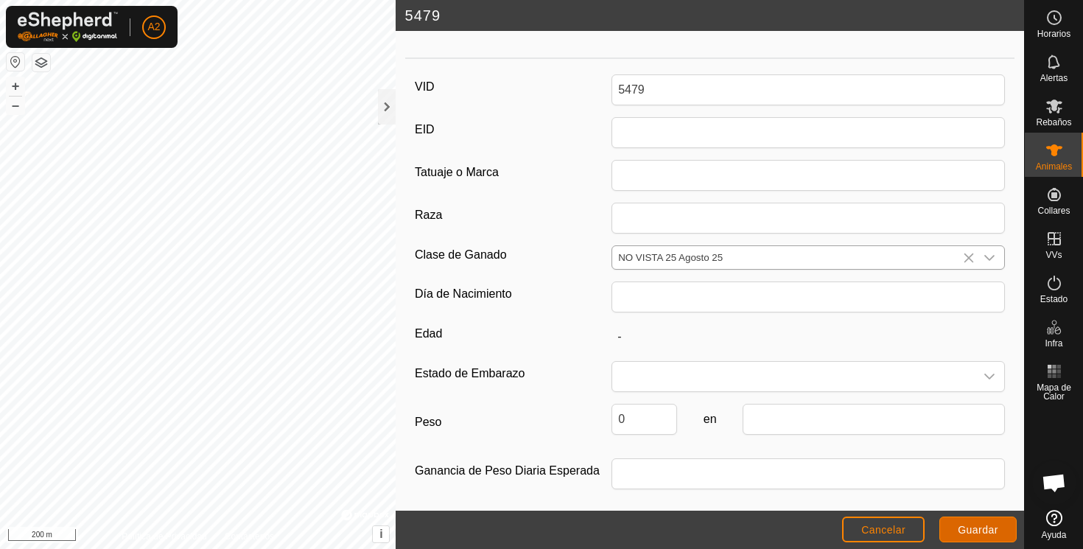
click at [976, 527] on span "Guardar" at bounding box center [978, 530] width 41 height 12
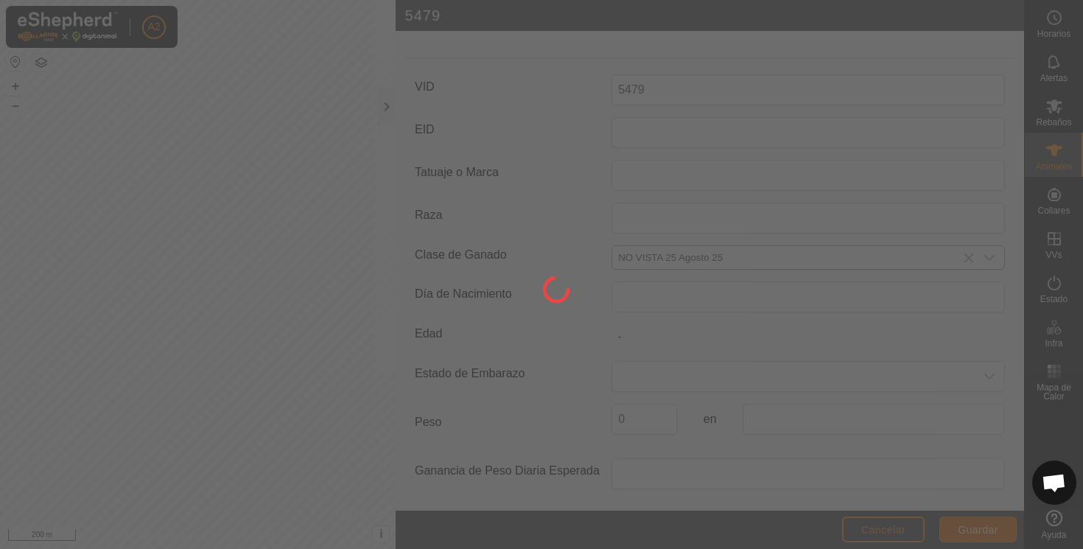
scroll to position [156, 0]
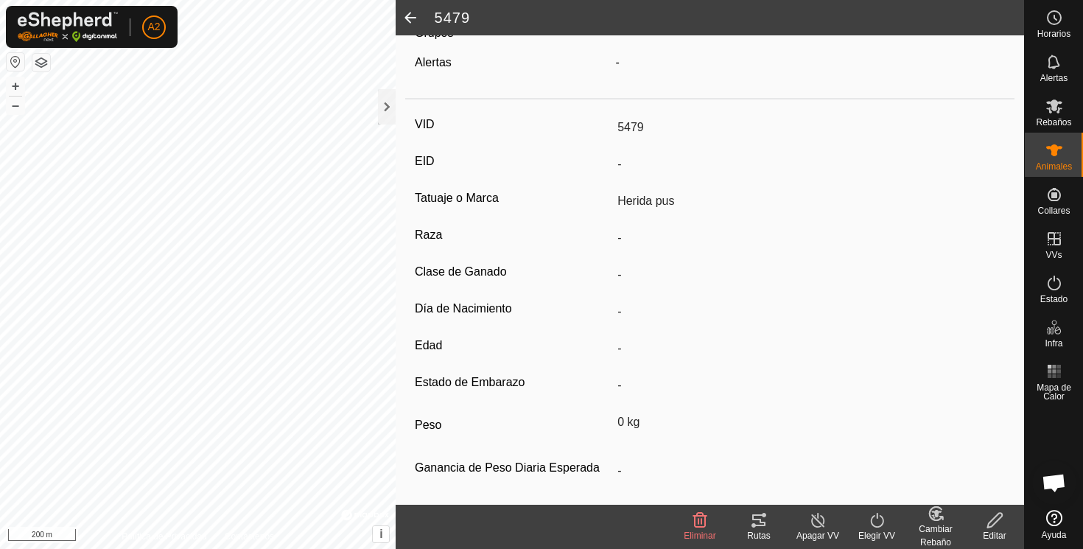
click at [407, 15] on span at bounding box center [410, 17] width 29 height 35
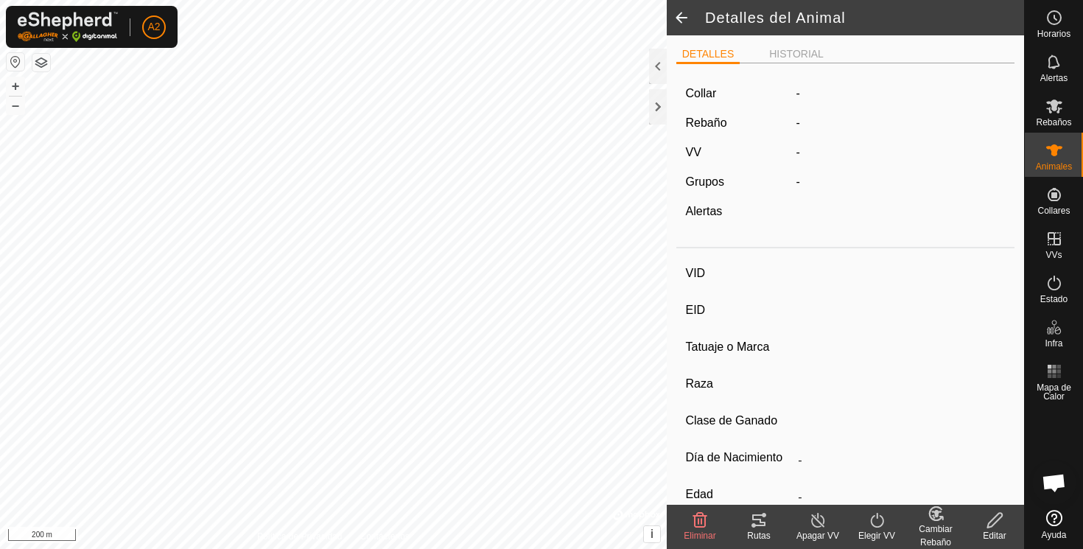
scroll to position [156, 0]
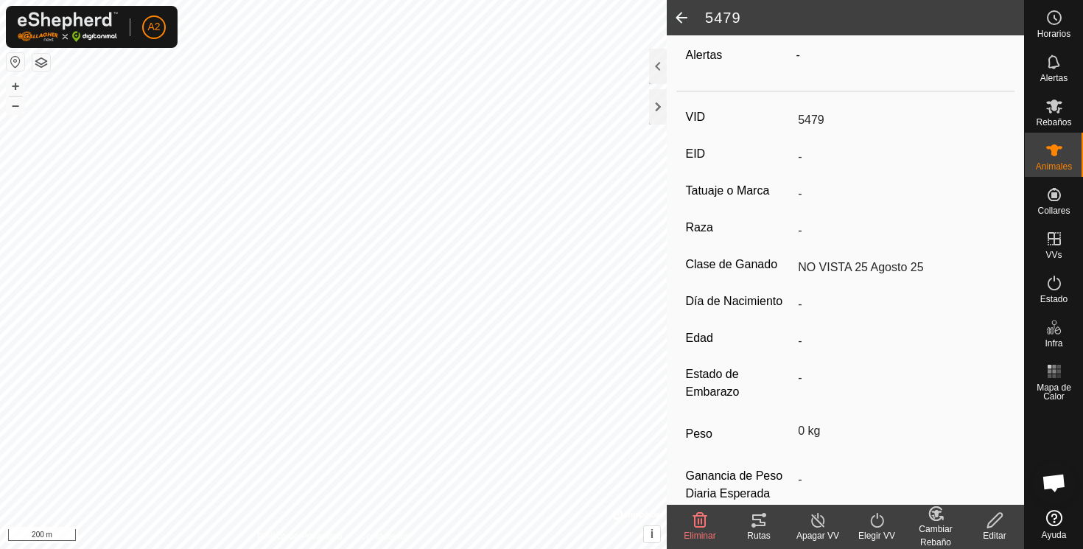
click at [682, 15] on span at bounding box center [681, 17] width 29 height 35
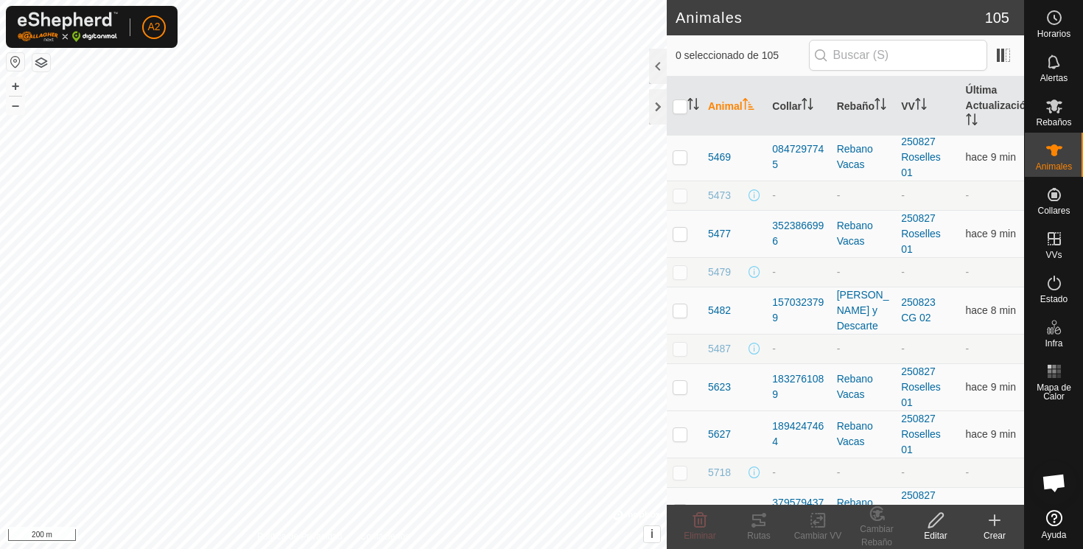
scroll to position [2080, 0]
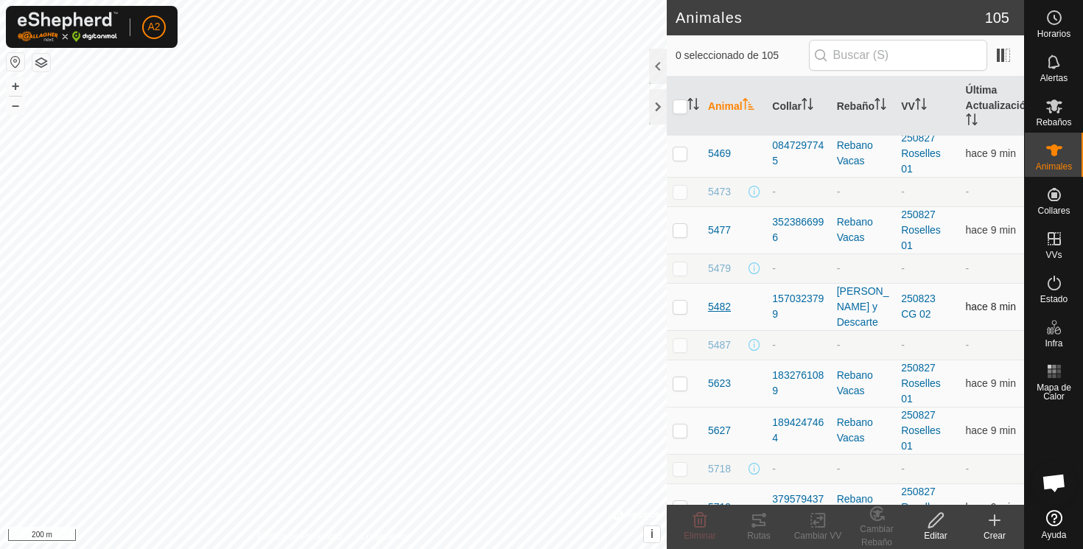
click at [723, 305] on span "5482" at bounding box center [719, 306] width 23 height 15
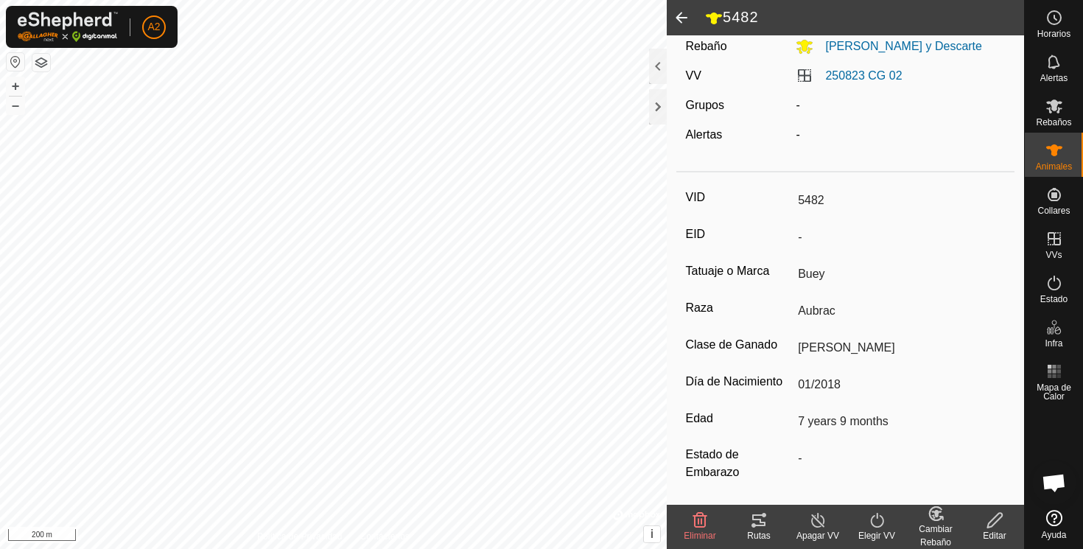
scroll to position [187, 0]
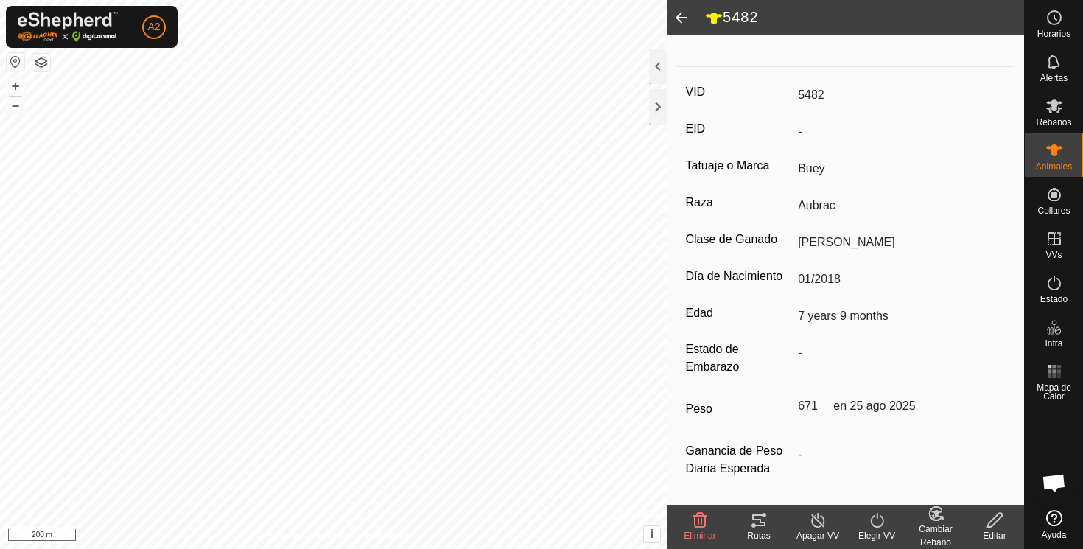
click at [684, 10] on span at bounding box center [681, 17] width 29 height 35
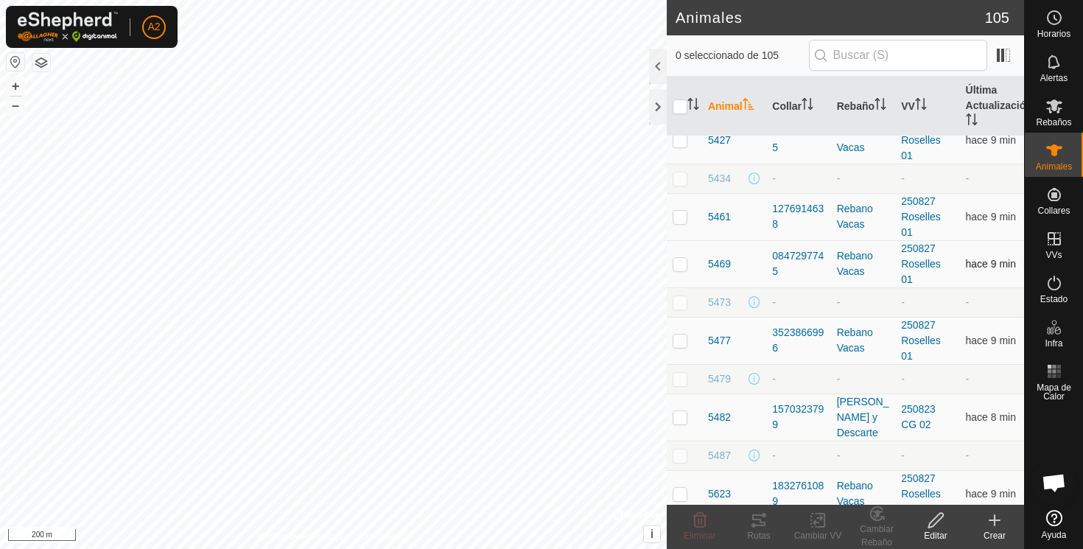
scroll to position [2056, 0]
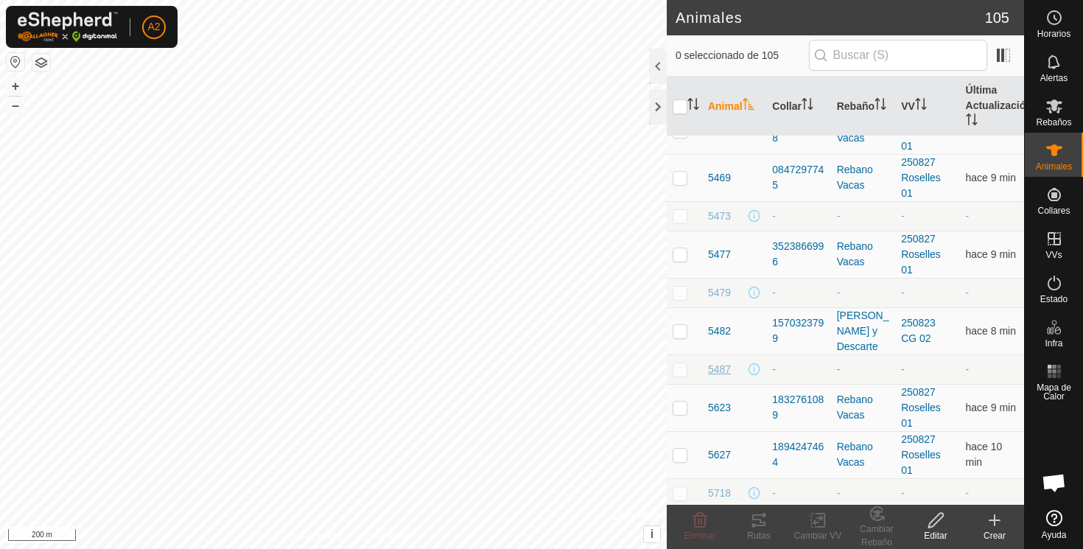
click at [720, 368] on span "5487" at bounding box center [719, 369] width 23 height 15
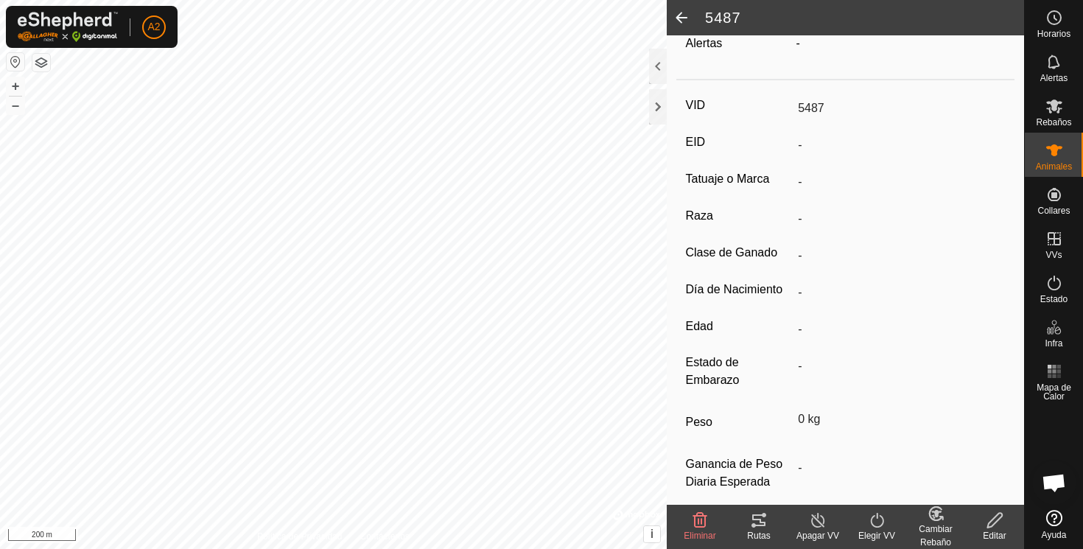
scroll to position [187, 0]
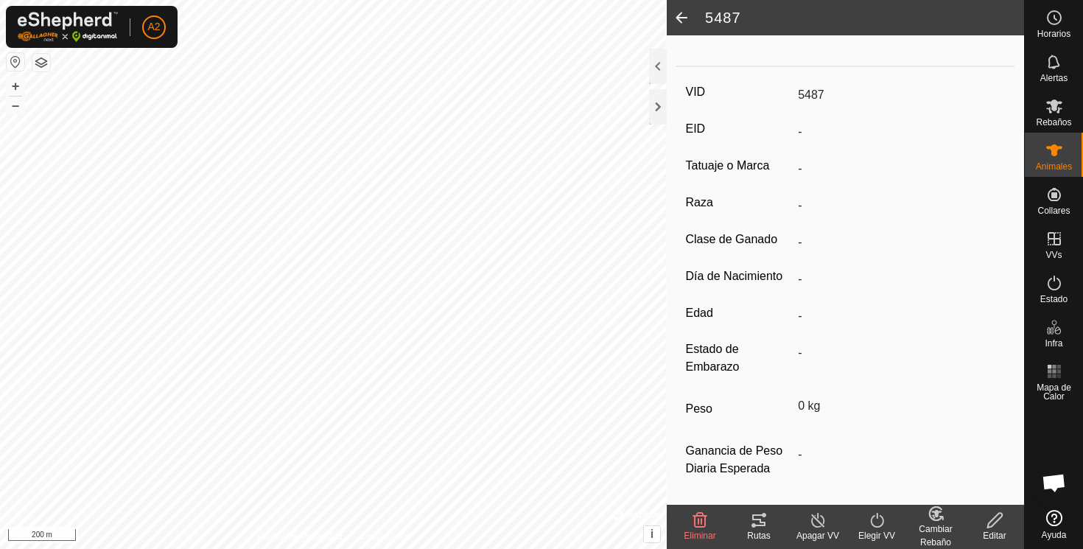
click at [992, 516] on icon at bounding box center [995, 520] width 18 height 18
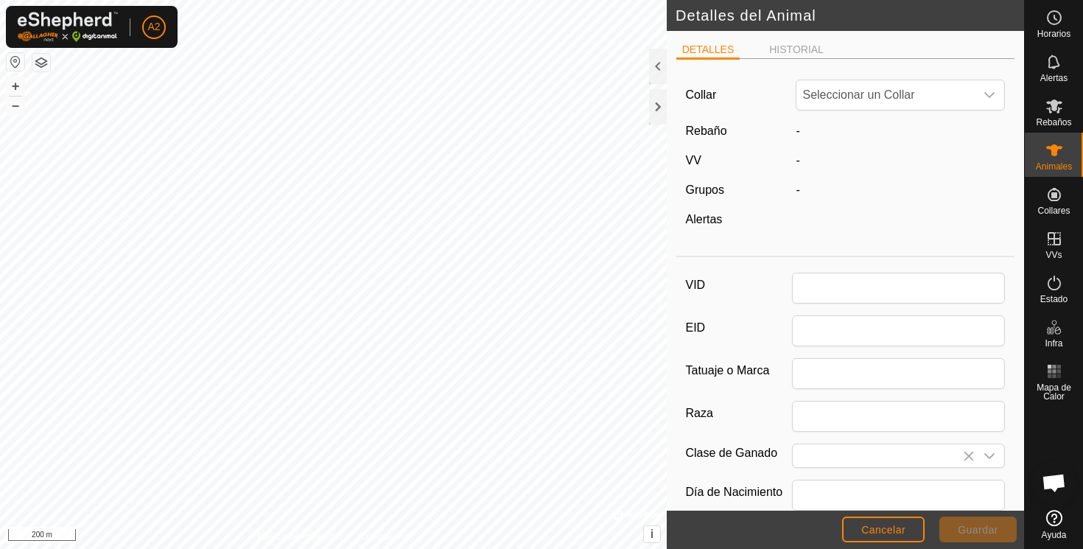
scroll to position [187, 0]
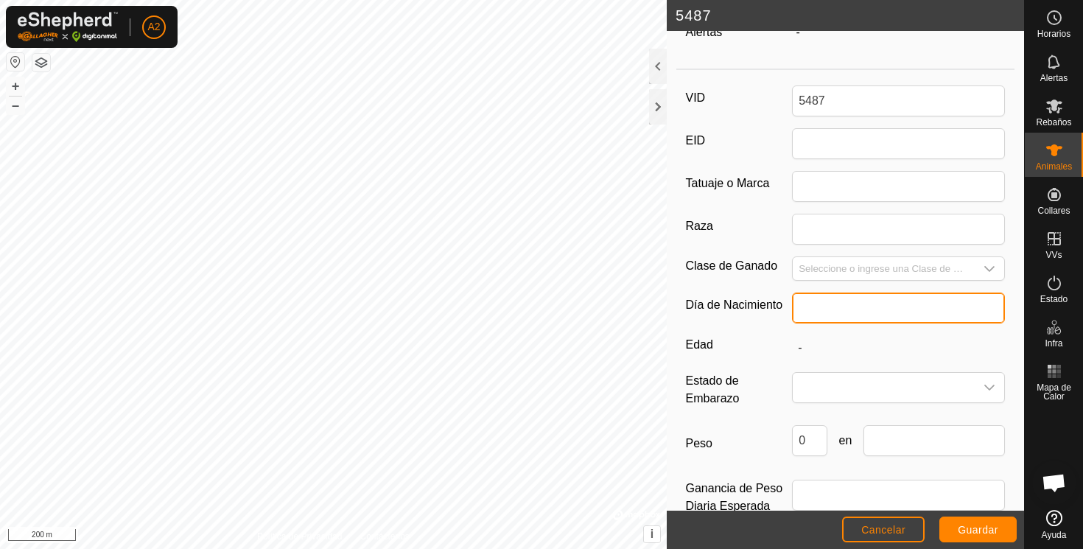
click at [855, 307] on input "text" at bounding box center [898, 307] width 213 height 31
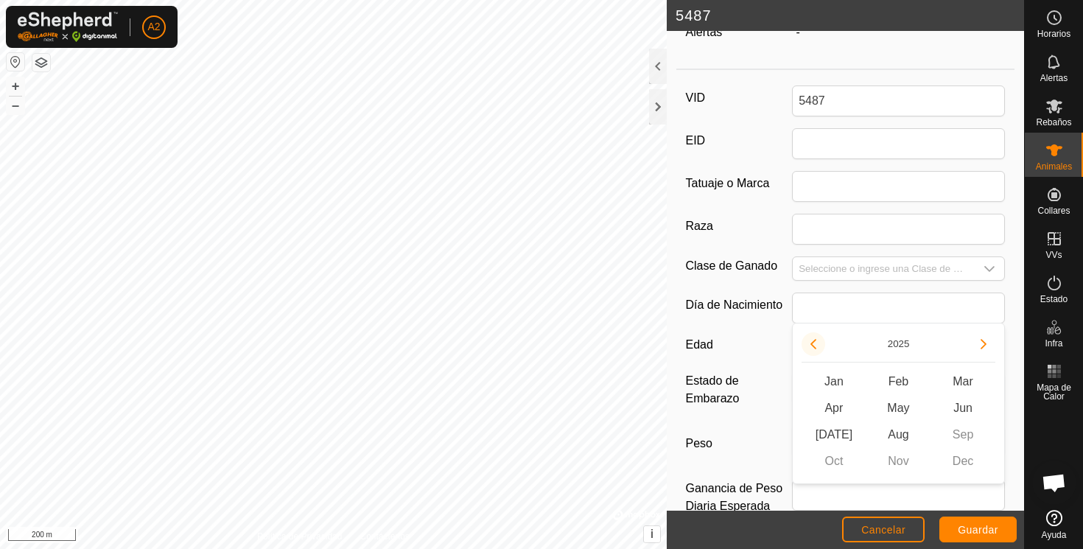
click at [813, 346] on button "Previous Year" at bounding box center [814, 344] width 24 height 24
click at [813, 346] on icon "Previous Year" at bounding box center [813, 344] width 6 height 10
click at [813, 346] on button "Previous Year" at bounding box center [814, 344] width 24 height 24
click at [814, 347] on span "Previous Year" at bounding box center [814, 347] width 0 height 0
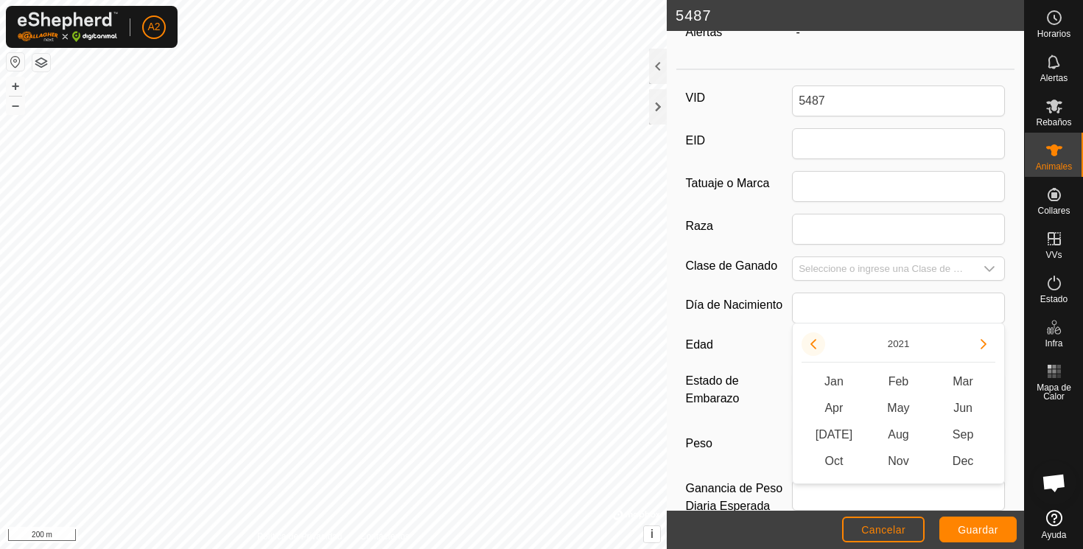
click at [813, 346] on button "Previous Year" at bounding box center [814, 344] width 24 height 24
click at [901, 380] on span "Feb" at bounding box center [898, 381] width 65 height 27
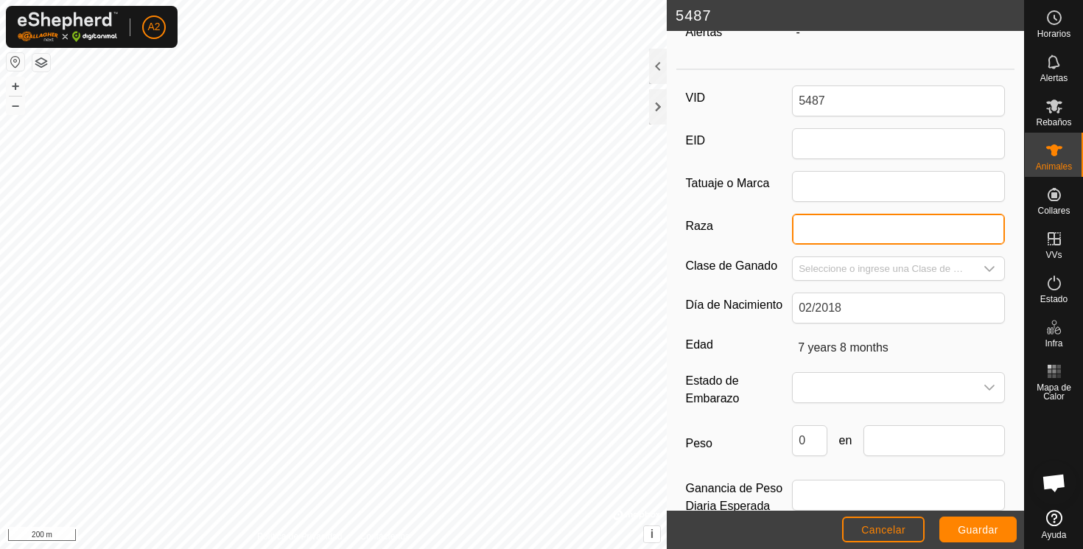
click at [821, 228] on input "Raza" at bounding box center [898, 229] width 213 height 31
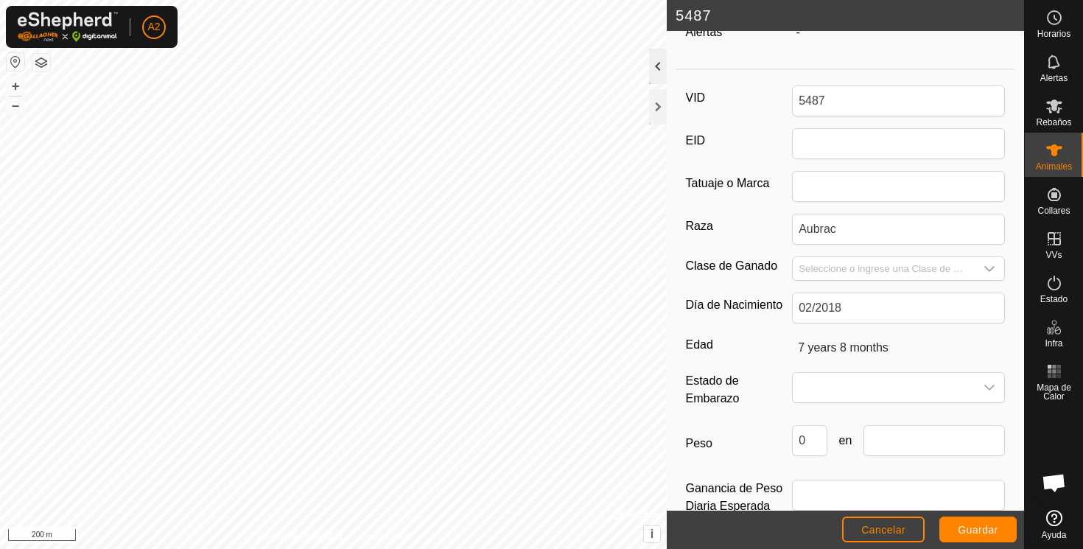
click at [660, 67] on div at bounding box center [658, 66] width 18 height 35
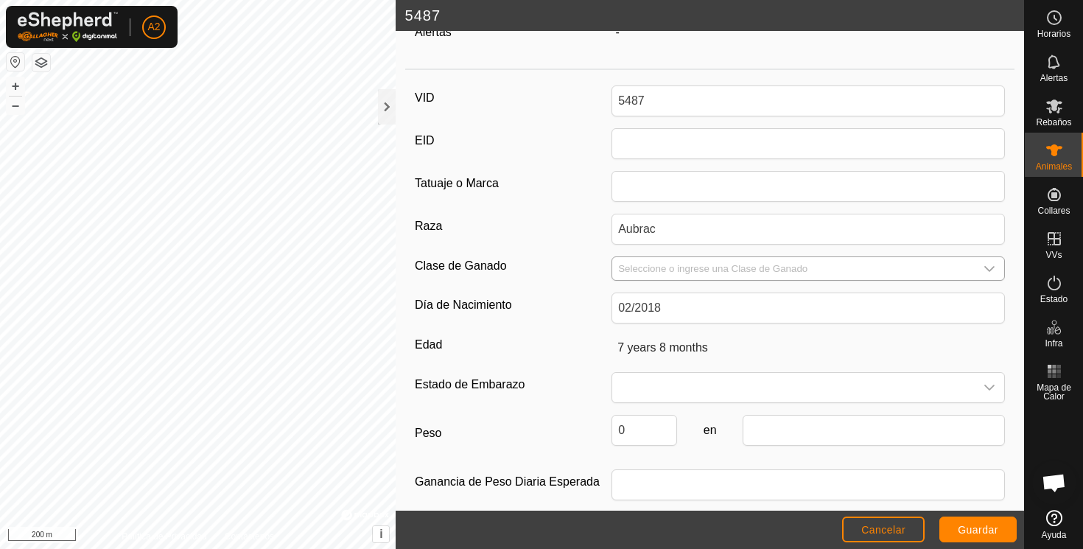
click at [993, 263] on icon "dropdown trigger" at bounding box center [989, 269] width 12 height 12
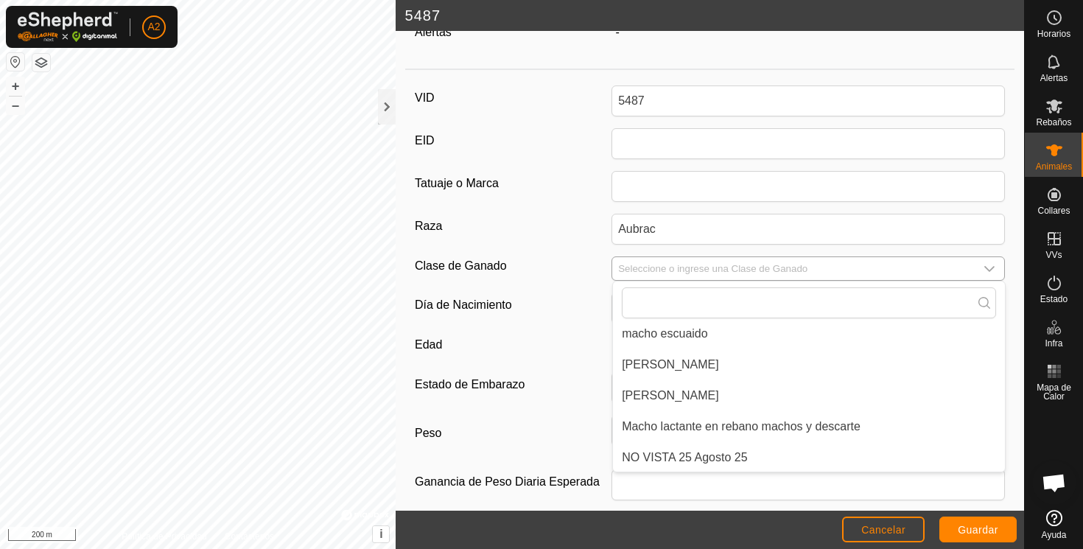
scroll to position [421, 0]
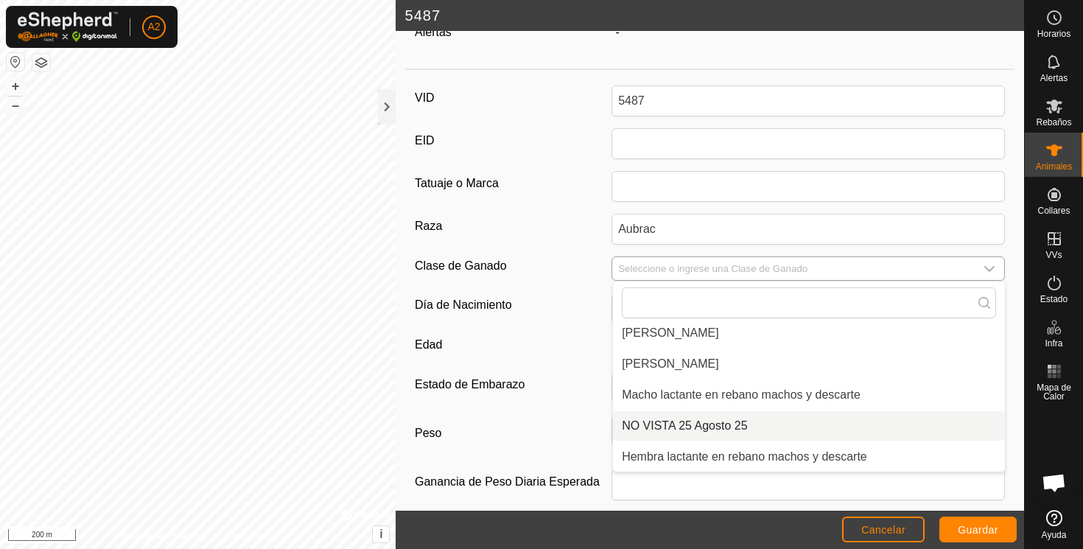
click at [718, 420] on li "NO VISTA 25 Agosto 25" at bounding box center [809, 425] width 392 height 29
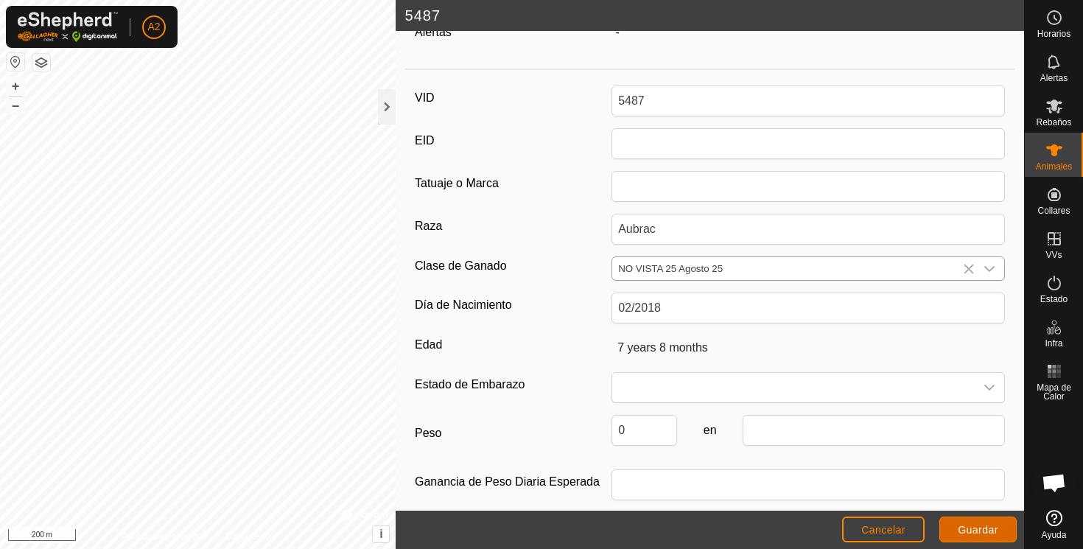
click at [984, 528] on span "Guardar" at bounding box center [978, 530] width 41 height 12
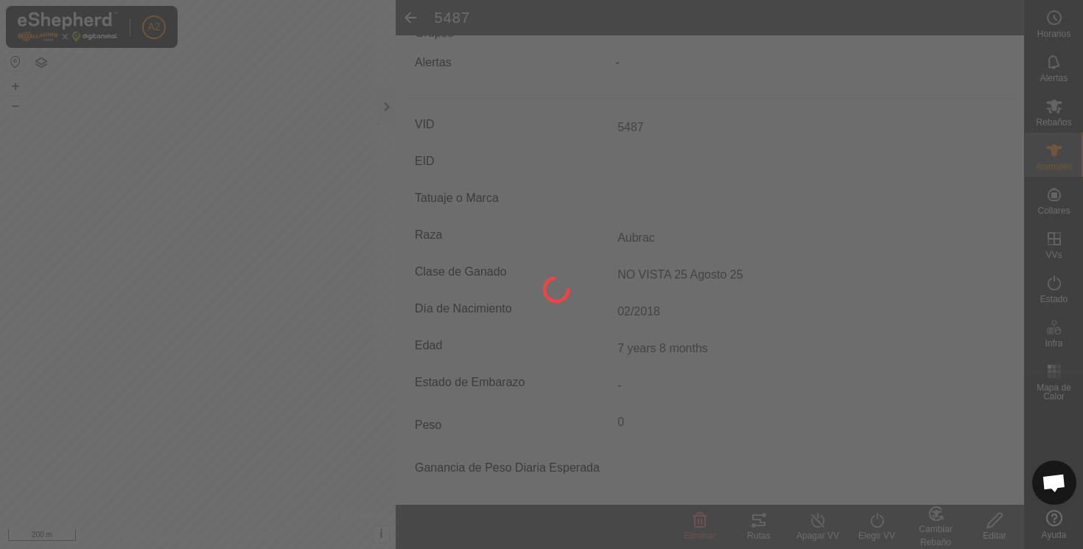
scroll to position [156, 0]
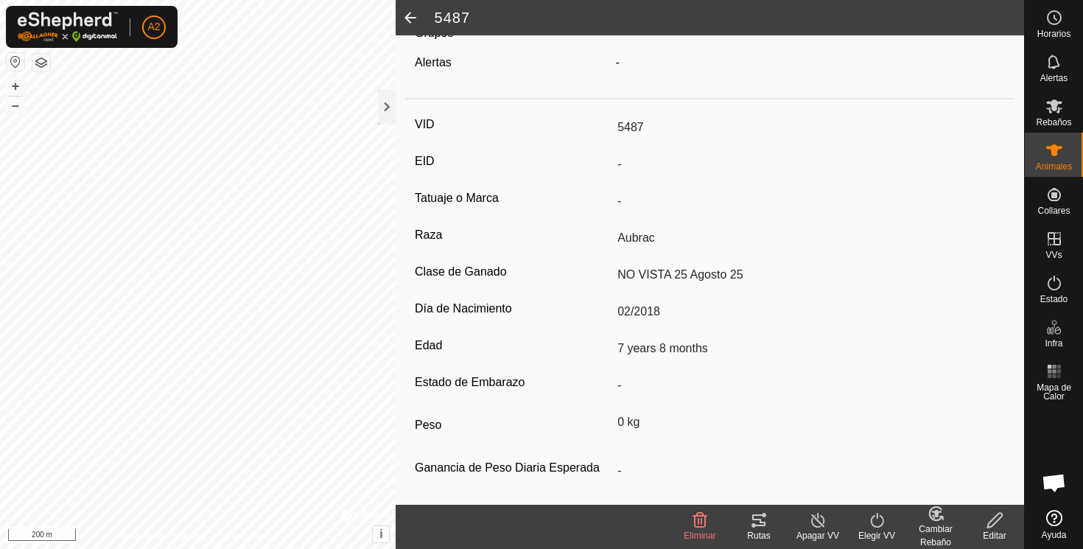
click at [408, 13] on span at bounding box center [410, 17] width 29 height 35
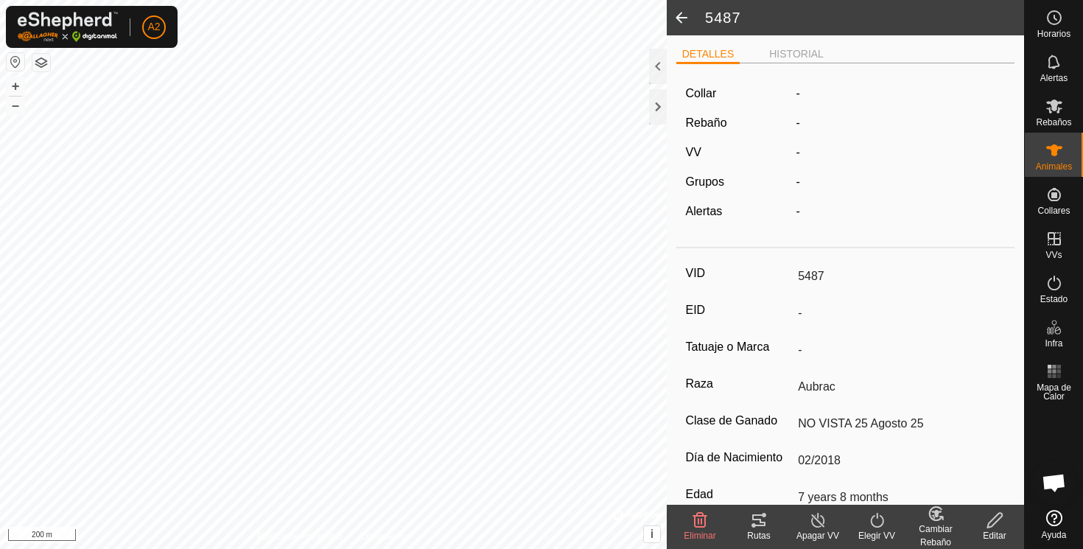
scroll to position [156, 0]
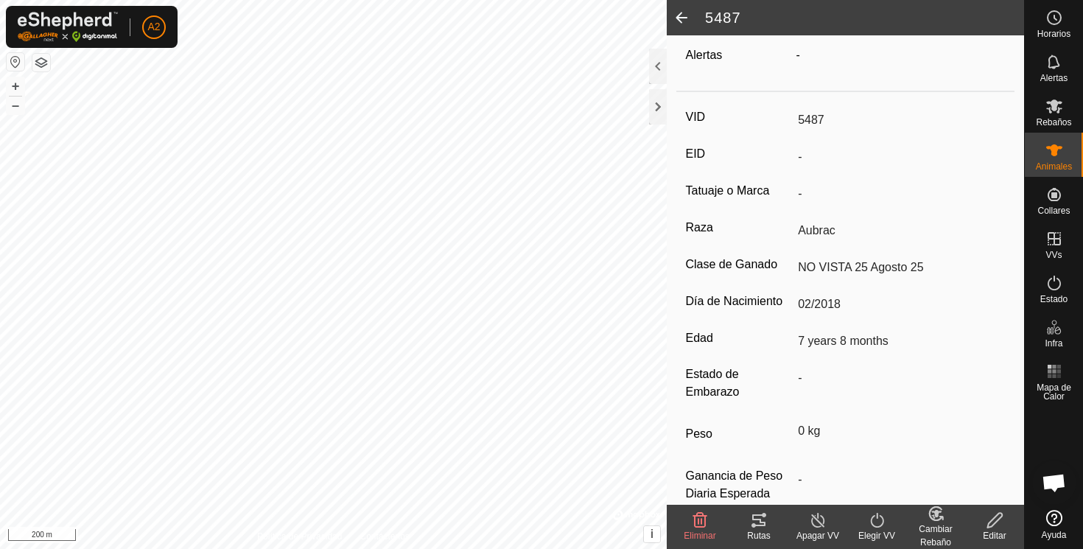
click at [678, 18] on span at bounding box center [681, 17] width 29 height 35
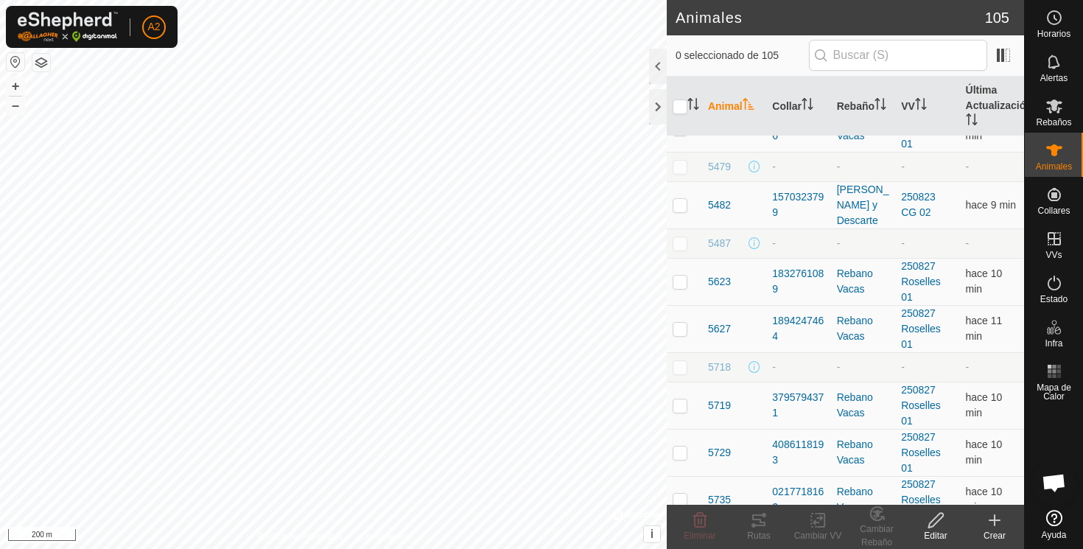
scroll to position [2178, 0]
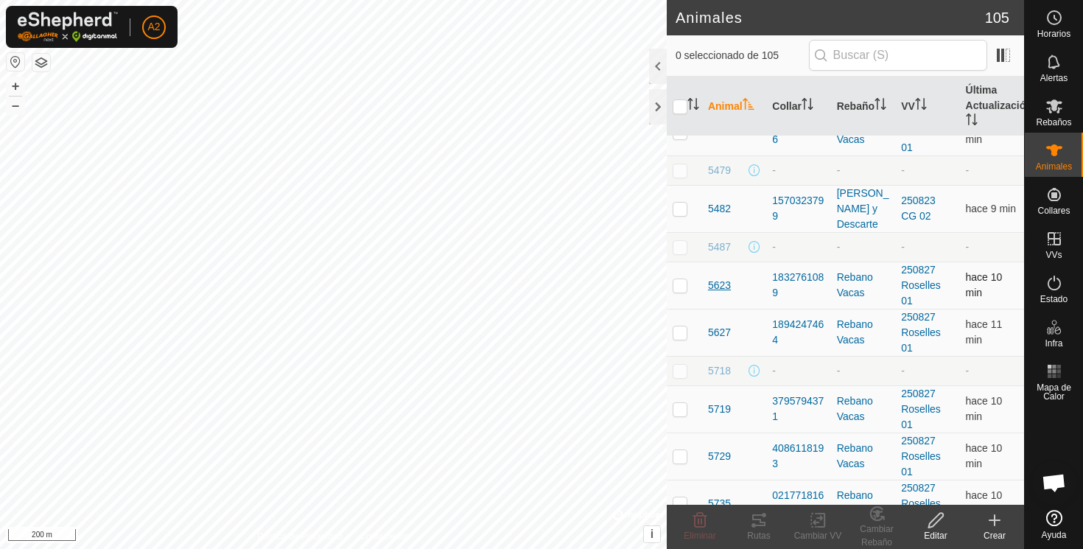
click at [724, 281] on span "5623" at bounding box center [719, 285] width 23 height 15
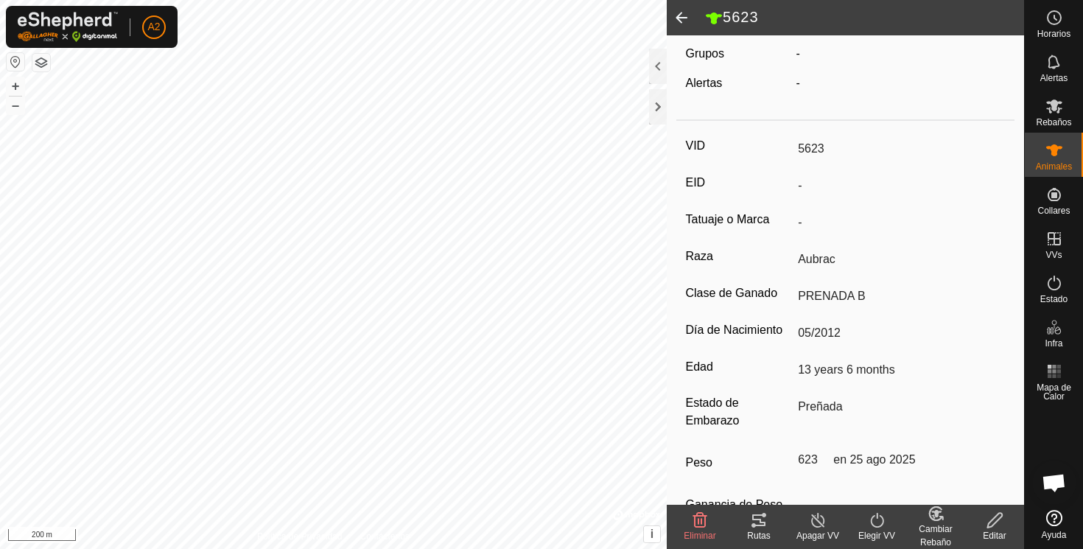
scroll to position [193, 0]
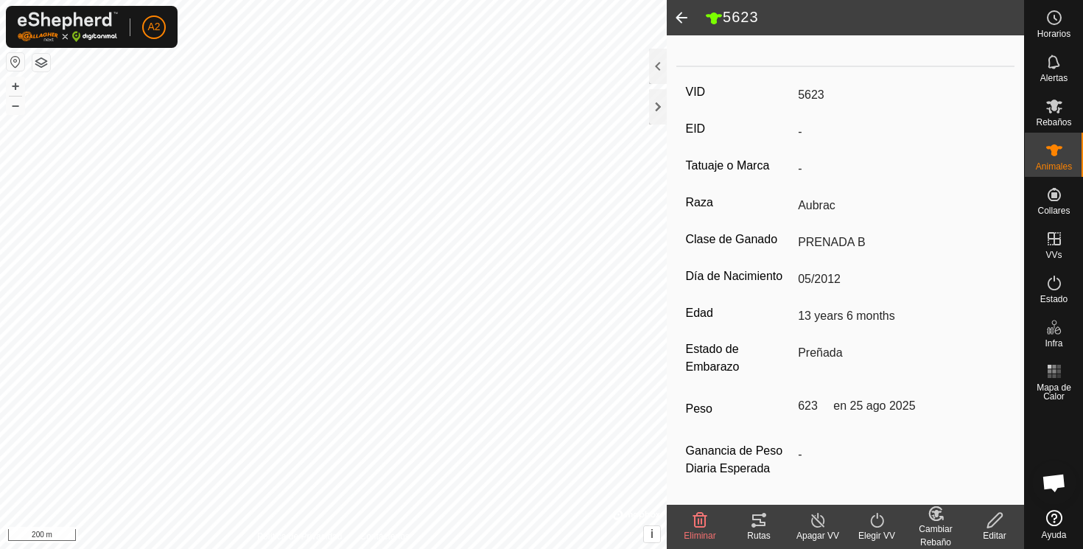
click at [678, 14] on span at bounding box center [681, 17] width 29 height 35
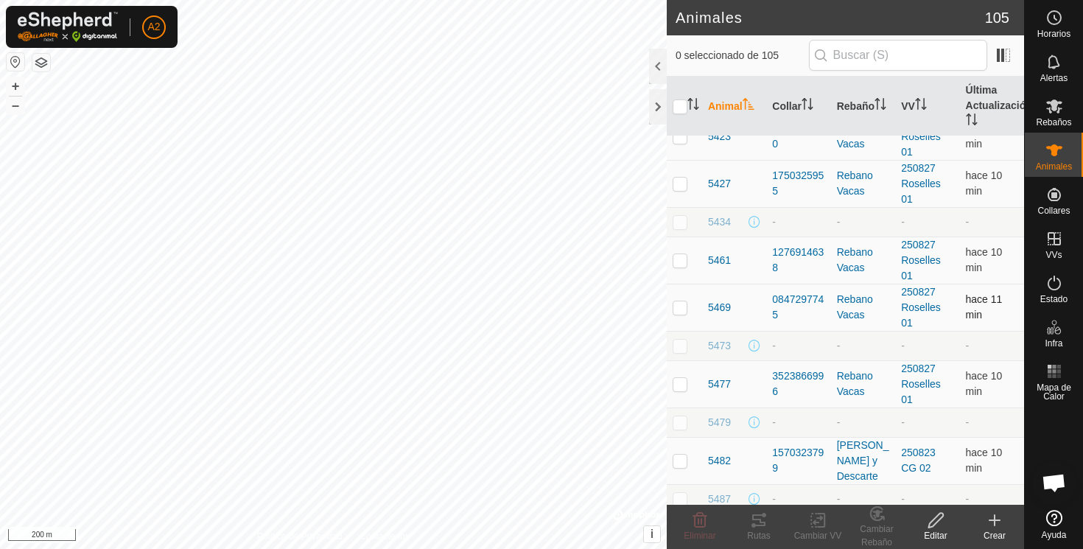
scroll to position [1921, 0]
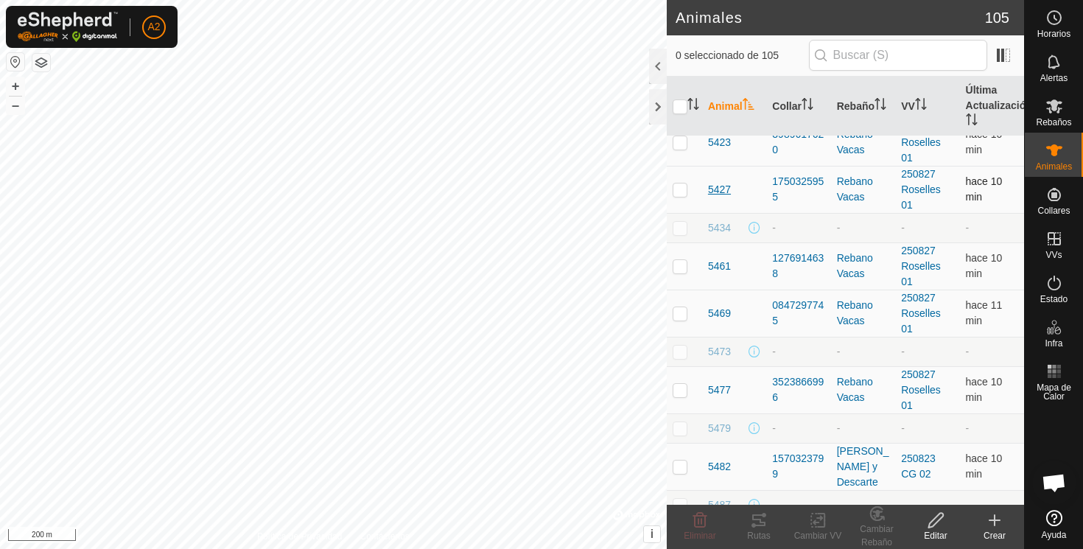
click at [723, 189] on span "5427" at bounding box center [719, 189] width 23 height 15
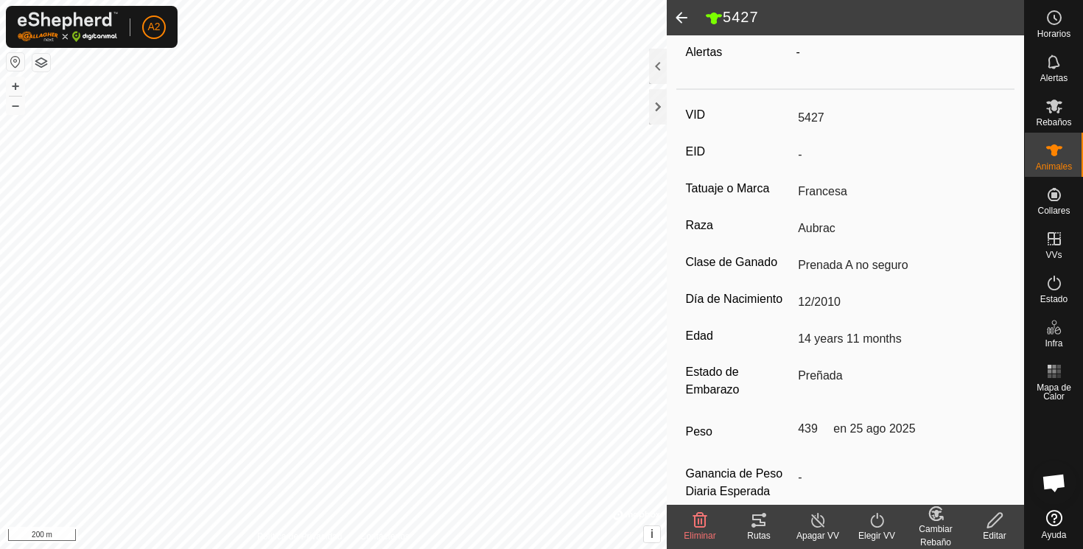
scroll to position [193, 0]
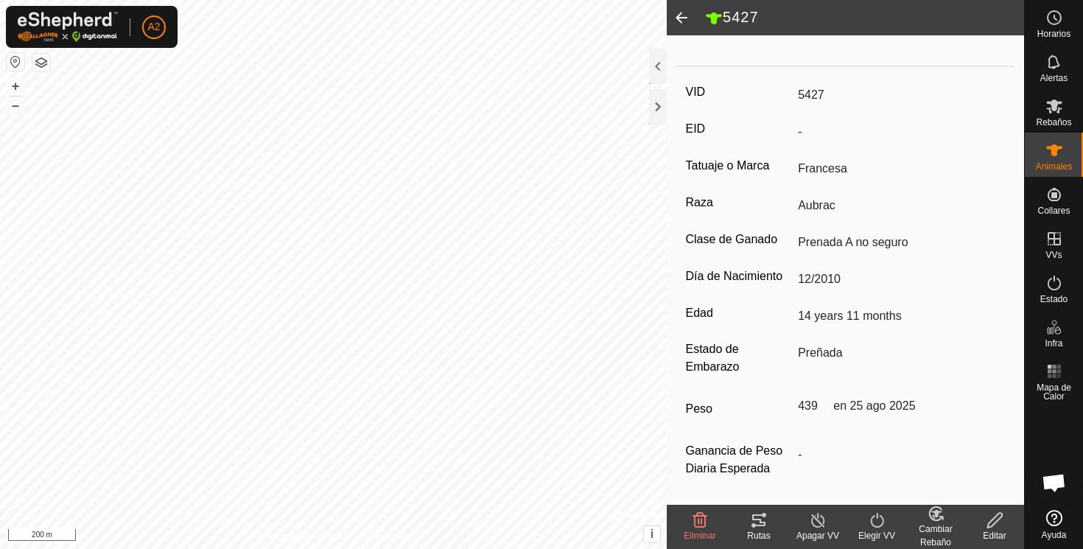
click at [683, 18] on span at bounding box center [681, 17] width 29 height 35
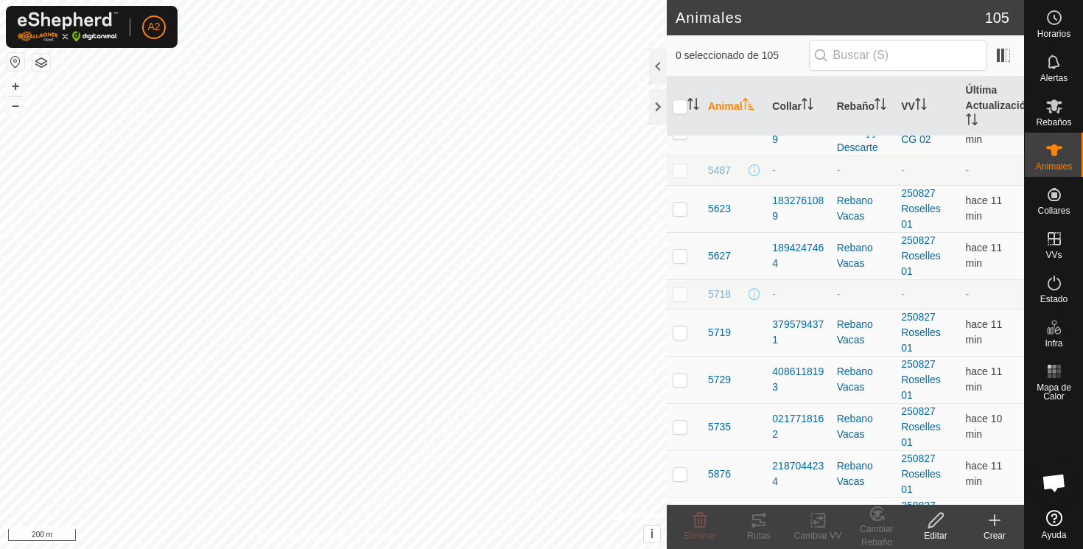
scroll to position [2262, 0]
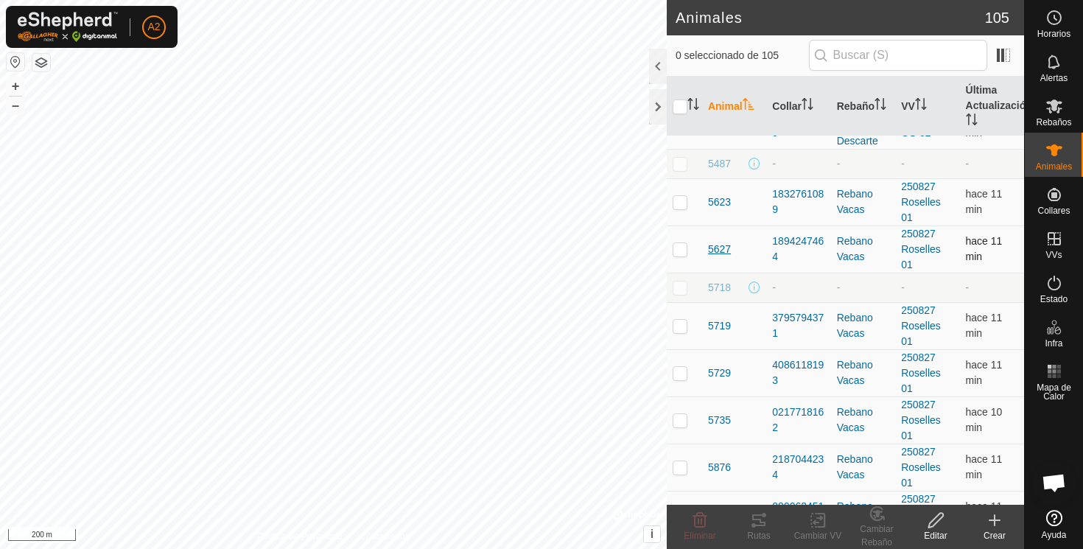
click at [722, 250] on span "5627" at bounding box center [719, 249] width 23 height 15
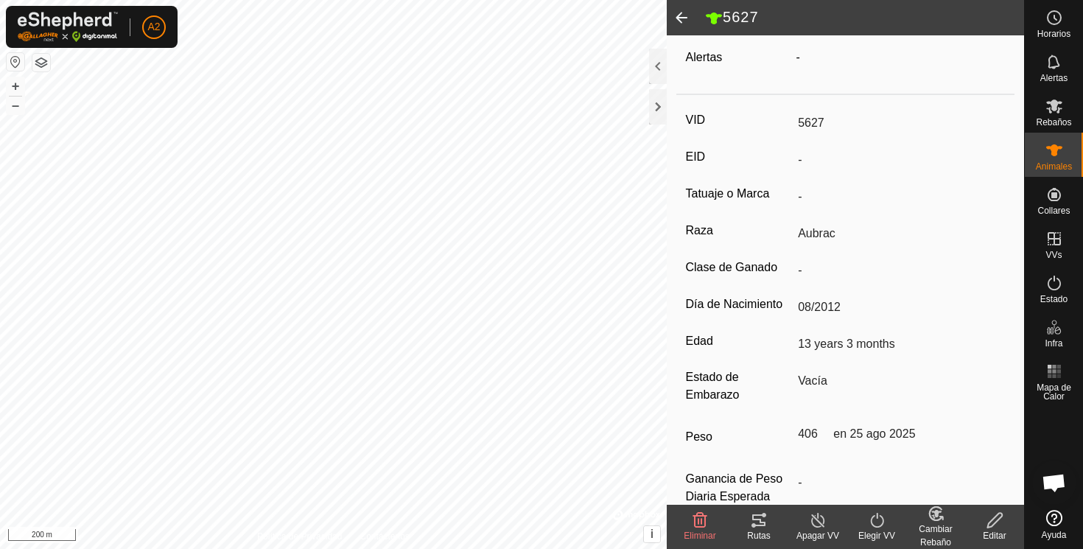
scroll to position [193, 0]
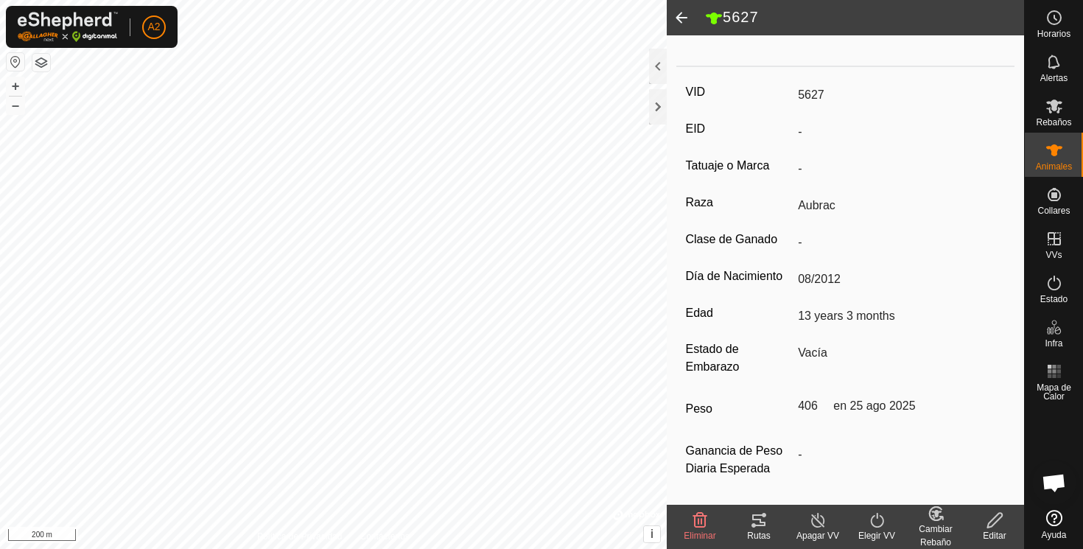
click at [684, 15] on span at bounding box center [681, 17] width 29 height 35
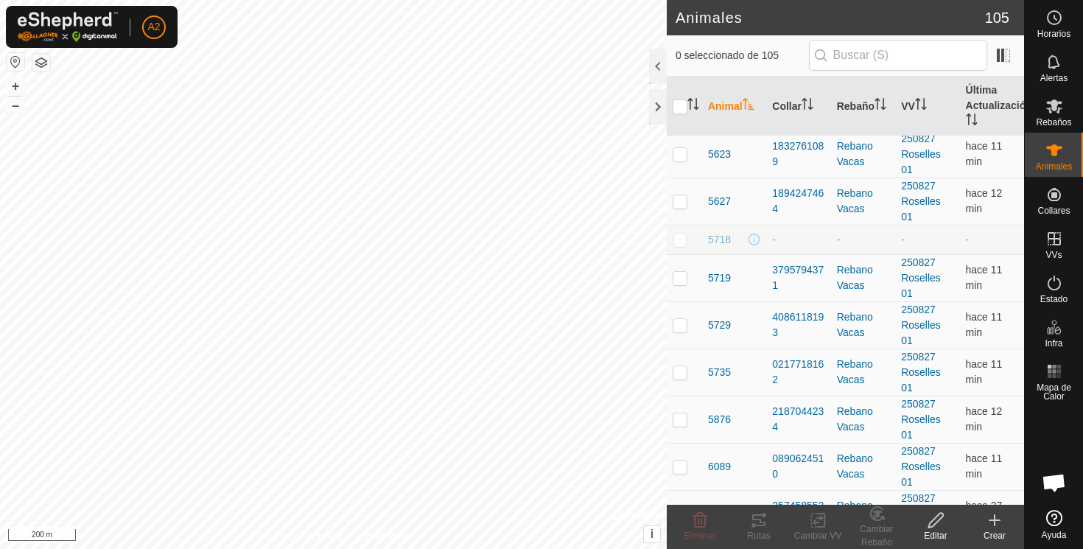
scroll to position [2326, 0]
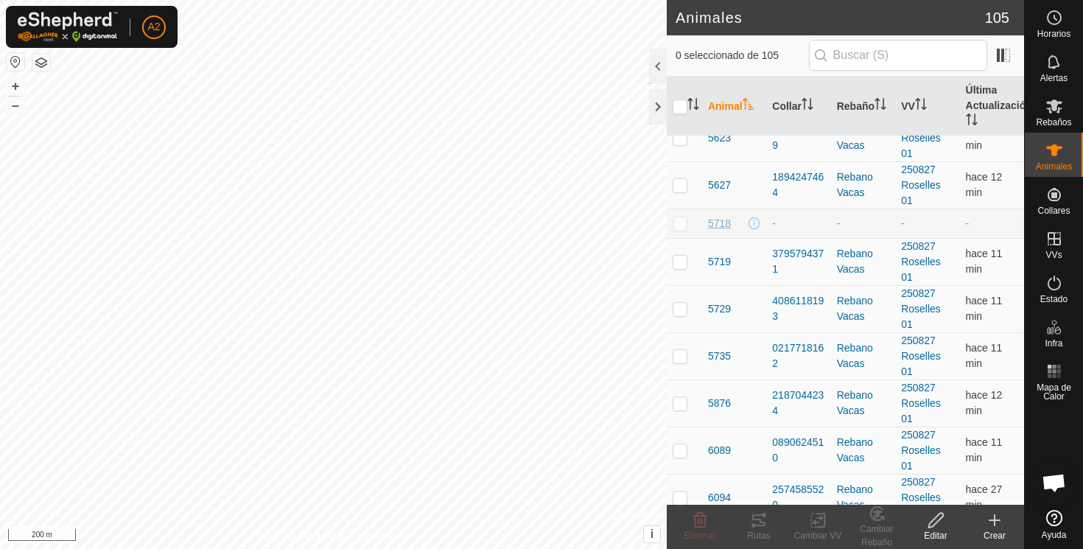
click at [717, 221] on span "5718" at bounding box center [719, 223] width 23 height 15
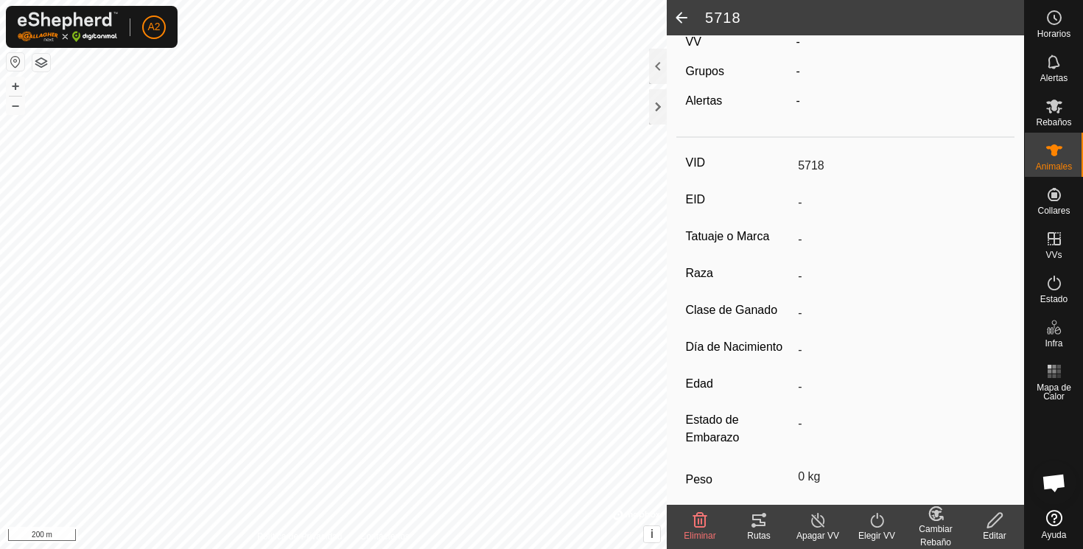
scroll to position [187, 0]
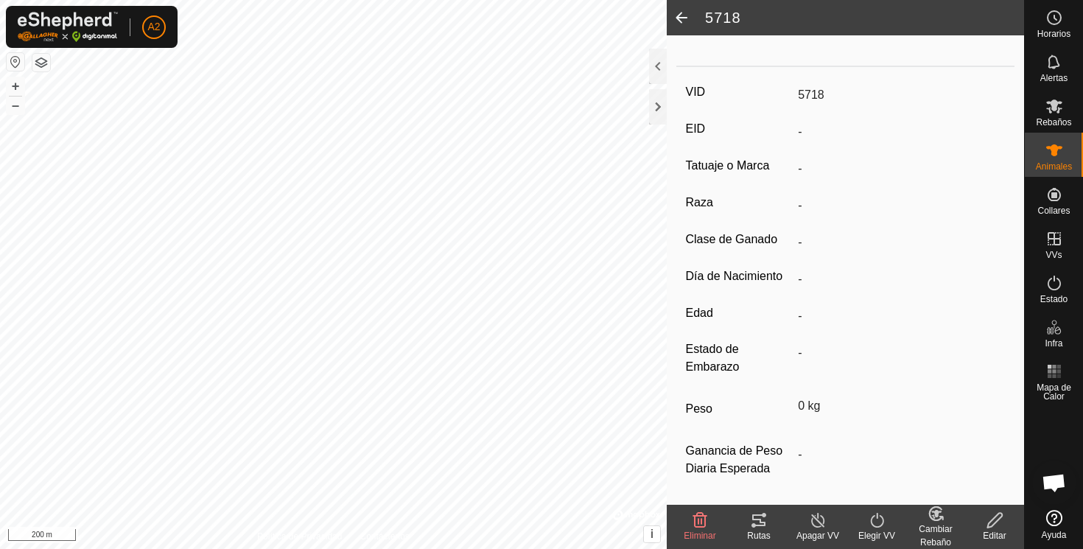
click at [993, 522] on icon at bounding box center [995, 520] width 18 height 18
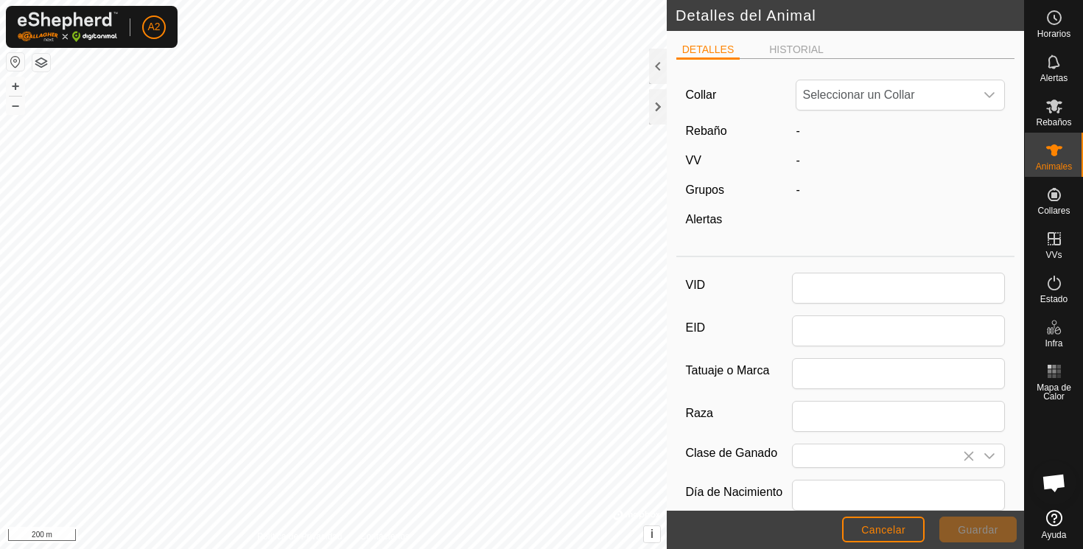
scroll to position [187, 0]
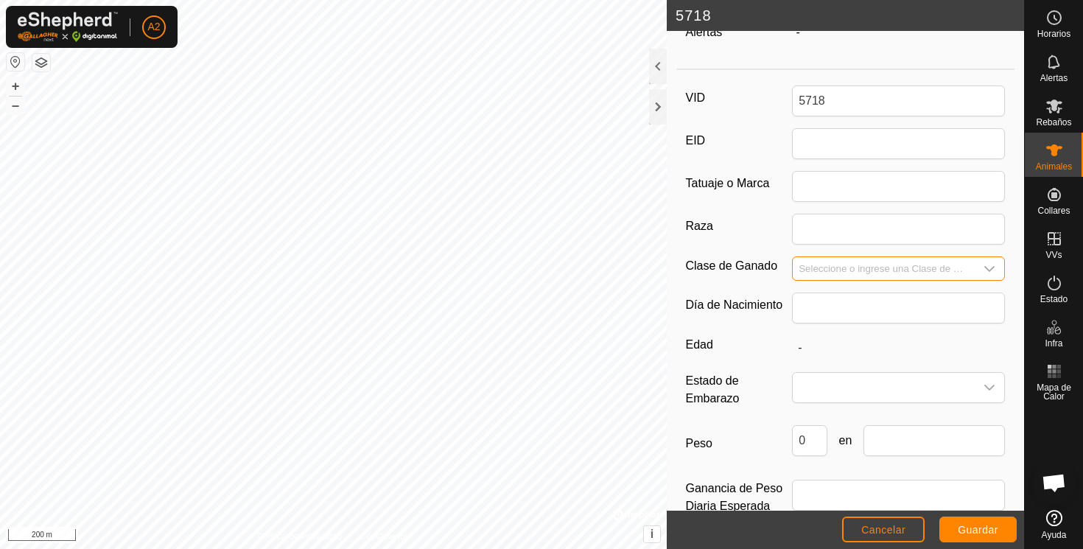
click at [858, 264] on input "Seleccione o ingrese una Clase de Ganado" at bounding box center [884, 268] width 182 height 23
click at [987, 265] on icon "dropdown trigger" at bounding box center [989, 269] width 12 height 12
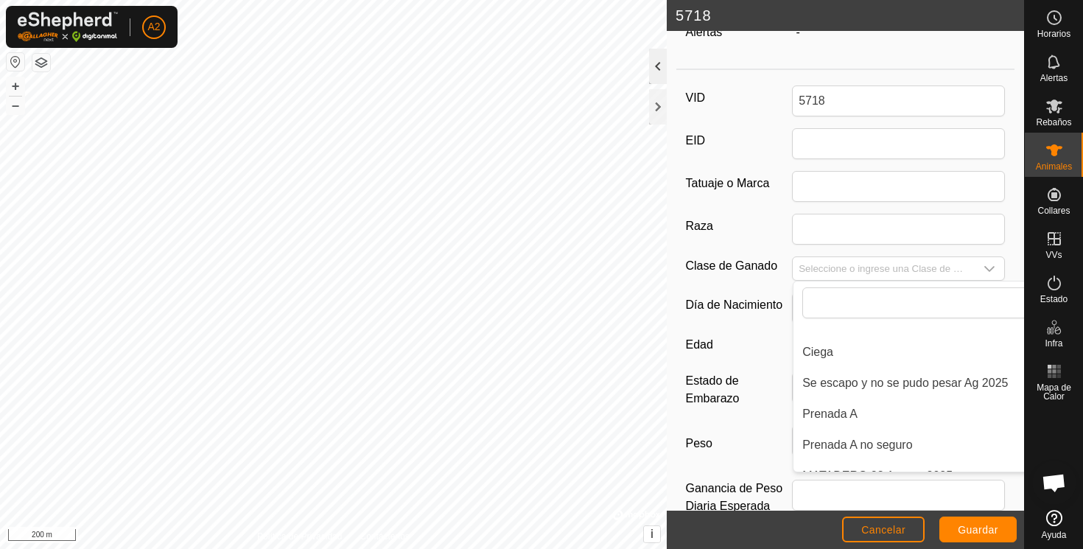
click at [659, 67] on div at bounding box center [658, 66] width 18 height 35
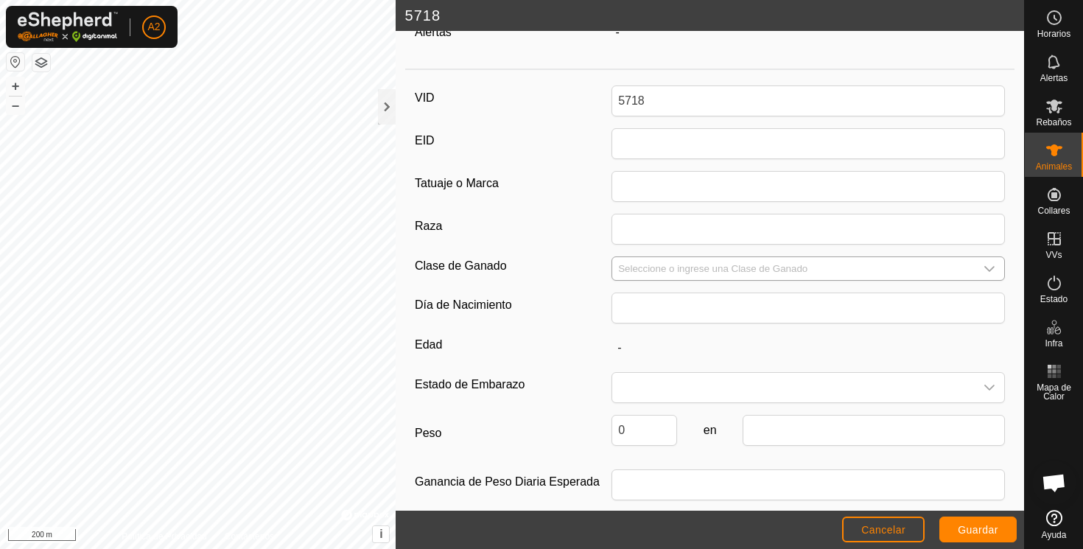
scroll to position [199, 0]
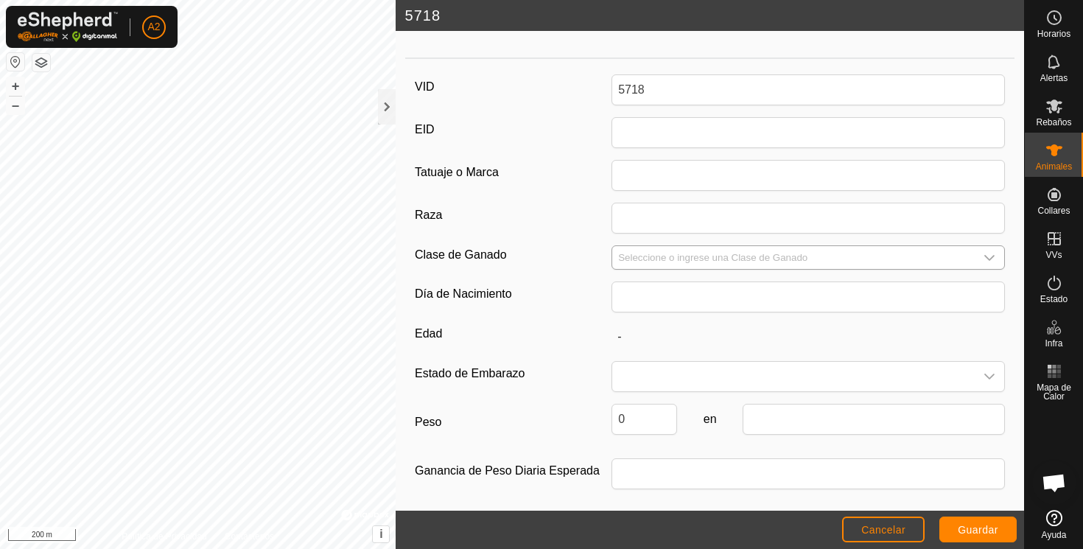
click at [989, 256] on icon "dropdown trigger" at bounding box center [990, 258] width 10 height 6
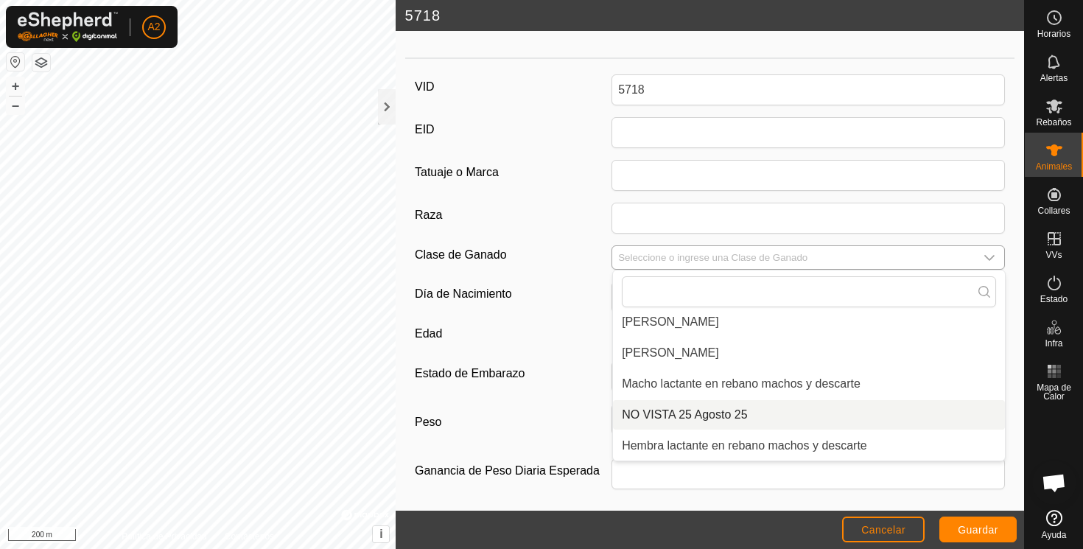
click at [727, 413] on li "NO VISTA 25 Agosto 25" at bounding box center [809, 414] width 392 height 29
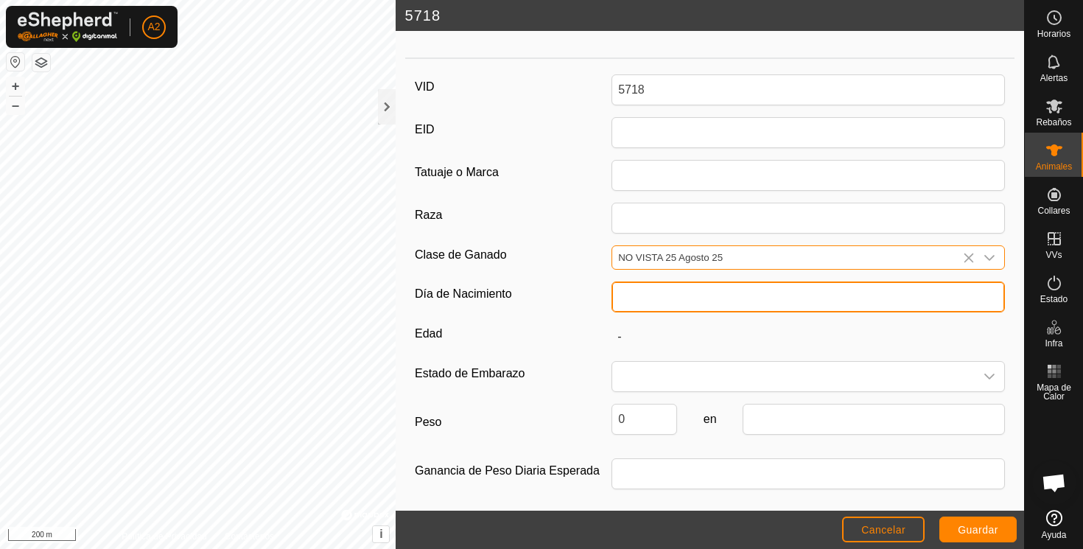
click at [738, 299] on input "text" at bounding box center [807, 296] width 393 height 31
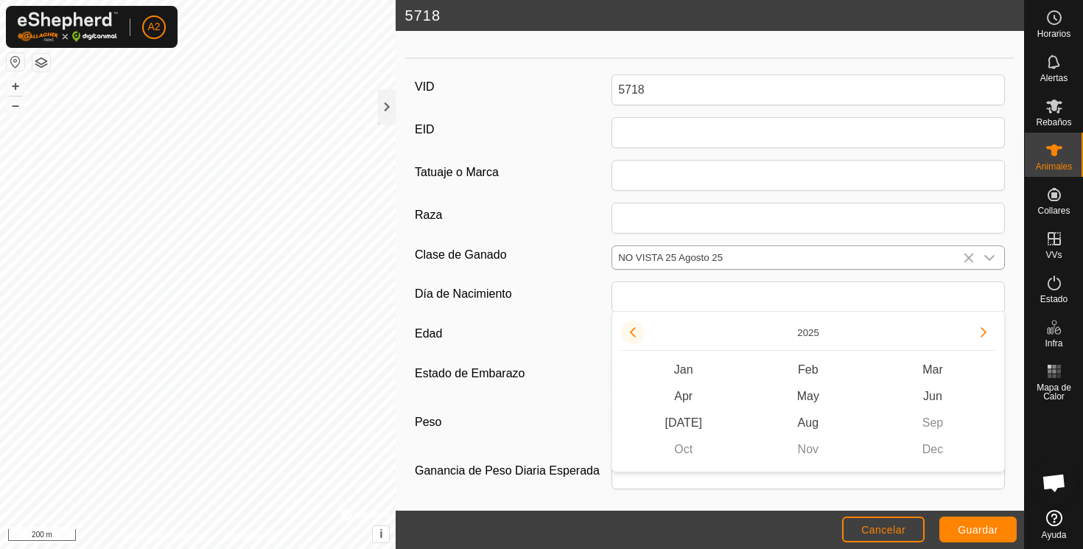
click at [636, 330] on button "Previous Year" at bounding box center [633, 332] width 24 height 24
click at [636, 330] on icon "Previous Year" at bounding box center [633, 332] width 12 height 12
click at [636, 330] on button "Previous Year" at bounding box center [633, 332] width 24 height 24
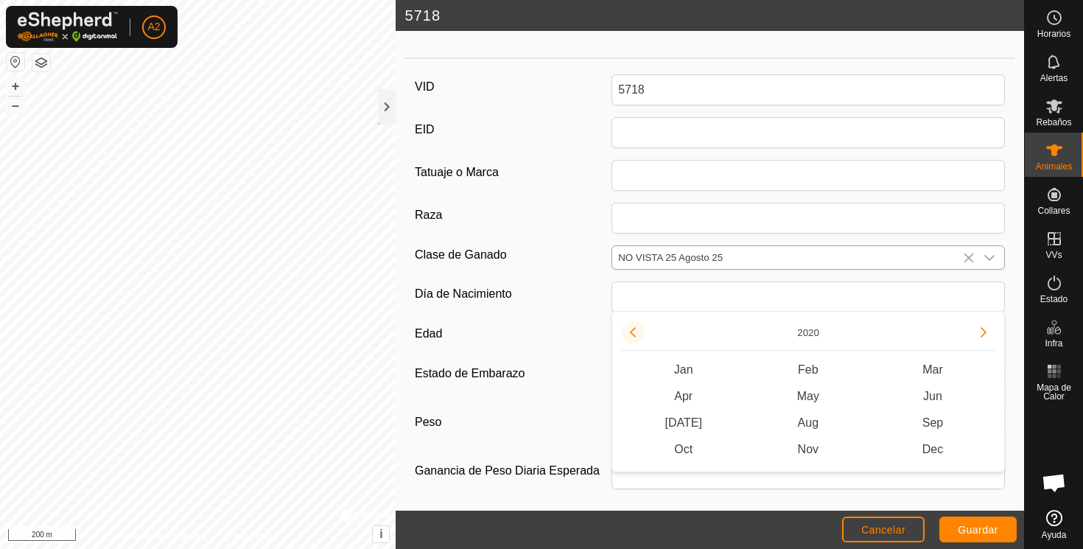
click at [636, 330] on button "Previous Year" at bounding box center [633, 332] width 24 height 24
click at [934, 450] on span "Dec" at bounding box center [932, 449] width 124 height 27
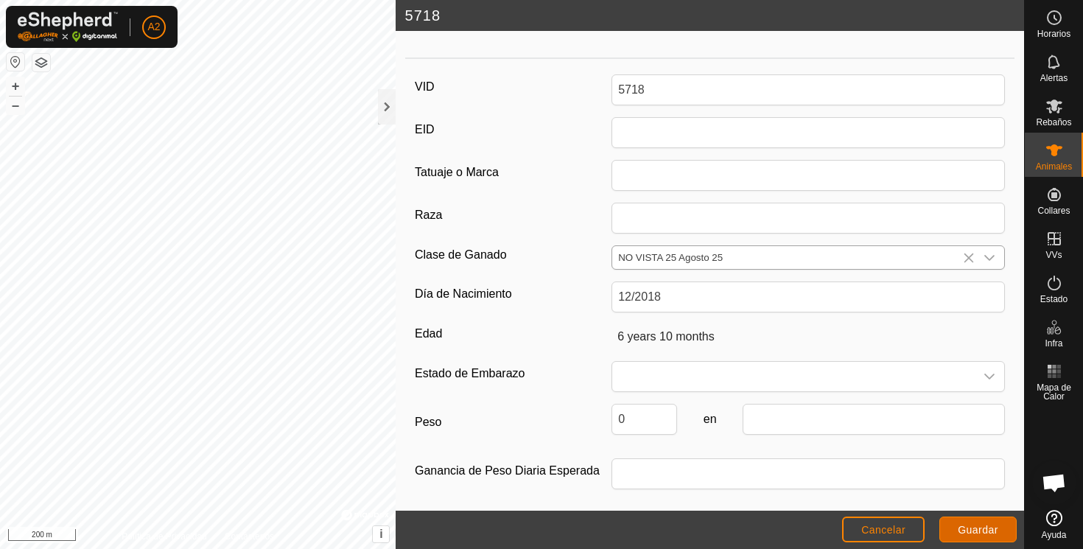
click at [979, 527] on span "Guardar" at bounding box center [978, 530] width 41 height 12
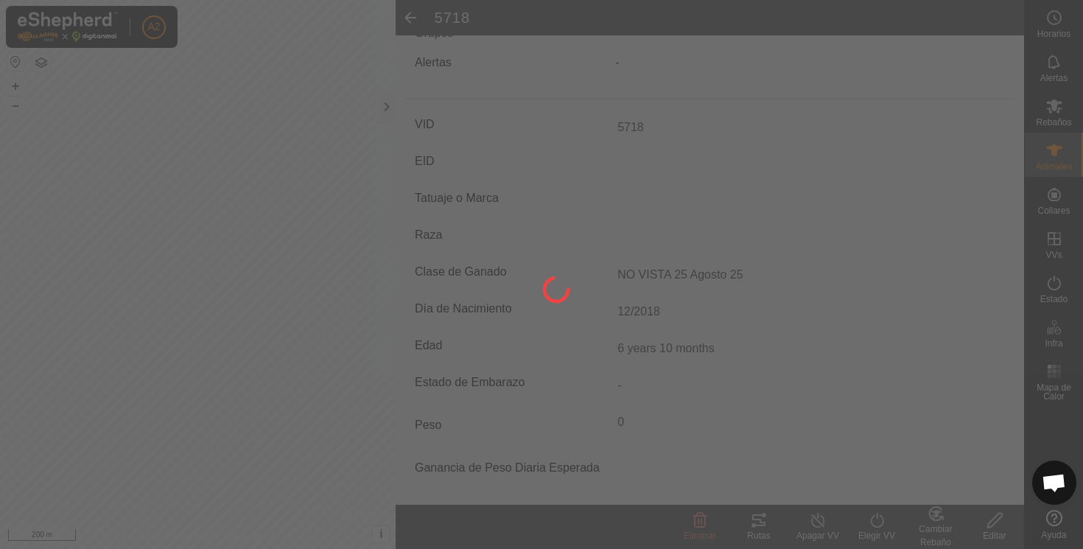
scroll to position [156, 0]
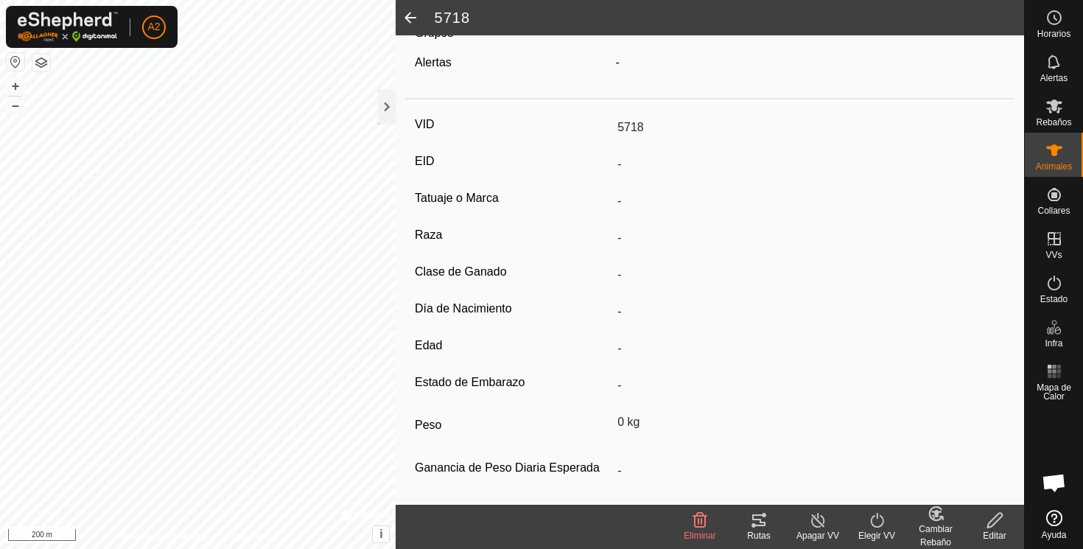
click at [411, 14] on span at bounding box center [410, 17] width 29 height 35
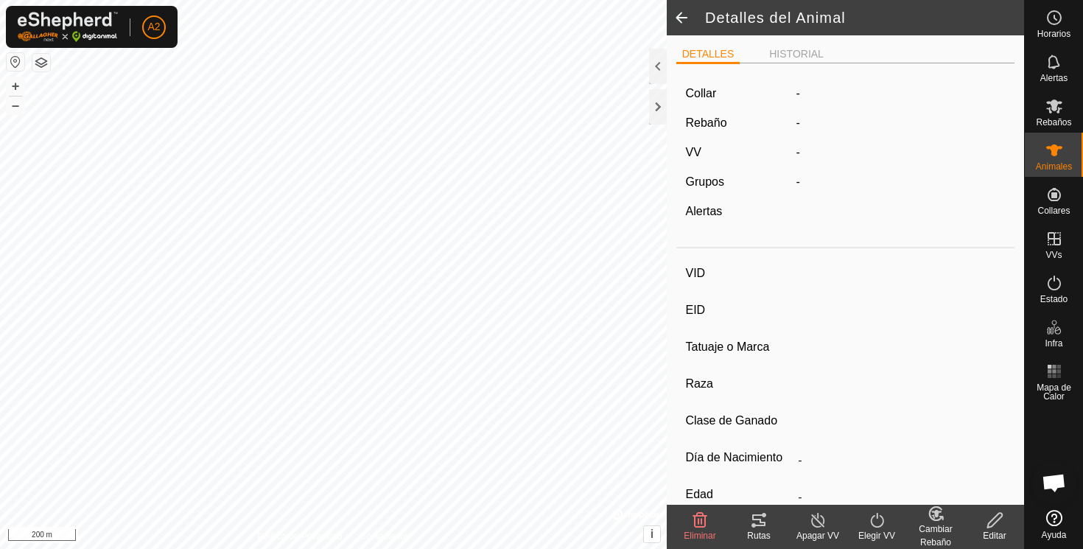
scroll to position [156, 0]
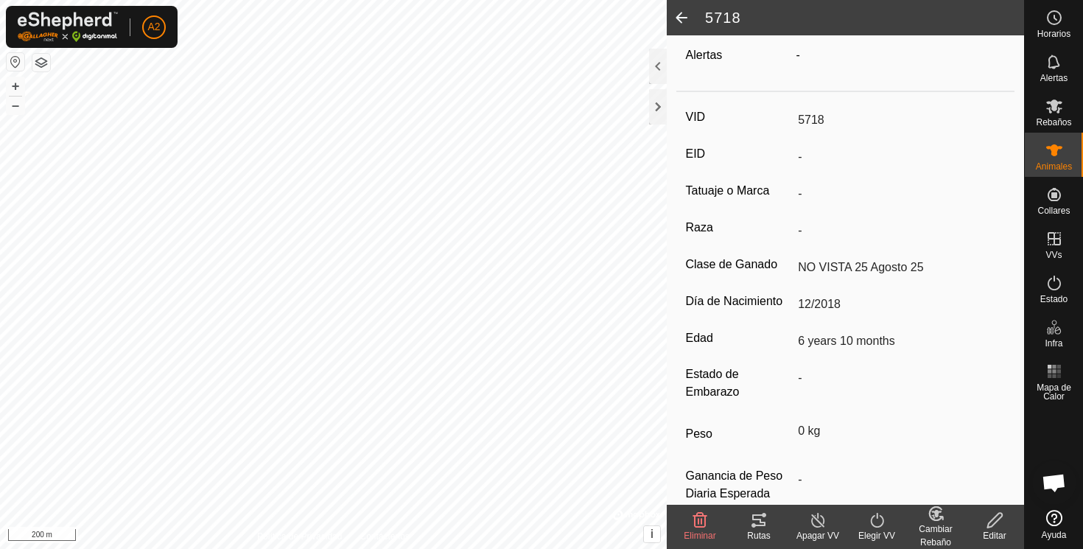
click at [681, 15] on span at bounding box center [681, 17] width 29 height 35
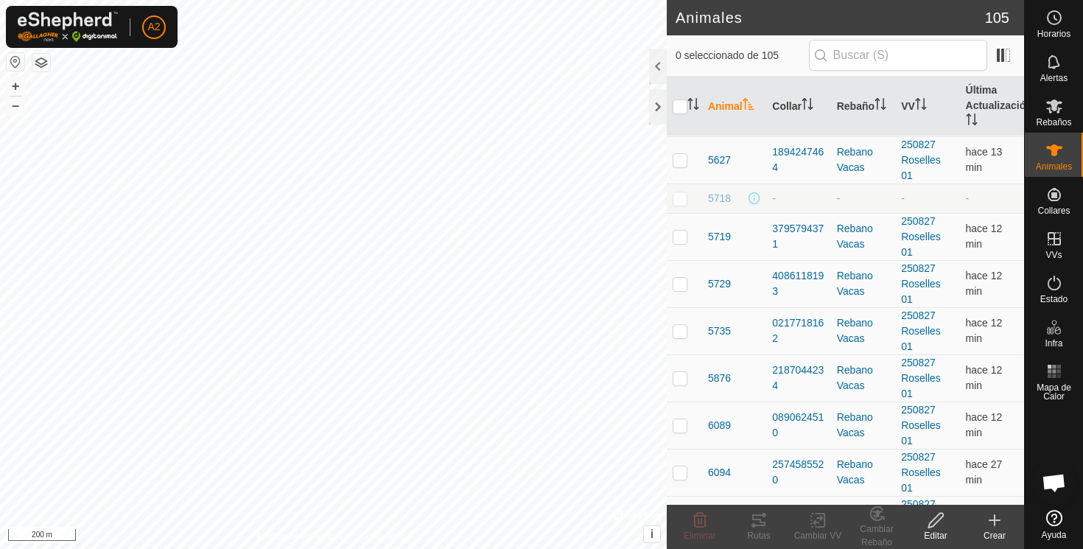
scroll to position [2345, 0]
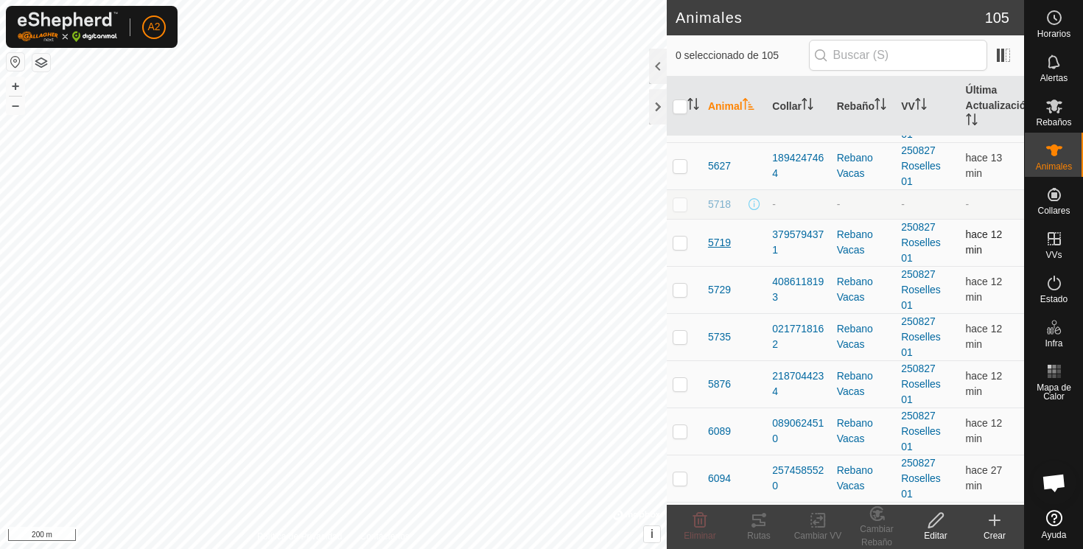
click at [721, 242] on span "5719" at bounding box center [719, 242] width 23 height 15
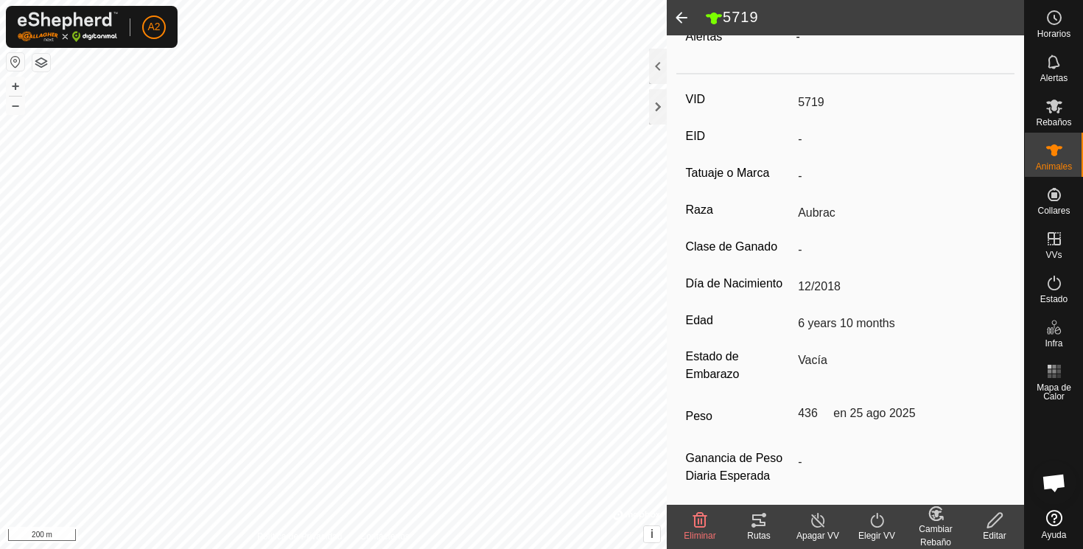
scroll to position [193, 0]
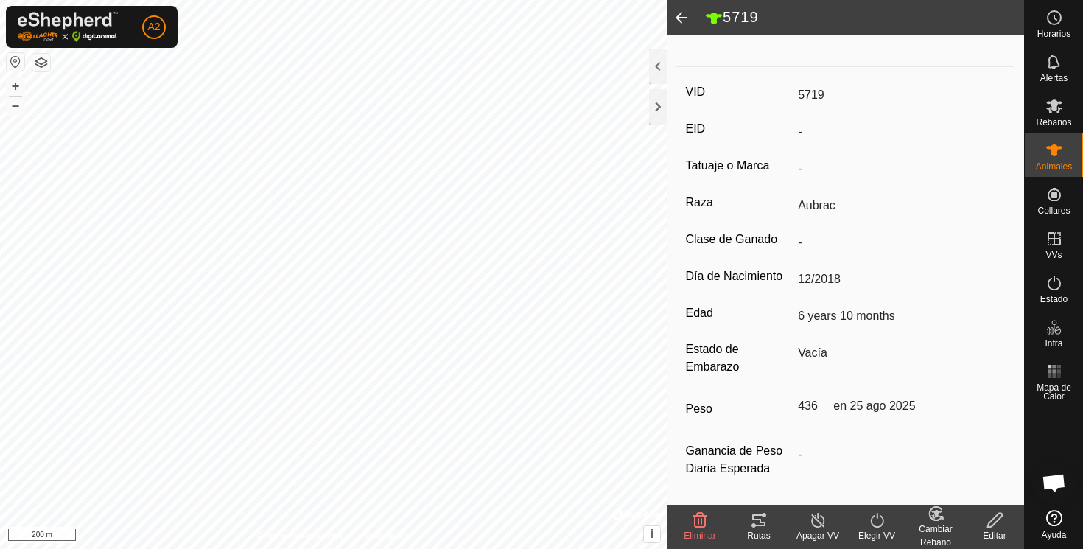
click at [680, 13] on span at bounding box center [681, 17] width 29 height 35
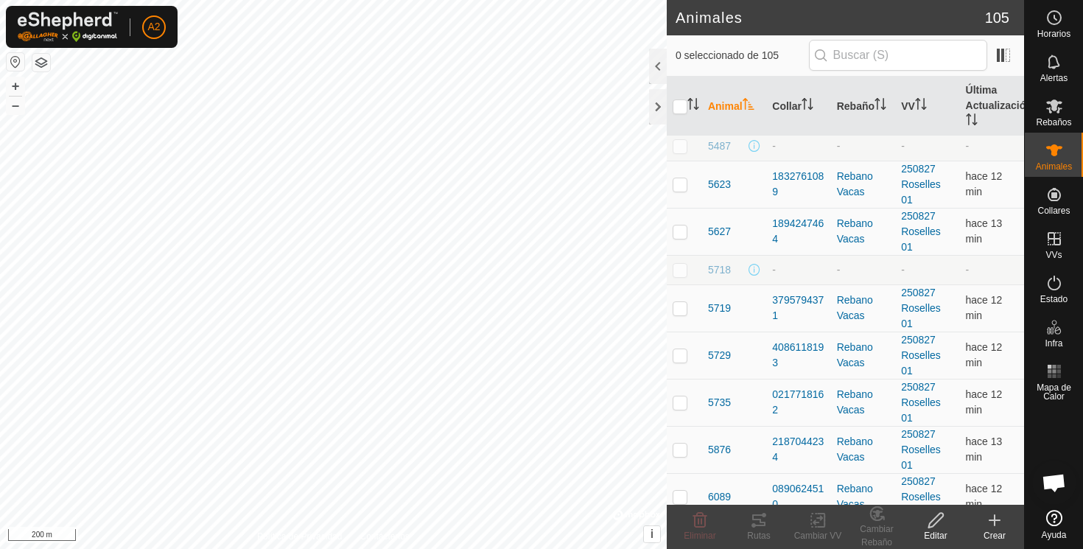
scroll to position [2282, 0]
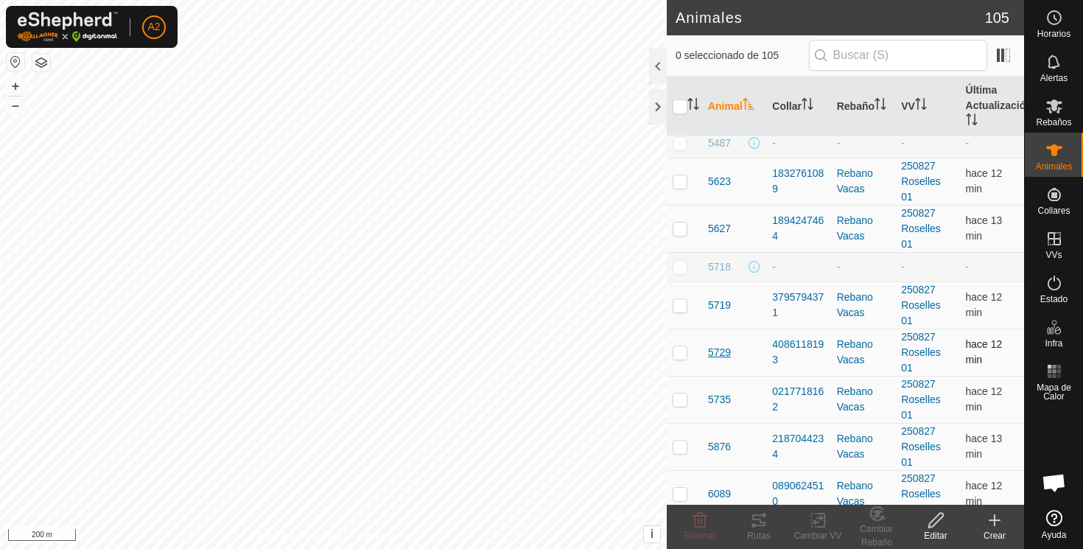
click at [723, 351] on span "5729" at bounding box center [719, 352] width 23 height 15
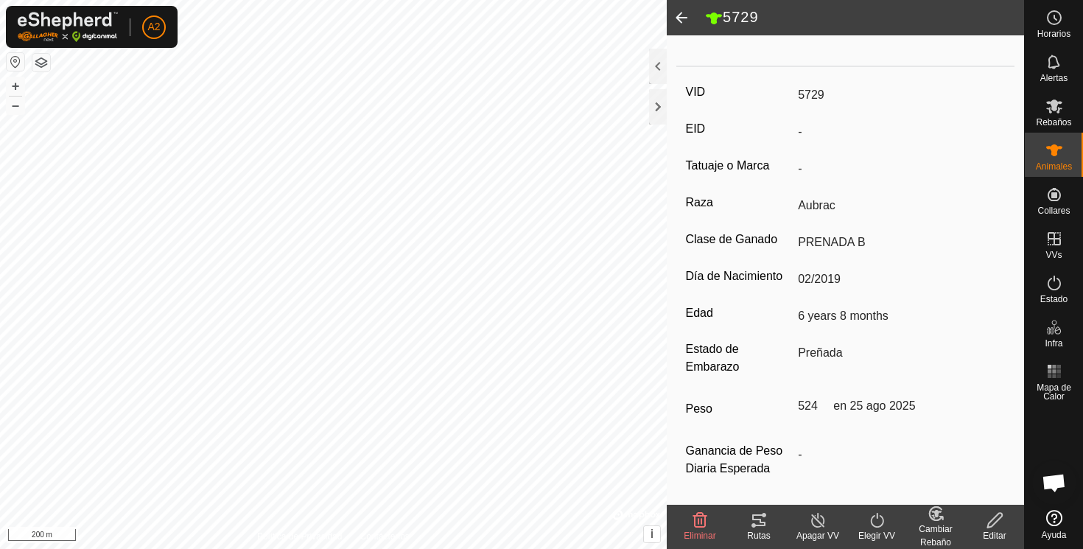
scroll to position [193, 0]
click at [678, 11] on span at bounding box center [681, 17] width 29 height 35
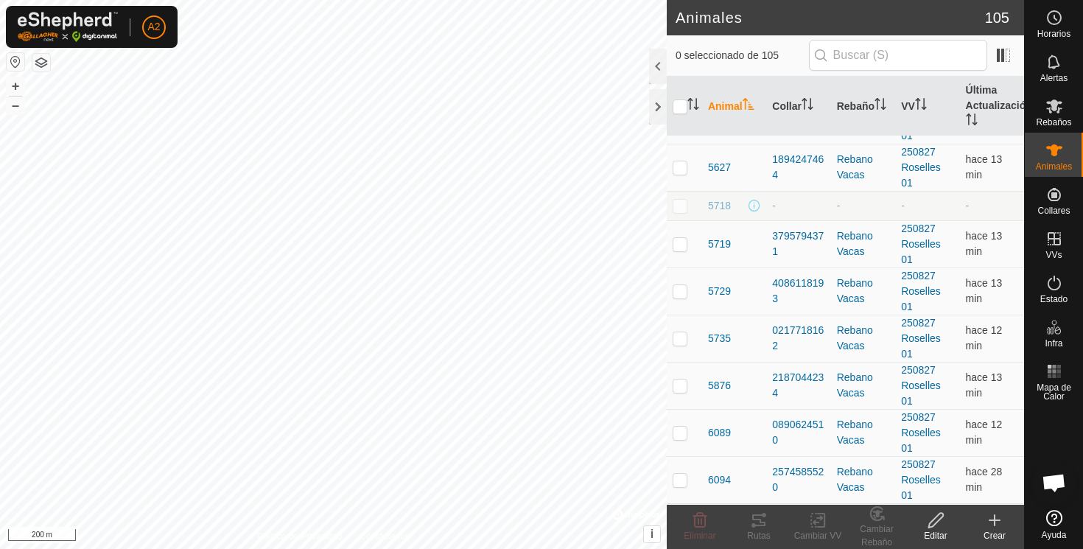
scroll to position [2346, 0]
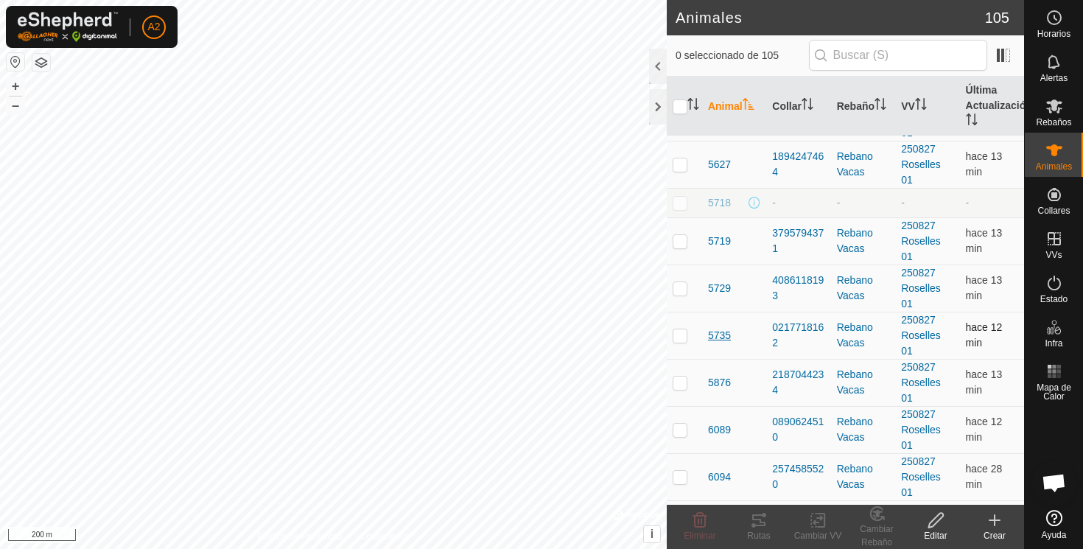
click at [720, 337] on span "5735" at bounding box center [719, 335] width 23 height 15
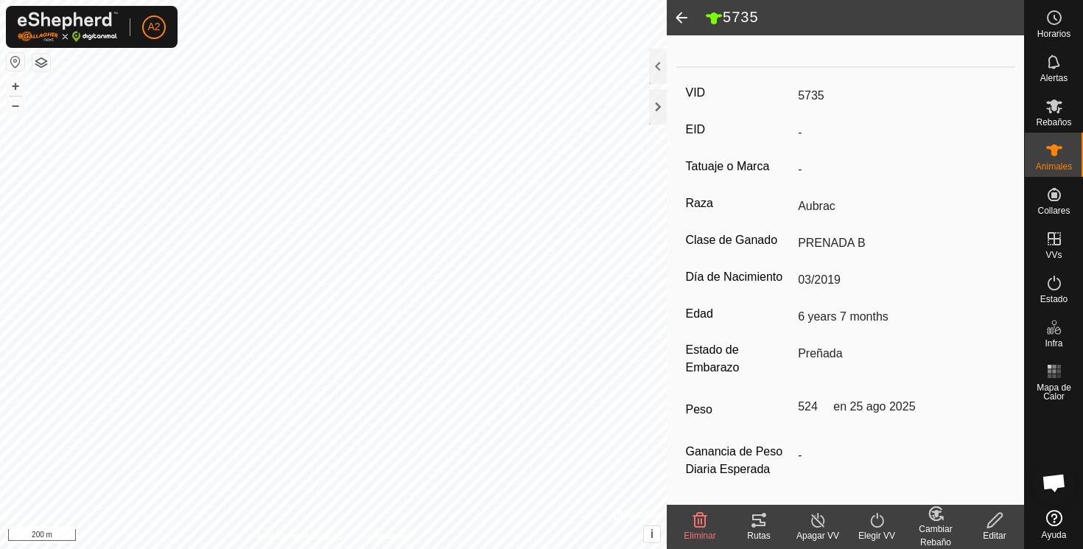
scroll to position [193, 0]
click at [679, 16] on span at bounding box center [681, 17] width 29 height 35
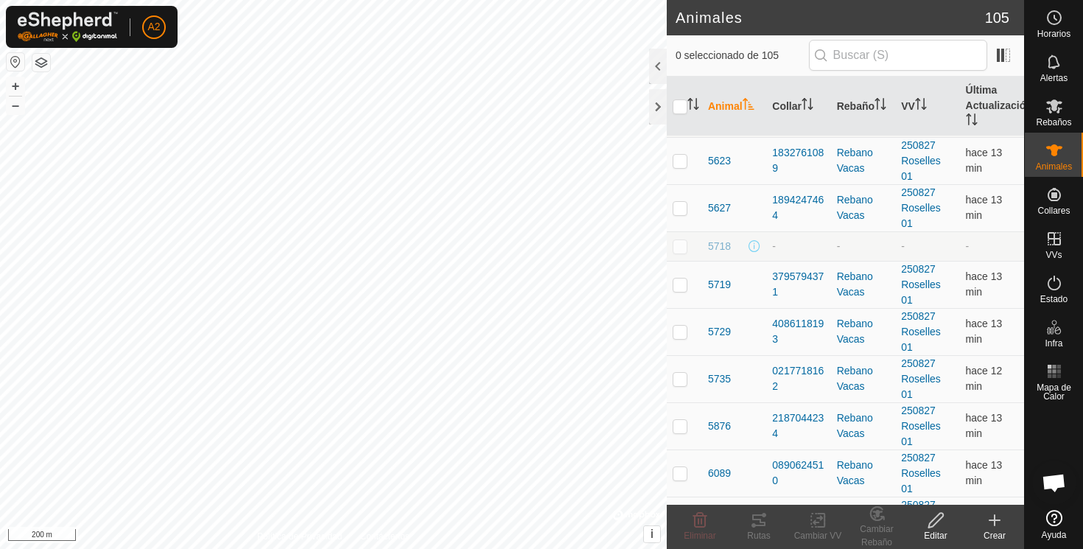
scroll to position [2312, 0]
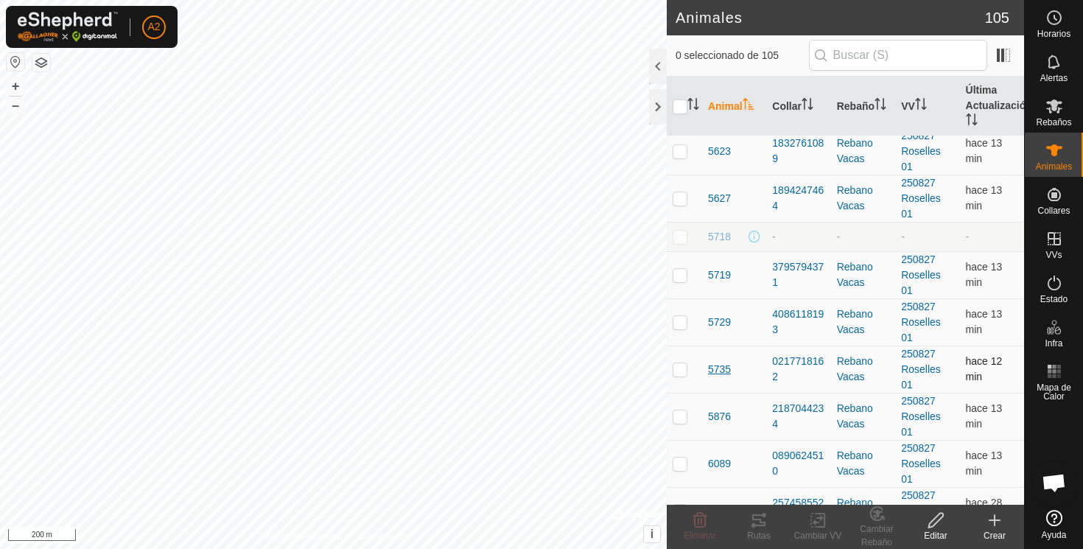
click at [730, 370] on span "5735" at bounding box center [719, 369] width 23 height 15
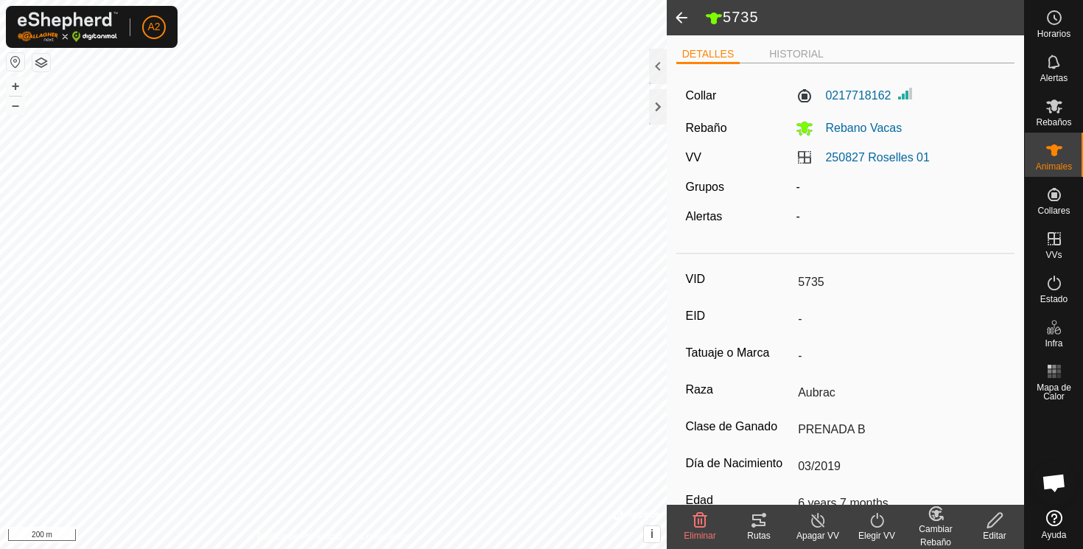
scroll to position [193, 0]
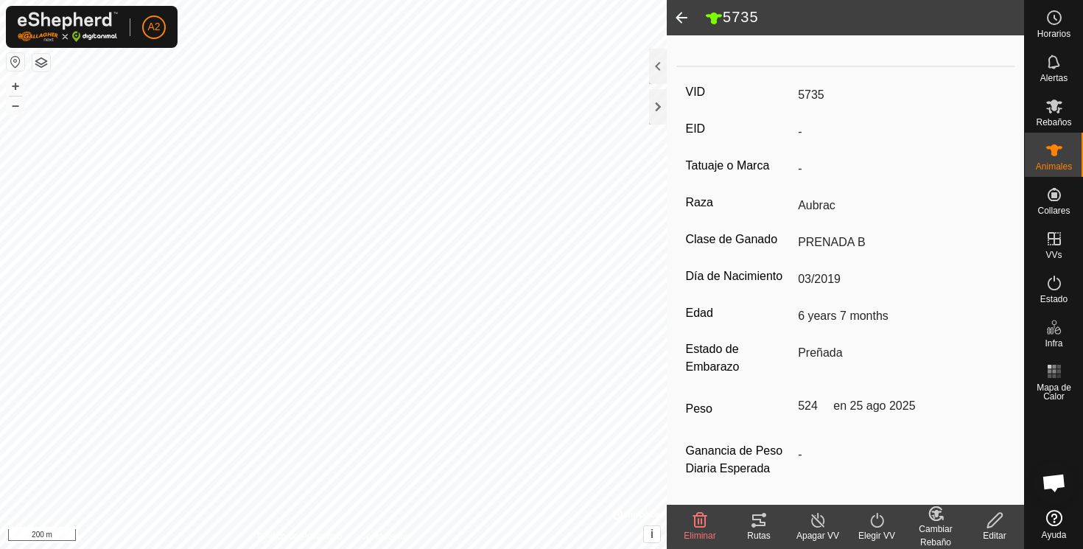
click at [999, 518] on icon at bounding box center [994, 520] width 15 height 15
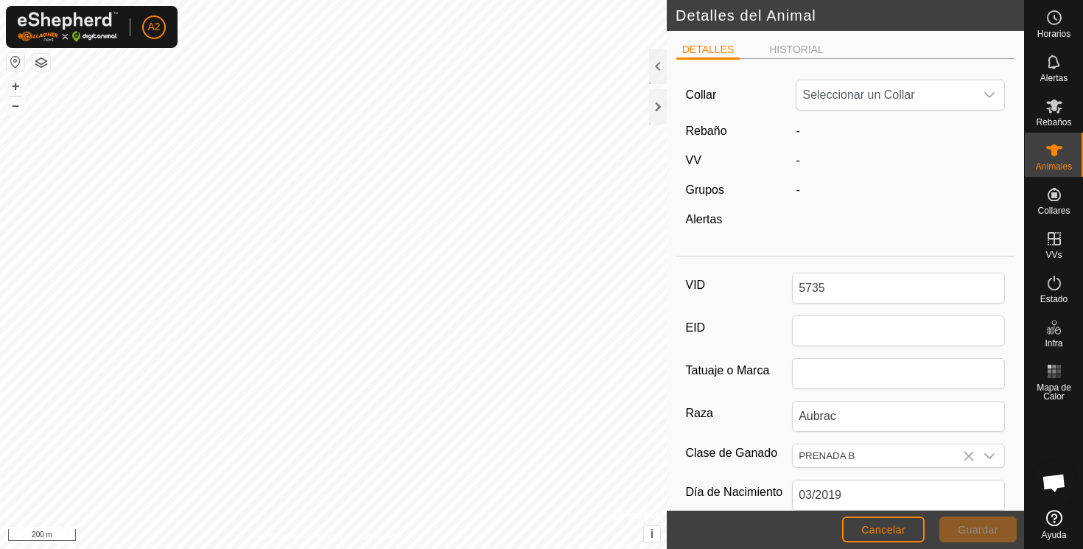
scroll to position [193, 0]
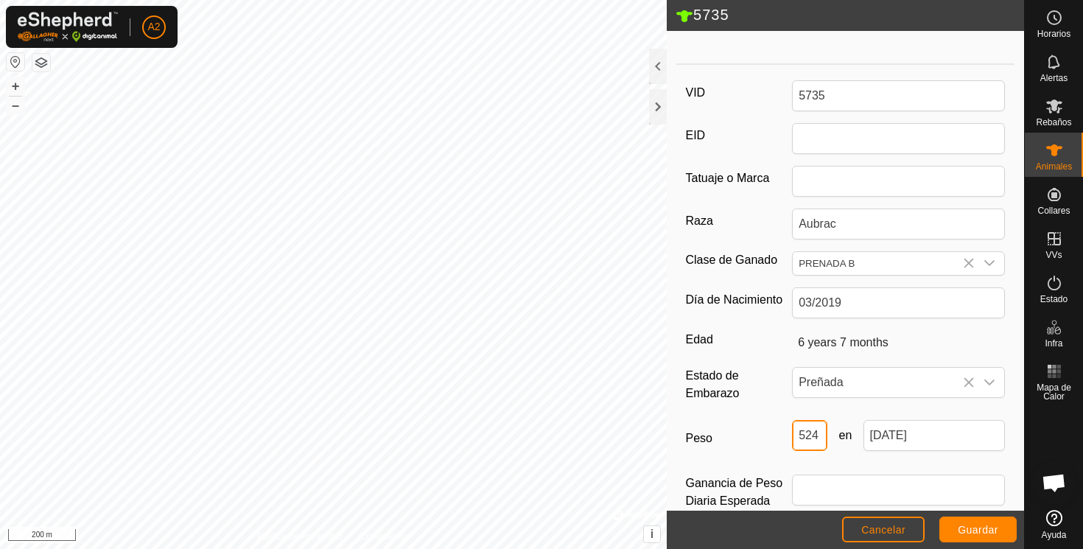
click at [818, 435] on input "524" at bounding box center [809, 435] width 35 height 31
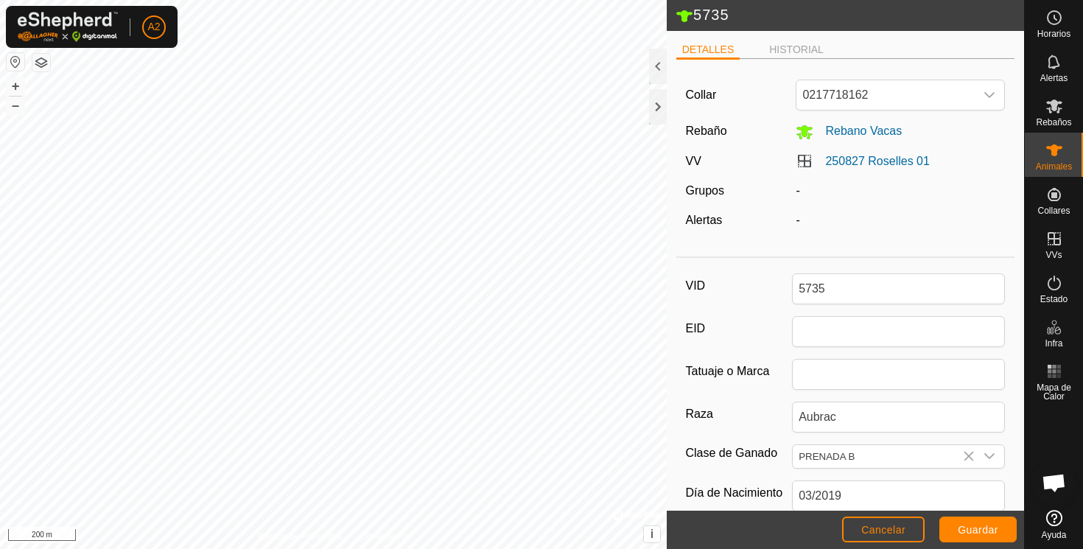
scroll to position [0, 0]
click at [983, 527] on span "Guardar" at bounding box center [978, 530] width 41 height 12
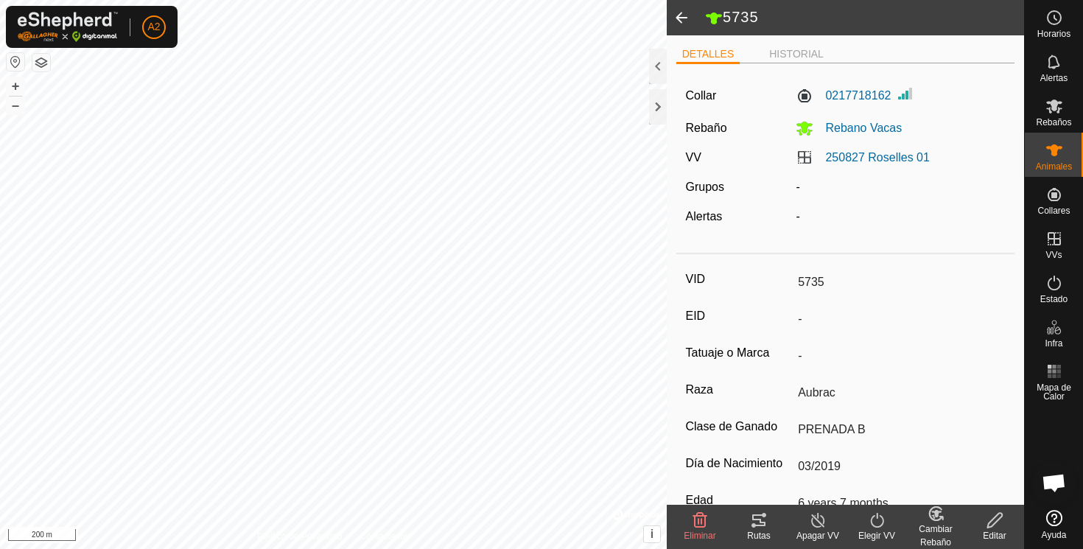
click at [685, 6] on span at bounding box center [681, 17] width 29 height 35
click at [681, 15] on span at bounding box center [681, 17] width 29 height 35
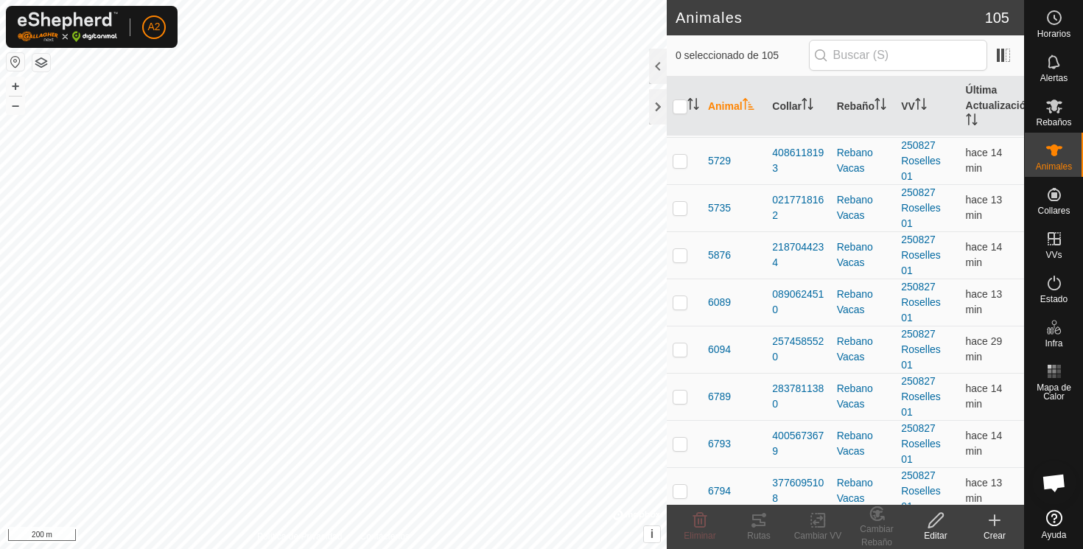
scroll to position [2483, 0]
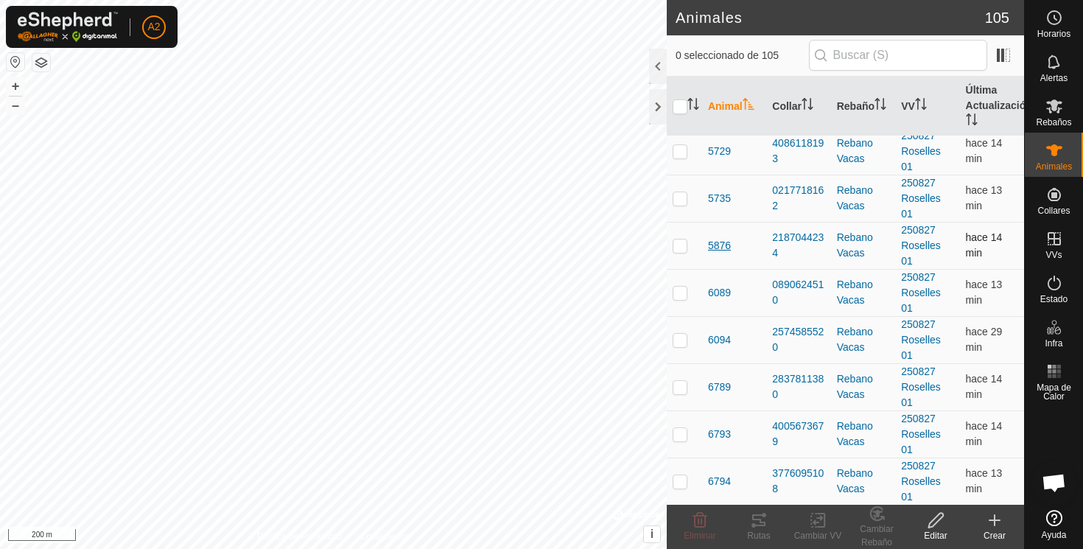
click at [726, 246] on span "5876" at bounding box center [719, 245] width 23 height 15
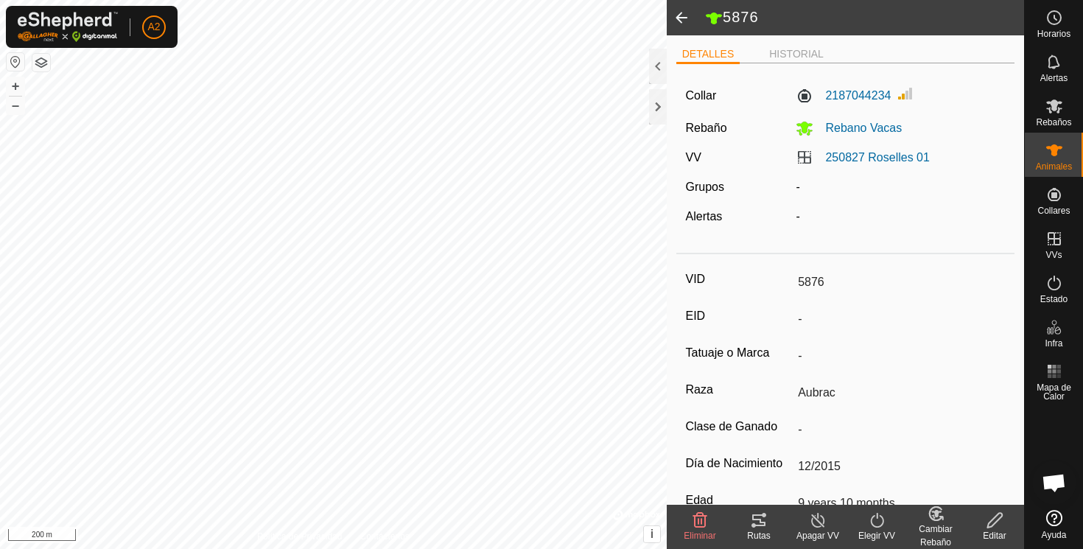
scroll to position [193, 0]
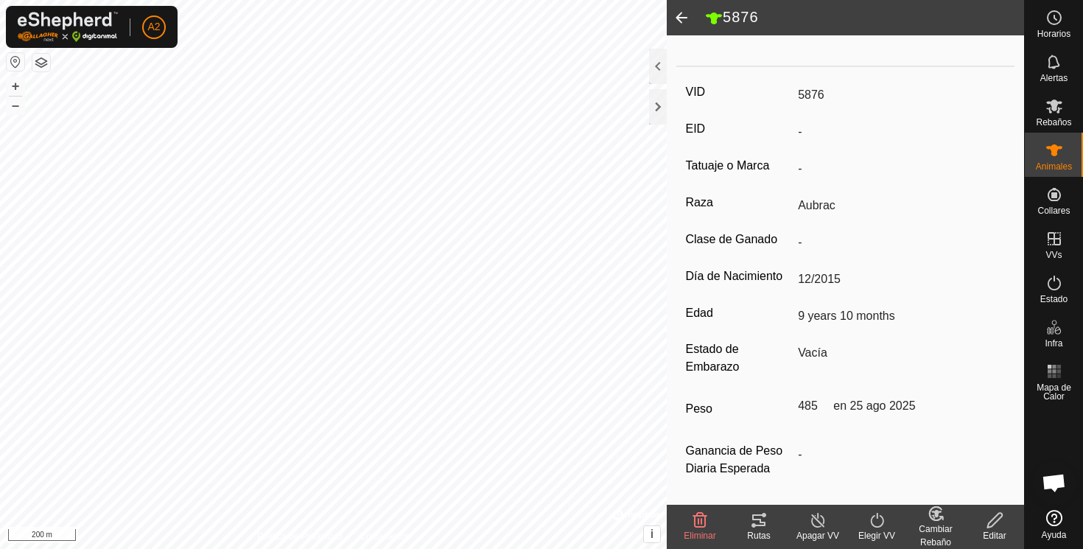
click at [680, 16] on span at bounding box center [681, 17] width 29 height 35
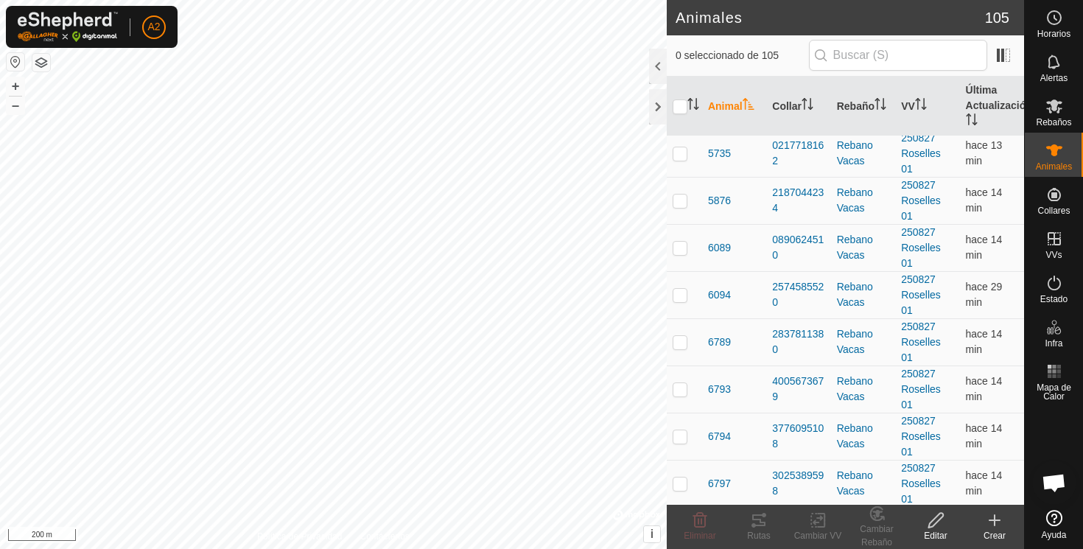
scroll to position [2526, 0]
click at [720, 250] on span "6089" at bounding box center [719, 249] width 23 height 15
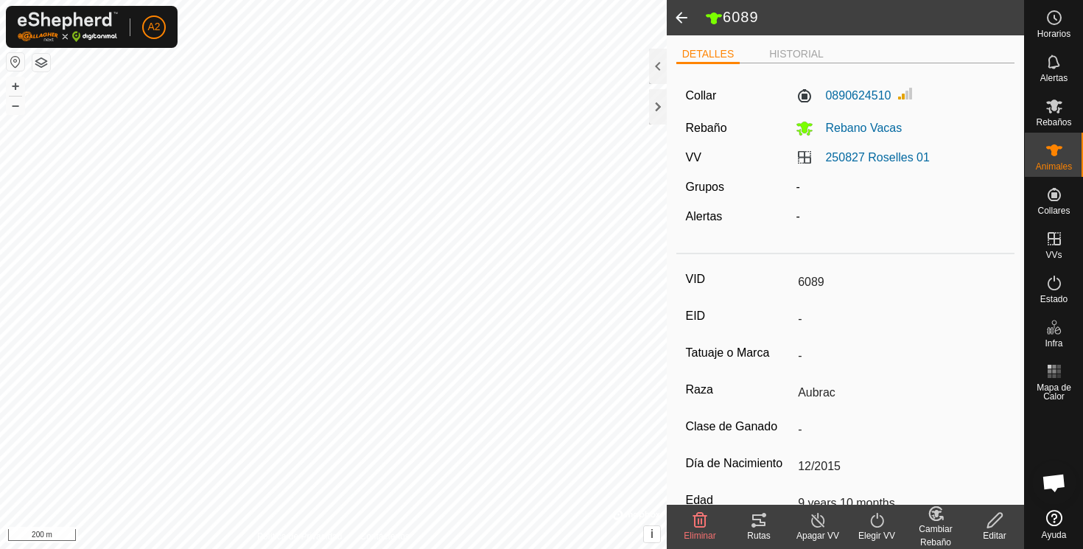
scroll to position [193, 0]
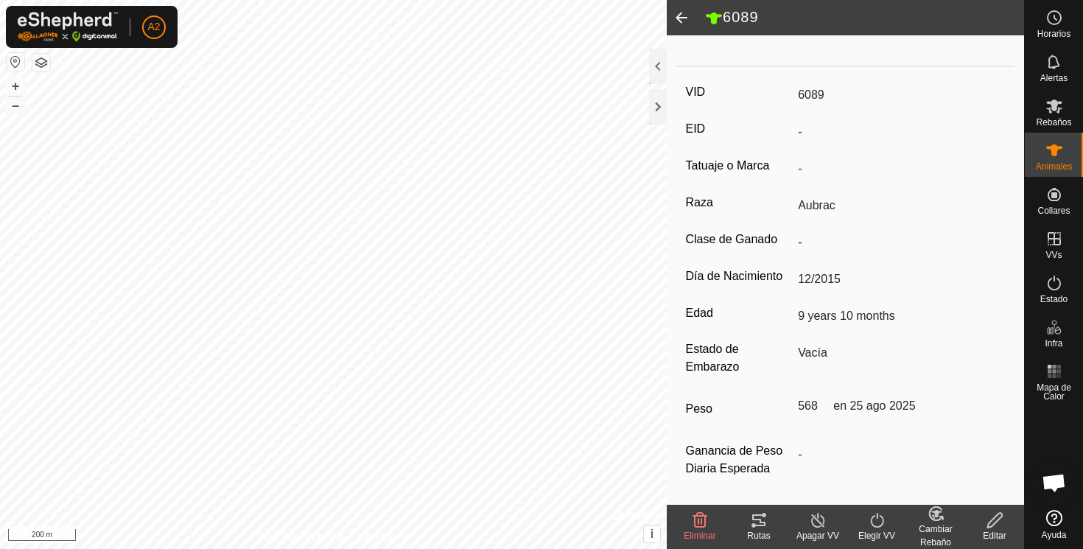
click at [681, 17] on span at bounding box center [681, 17] width 29 height 35
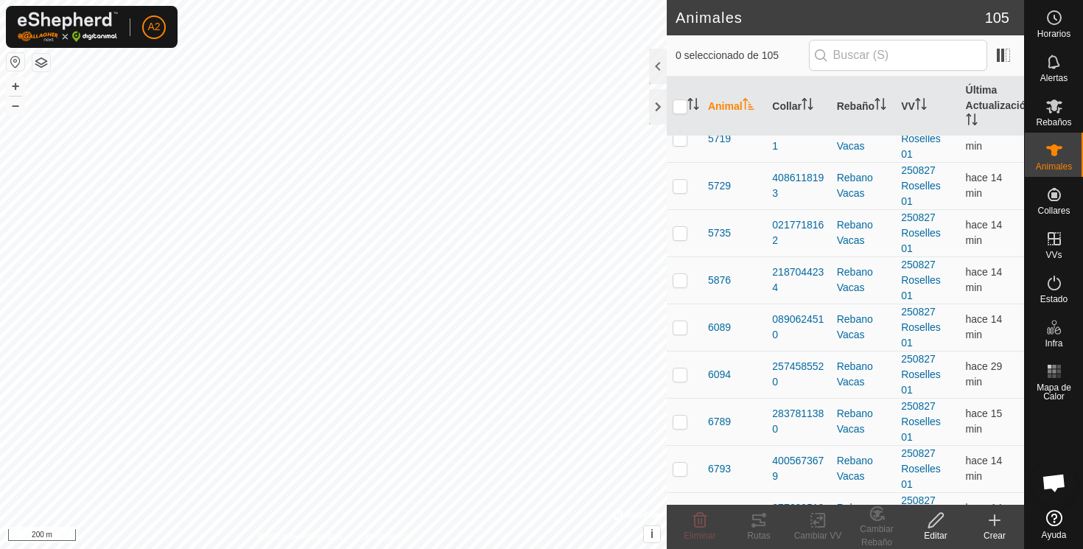
scroll to position [2465, 0]
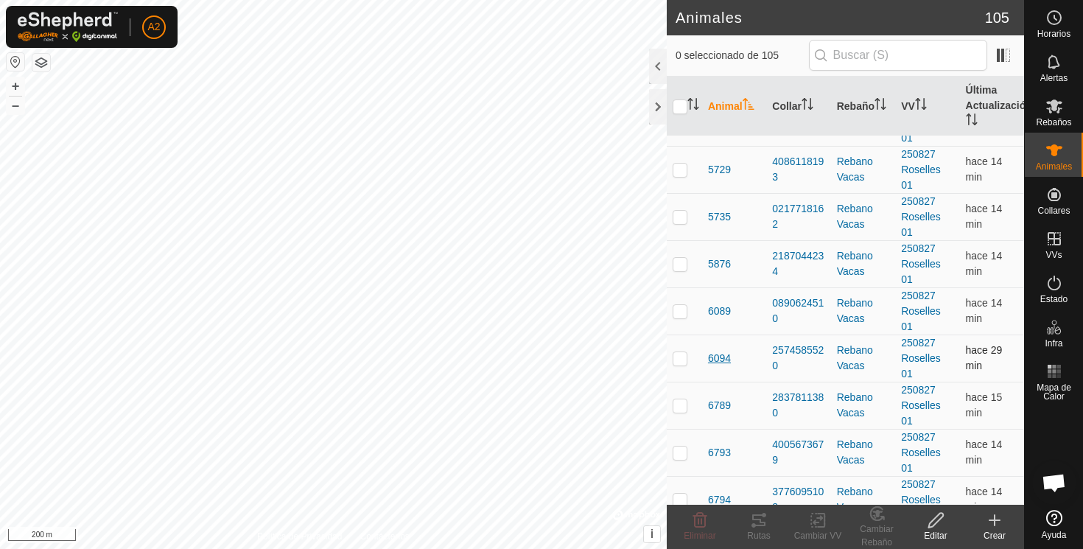
click at [725, 356] on span "6094" at bounding box center [719, 358] width 23 height 15
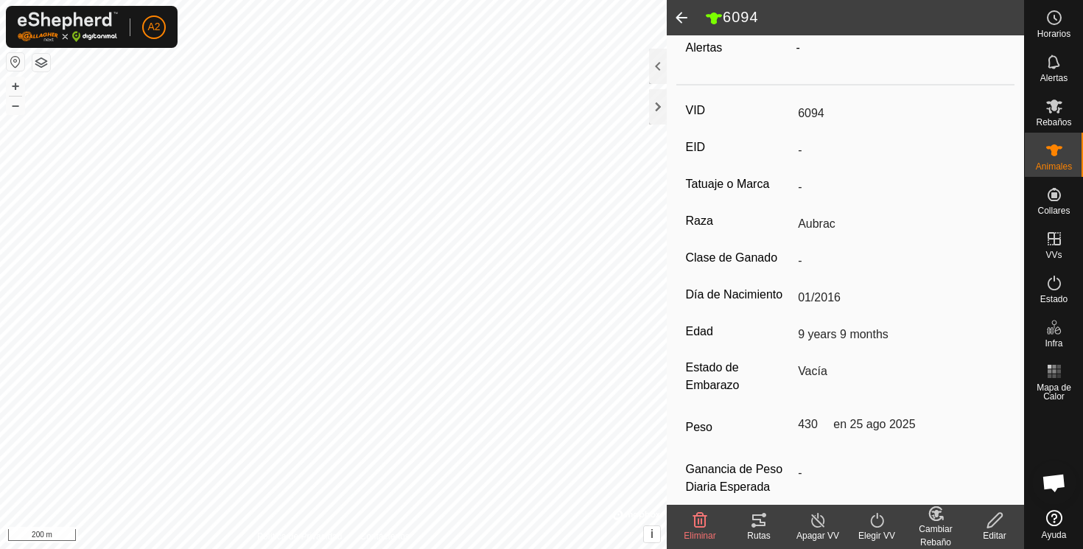
scroll to position [193, 0]
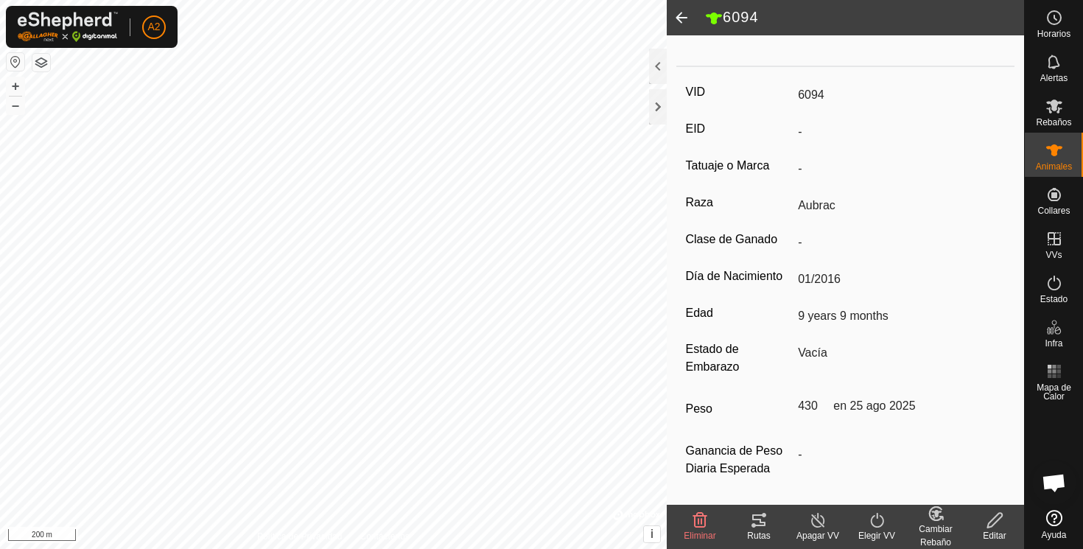
click at [678, 14] on span at bounding box center [681, 17] width 29 height 35
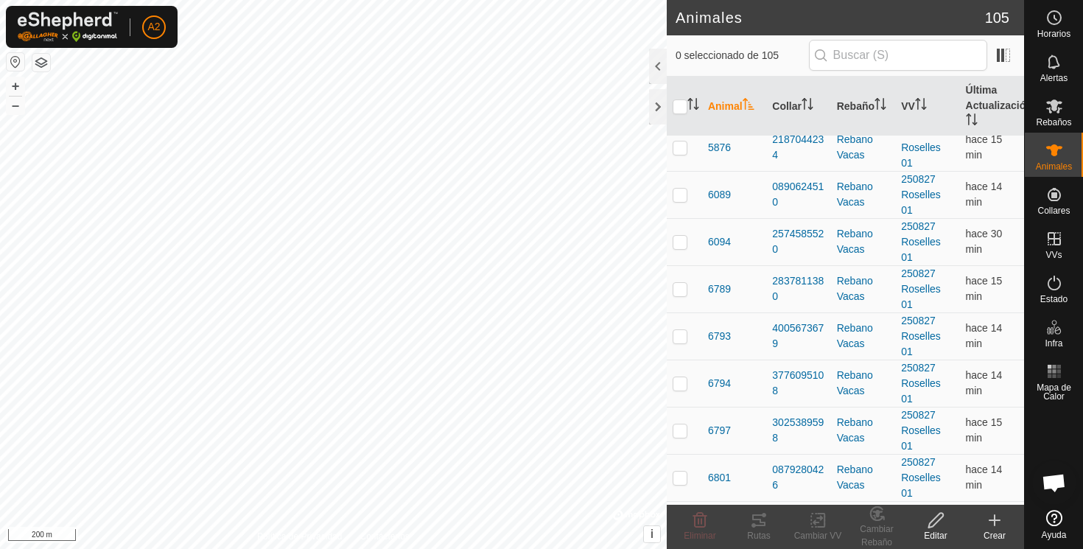
scroll to position [2607, 0]
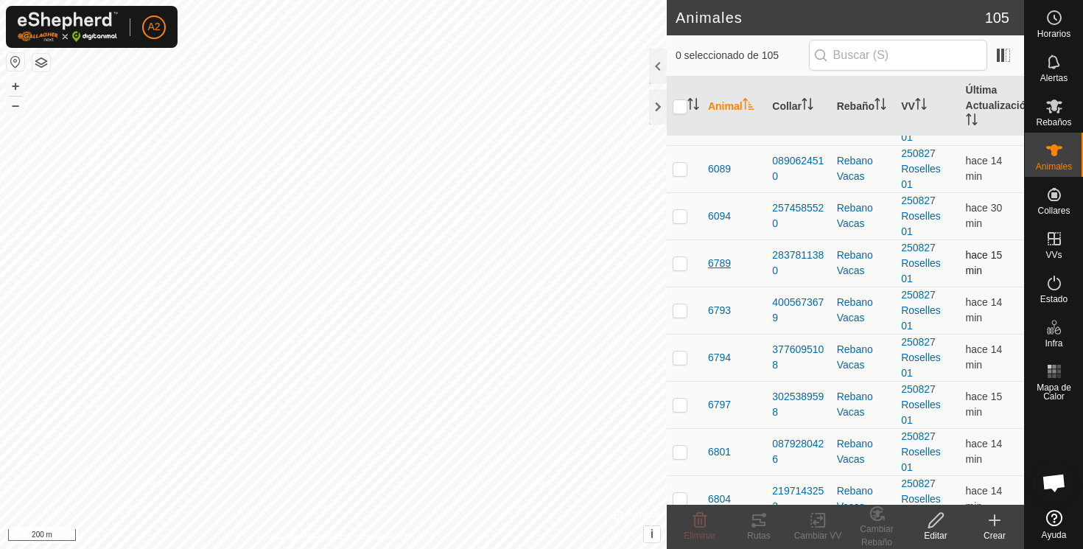
click at [722, 262] on span "6789" at bounding box center [719, 263] width 23 height 15
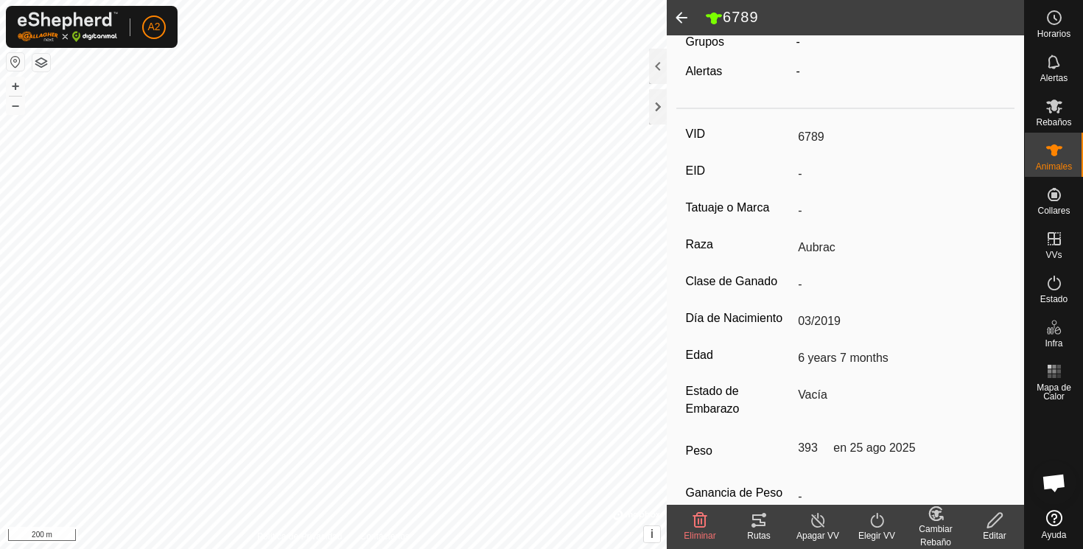
scroll to position [193, 0]
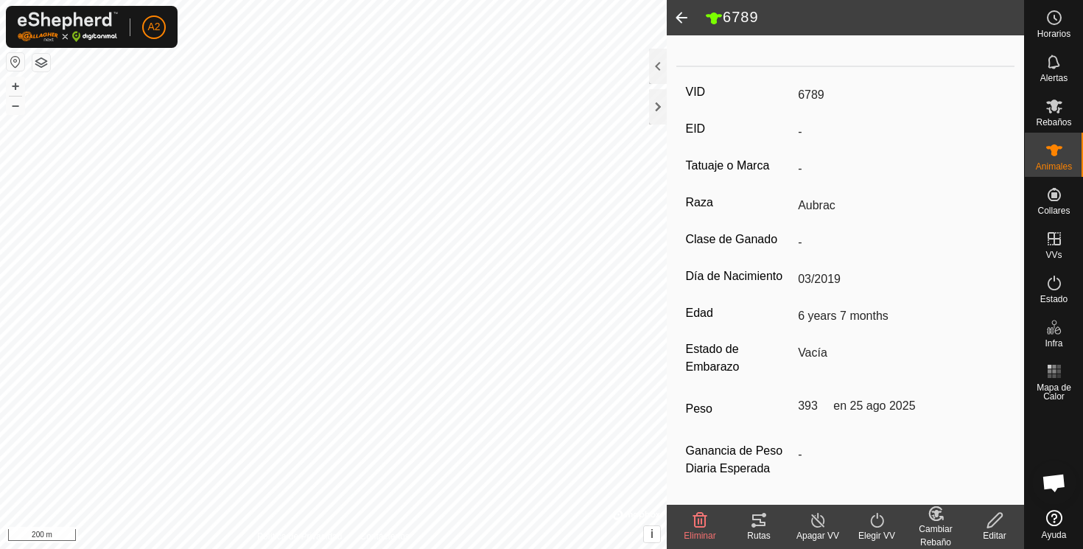
click at [679, 13] on span at bounding box center [681, 17] width 29 height 35
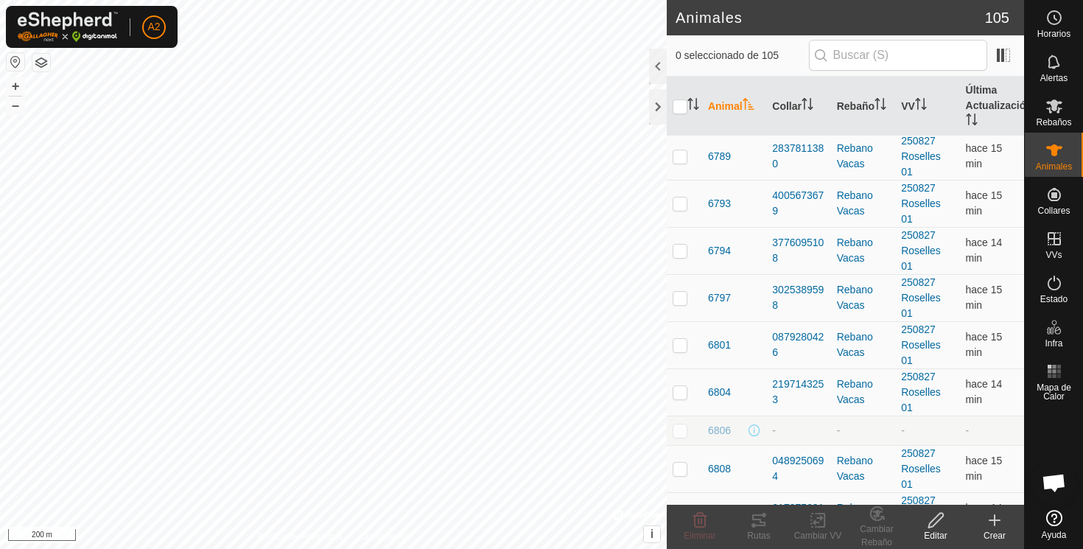
scroll to position [2698, 0]
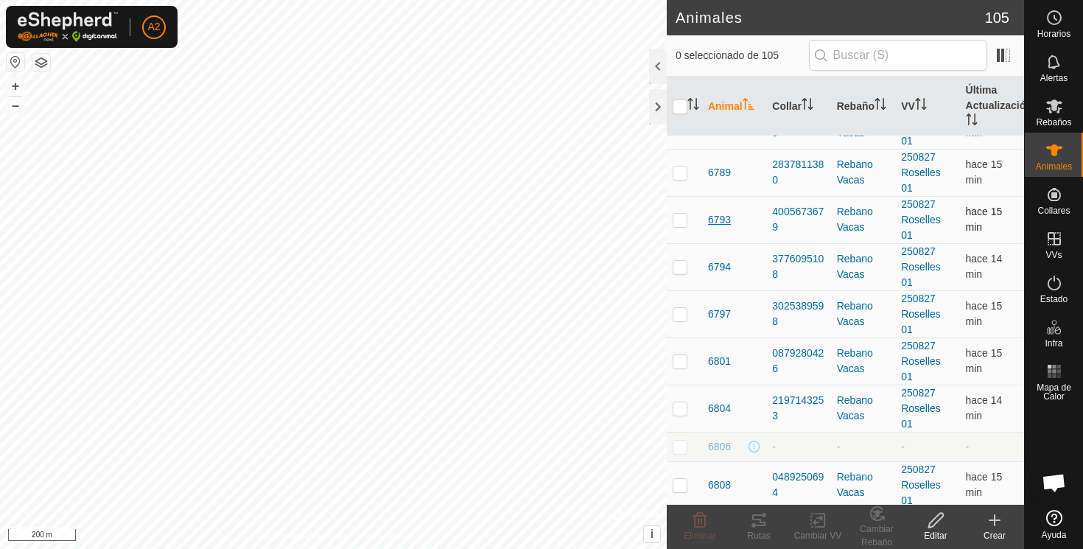
click at [721, 220] on span "6793" at bounding box center [719, 219] width 23 height 15
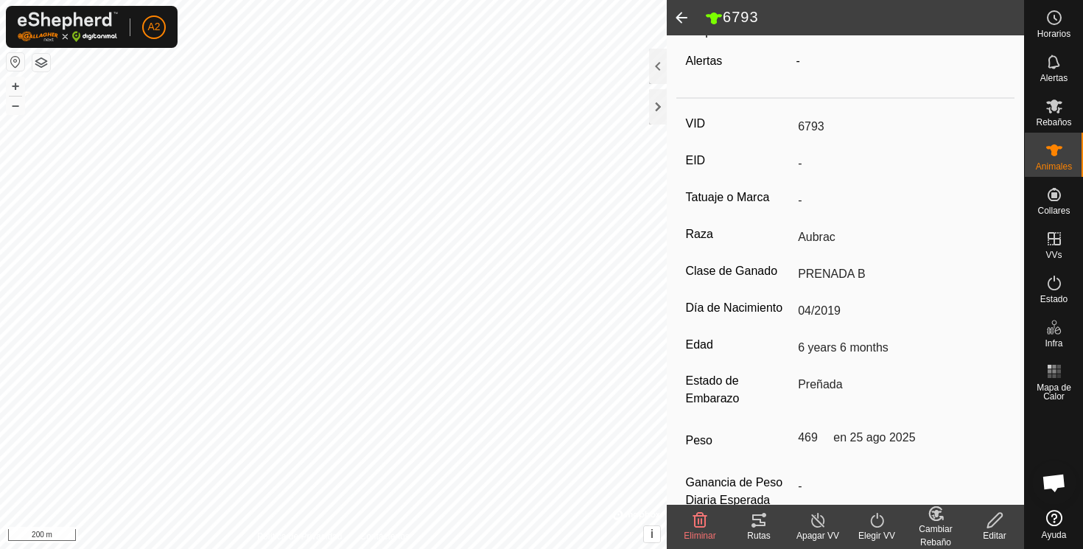
scroll to position [193, 0]
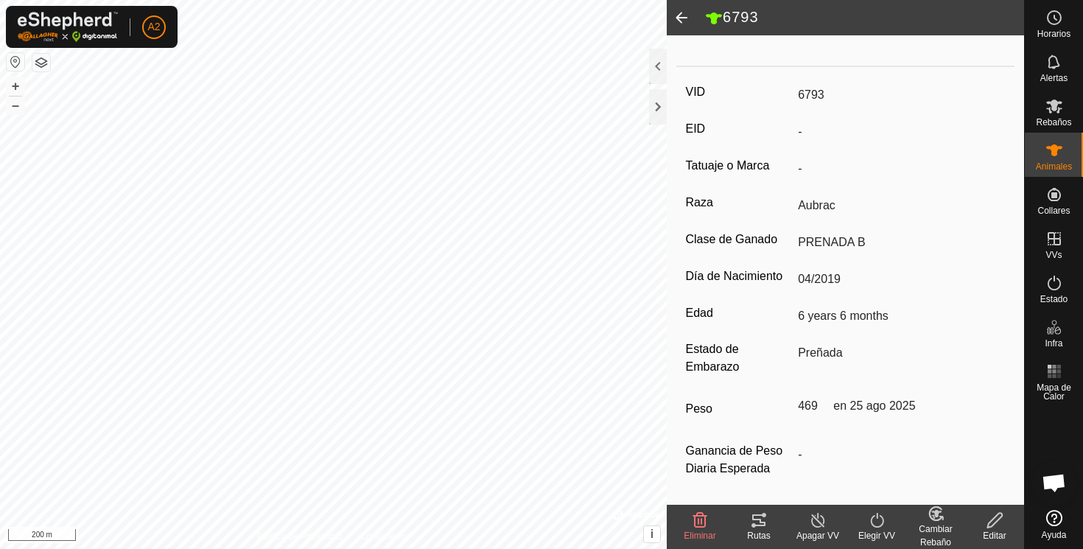
click at [678, 15] on span at bounding box center [681, 17] width 29 height 35
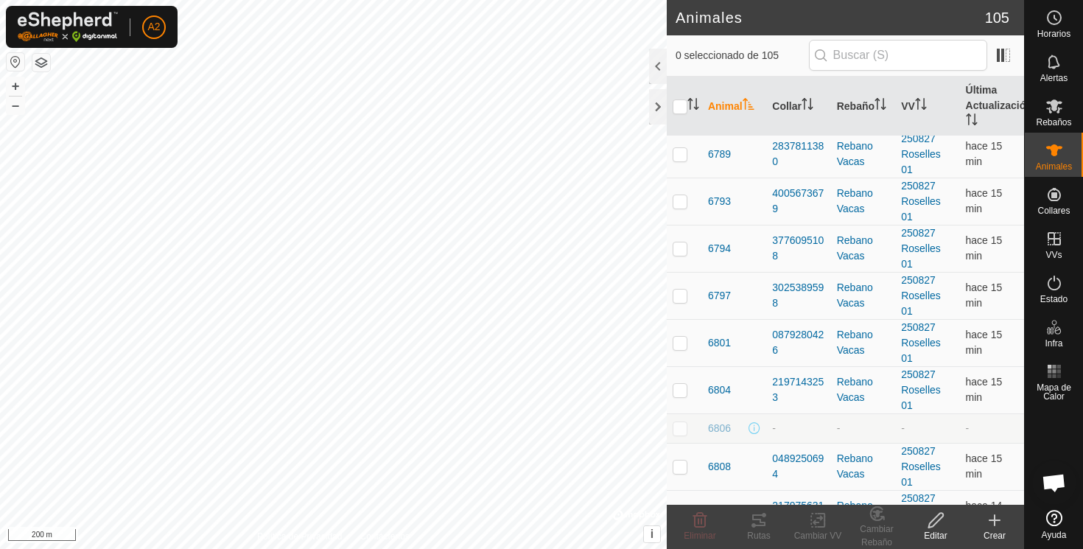
scroll to position [2719, 0]
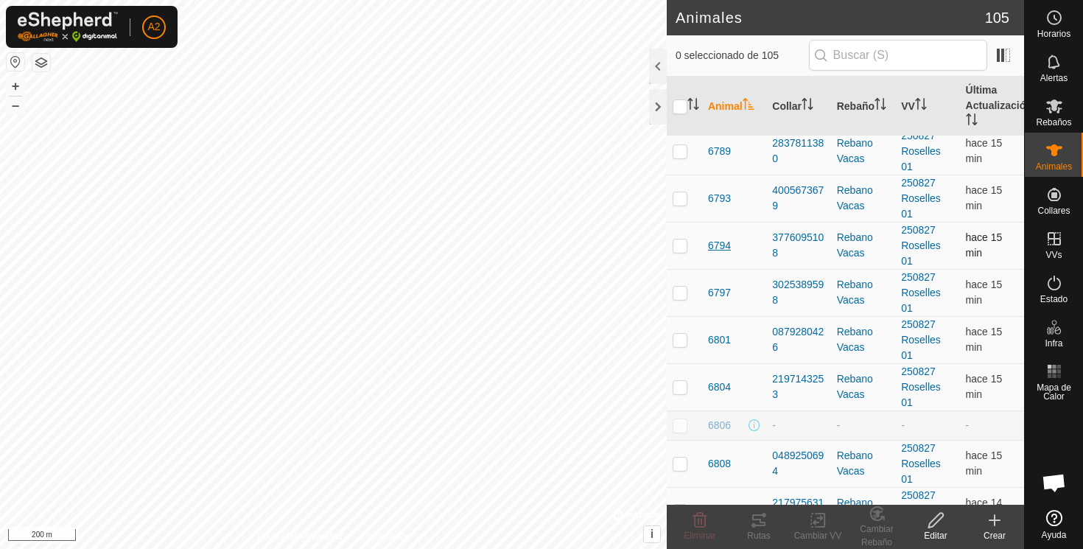
click at [726, 242] on span "6794" at bounding box center [719, 245] width 23 height 15
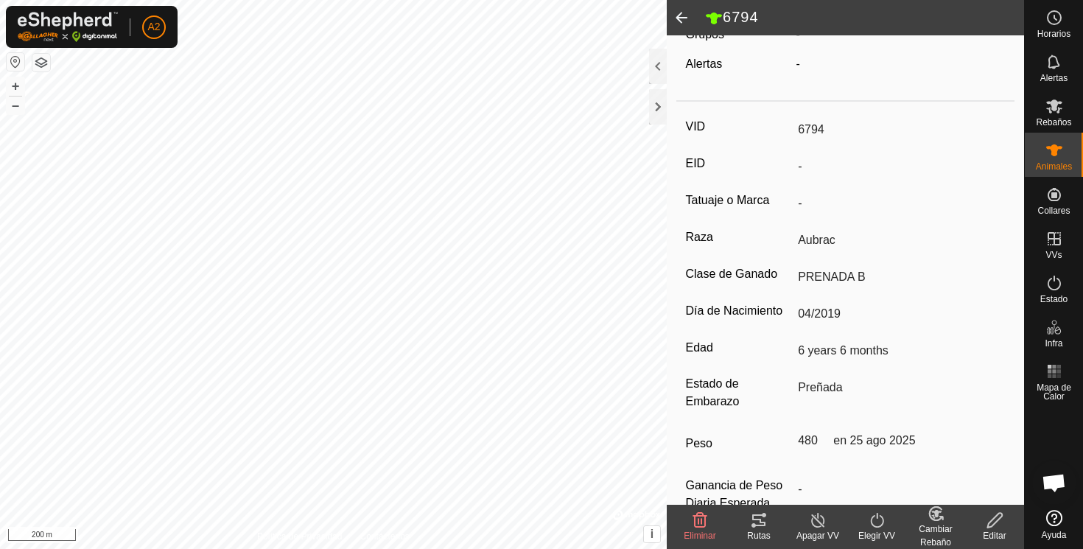
scroll to position [193, 0]
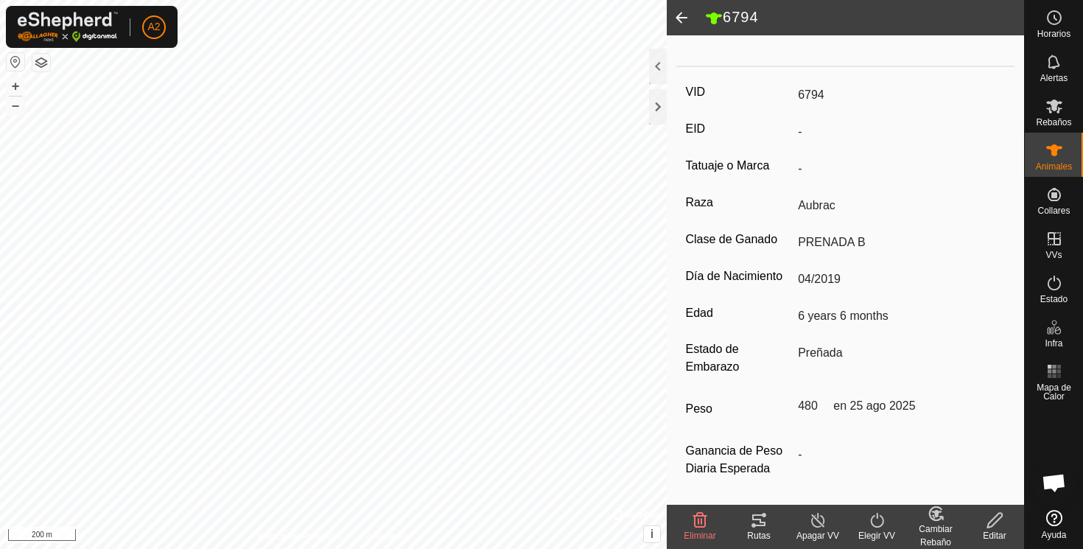
click at [681, 16] on span at bounding box center [681, 17] width 29 height 35
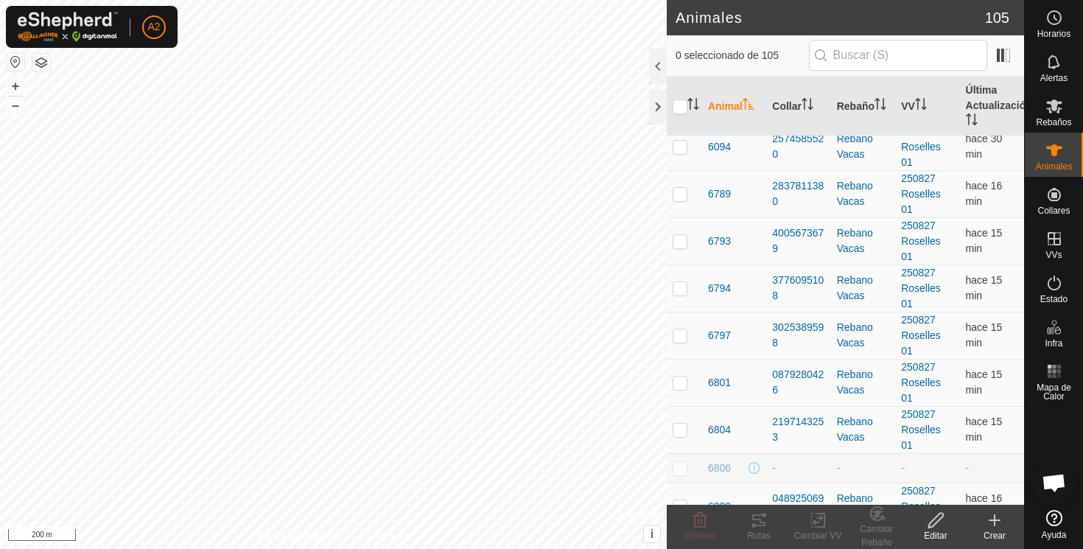
scroll to position [2714, 0]
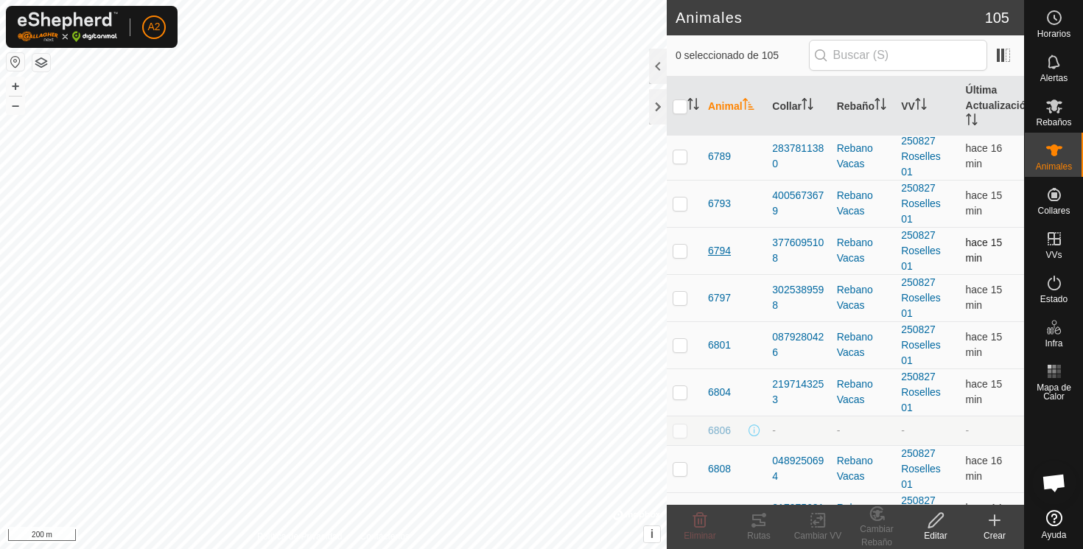
click at [722, 249] on span "6794" at bounding box center [719, 250] width 23 height 15
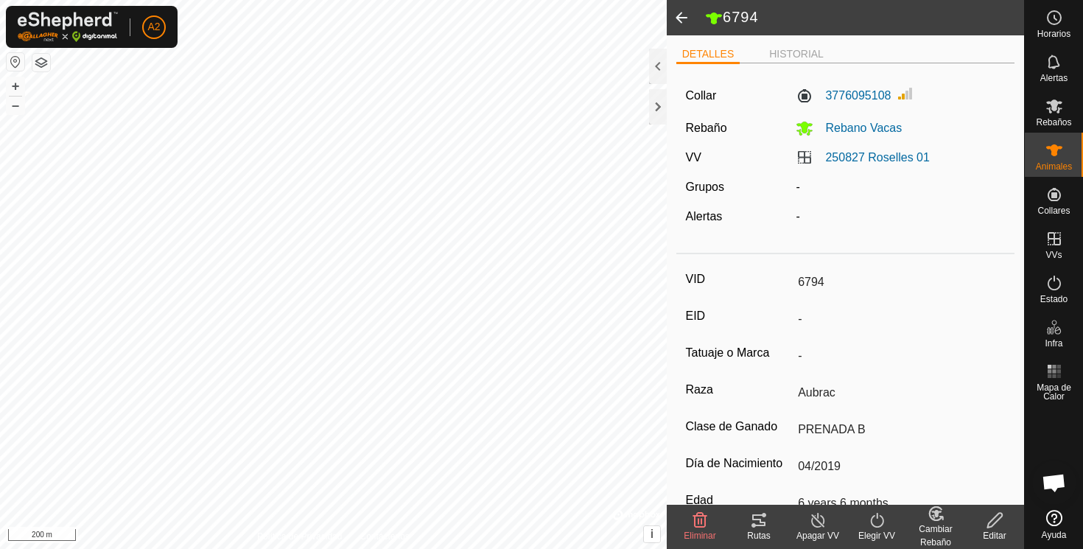
click at [681, 15] on span at bounding box center [681, 17] width 29 height 35
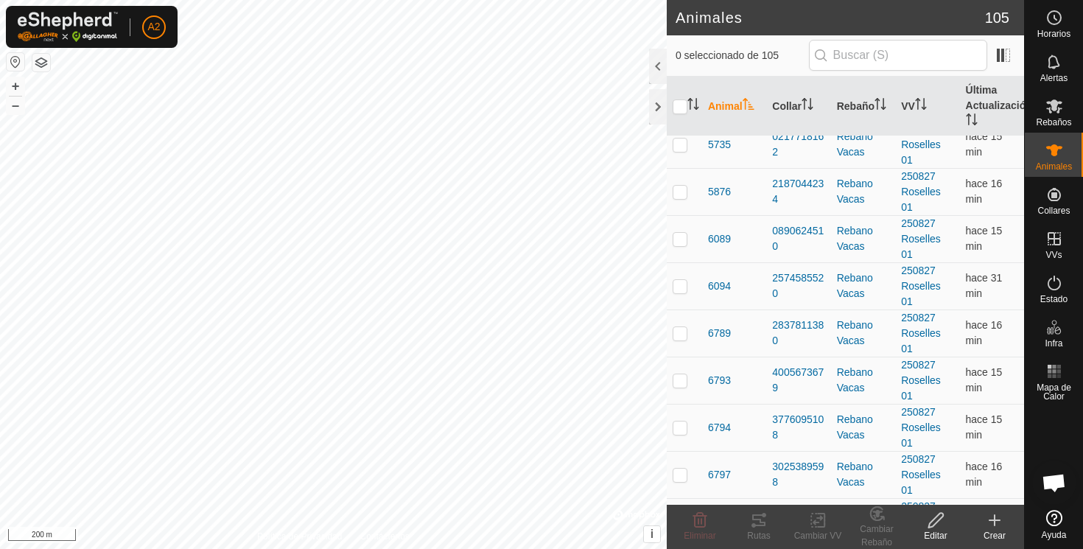
scroll to position [2581, 0]
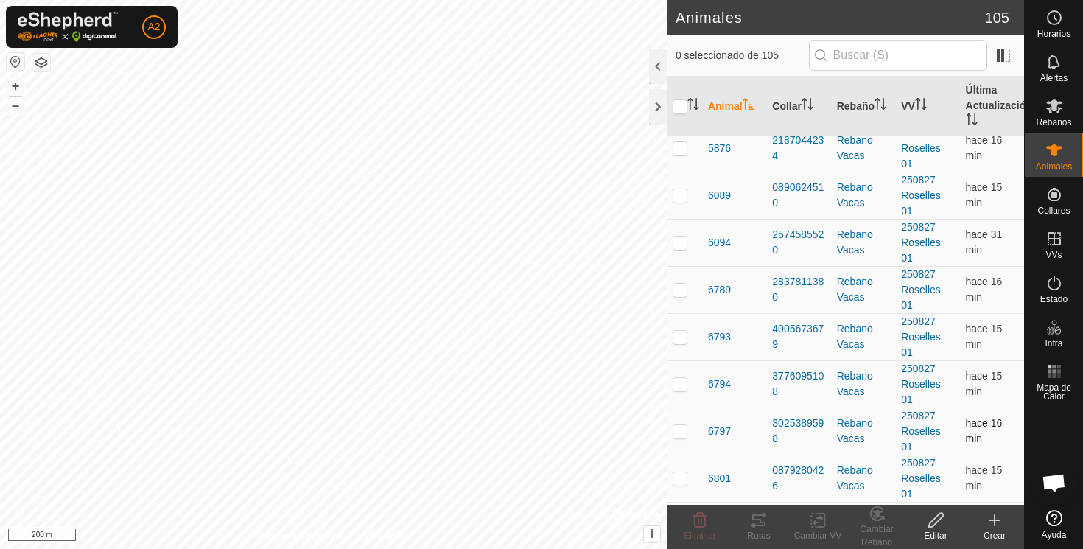
click at [723, 432] on span "6797" at bounding box center [719, 431] width 23 height 15
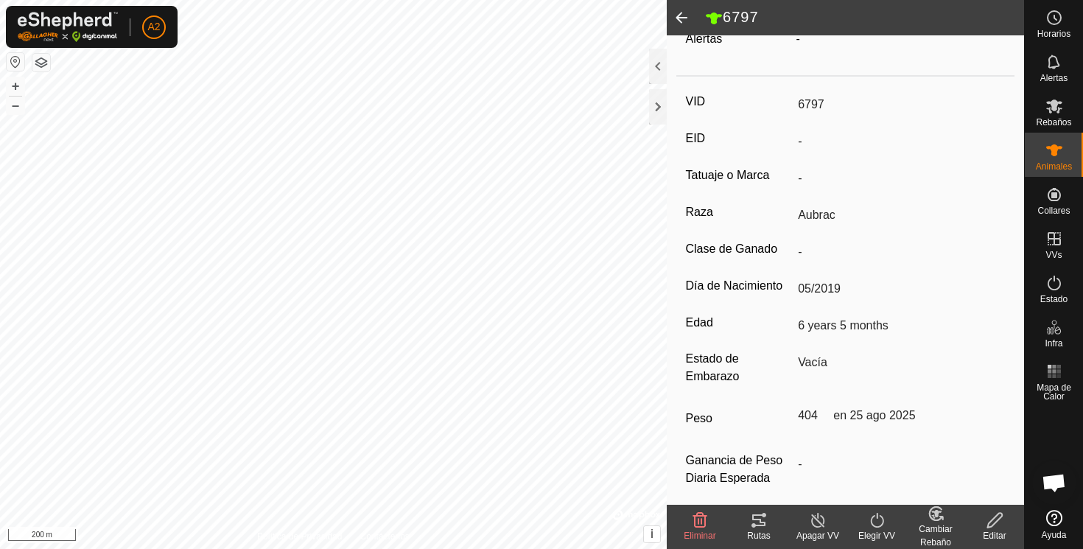
scroll to position [193, 0]
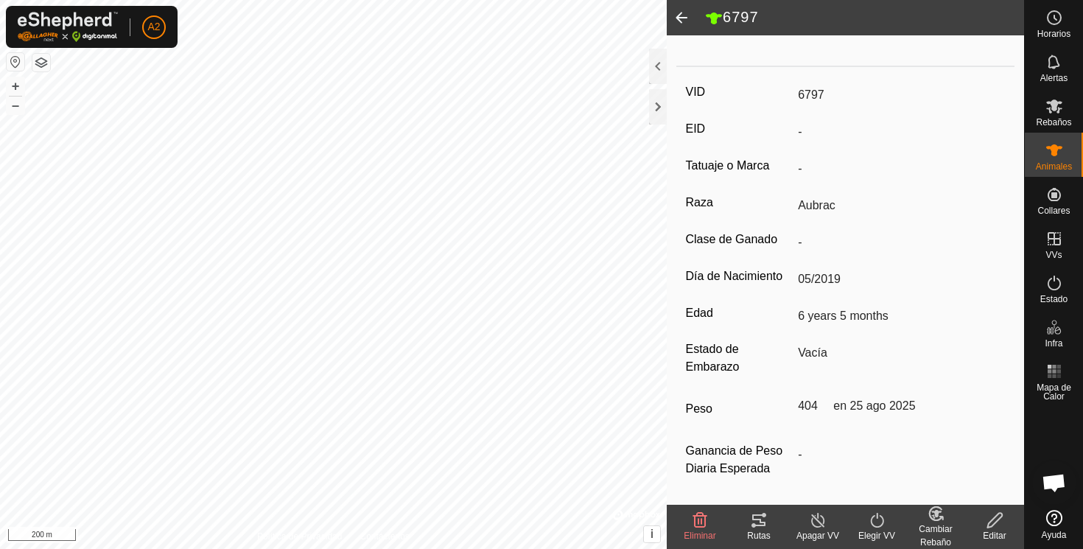
click at [678, 16] on span at bounding box center [681, 17] width 29 height 35
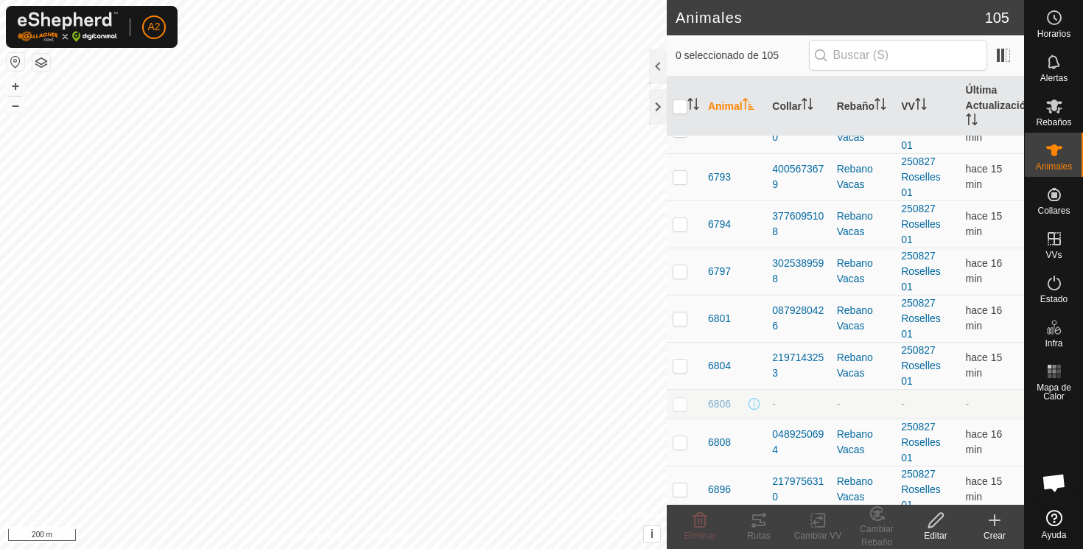
scroll to position [2745, 0]
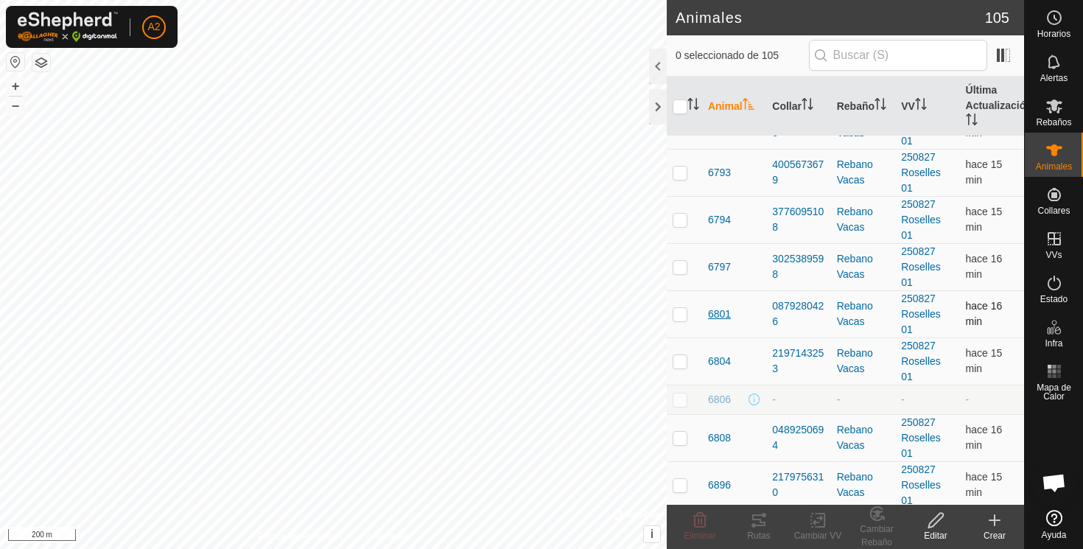
click at [721, 312] on span "6801" at bounding box center [719, 313] width 23 height 15
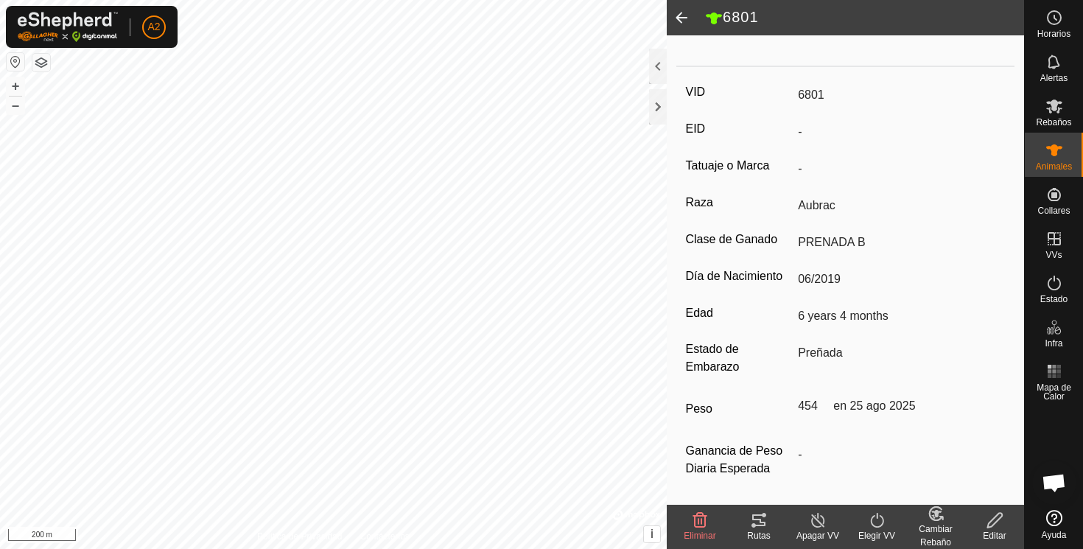
scroll to position [193, 0]
click at [683, 13] on span at bounding box center [681, 17] width 29 height 35
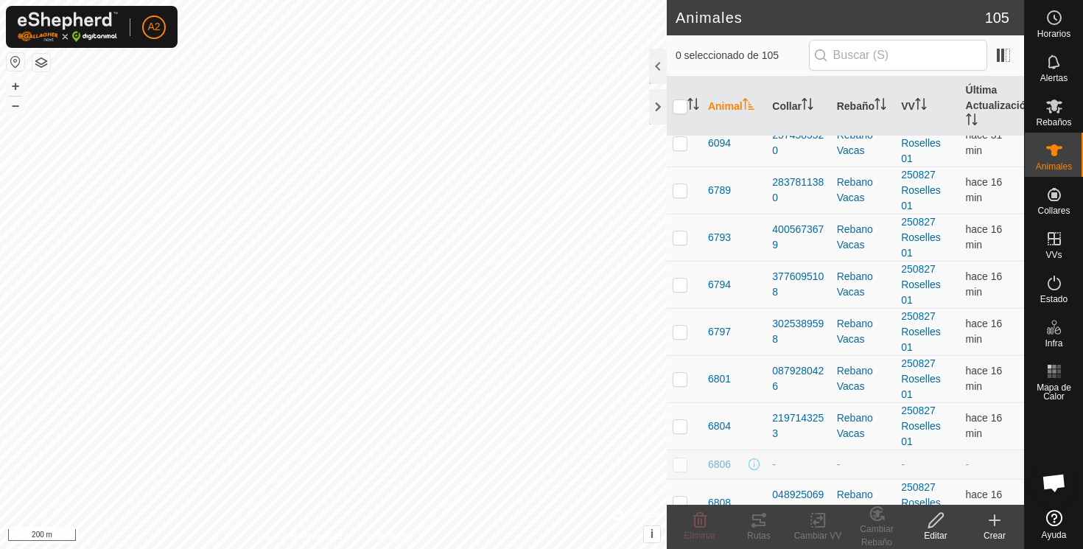
scroll to position [2763, 0]
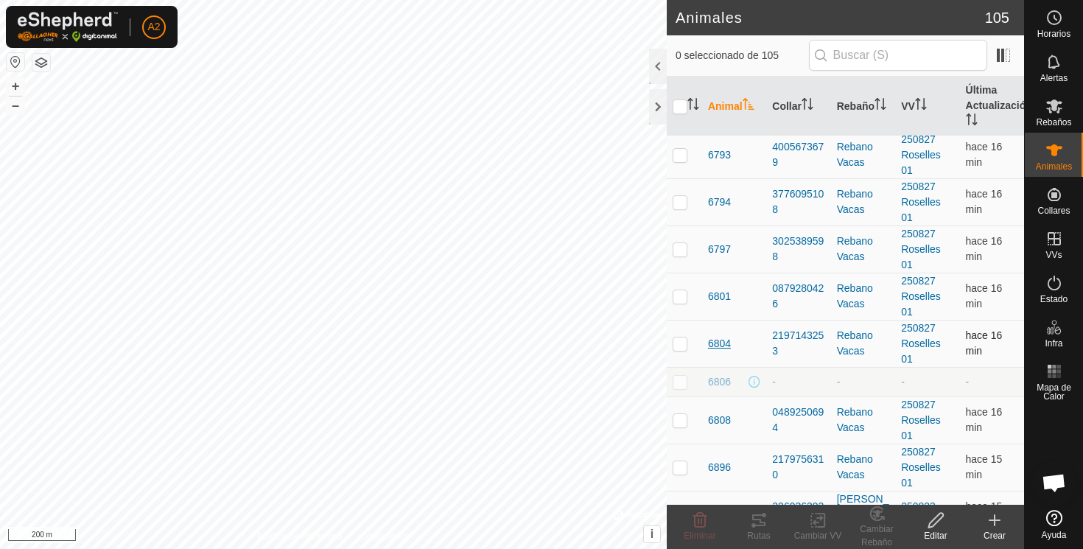
click at [726, 343] on span "6804" at bounding box center [719, 343] width 23 height 15
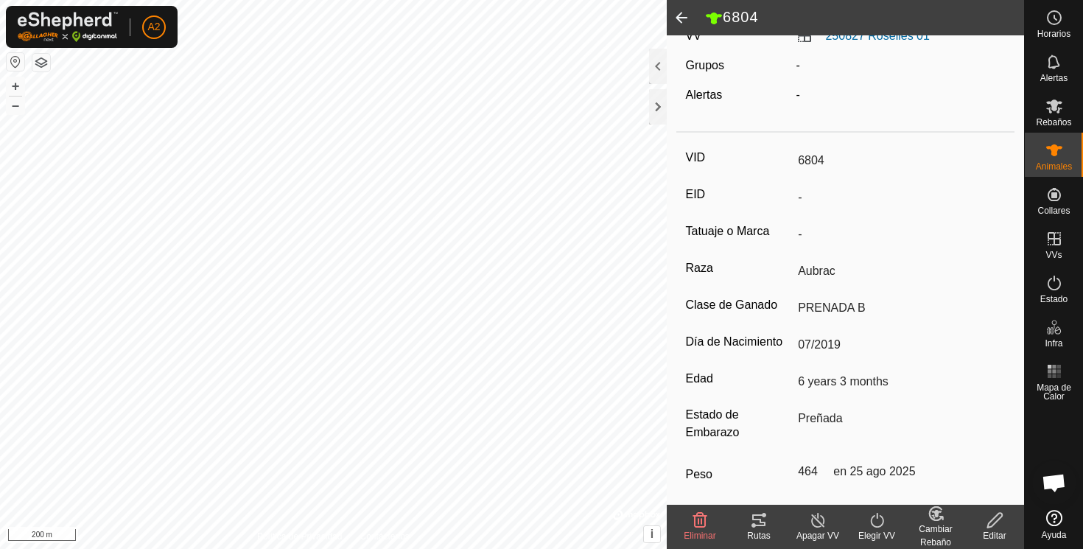
scroll to position [193, 0]
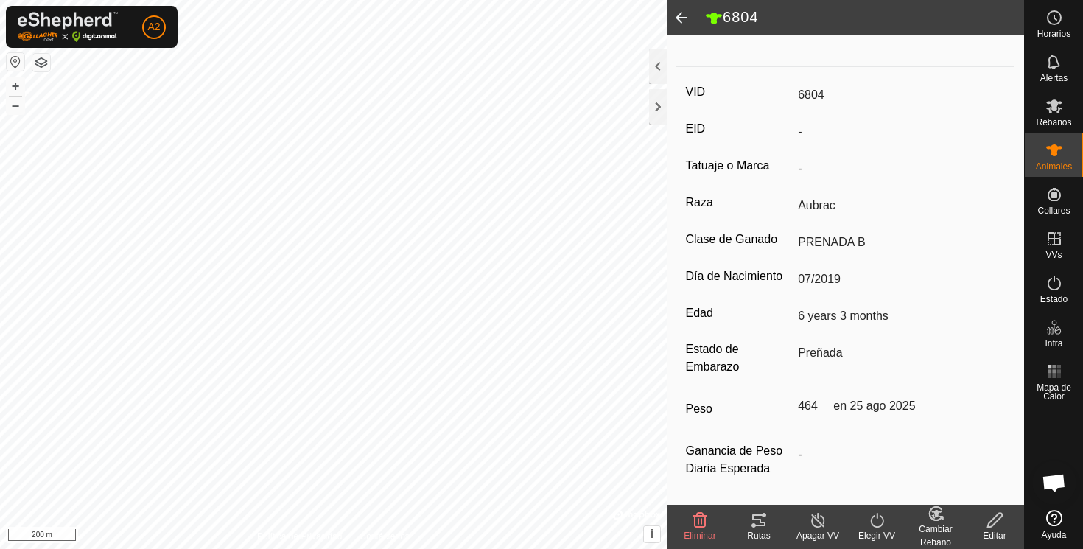
click at [683, 15] on span at bounding box center [681, 17] width 29 height 35
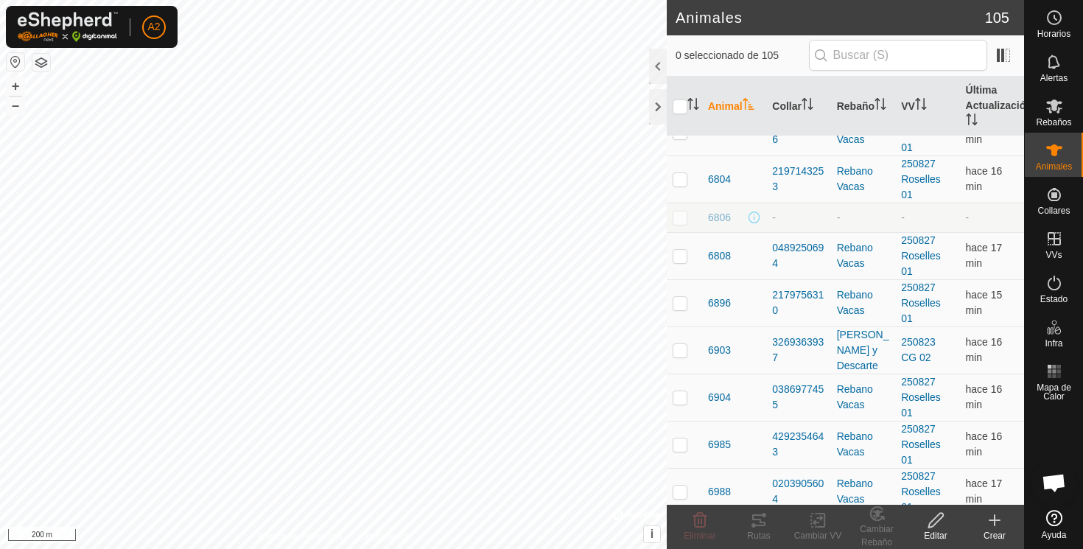
scroll to position [2963, 0]
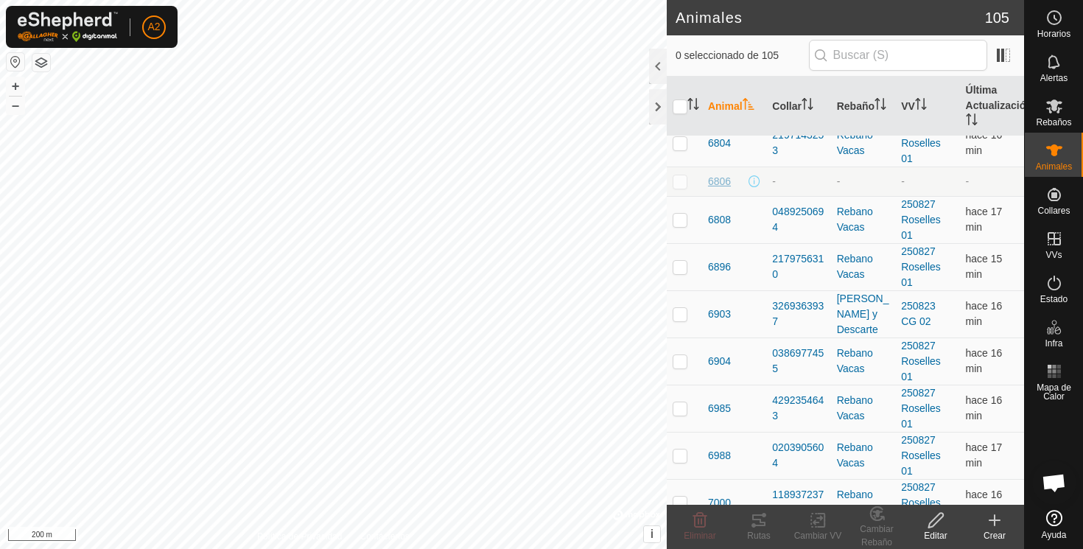
click at [718, 179] on span "6806" at bounding box center [719, 181] width 23 height 15
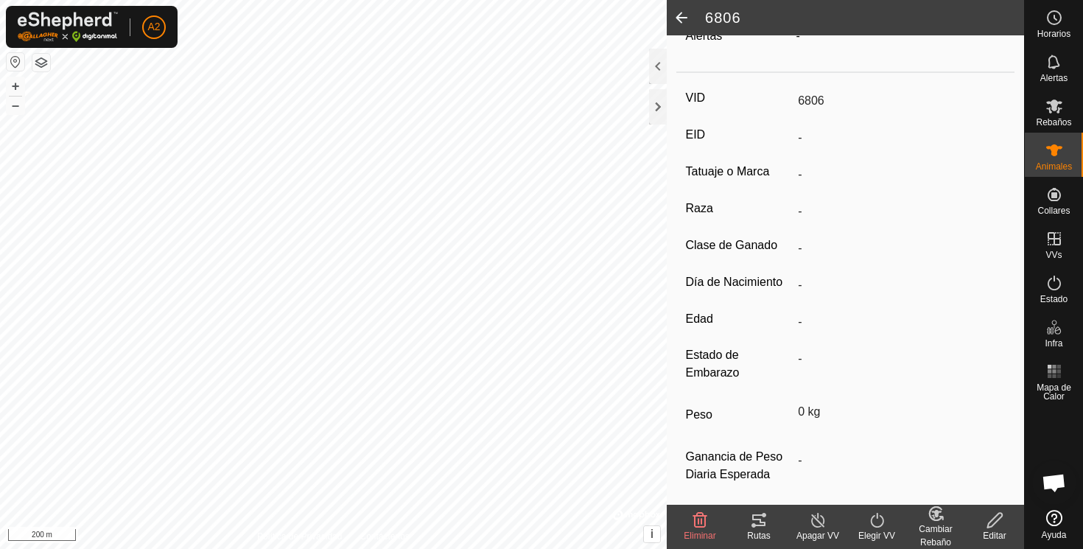
scroll to position [187, 0]
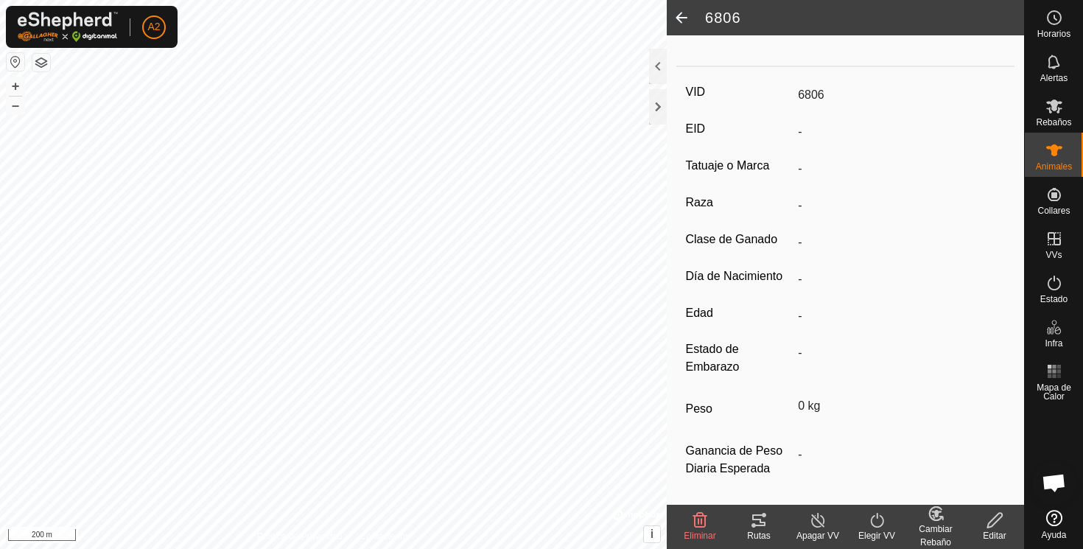
click at [999, 513] on icon at bounding box center [995, 520] width 18 height 18
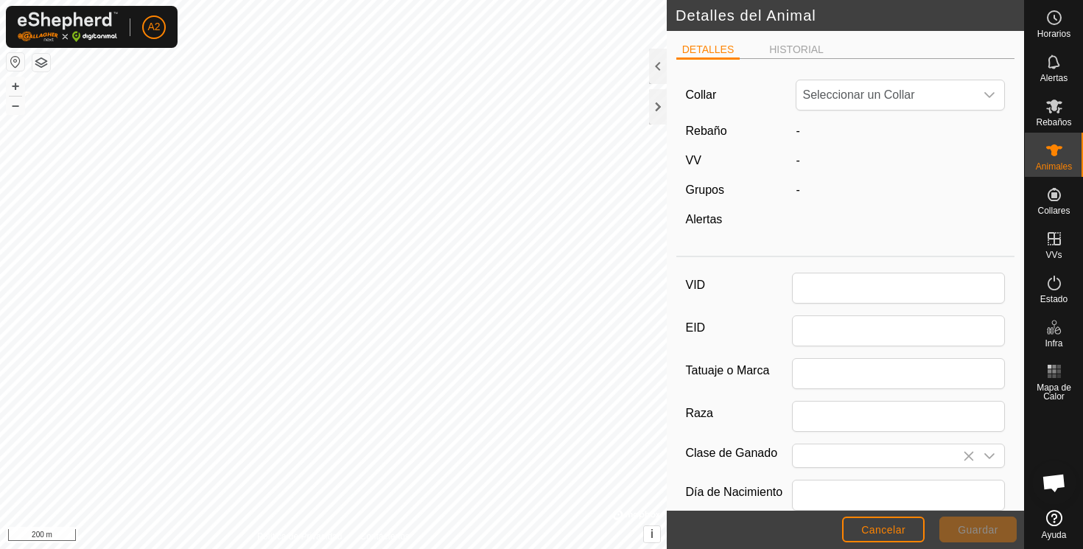
scroll to position [187, 0]
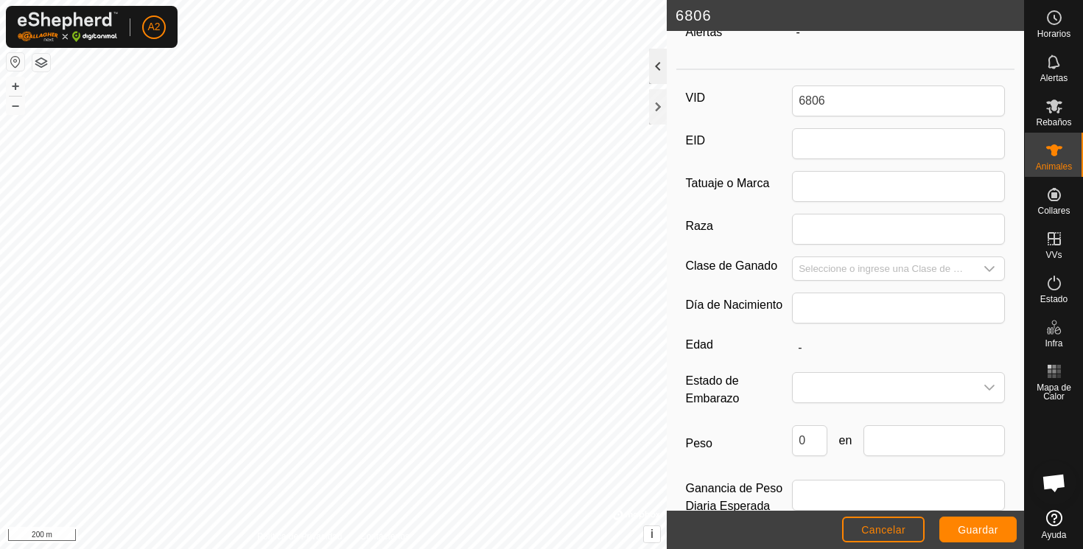
click at [659, 62] on div at bounding box center [658, 66] width 18 height 35
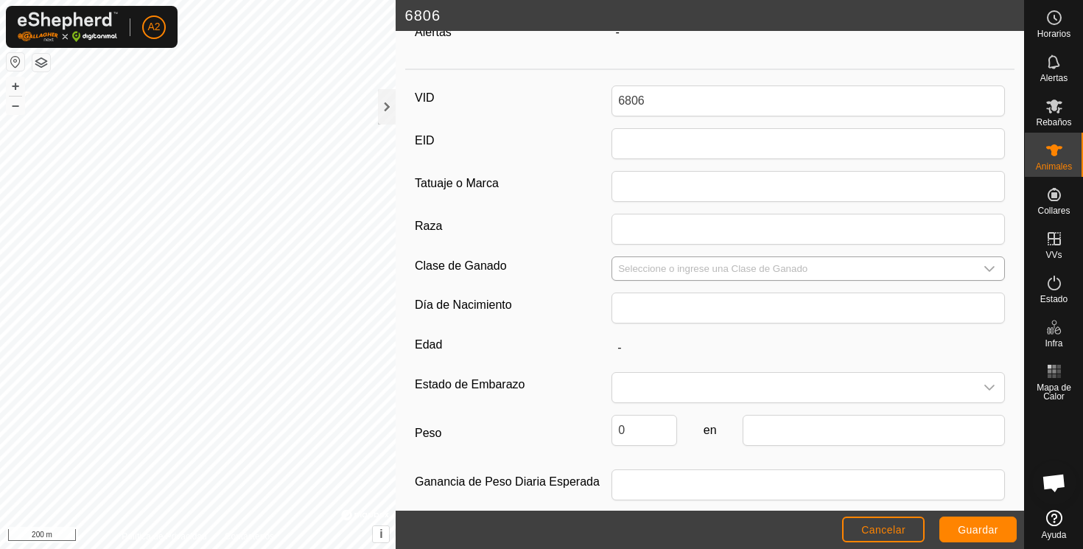
click at [990, 267] on icon "dropdown trigger" at bounding box center [989, 269] width 12 height 12
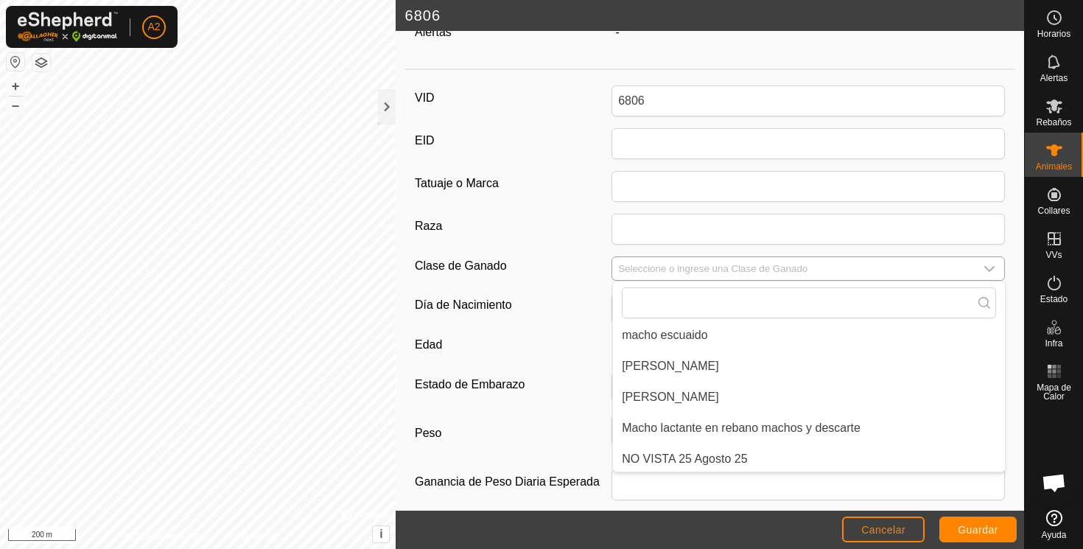
scroll to position [421, 0]
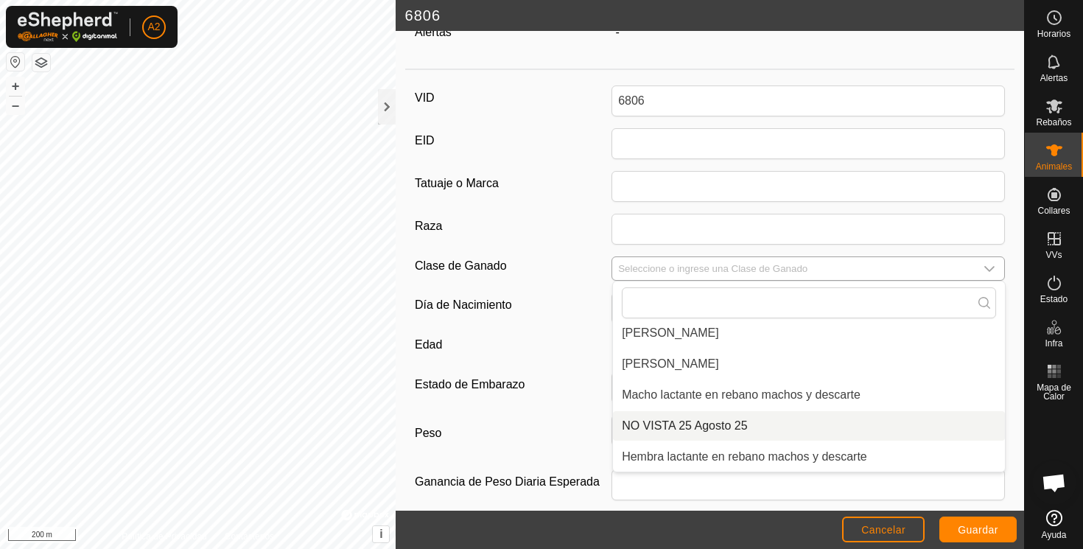
click at [699, 423] on li "NO VISTA 25 Agosto 25" at bounding box center [809, 425] width 392 height 29
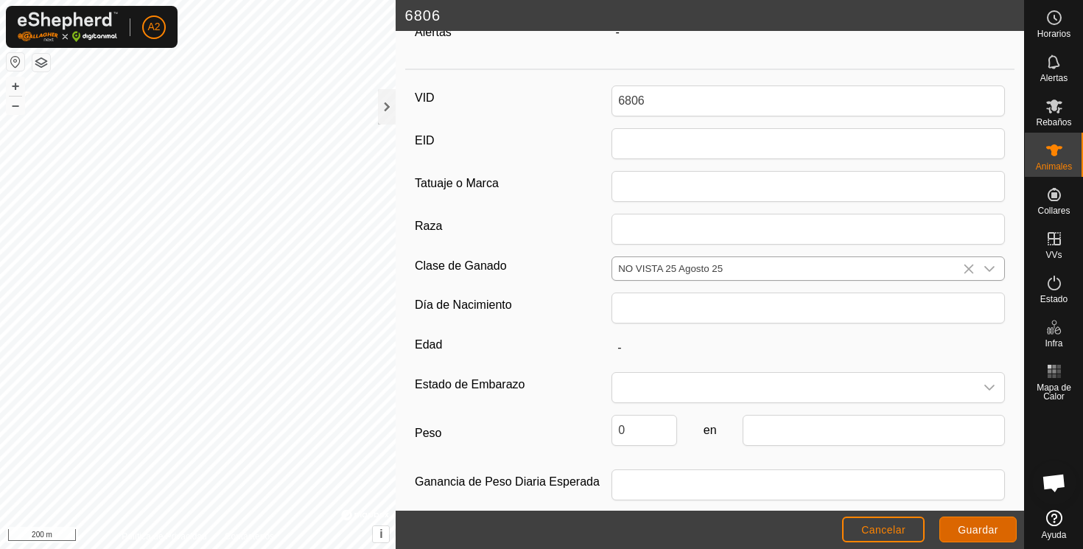
click at [969, 526] on span "Guardar" at bounding box center [978, 530] width 41 height 12
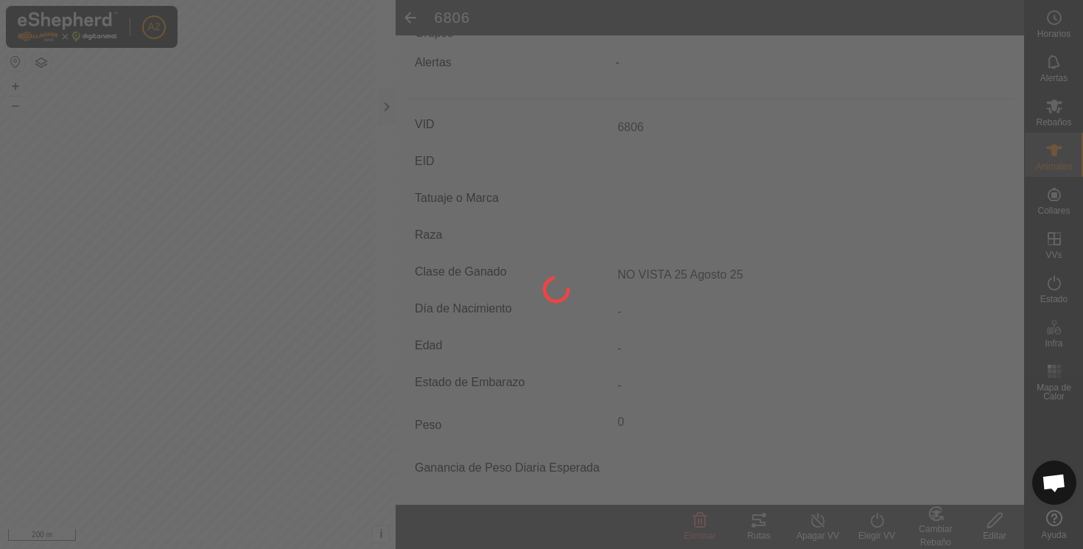
scroll to position [156, 0]
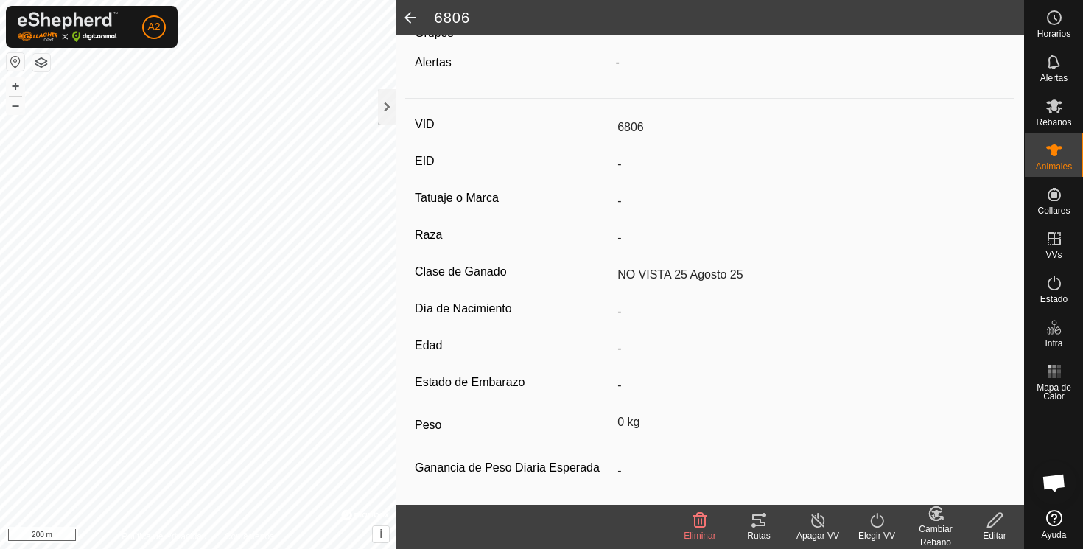
click at [409, 15] on span at bounding box center [410, 17] width 29 height 35
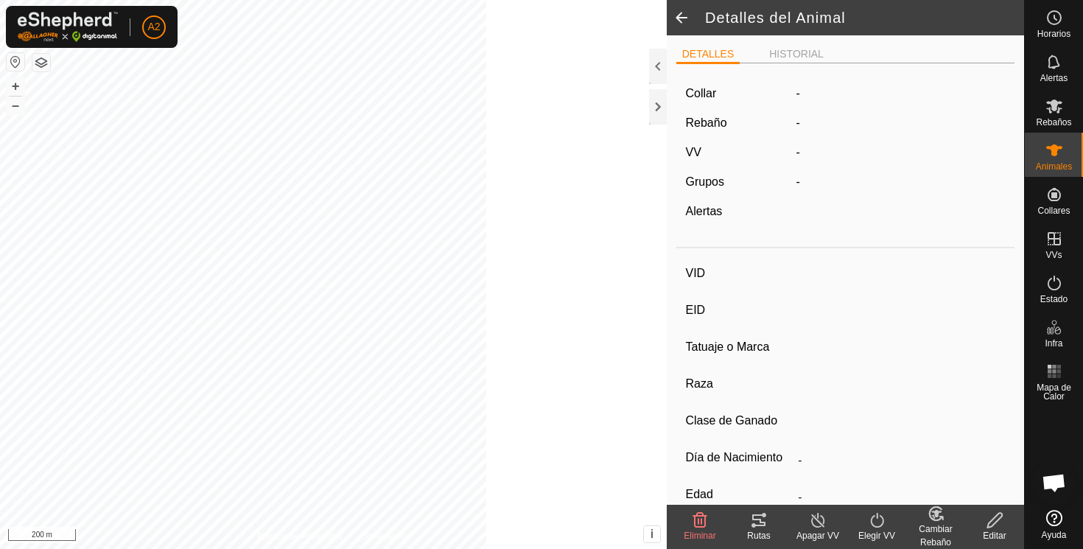
scroll to position [156, 0]
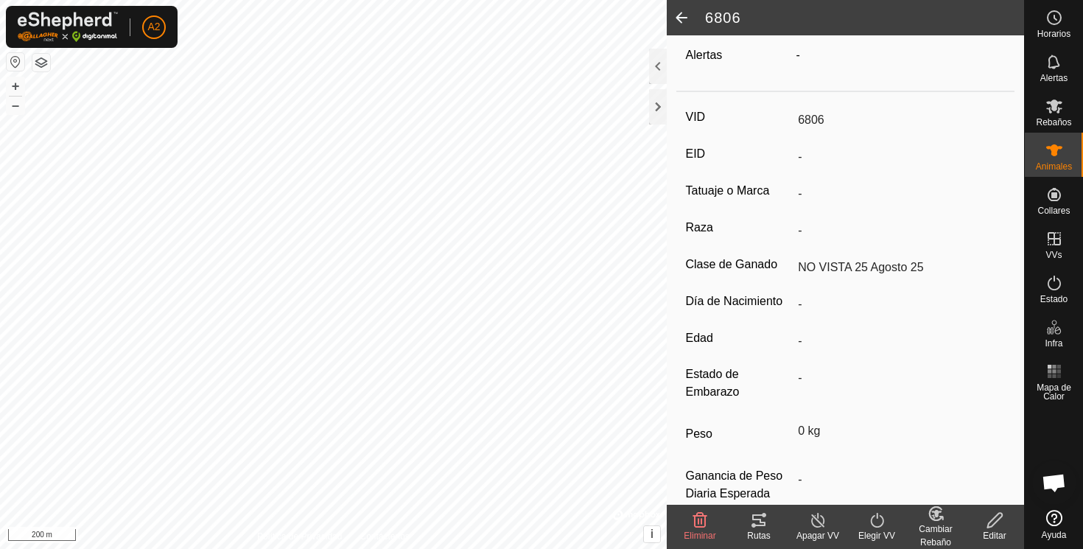
click at [680, 13] on span at bounding box center [681, 17] width 29 height 35
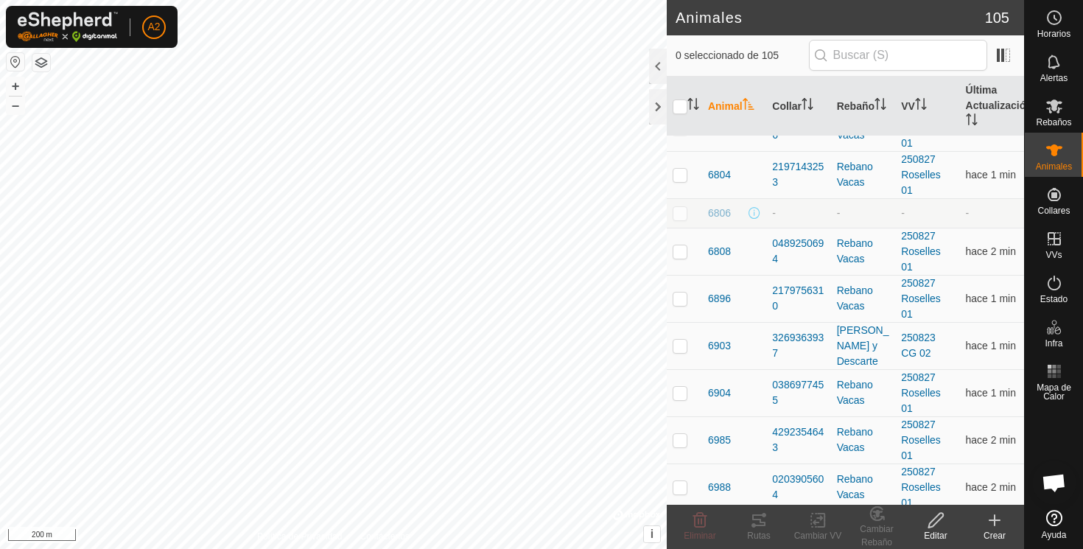
scroll to position [2921, 0]
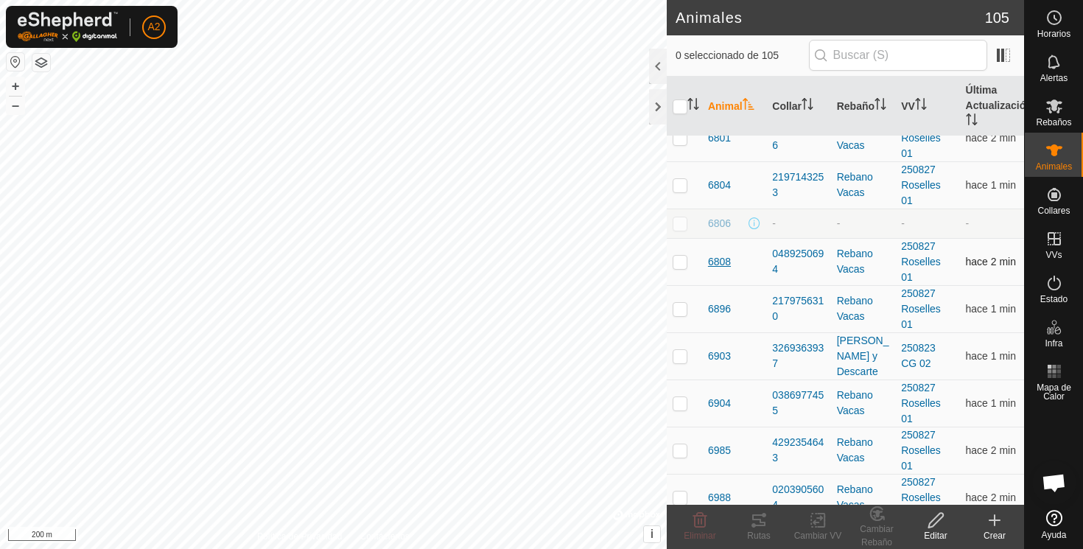
click at [719, 262] on span "6808" at bounding box center [719, 261] width 23 height 15
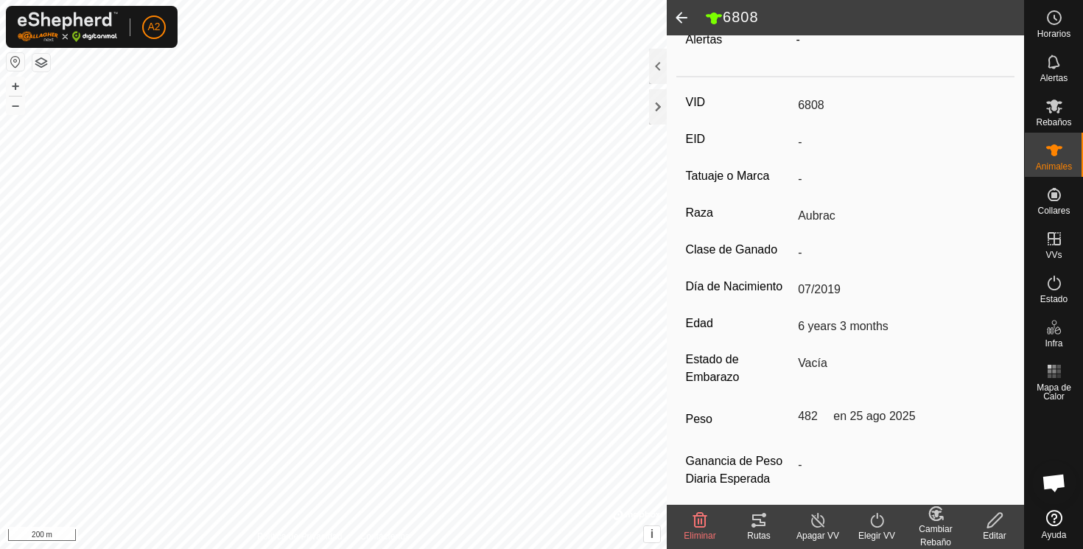
scroll to position [193, 0]
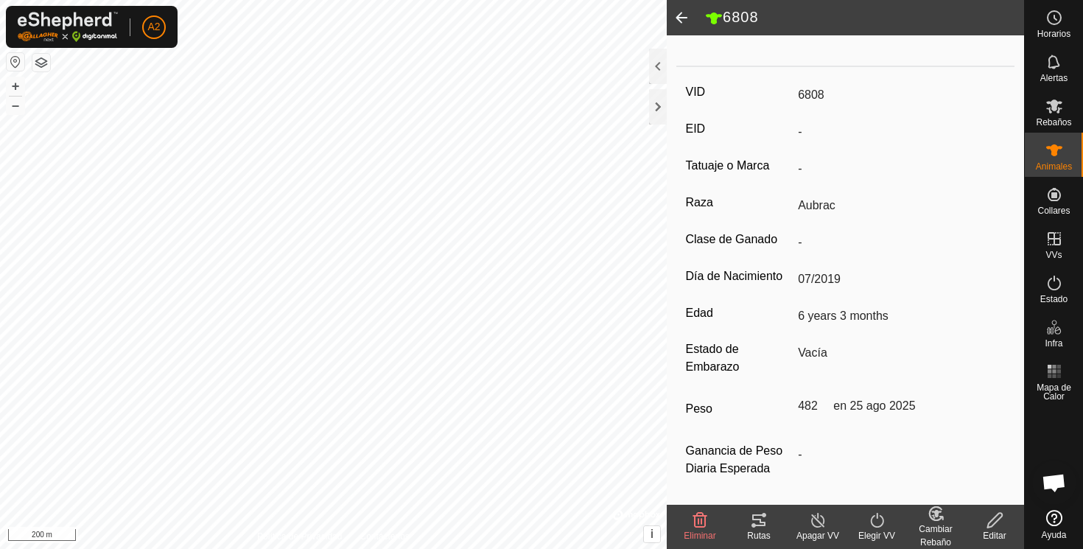
click at [681, 16] on span at bounding box center [681, 17] width 29 height 35
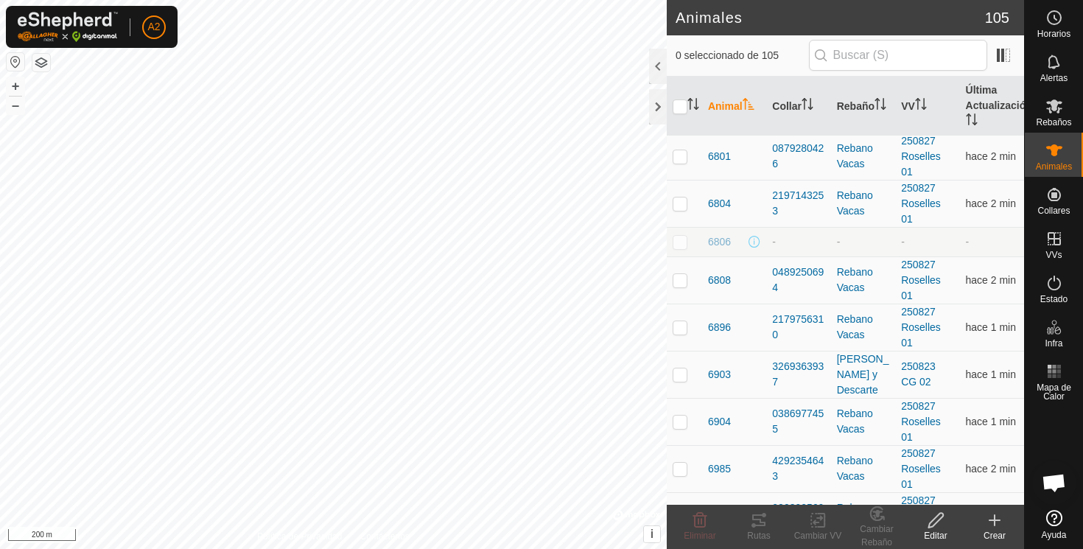
scroll to position [2933, 0]
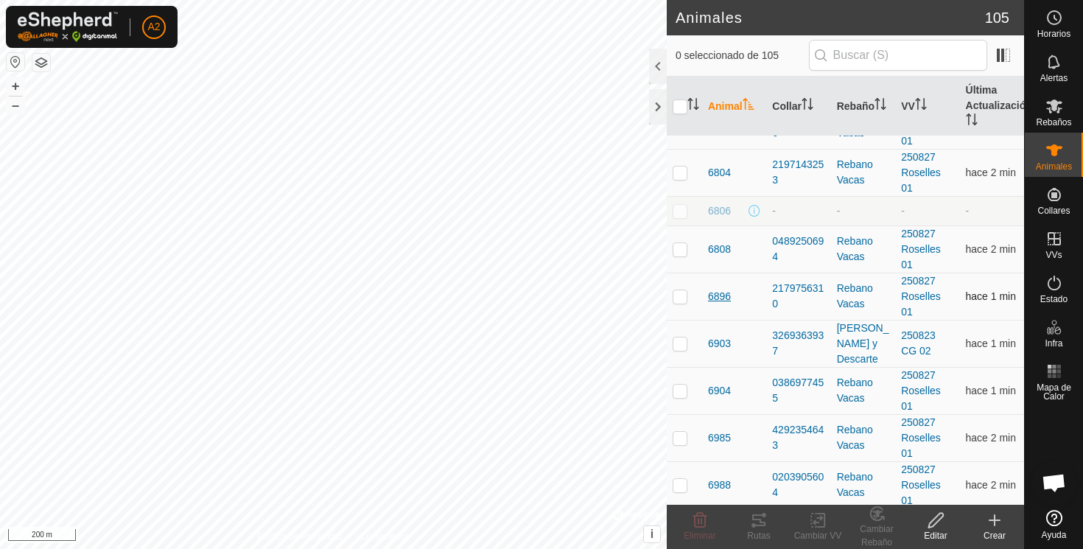
click at [723, 295] on span "6896" at bounding box center [719, 296] width 23 height 15
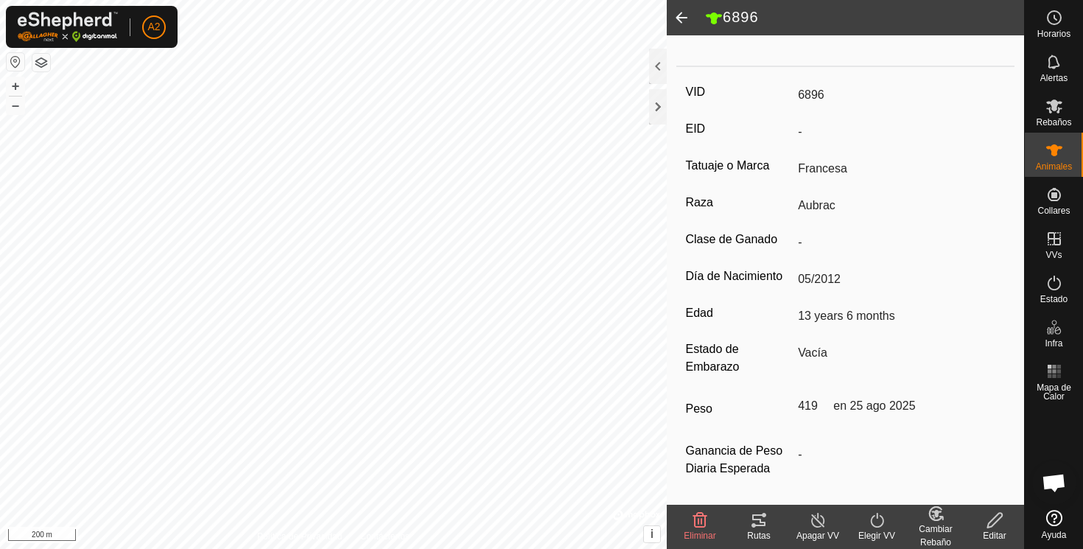
scroll to position [193, 0]
click at [680, 17] on span at bounding box center [681, 17] width 29 height 35
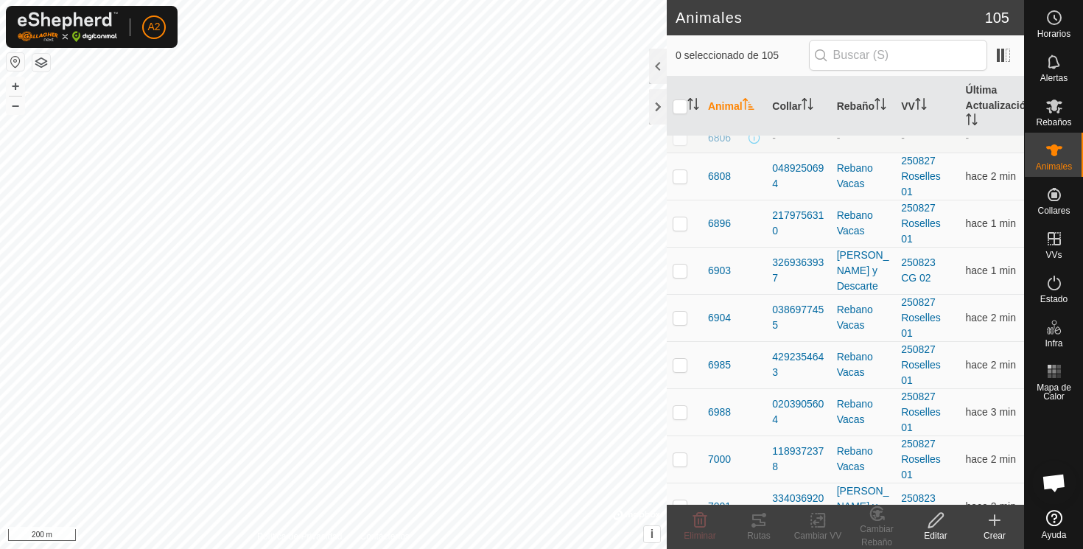
scroll to position [3005, 0]
click at [717, 270] on span "6903" at bounding box center [719, 271] width 23 height 15
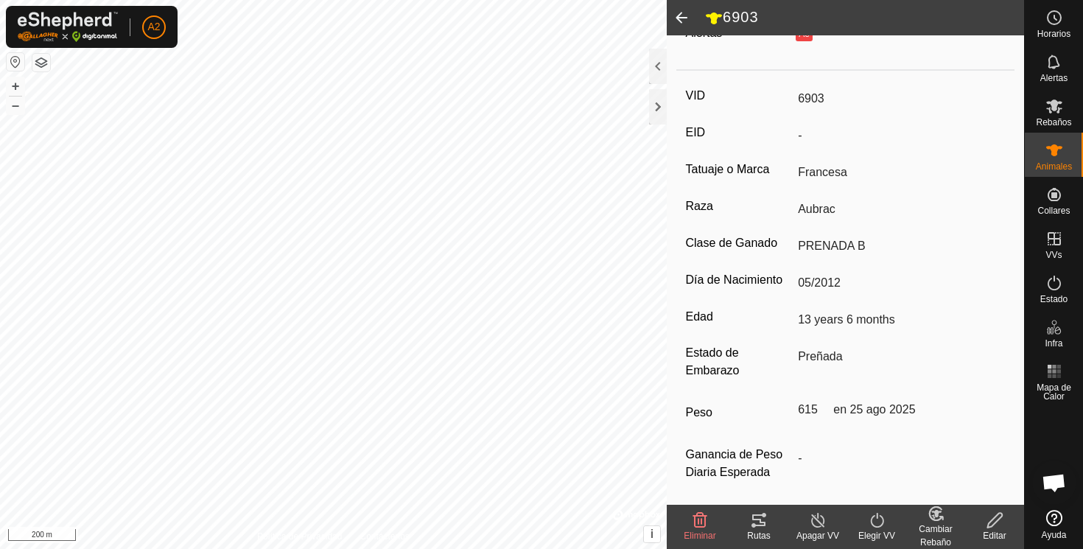
scroll to position [193, 0]
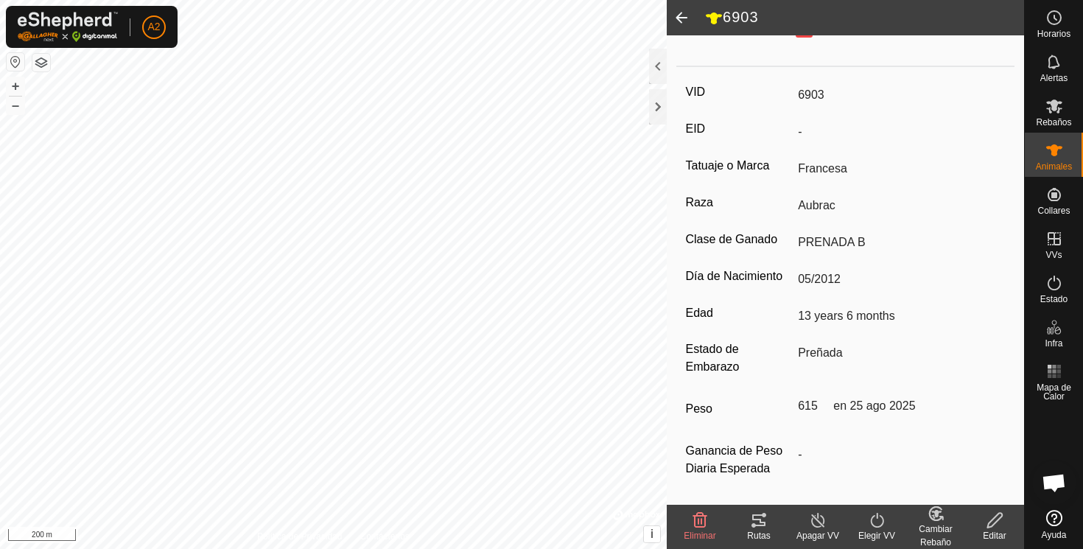
click at [684, 13] on span at bounding box center [681, 17] width 29 height 35
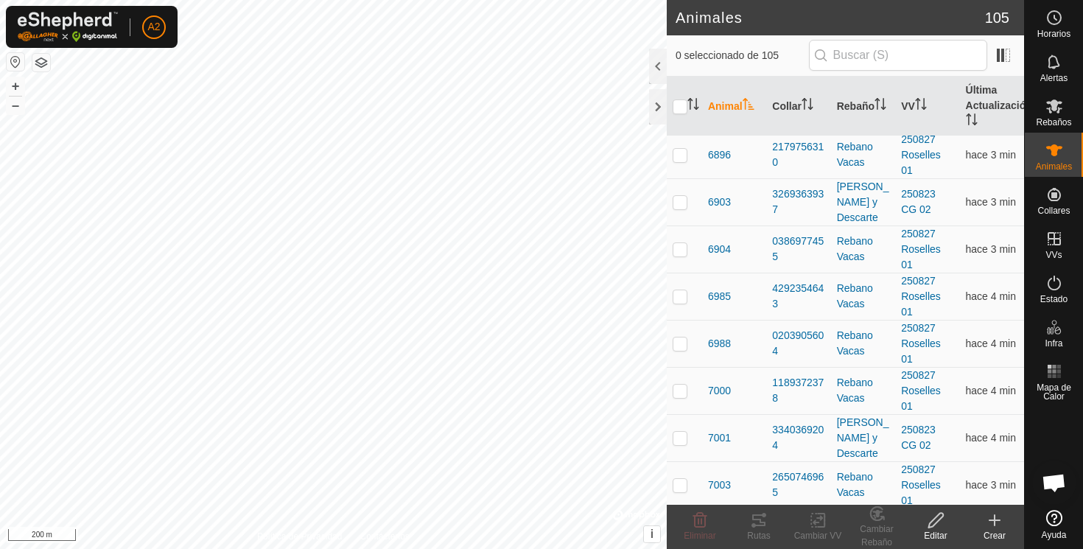
scroll to position [3087, 0]
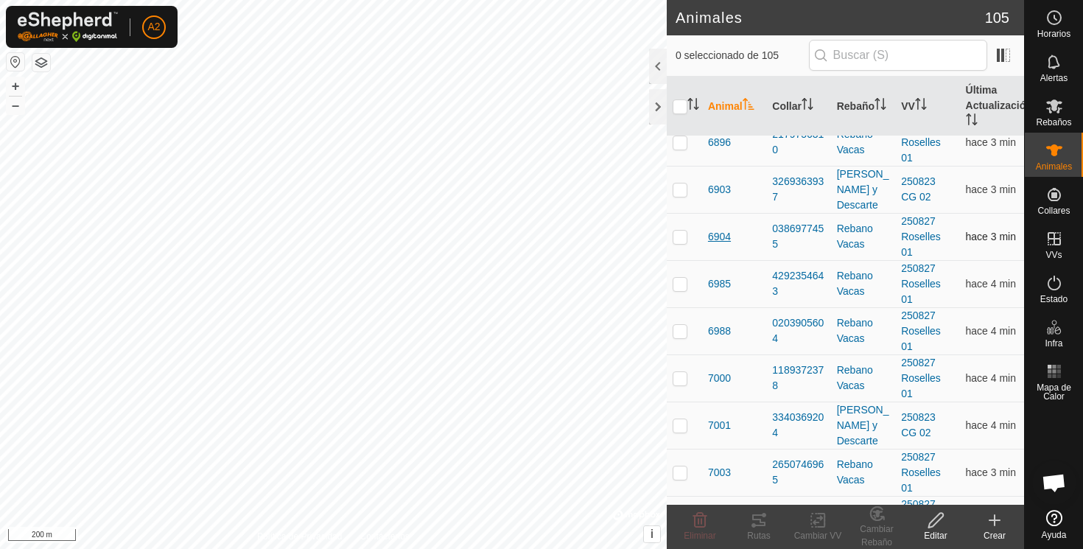
click at [718, 236] on span "6904" at bounding box center [719, 236] width 23 height 15
